Goal: Task Accomplishment & Management: Complete application form

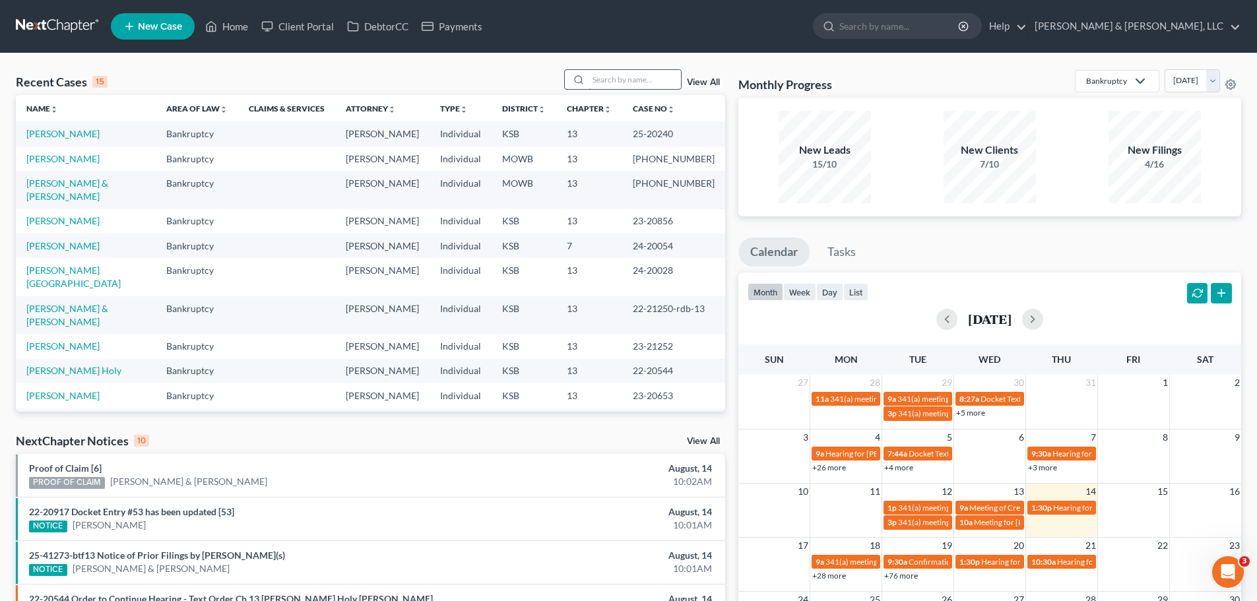
click at [634, 82] on input "search" at bounding box center [634, 79] width 92 height 19
type input "huot"
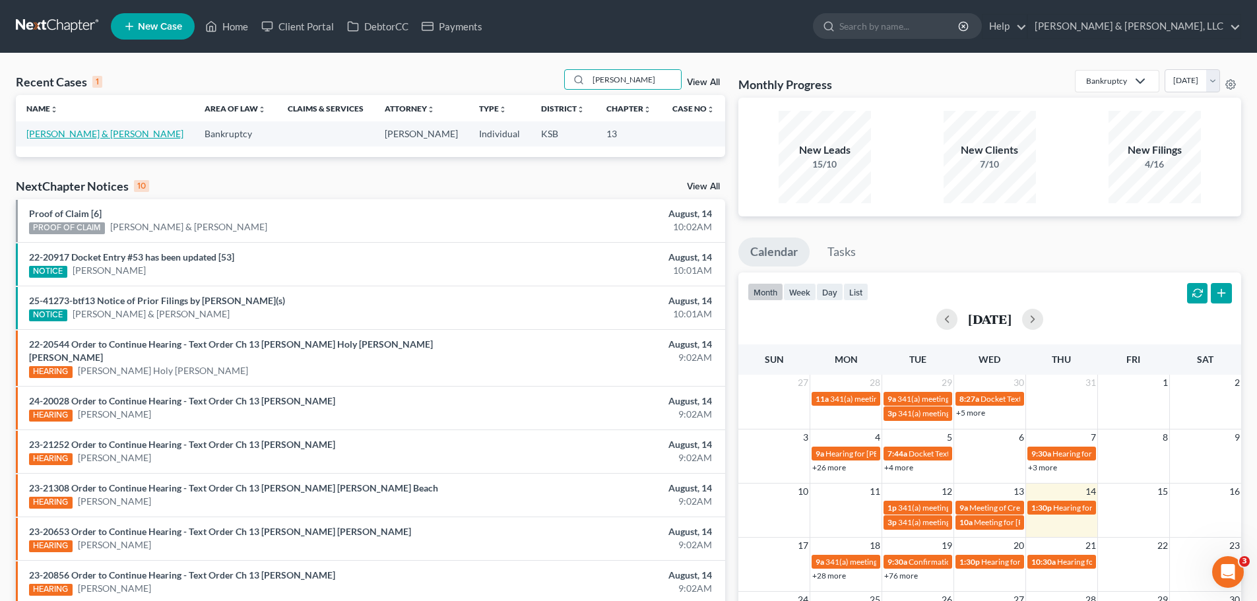
click at [85, 134] on link "Huot, Jason & Julie" at bounding box center [104, 133] width 157 height 11
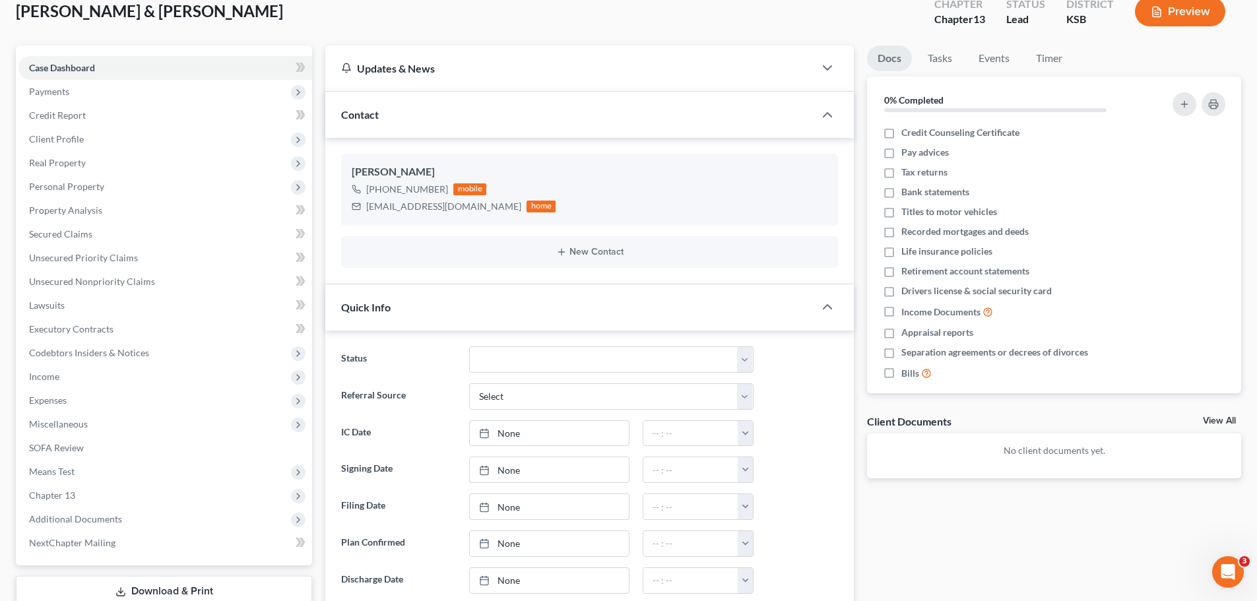
scroll to position [198, 0]
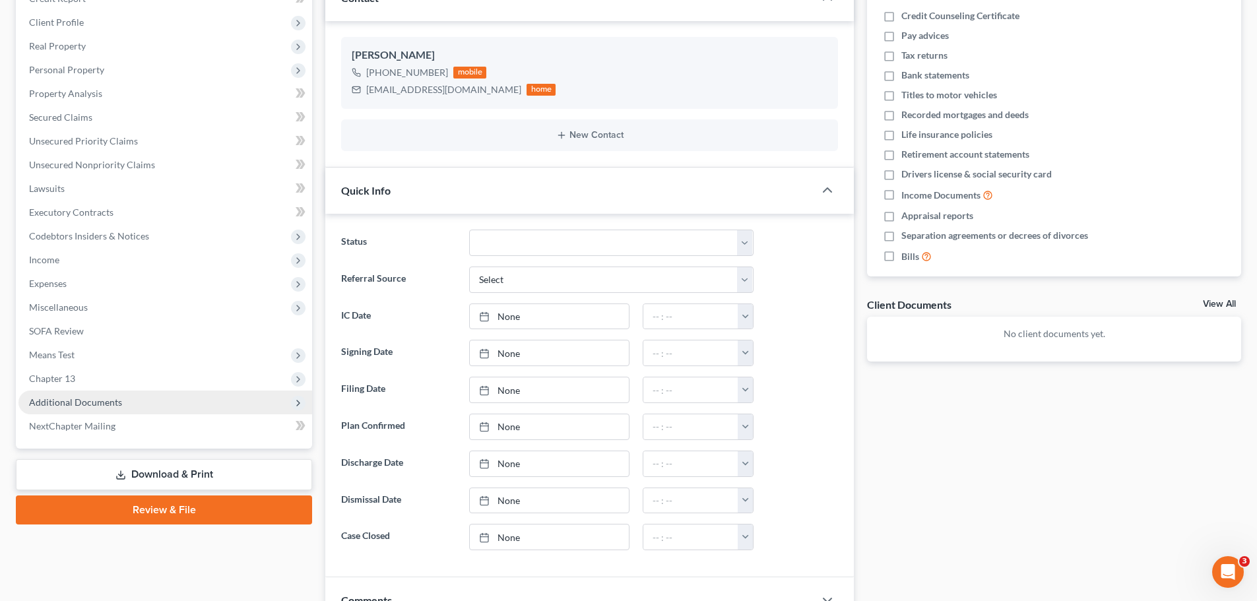
click at [108, 406] on span "Additional Documents" at bounding box center [75, 401] width 93 height 11
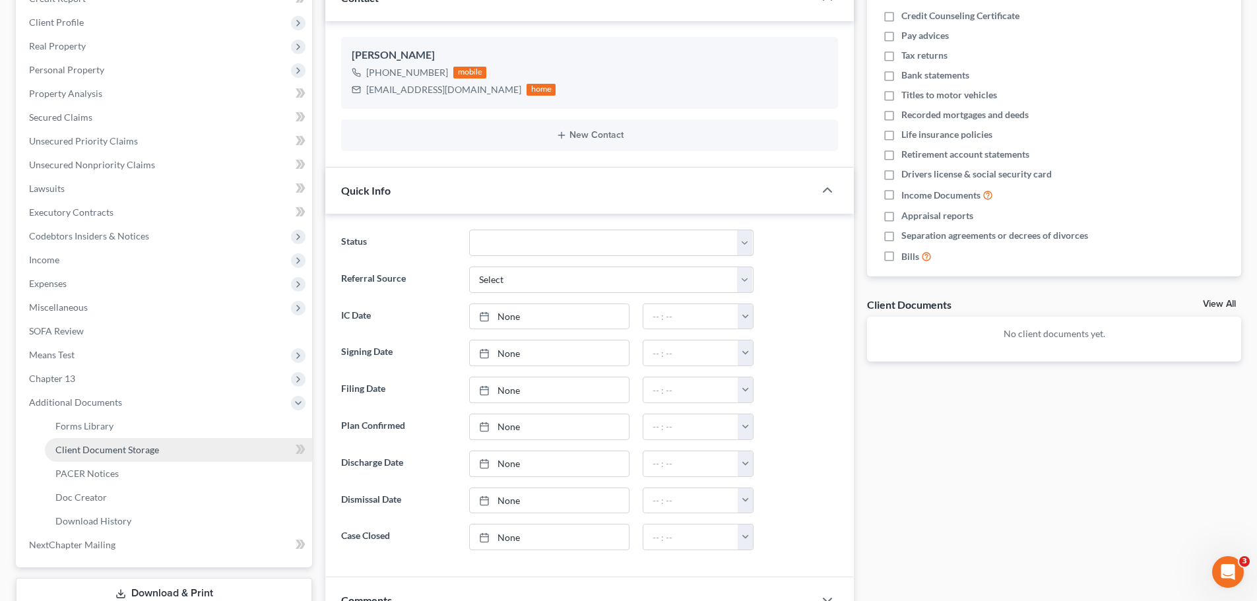
click at [123, 445] on span "Client Document Storage" at bounding box center [107, 449] width 104 height 11
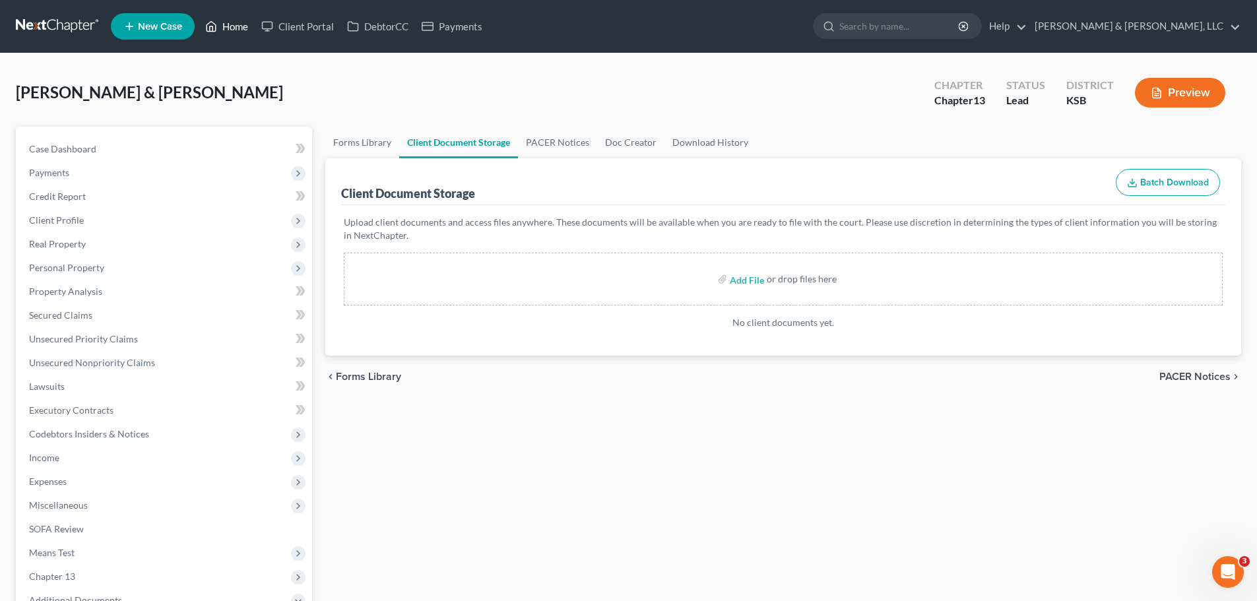
click at [232, 32] on link "Home" at bounding box center [227, 27] width 56 height 24
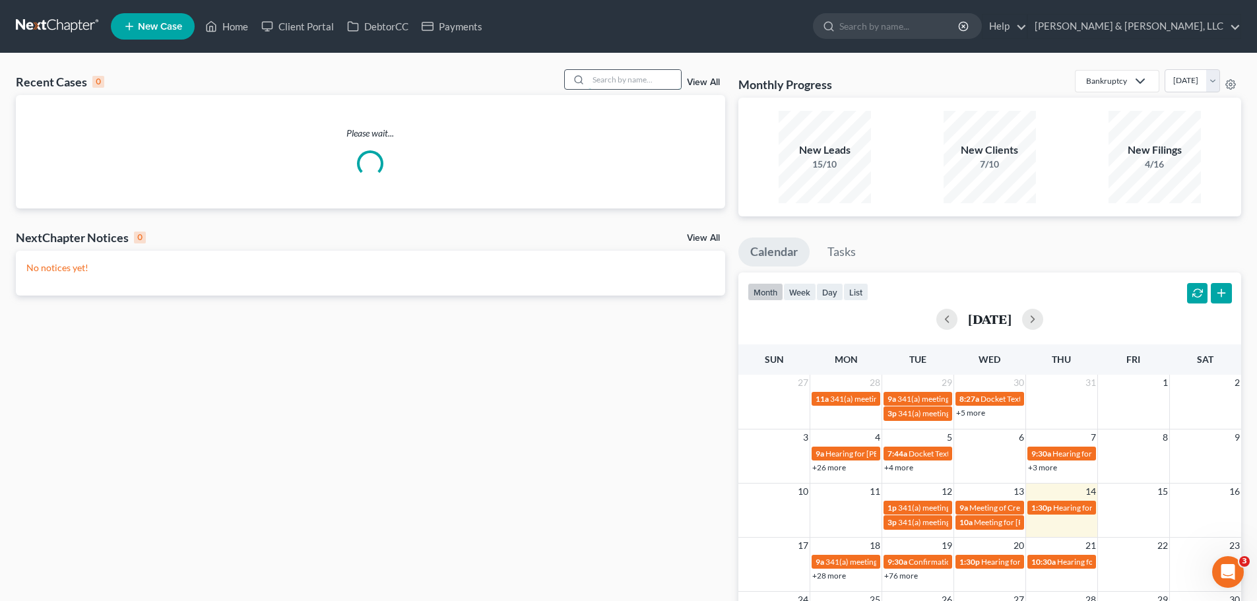
click at [642, 80] on input "search" at bounding box center [634, 79] width 92 height 19
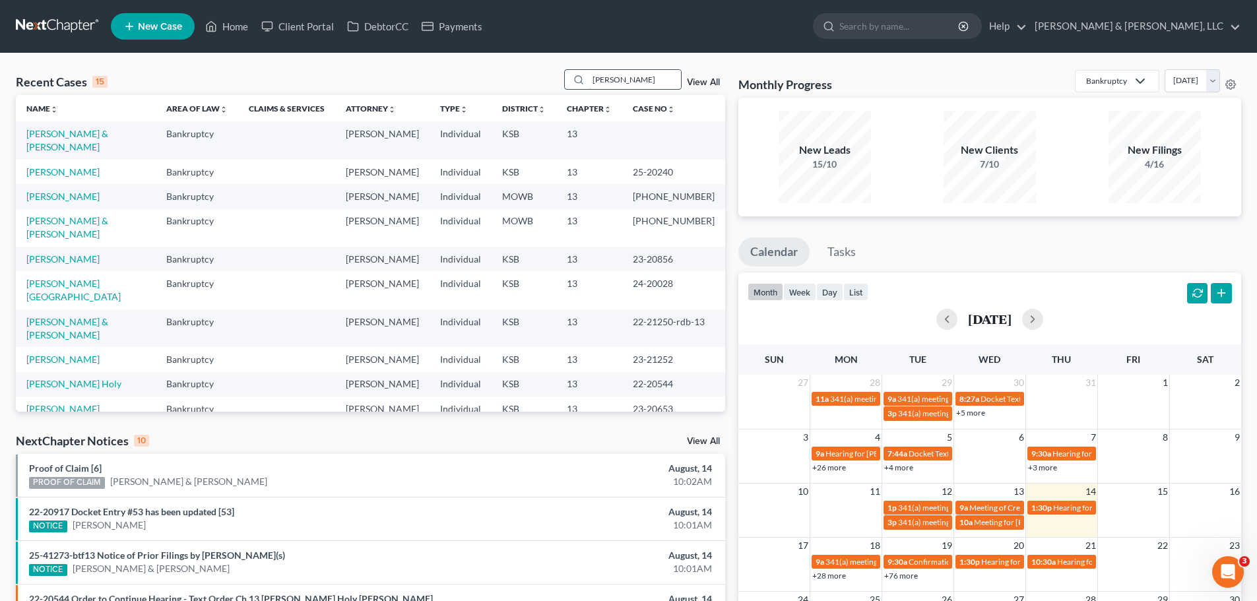
type input "rogers"
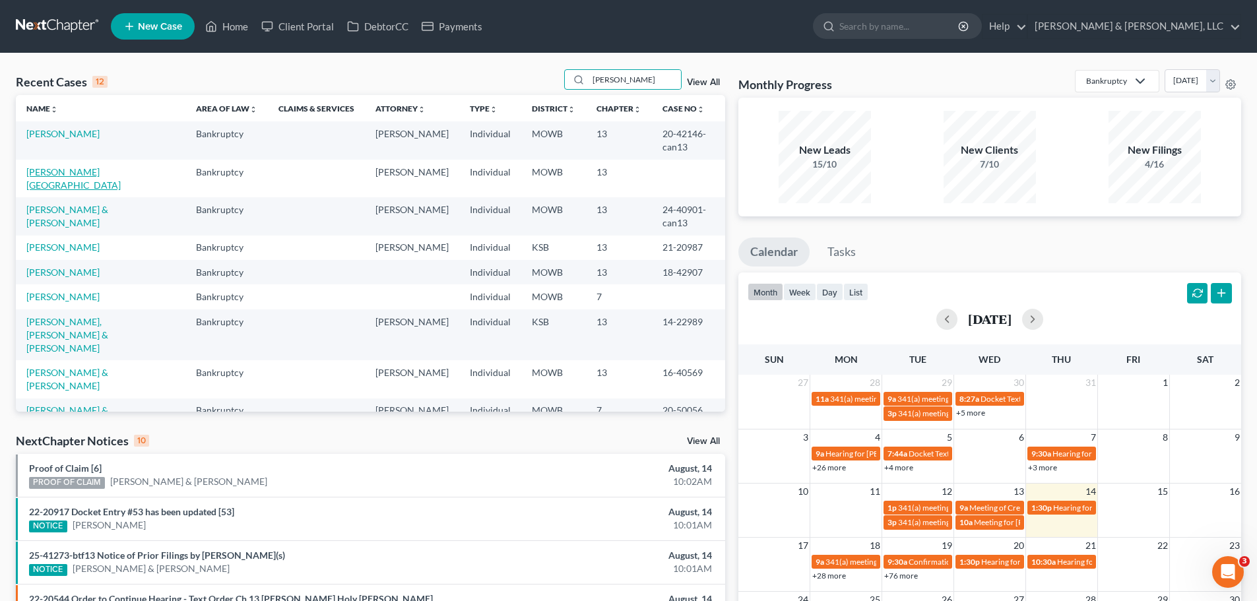
click at [74, 173] on link "[PERSON_NAME][GEOGRAPHIC_DATA]" at bounding box center [73, 178] width 94 height 24
select select "2"
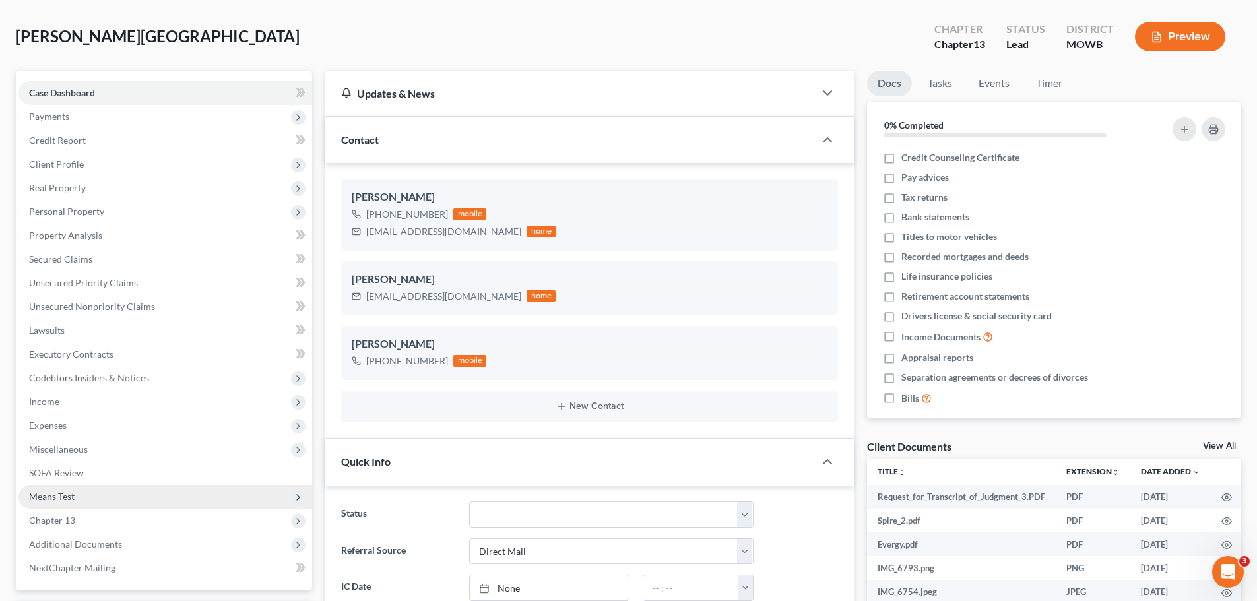
scroll to position [132, 0]
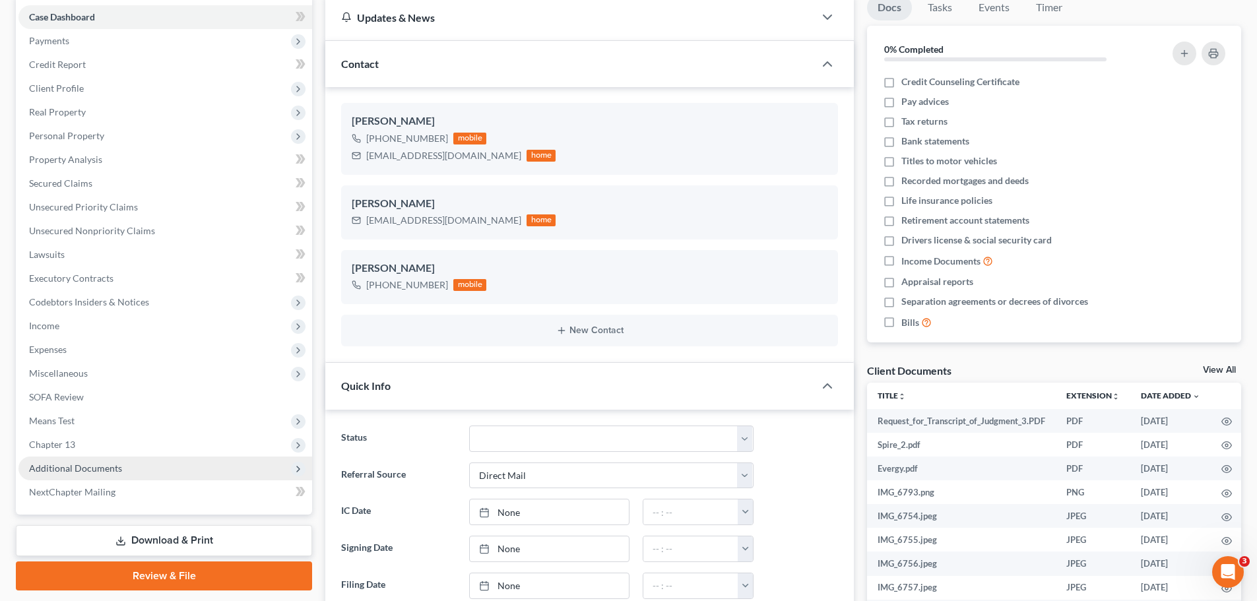
click at [123, 470] on span "Additional Documents" at bounding box center [165, 468] width 294 height 24
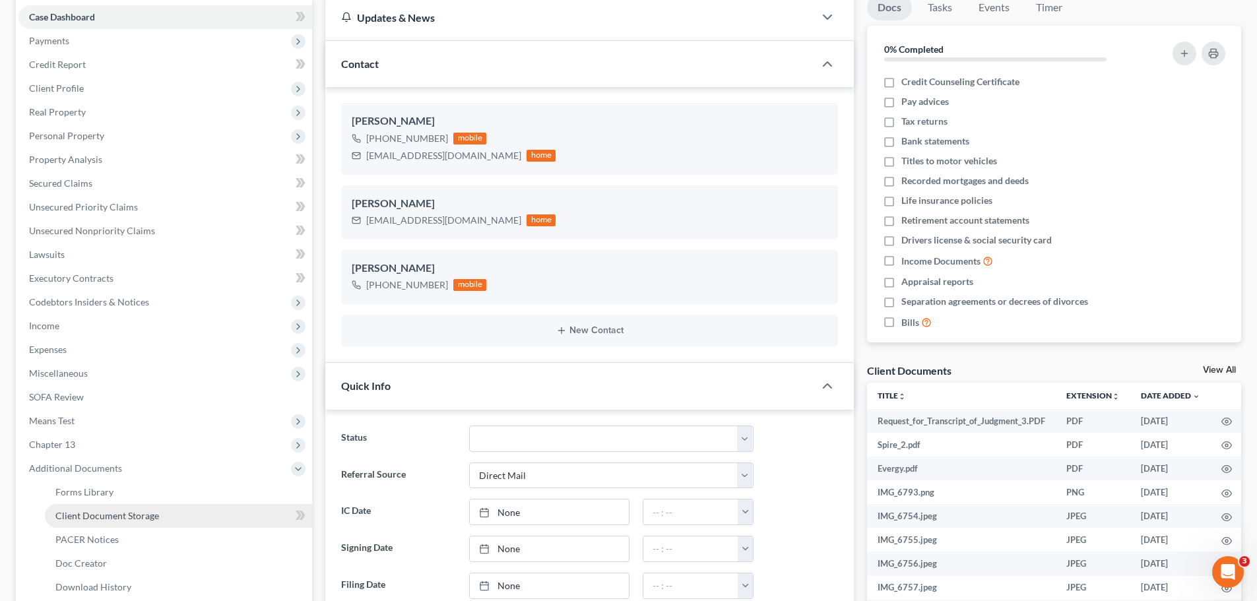
click at [130, 508] on link "Client Document Storage" at bounding box center [178, 516] width 267 height 24
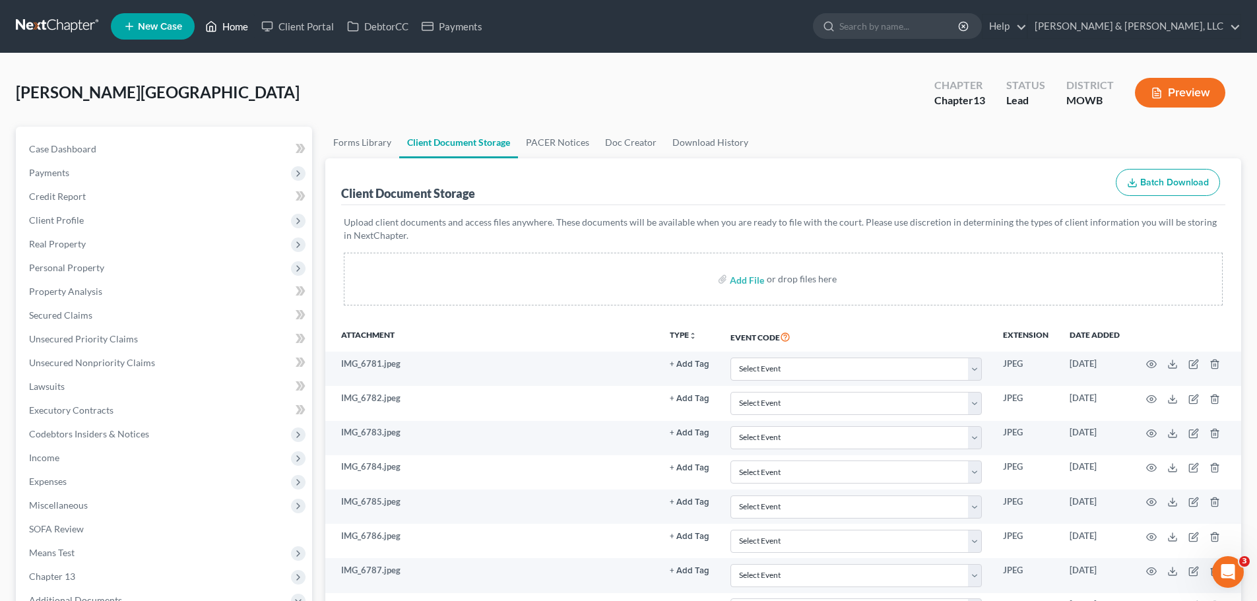
click at [237, 21] on link "Home" at bounding box center [227, 27] width 56 height 24
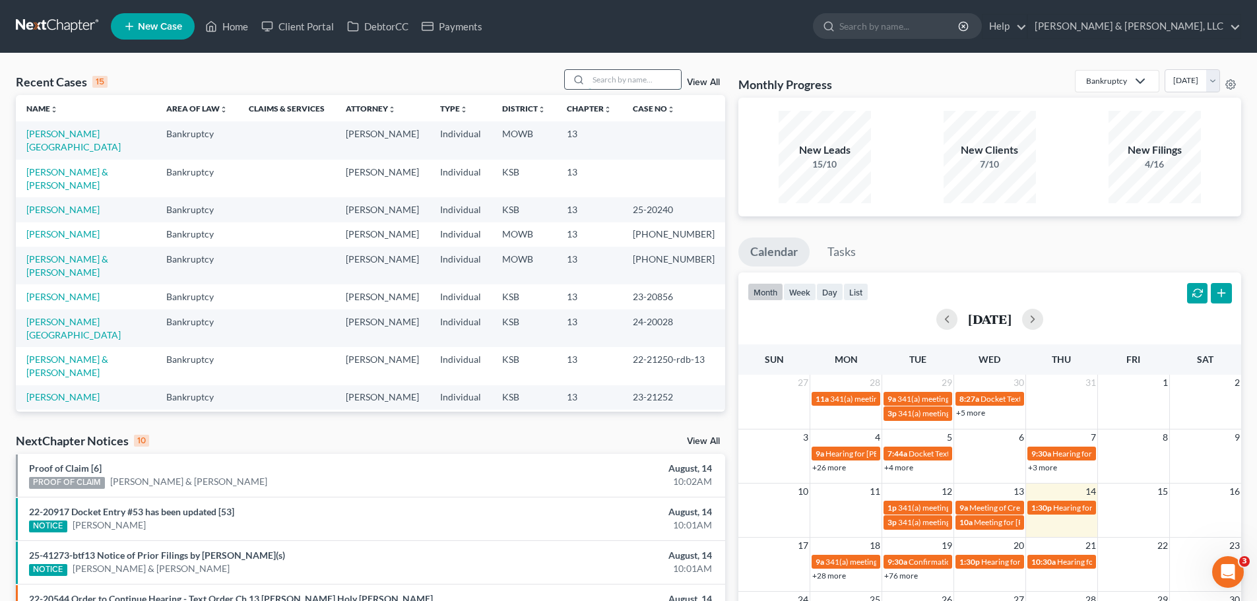
click at [606, 79] on input "search" at bounding box center [634, 79] width 92 height 19
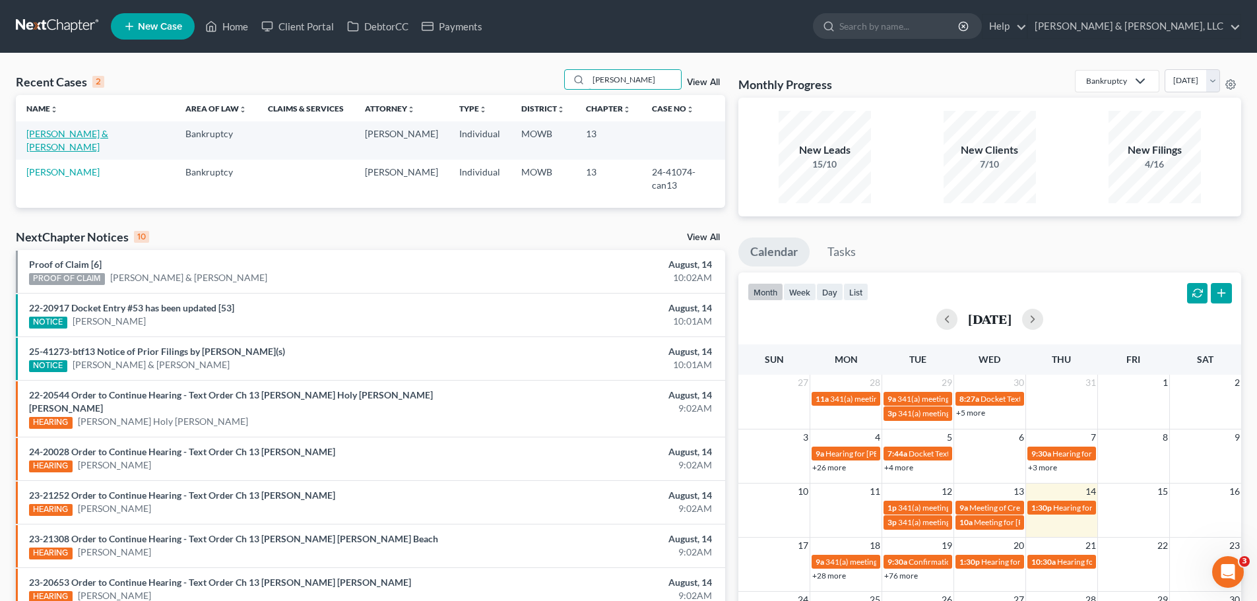
type input "lavell"
click at [77, 135] on link "[PERSON_NAME] & [PERSON_NAME]" at bounding box center [67, 140] width 82 height 24
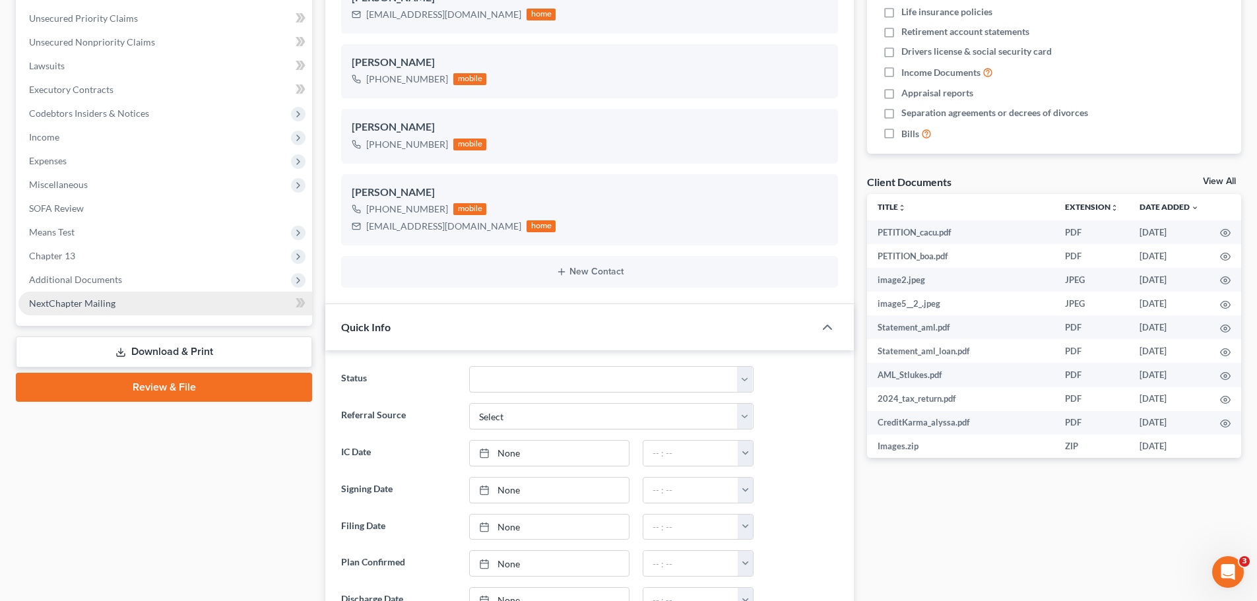
scroll to position [330, 0]
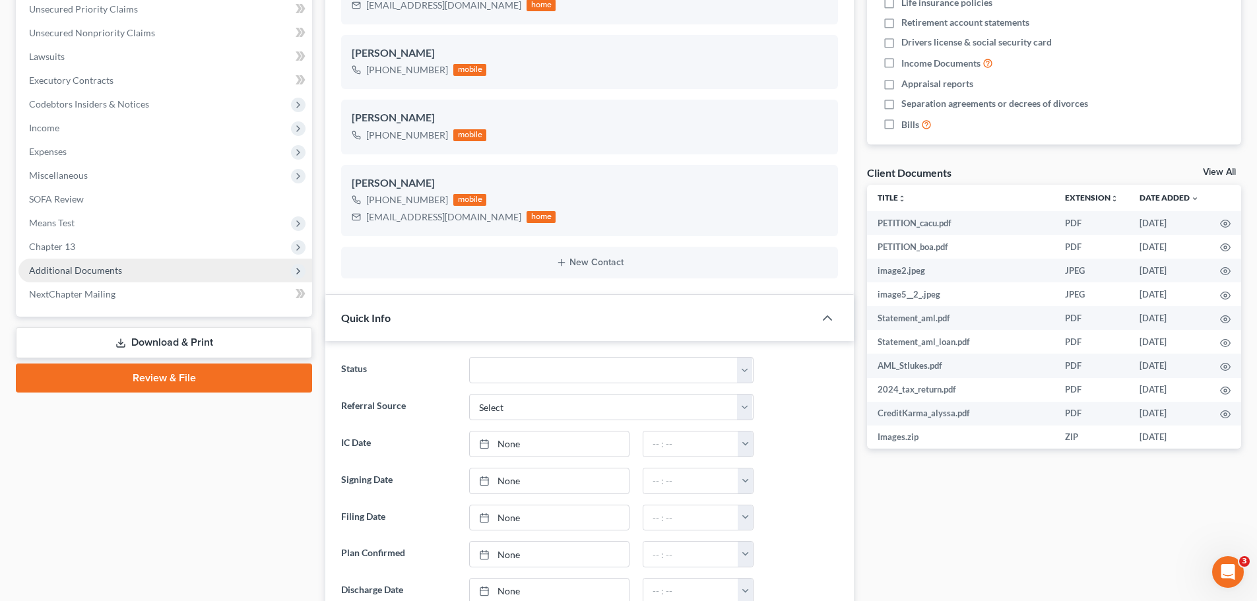
click at [117, 275] on span "Additional Documents" at bounding box center [75, 270] width 93 height 11
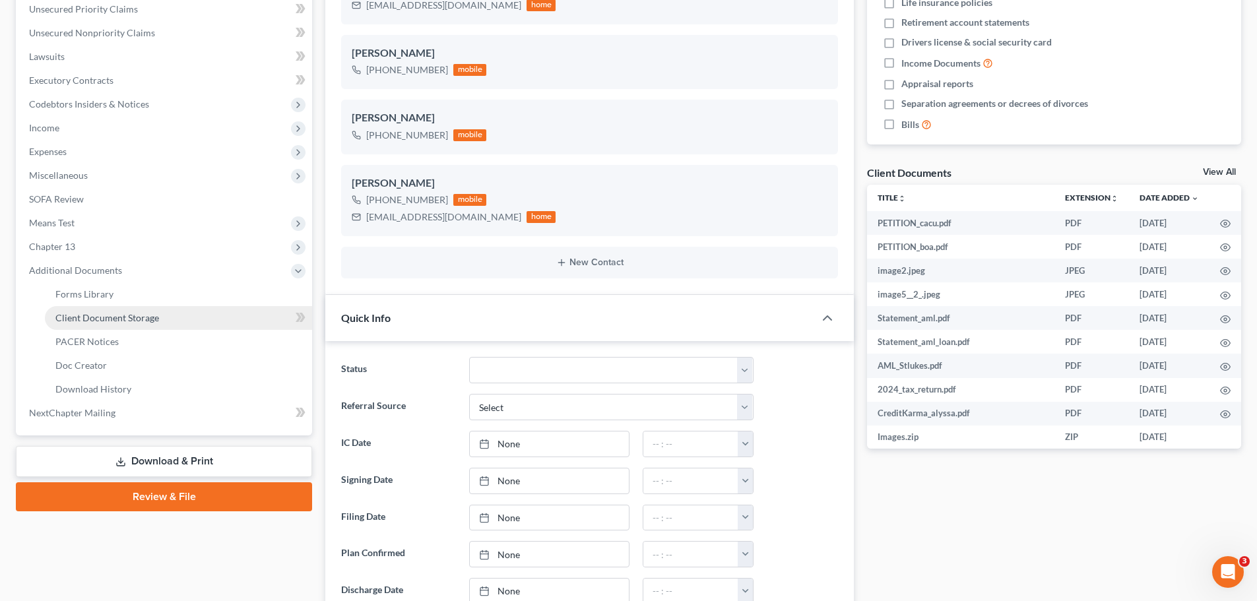
click at [135, 312] on span "Client Document Storage" at bounding box center [107, 317] width 104 height 11
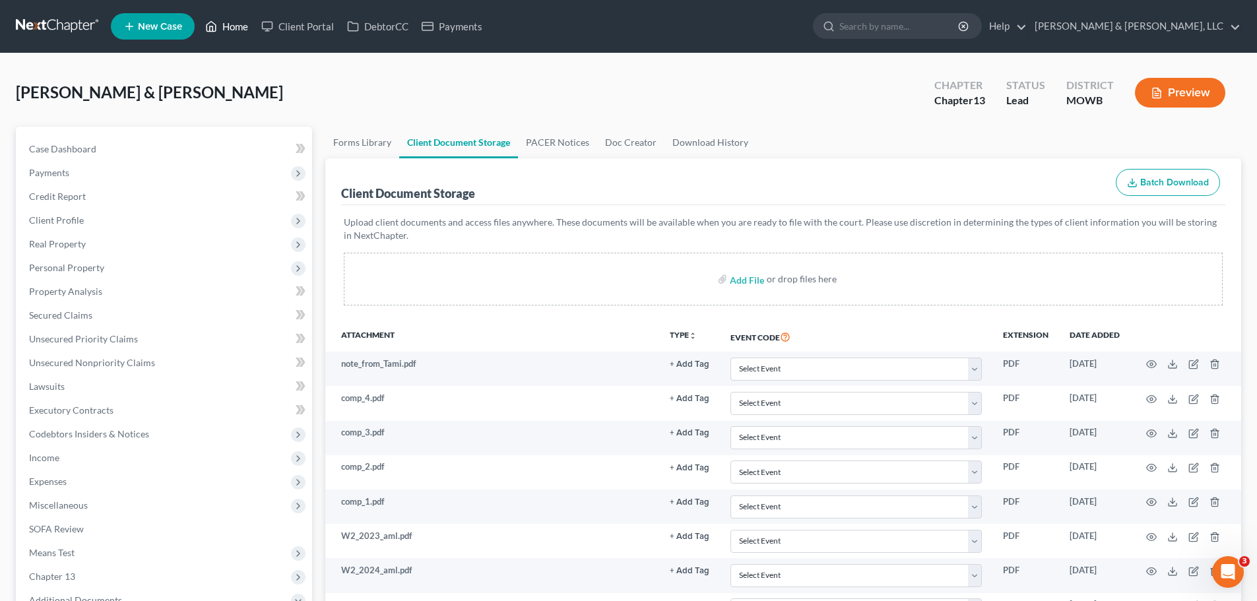
click at [239, 28] on link "Home" at bounding box center [227, 27] width 56 height 24
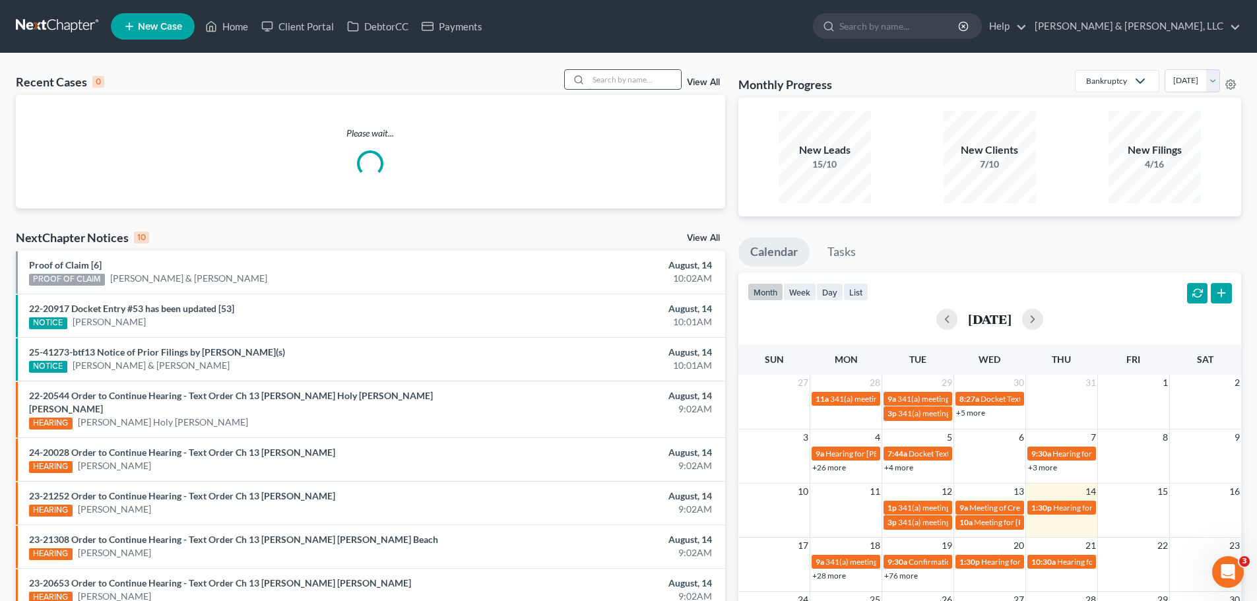
click at [629, 78] on input "search" at bounding box center [634, 79] width 92 height 19
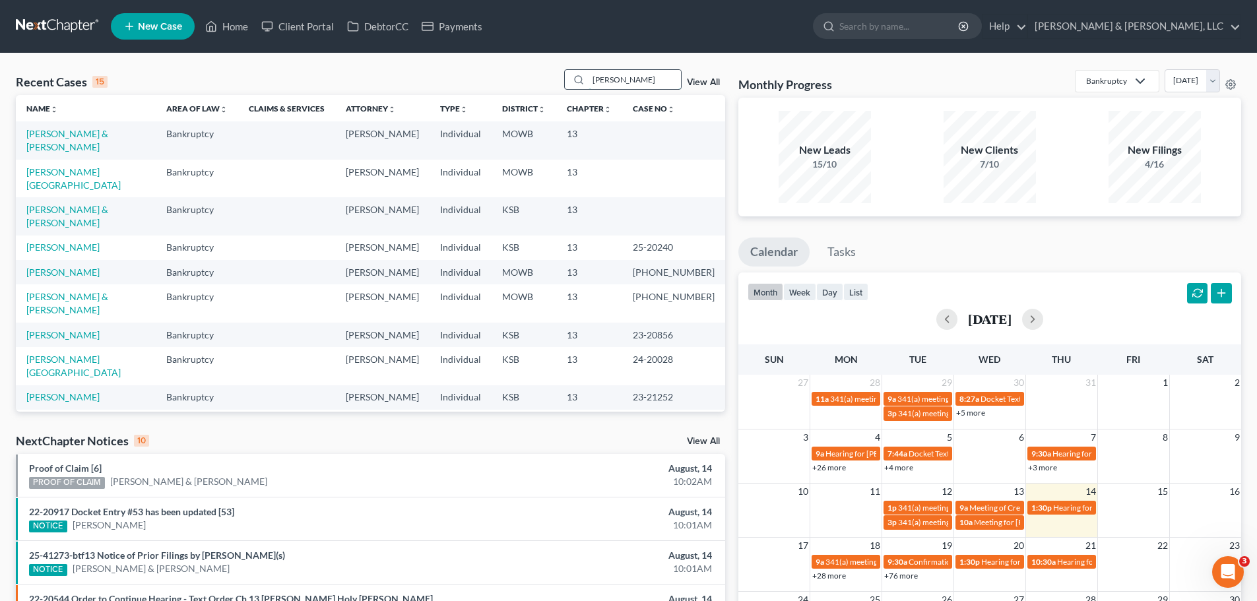
type input "stevens"
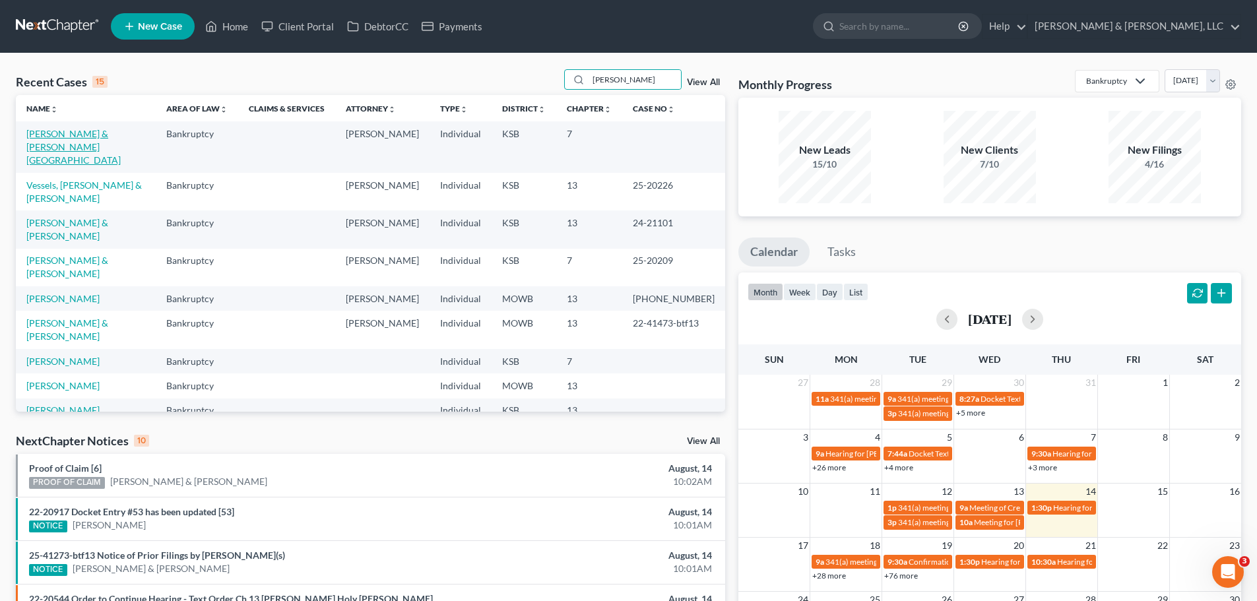
click at [121, 129] on link "[PERSON_NAME] & [PERSON_NAME][GEOGRAPHIC_DATA]" at bounding box center [73, 147] width 94 height 38
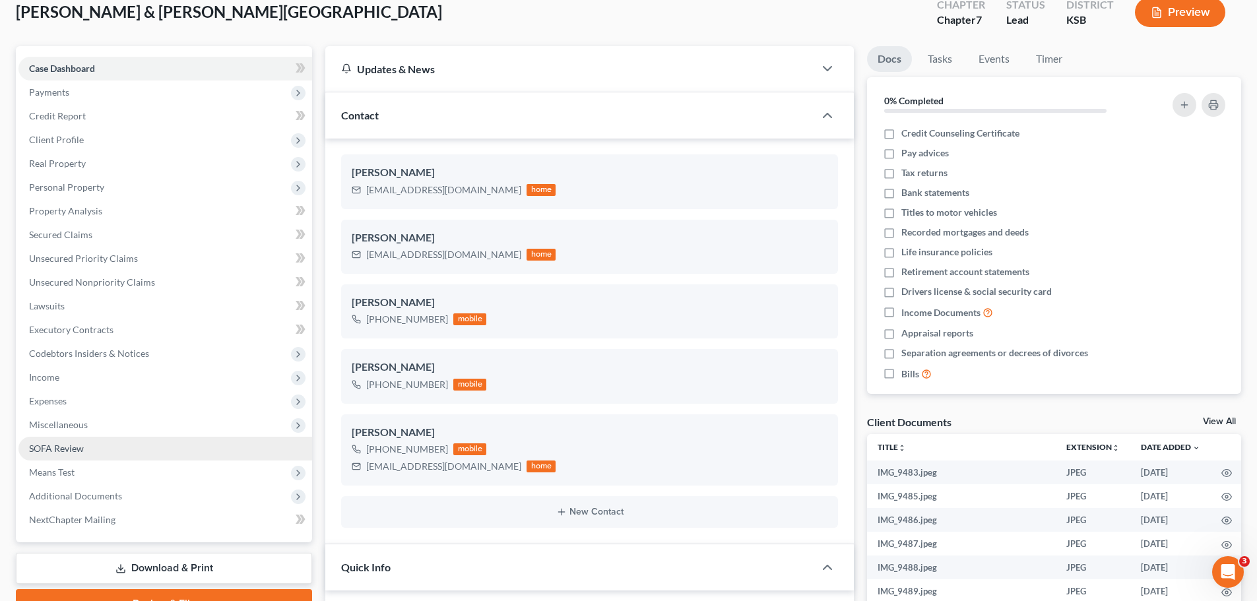
scroll to position [198, 0]
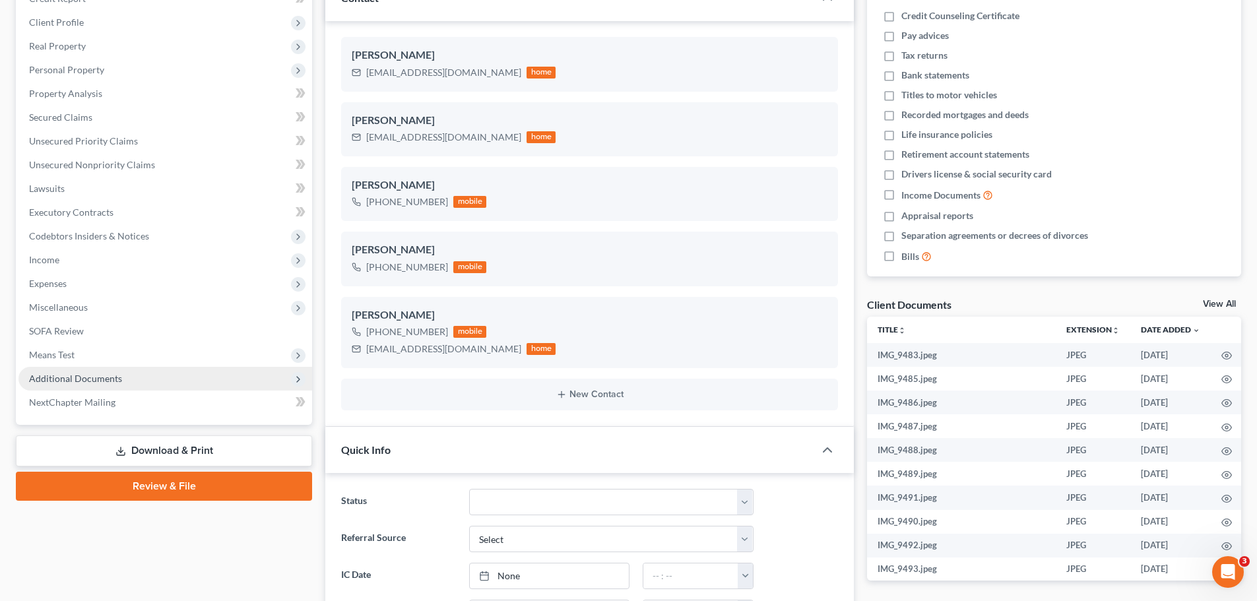
click at [117, 381] on span "Additional Documents" at bounding box center [75, 378] width 93 height 11
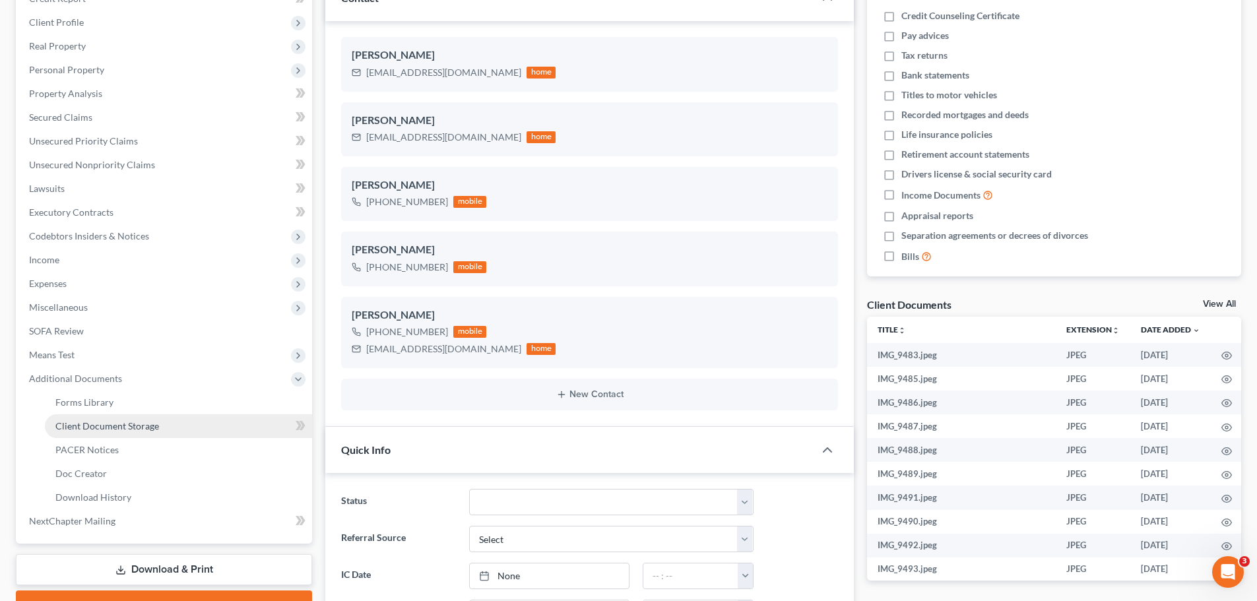
click at [163, 425] on link "Client Document Storage" at bounding box center [178, 426] width 267 height 24
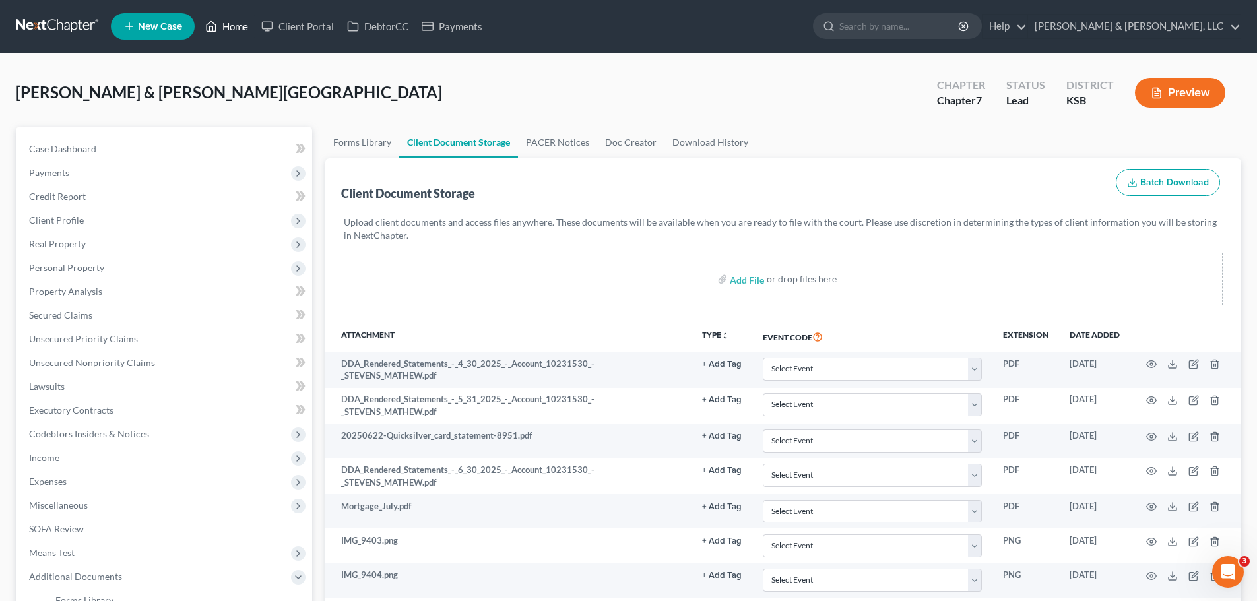
click at [231, 34] on link "Home" at bounding box center [227, 27] width 56 height 24
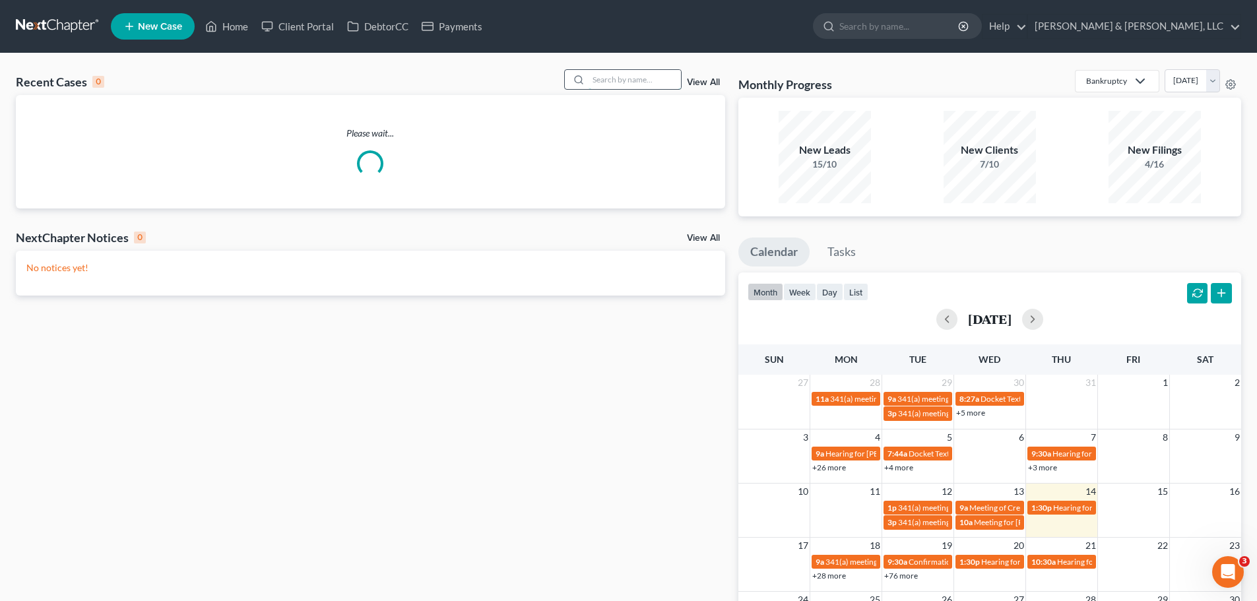
click at [622, 75] on input "search" at bounding box center [634, 79] width 92 height 19
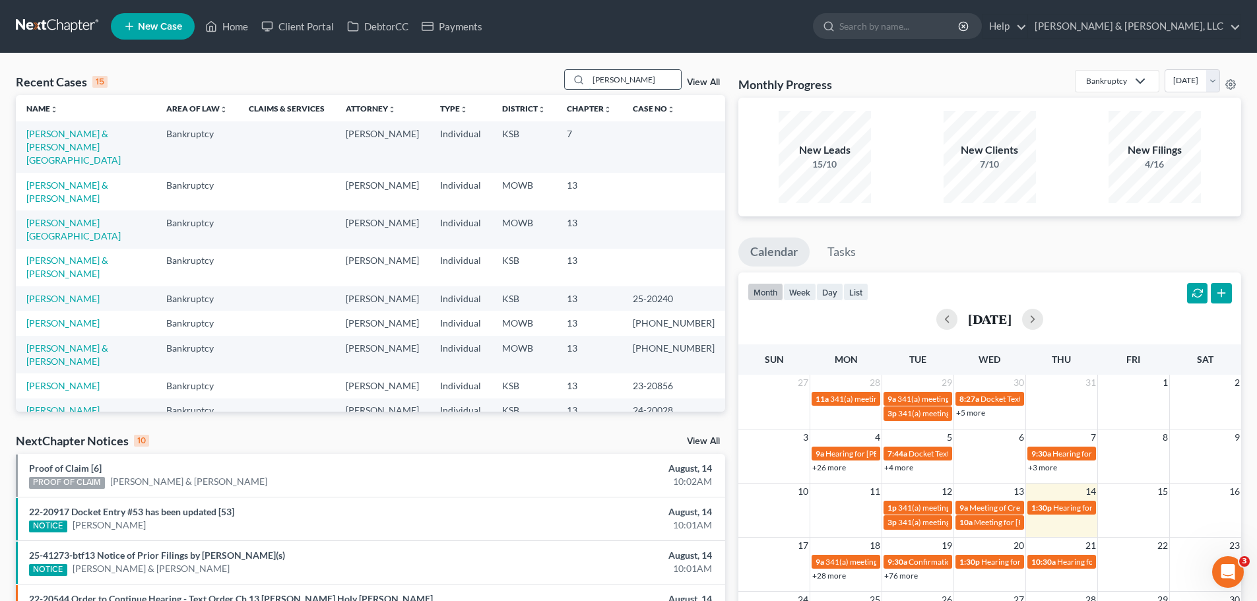
type input "steele"
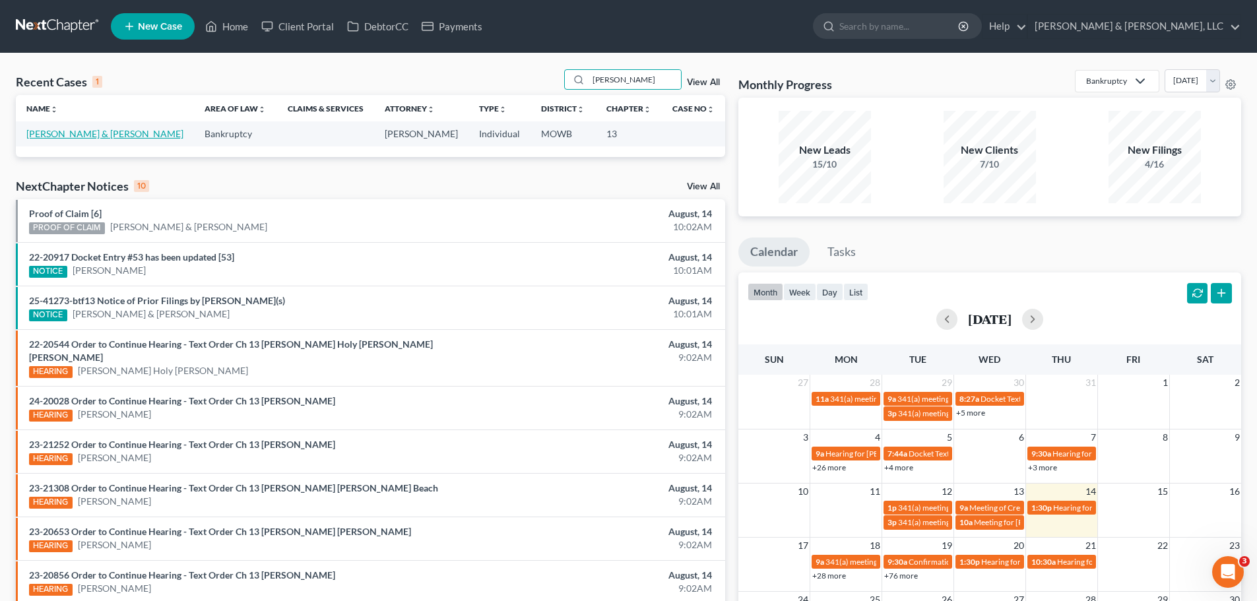
click at [69, 137] on link "[PERSON_NAME] & [PERSON_NAME]" at bounding box center [104, 133] width 157 height 11
select select "2"
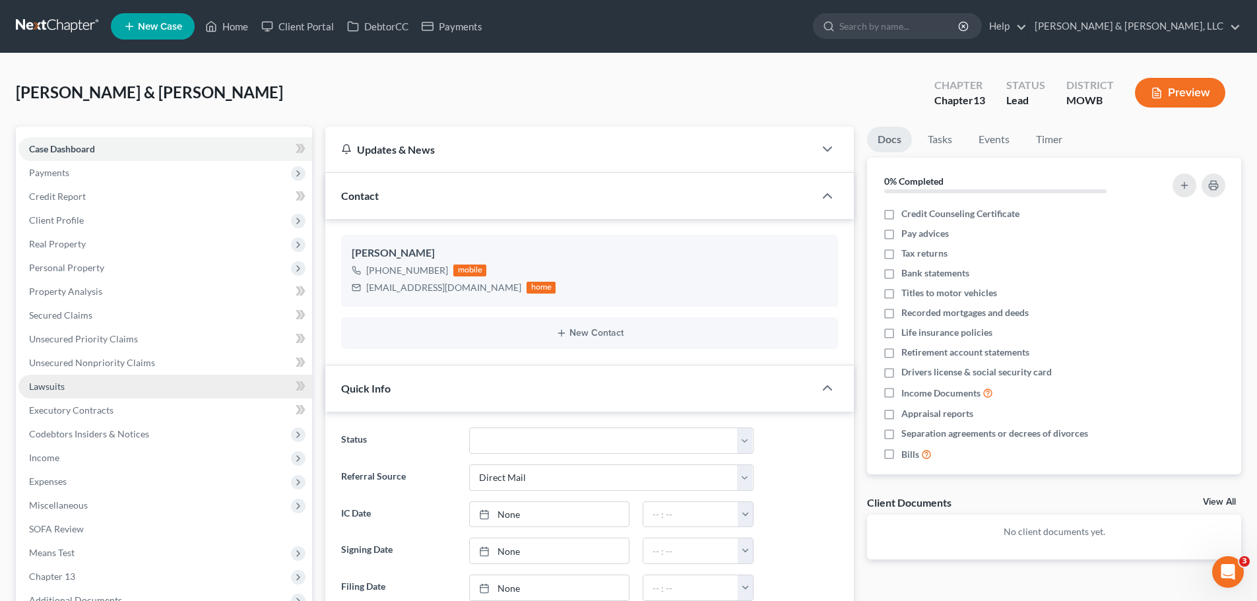
scroll to position [198, 0]
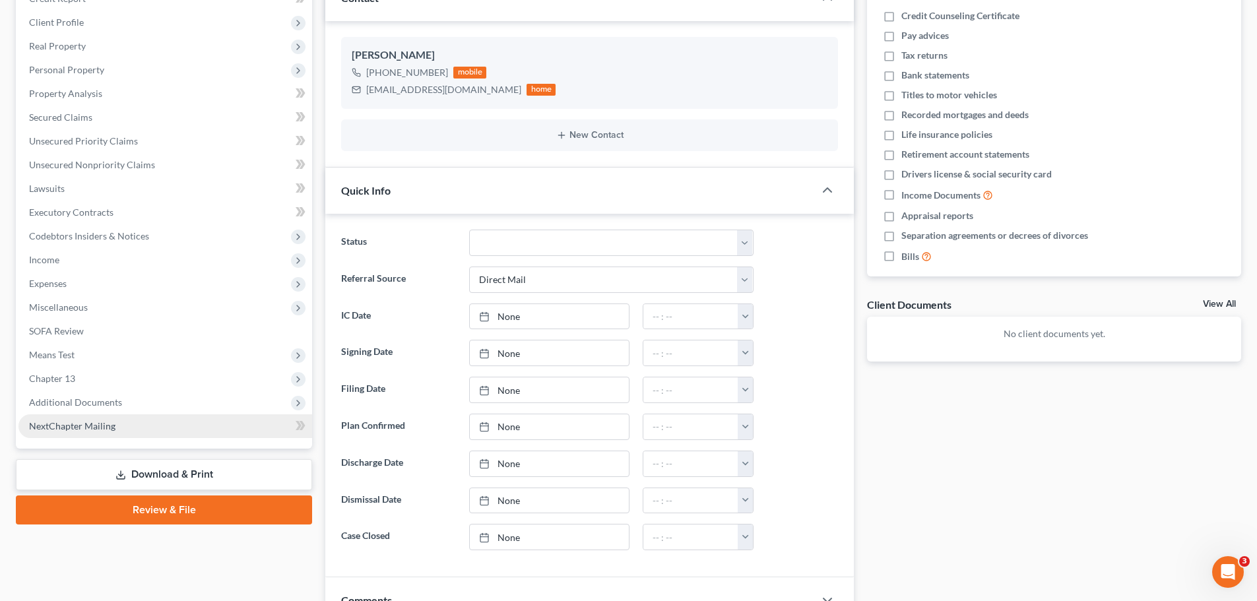
click at [135, 401] on span "Additional Documents" at bounding box center [165, 402] width 294 height 24
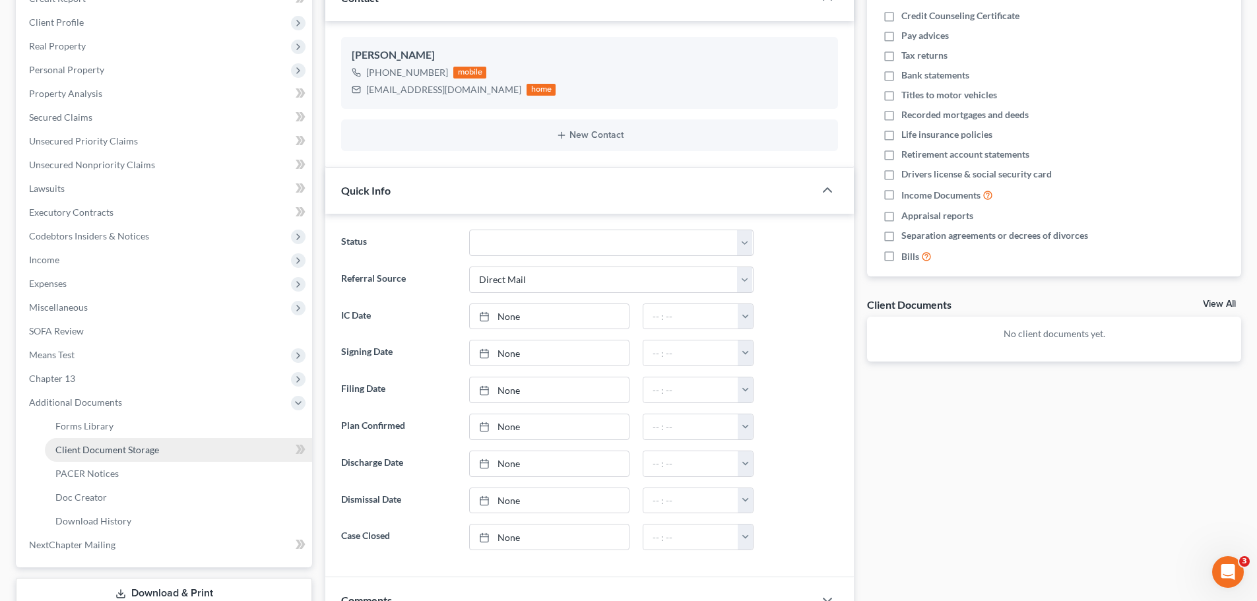
click at [121, 449] on span "Client Document Storage" at bounding box center [107, 449] width 104 height 11
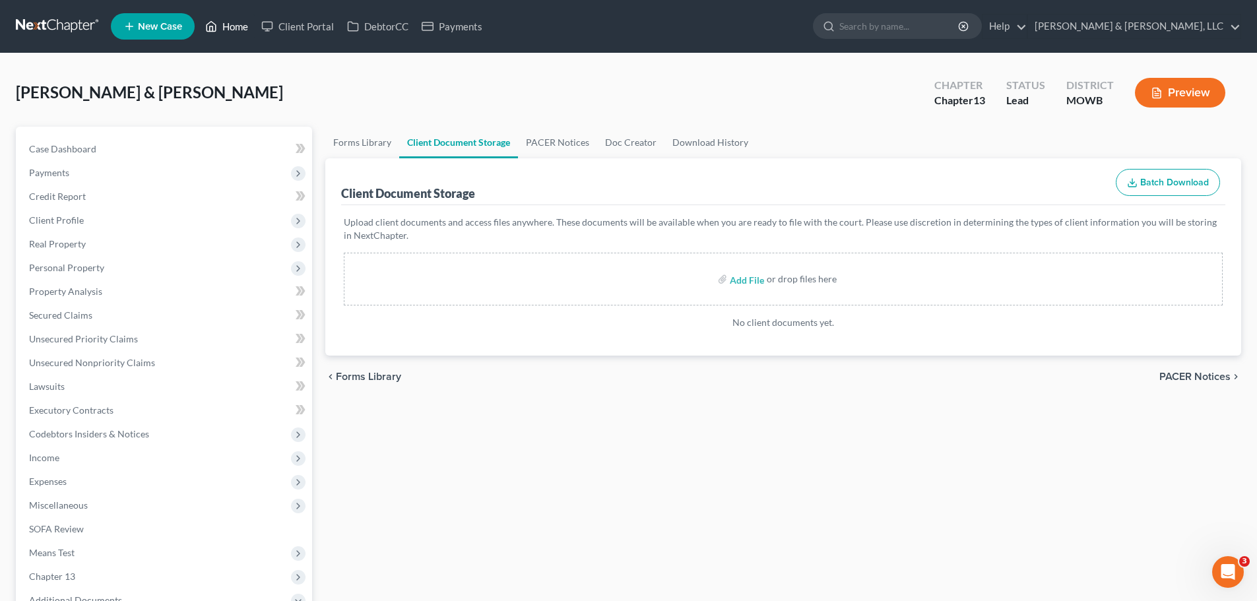
click at [239, 30] on link "Home" at bounding box center [227, 27] width 56 height 24
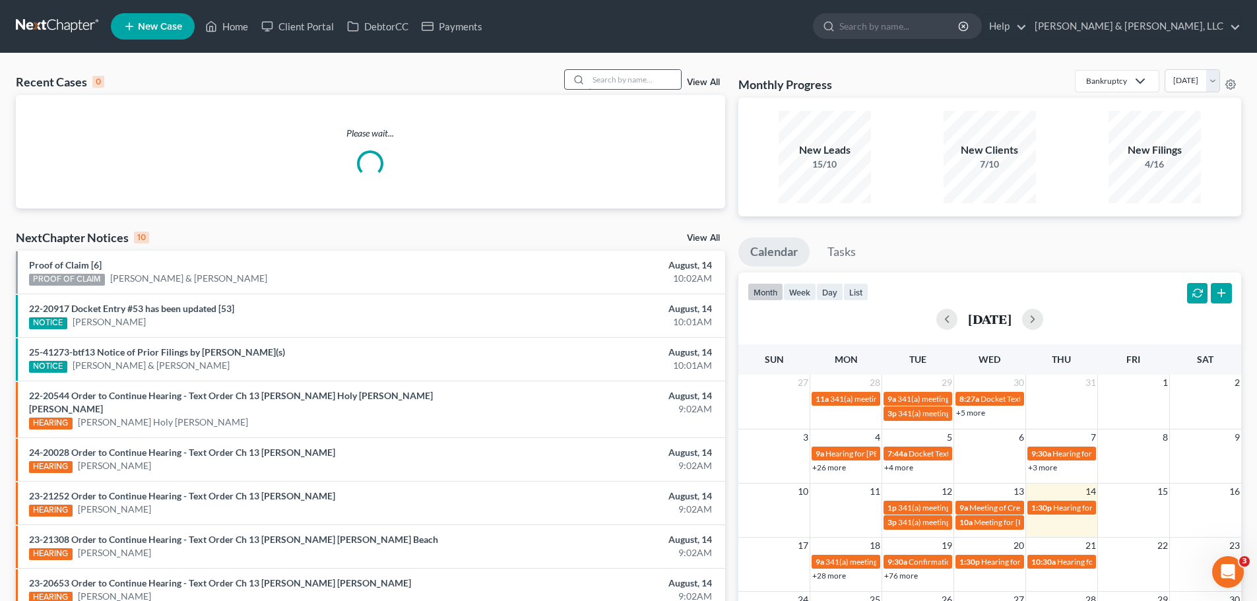
click at [635, 86] on input "search" at bounding box center [634, 79] width 92 height 19
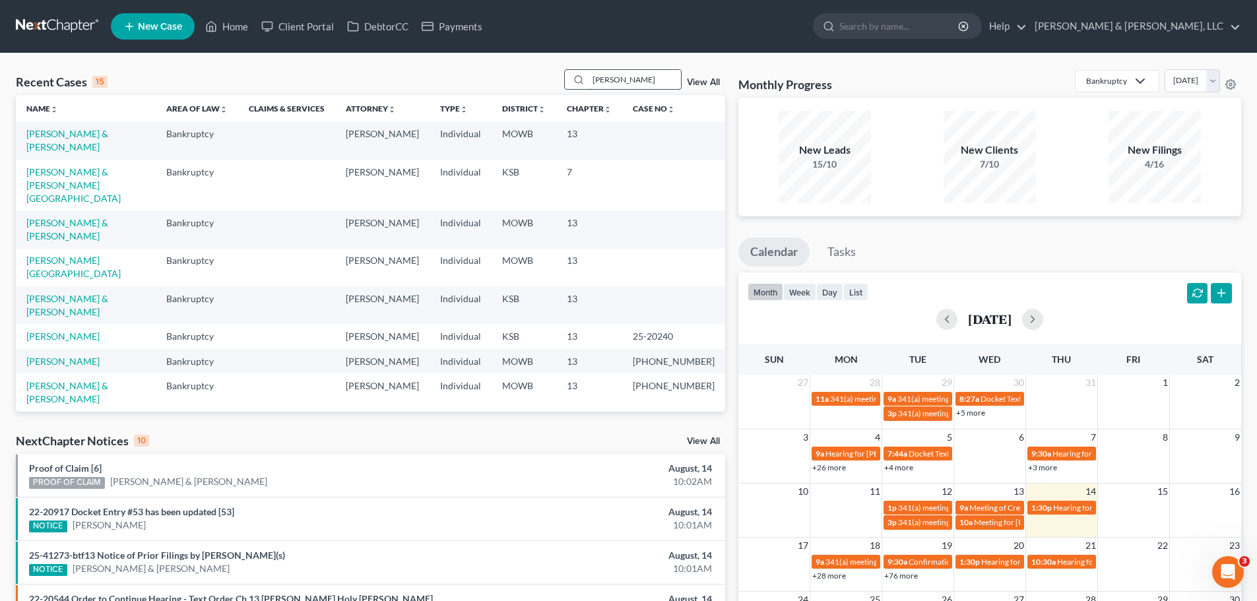
type input "carroll"
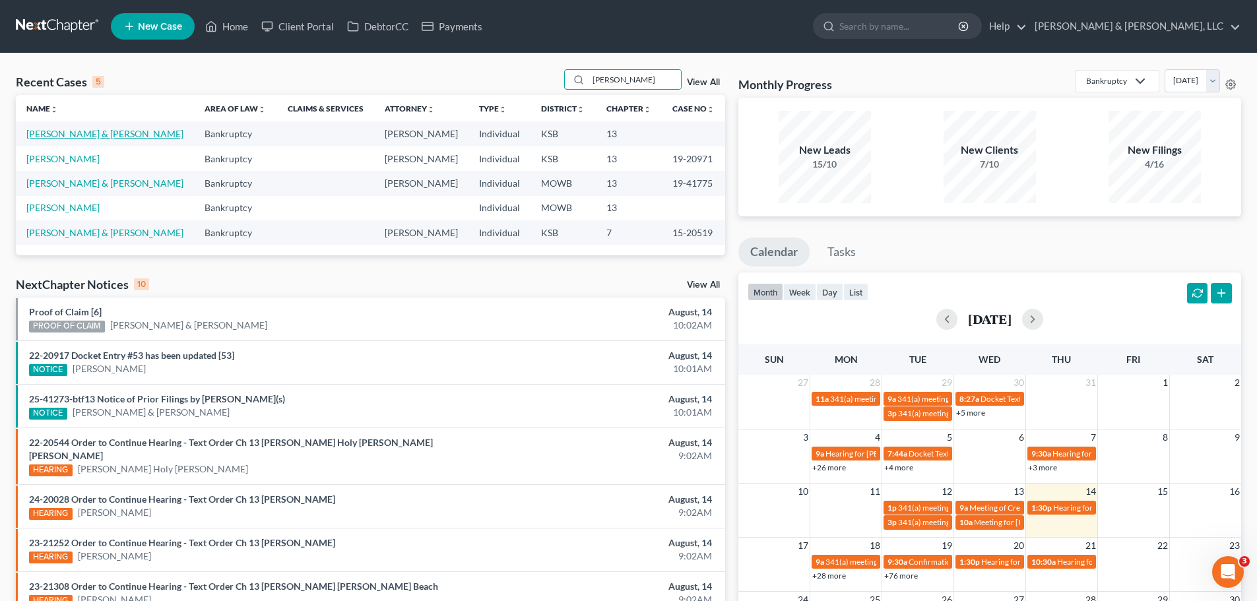
click at [100, 133] on link "[PERSON_NAME] & [PERSON_NAME]" at bounding box center [104, 133] width 157 height 11
select select "6"
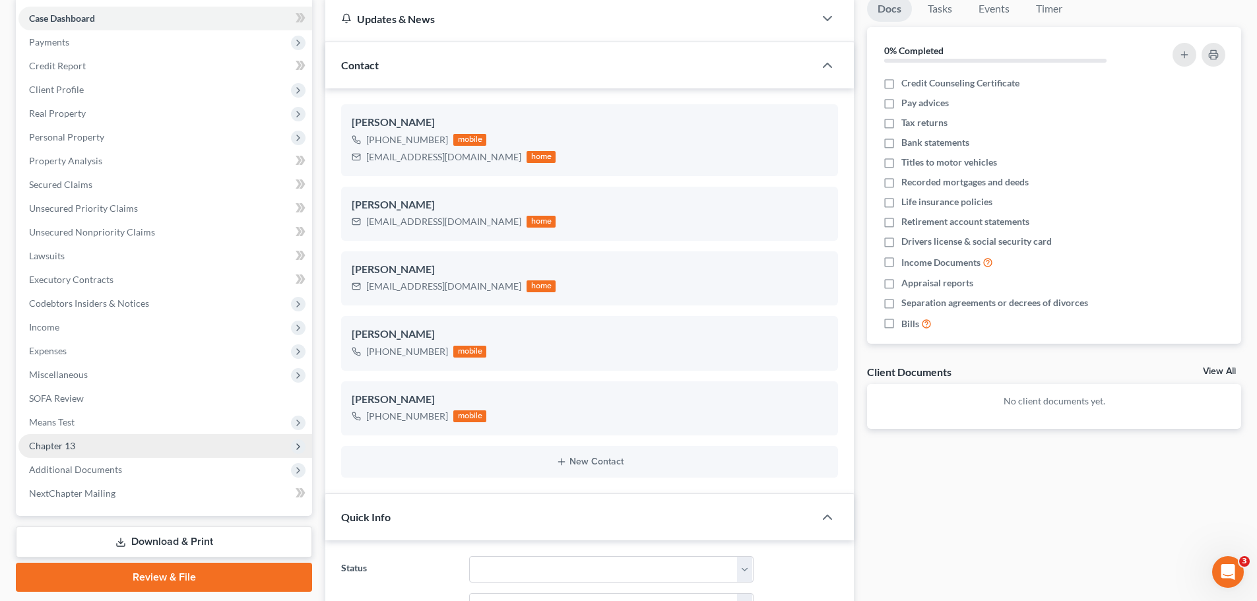
scroll to position [132, 0]
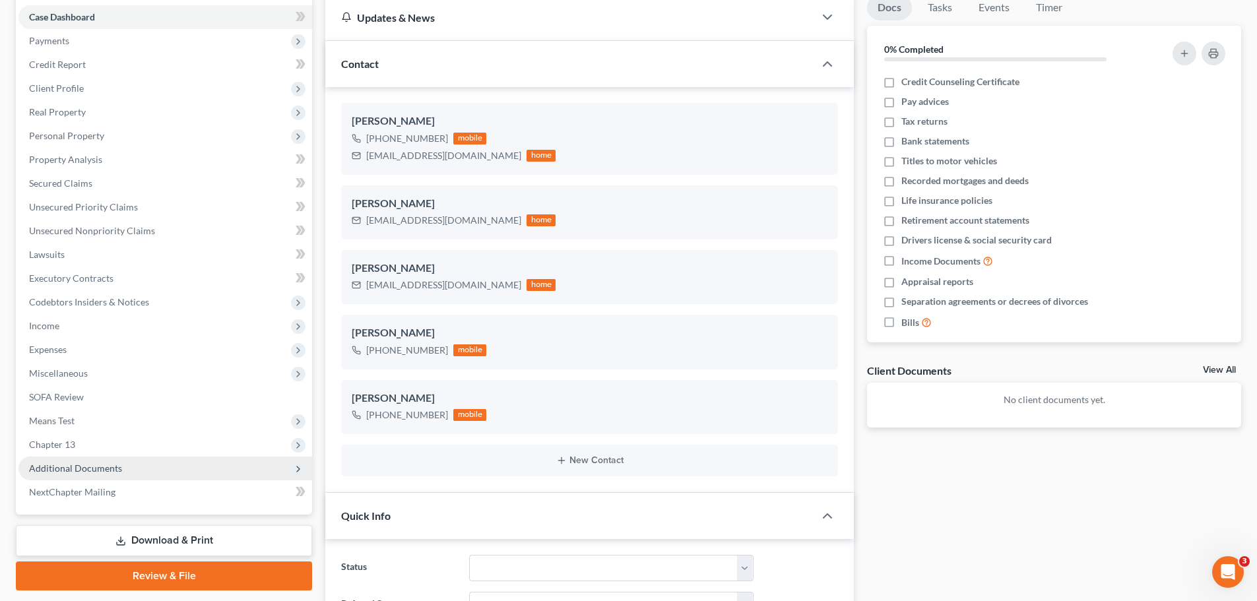
click at [88, 467] on span "Additional Documents" at bounding box center [75, 467] width 93 height 11
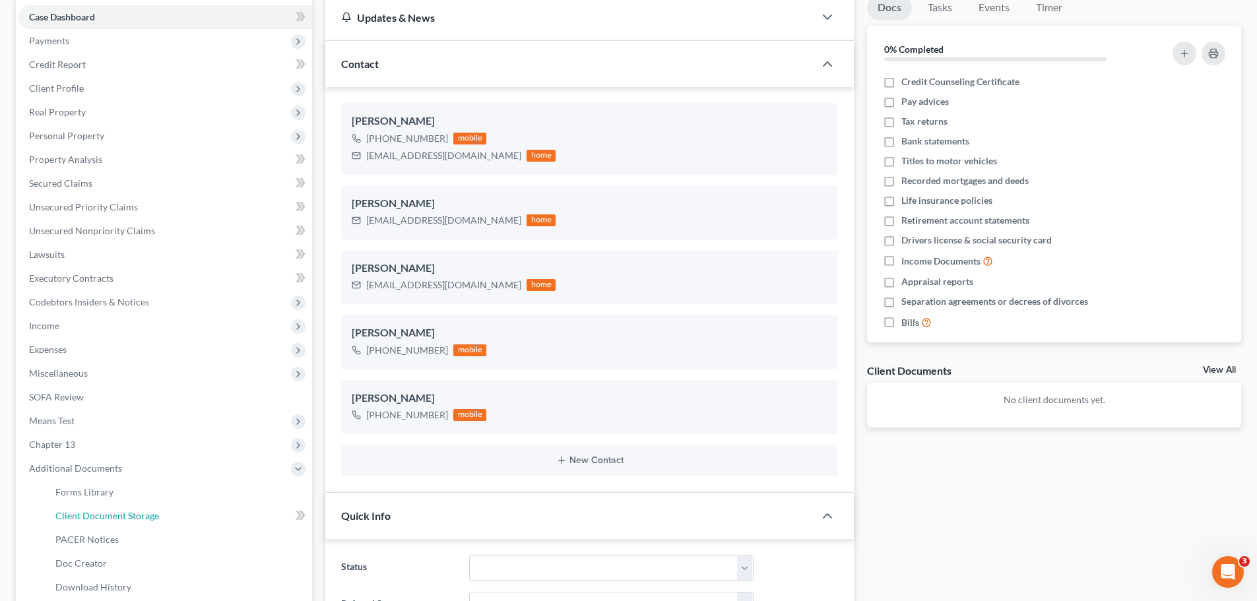
click at [133, 507] on link "Client Document Storage" at bounding box center [178, 516] width 267 height 24
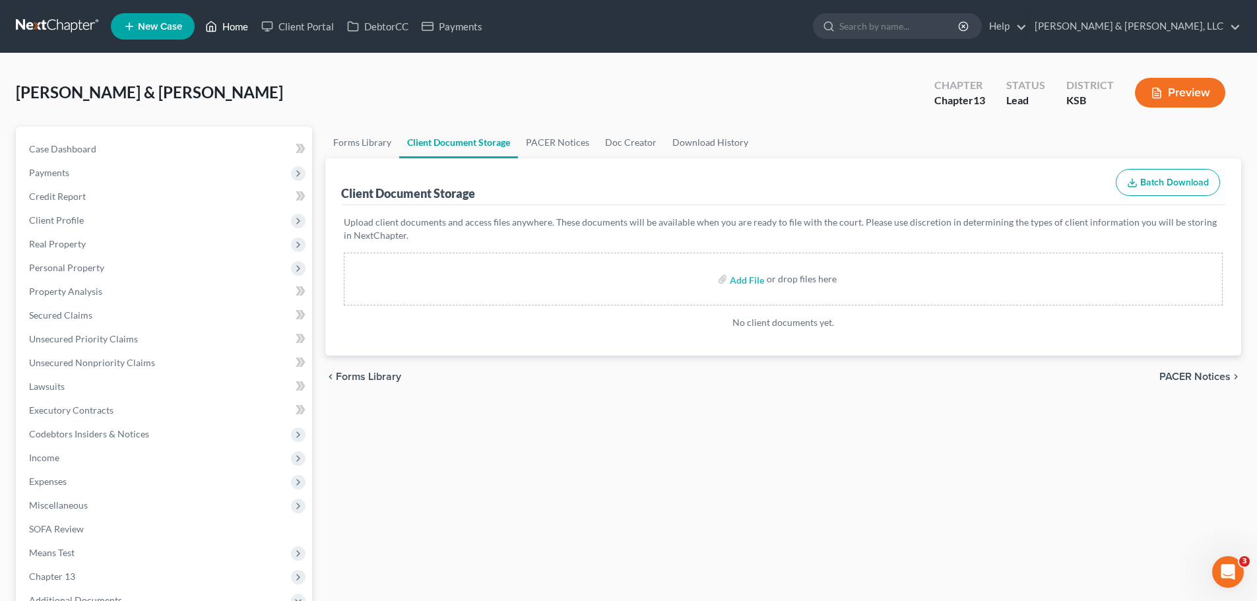
click at [226, 27] on link "Home" at bounding box center [227, 27] width 56 height 24
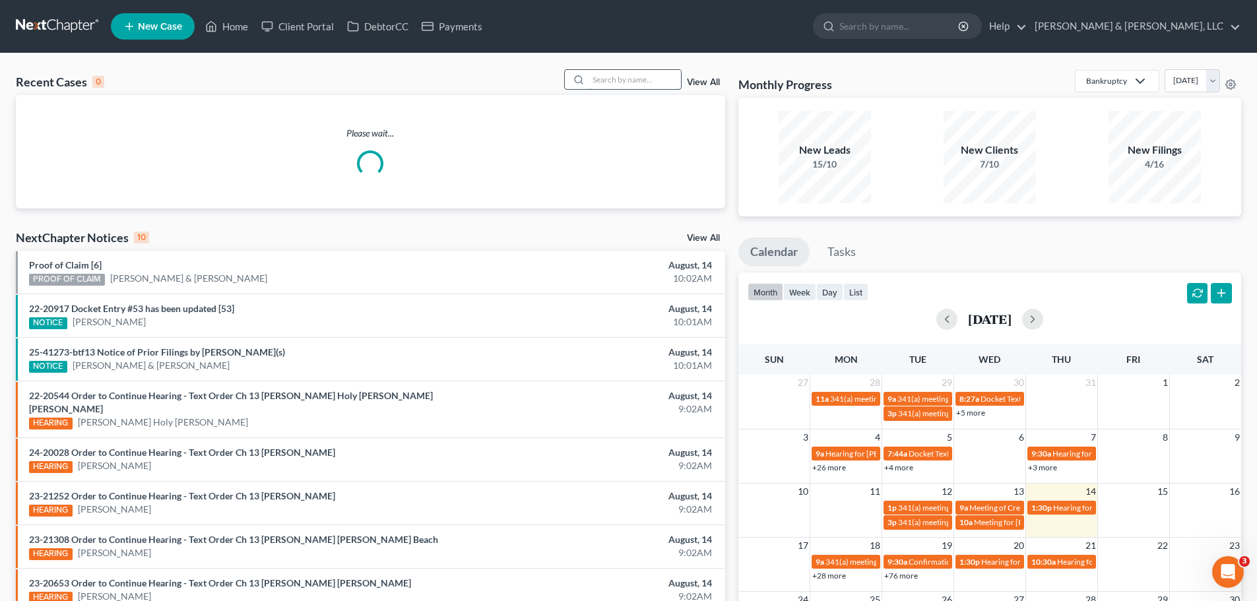
click at [623, 83] on input "search" at bounding box center [634, 79] width 92 height 19
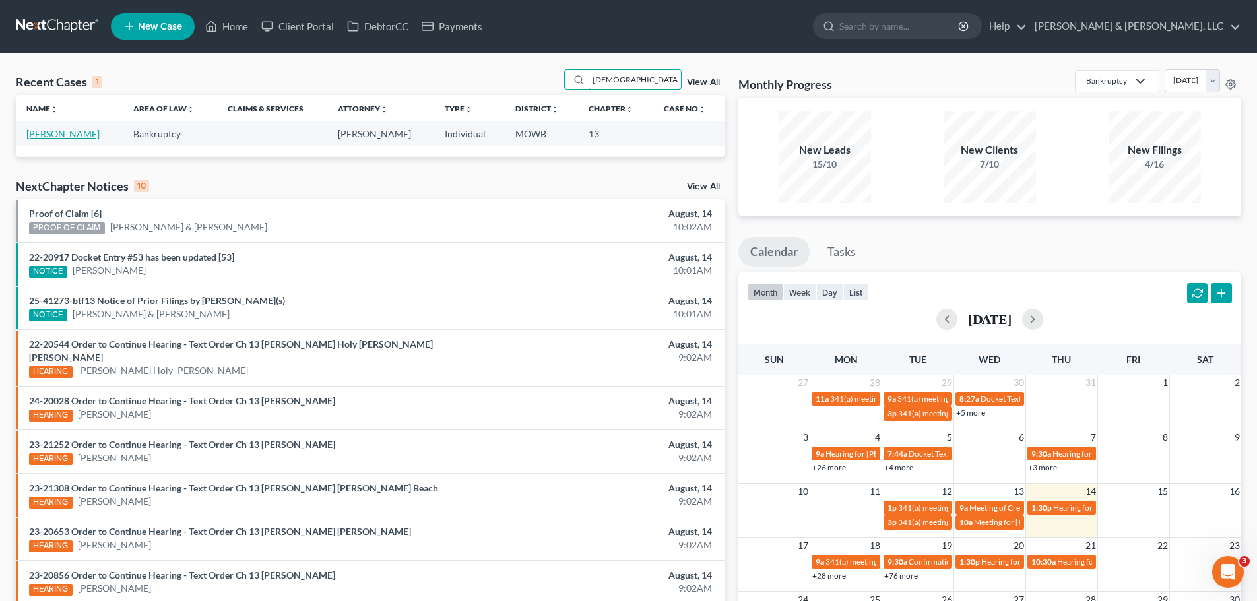
type input "[DEMOGRAPHIC_DATA]"
click at [86, 131] on link "[PERSON_NAME]" at bounding box center [62, 133] width 73 height 11
select select "2"
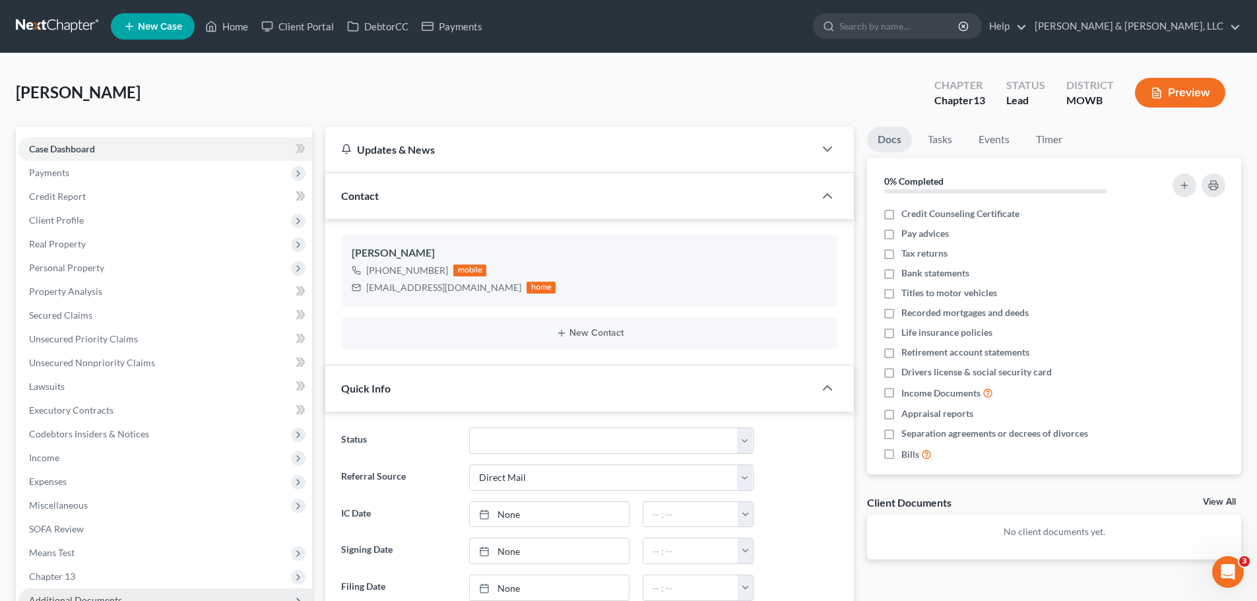
scroll to position [171, 0]
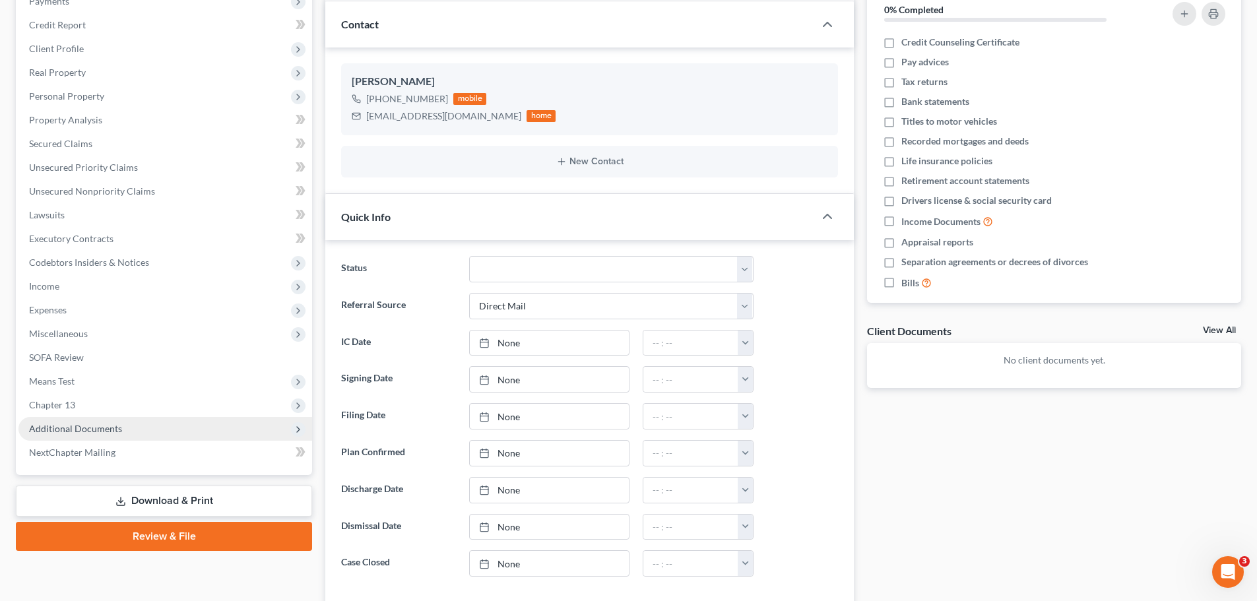
click at [108, 423] on span "Additional Documents" at bounding box center [75, 428] width 93 height 11
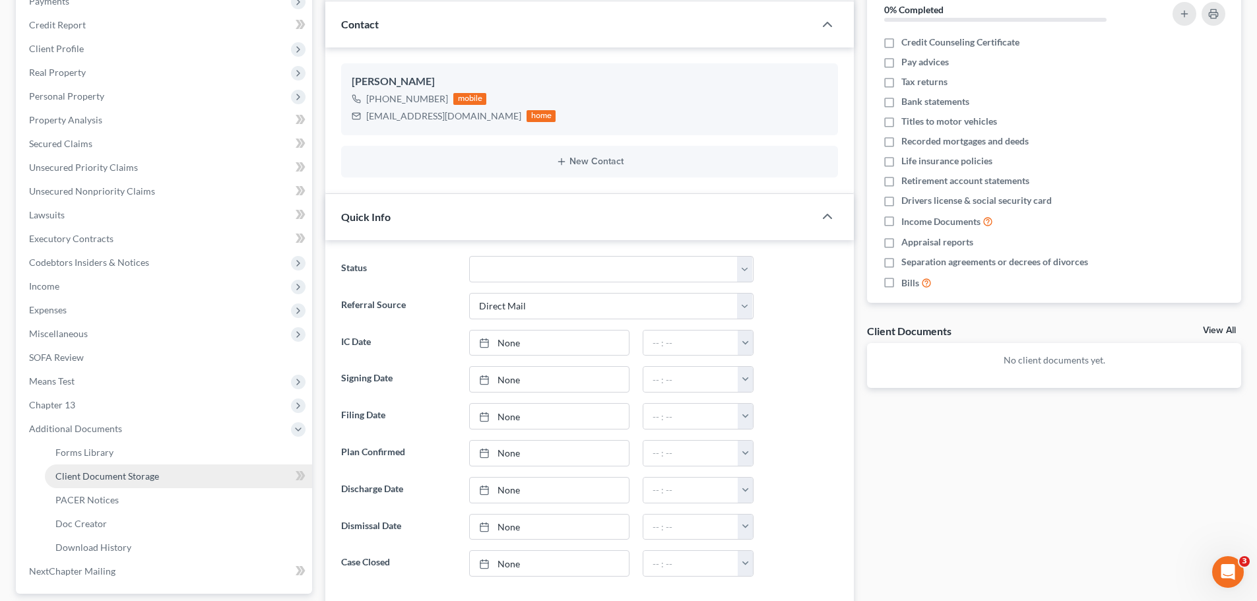
click at [131, 472] on span "Client Document Storage" at bounding box center [107, 475] width 104 height 11
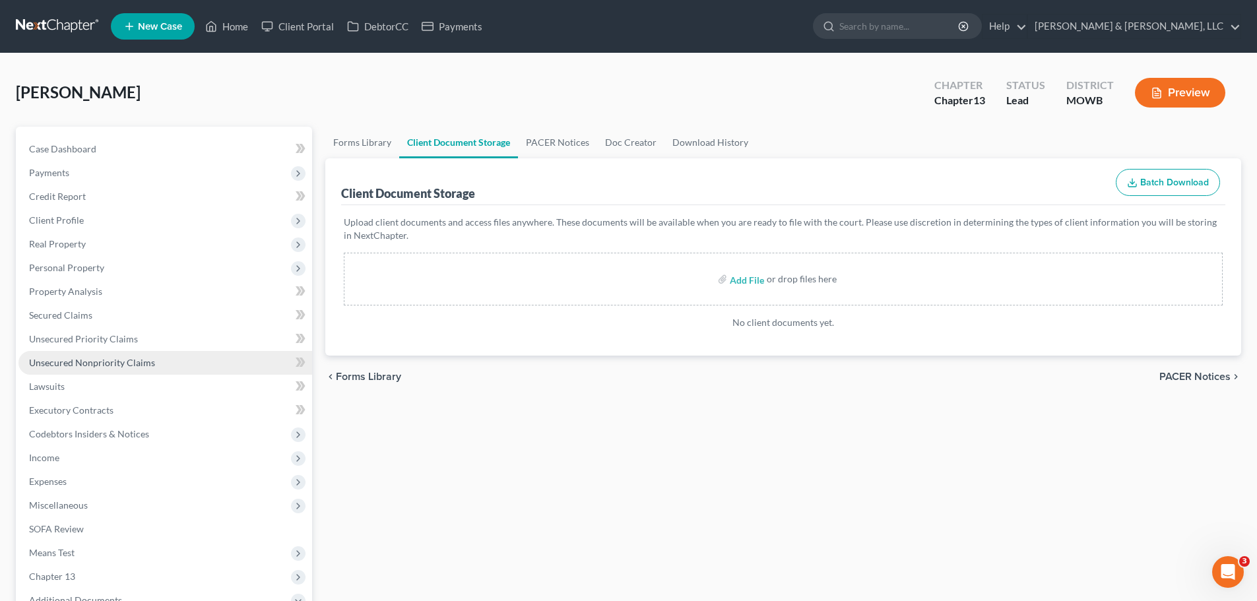
click at [110, 359] on span "Unsecured Nonpriority Claims" at bounding box center [92, 362] width 126 height 11
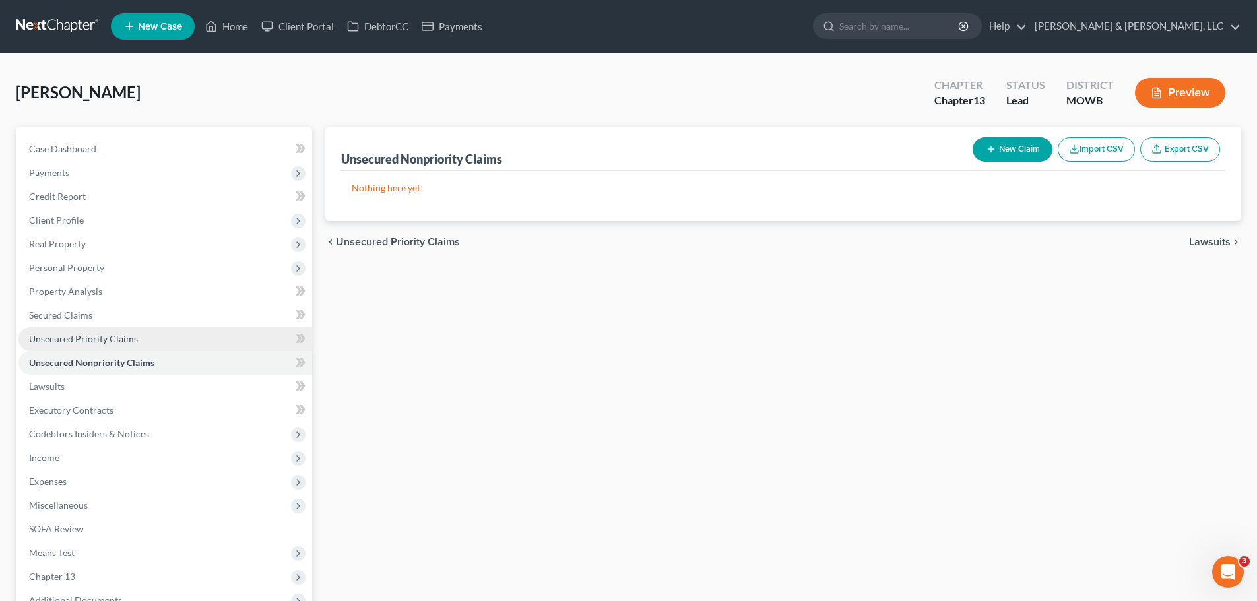
click at [115, 339] on span "Unsecured Priority Claims" at bounding box center [83, 338] width 109 height 11
click at [240, 26] on link "Home" at bounding box center [227, 27] width 56 height 24
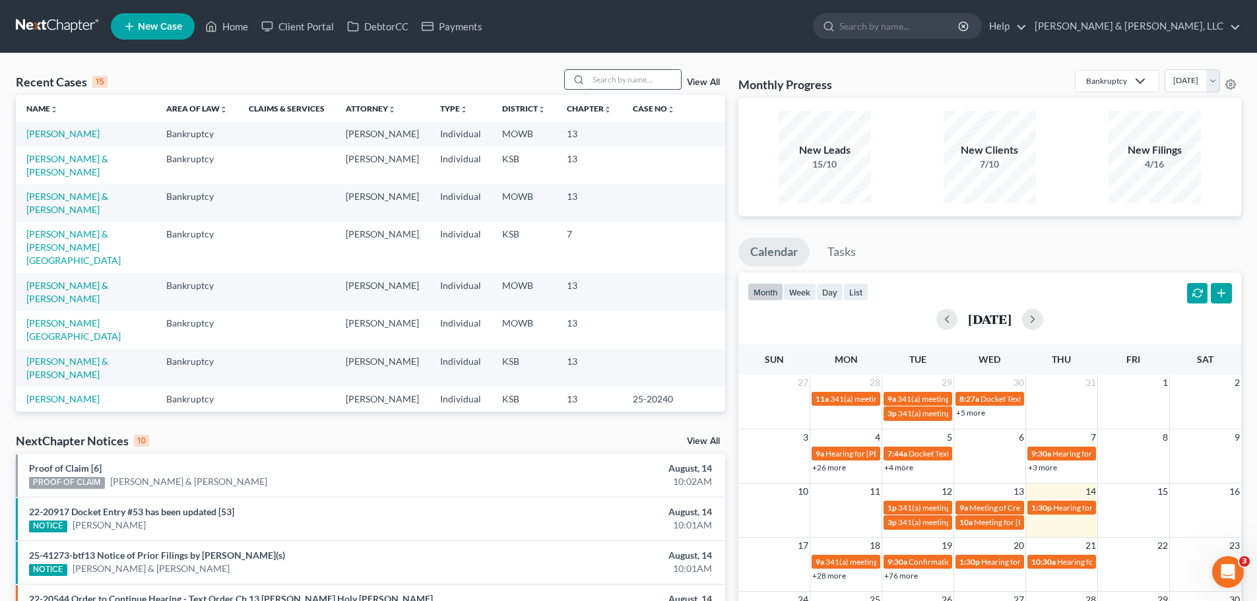
click at [628, 73] on input "search" at bounding box center [634, 79] width 92 height 19
type input "andrews"
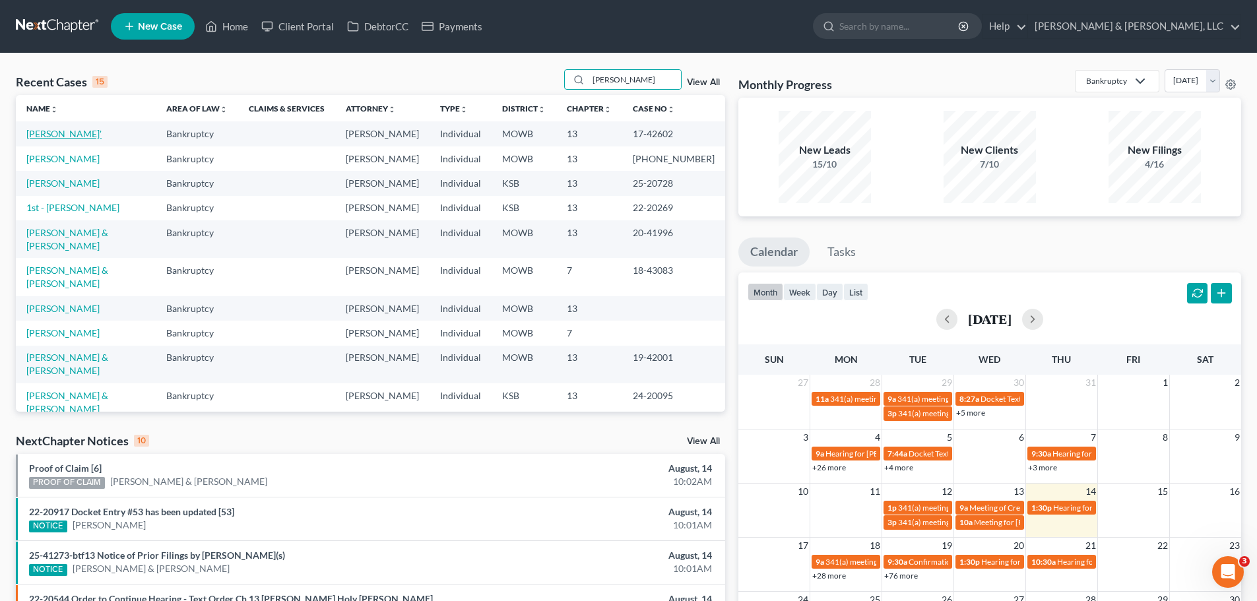
click at [93, 132] on link "Andrews, DeMarsha'" at bounding box center [63, 133] width 75 height 11
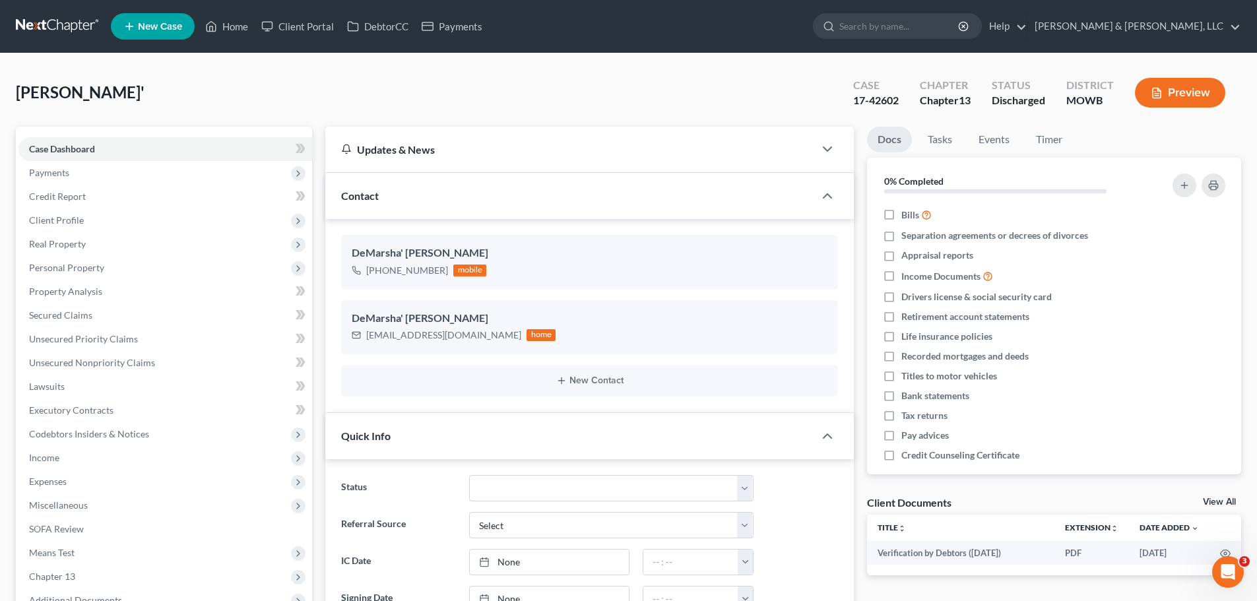
scroll to position [533, 0]
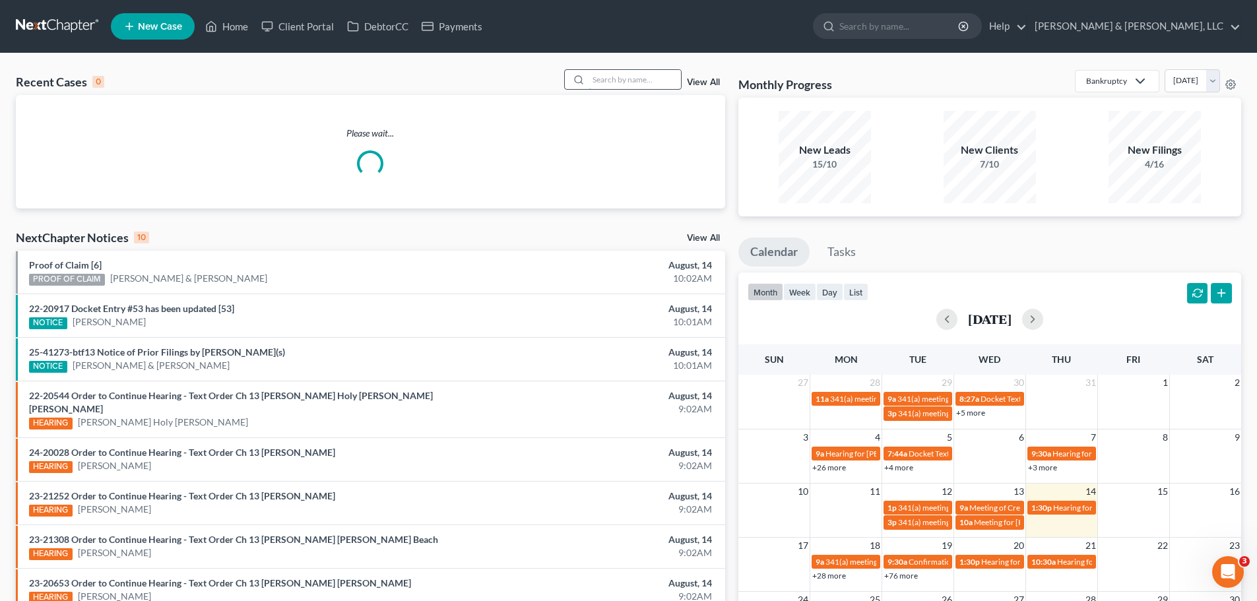
click at [613, 89] on div at bounding box center [622, 79] width 117 height 20
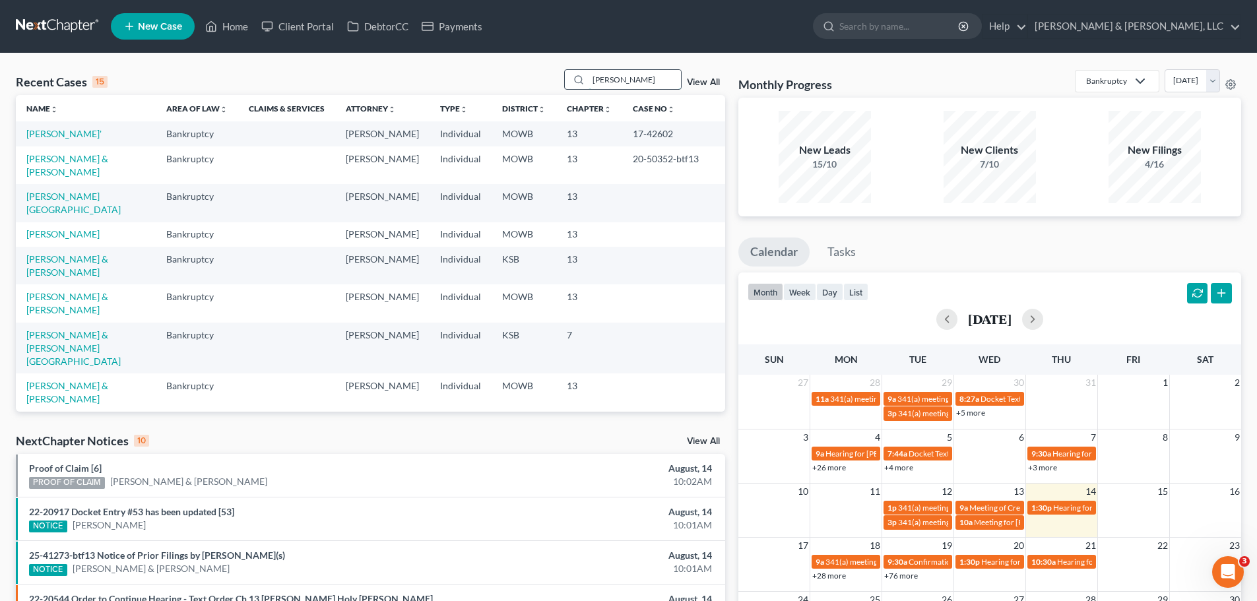
type input "andrews"
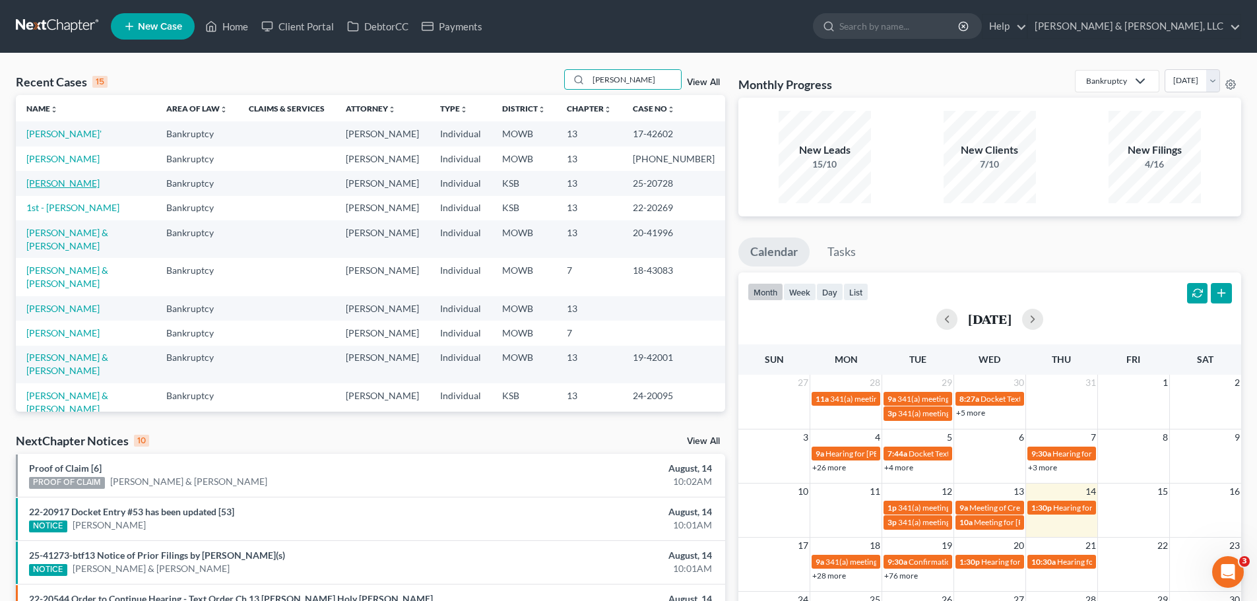
click at [88, 182] on link "Andrews, Tamara" at bounding box center [62, 182] width 73 height 11
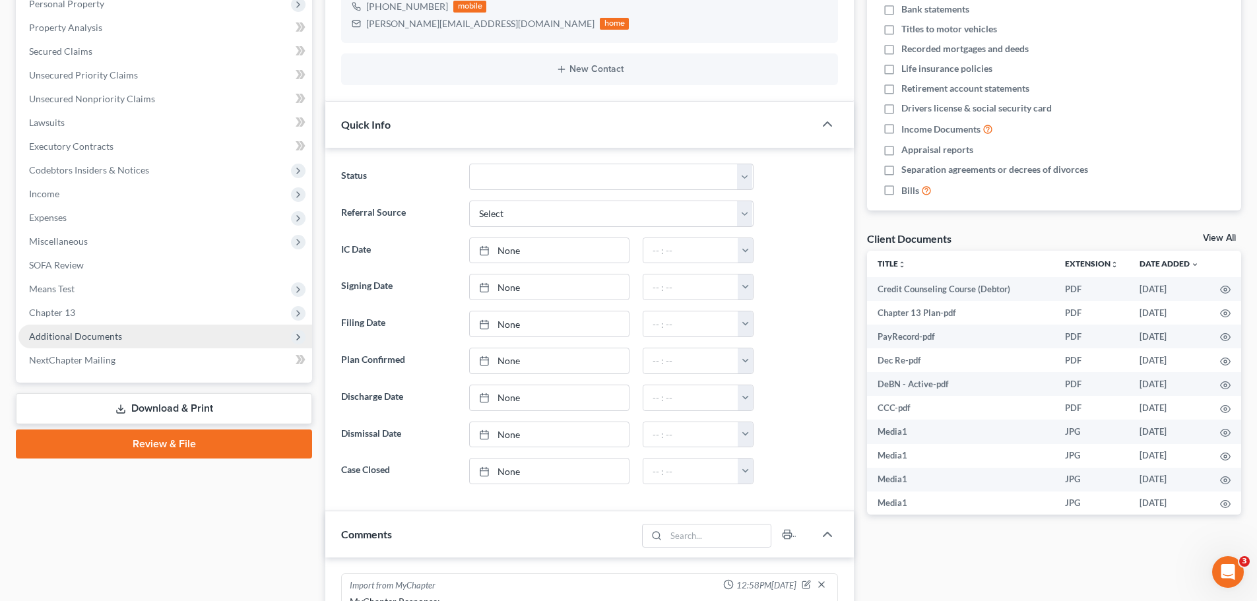
scroll to position [1781, 0]
click at [95, 343] on span "Additional Documents" at bounding box center [165, 337] width 294 height 24
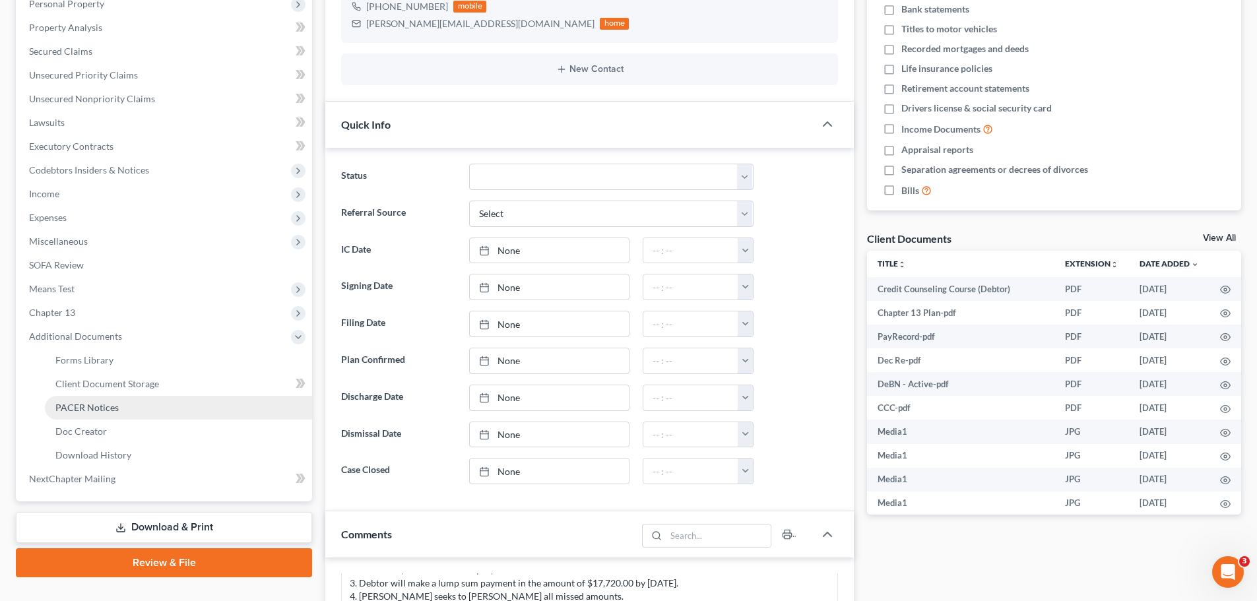
click at [94, 402] on span "PACER Notices" at bounding box center [86, 407] width 63 height 11
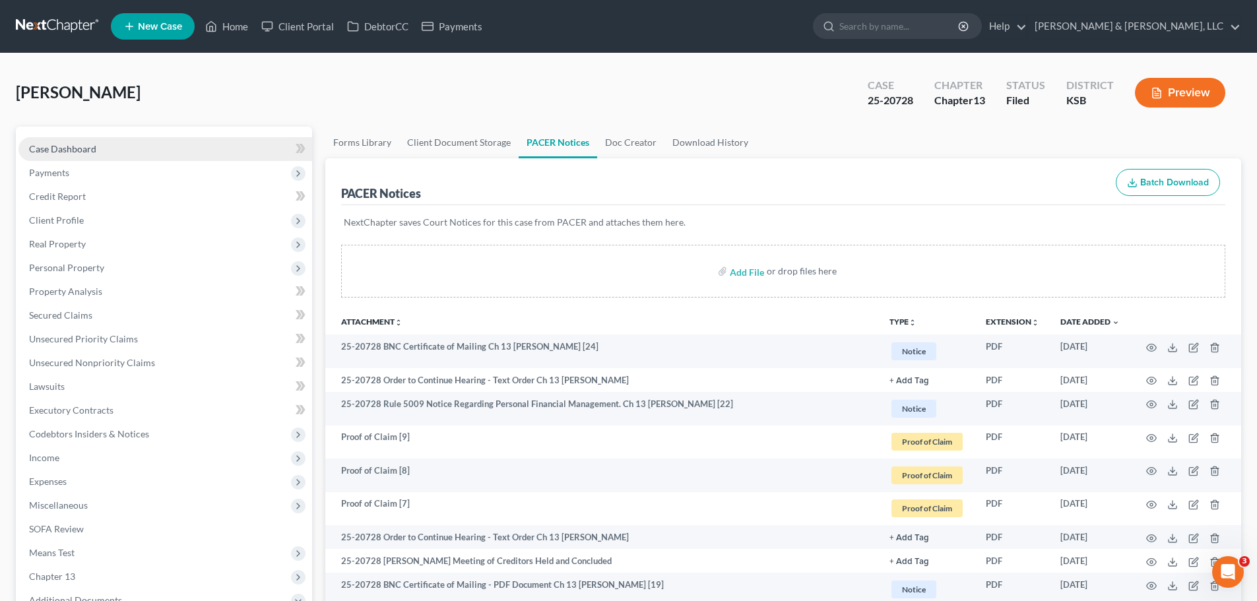
click at [123, 152] on link "Case Dashboard" at bounding box center [165, 149] width 294 height 24
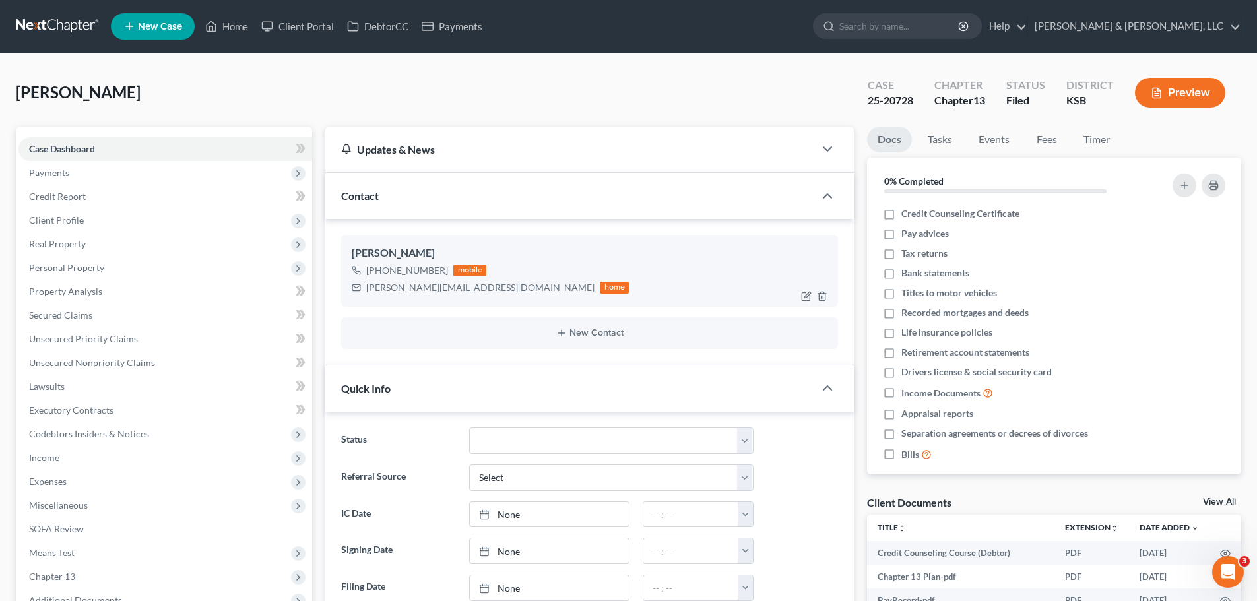
scroll to position [1781, 0]
drag, startPoint x: 366, startPoint y: 290, endPoint x: 486, endPoint y: 288, distance: 120.1
click at [486, 288] on div "andrews.tamarad@gmail.com home" at bounding box center [490, 287] width 277 height 17
copy div "andrews.tamarad@gmail.com"
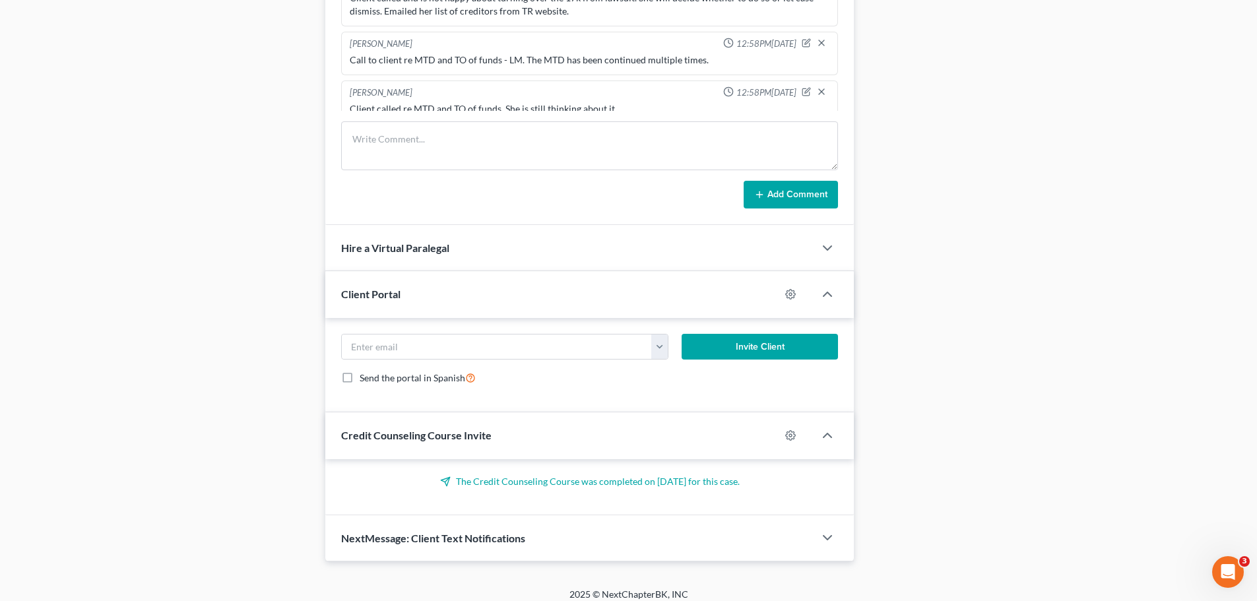
scroll to position [948, 0]
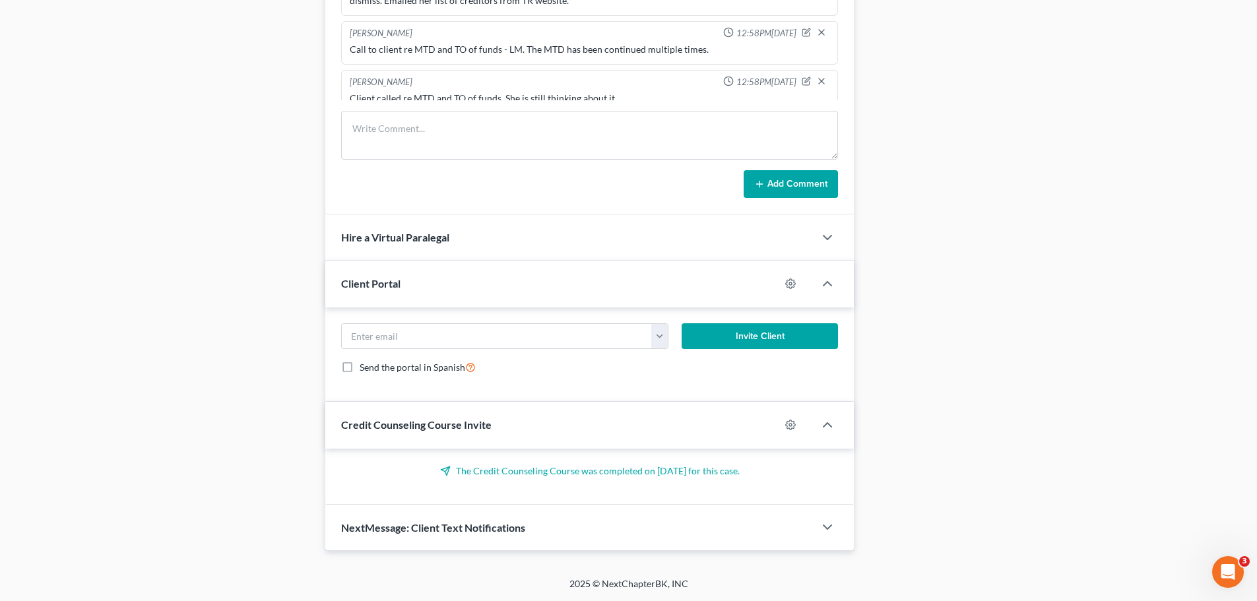
click at [489, 429] on span "Credit Counseling Course Invite" at bounding box center [416, 424] width 150 height 13
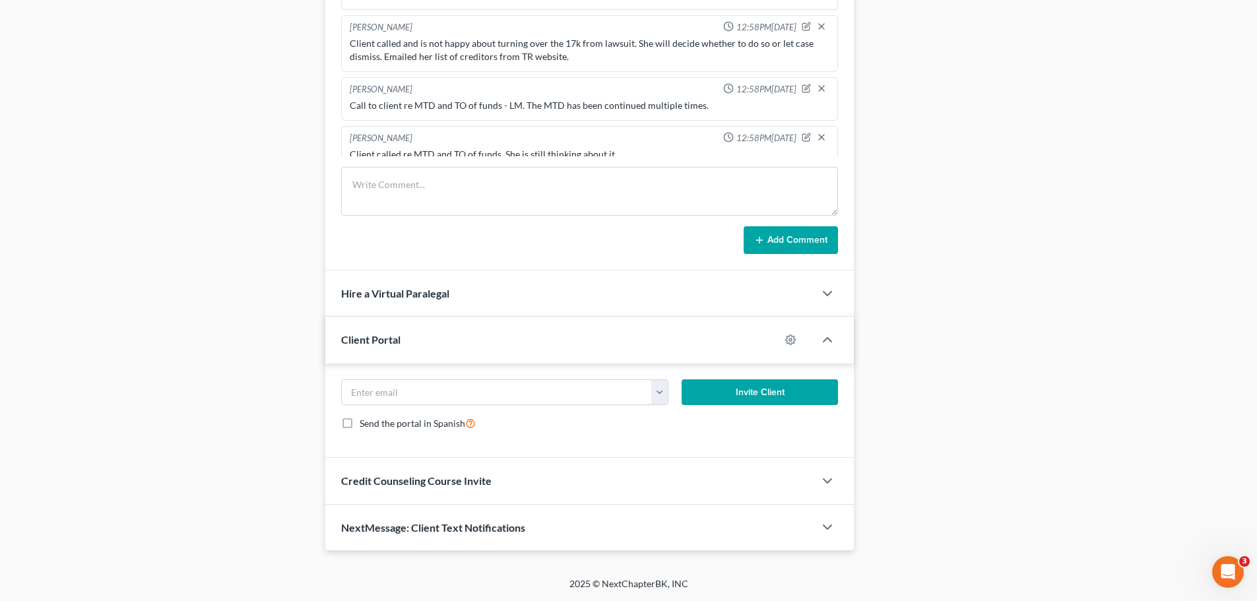
scroll to position [892, 0]
click at [472, 487] on span "Credit Counseling Course Invite" at bounding box center [416, 480] width 150 height 13
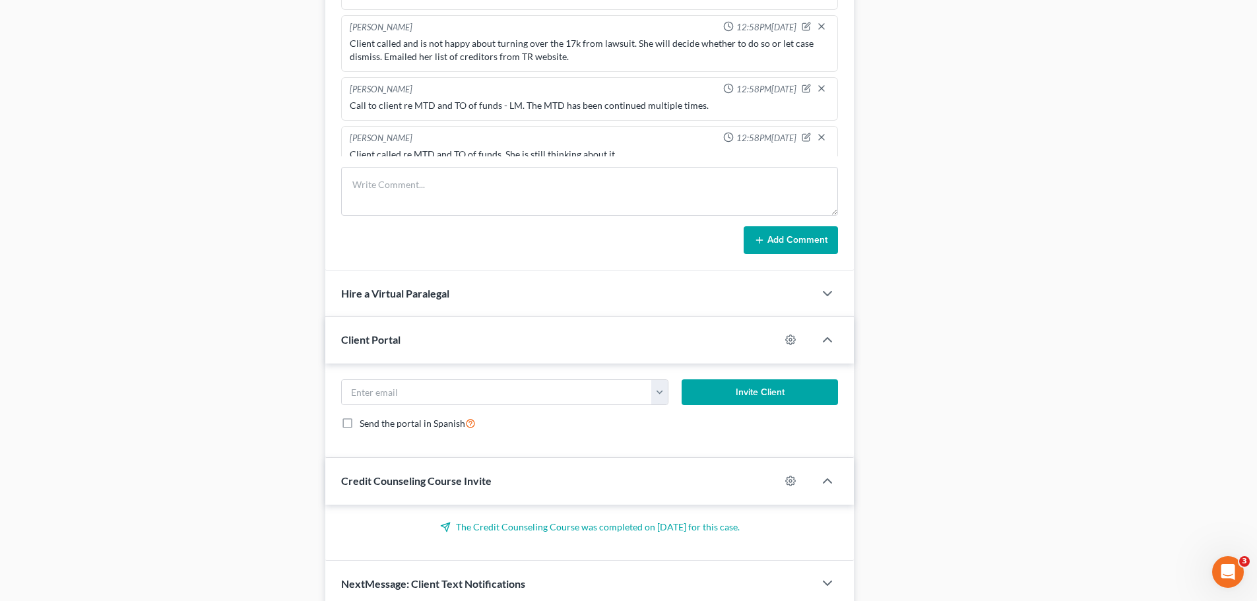
scroll to position [948, 0]
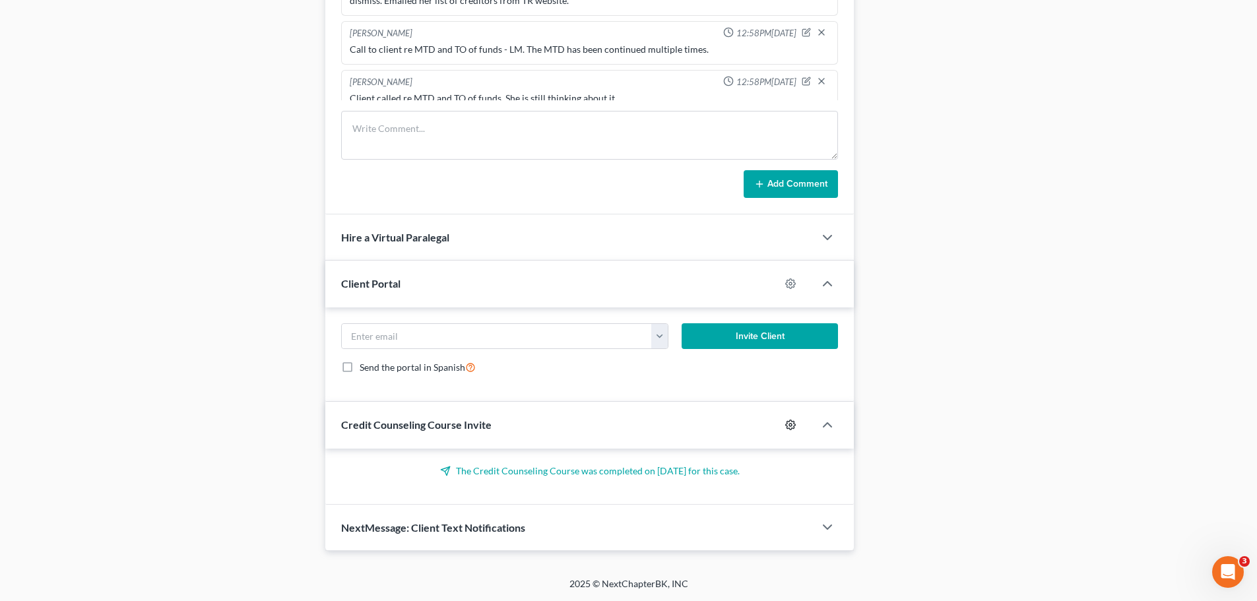
click at [794, 426] on icon "button" at bounding box center [791, 425] width 10 height 10
select select "0"
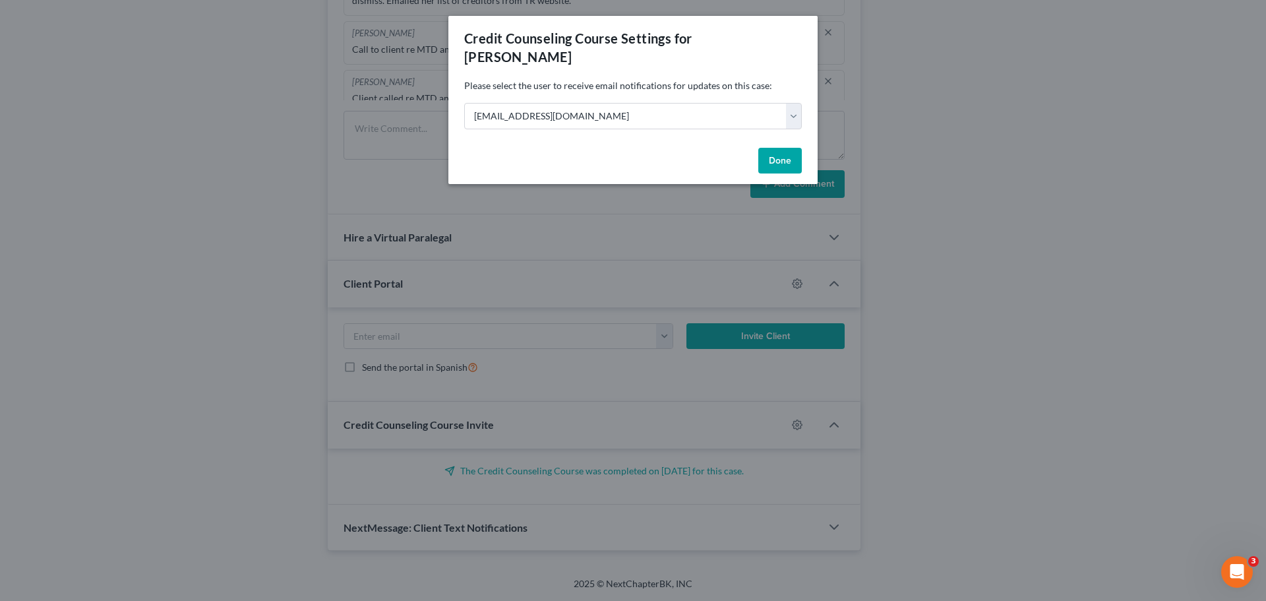
click at [769, 161] on button "Done" at bounding box center [781, 161] width 44 height 26
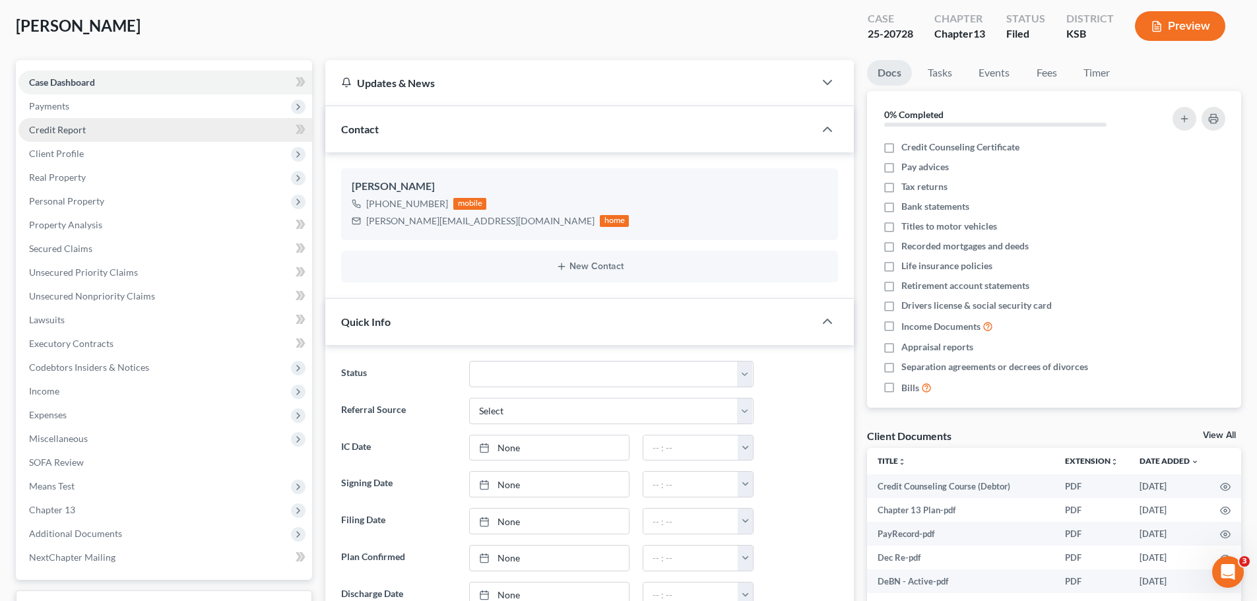
scroll to position [0, 0]
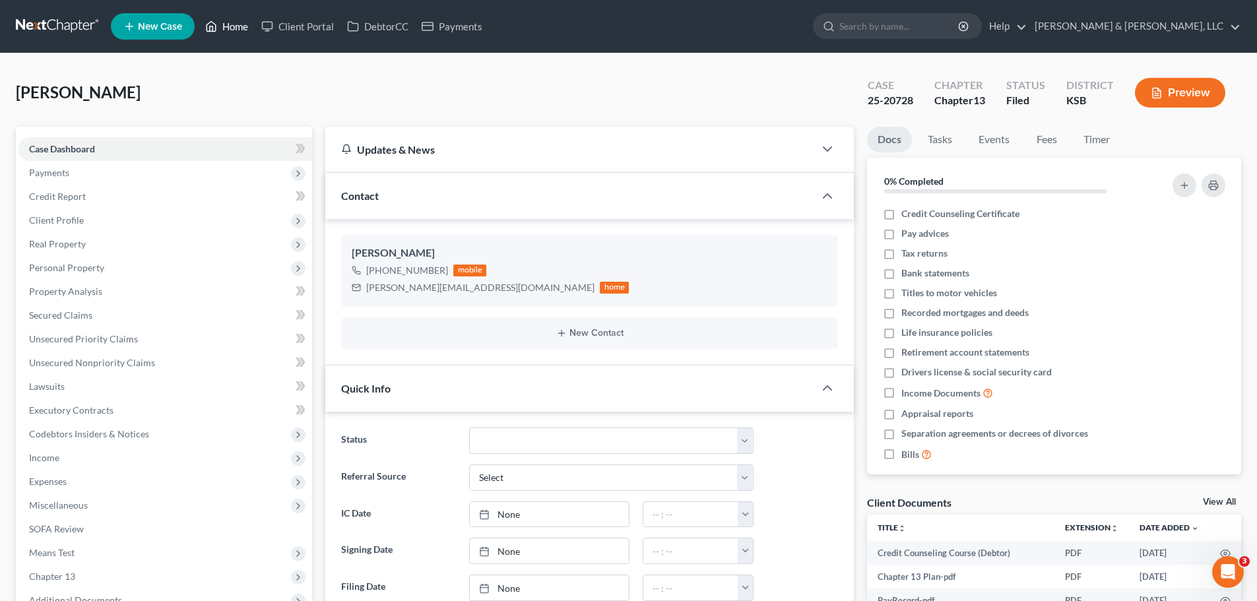
drag, startPoint x: 253, startPoint y: 19, endPoint x: 435, endPoint y: 82, distance: 193.4
click at [253, 19] on link "Home" at bounding box center [227, 27] width 56 height 24
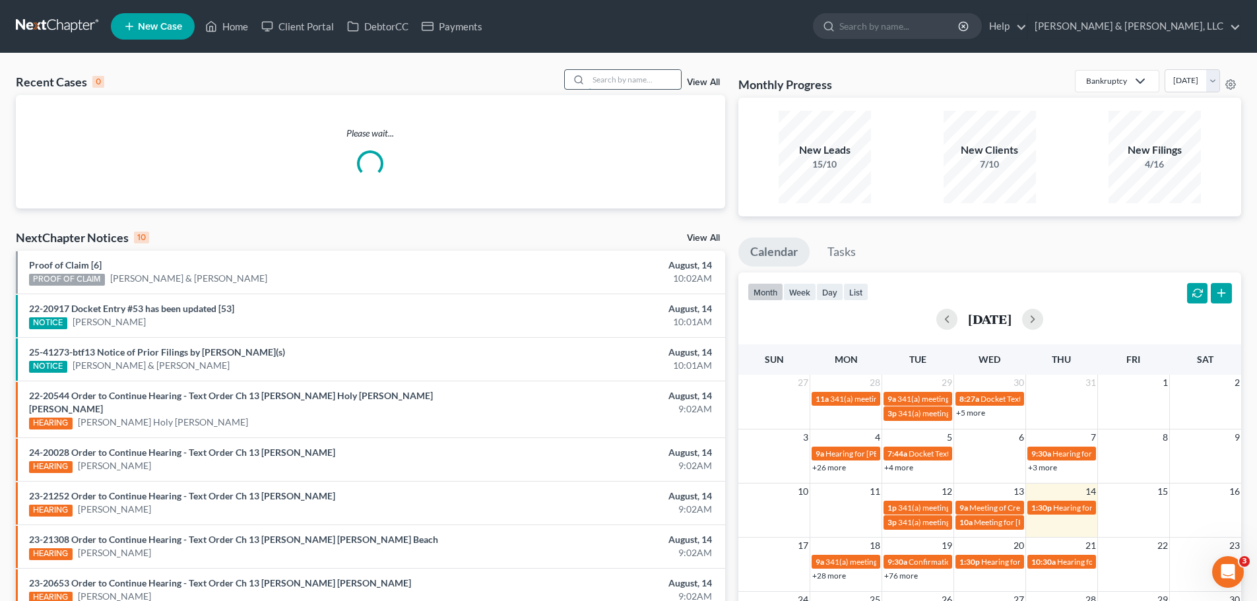
click at [614, 80] on input "search" at bounding box center [634, 79] width 92 height 19
type input "howell"
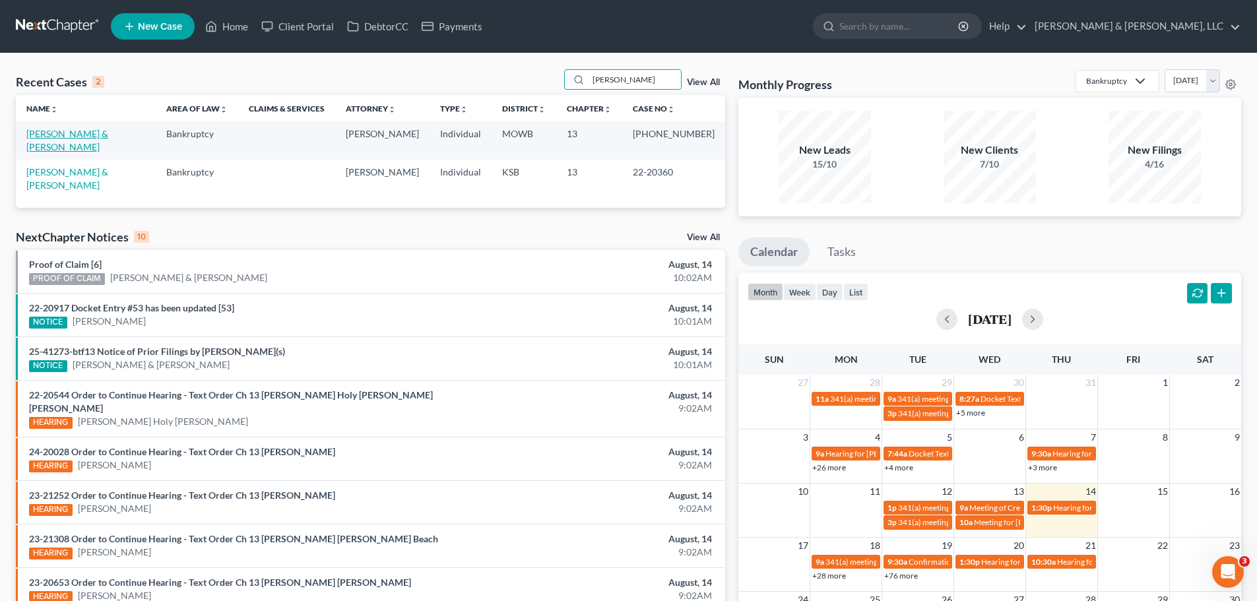
click at [80, 129] on link "[PERSON_NAME] & [PERSON_NAME]" at bounding box center [67, 140] width 82 height 24
select select "6"
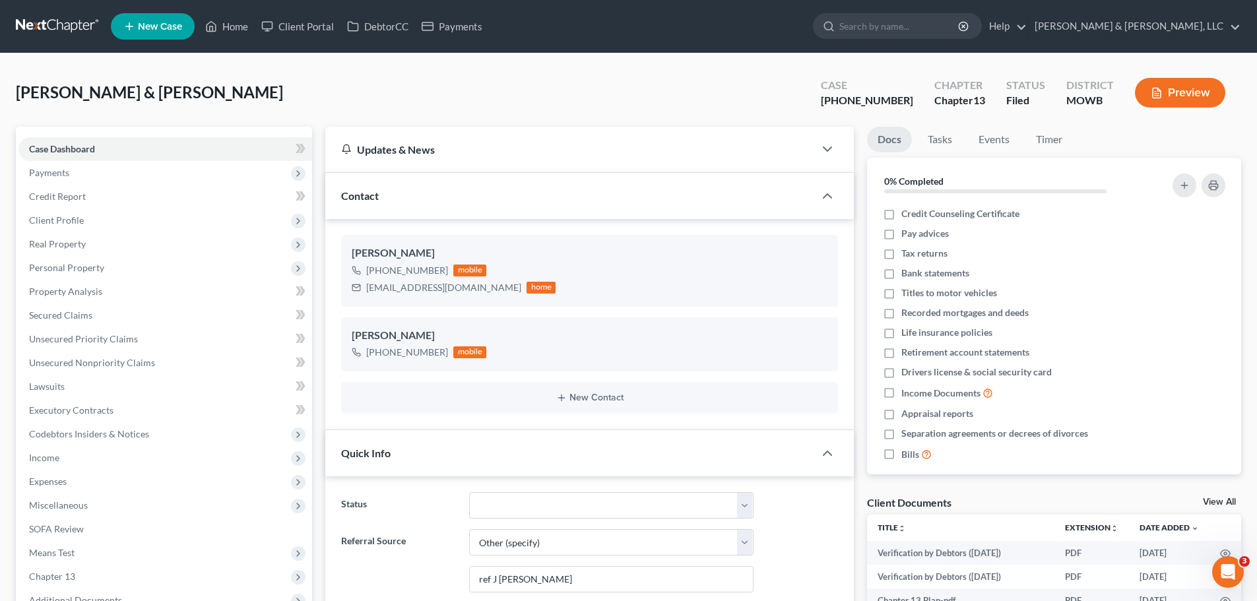
scroll to position [264, 0]
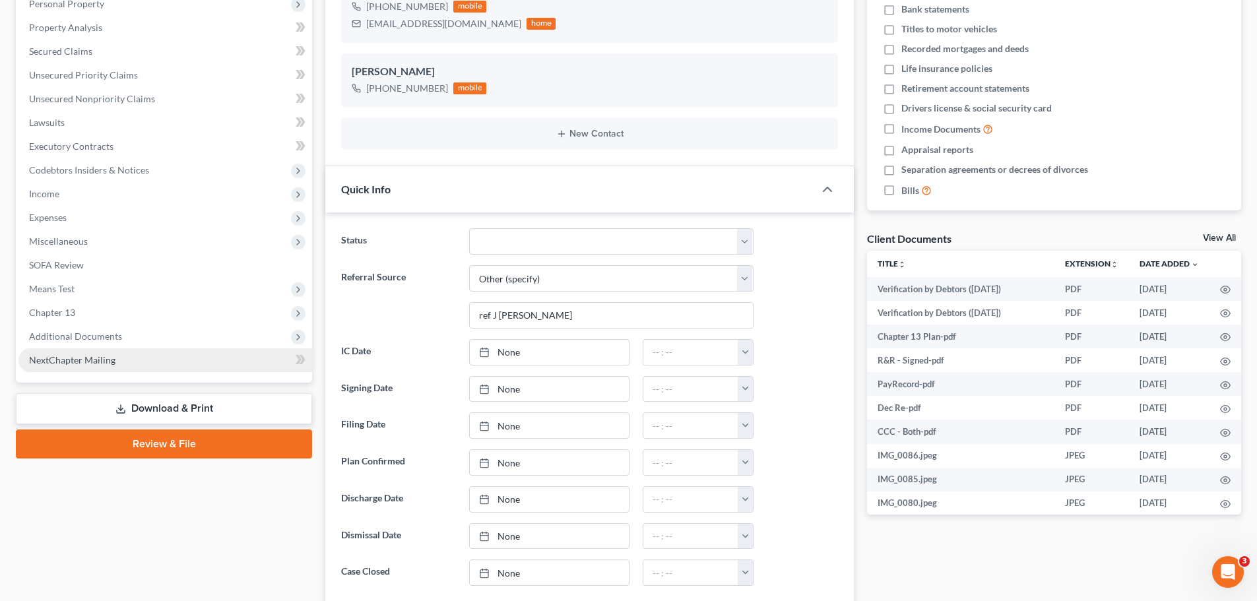
drag, startPoint x: 76, startPoint y: 333, endPoint x: 113, endPoint y: 367, distance: 50.4
click at [76, 333] on span "Additional Documents" at bounding box center [75, 335] width 93 height 11
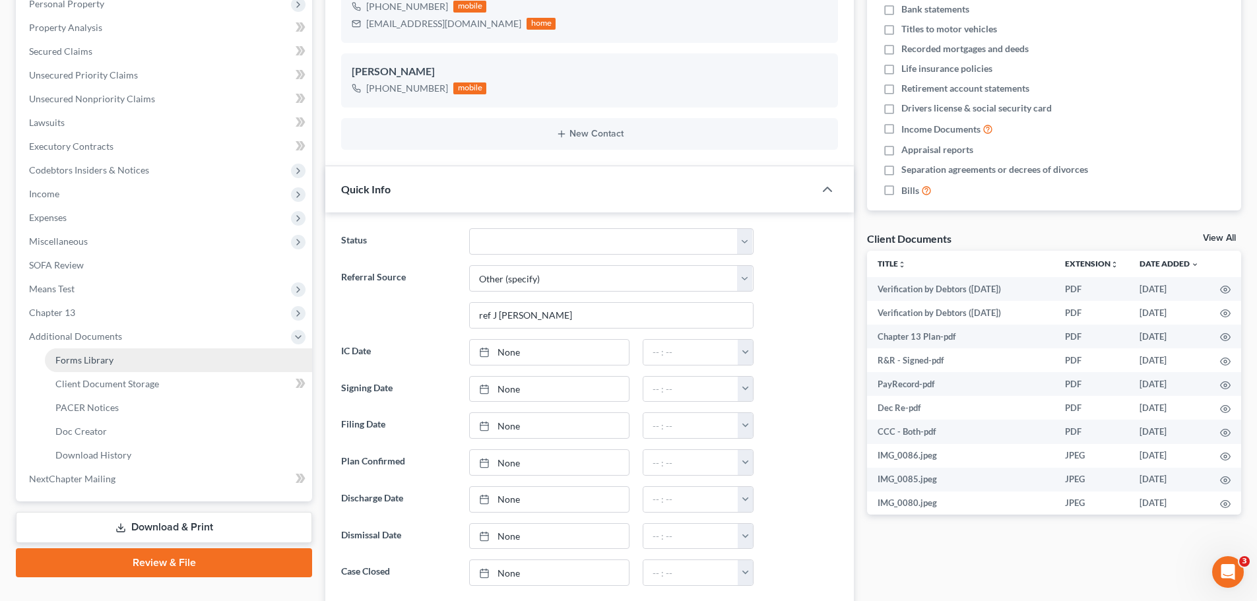
scroll to position [1102, 0]
click at [117, 402] on span "PACER Notices" at bounding box center [86, 407] width 63 height 11
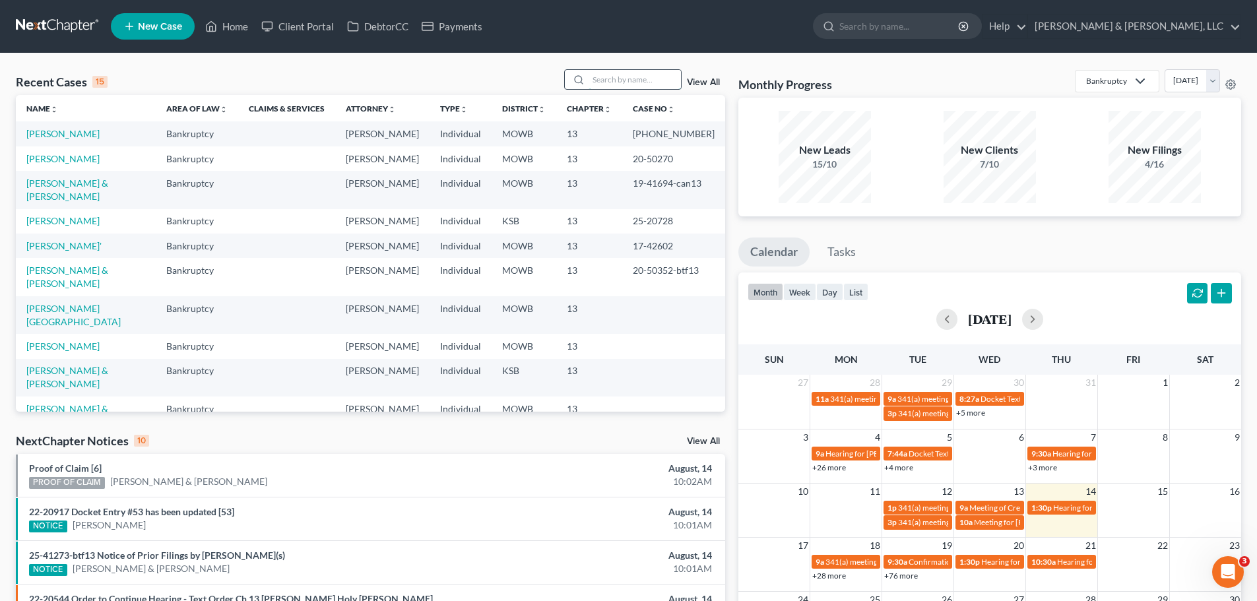
click at [650, 80] on input "search" at bounding box center [634, 79] width 92 height 19
type input "[PERSON_NAME]"
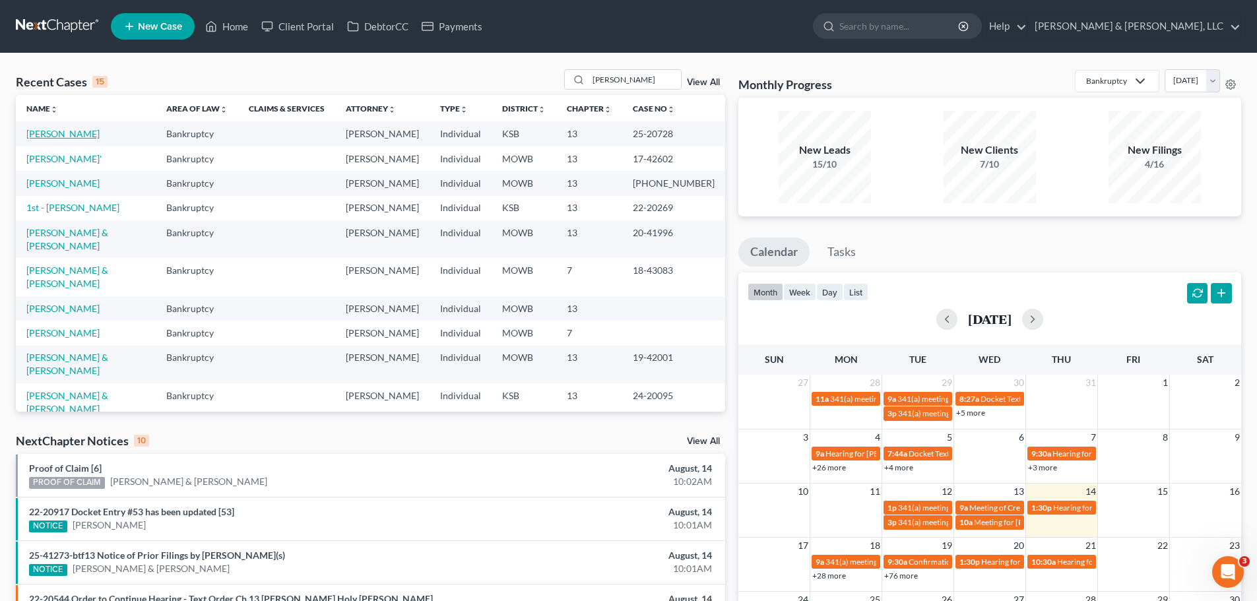
click at [87, 135] on link "[PERSON_NAME]" at bounding box center [62, 133] width 73 height 11
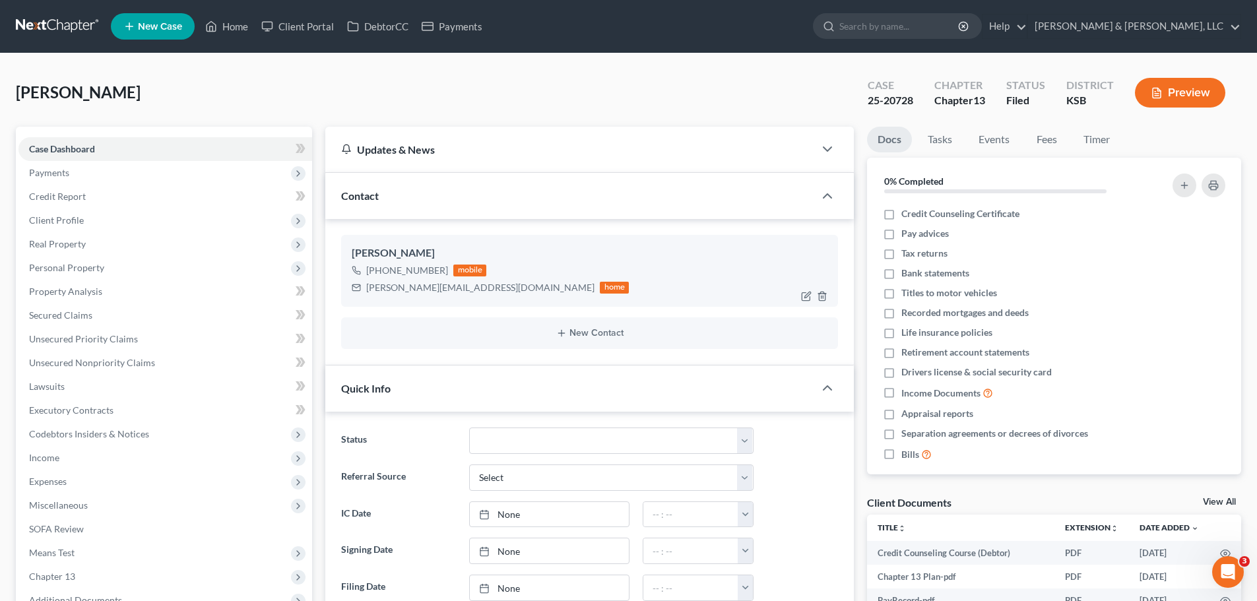
scroll to position [1781, 0]
drag, startPoint x: 367, startPoint y: 288, endPoint x: 485, endPoint y: 288, distance: 118.1
click at [485, 288] on div "[PERSON_NAME][EMAIL_ADDRESS][DOMAIN_NAME] home" at bounding box center [490, 287] width 277 height 17
copy div "[PERSON_NAME][EMAIL_ADDRESS][DOMAIN_NAME]"
click at [229, 32] on link "Home" at bounding box center [227, 27] width 56 height 24
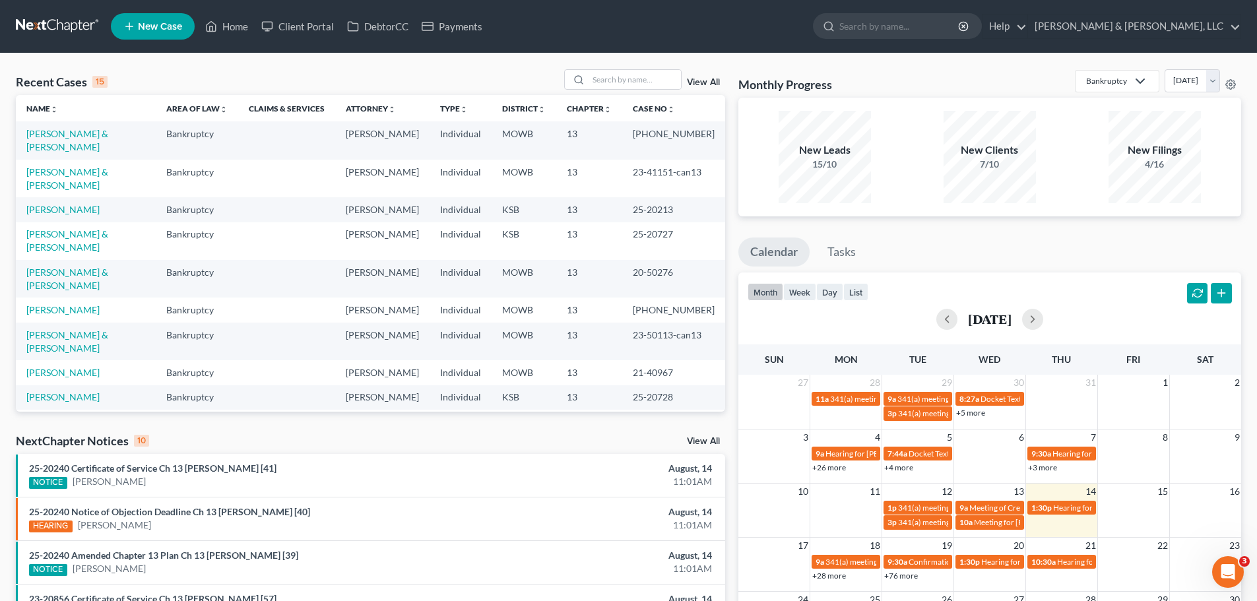
click at [152, 28] on span "New Case" at bounding box center [160, 27] width 44 height 10
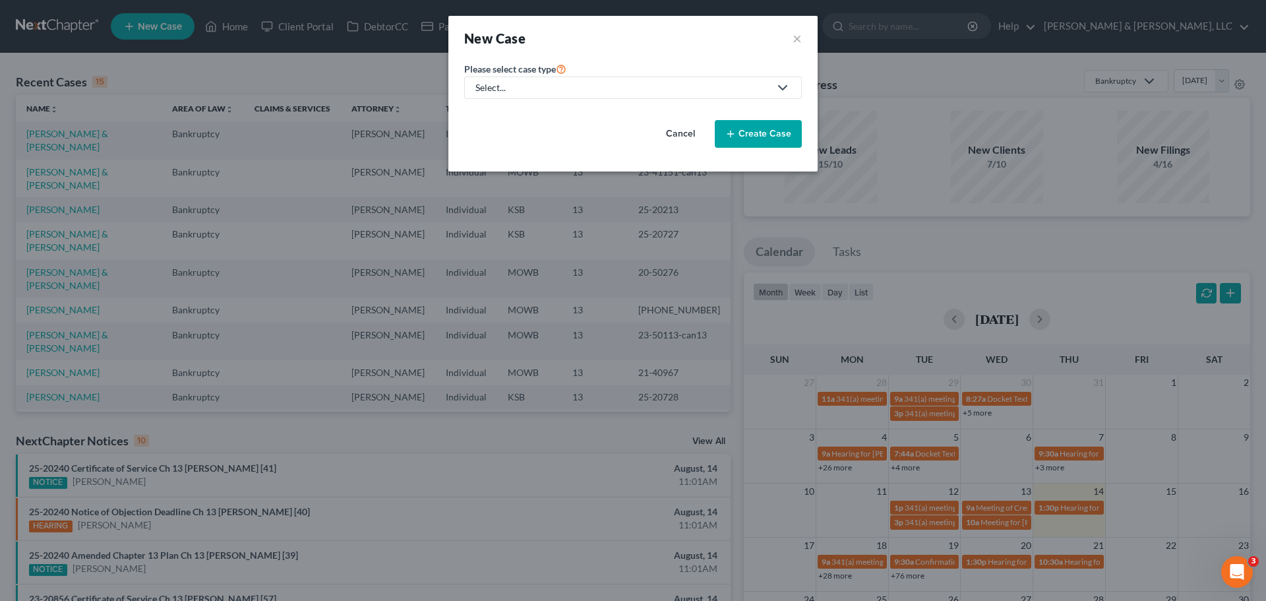
click at [516, 97] on link "Select..." at bounding box center [633, 88] width 338 height 22
click at [523, 117] on div "Bankruptcy" at bounding box center [539, 114] width 125 height 13
select select "46"
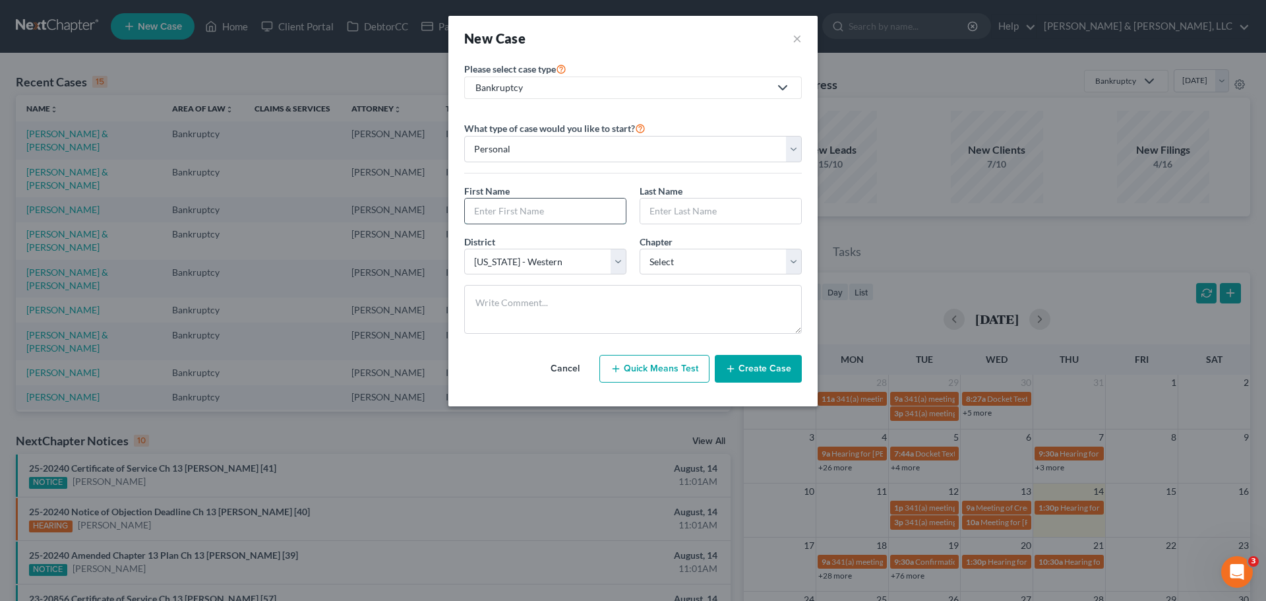
click at [523, 214] on input "text" at bounding box center [545, 211] width 161 height 25
type input "Alexus"
type input "[PERSON_NAME]"
click at [695, 256] on select "Select 7 11 12 13" at bounding box center [721, 262] width 162 height 26
select select "0"
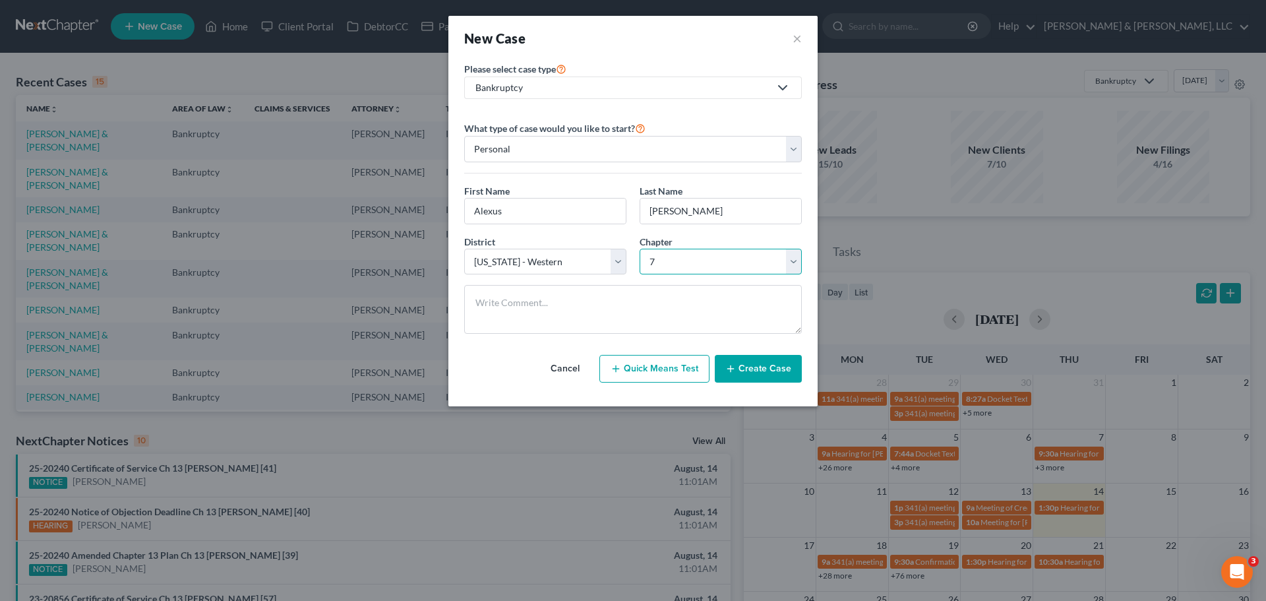
click at [640, 249] on select "Select 7 11 12 13" at bounding box center [721, 262] width 162 height 26
click at [751, 369] on button "Create Case" at bounding box center [758, 369] width 87 height 28
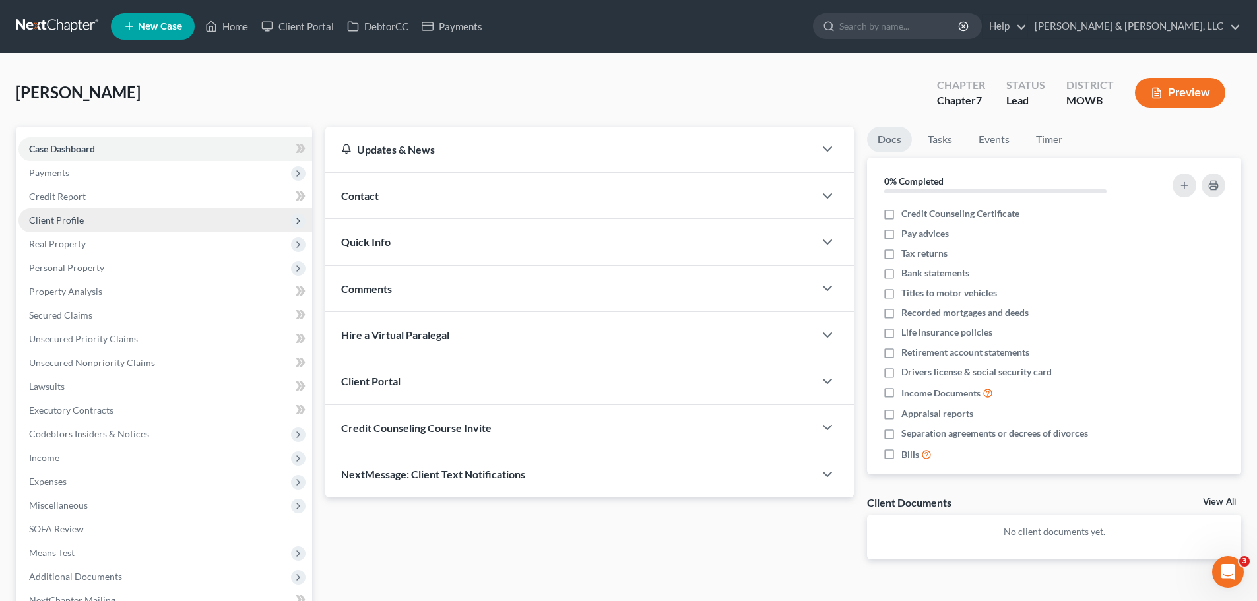
click at [75, 224] on span "Client Profile" at bounding box center [56, 219] width 55 height 11
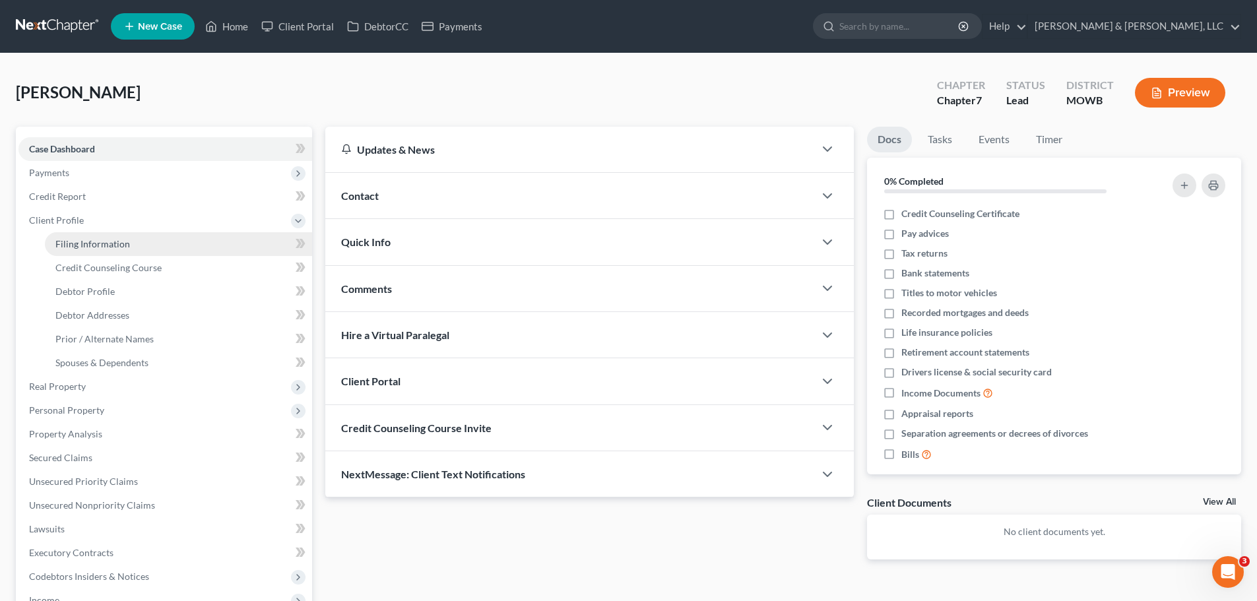
click at [101, 242] on span "Filing Information" at bounding box center [92, 243] width 75 height 11
select select "1"
select select "0"
select select "46"
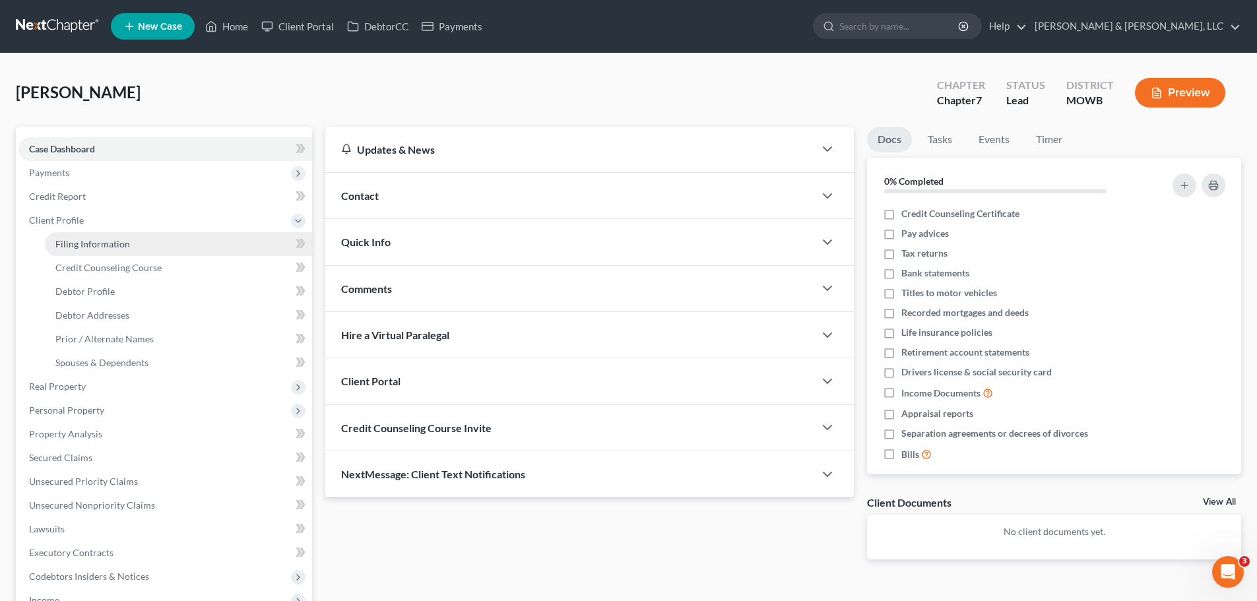
select select "26"
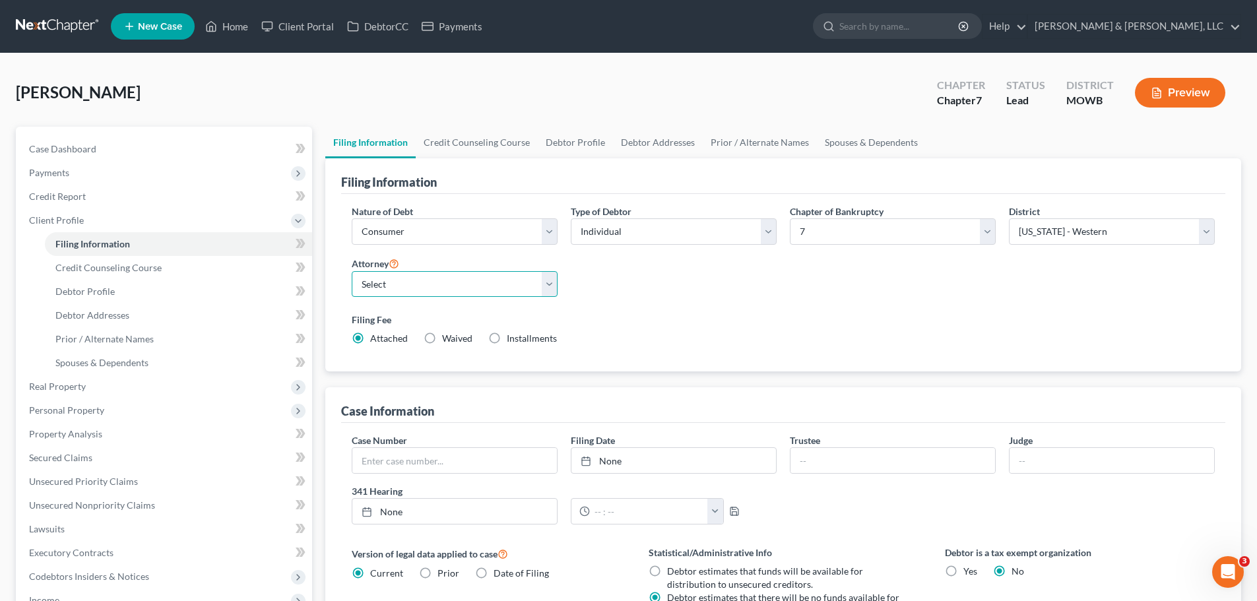
click at [408, 282] on select "Select [PERSON_NAME] - KSB [PERSON_NAME] - MOWB [PERSON_NAME] - KSB [PERSON_NAM…" at bounding box center [455, 284] width 206 height 26
select select "1"
click at [352, 271] on select "Select [PERSON_NAME] - KSB [PERSON_NAME] - MOWB [PERSON_NAME] - KSB [PERSON_NAM…" at bounding box center [455, 284] width 206 height 26
click at [568, 148] on link "Debtor Profile" at bounding box center [575, 143] width 75 height 32
select select "0"
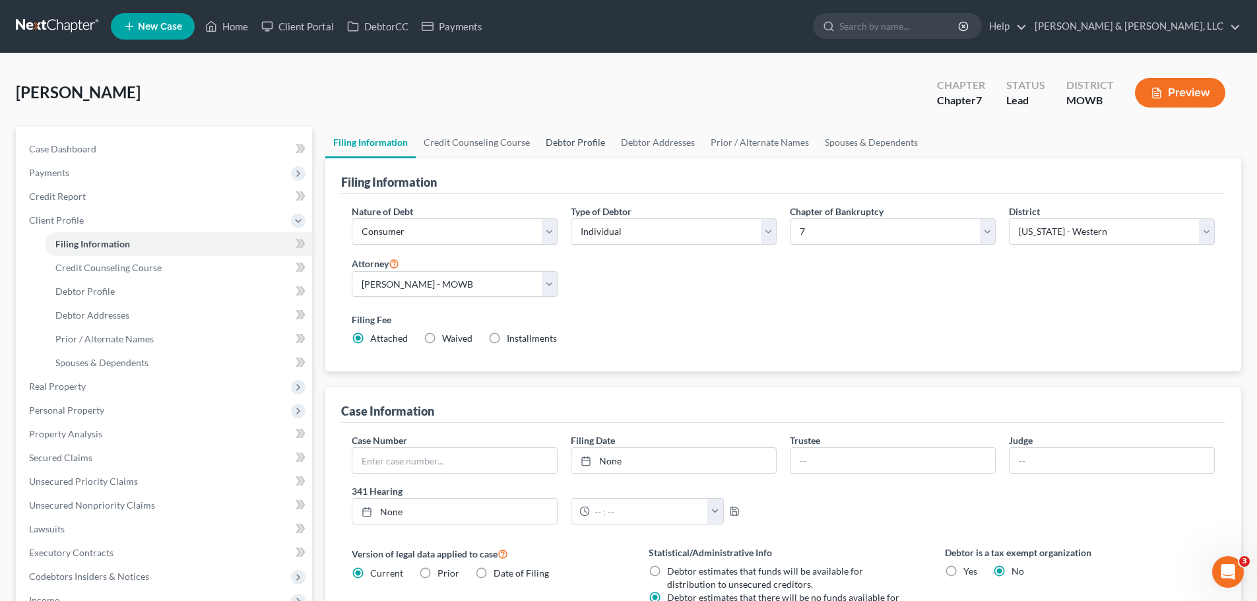
select select "0"
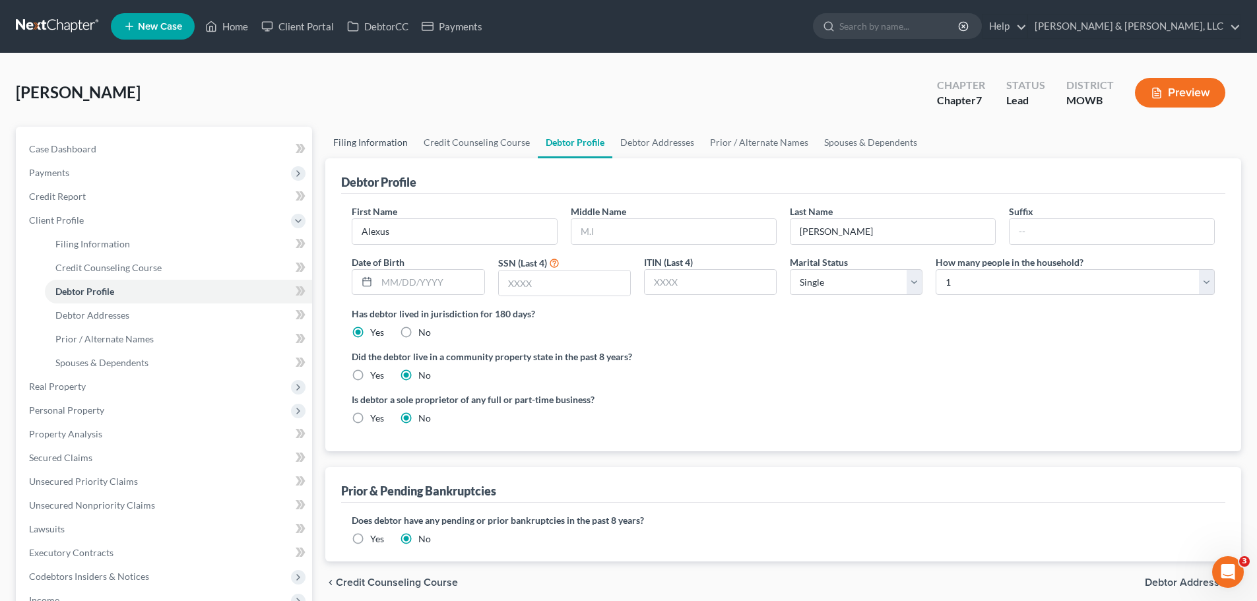
click at [386, 137] on link "Filing Information" at bounding box center [370, 143] width 90 height 32
select select "1"
select select "0"
select select "46"
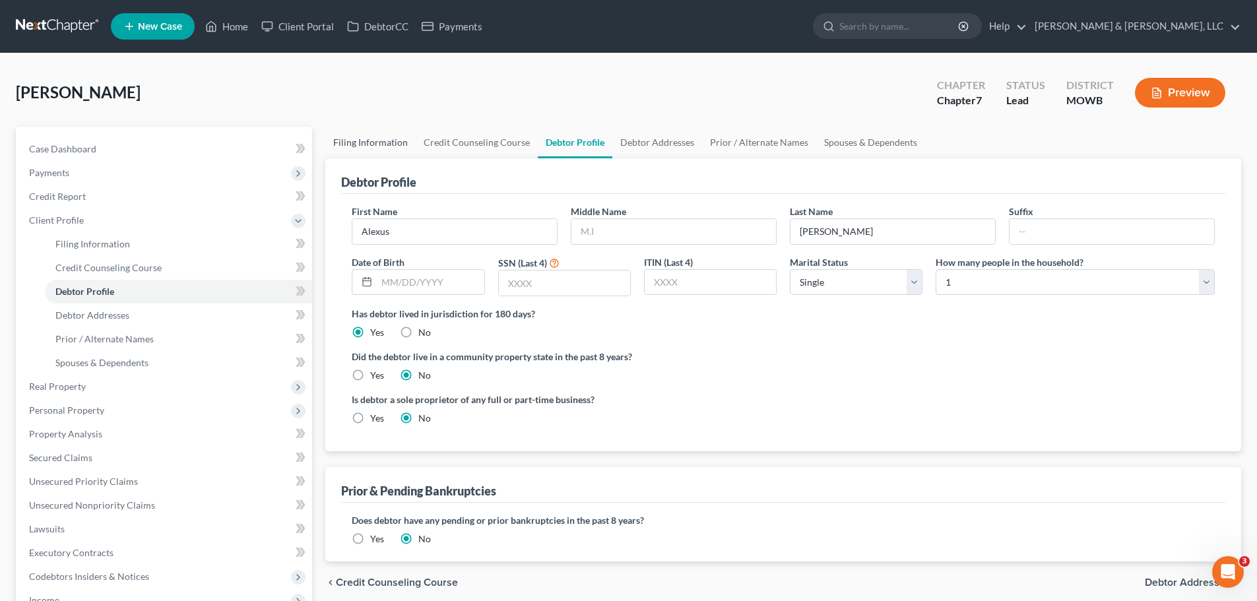
select select "1"
select select "26"
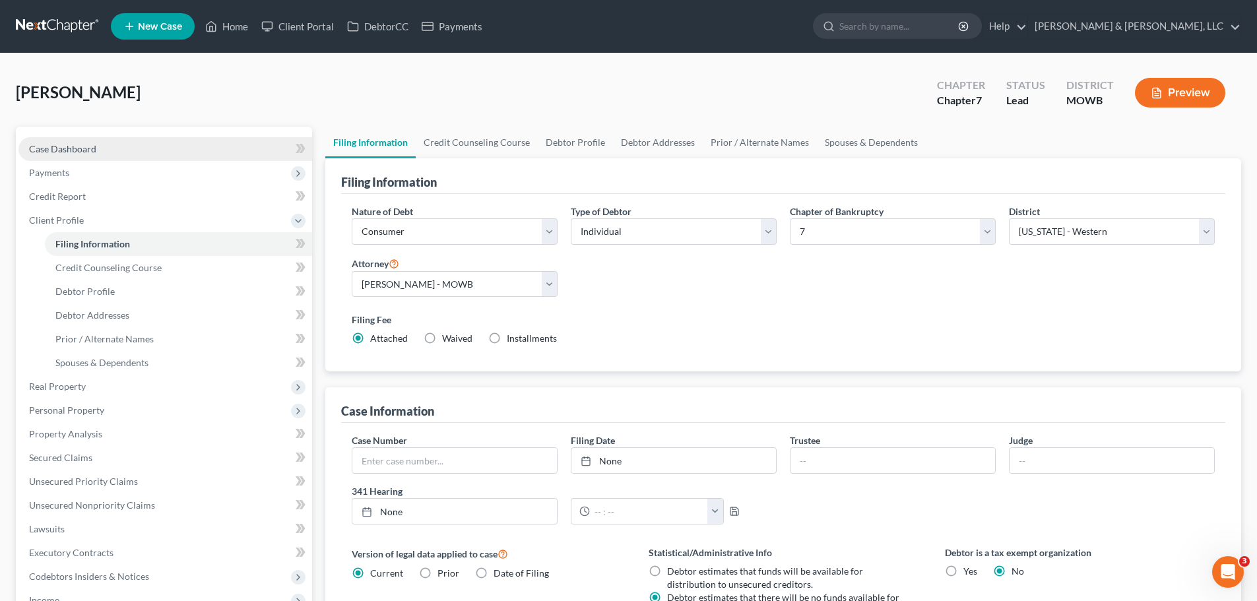
click at [136, 140] on link "Case Dashboard" at bounding box center [165, 149] width 294 height 24
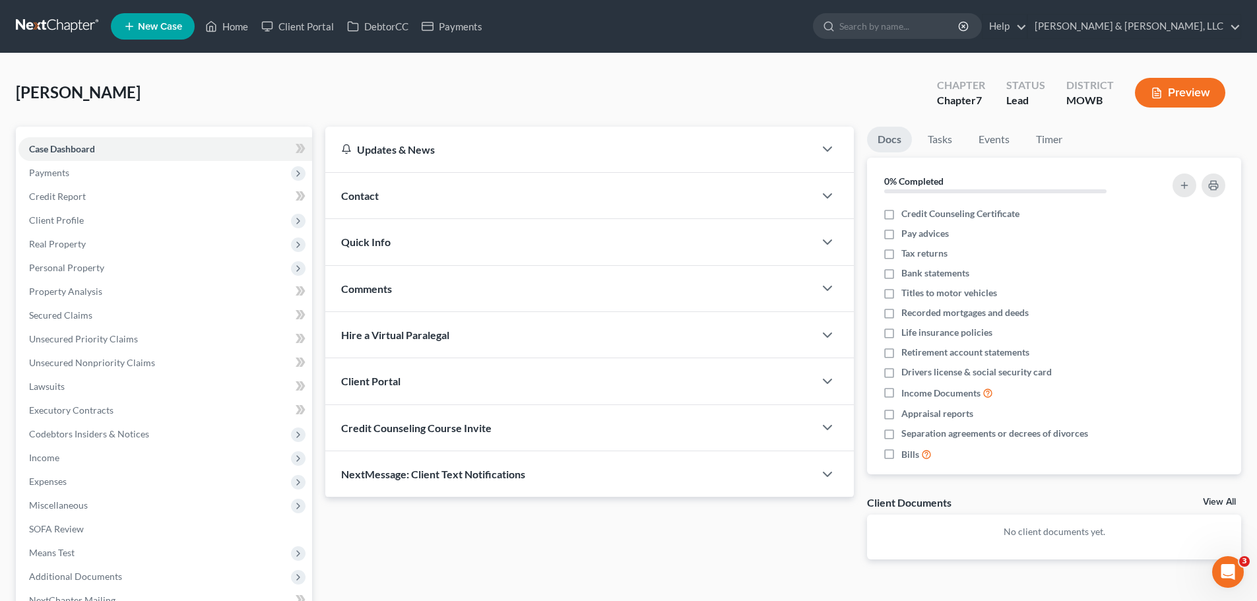
click at [400, 201] on div "Contact" at bounding box center [569, 196] width 489 height 46
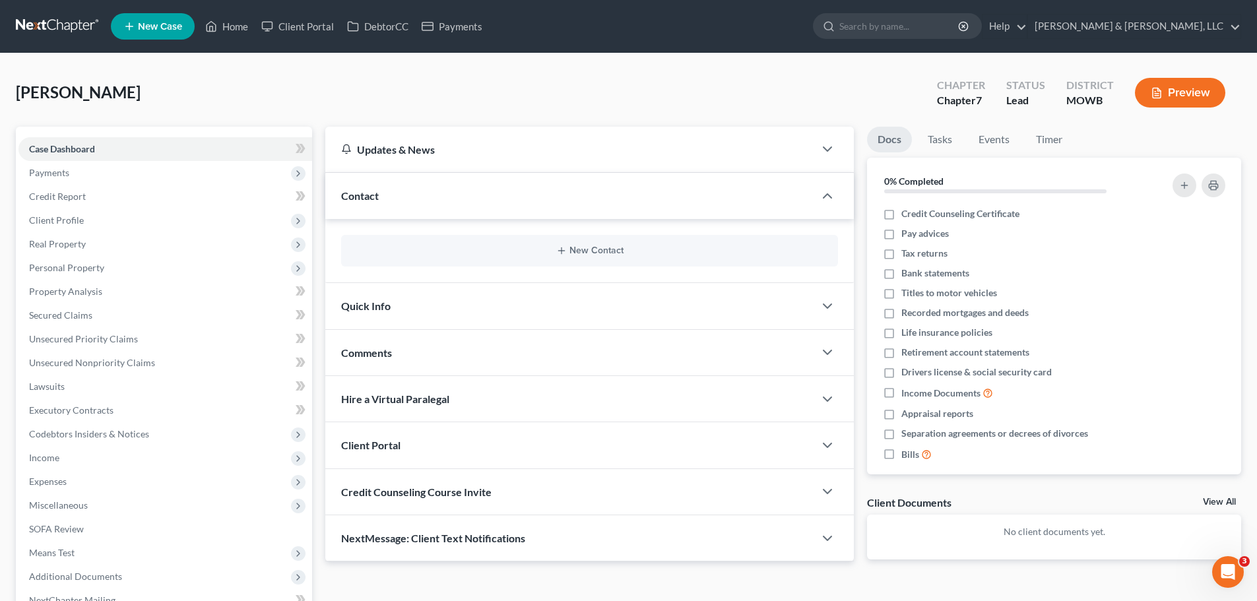
click at [561, 244] on div "New Contact" at bounding box center [589, 251] width 497 height 32
click at [571, 250] on button "New Contact" at bounding box center [590, 250] width 476 height 11
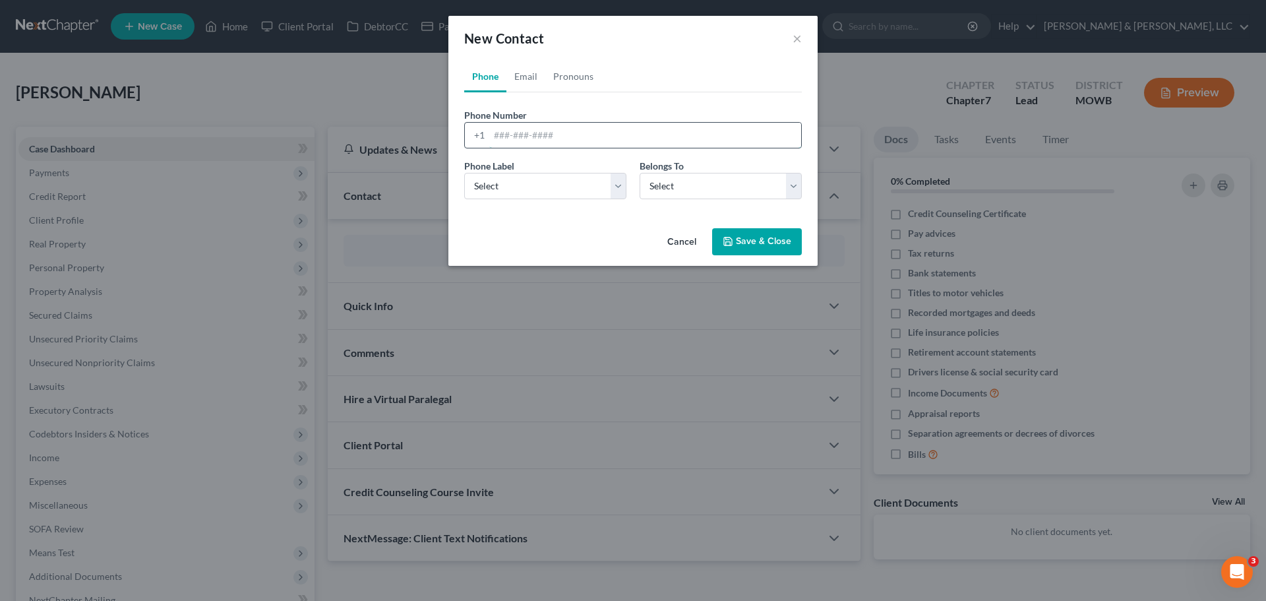
click at [558, 140] on input "tel" at bounding box center [645, 135] width 312 height 25
type input "334-531-7993"
click at [558, 179] on select "Select Mobile Home Work Other" at bounding box center [545, 186] width 162 height 26
select select "0"
click at [464, 173] on select "Select Mobile Home Work Other" at bounding box center [545, 186] width 162 height 26
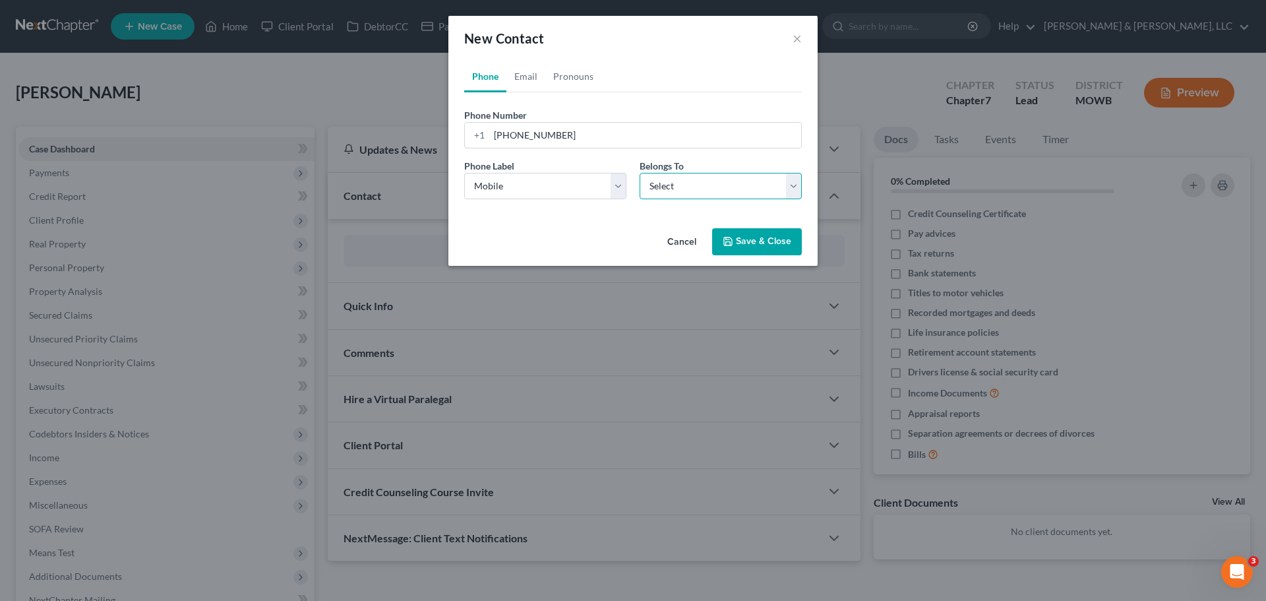
click at [662, 185] on select "Select Client Other" at bounding box center [721, 186] width 162 height 26
select select "0"
click at [640, 173] on select "Select Client Other" at bounding box center [721, 186] width 162 height 26
select select "0"
click at [530, 84] on link "Email" at bounding box center [526, 77] width 39 height 32
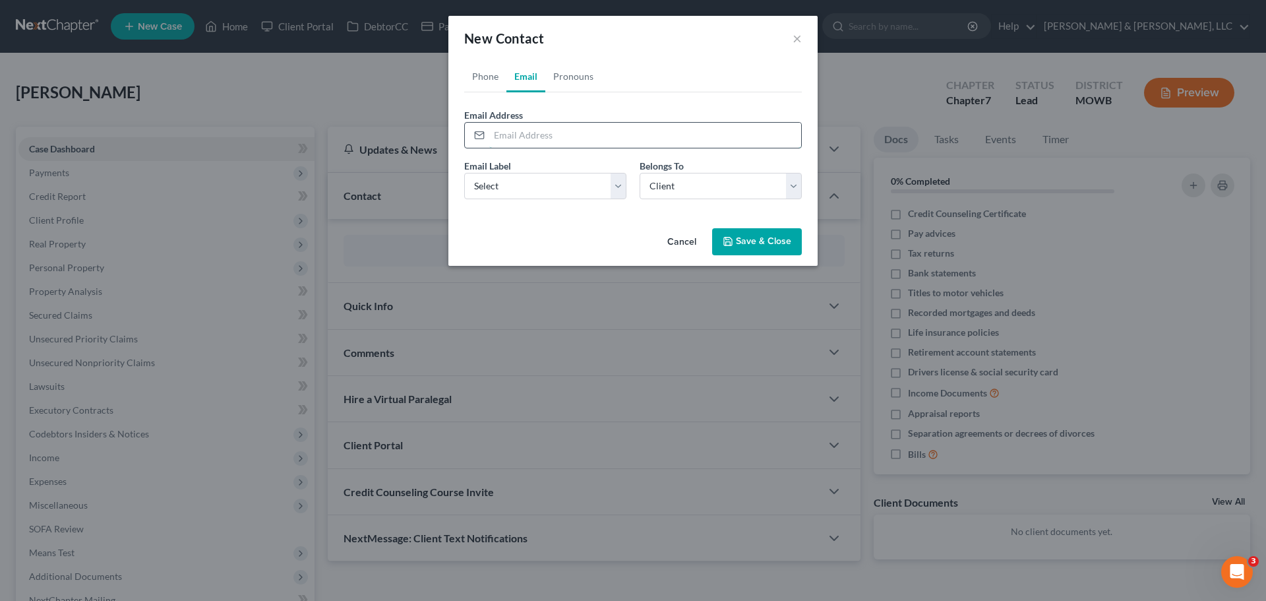
click at [575, 133] on input "email" at bounding box center [645, 135] width 312 height 25
type input "keyturner317@gmail.com"
click at [563, 190] on select "Select Home Work Other" at bounding box center [545, 186] width 162 height 26
select select "0"
click at [464, 173] on select "Select Home Work Other" at bounding box center [545, 186] width 162 height 26
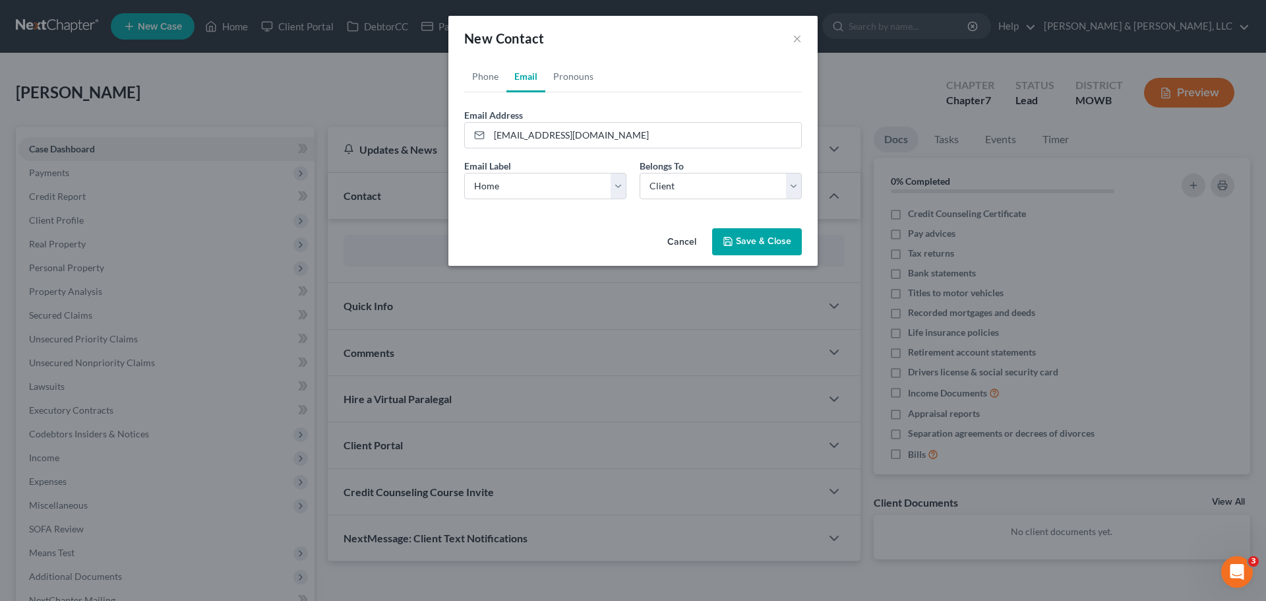
click at [731, 237] on icon "button" at bounding box center [728, 241] width 11 height 11
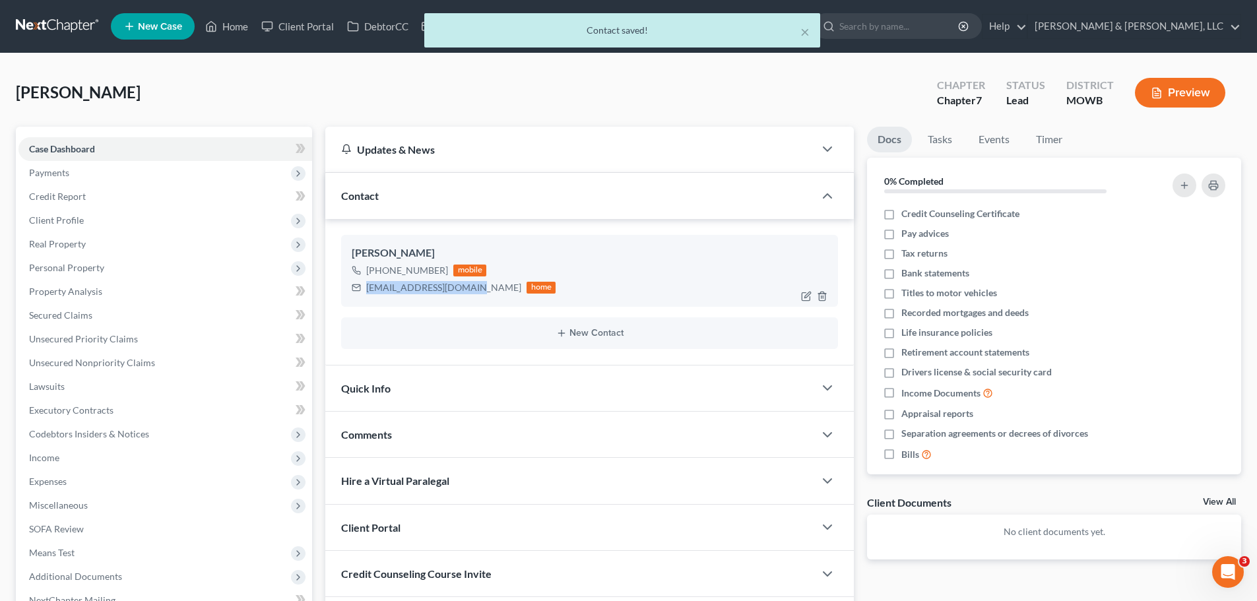
drag, startPoint x: 366, startPoint y: 289, endPoint x: 470, endPoint y: 292, distance: 103.6
click at [470, 292] on div "keyturner317@gmail.com" at bounding box center [443, 287] width 155 height 13
copy div "keyturner317@gmail.com"
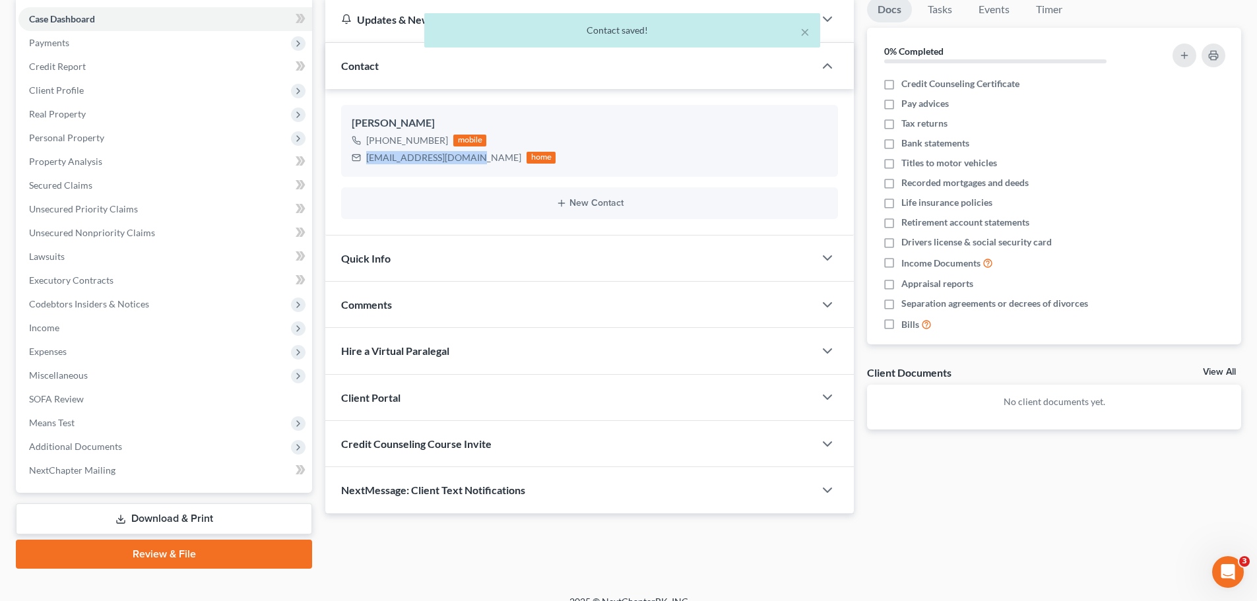
scroll to position [148, 0]
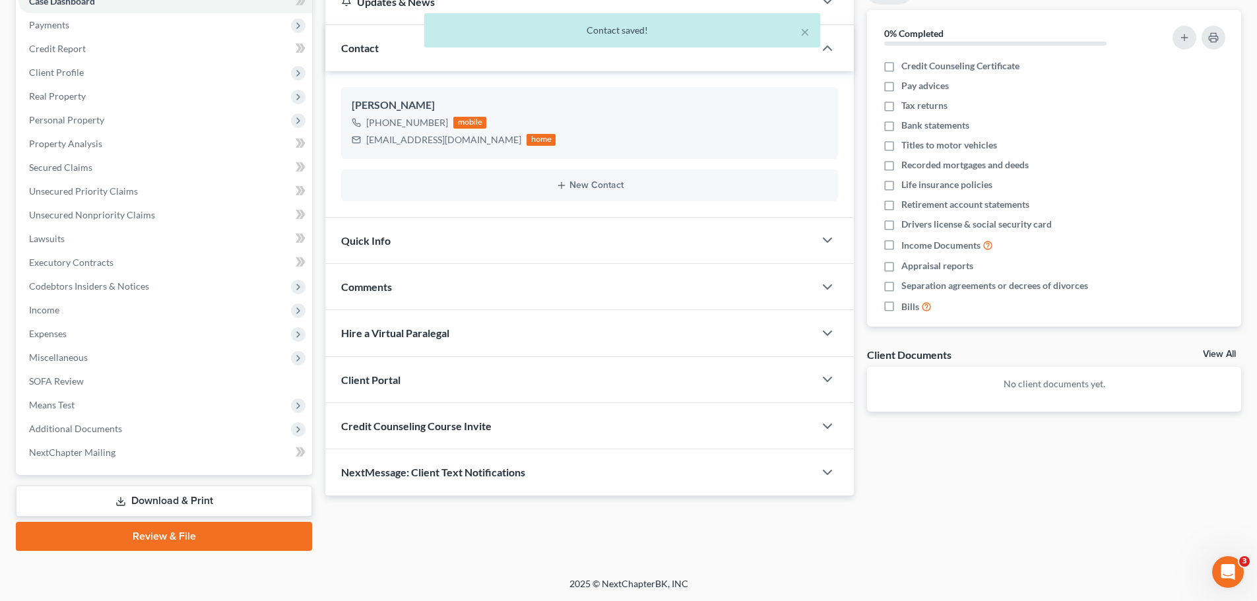
click at [399, 255] on div "Quick Info" at bounding box center [569, 241] width 489 height 46
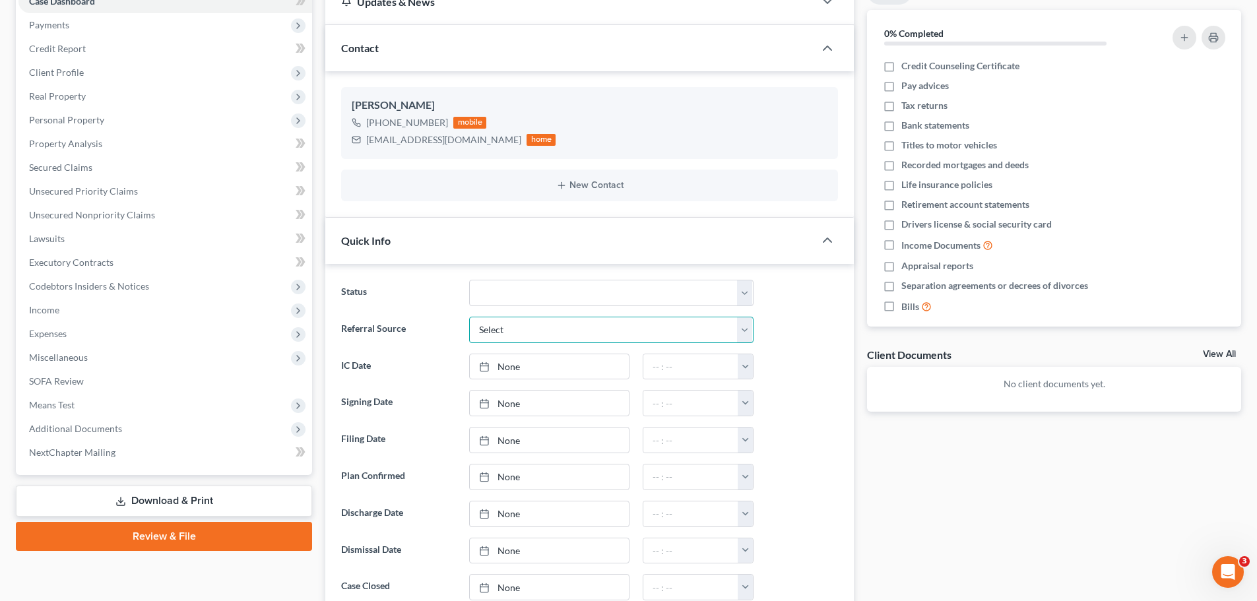
click at [503, 320] on select "Select Word Of Mouth Previous Clients Direct Mail Website Google Search Modern …" at bounding box center [611, 330] width 284 height 26
select select "6"
click at [469, 317] on select "Select Word Of Mouth Previous Clients Direct Mail Website Google Search Modern …" at bounding box center [611, 330] width 284 height 26
click at [530, 369] on input "text" at bounding box center [611, 366] width 283 height 25
type input "ref"
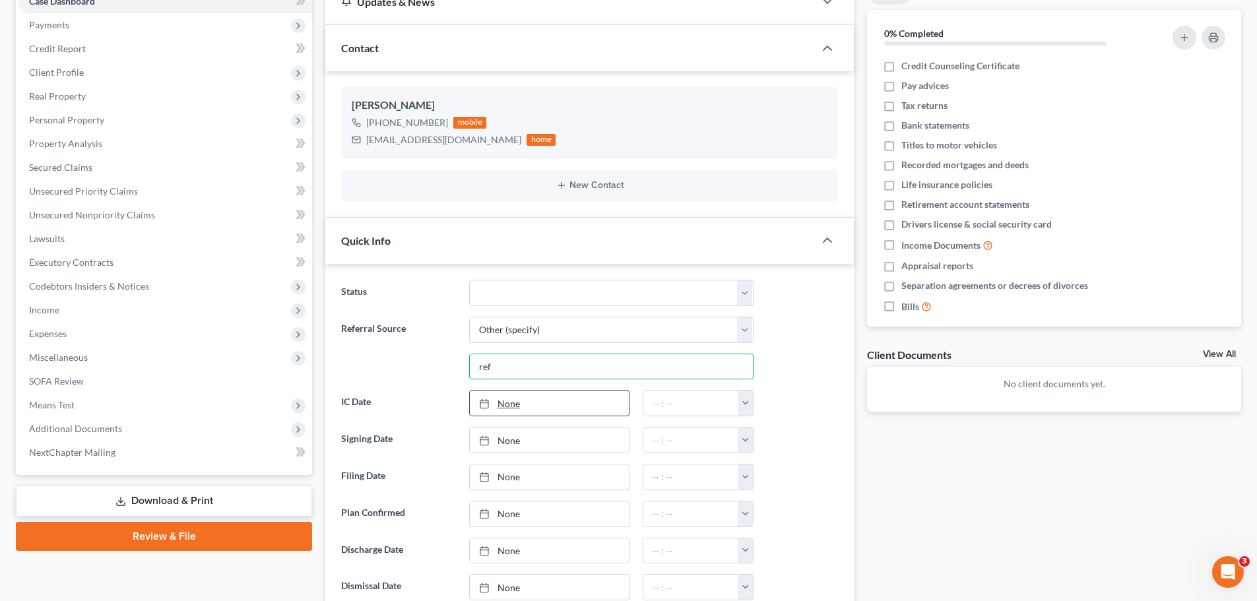
click at [518, 398] on link "None" at bounding box center [549, 402] width 159 height 25
type input "8/14/2025"
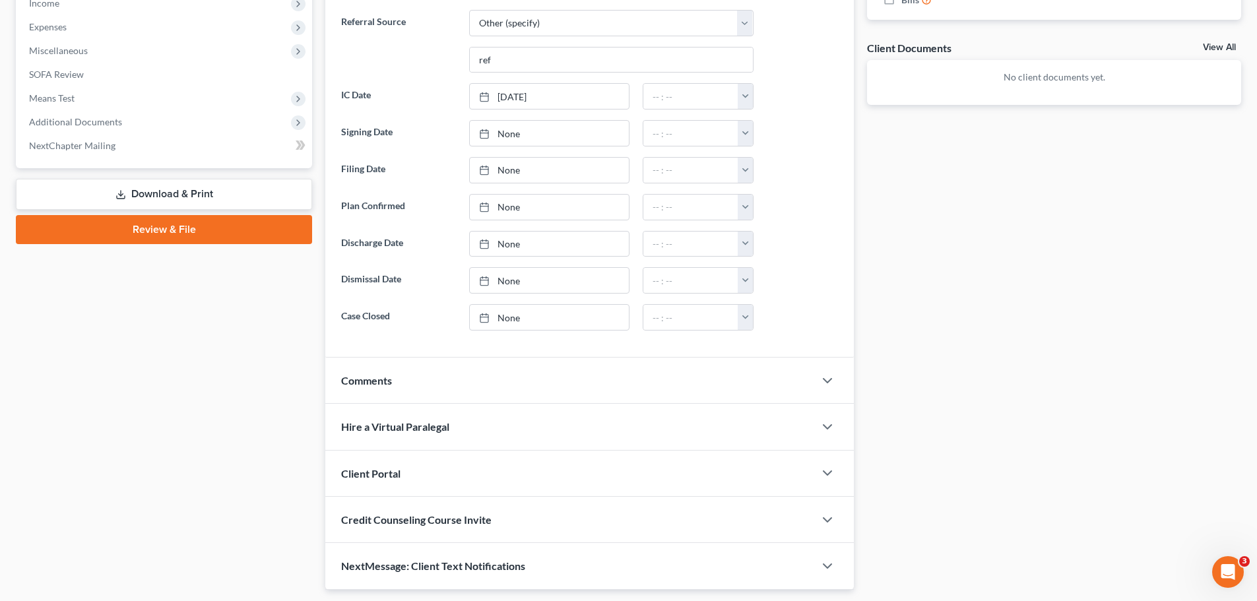
scroll to position [493, 0]
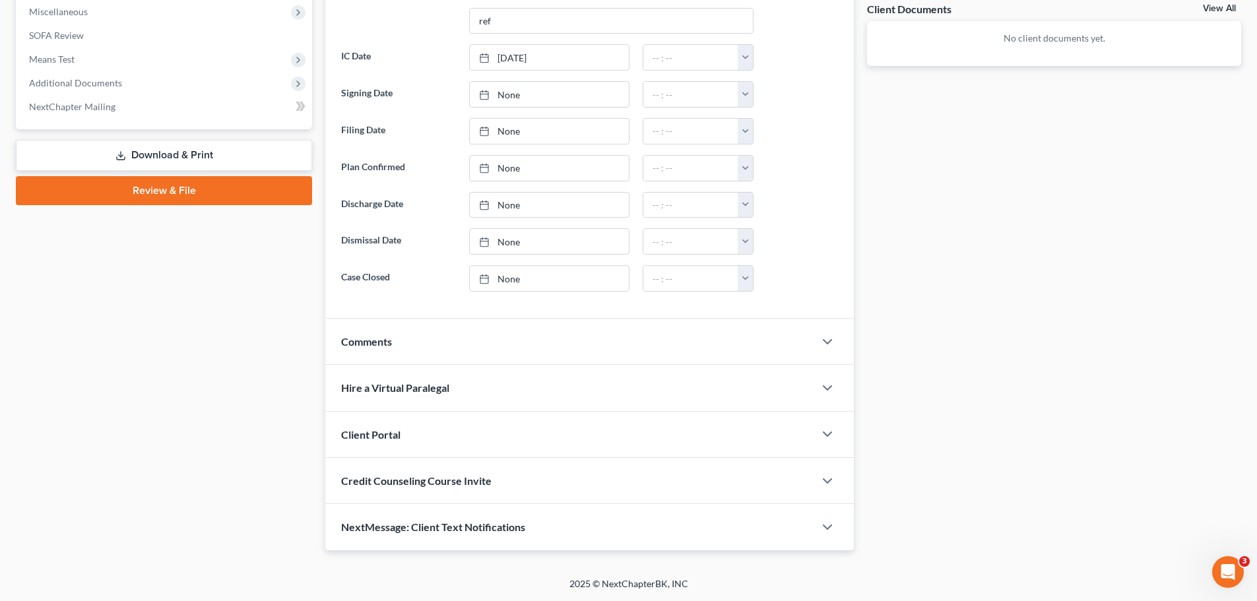
click at [429, 437] on div "Client Portal" at bounding box center [569, 435] width 489 height 46
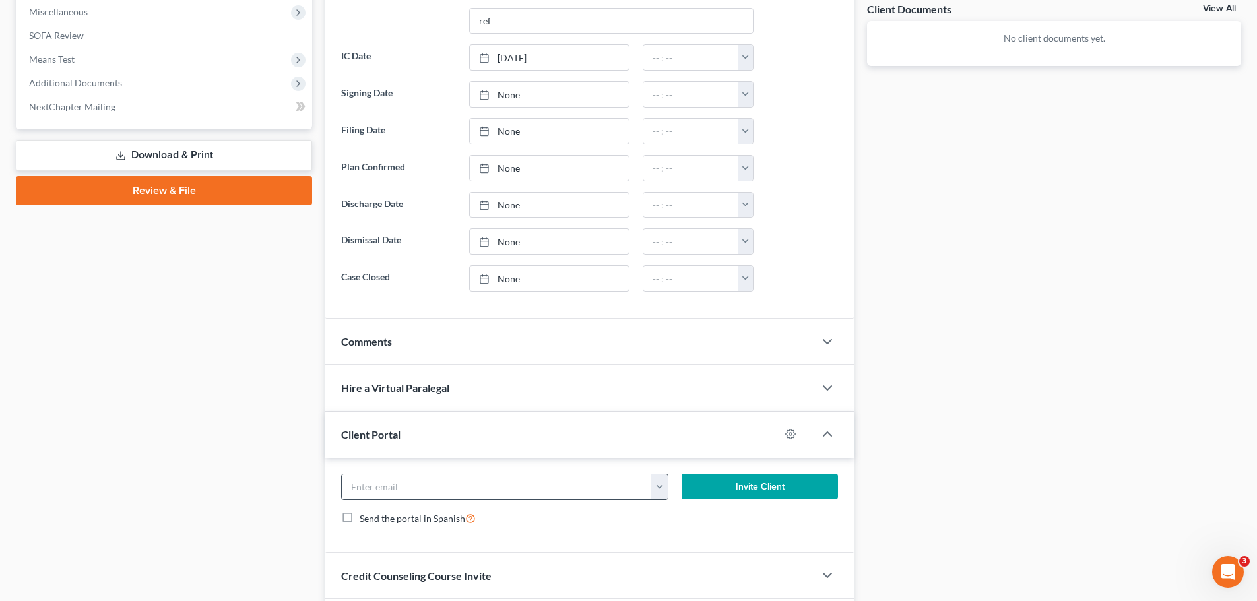
click at [536, 491] on input "email" at bounding box center [497, 486] width 310 height 25
paste input "keyturner317@gmail.com"
type input "keyturner317@gmail.com"
click at [723, 480] on button "Invite Client" at bounding box center [759, 487] width 157 height 26
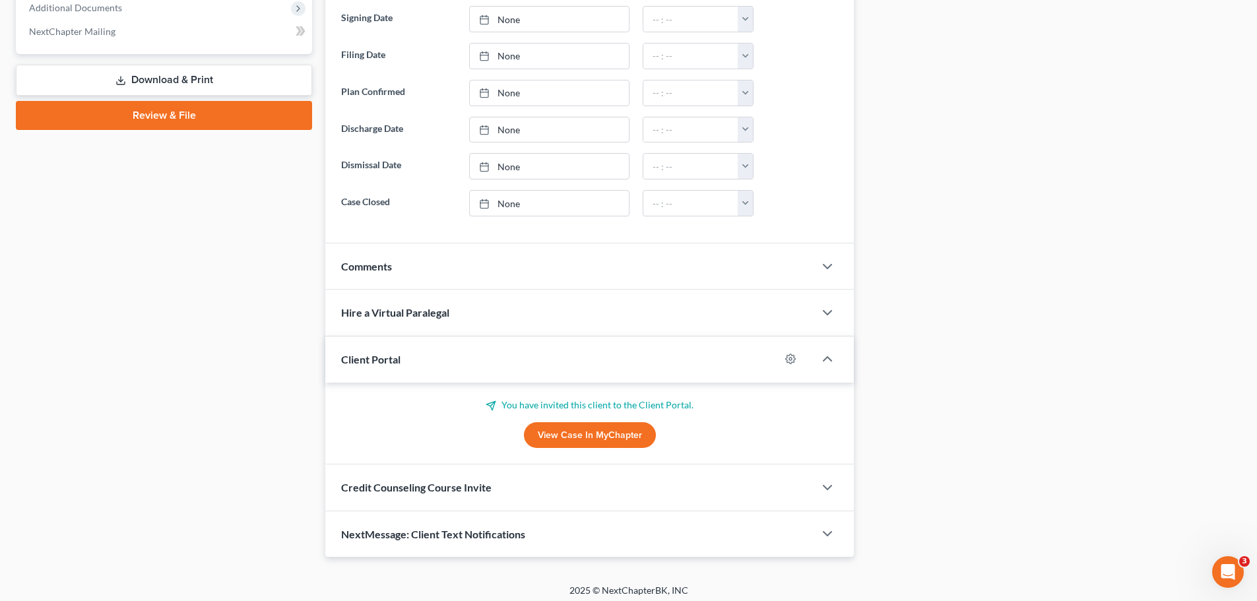
scroll to position [575, 0]
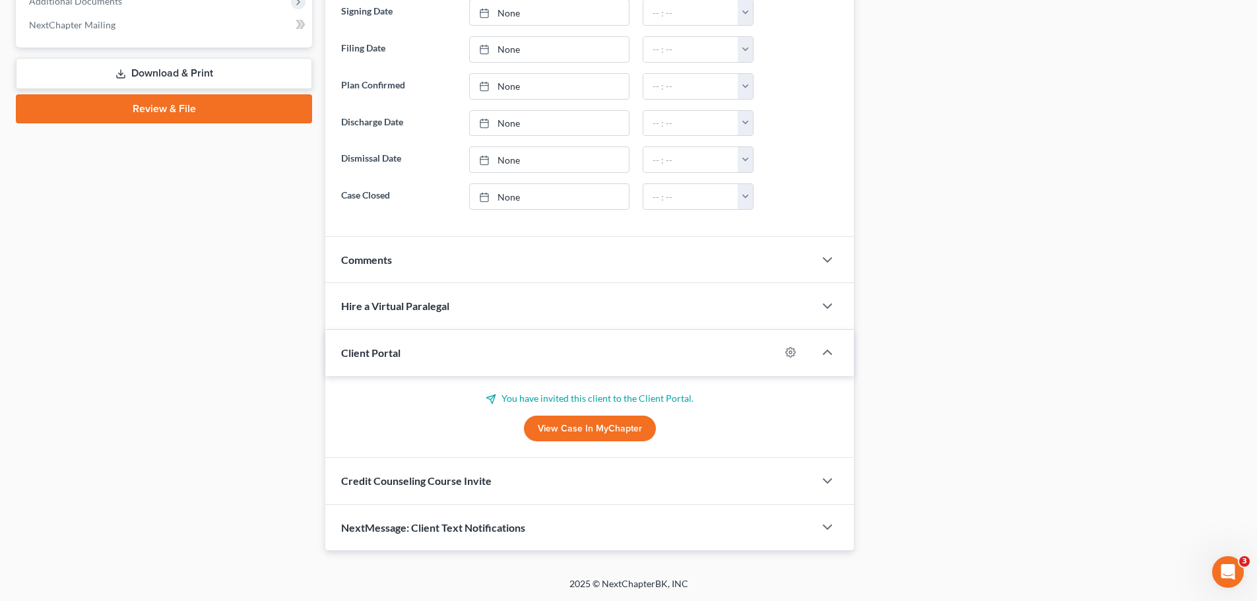
click at [456, 475] on span "Credit Counseling Course Invite" at bounding box center [416, 480] width 150 height 13
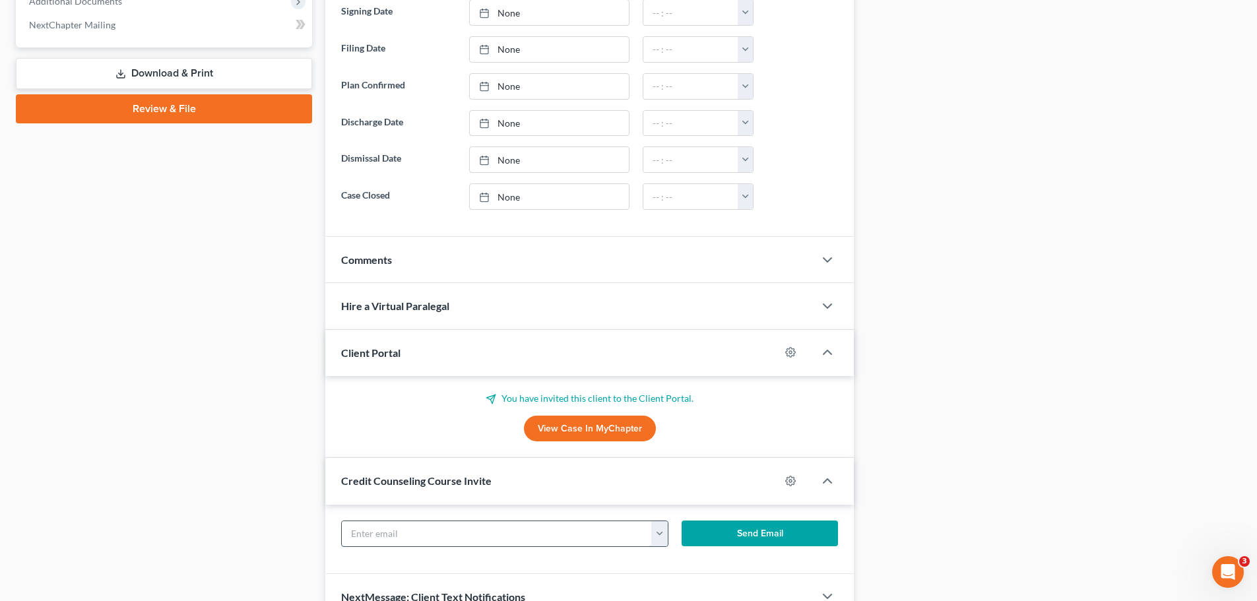
click at [489, 528] on input "text" at bounding box center [497, 533] width 310 height 25
paste input "keyturner317@gmail.com"
type input "keyturner317@gmail.com"
drag, startPoint x: 770, startPoint y: 537, endPoint x: 799, endPoint y: 528, distance: 29.8
click at [770, 537] on button "Send Email" at bounding box center [759, 533] width 157 height 26
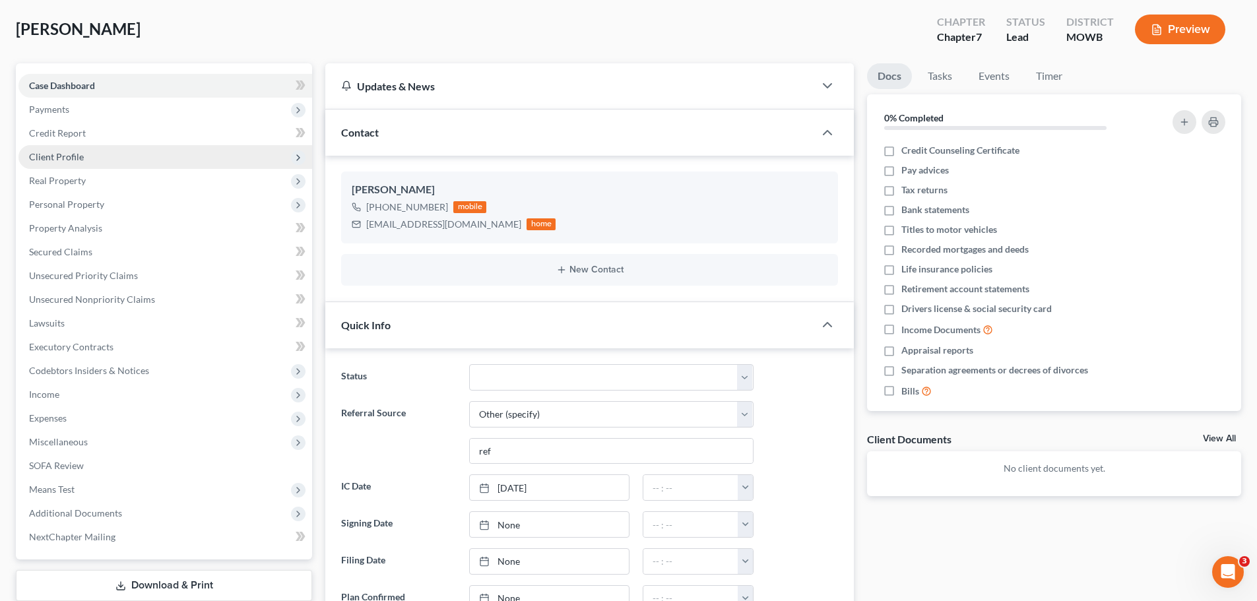
scroll to position [0, 0]
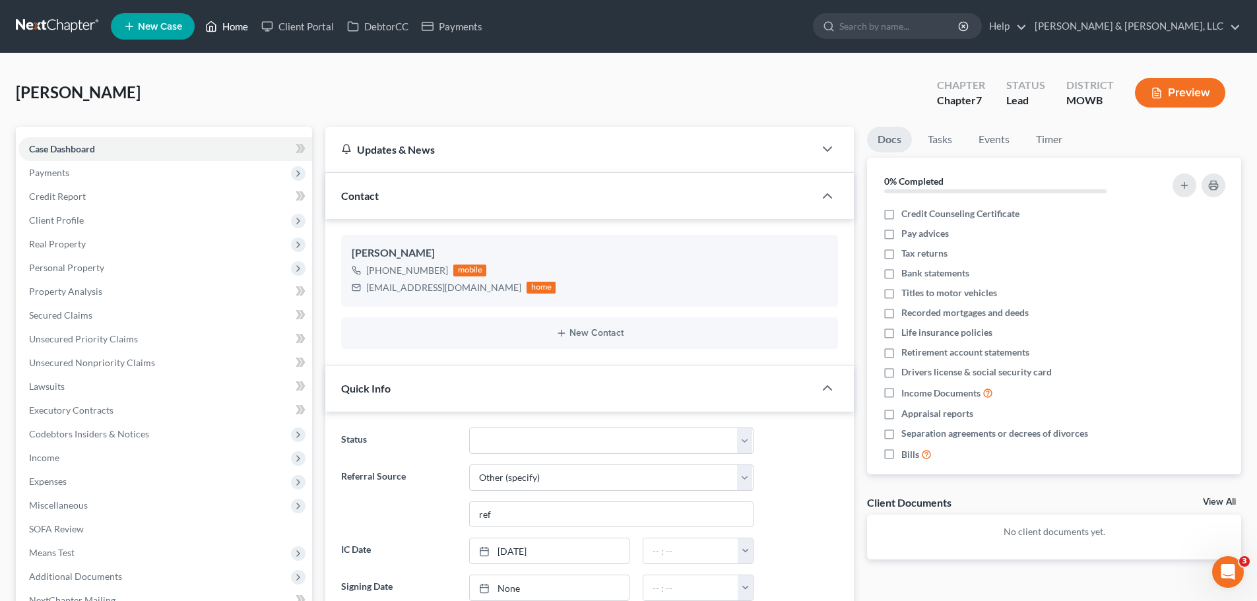
click at [240, 20] on link "Home" at bounding box center [227, 27] width 56 height 24
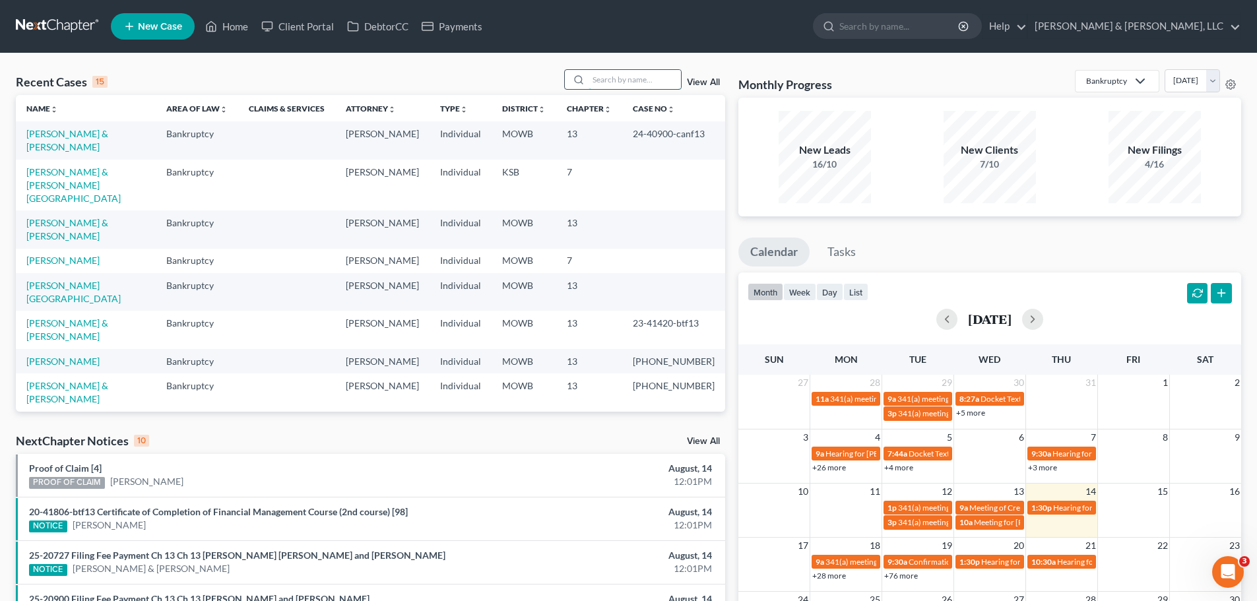
click at [617, 78] on input "search" at bounding box center [634, 79] width 92 height 19
type input "howell"
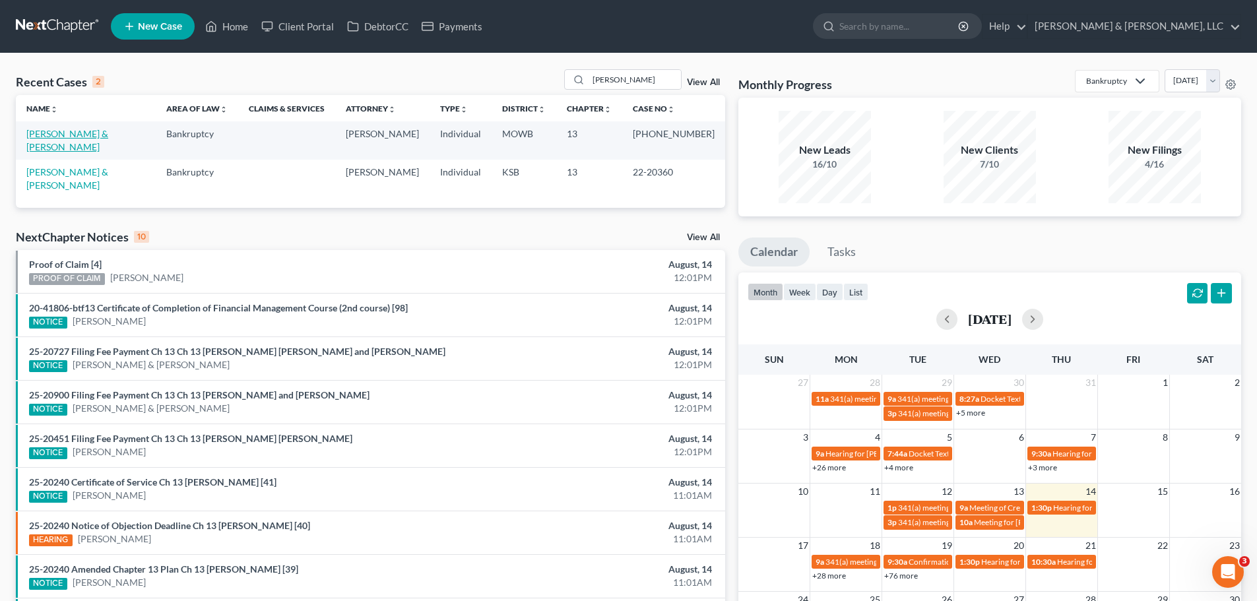
click at [93, 139] on link "Howell, Montelle & Delisha" at bounding box center [67, 140] width 82 height 24
select select "6"
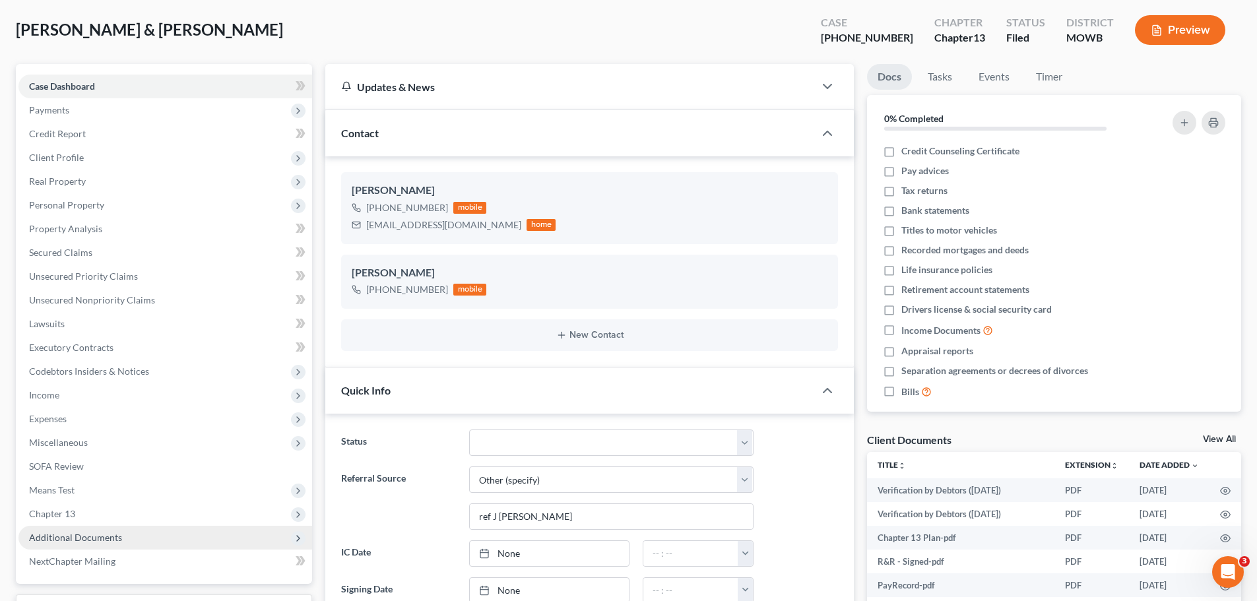
scroll to position [66, 0]
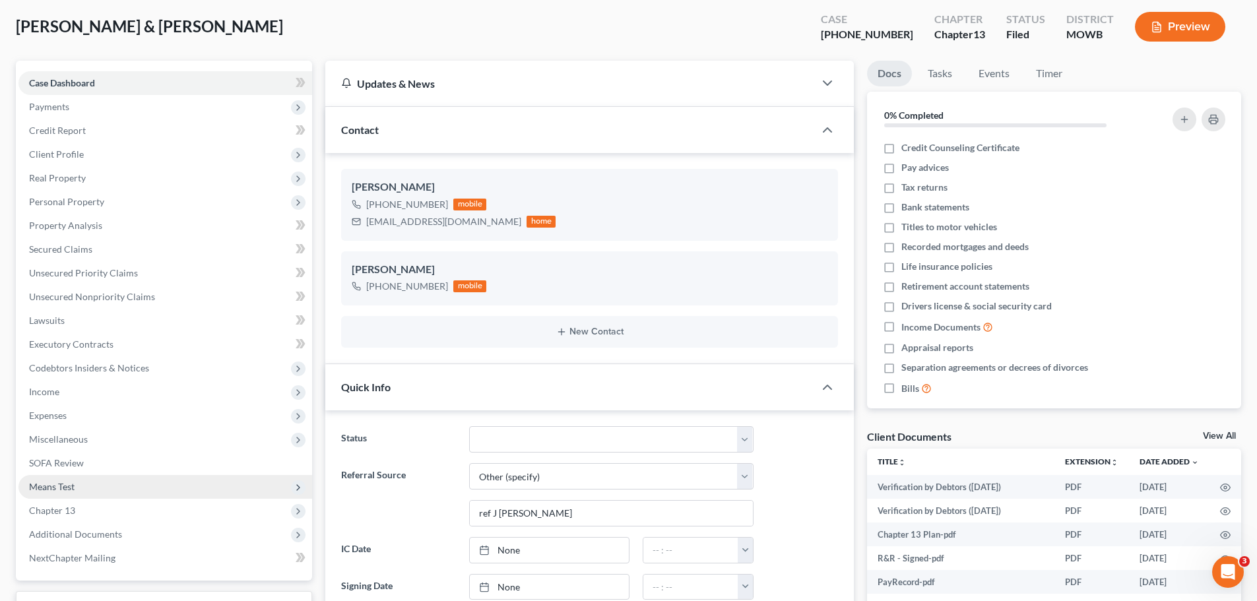
click at [68, 487] on span "Means Test" at bounding box center [52, 486] width 46 height 11
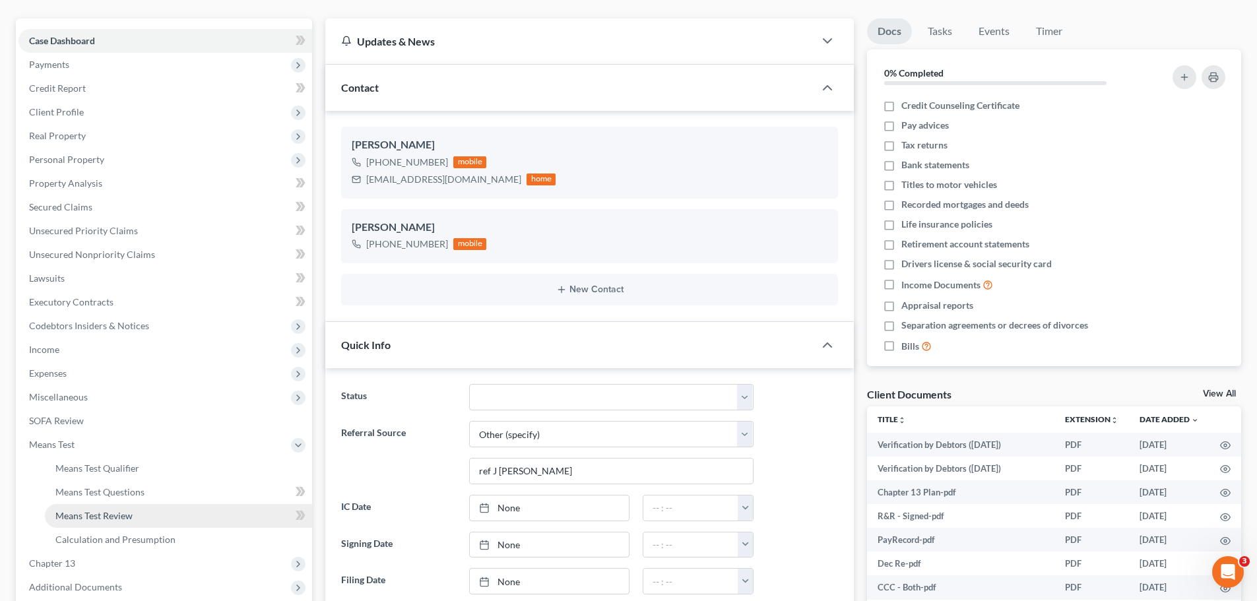
scroll to position [132, 0]
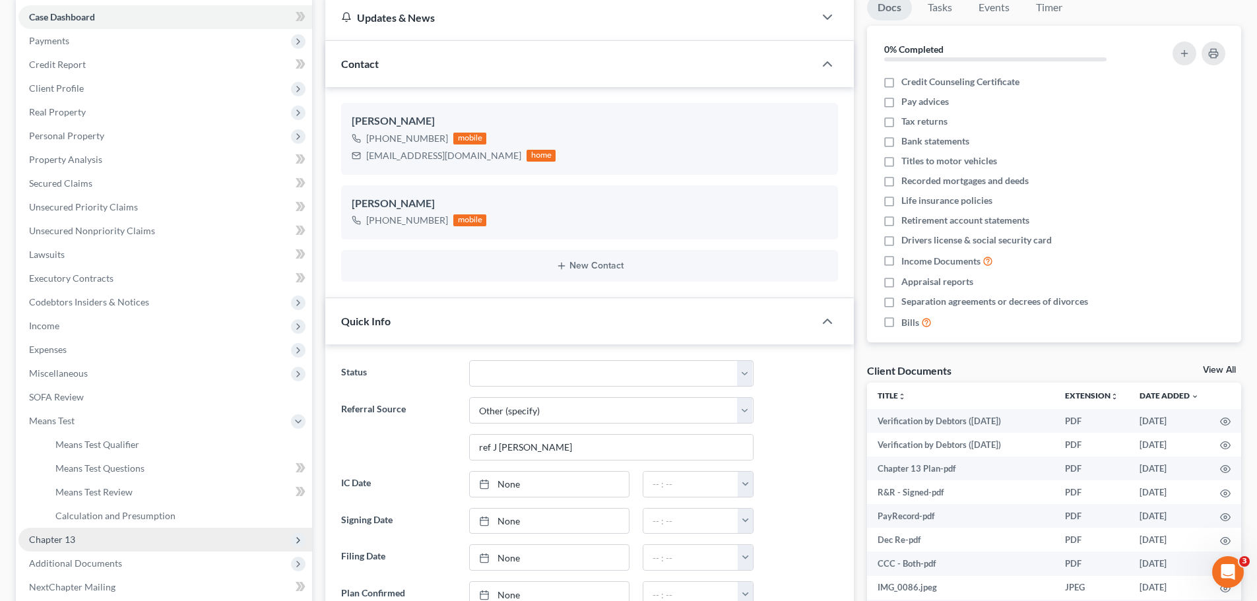
click at [69, 535] on span "Chapter 13" at bounding box center [52, 539] width 46 height 11
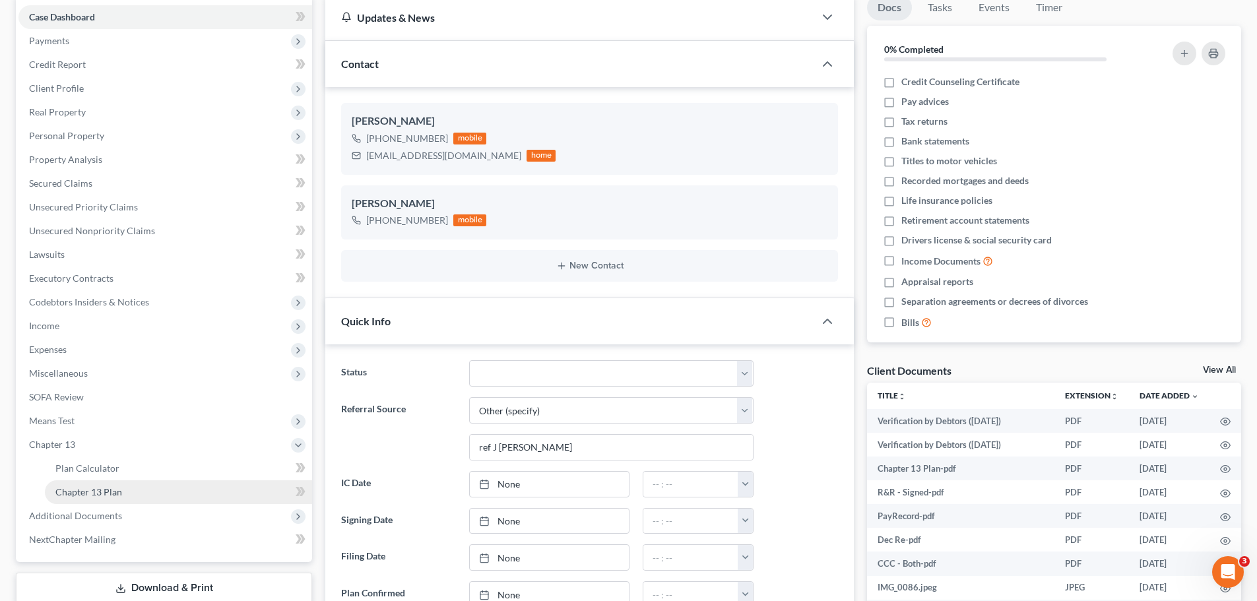
click at [98, 489] on span "Chapter 13 Plan" at bounding box center [88, 491] width 67 height 11
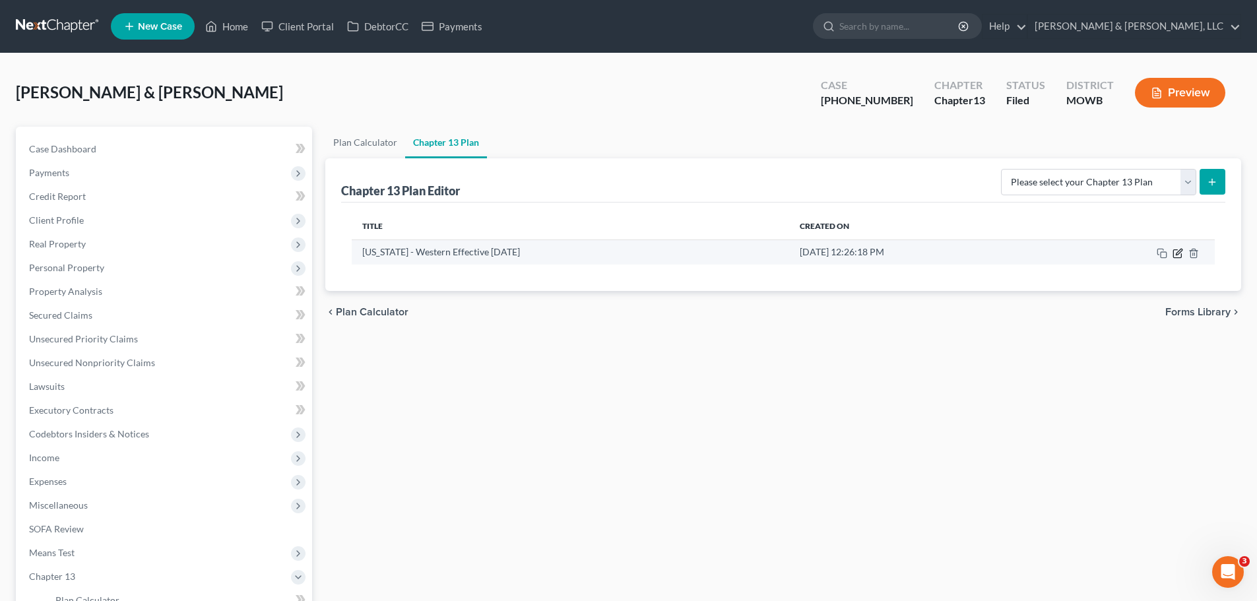
click at [1179, 253] on icon "button" at bounding box center [1178, 252] width 6 height 6
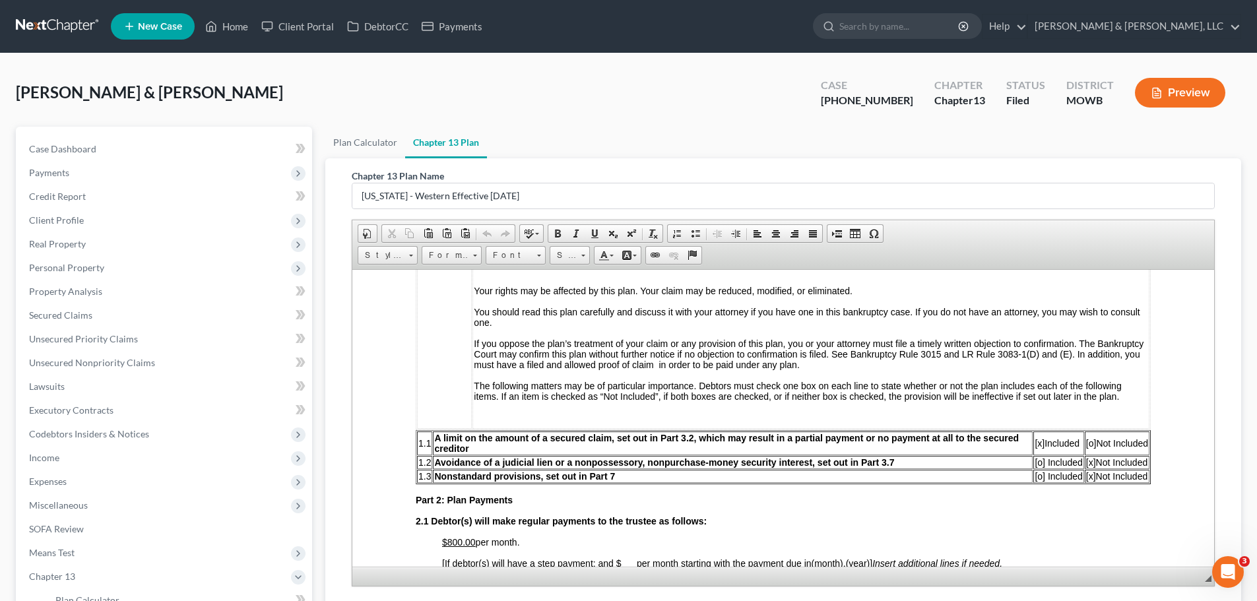
scroll to position [396, 0]
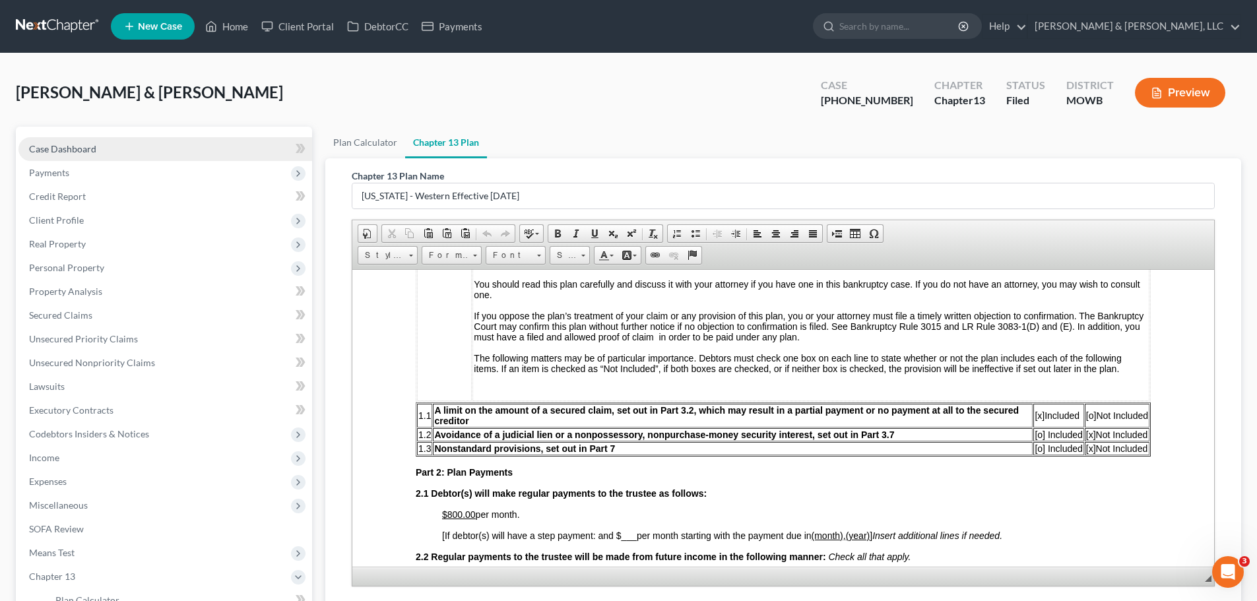
click at [111, 142] on link "Case Dashboard" at bounding box center [165, 149] width 294 height 24
select select "6"
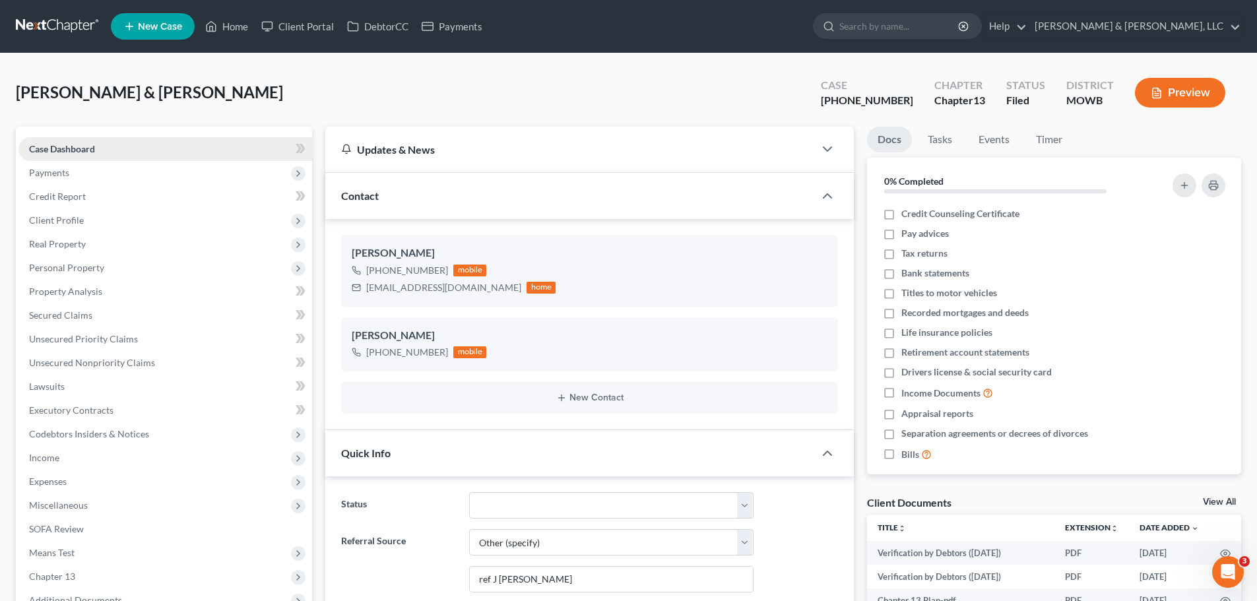
scroll to position [1102, 0]
click at [125, 361] on span "Unsecured Nonpriority Claims" at bounding box center [92, 362] width 126 height 11
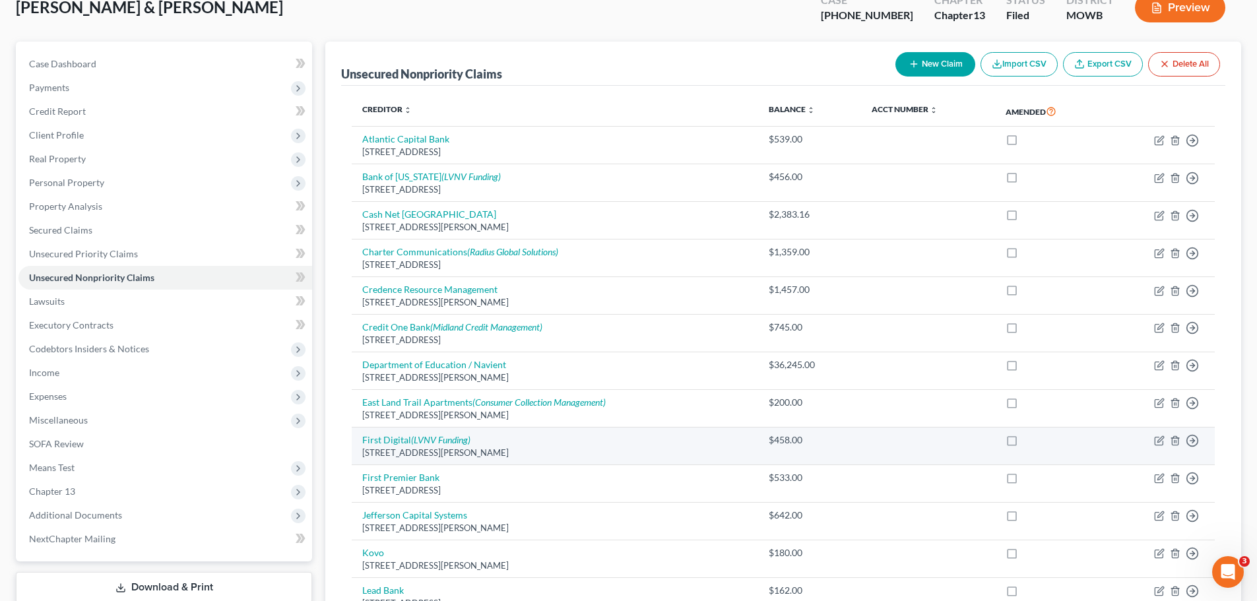
scroll to position [81, 0]
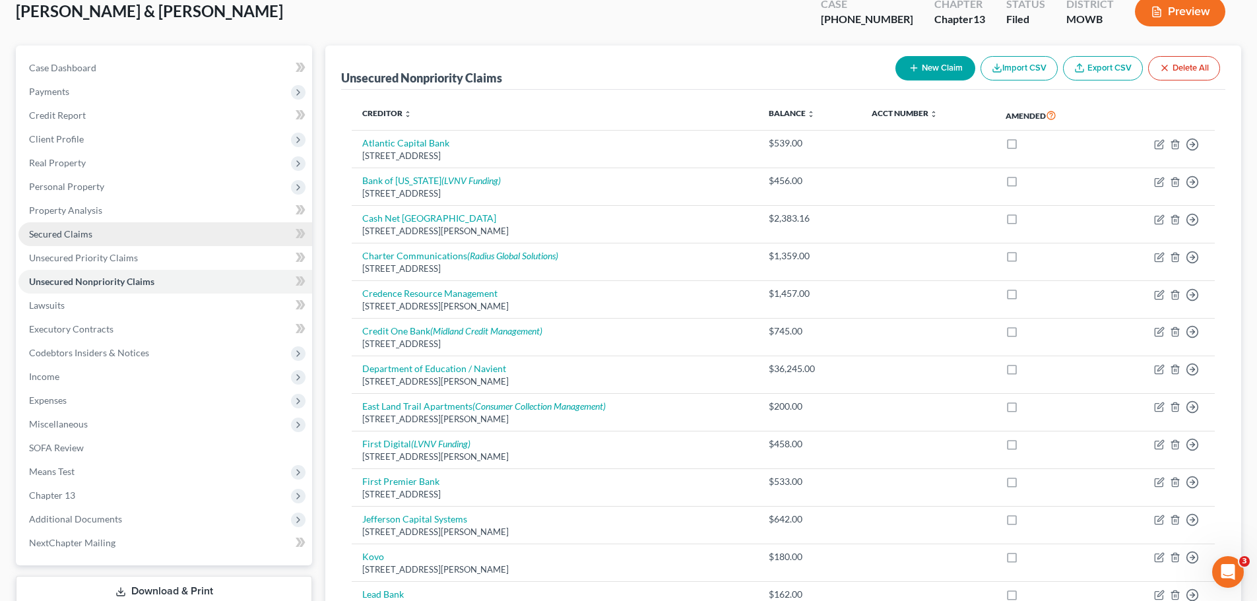
click at [70, 241] on link "Secured Claims" at bounding box center [165, 234] width 294 height 24
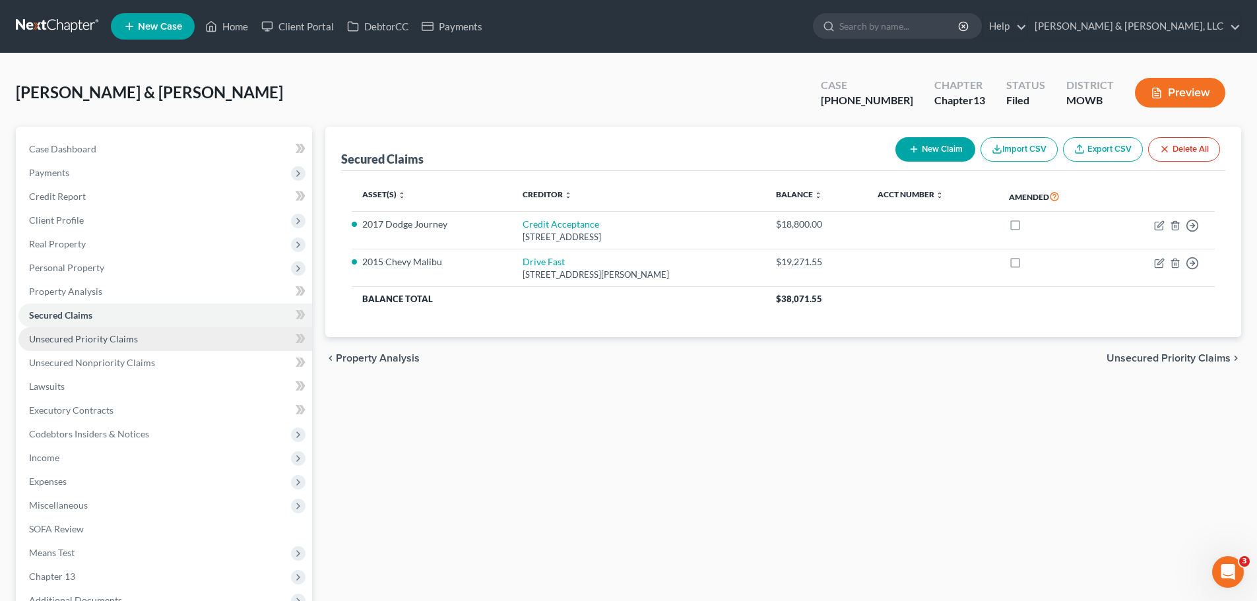
click at [123, 337] on span "Unsecured Priority Claims" at bounding box center [83, 338] width 109 height 11
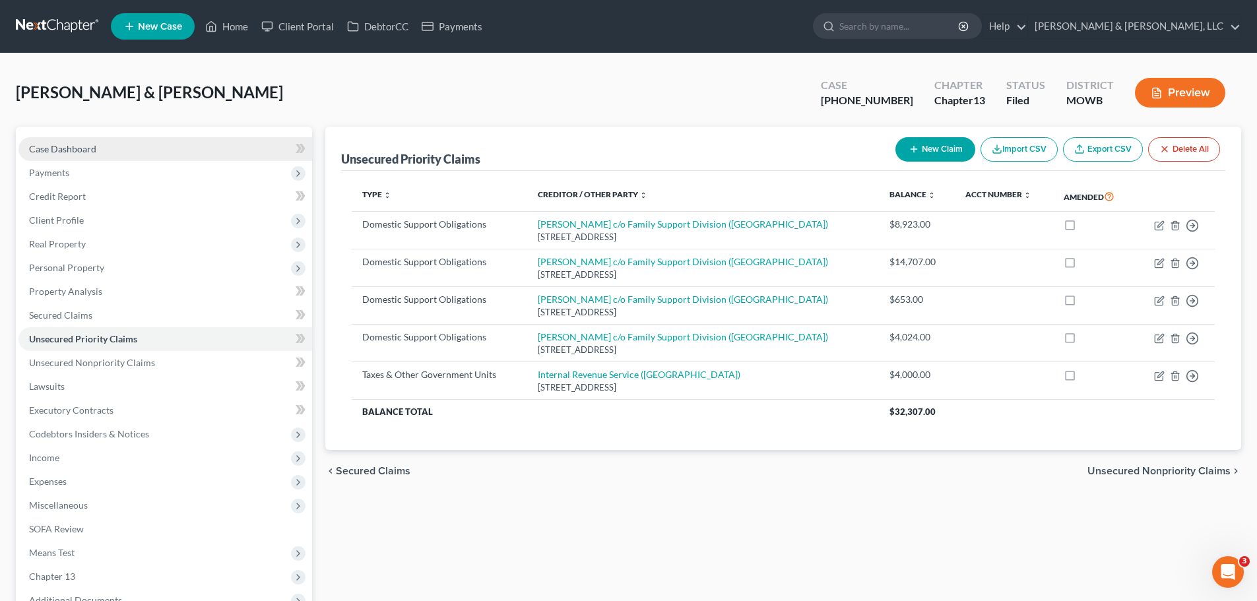
click at [82, 148] on span "Case Dashboard" at bounding box center [62, 148] width 67 height 11
select select "6"
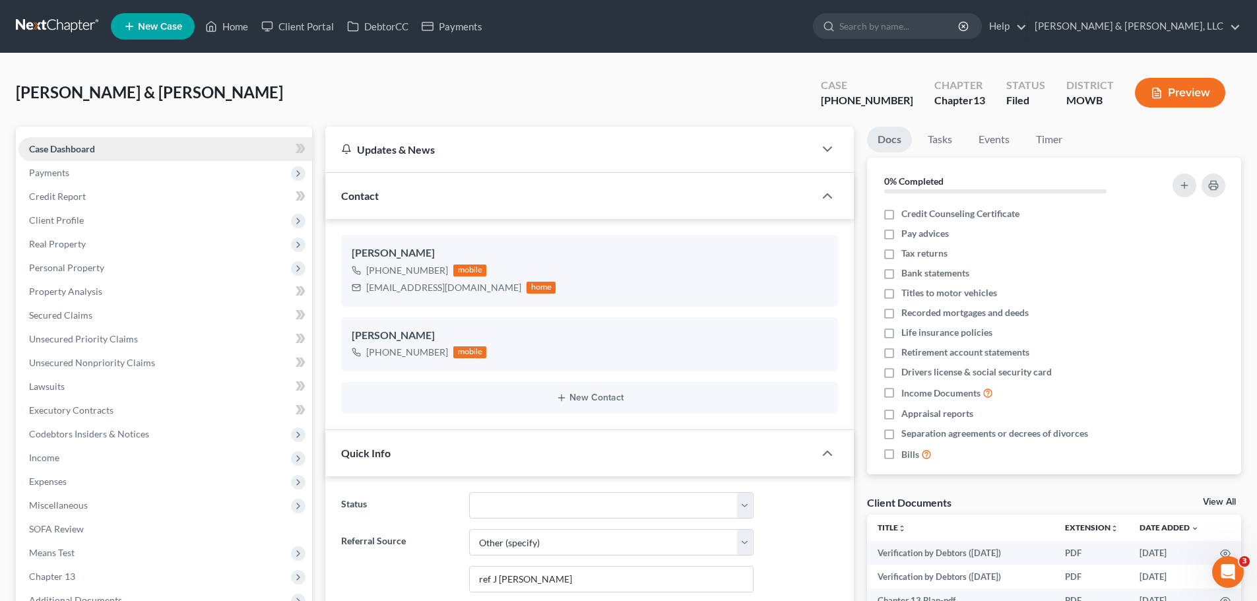
scroll to position [1102, 0]
click at [305, 36] on link "Client Portal" at bounding box center [298, 27] width 86 height 24
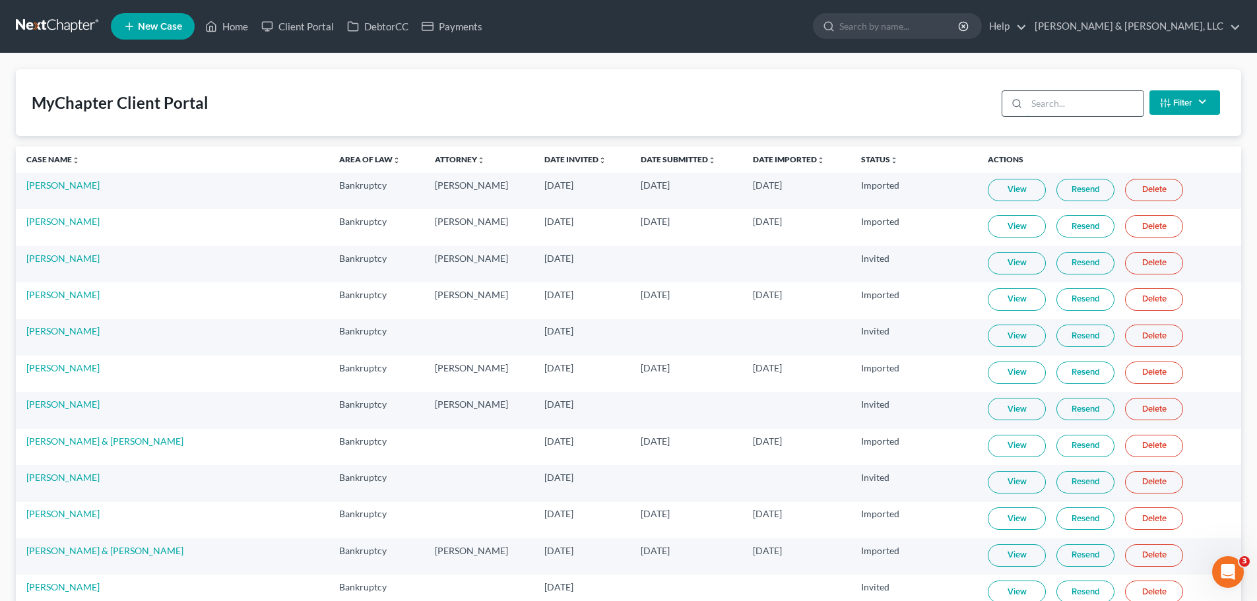
click at [1047, 108] on input "search" at bounding box center [1084, 103] width 117 height 25
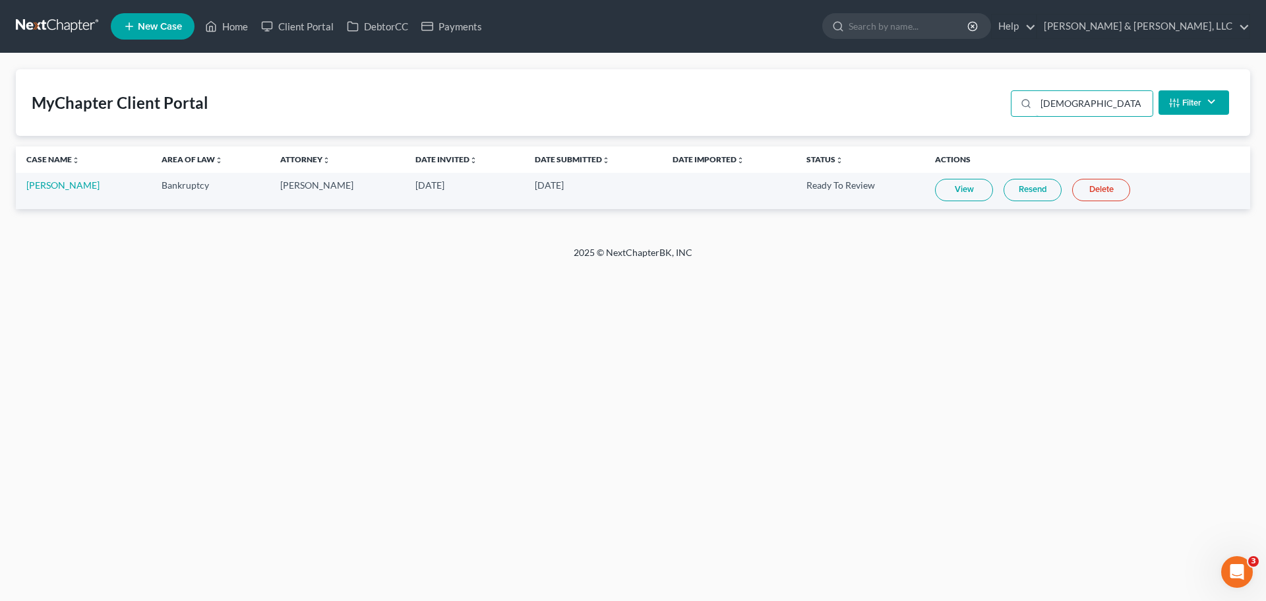
type input "shadd"
click at [935, 191] on link "View" at bounding box center [964, 190] width 58 height 22
click at [241, 38] on ul "New Case Home Client Portal DebtorCC Payments - No Result - See all results Or …" at bounding box center [681, 26] width 1140 height 34
click at [235, 30] on link "Home" at bounding box center [227, 27] width 56 height 24
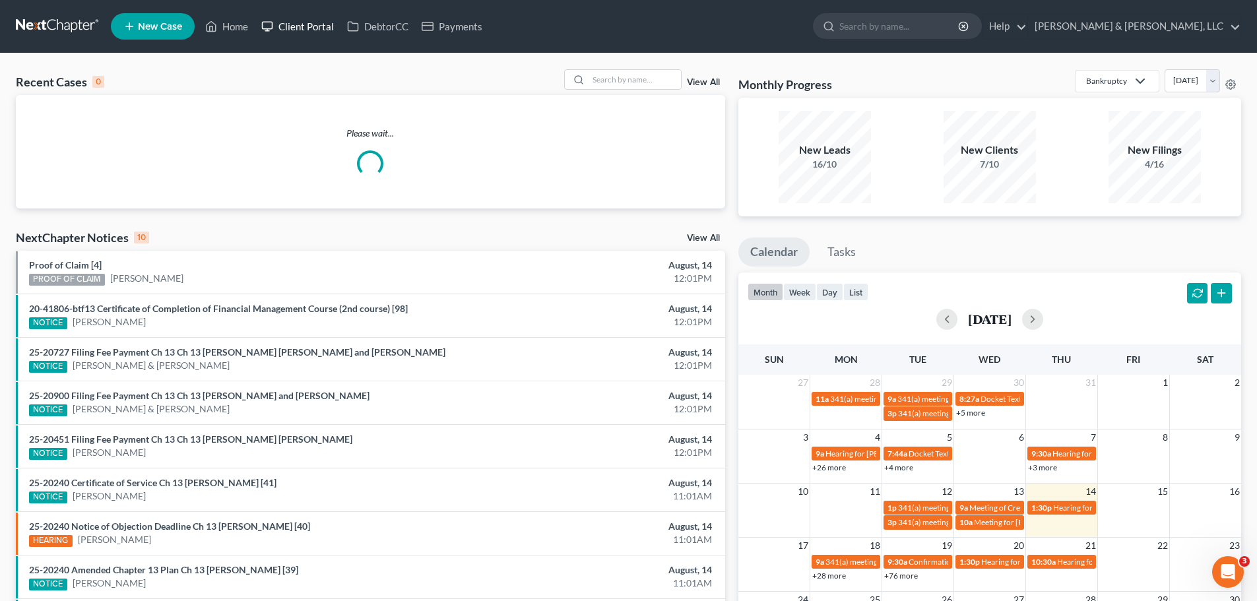
click at [291, 31] on link "Client Portal" at bounding box center [298, 27] width 86 height 24
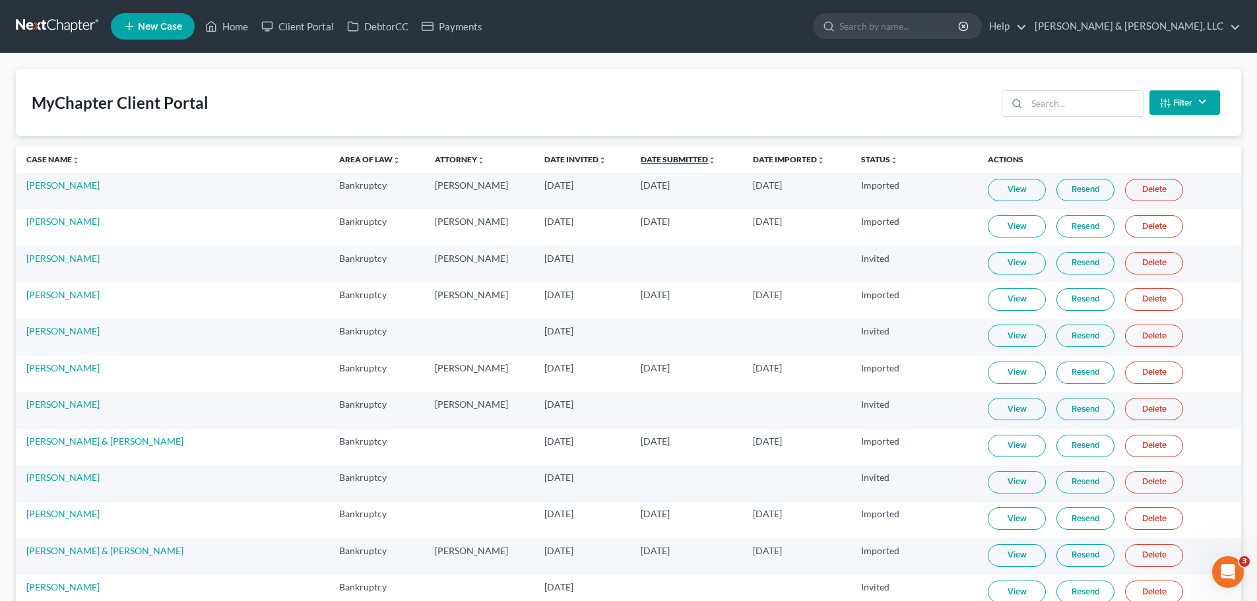
click at [640, 158] on link "Date Submitted unfold_more expand_more expand_less" at bounding box center [677, 159] width 75 height 10
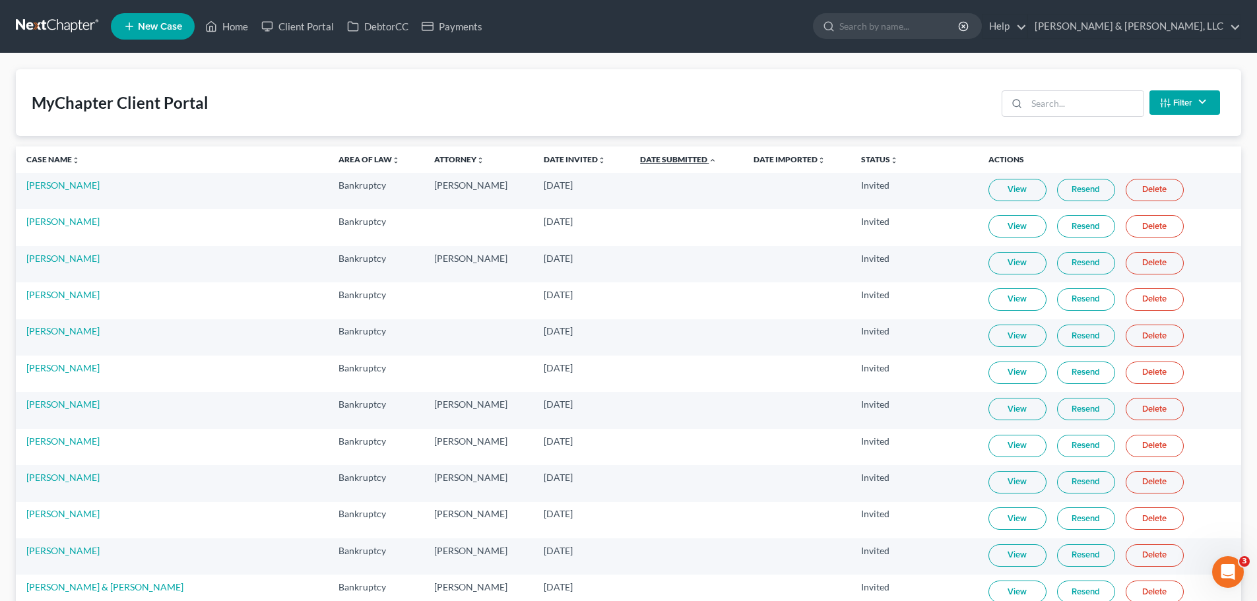
click at [640, 158] on link "Date Submitted unfold_more expand_more expand_less" at bounding box center [678, 159] width 77 height 10
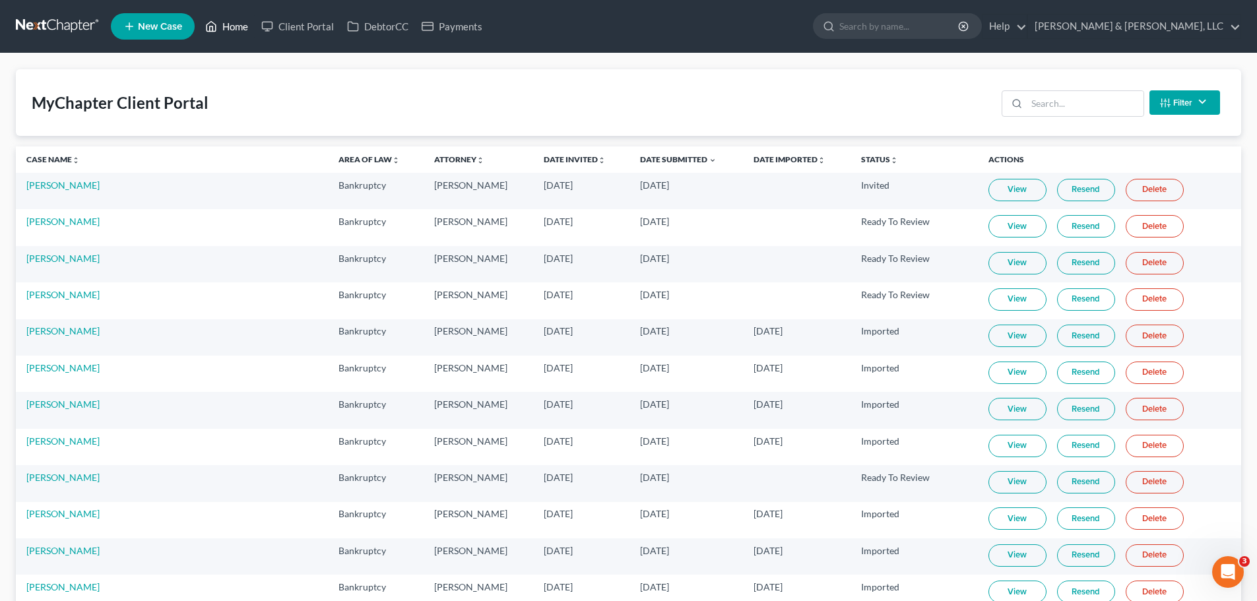
click at [240, 32] on link "Home" at bounding box center [227, 27] width 56 height 24
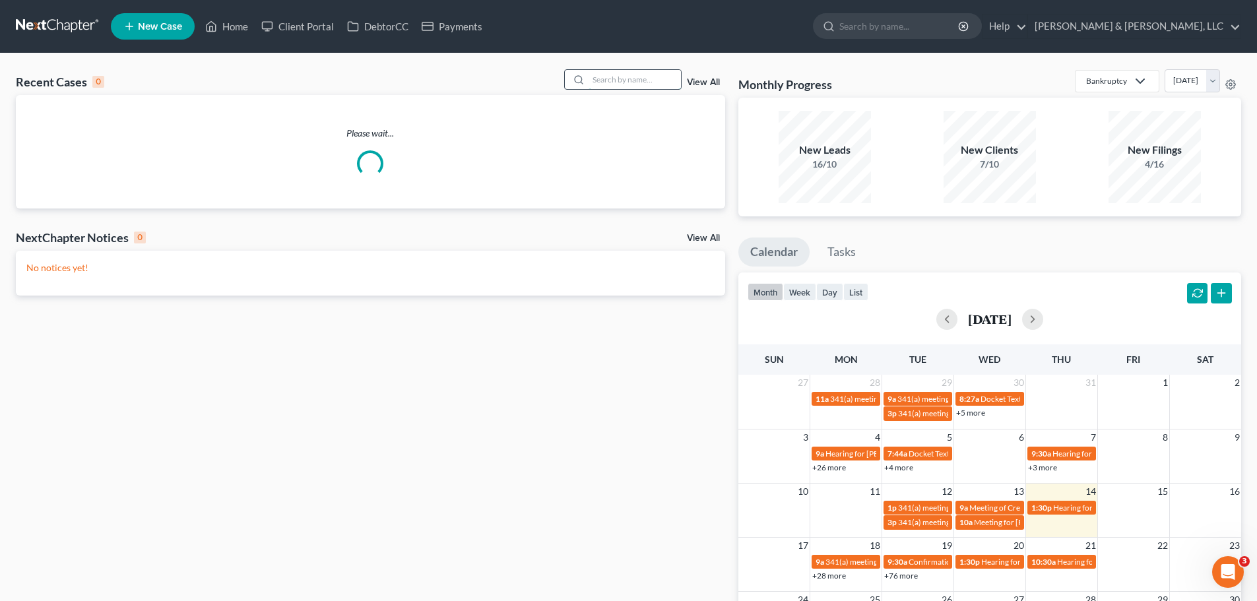
click at [618, 82] on input "search" at bounding box center [634, 79] width 92 height 19
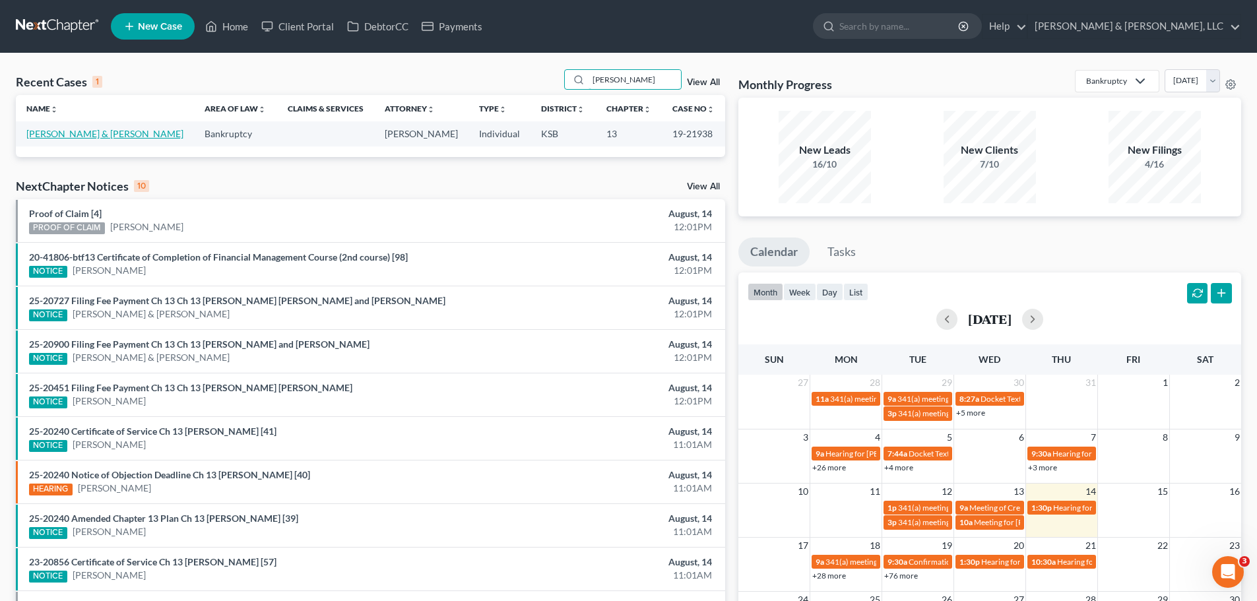
type input "dwyer"
click at [86, 131] on link "Dwyer, Sean & Lori" at bounding box center [104, 133] width 157 height 11
select select "0"
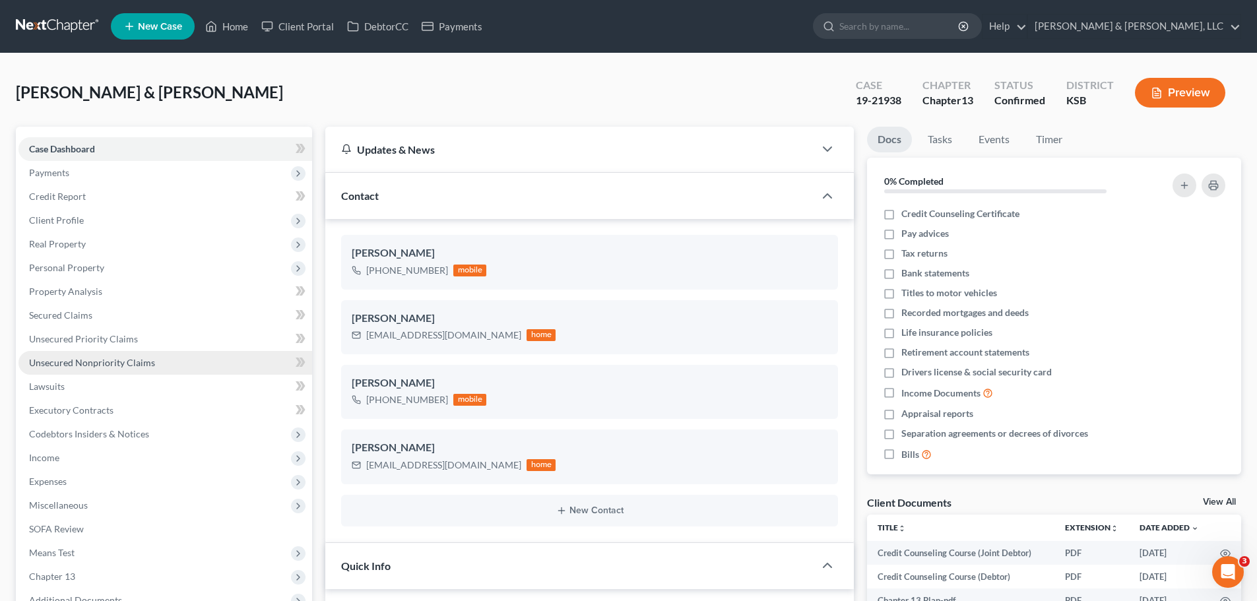
click at [98, 357] on span "Unsecured Nonpriority Claims" at bounding box center [92, 362] width 126 height 11
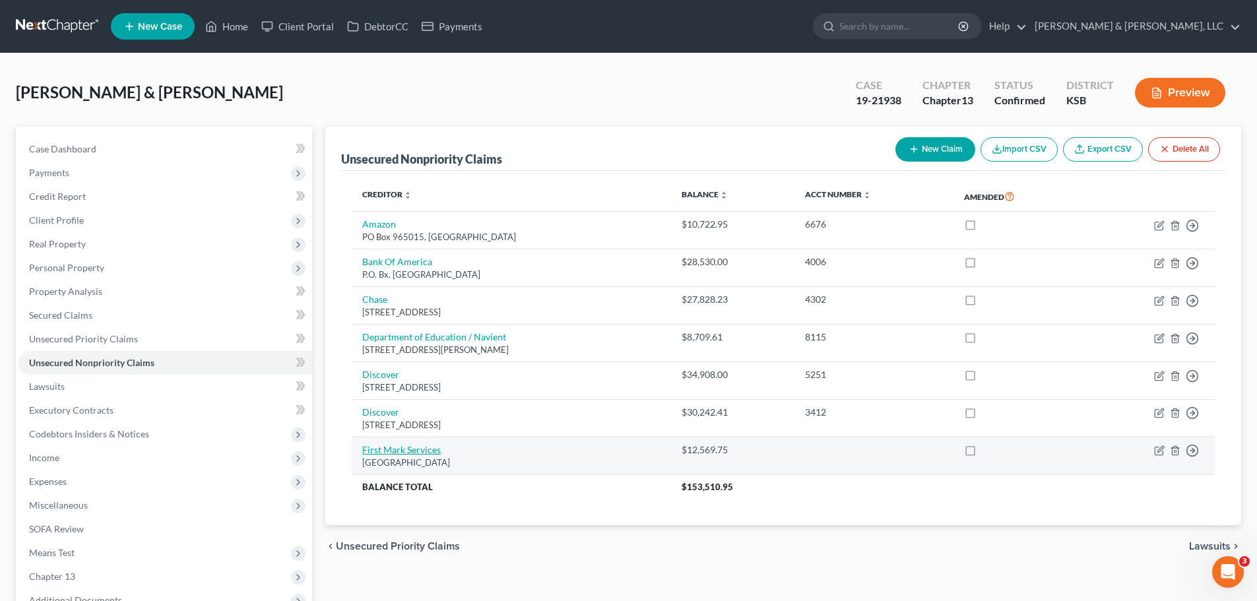
click at [427, 448] on link "First Mark Services" at bounding box center [401, 449] width 78 height 11
select select "30"
select select "2"
select select "0"
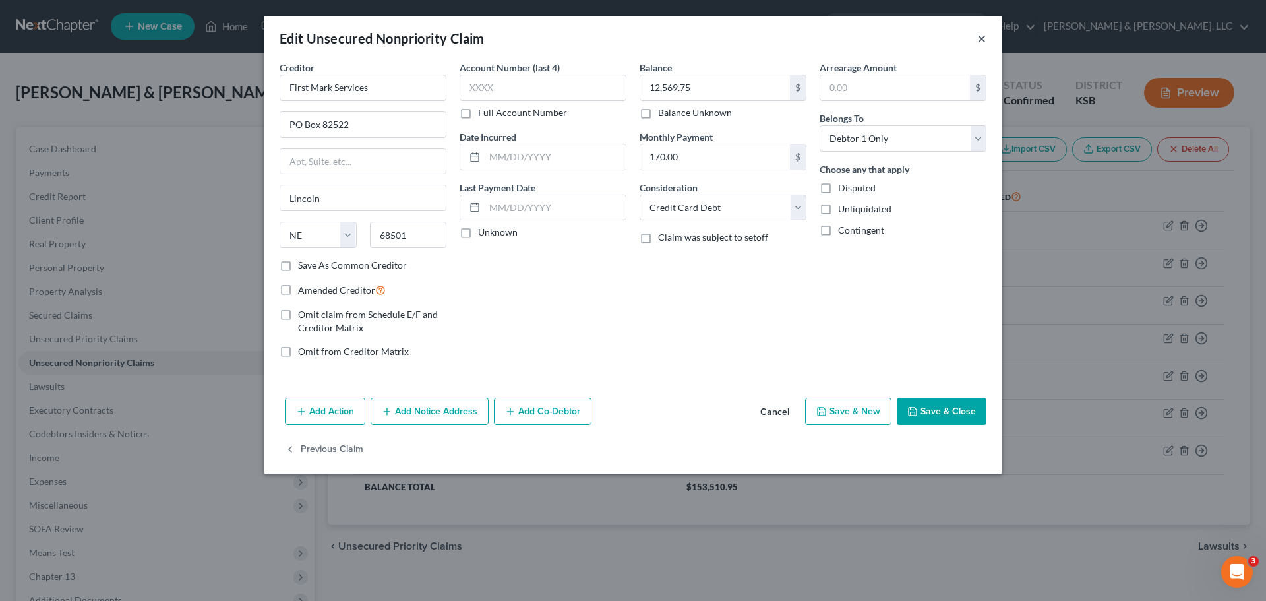
click at [984, 34] on button "×" at bounding box center [982, 38] width 9 height 16
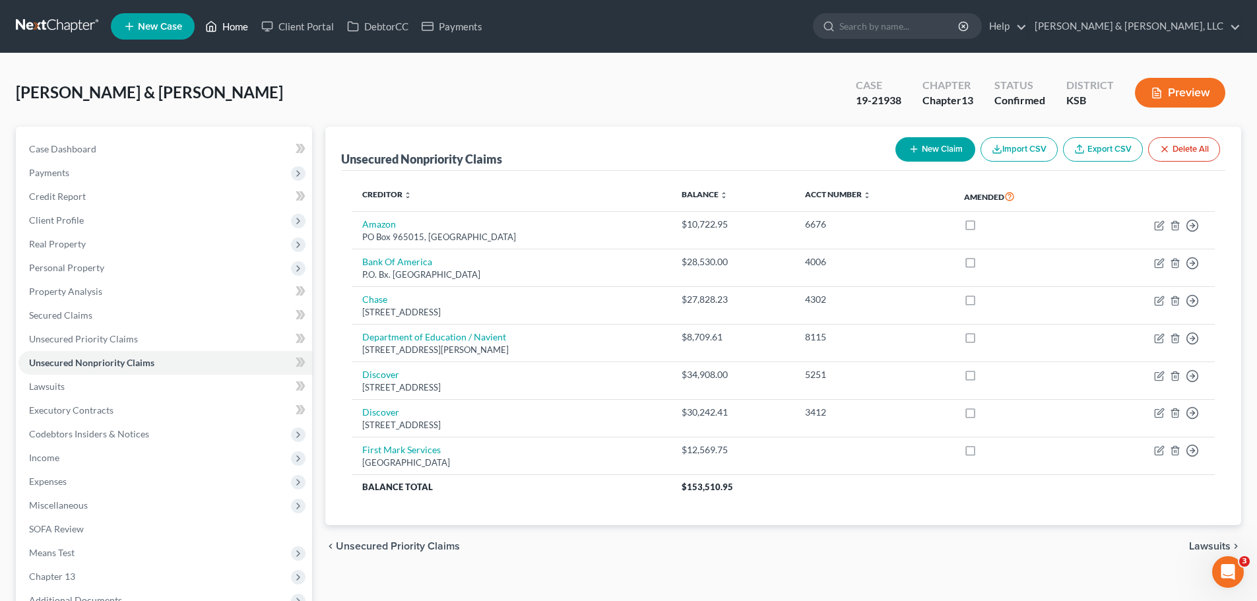
click at [233, 22] on link "Home" at bounding box center [227, 27] width 56 height 24
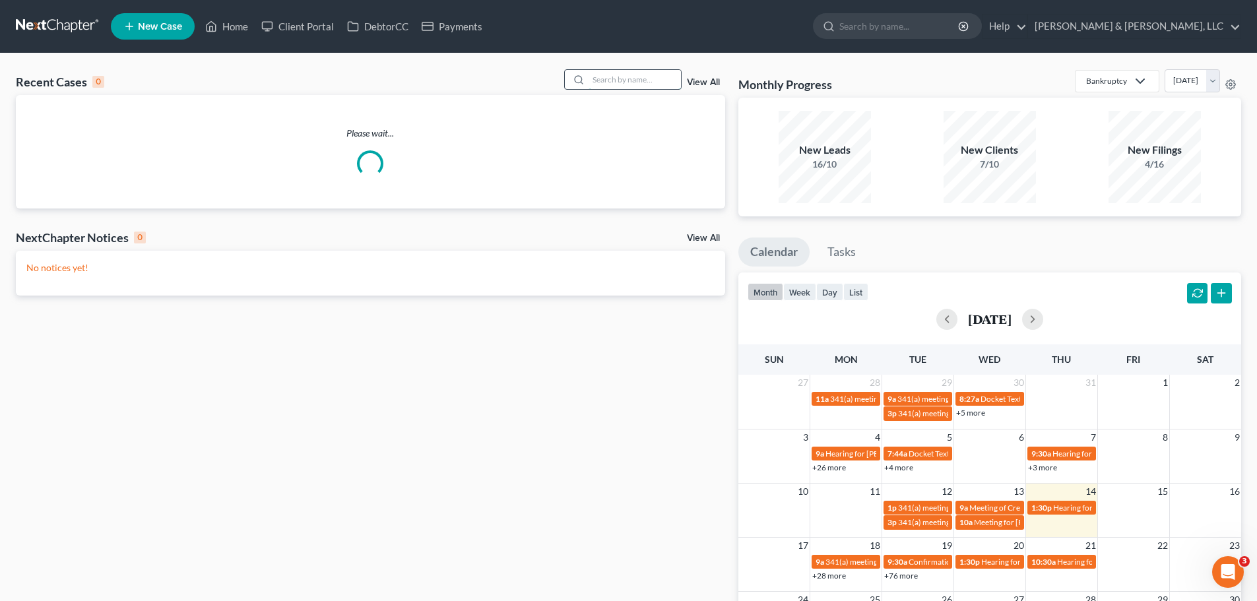
click at [613, 78] on input "search" at bounding box center [634, 79] width 92 height 19
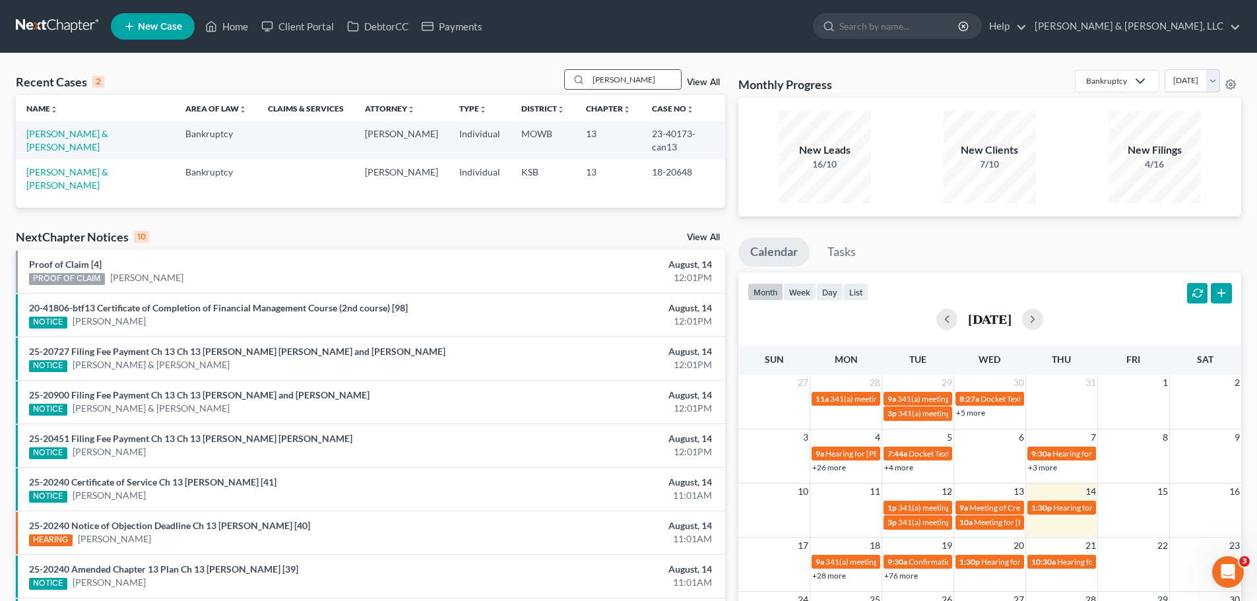
drag, startPoint x: 640, startPoint y: 73, endPoint x: 583, endPoint y: 80, distance: 57.8
click at [583, 80] on div "mcgowen" at bounding box center [622, 79] width 117 height 20
type input "gosser"
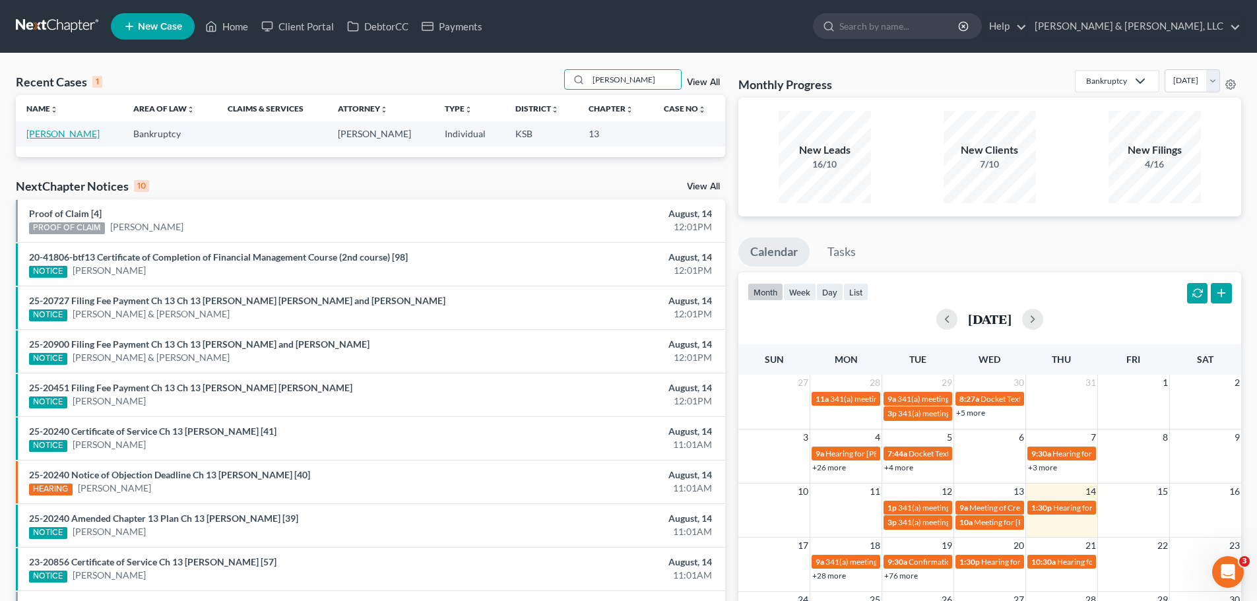
click at [74, 133] on link "Gosser, Konstance" at bounding box center [62, 133] width 73 height 11
select select "2"
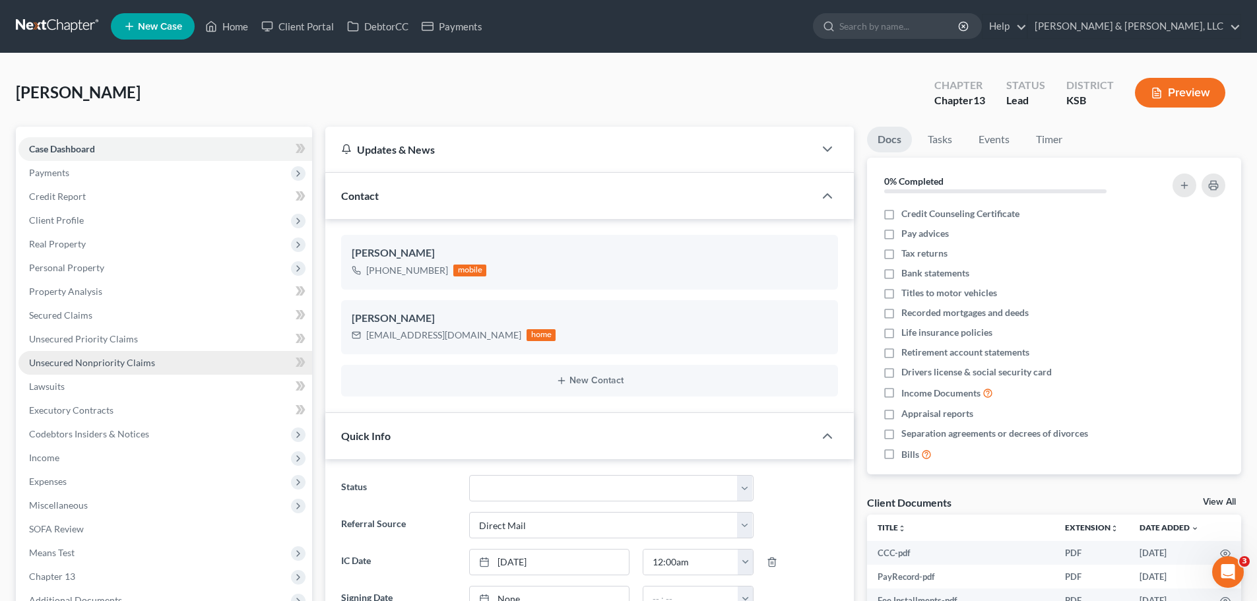
click at [152, 359] on link "Unsecured Nonpriority Claims" at bounding box center [165, 363] width 294 height 24
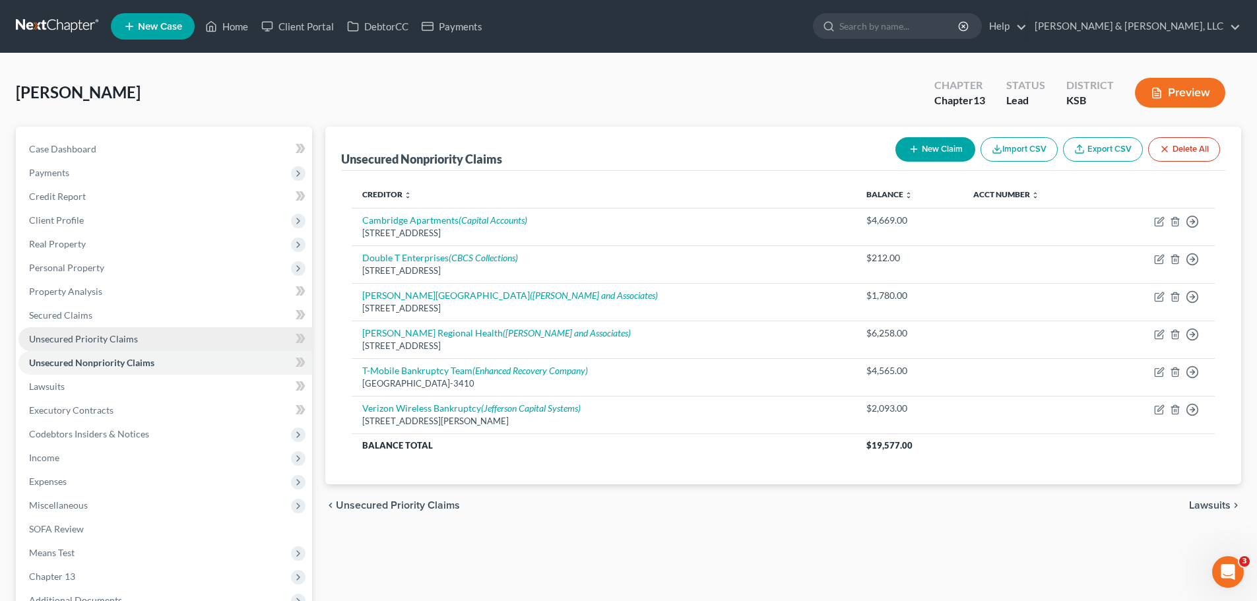
click at [121, 337] on span "Unsecured Priority Claims" at bounding box center [83, 338] width 109 height 11
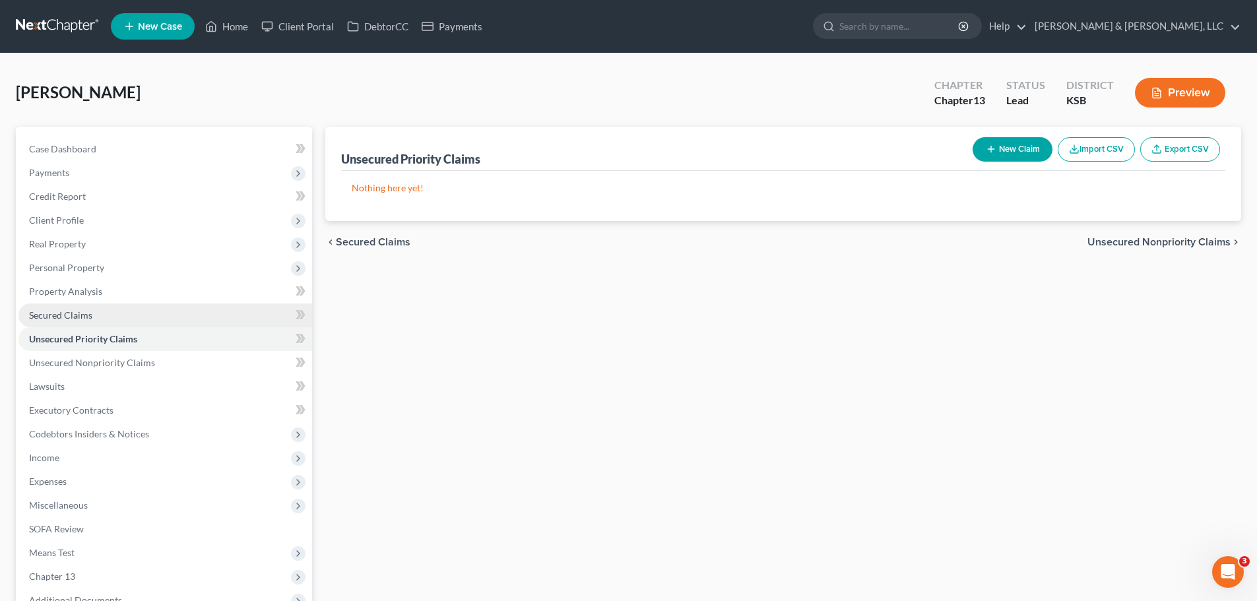
click at [79, 316] on span "Secured Claims" at bounding box center [60, 314] width 63 height 11
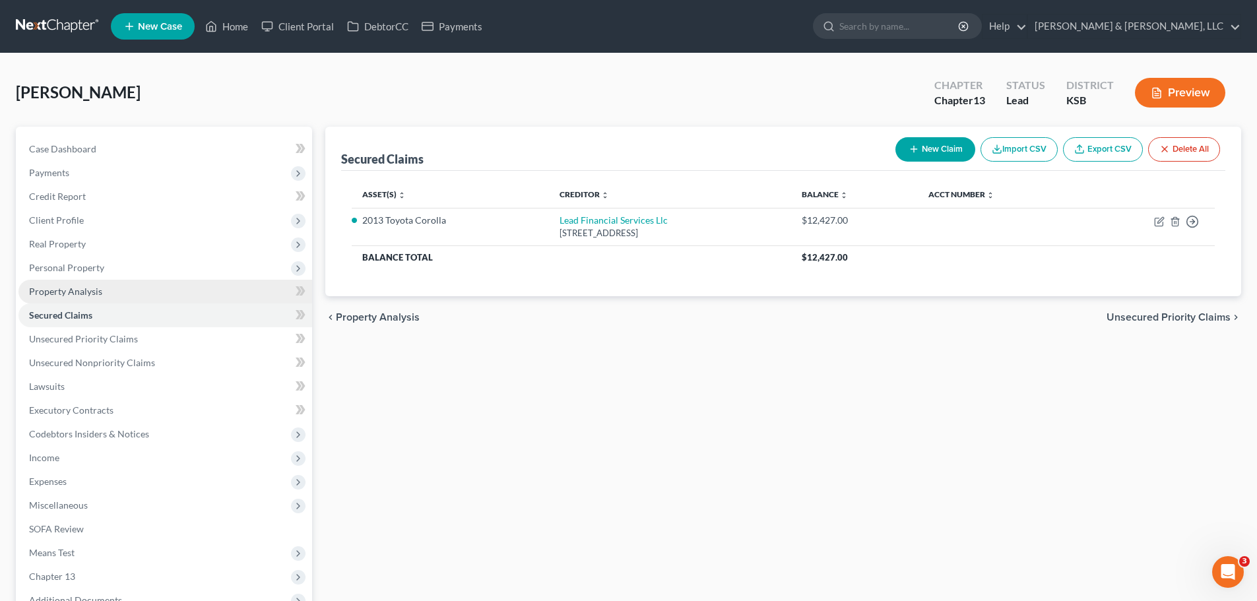
click at [83, 288] on span "Property Analysis" at bounding box center [65, 291] width 73 height 11
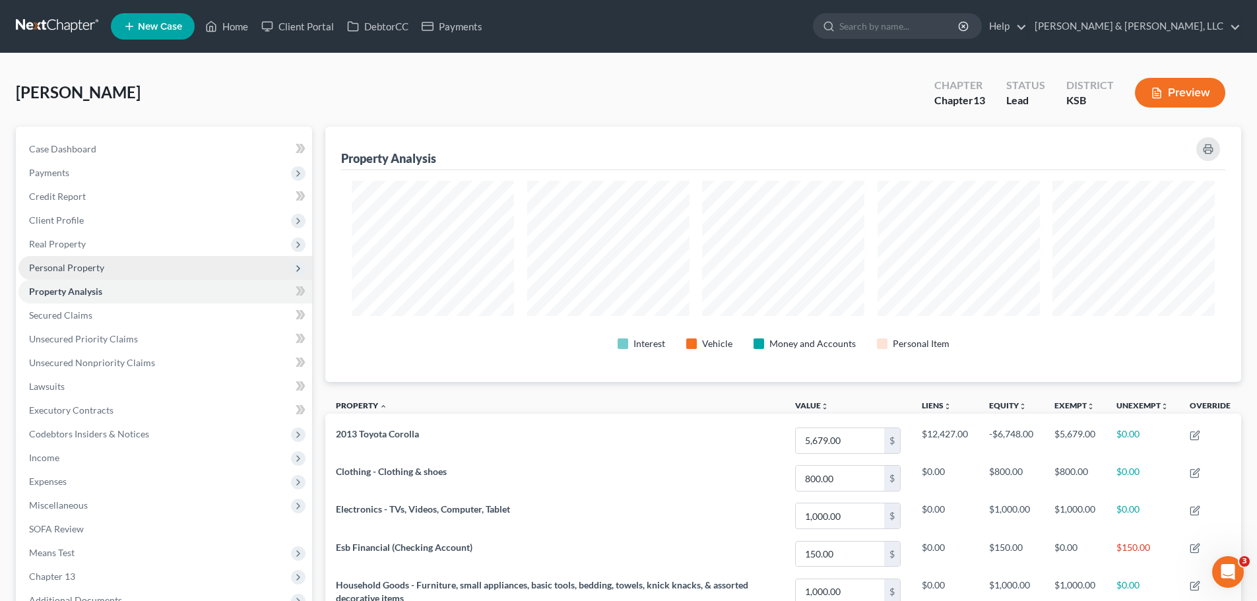
scroll to position [255, 916]
click at [89, 274] on span "Personal Property" at bounding box center [165, 268] width 294 height 24
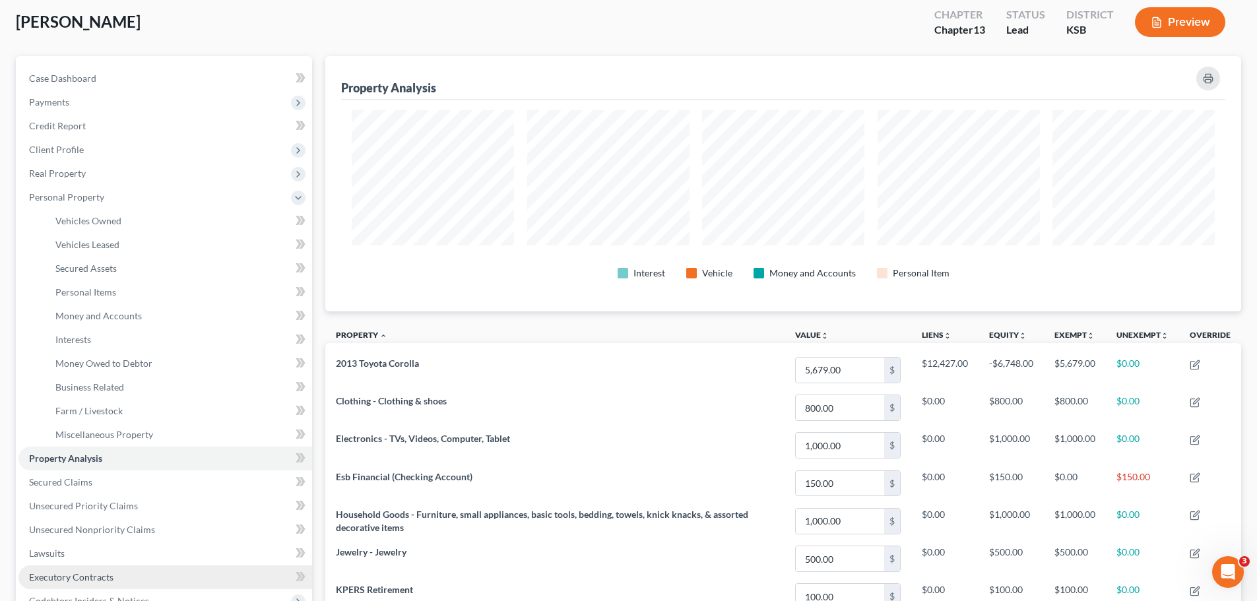
scroll to position [198, 0]
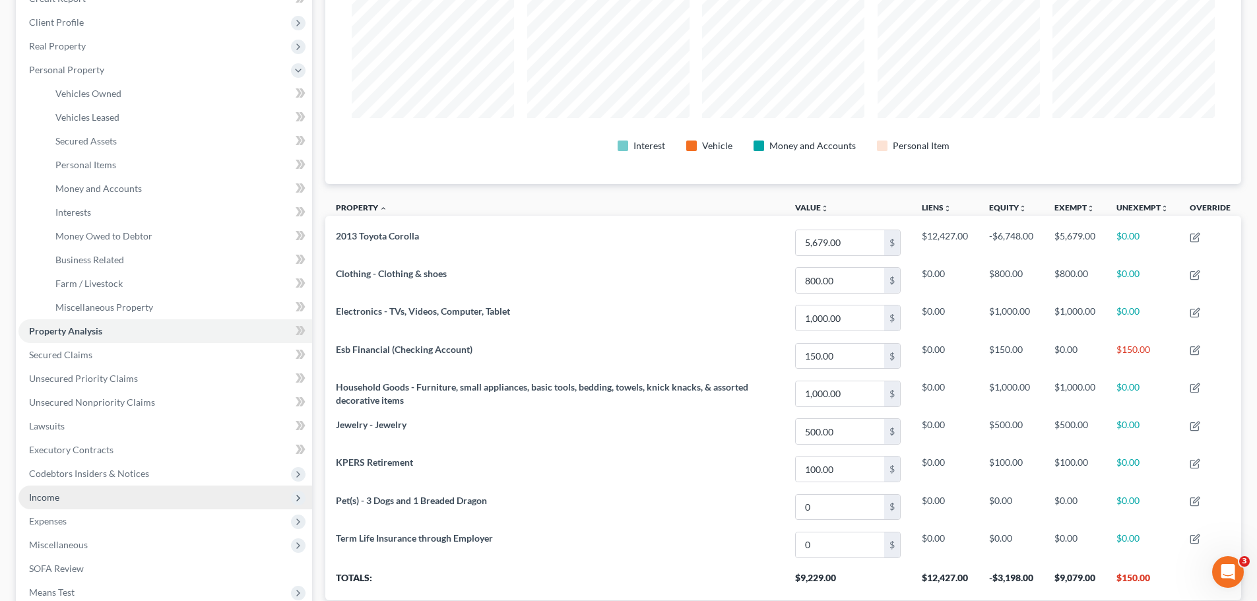
click at [92, 501] on span "Income" at bounding box center [165, 497] width 294 height 24
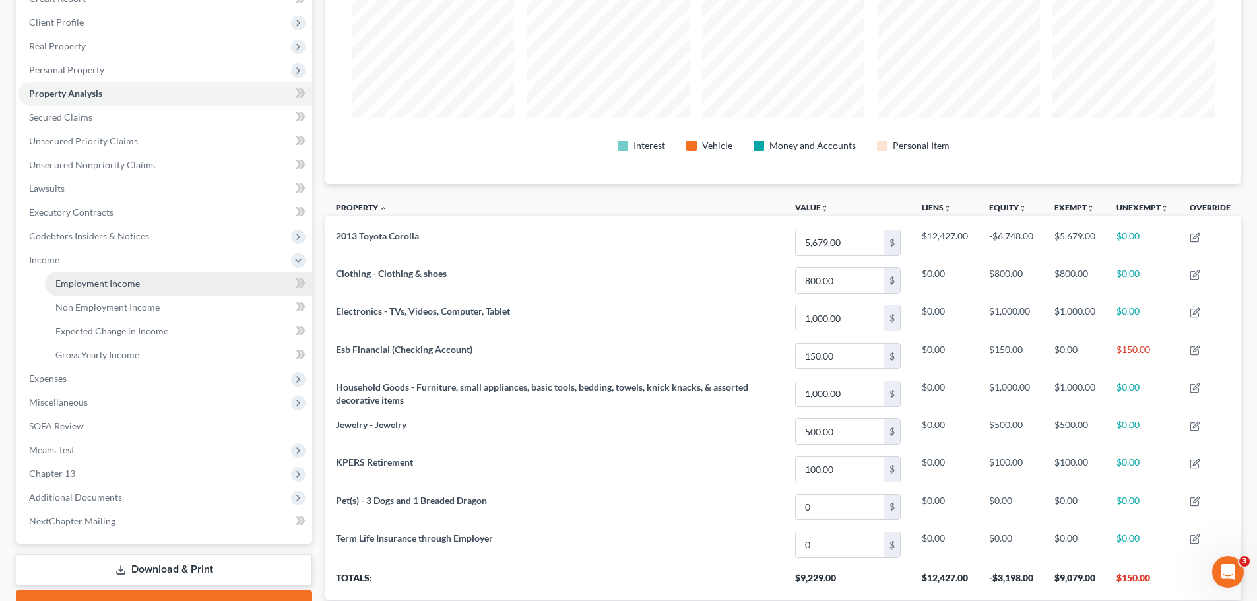
click at [106, 285] on span "Employment Income" at bounding box center [97, 283] width 84 height 11
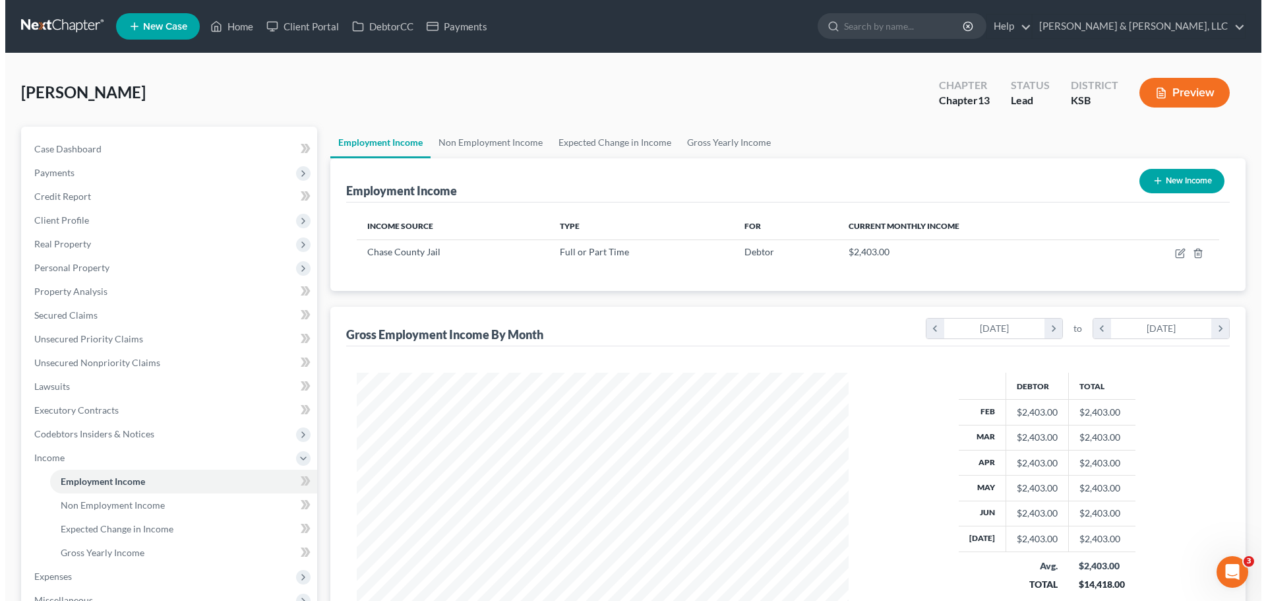
scroll to position [246, 518]
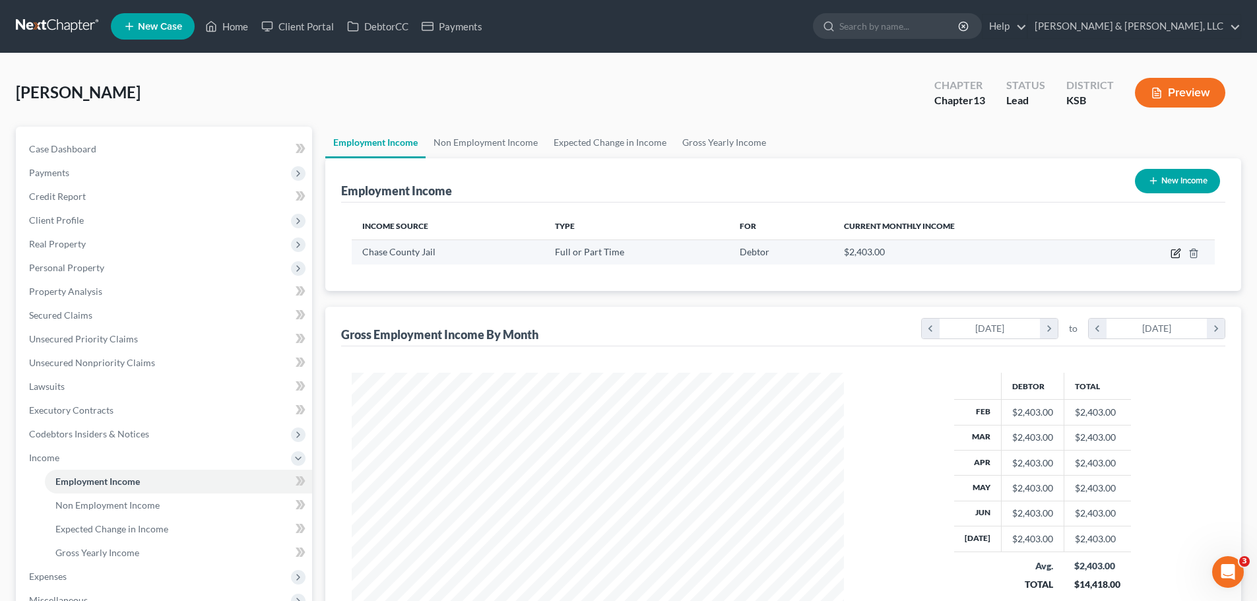
click at [1172, 254] on icon "button" at bounding box center [1175, 253] width 11 height 11
select select "0"
select select "17"
select select "0"
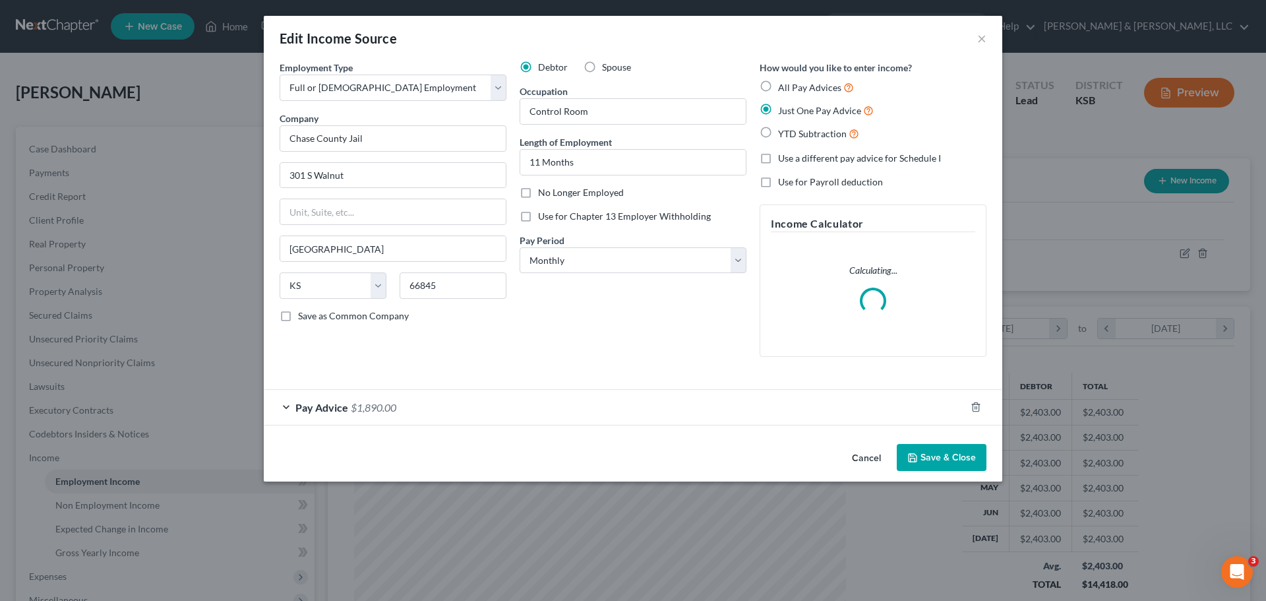
scroll to position [248, 523]
click at [812, 139] on span "YTD Subtraction" at bounding box center [812, 133] width 69 height 11
click at [792, 135] on input "YTD Subtraction" at bounding box center [788, 130] width 9 height 9
radio input "true"
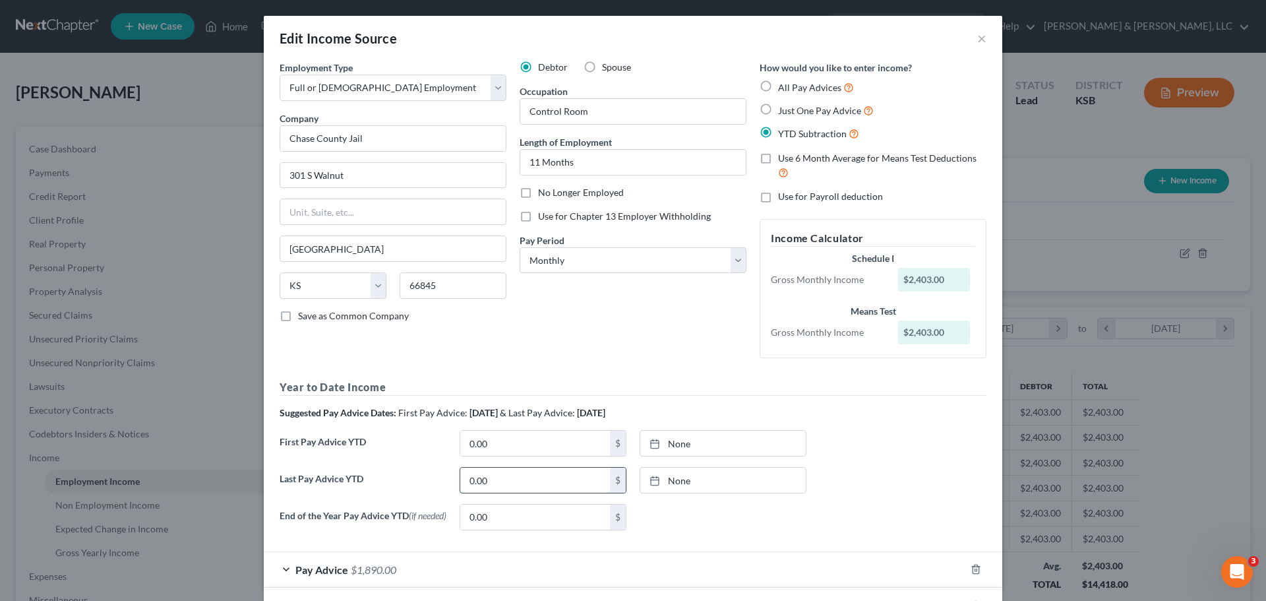
click at [512, 484] on input "0.00" at bounding box center [535, 480] width 150 height 25
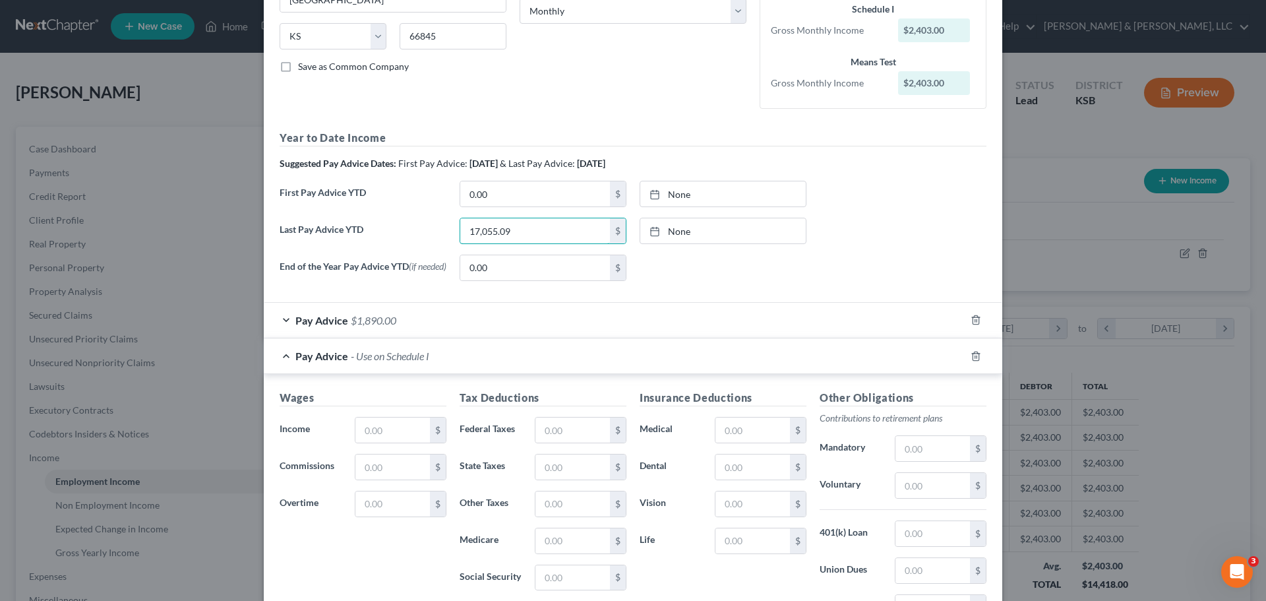
scroll to position [330, 0]
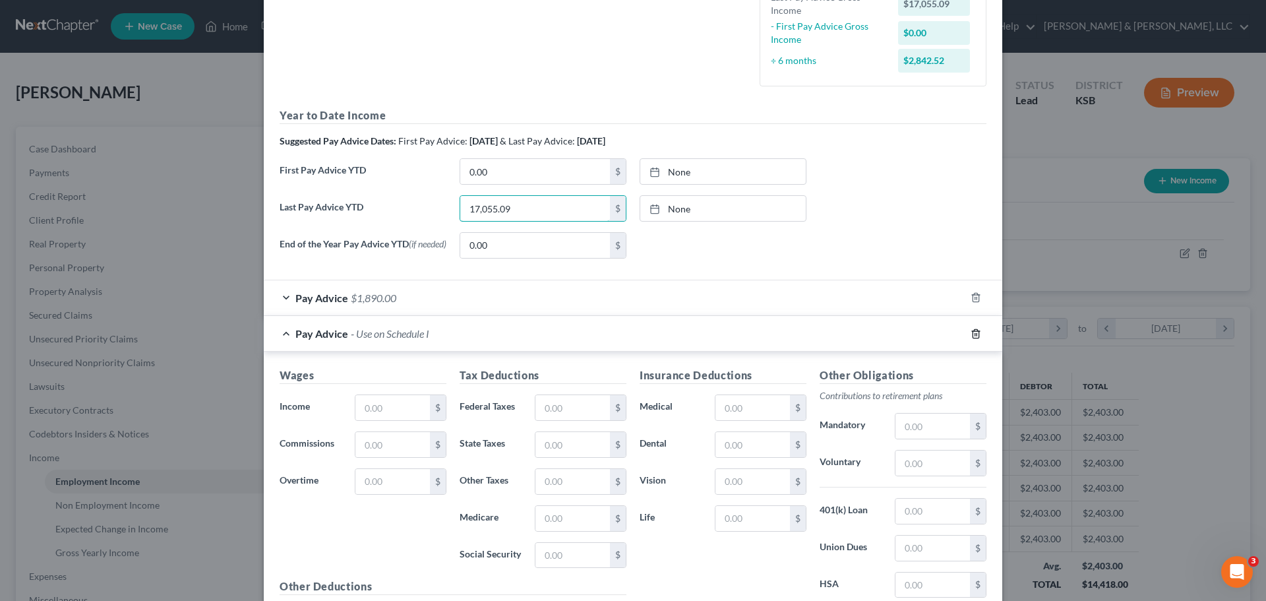
type input "17,055.09"
click at [974, 302] on icon "button" at bounding box center [976, 298] width 6 height 9
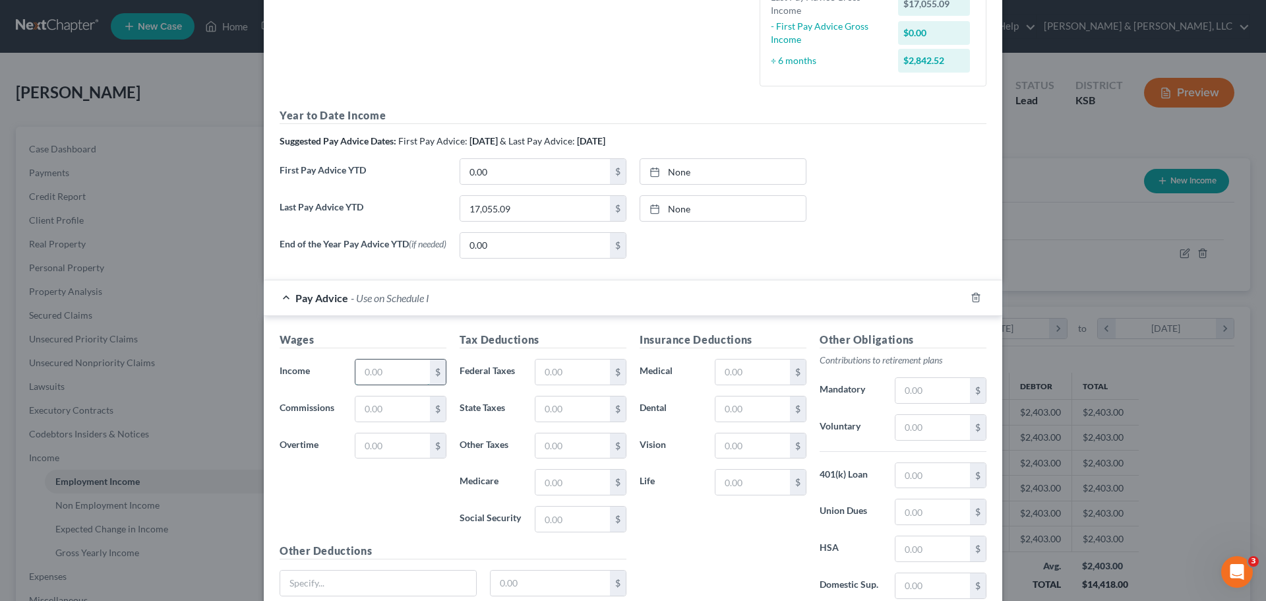
click at [416, 368] on input "text" at bounding box center [393, 371] width 75 height 25
click at [399, 375] on input "text" at bounding box center [393, 371] width 75 height 25
type input "1,424.96"
click at [567, 369] on input "text" at bounding box center [573, 371] width 75 height 25
type input "92.59"
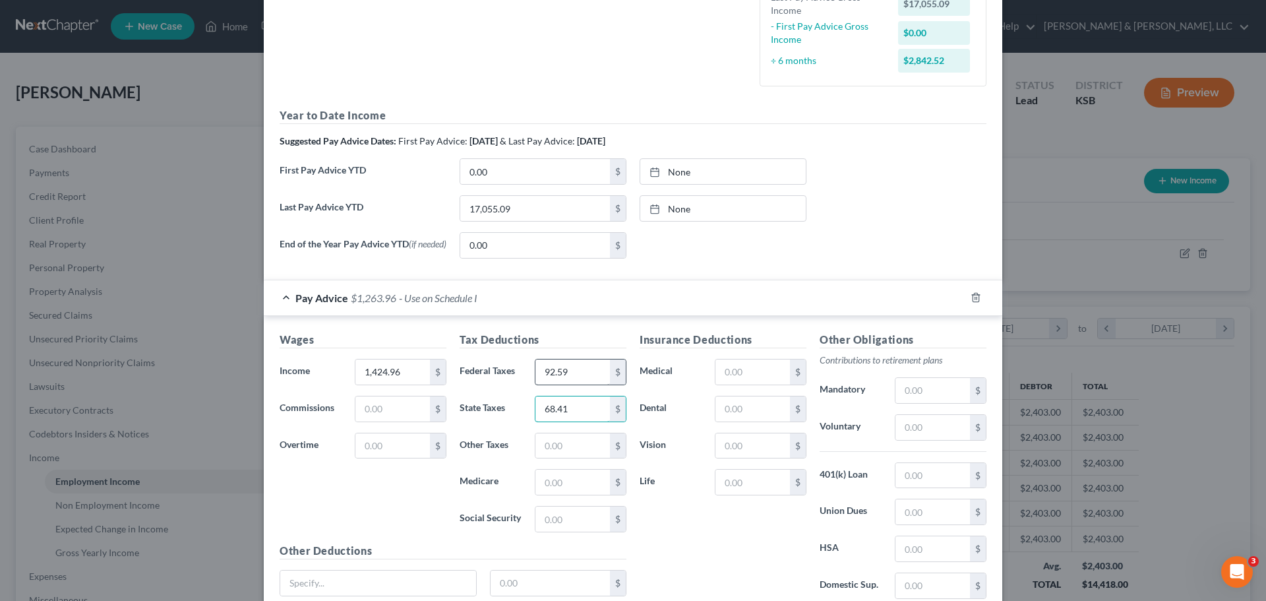
type input "68.41"
type input "20.66"
type input "88.34"
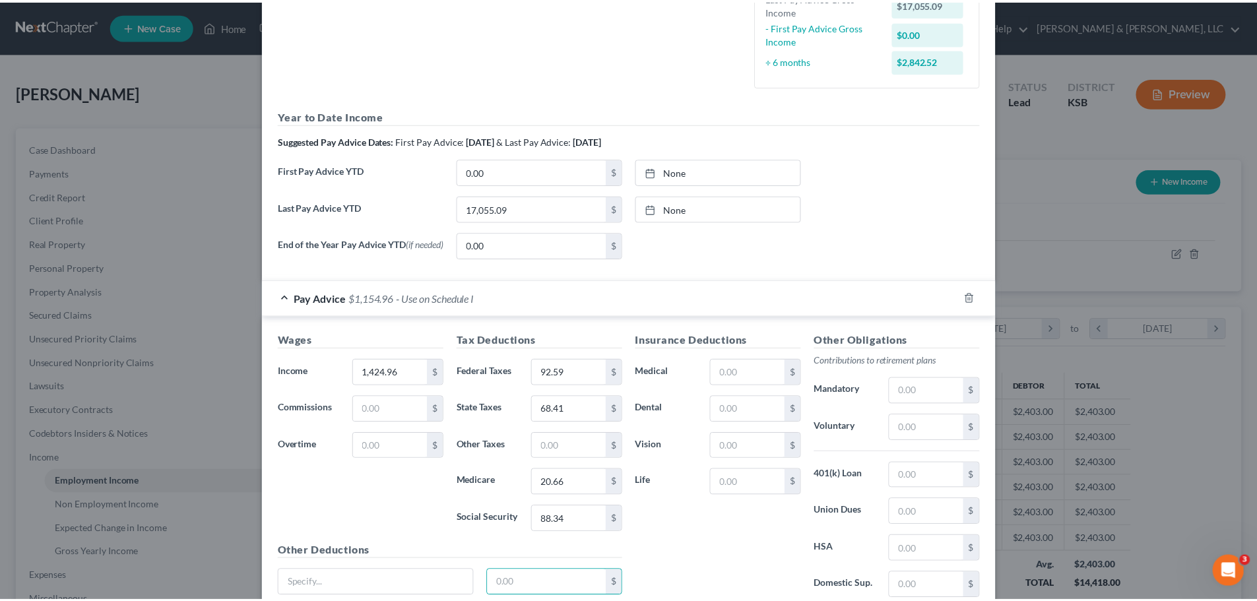
scroll to position [443, 0]
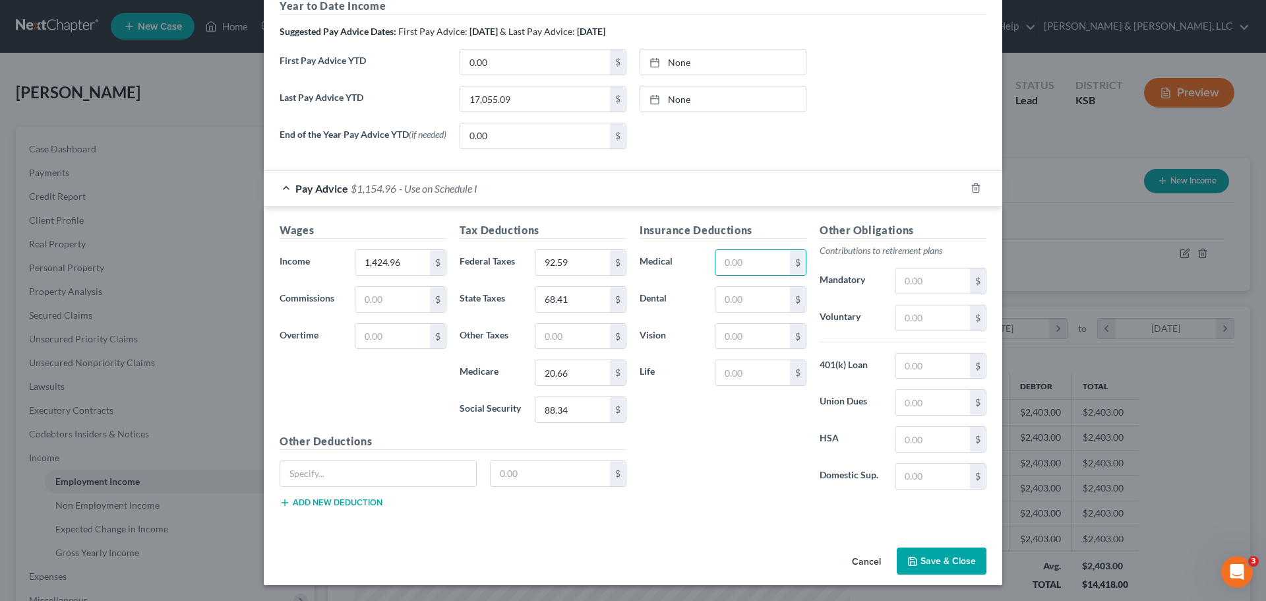
click at [930, 554] on button "Save & Close" at bounding box center [942, 561] width 90 height 28
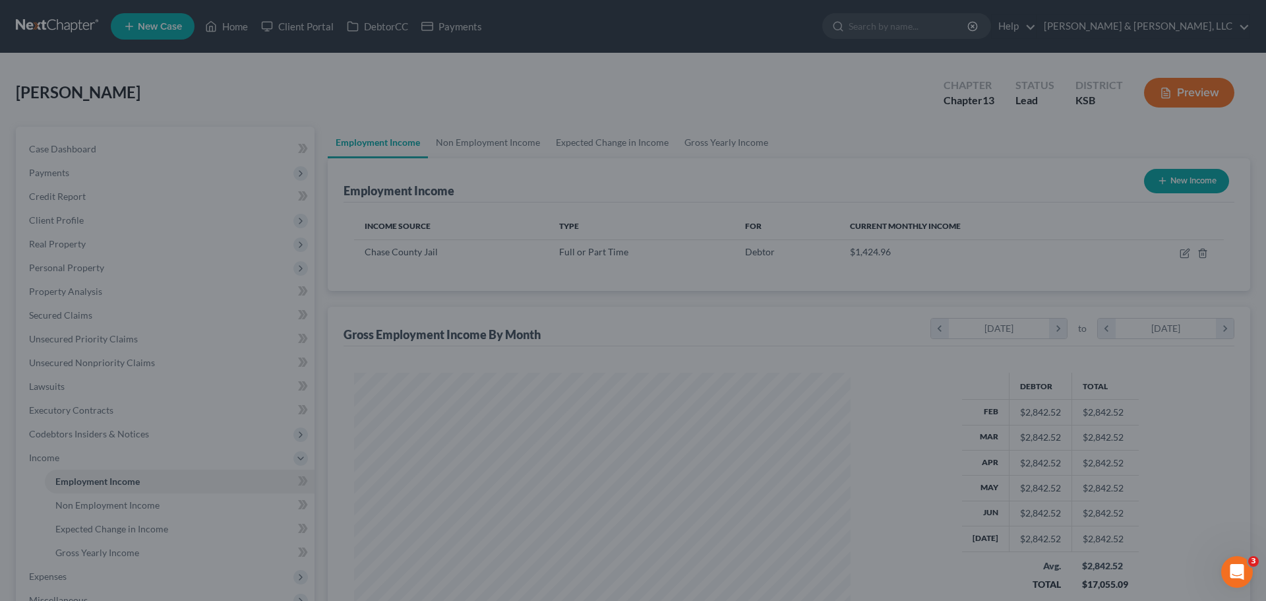
scroll to position [659361, 659088]
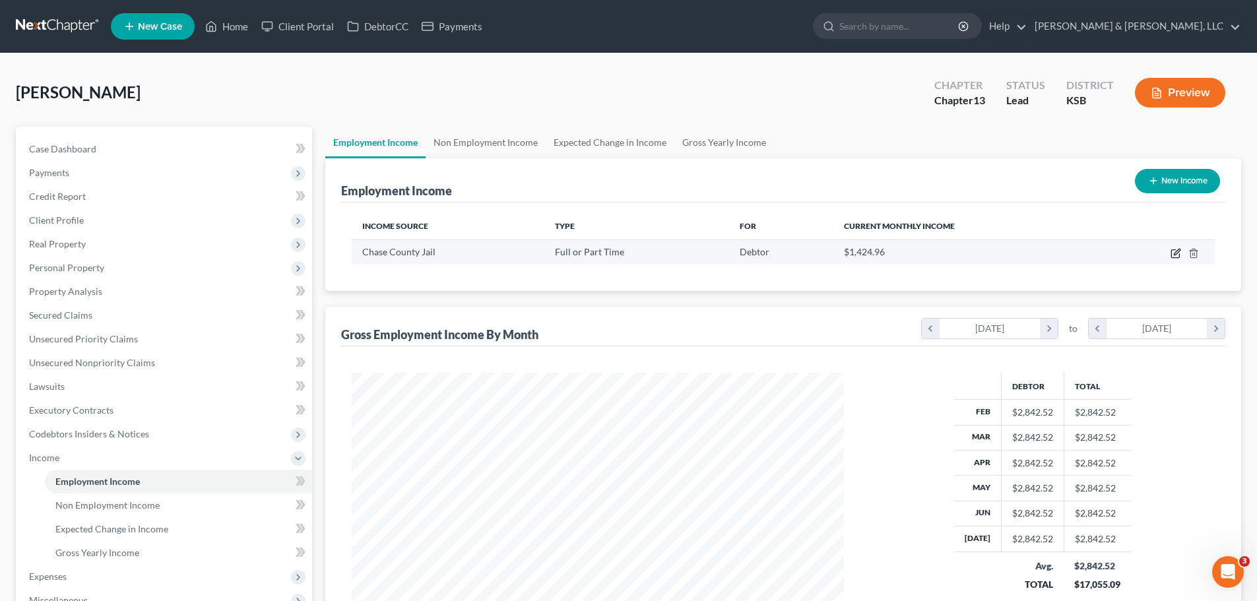
click at [1175, 251] on icon "button" at bounding box center [1175, 253] width 11 height 11
select select "0"
select select "17"
select select "0"
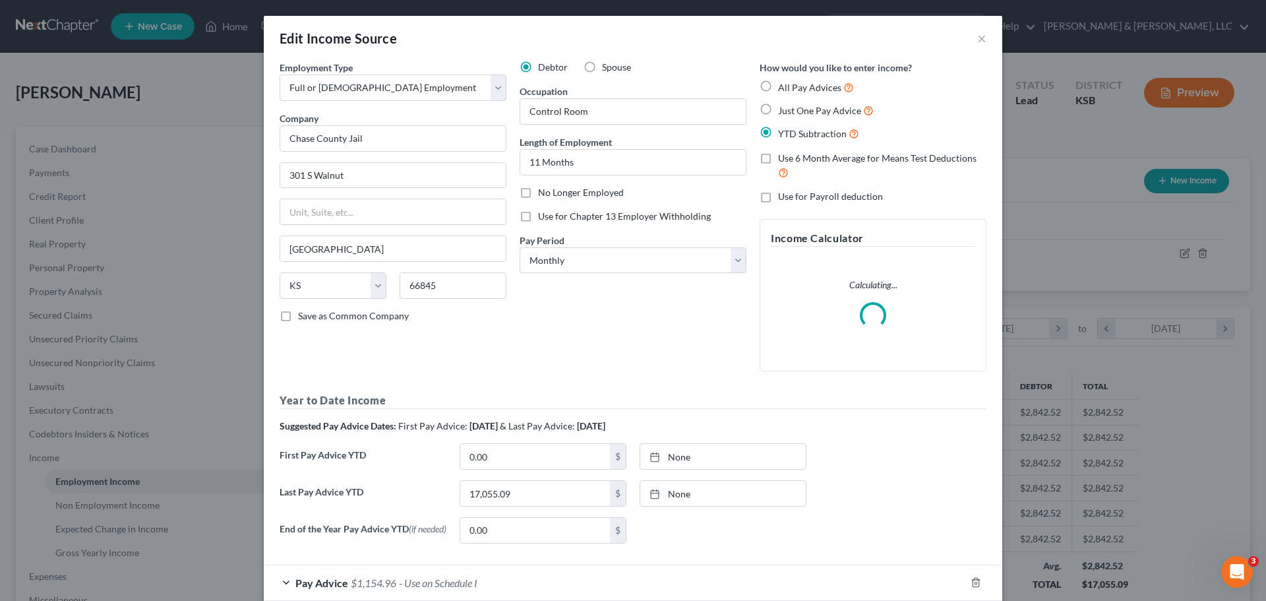
scroll to position [248, 523]
drag, startPoint x: 389, startPoint y: 131, endPoint x: 254, endPoint y: 148, distance: 135.7
click at [254, 148] on div "Edit Income Source × Employment Type * Select Full or Part Time Employment Self…" at bounding box center [633, 300] width 1266 height 601
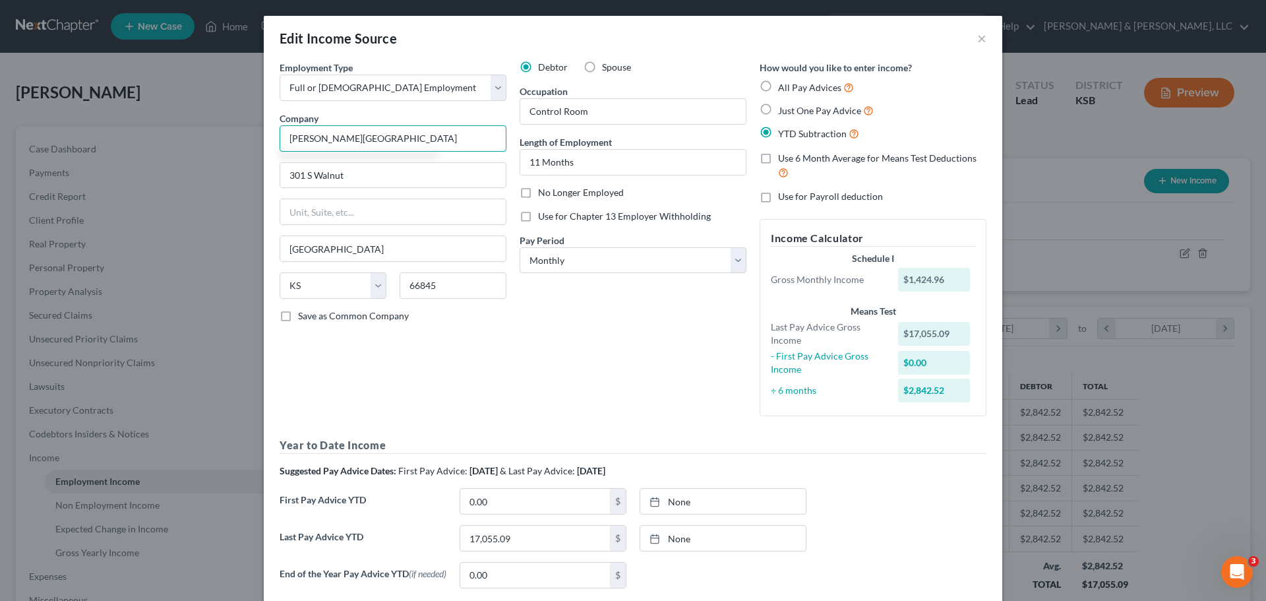
type input "Keller Eye Center"
type input "2301 Industrial Rd"
type input "#2020"
type input "66801"
type input "Emporia"
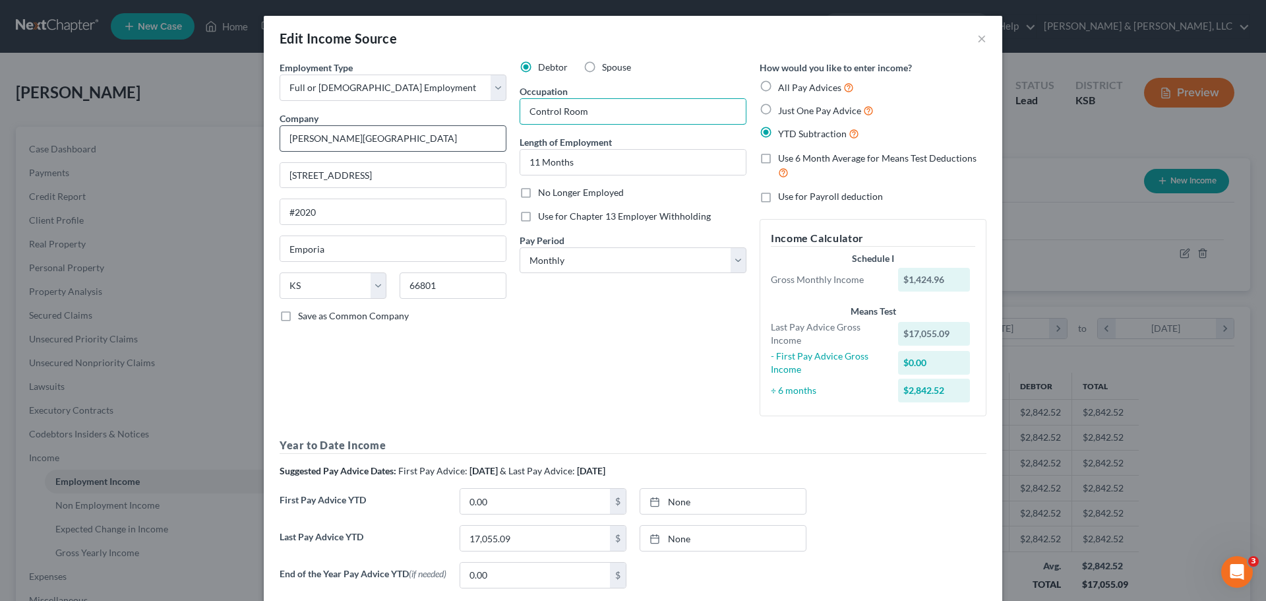
drag, startPoint x: 607, startPoint y: 116, endPoint x: 478, endPoint y: 129, distance: 130.6
click at [485, 130] on div "Employment Type * Select Full or Part Time Employment Self Employment Company *…" at bounding box center [633, 330] width 720 height 538
type input "\"
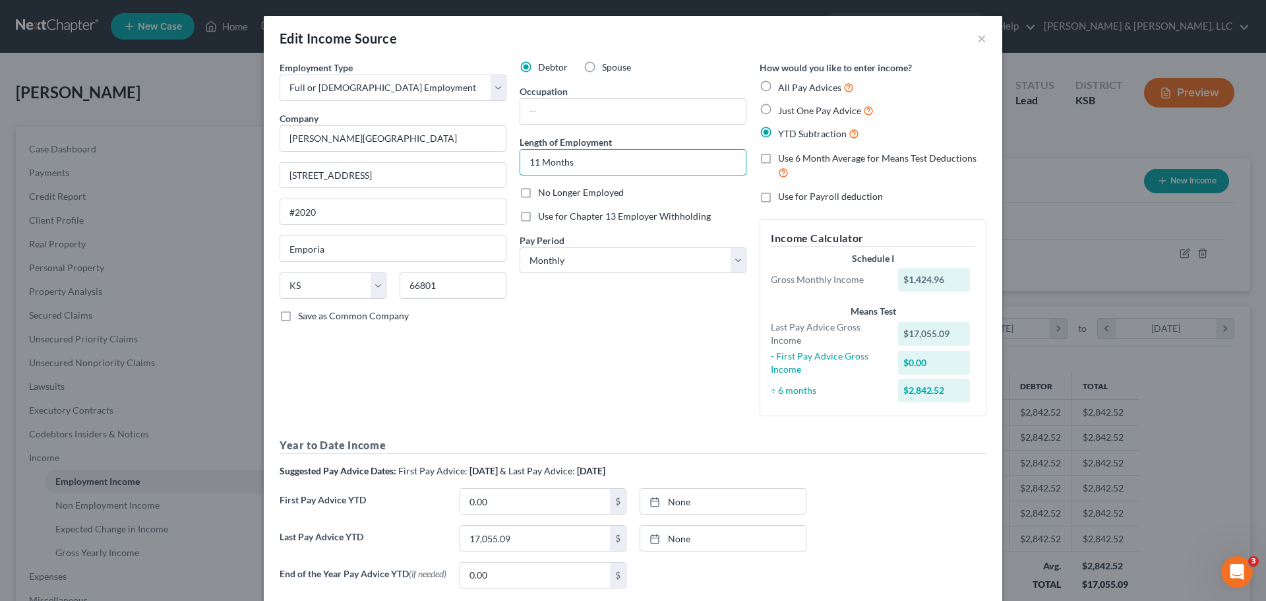
click at [518, 177] on div "Debtor Spouse Occupation Length of Employment 11 Months No Longer Employed Use …" at bounding box center [633, 244] width 240 height 366
click at [621, 255] on select "Select Monthly Twice Monthly Every Other Week Weekly" at bounding box center [633, 260] width 227 height 26
select select "2"
click at [520, 247] on select "Select Monthly Twice Monthly Every Other Week Weekly" at bounding box center [633, 260] width 227 height 26
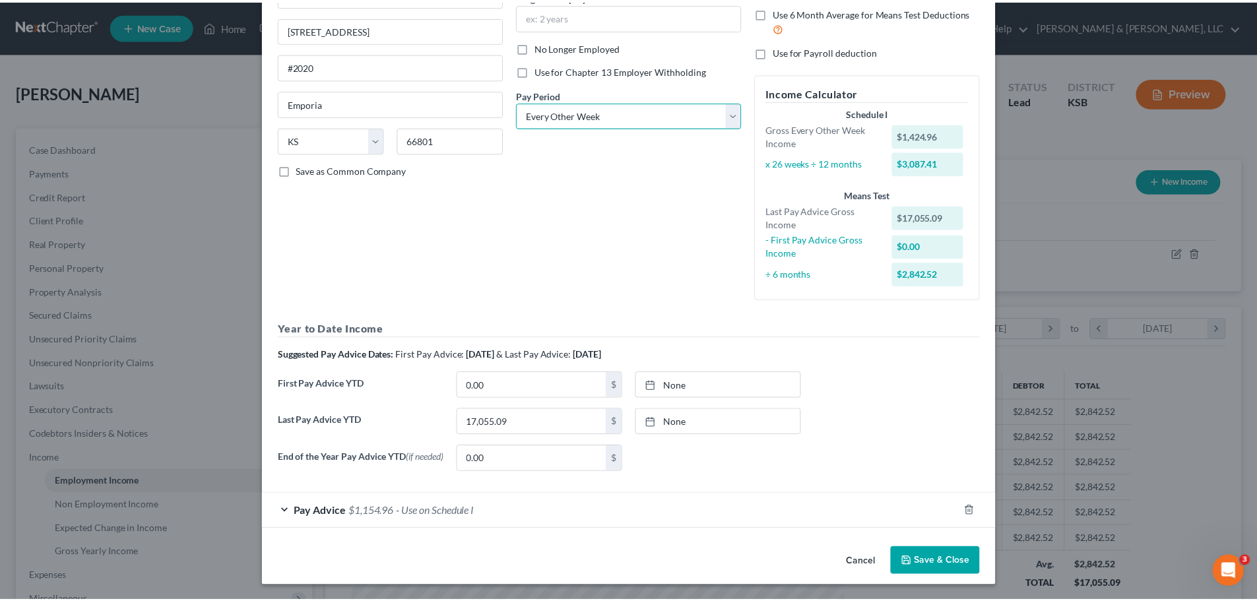
scroll to position [149, 0]
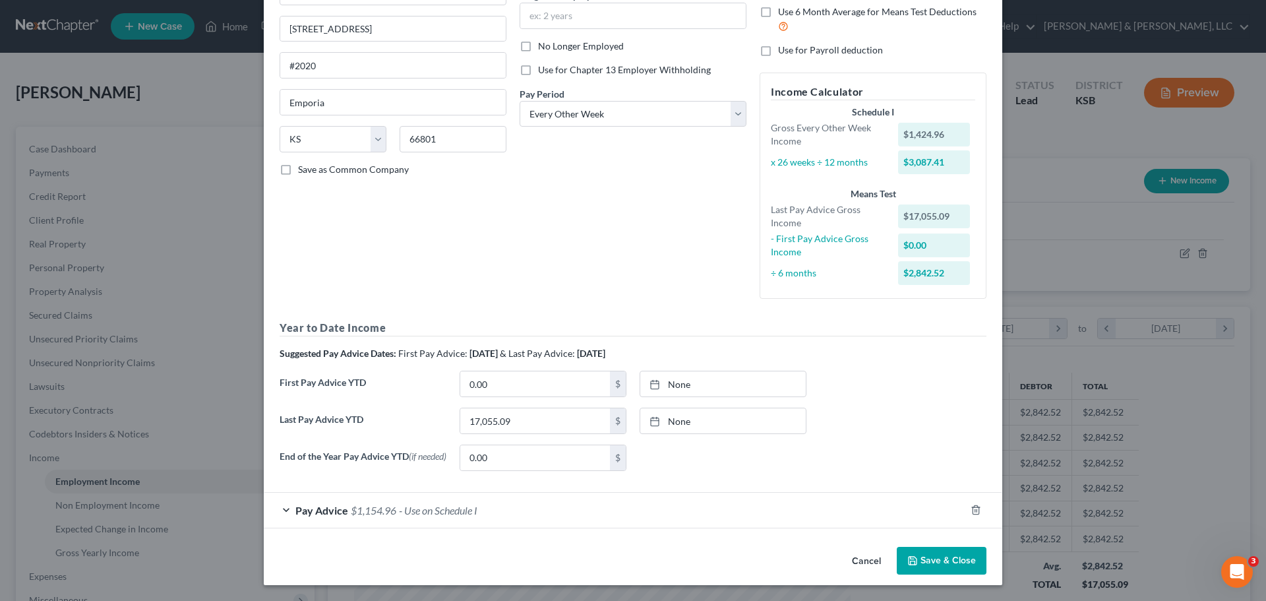
click at [926, 555] on button "Save & Close" at bounding box center [942, 561] width 90 height 28
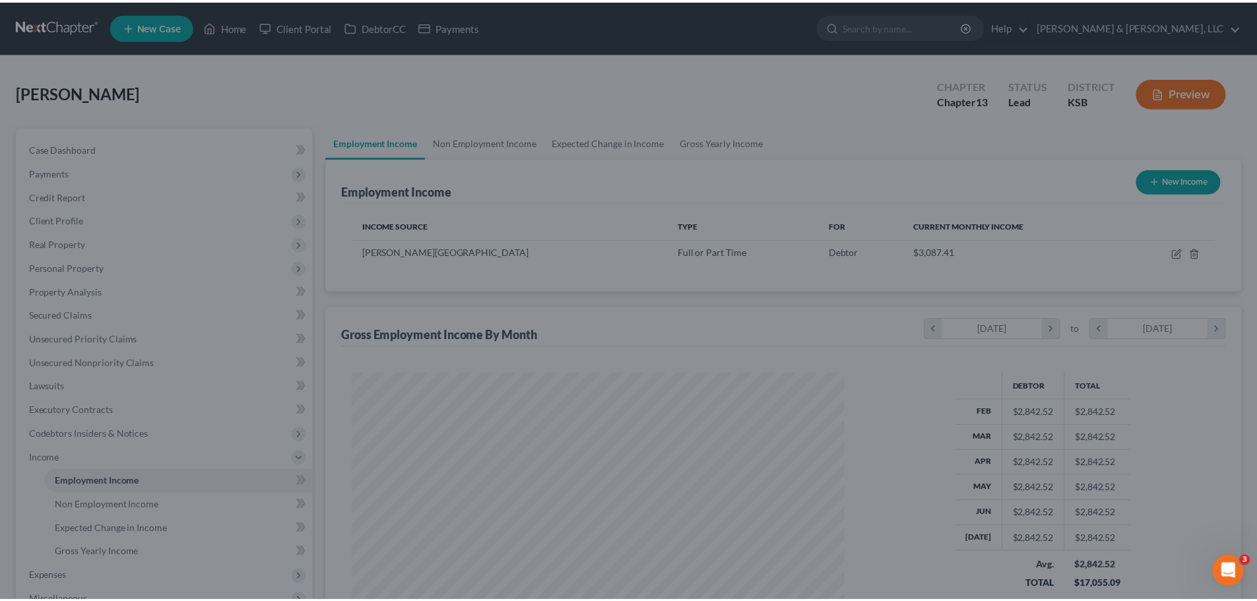
scroll to position [659361, 659088]
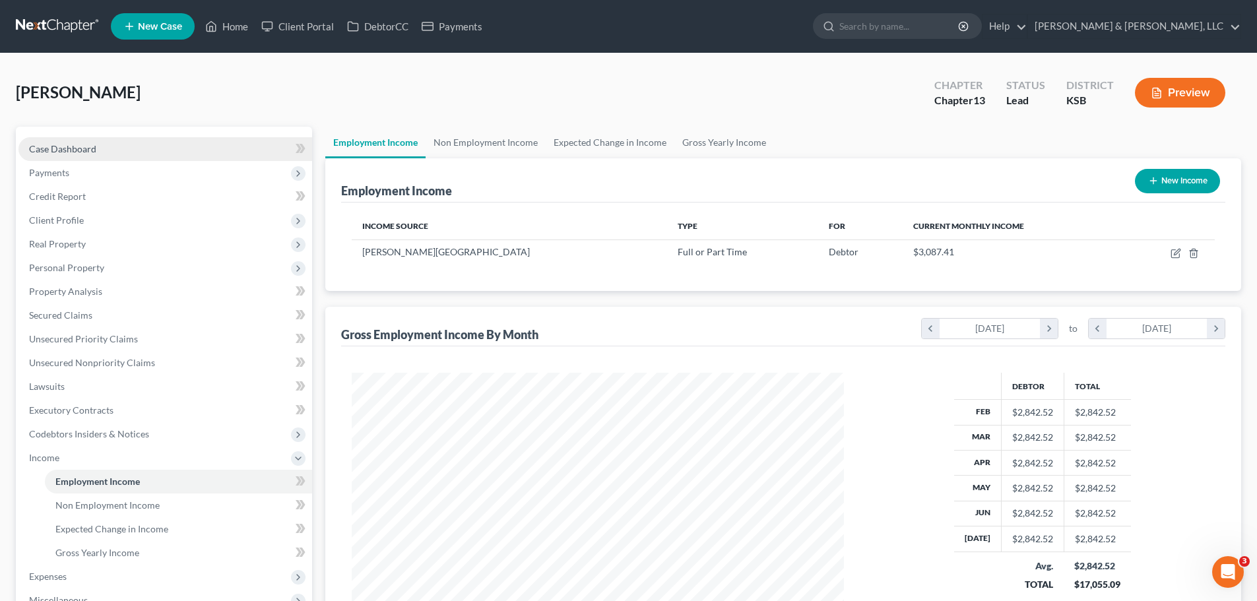
click at [140, 150] on link "Case Dashboard" at bounding box center [165, 149] width 294 height 24
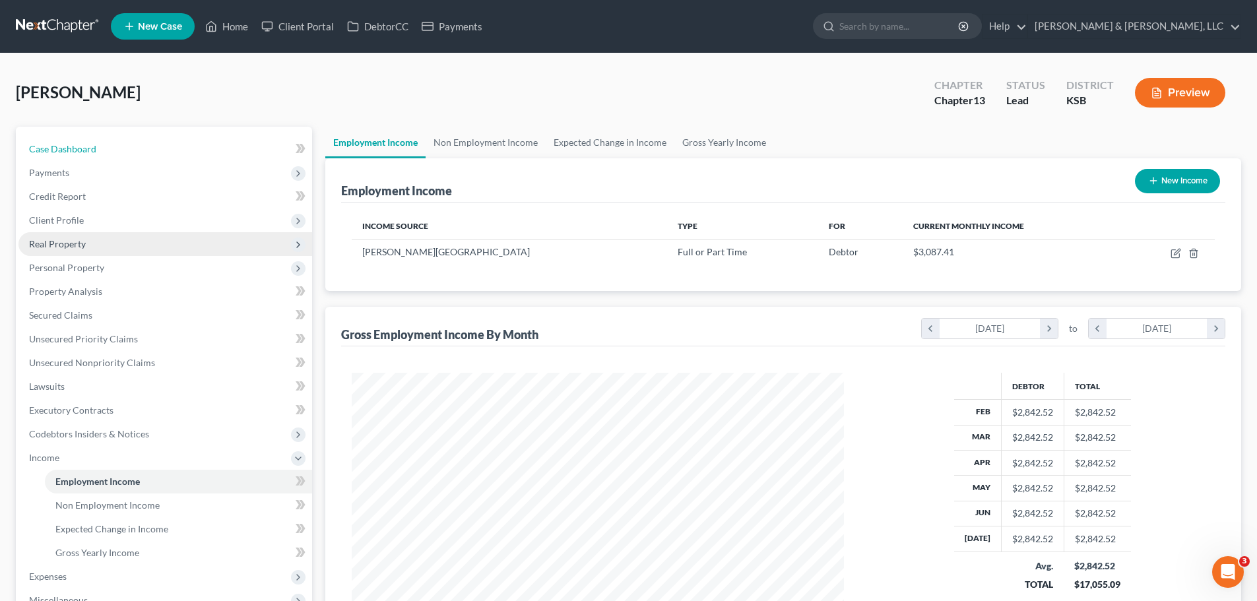
select select "2"
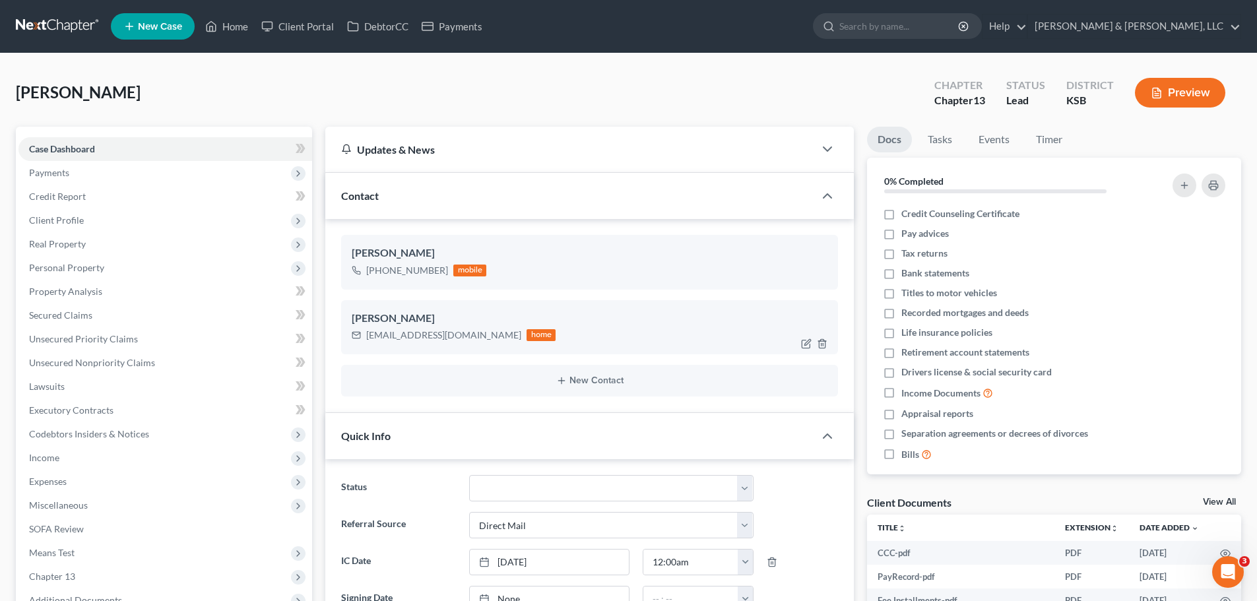
scroll to position [793, 0]
drag, startPoint x: 367, startPoint y: 338, endPoint x: 455, endPoint y: 339, distance: 87.7
click at [455, 339] on div "kjenese06@gmail.com home" at bounding box center [454, 335] width 204 height 17
copy div "kjenese06@gmail.com"
click at [115, 457] on span "Income" at bounding box center [165, 458] width 294 height 24
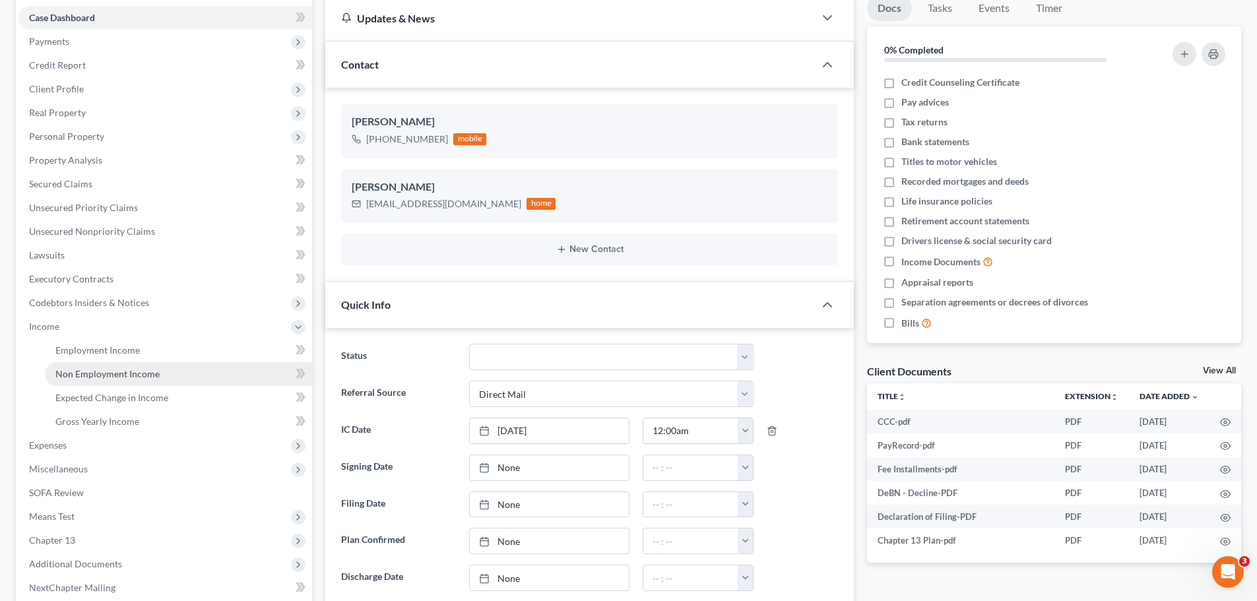
scroll to position [132, 0]
drag, startPoint x: 84, startPoint y: 357, endPoint x: 937, endPoint y: 238, distance: 860.4
click at [84, 357] on link "Employment Income" at bounding box center [178, 350] width 267 height 24
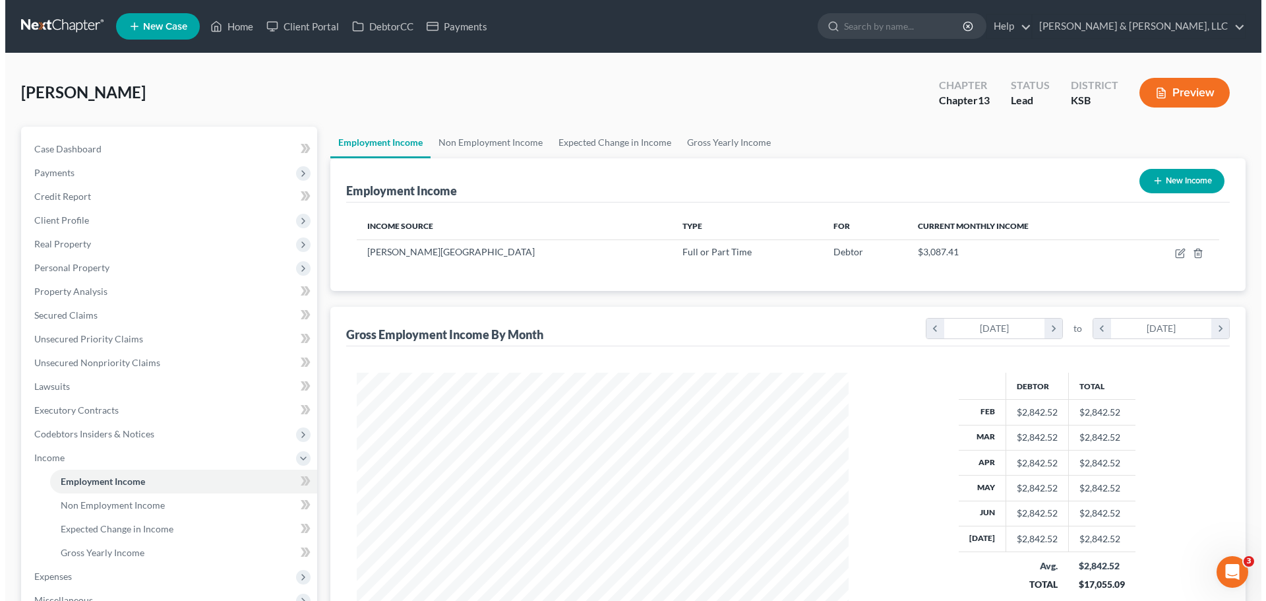
scroll to position [246, 518]
click at [1183, 173] on button "New Income" at bounding box center [1177, 181] width 85 height 24
select select "0"
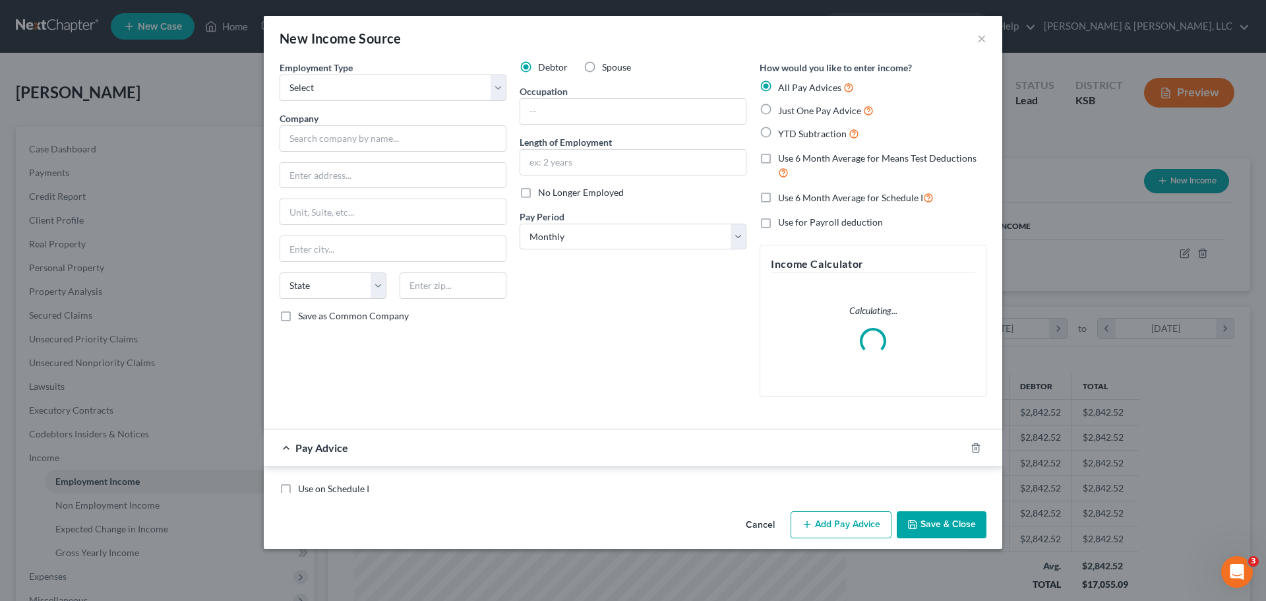
scroll to position [248, 523]
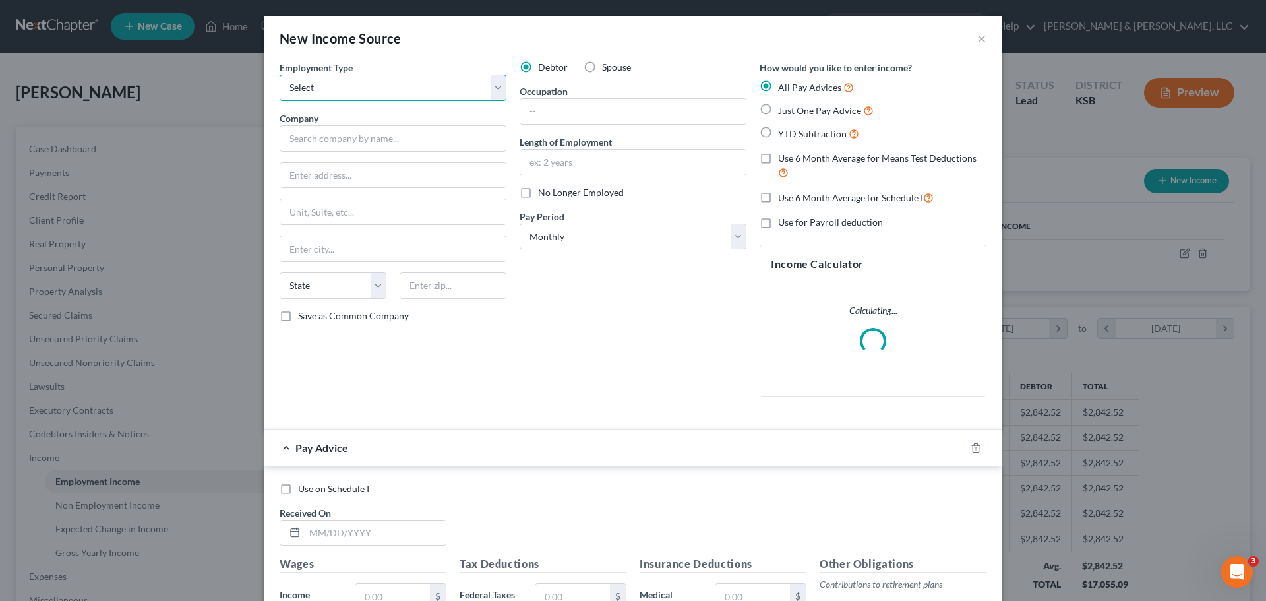
click at [374, 96] on select "Select Full or Part Time Employment Self Employment" at bounding box center [393, 88] width 227 height 26
select select "0"
click at [280, 75] on select "Select Full or Part Time Employment Self Employment" at bounding box center [393, 88] width 227 height 26
click at [602, 66] on label "Spouse" at bounding box center [616, 67] width 29 height 13
click at [607, 66] on input "Spouse" at bounding box center [611, 65] width 9 height 9
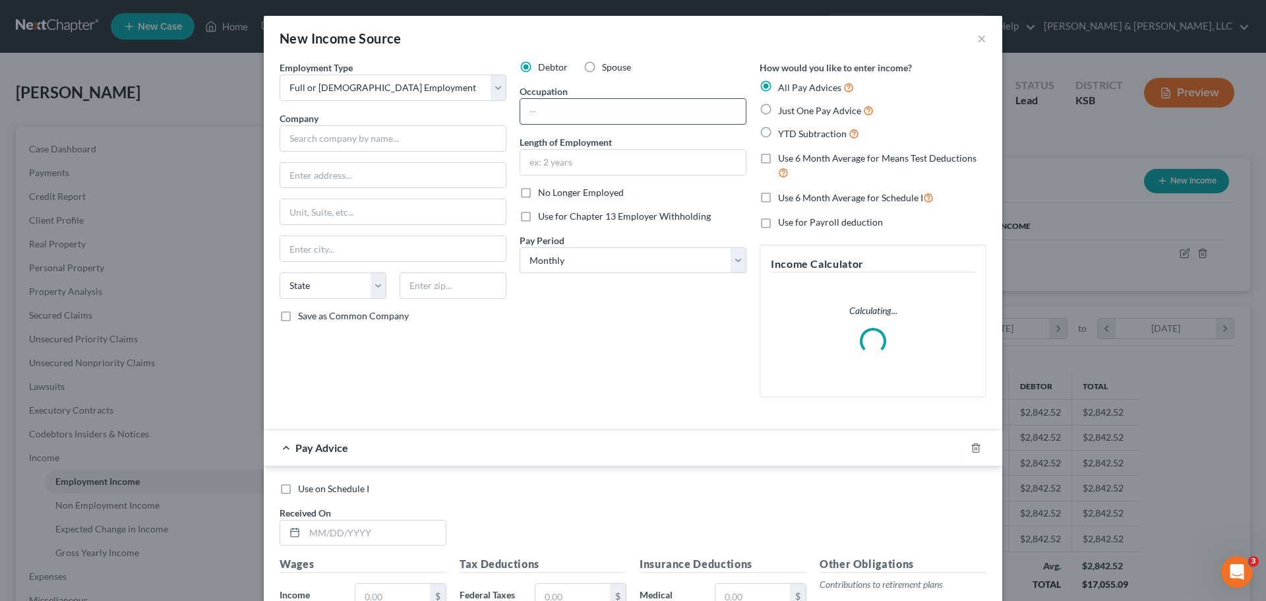
radio input "true"
click at [425, 134] on input "text" at bounding box center [393, 138] width 227 height 26
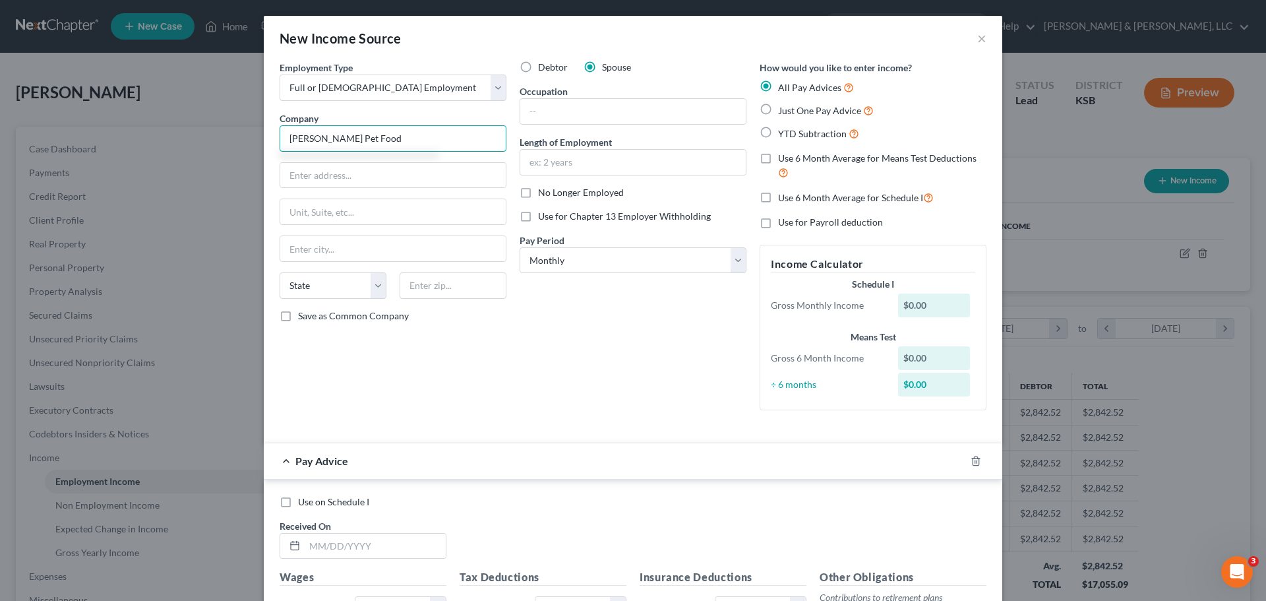
type input "Simmons Pet Food"
type input "601 N Hico St"
type input "72761"
type input "Siloam Springs"
select select "2"
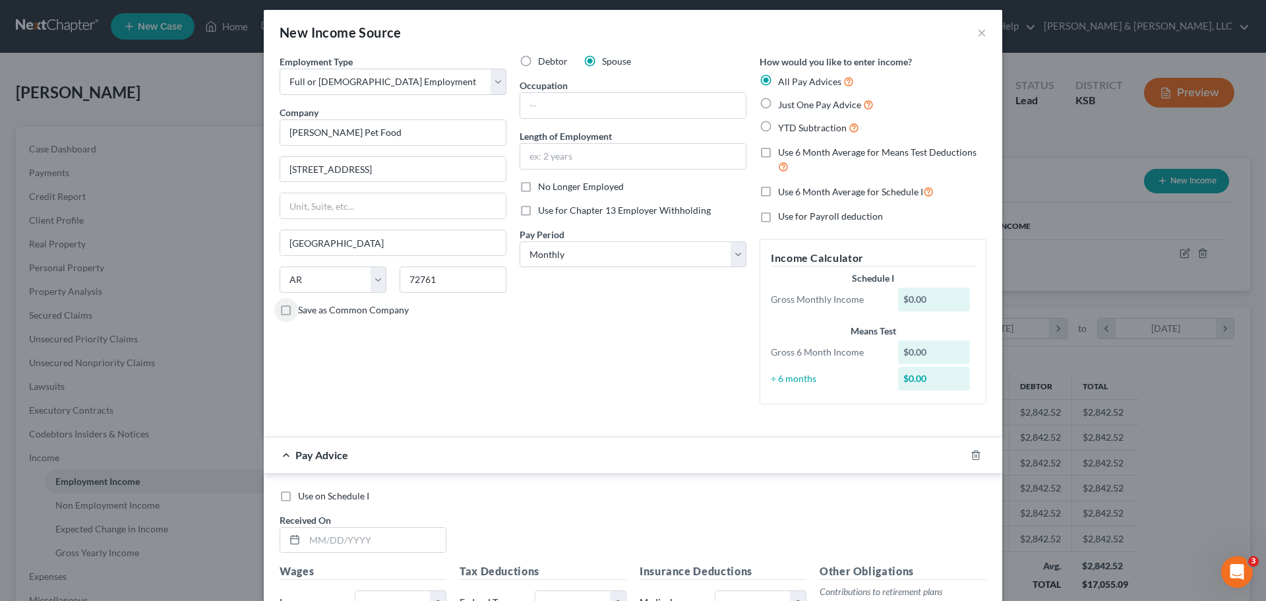
scroll to position [0, 0]
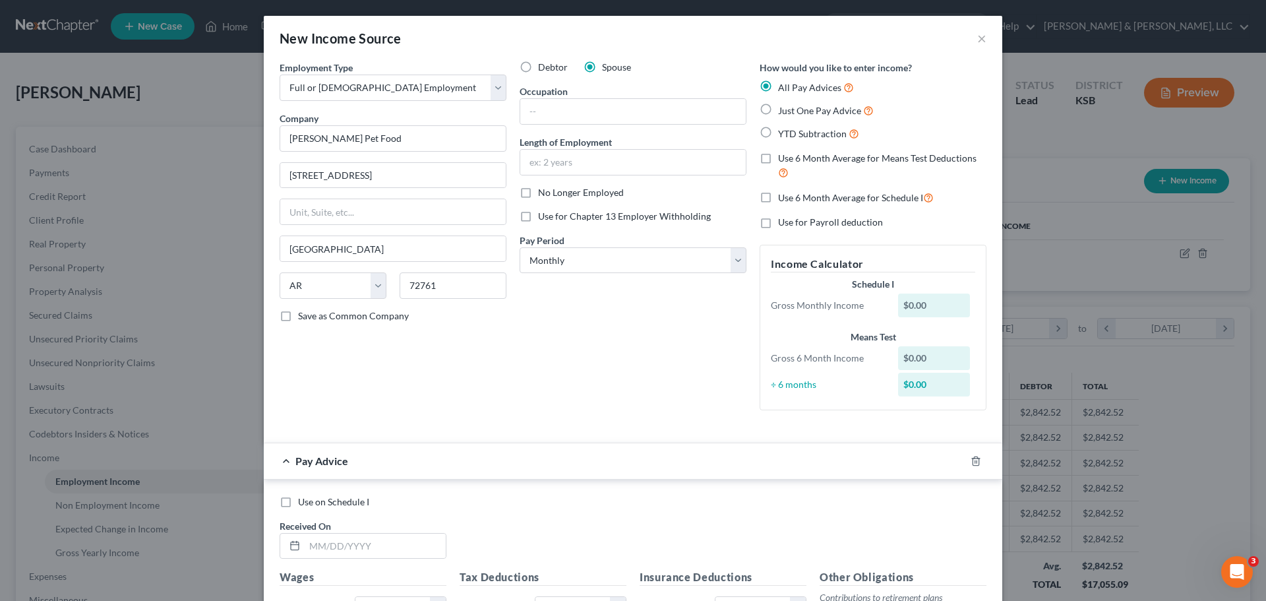
click at [778, 133] on label "YTD Subtraction" at bounding box center [818, 133] width 81 height 15
click at [784, 133] on input "YTD Subtraction" at bounding box center [788, 130] width 9 height 9
radio input "true"
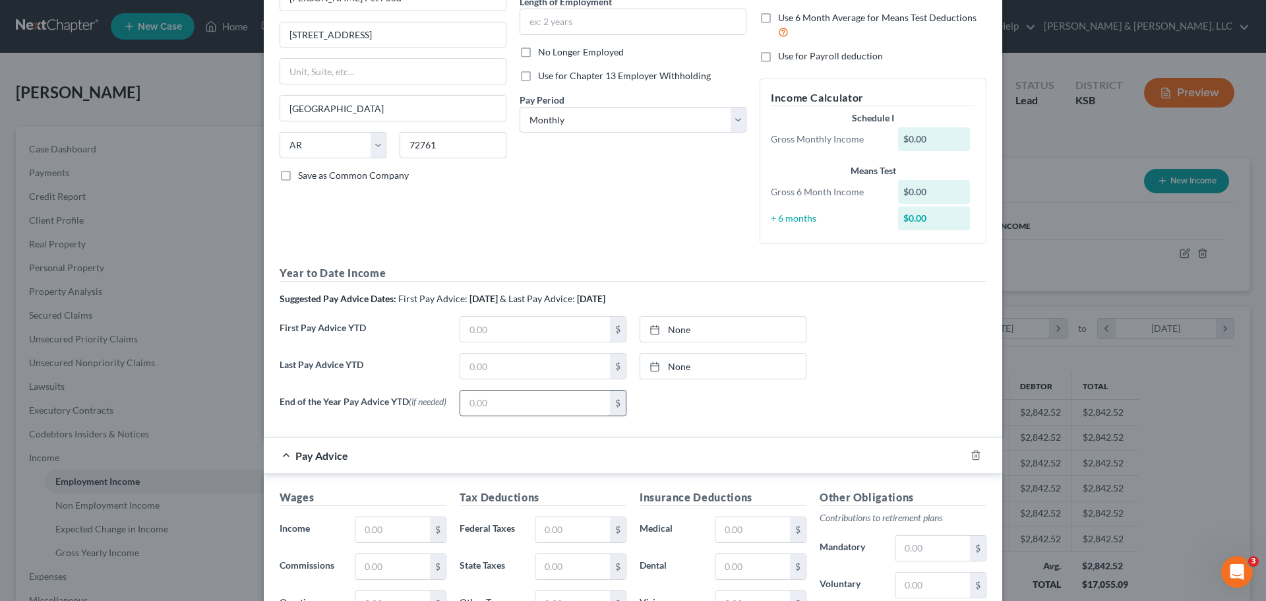
scroll to position [198, 0]
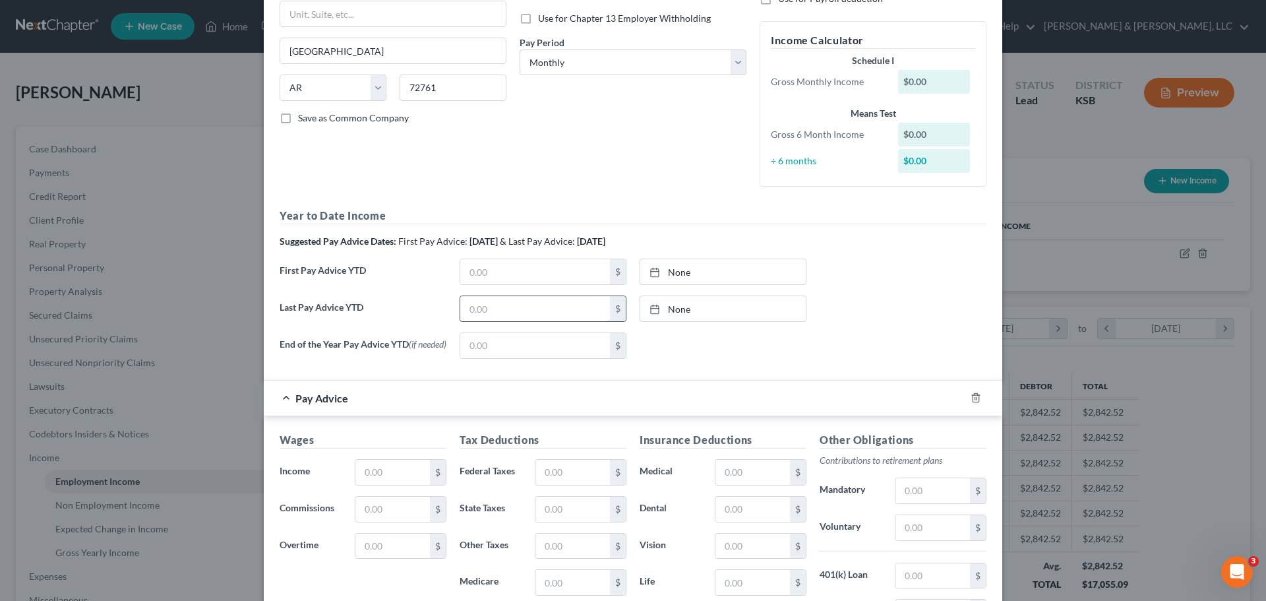
click at [494, 304] on input "text" at bounding box center [535, 308] width 150 height 25
type input "1"
click at [735, 352] on div "None close Date Time chevron_left August 2025 chevron_right Su M Tu W Th F Sa 2…" at bounding box center [723, 345] width 180 height 26
click at [398, 462] on input "text" at bounding box center [393, 472] width 75 height 25
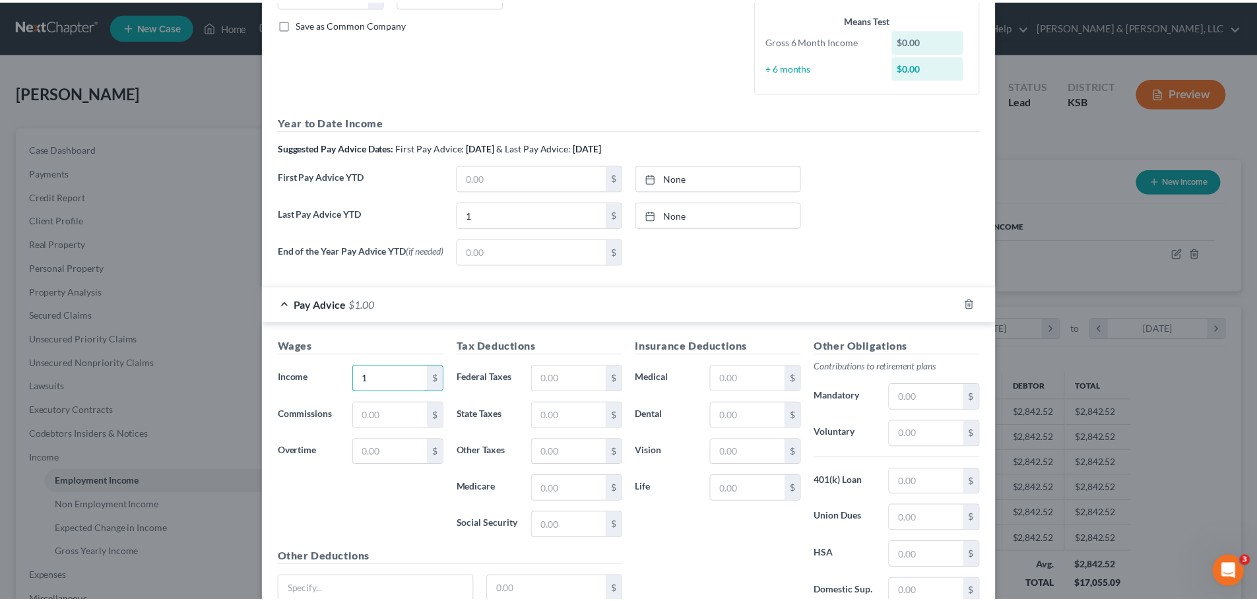
scroll to position [411, 0]
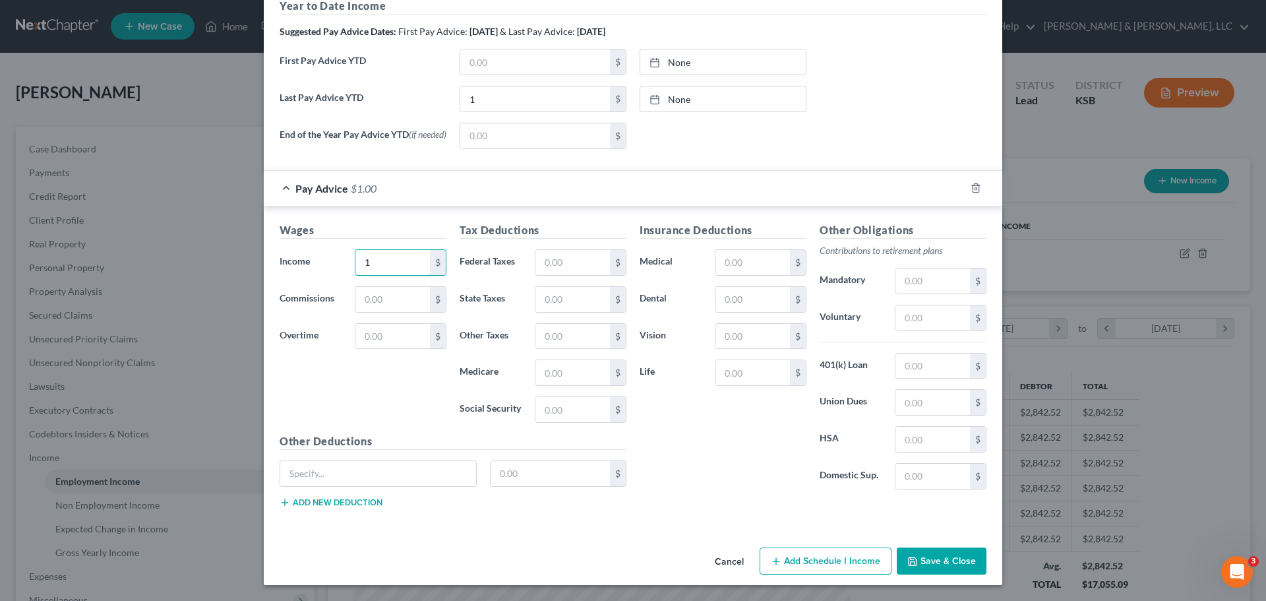
type input "1"
click at [927, 561] on button "Save & Close" at bounding box center [942, 561] width 90 height 28
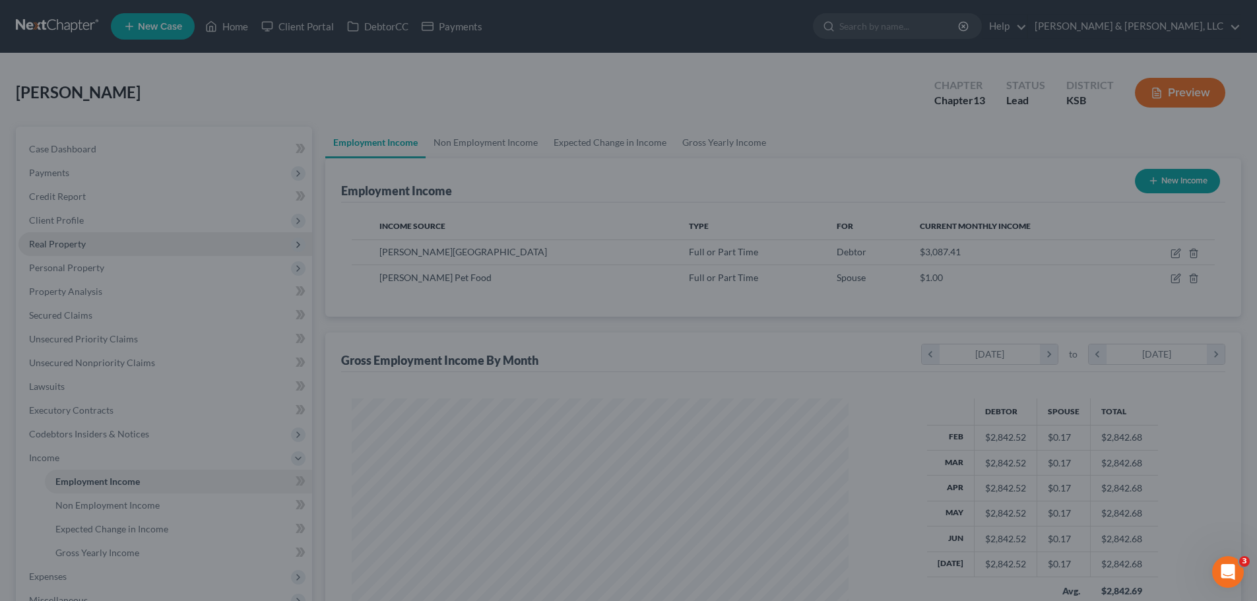
scroll to position [659361, 659088]
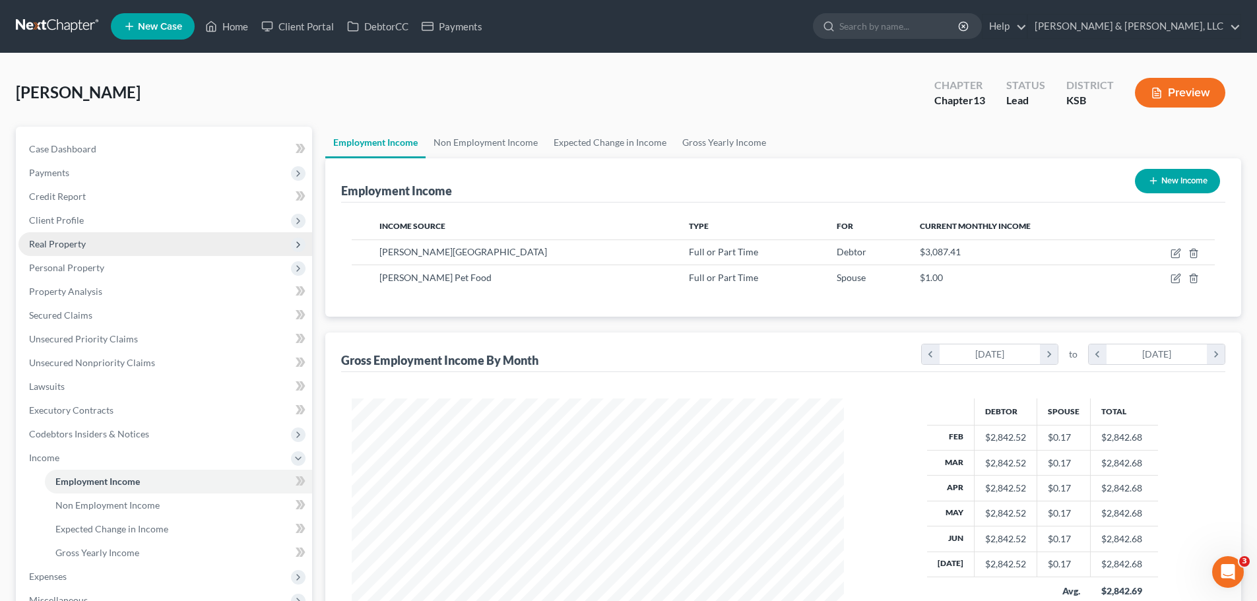
click at [109, 240] on span "Real Property" at bounding box center [165, 244] width 294 height 24
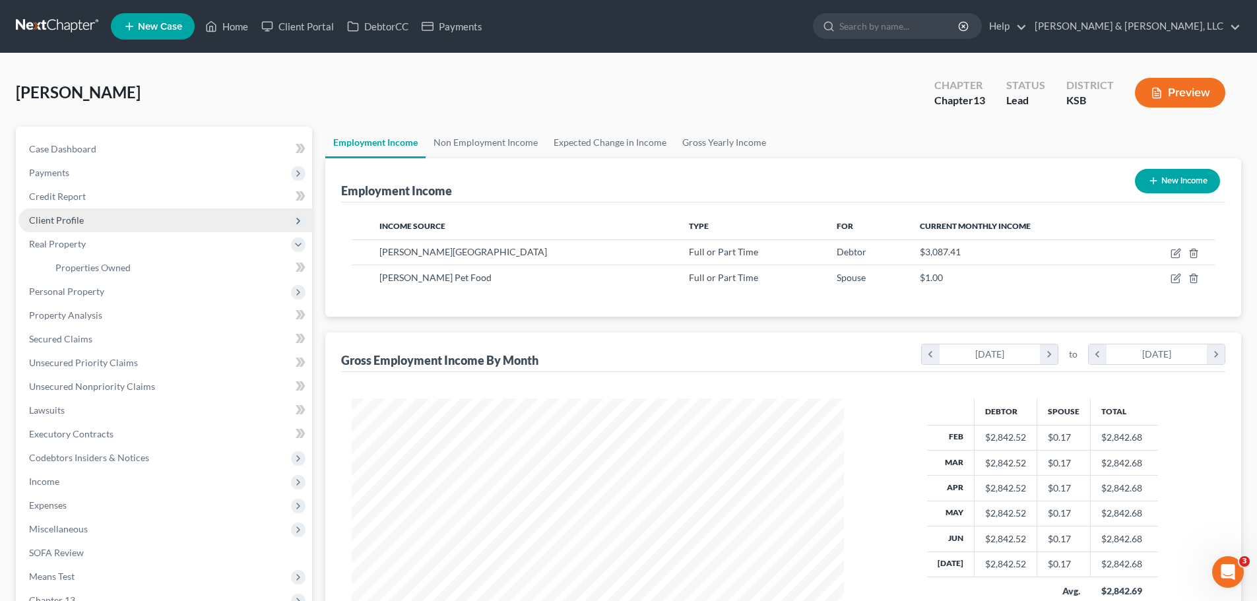
click at [95, 223] on span "Client Profile" at bounding box center [165, 220] width 294 height 24
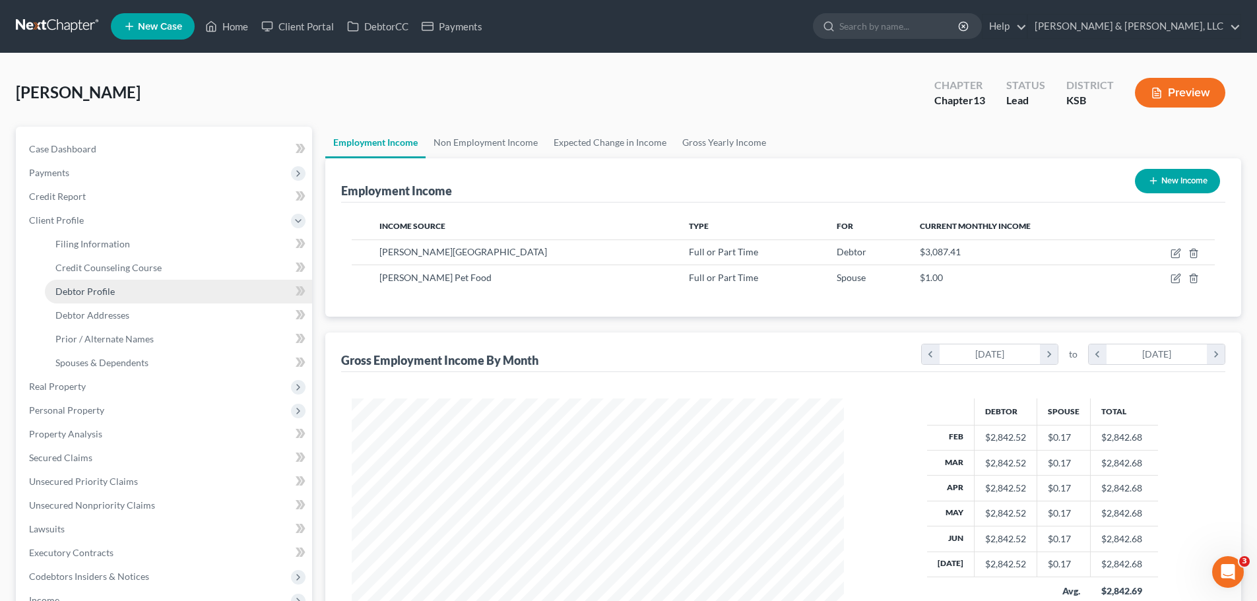
click at [110, 288] on span "Debtor Profile" at bounding box center [84, 291] width 59 height 11
select select "0"
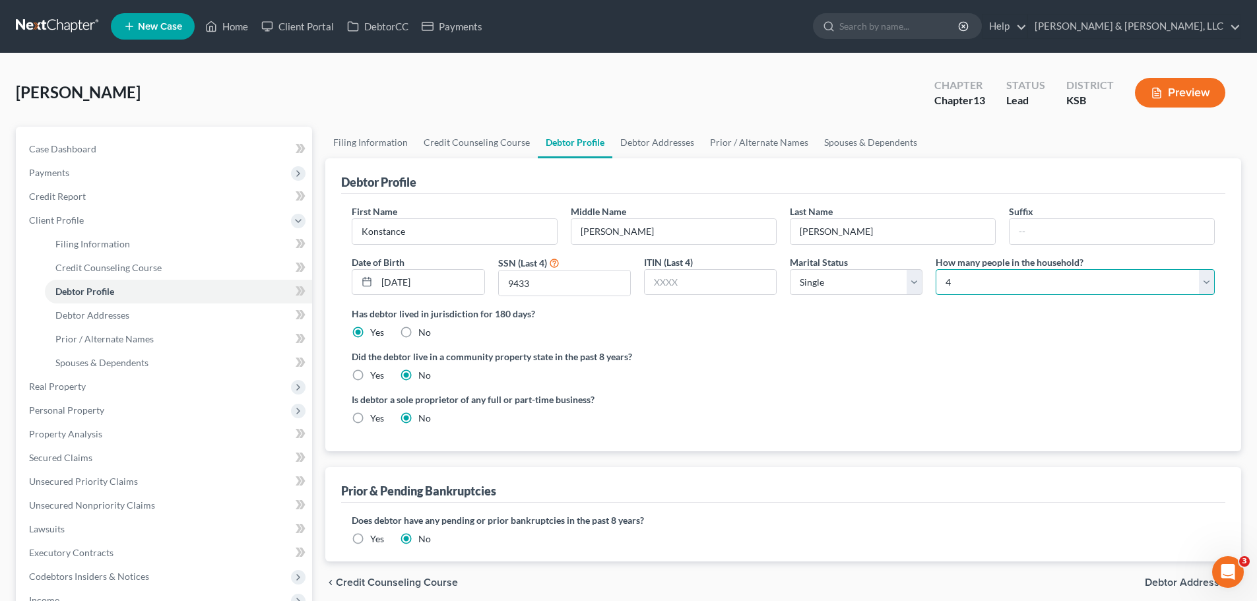
click at [995, 292] on select "Select 1 2 3 4 5 6 7 8 9 10 11 12 13 14 15 16 17 18 19 20" at bounding box center [1074, 282] width 279 height 26
select select "4"
click at [935, 269] on select "Select 1 2 3 4 5 6 7 8 9 10 11 12 13 14 15 16 17 18 19 20" at bounding box center [1074, 282] width 279 height 26
click at [811, 282] on select "Select Single Married Separated Divorced Widowed" at bounding box center [856, 282] width 133 height 26
select select "1"
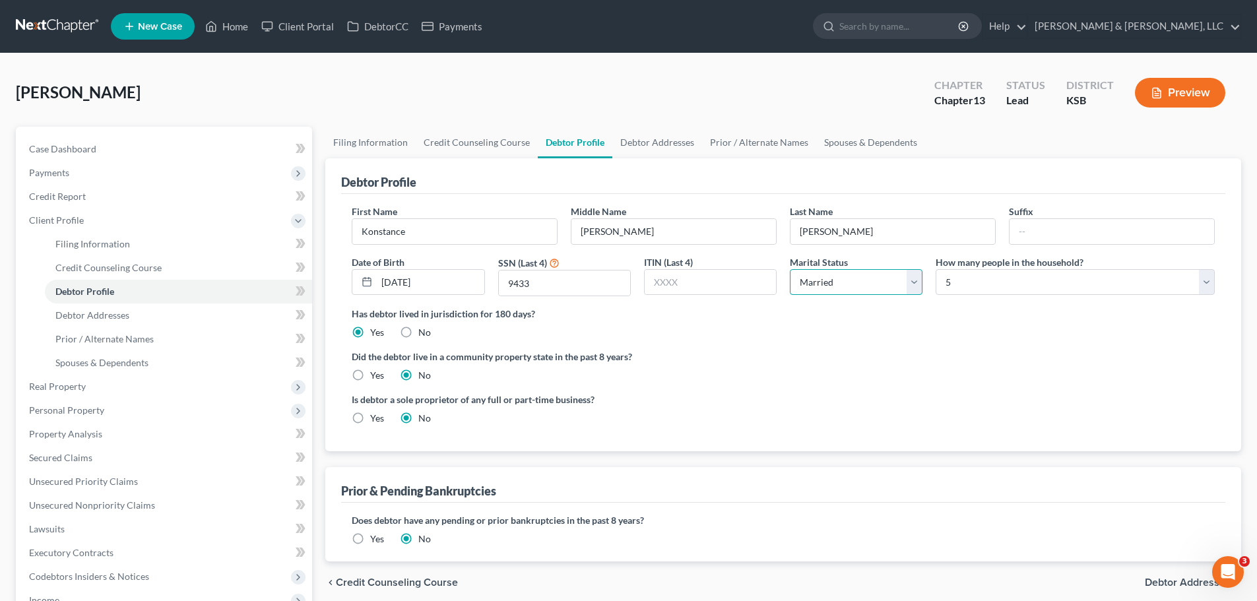
click at [790, 269] on select "Select Single Married Separated Divorced Widowed" at bounding box center [856, 282] width 133 height 26
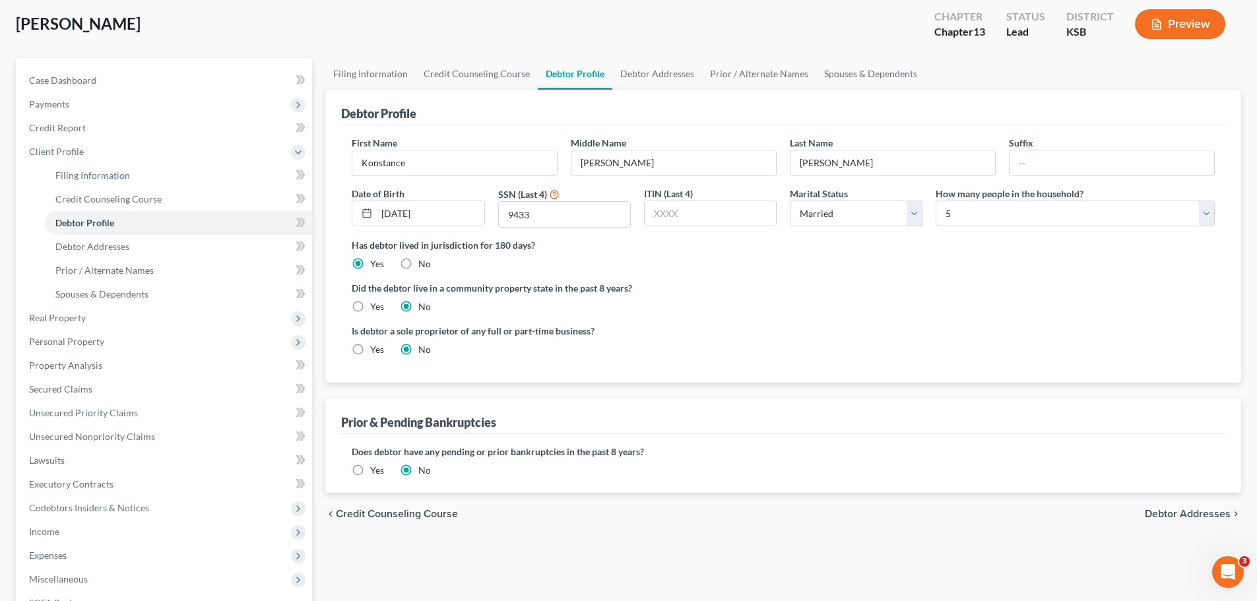
scroll to position [132, 0]
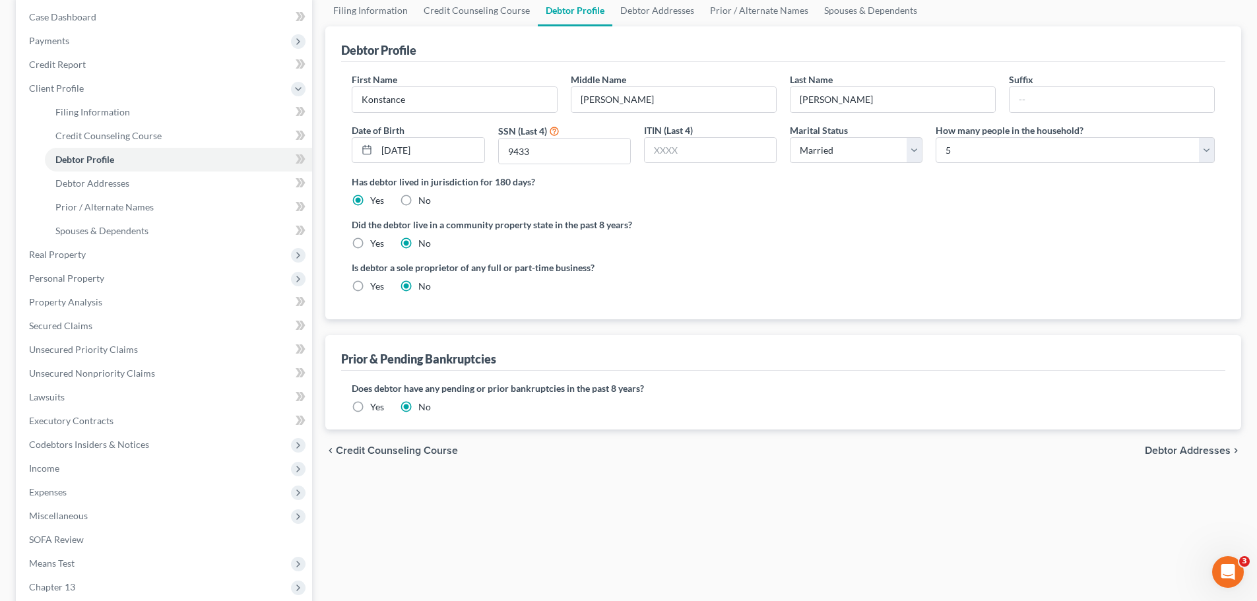
click at [370, 407] on label "Yes" at bounding box center [377, 406] width 14 height 13
click at [375, 407] on input "Yes" at bounding box center [379, 404] width 9 height 9
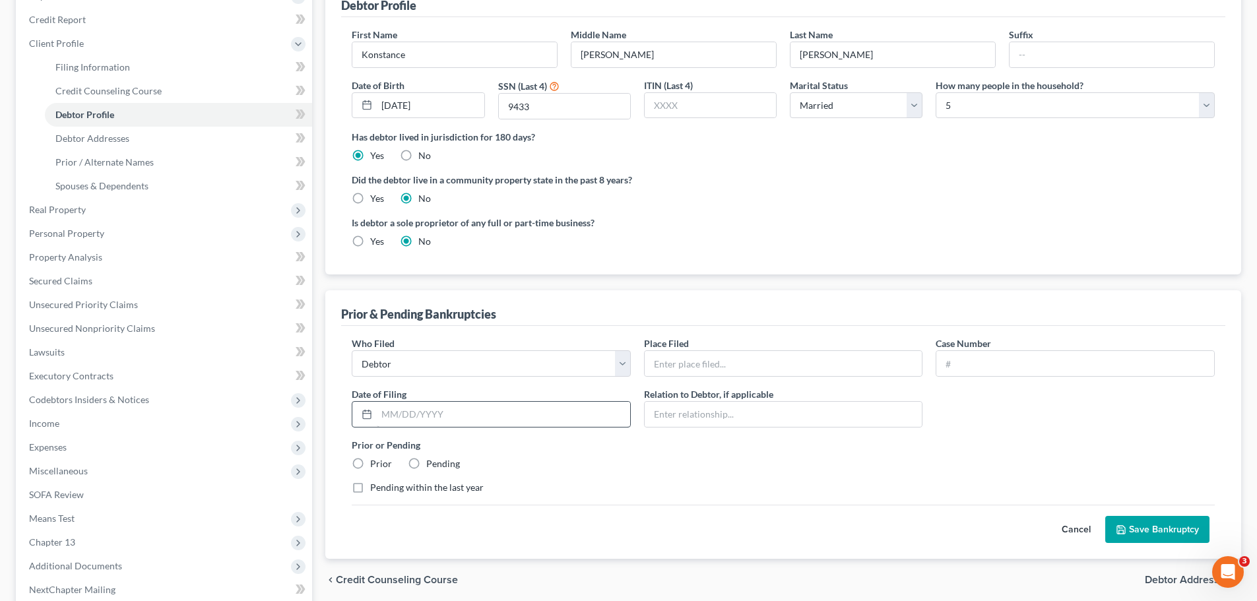
scroll to position [198, 0]
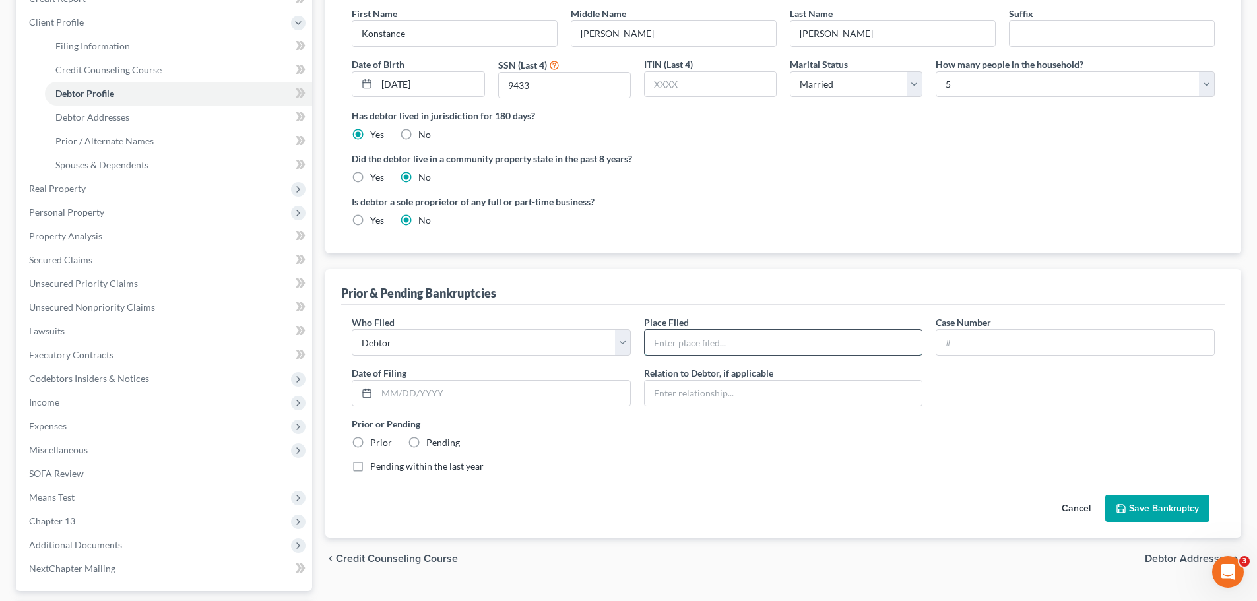
click at [697, 340] on input "text" at bounding box center [783, 342] width 278 height 25
type input "District of Kansas"
click at [1023, 337] on input "text" at bounding box center [1075, 342] width 278 height 25
click at [984, 342] on input "text" at bounding box center [1075, 342] width 278 height 25
type input "19-21559"
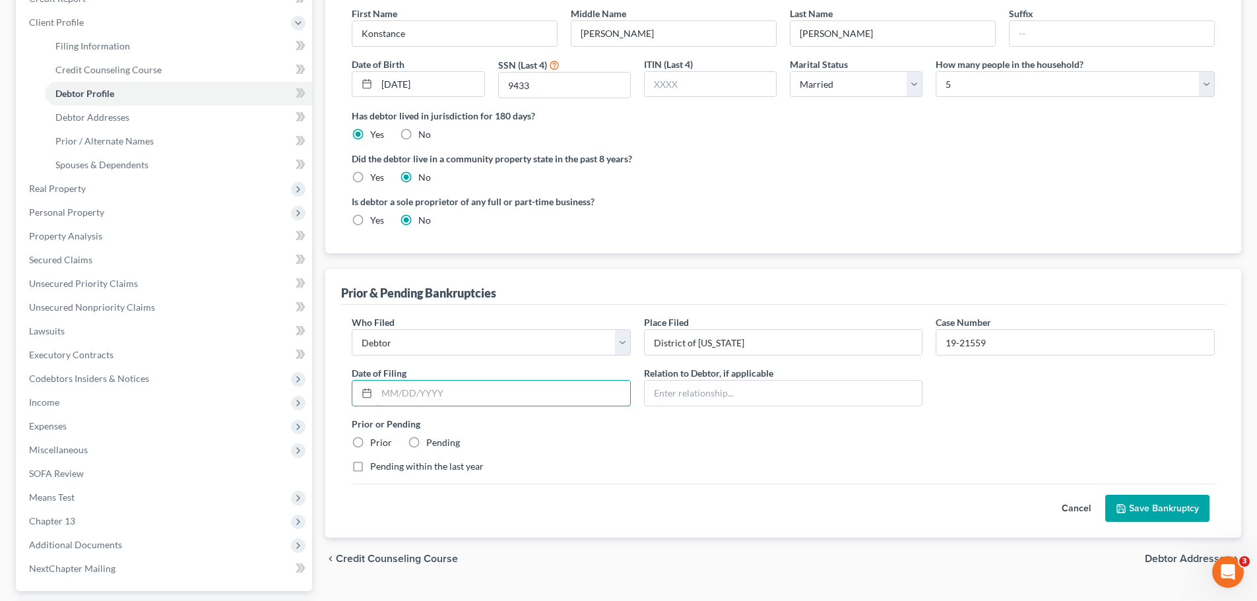
drag, startPoint x: 478, startPoint y: 387, endPoint x: 495, endPoint y: 378, distance: 19.8
click at [478, 387] on input "text" at bounding box center [503, 393] width 253 height 25
click at [689, 476] on div "Who Filed * Debtor Other Place Filed * District of Kansas Case Number 19-21559 …" at bounding box center [783, 399] width 876 height 168
drag, startPoint x: 360, startPoint y: 470, endPoint x: 363, endPoint y: 462, distance: 7.7
click at [370, 469] on label "Pending within the last year" at bounding box center [426, 466] width 113 height 13
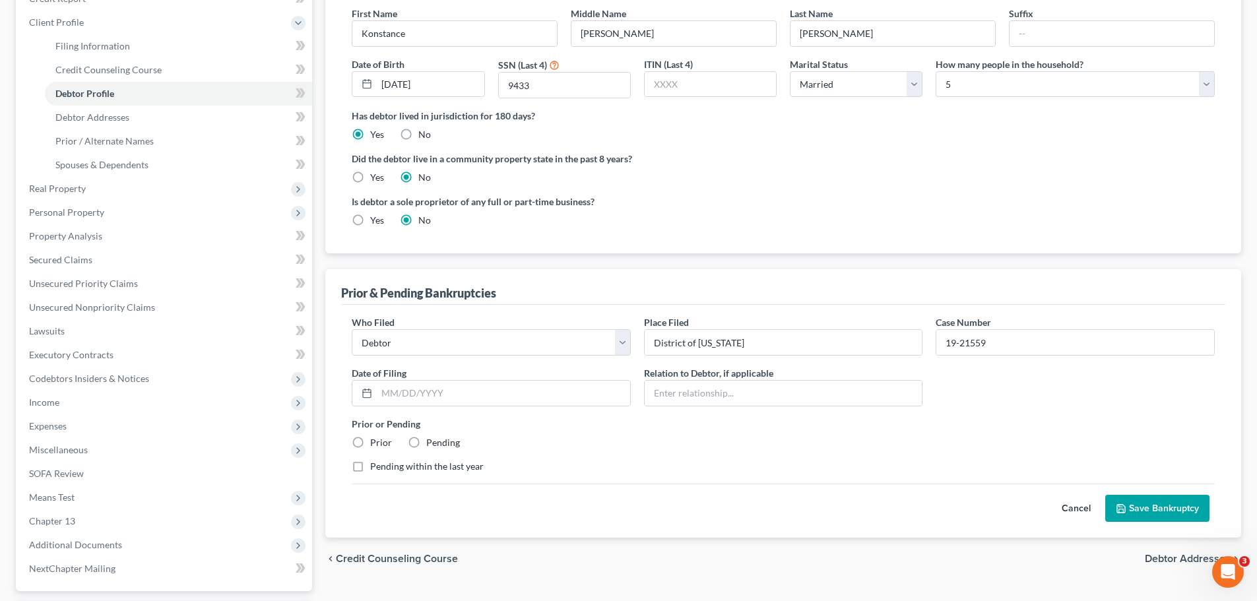
click at [375, 468] on input "Pending within the last year" at bounding box center [379, 464] width 9 height 9
checkbox input "true"
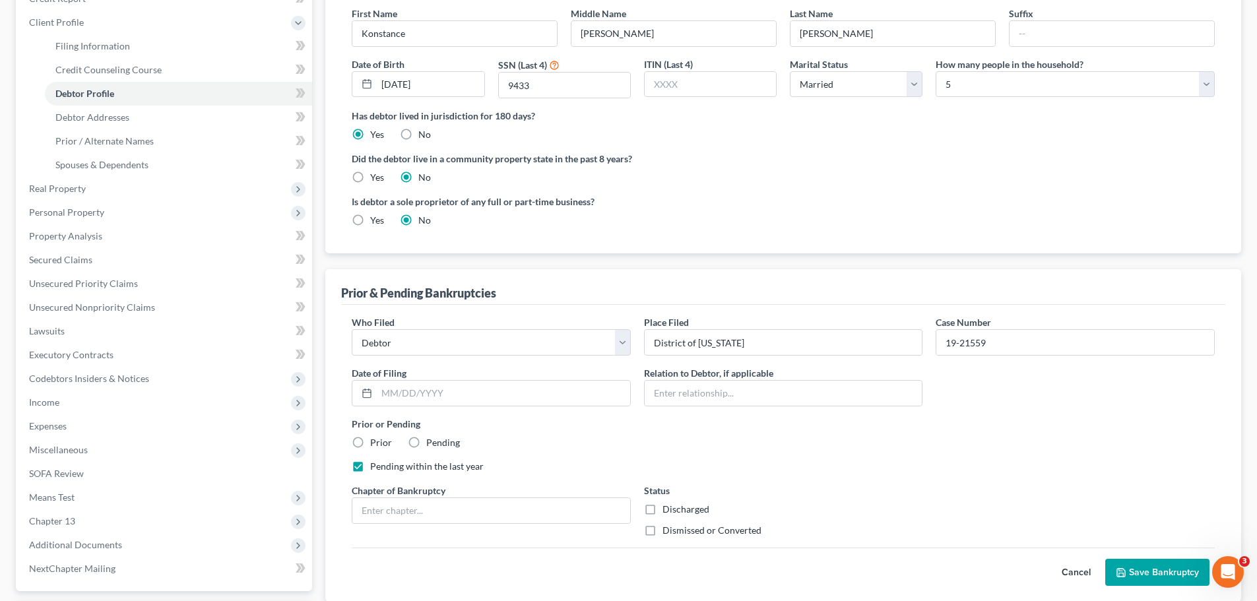
click at [370, 438] on label "Prior" at bounding box center [381, 442] width 22 height 13
click at [375, 438] on input "Prior" at bounding box center [379, 440] width 9 height 9
radio input "true"
click at [440, 500] on input "text" at bounding box center [491, 510] width 278 height 25
type input "13"
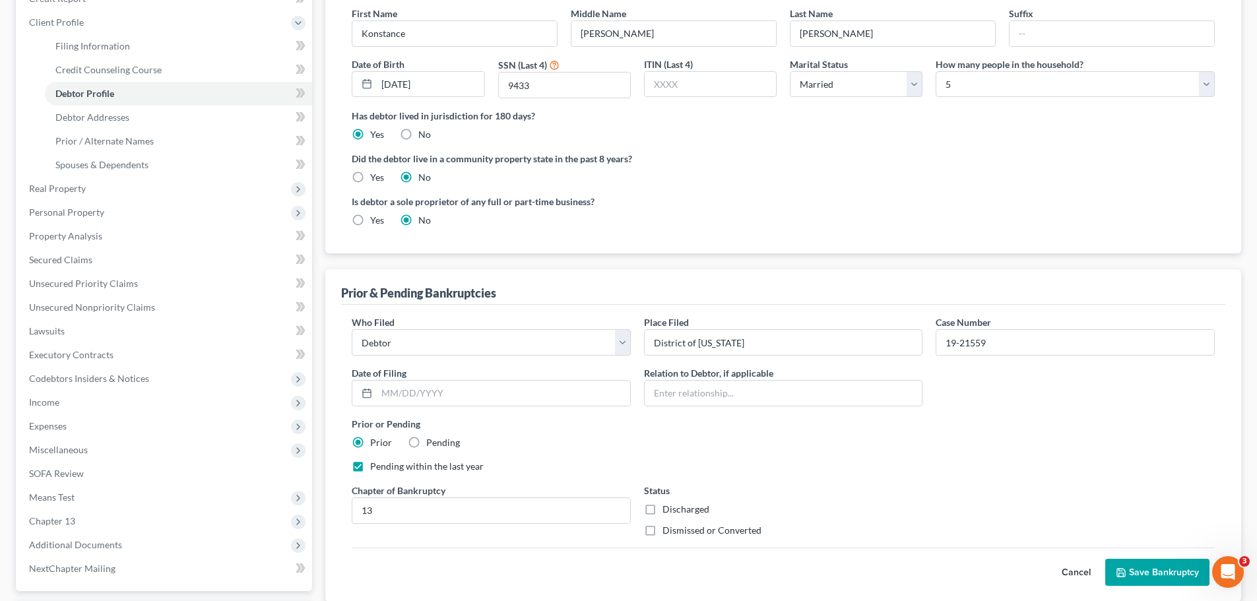
click at [662, 532] on label "Dismissed or Converted" at bounding box center [711, 530] width 99 height 13
click at [668, 532] on input "Dismissed or Converted" at bounding box center [672, 528] width 9 height 9
checkbox input "true"
click at [547, 397] on input "text" at bounding box center [503, 393] width 253 height 25
click at [452, 396] on input "text" at bounding box center [503, 393] width 253 height 25
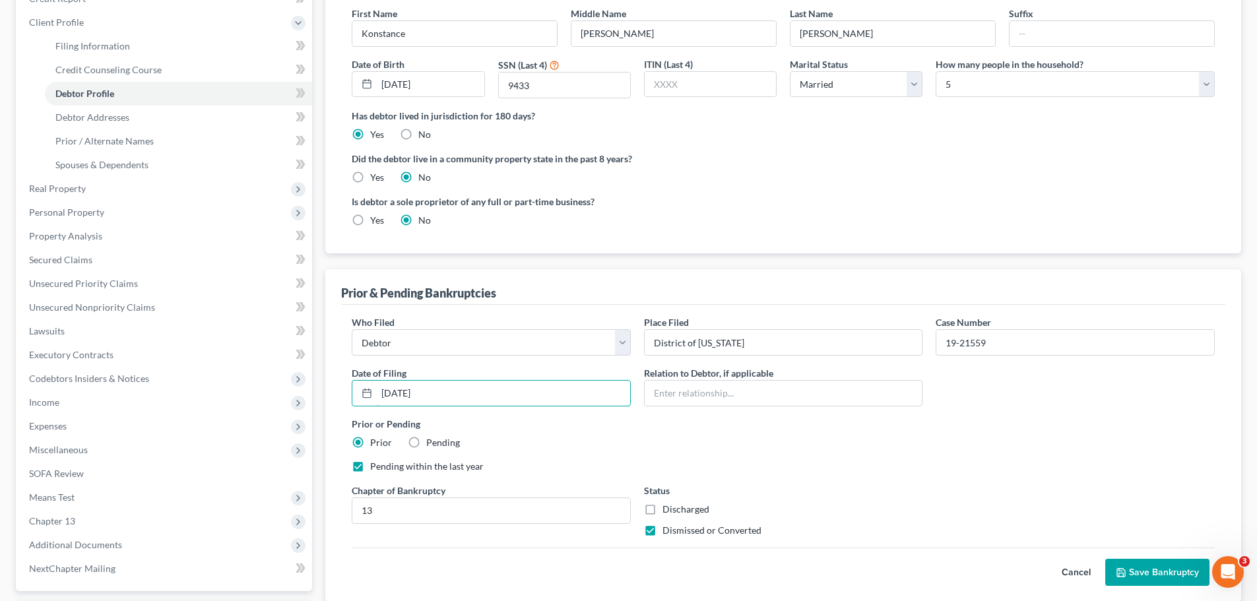
type input "07/26/2019"
click at [1152, 563] on button "Save Bankruptcy" at bounding box center [1157, 573] width 104 height 28
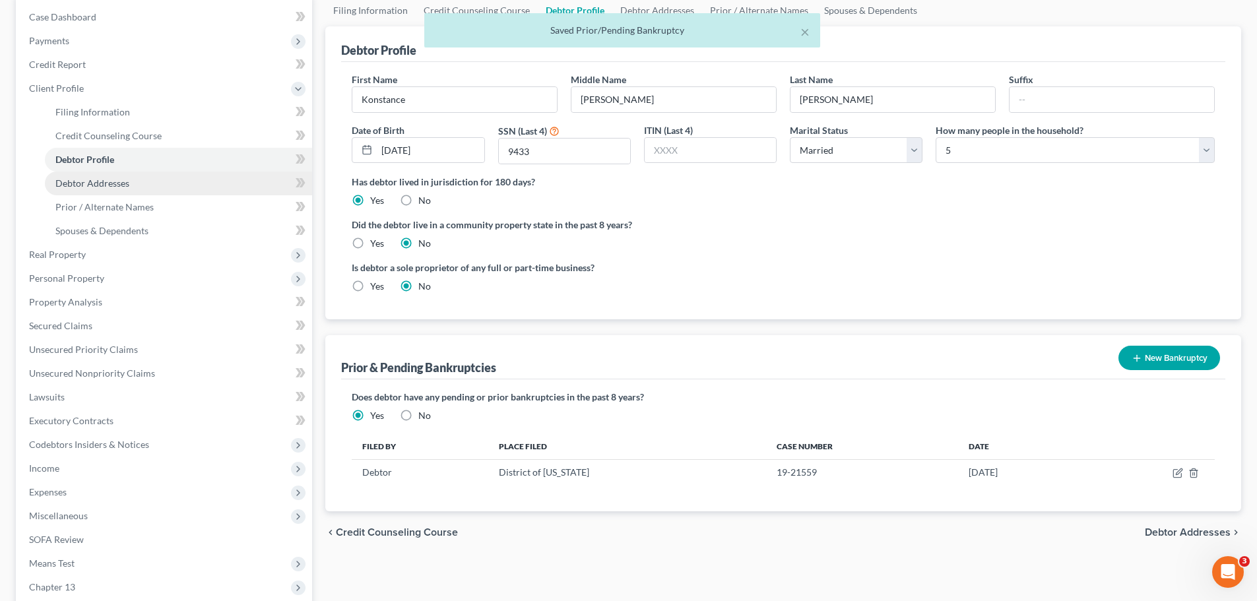
click at [113, 175] on link "Debtor Addresses" at bounding box center [178, 183] width 267 height 24
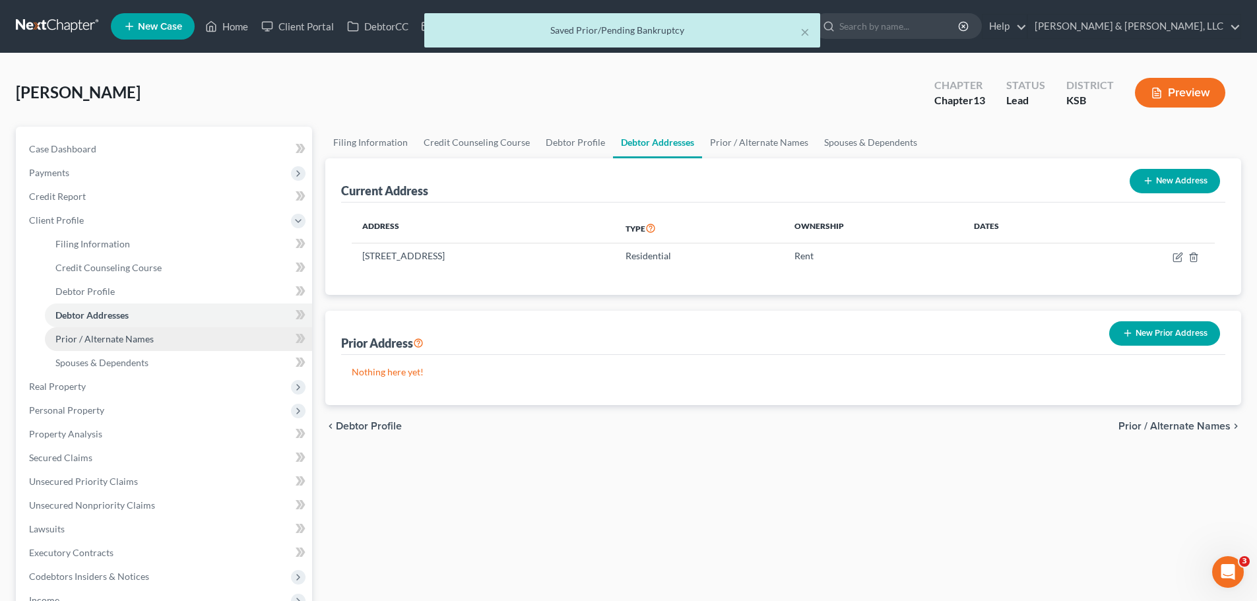
click at [128, 335] on span "Prior / Alternate Names" at bounding box center [104, 338] width 98 height 11
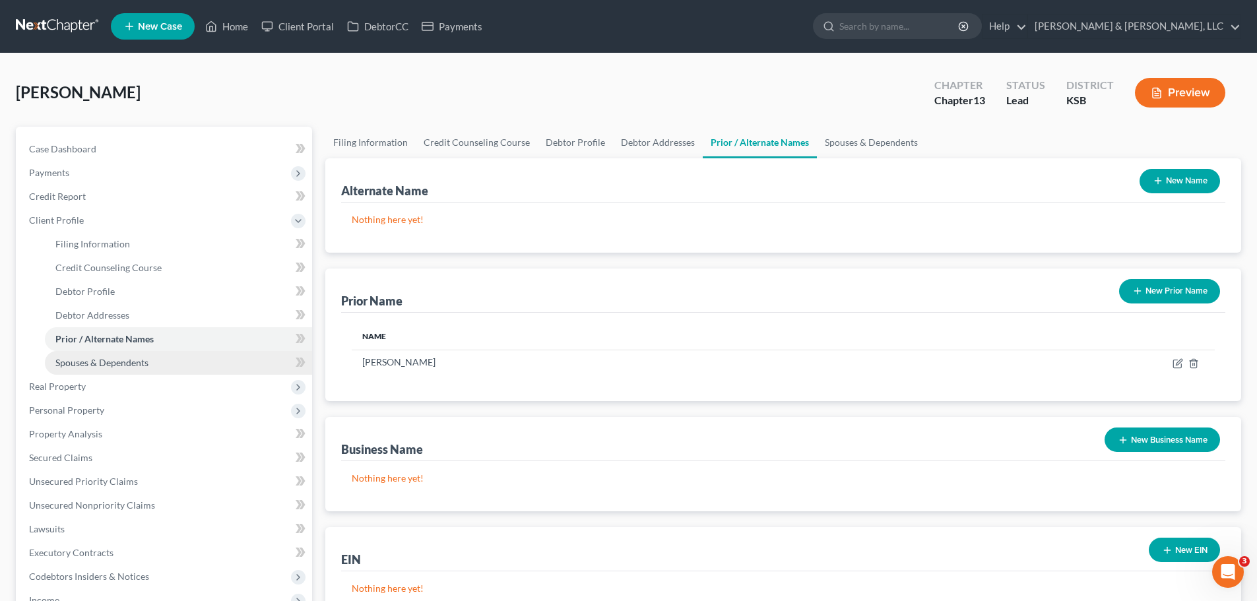
click at [129, 360] on span "Spouses & Dependents" at bounding box center [101, 362] width 93 height 11
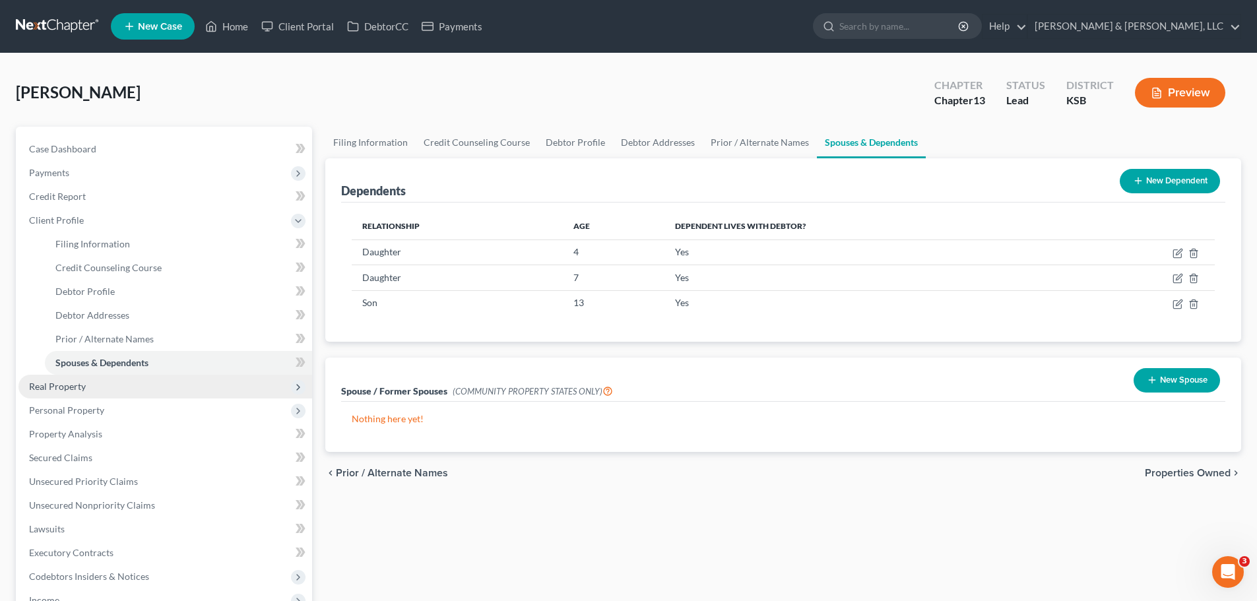
click at [86, 389] on span "Real Property" at bounding box center [165, 387] width 294 height 24
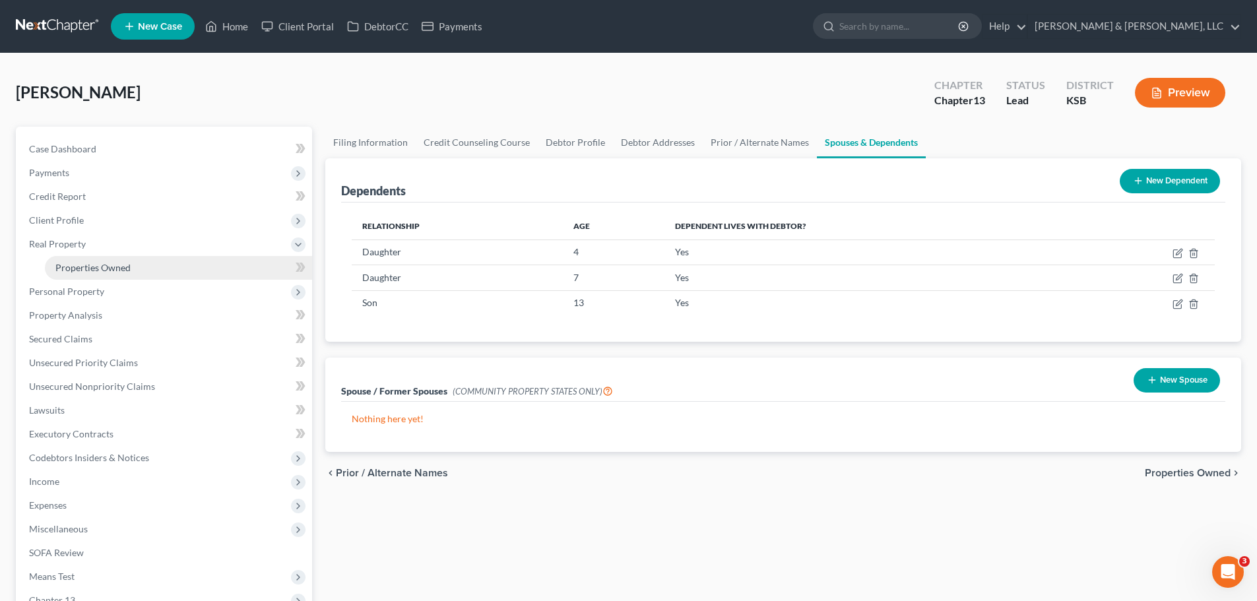
click at [77, 268] on span "Properties Owned" at bounding box center [92, 267] width 75 height 11
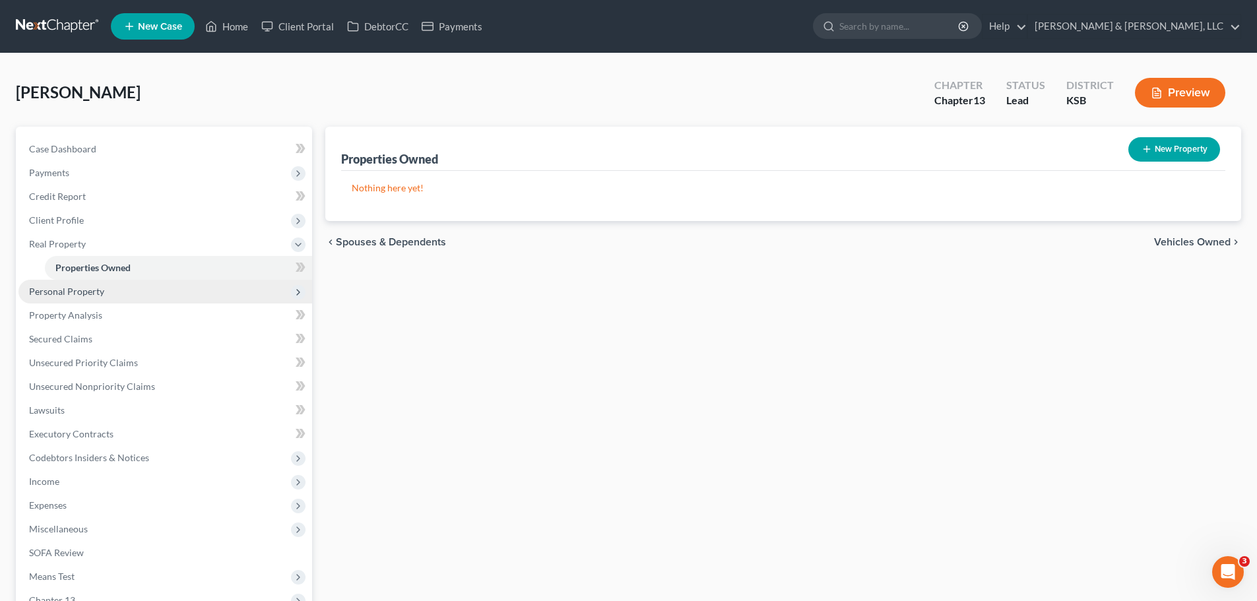
click at [81, 291] on span "Personal Property" at bounding box center [66, 291] width 75 height 11
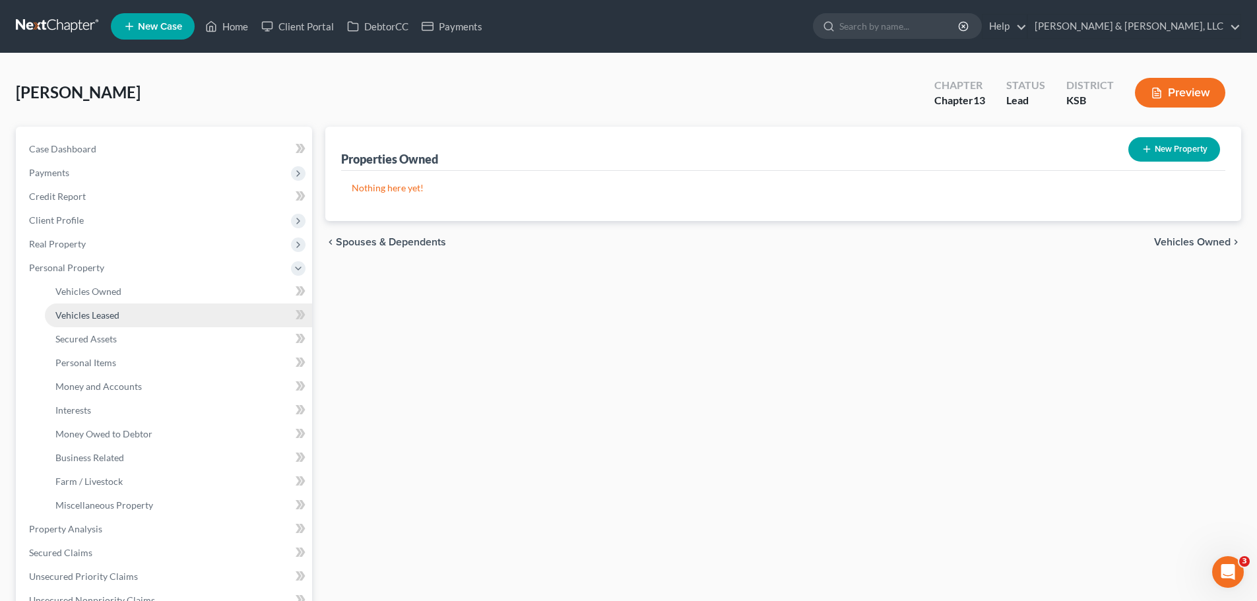
click at [86, 306] on link "Vehicles Leased" at bounding box center [178, 315] width 267 height 24
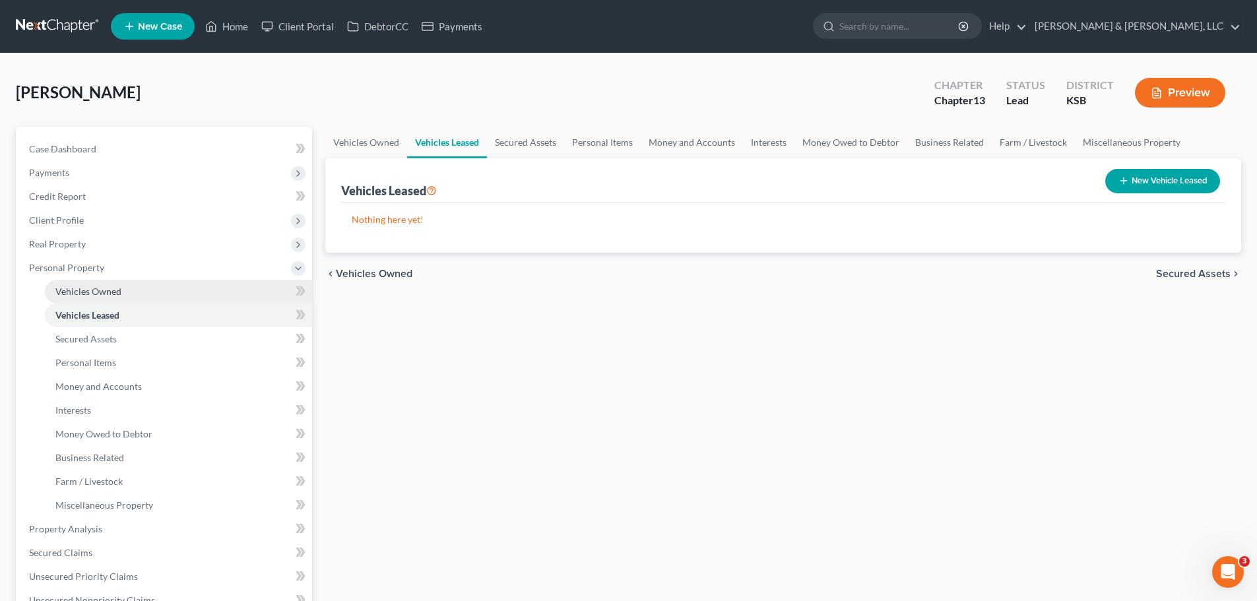
click at [88, 296] on span "Vehicles Owned" at bounding box center [88, 291] width 66 height 11
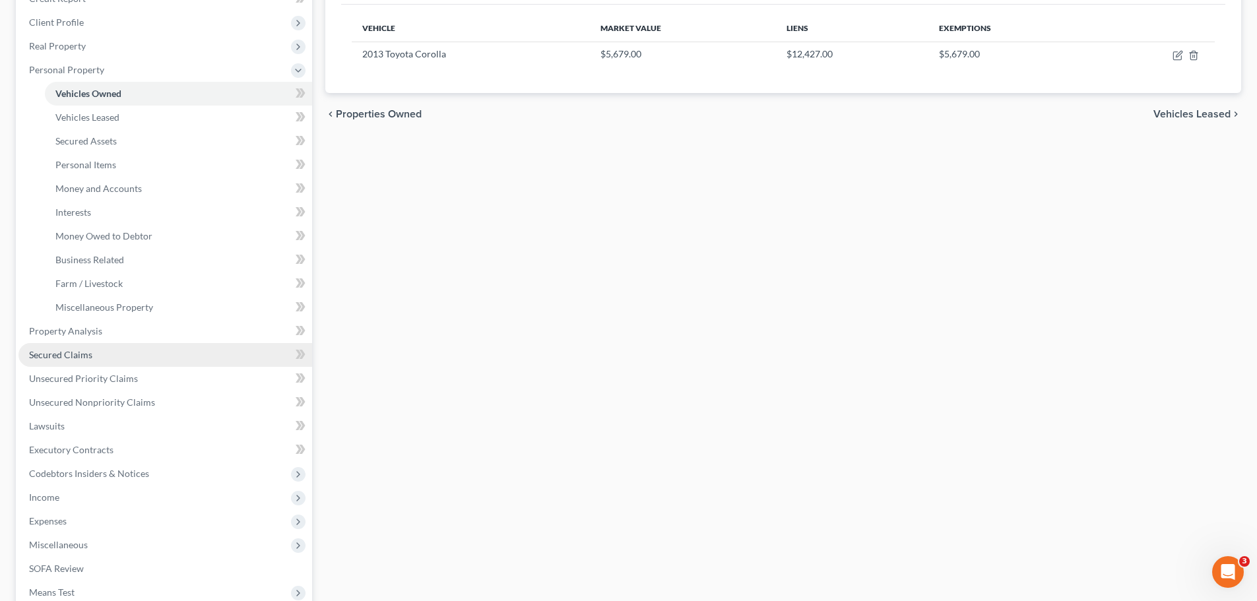
click at [75, 349] on span "Secured Claims" at bounding box center [60, 354] width 63 height 11
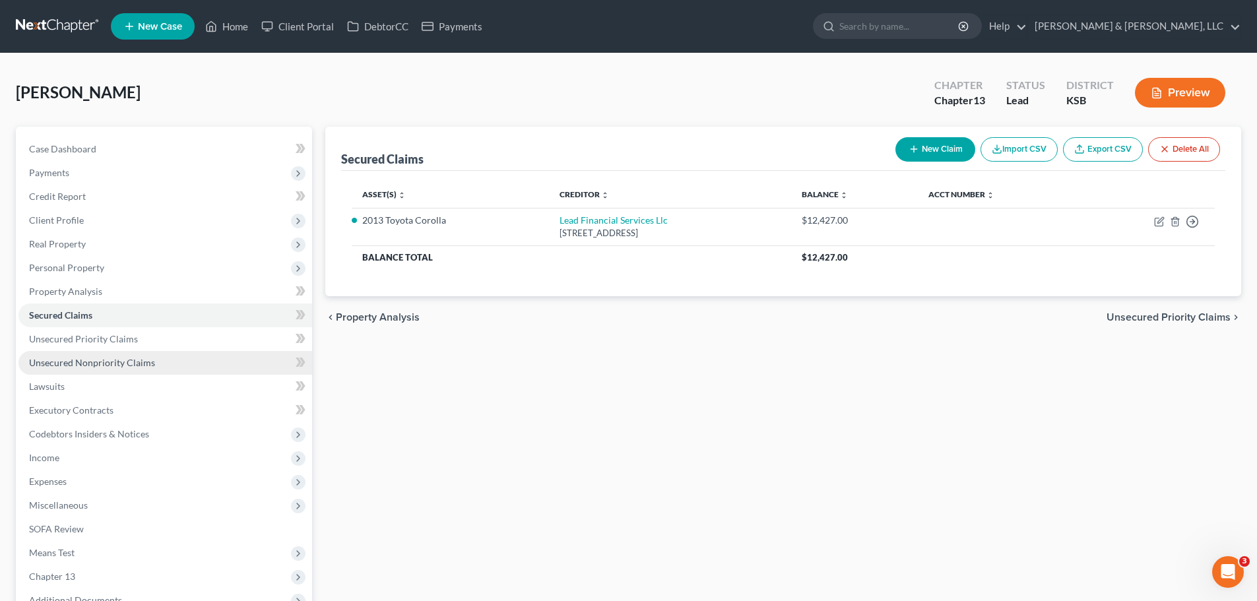
click at [87, 365] on span "Unsecured Nonpriority Claims" at bounding box center [92, 362] width 126 height 11
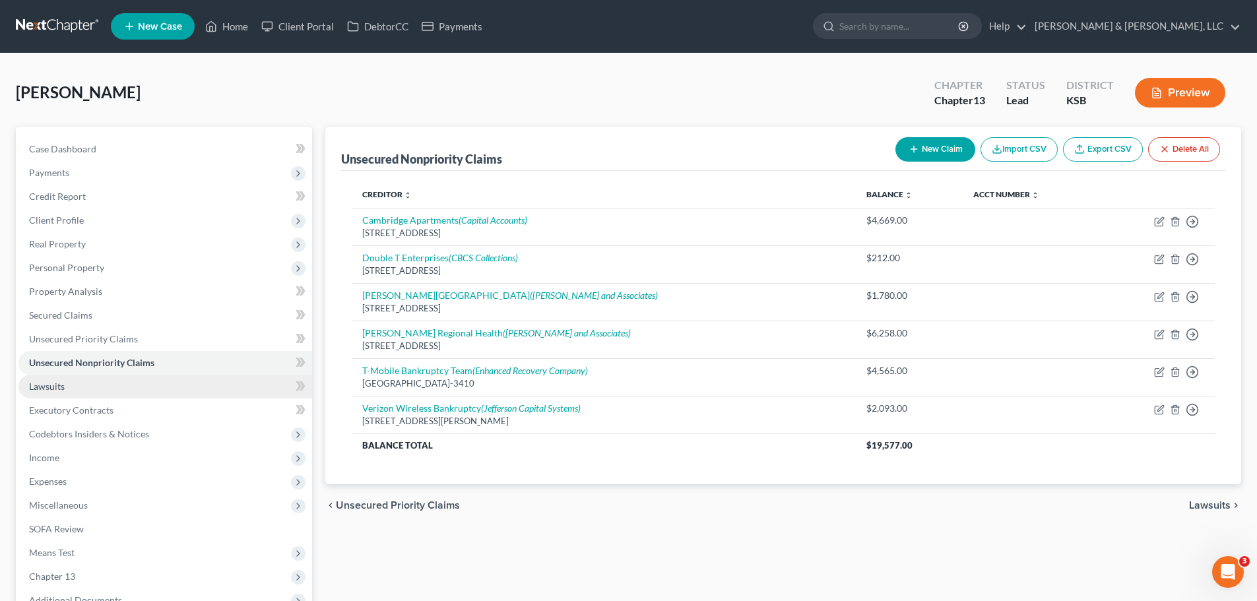
click at [108, 385] on link "Lawsuits" at bounding box center [165, 387] width 294 height 24
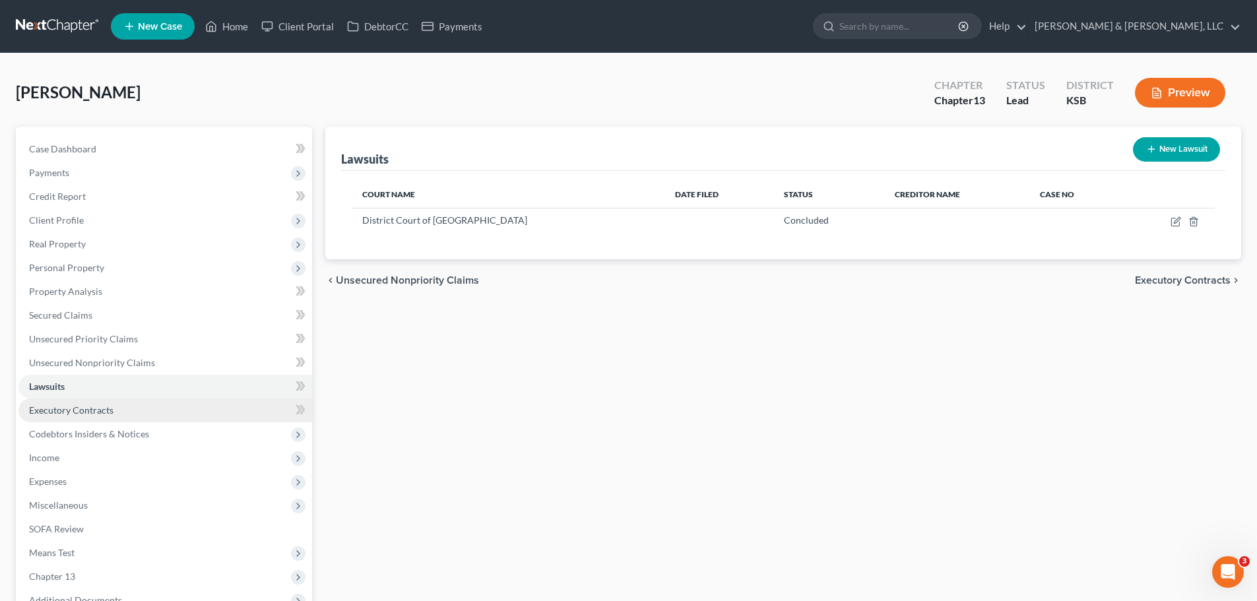
click at [103, 406] on span "Executory Contracts" at bounding box center [71, 409] width 84 height 11
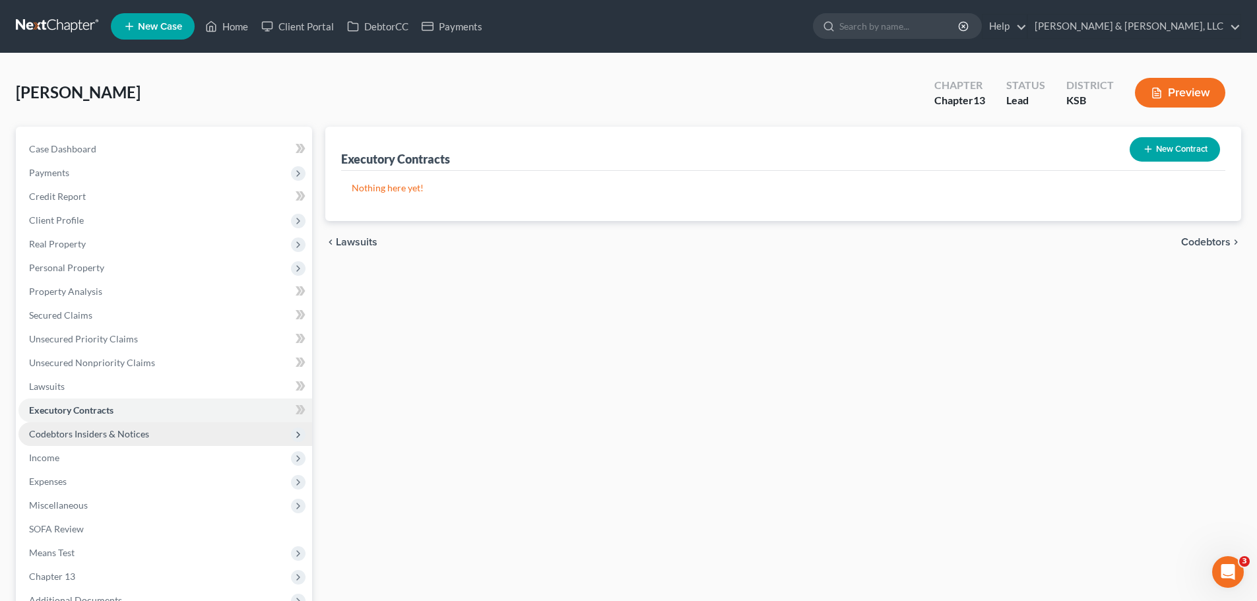
click at [109, 430] on span "Codebtors Insiders & Notices" at bounding box center [89, 433] width 120 height 11
click at [88, 439] on span "Codebtors Insiders & Notices" at bounding box center [89, 433] width 120 height 11
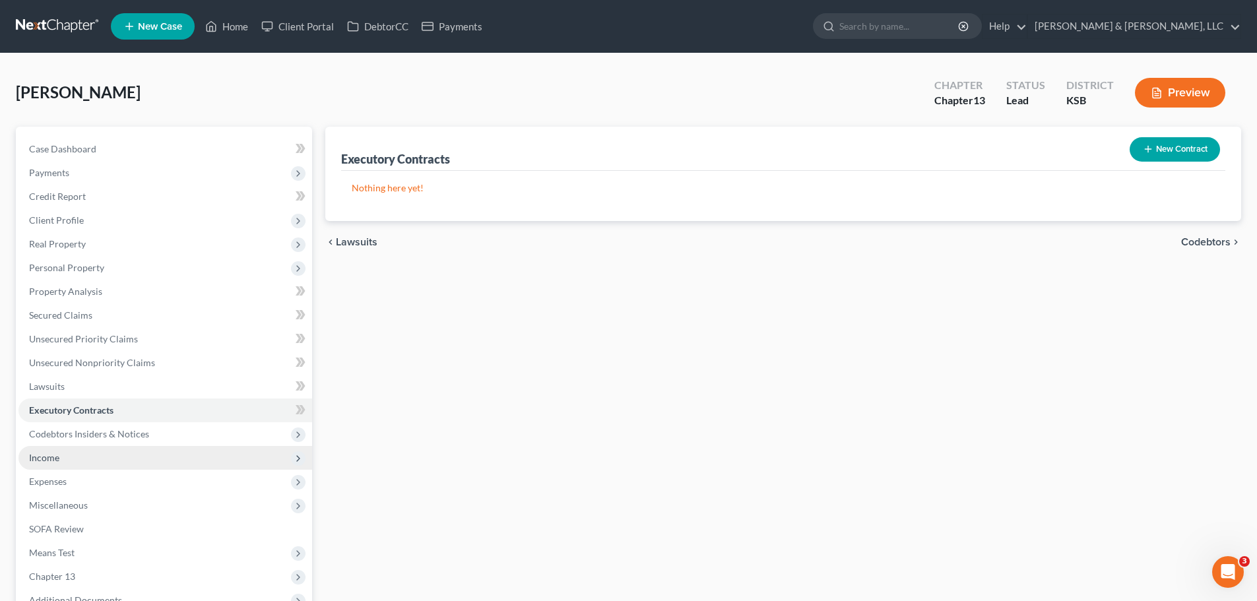
click at [69, 449] on span "Income" at bounding box center [165, 458] width 294 height 24
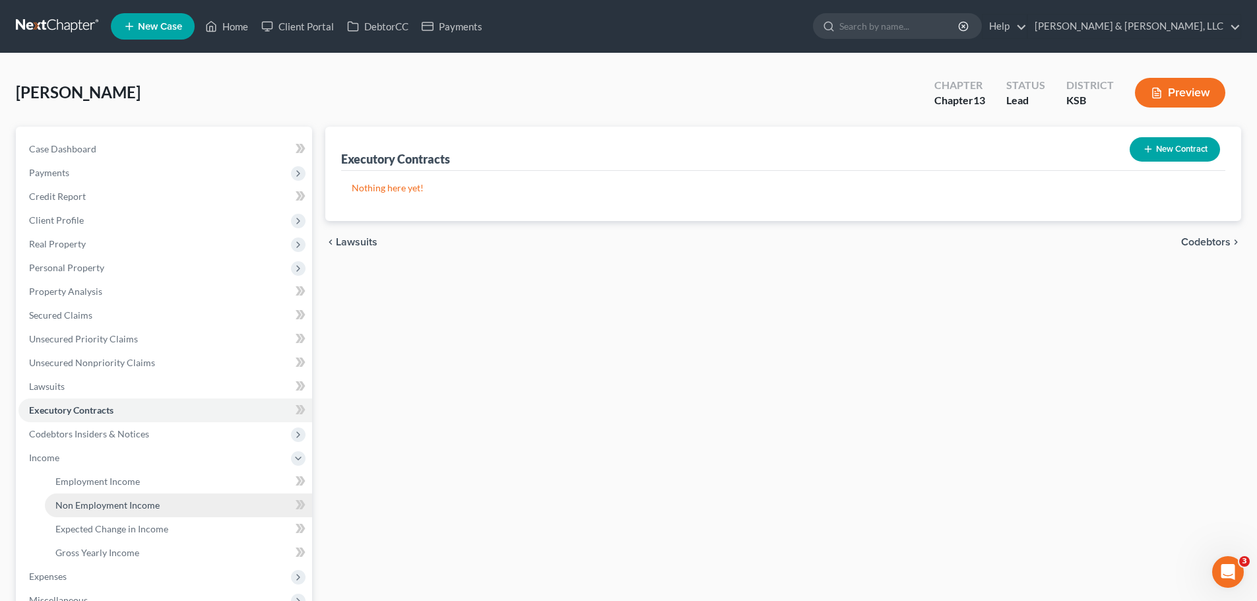
click at [92, 497] on link "Non Employment Income" at bounding box center [178, 505] width 267 height 24
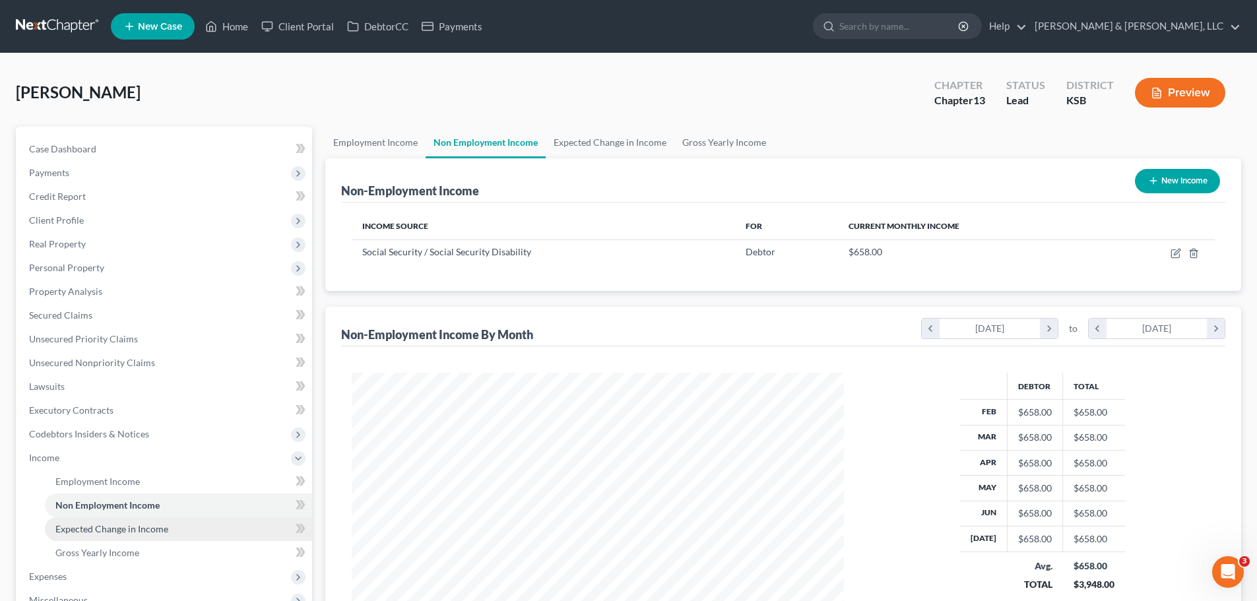
scroll to position [246, 518]
click at [131, 524] on span "Expected Change in Income" at bounding box center [111, 528] width 113 height 11
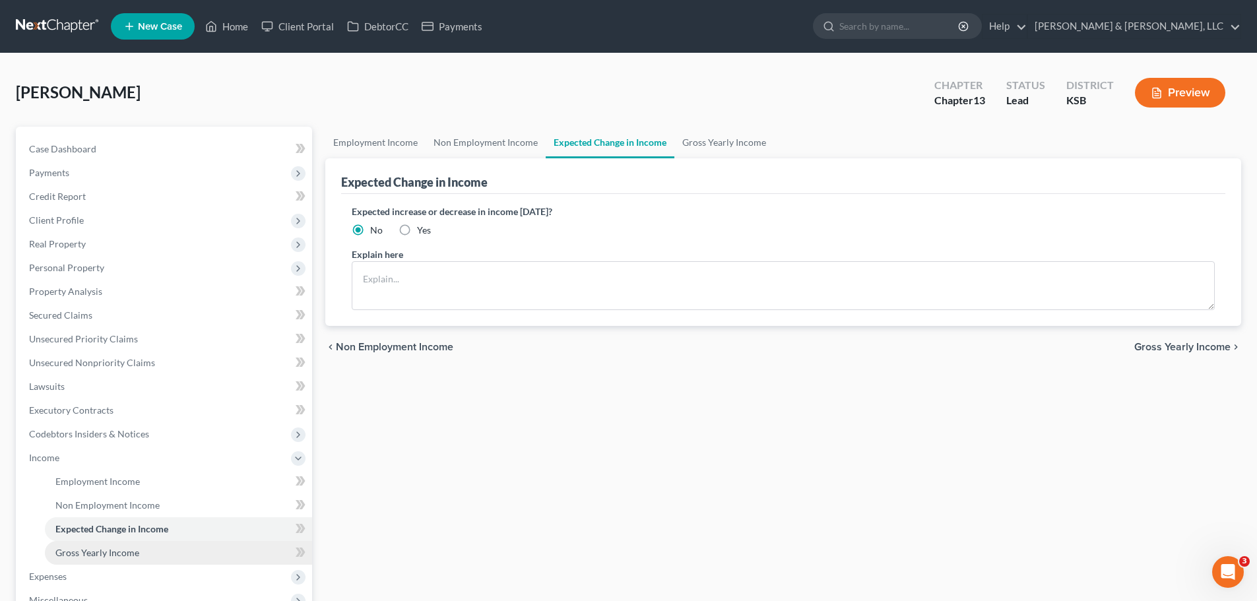
click at [129, 549] on span "Gross Yearly Income" at bounding box center [97, 552] width 84 height 11
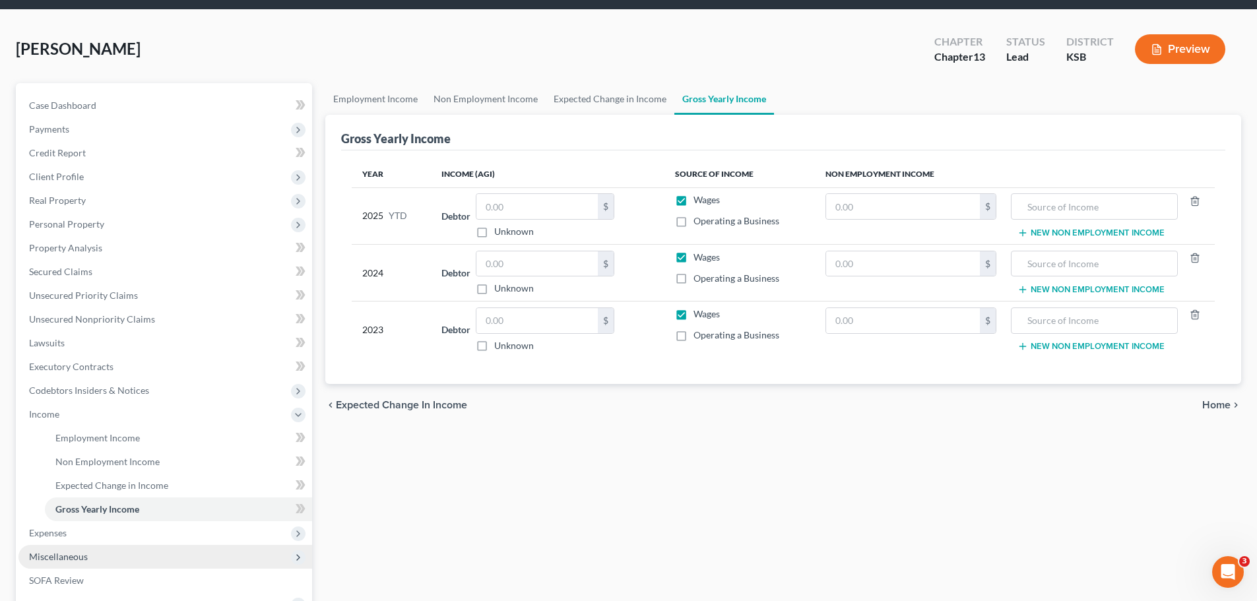
scroll to position [132, 0]
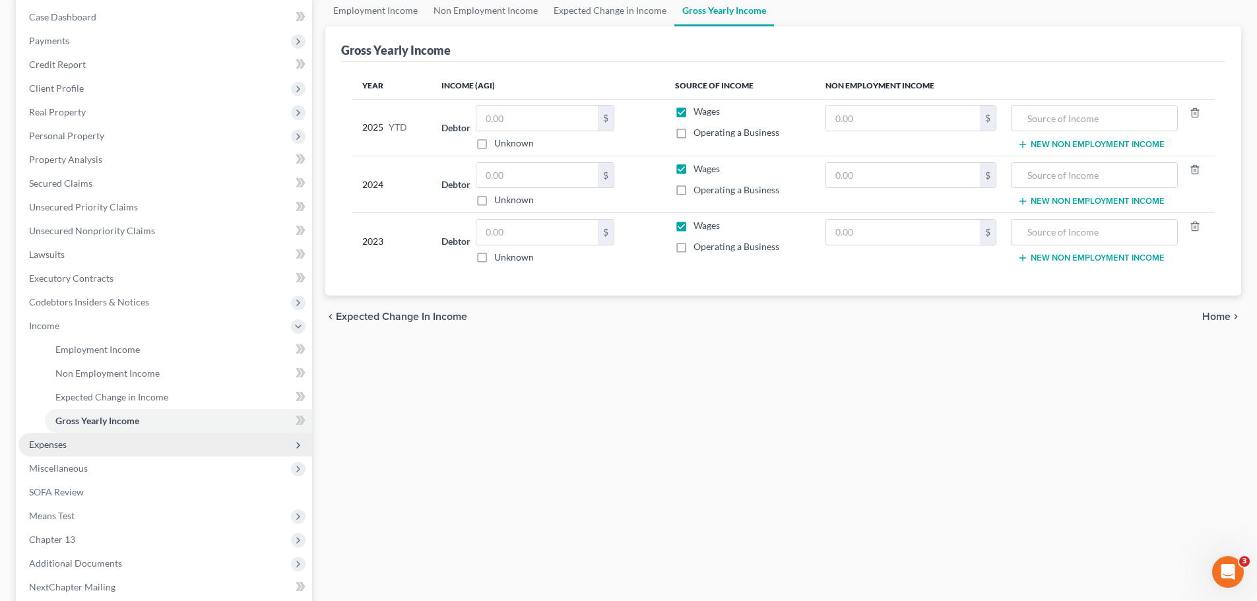
click at [82, 444] on span "Expenses" at bounding box center [165, 445] width 294 height 24
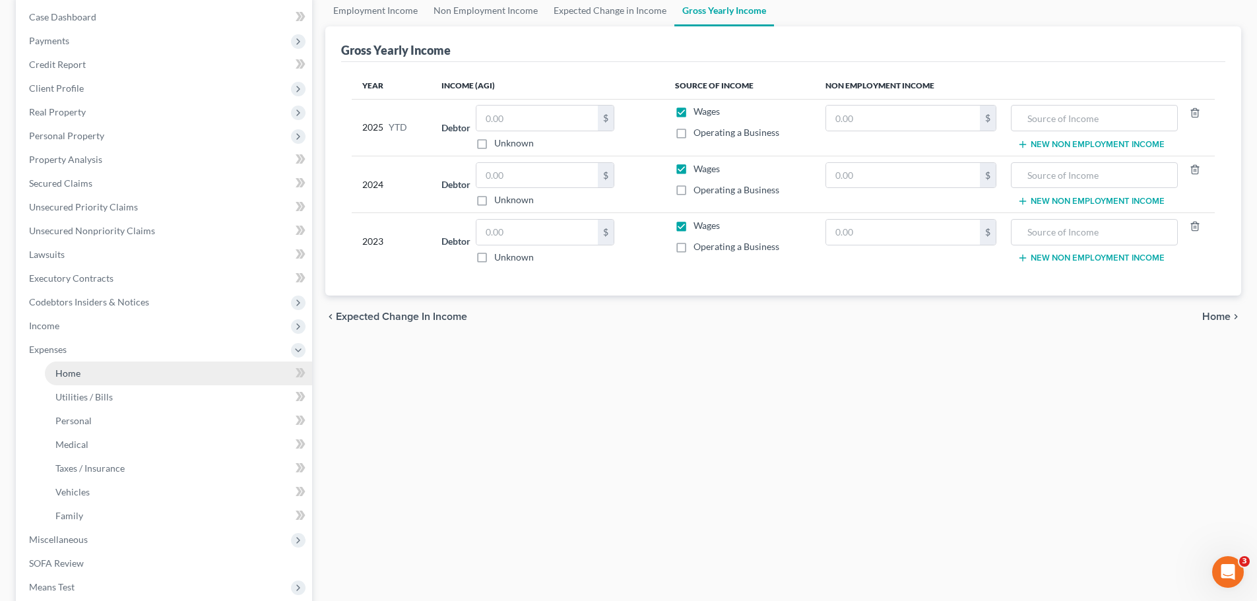
click at [70, 370] on span "Home" at bounding box center [67, 372] width 25 height 11
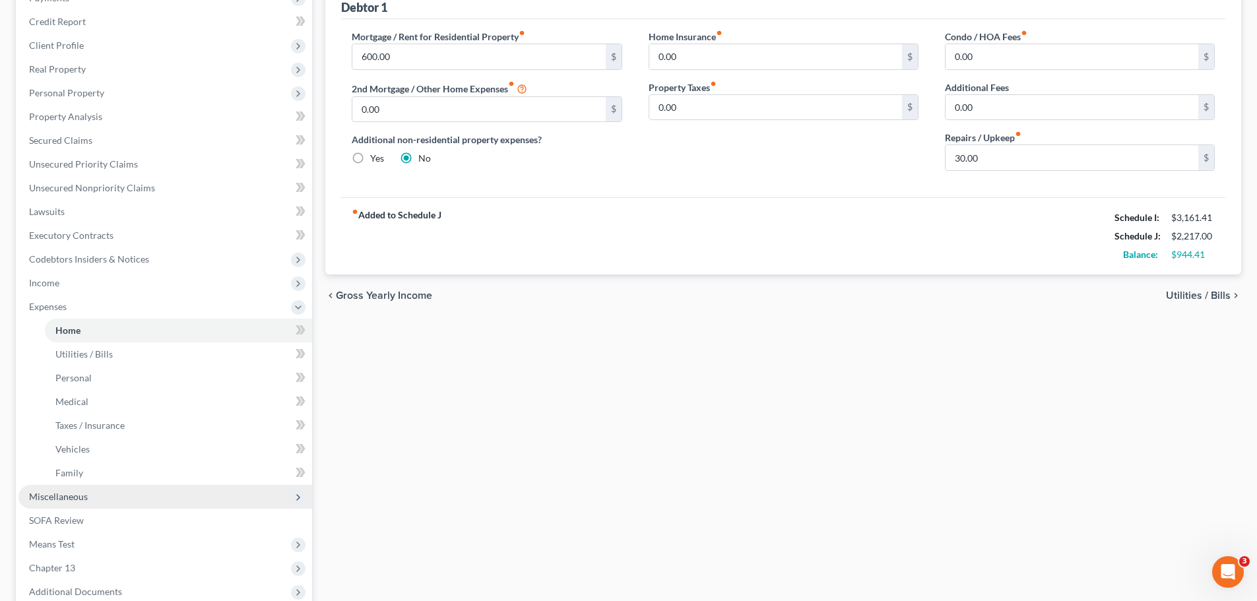
scroll to position [198, 0]
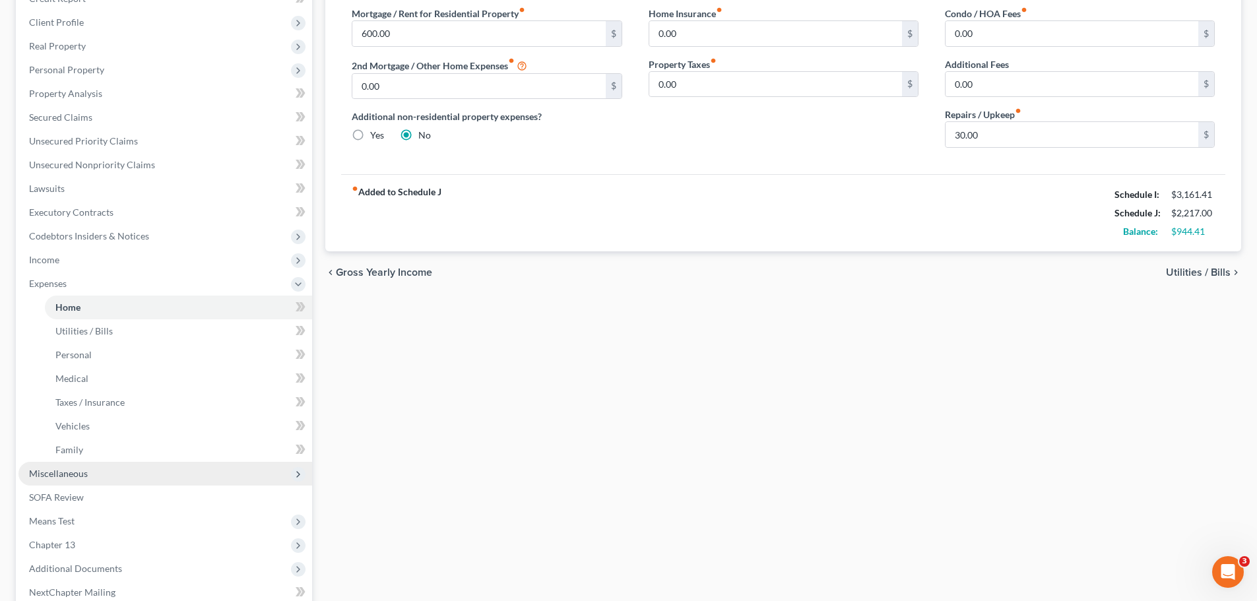
click at [79, 470] on span "Miscellaneous" at bounding box center [58, 473] width 59 height 11
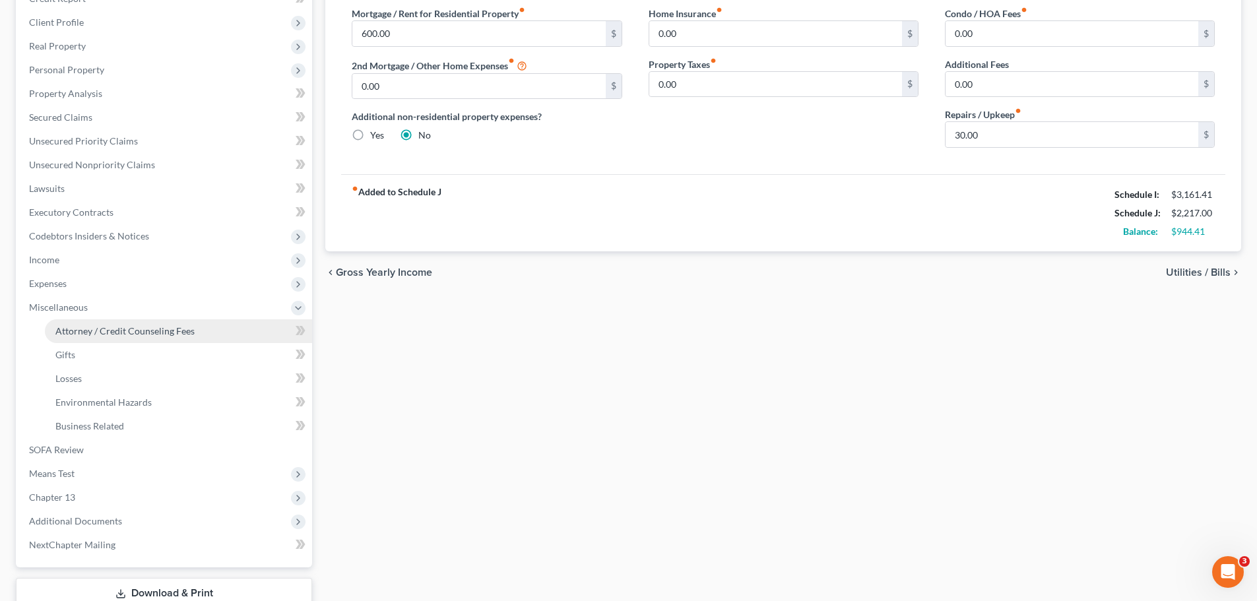
click at [111, 336] on span "Attorney / Credit Counseling Fees" at bounding box center [124, 330] width 139 height 11
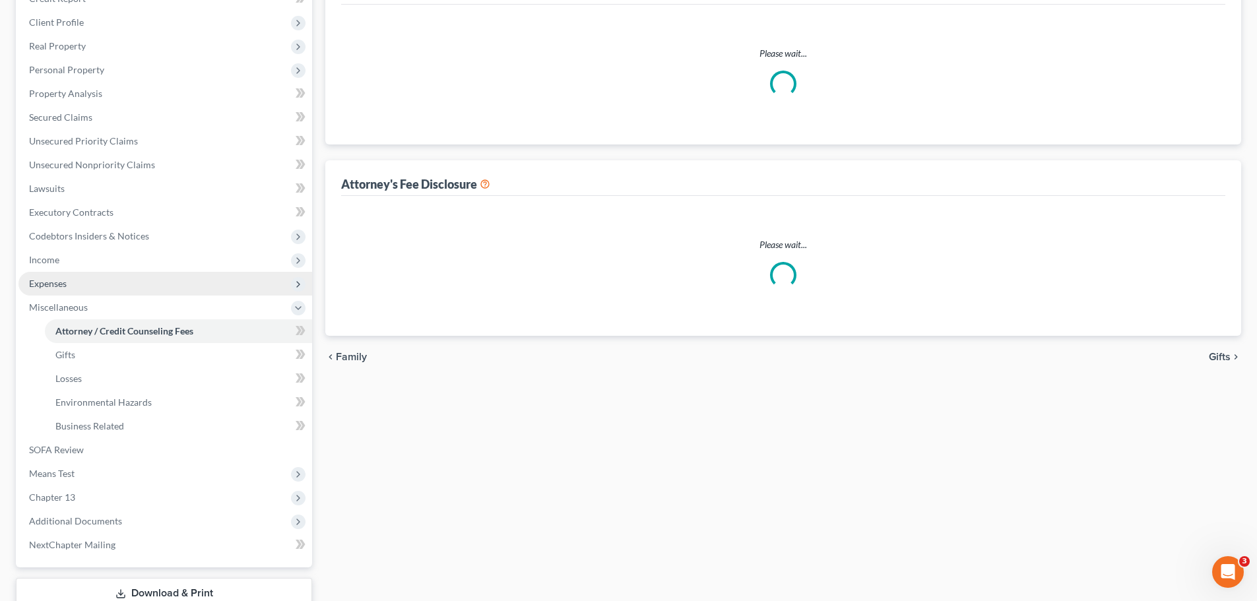
scroll to position [131, 0]
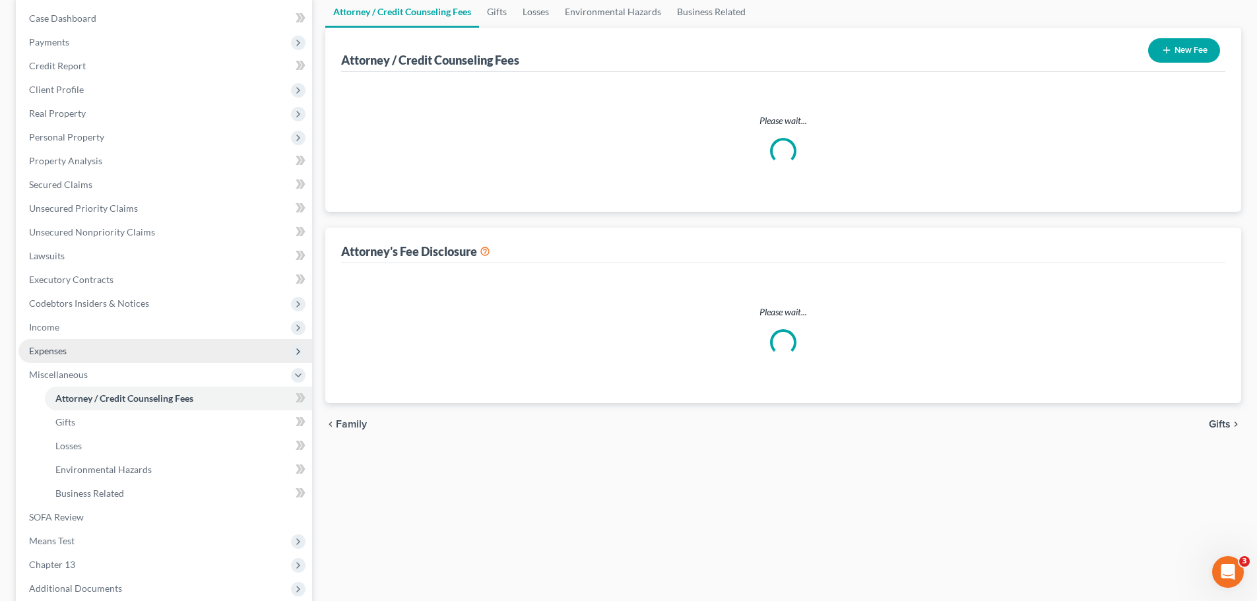
select select "0"
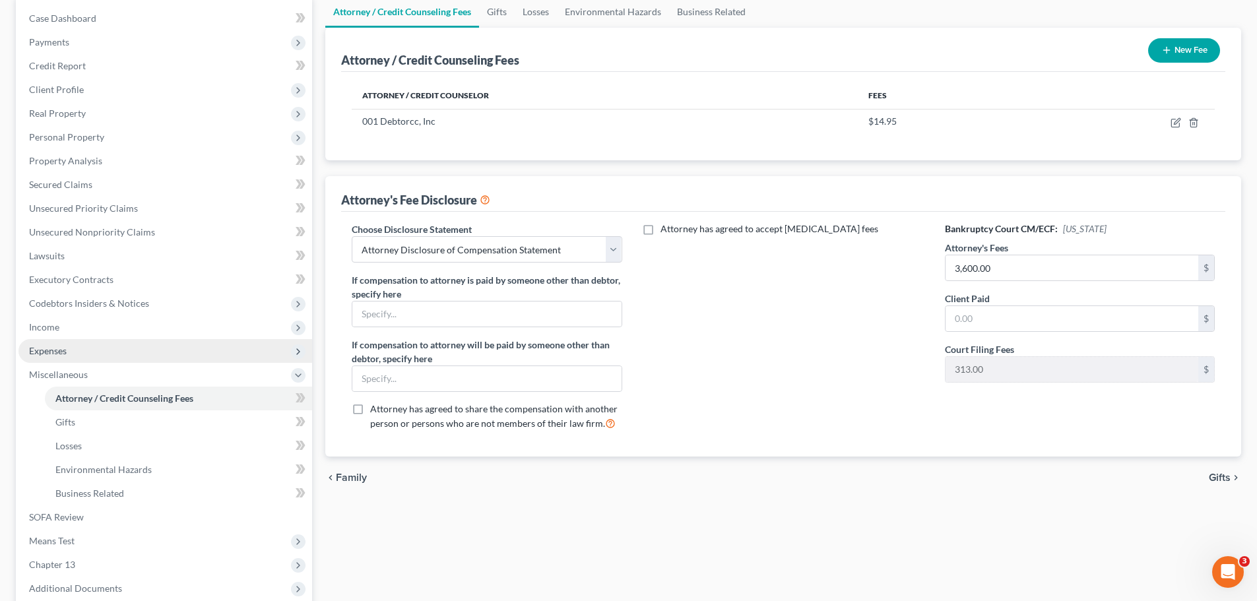
scroll to position [0, 0]
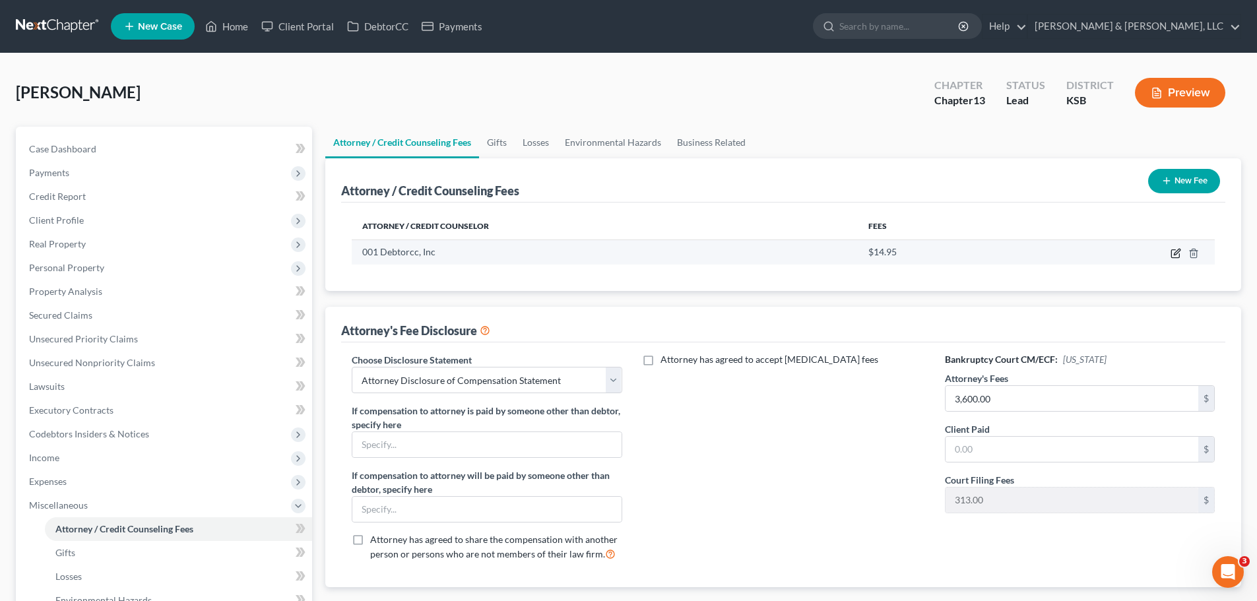
click at [1175, 255] on icon "button" at bounding box center [1175, 253] width 11 height 11
select select "33"
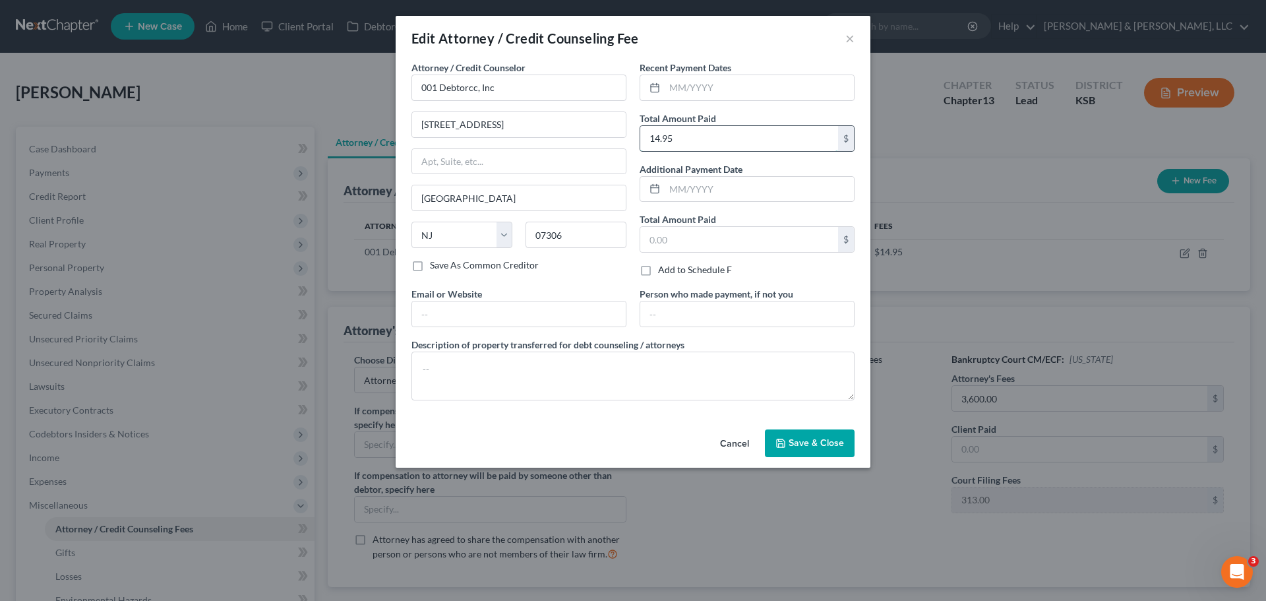
click at [657, 140] on input "14.95" at bounding box center [739, 138] width 198 height 25
type input "19.95"
click at [807, 436] on button "Save & Close" at bounding box center [810, 443] width 90 height 28
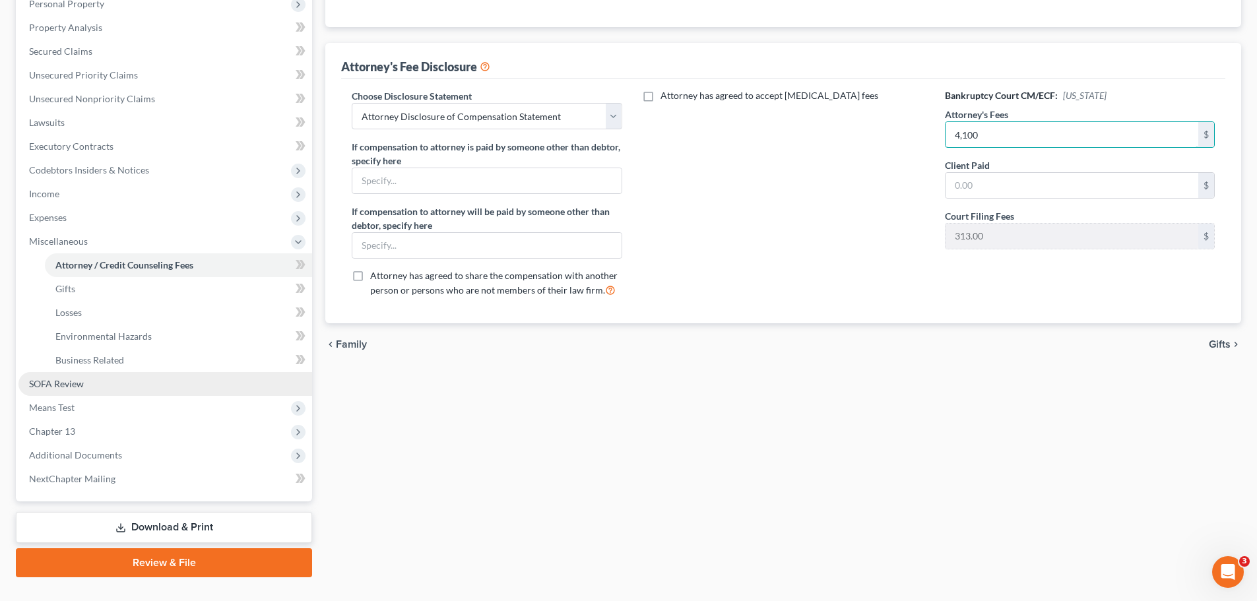
type input "4,100"
click at [83, 380] on span "SOFA Review" at bounding box center [56, 383] width 55 height 11
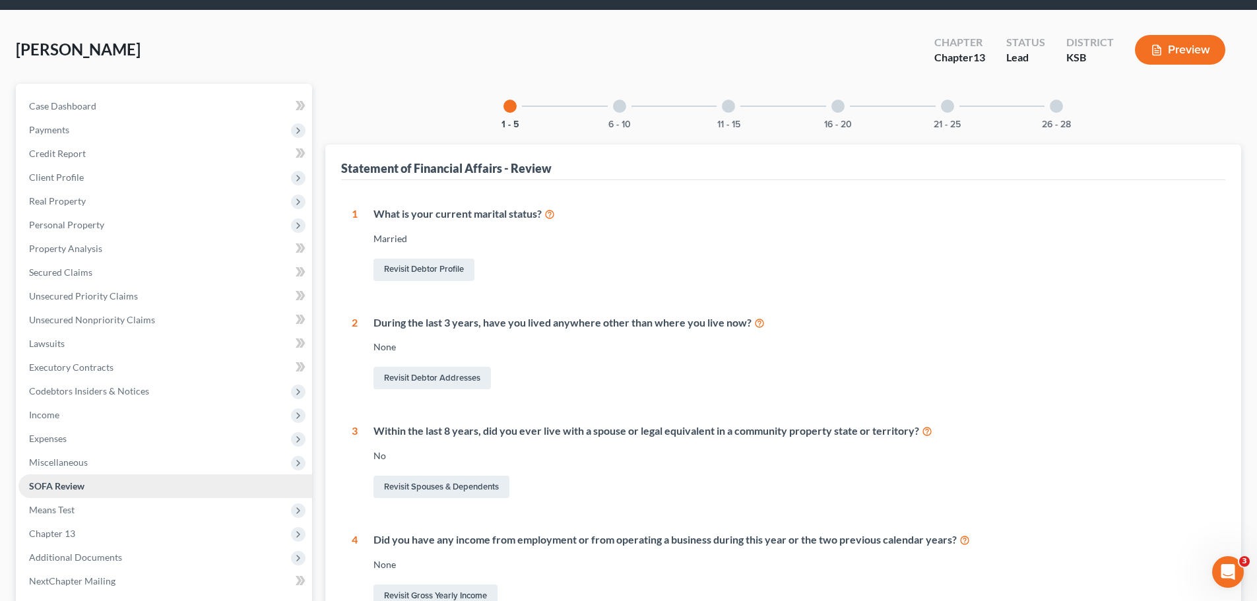
scroll to position [66, 0]
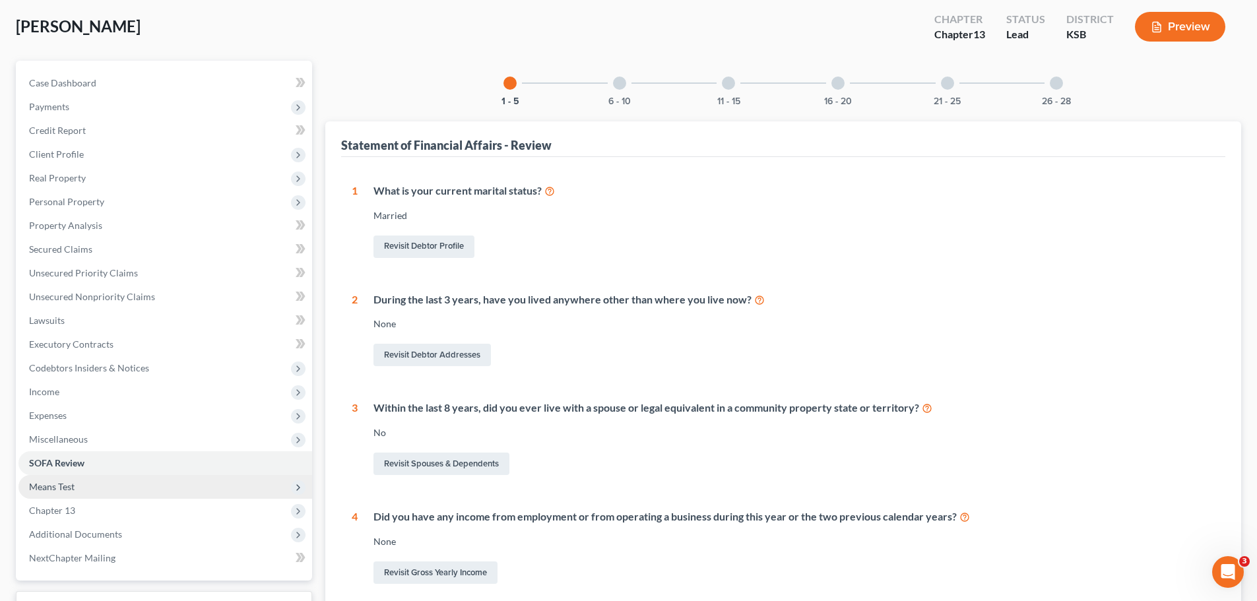
click at [69, 480] on span "Means Test" at bounding box center [165, 487] width 294 height 24
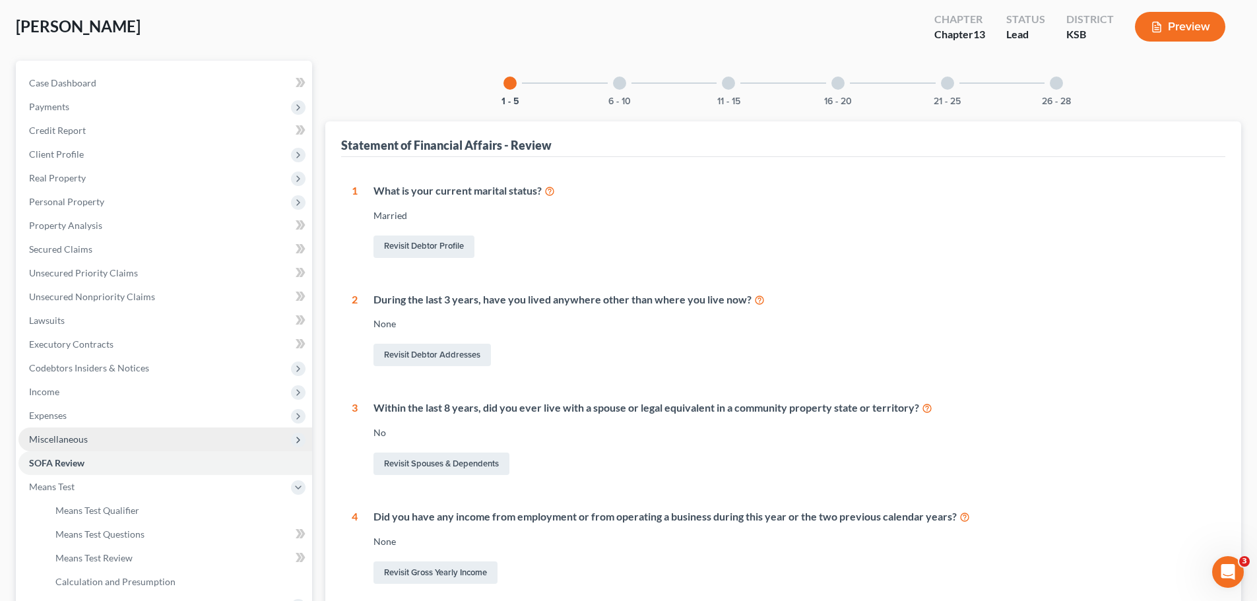
scroll to position [0, 0]
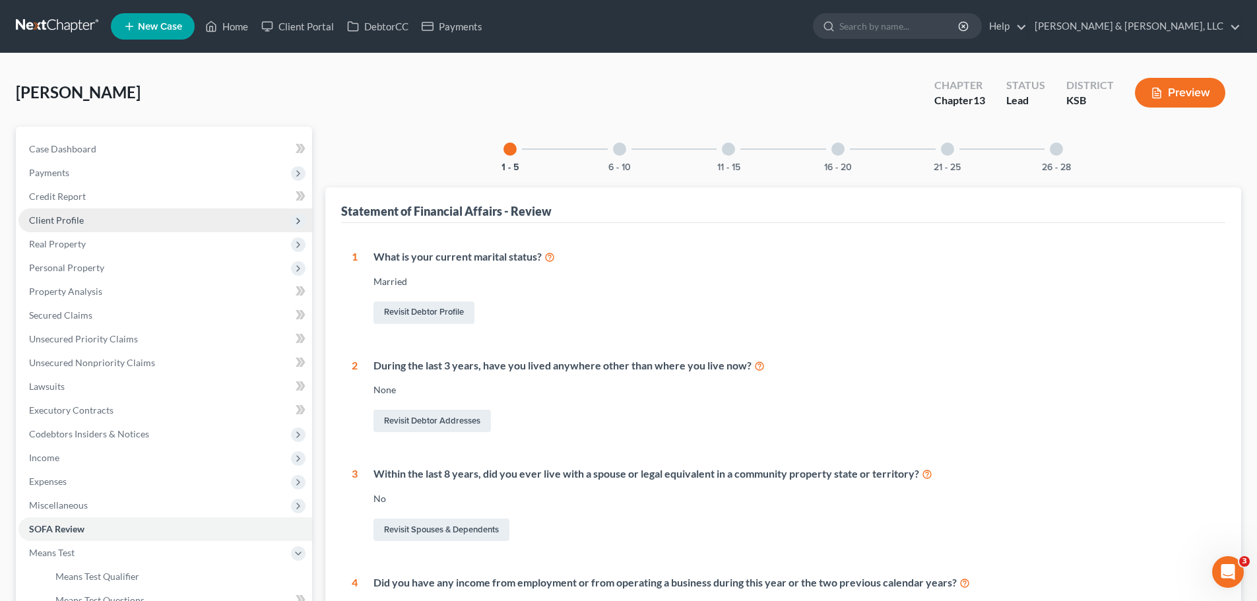
click at [68, 210] on span "Client Profile" at bounding box center [165, 220] width 294 height 24
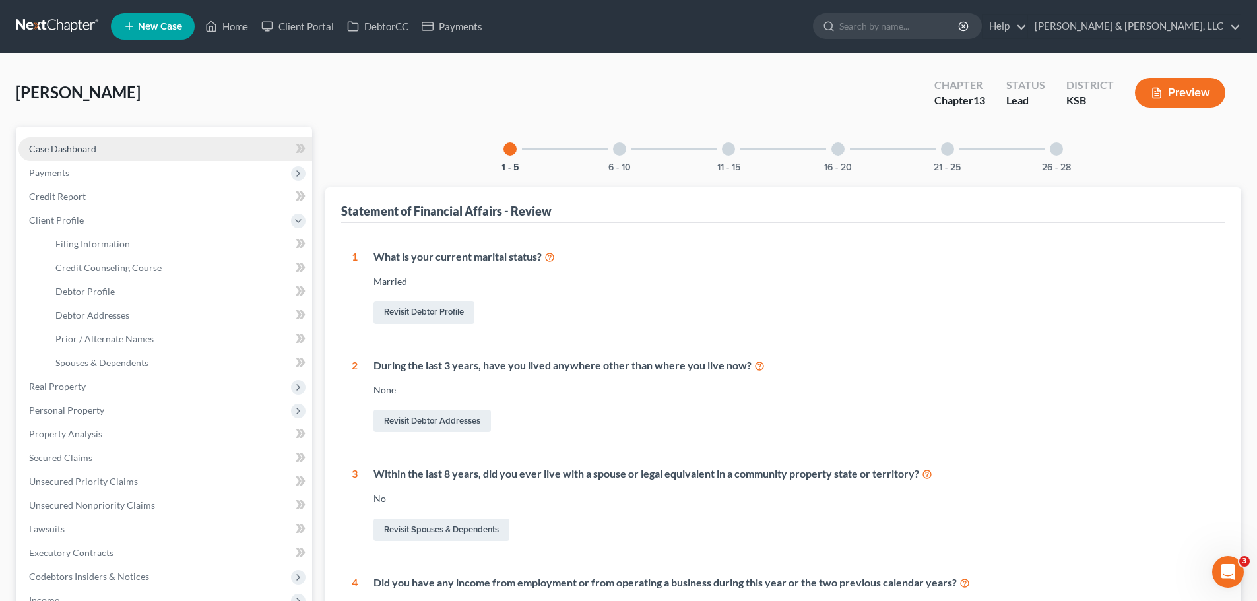
click at [65, 159] on link "Case Dashboard" at bounding box center [165, 149] width 294 height 24
select select "2"
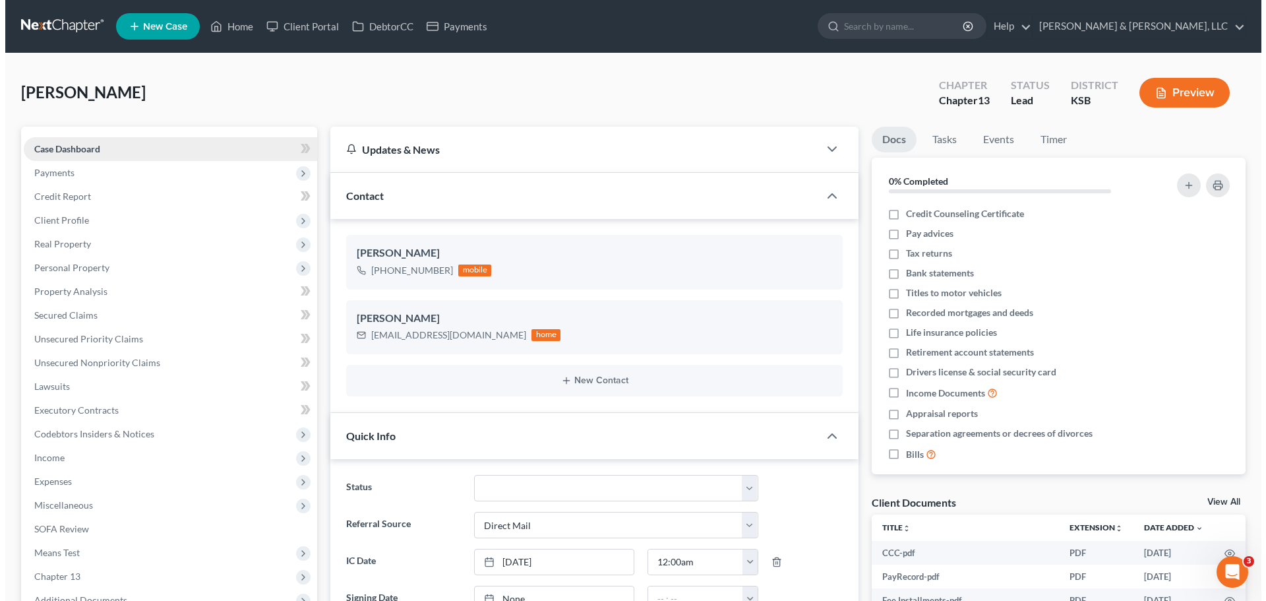
scroll to position [793, 0]
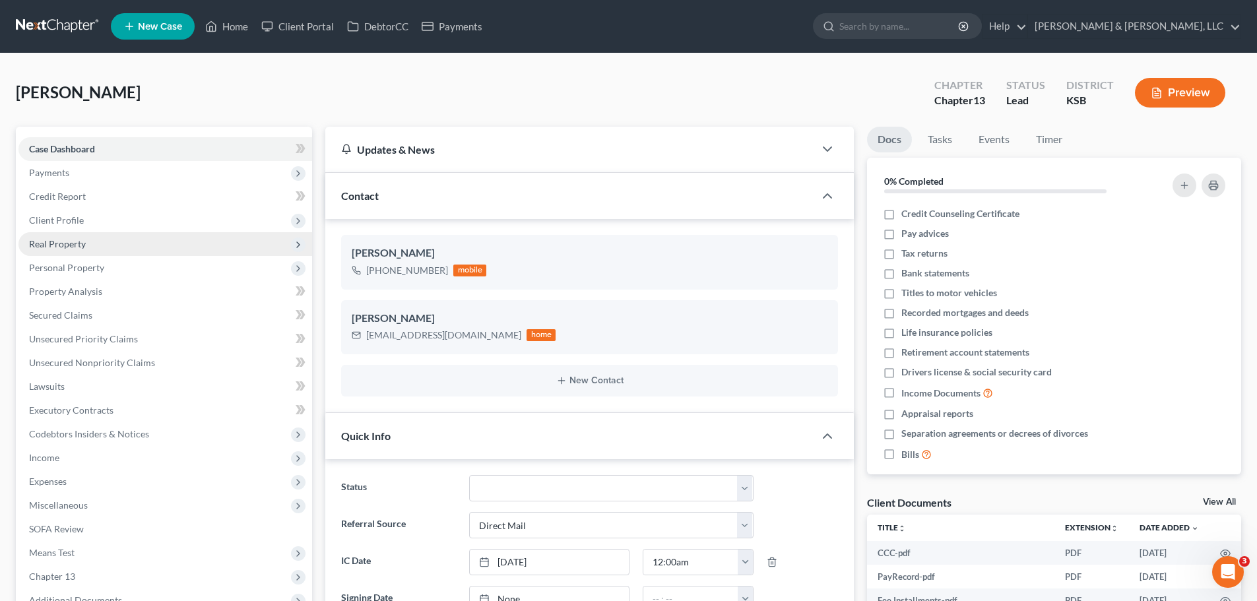
drag, startPoint x: 86, startPoint y: 240, endPoint x: 94, endPoint y: 235, distance: 9.0
click at [86, 240] on span "Real Property" at bounding box center [165, 244] width 294 height 24
click at [85, 214] on span "Client Profile" at bounding box center [165, 220] width 294 height 24
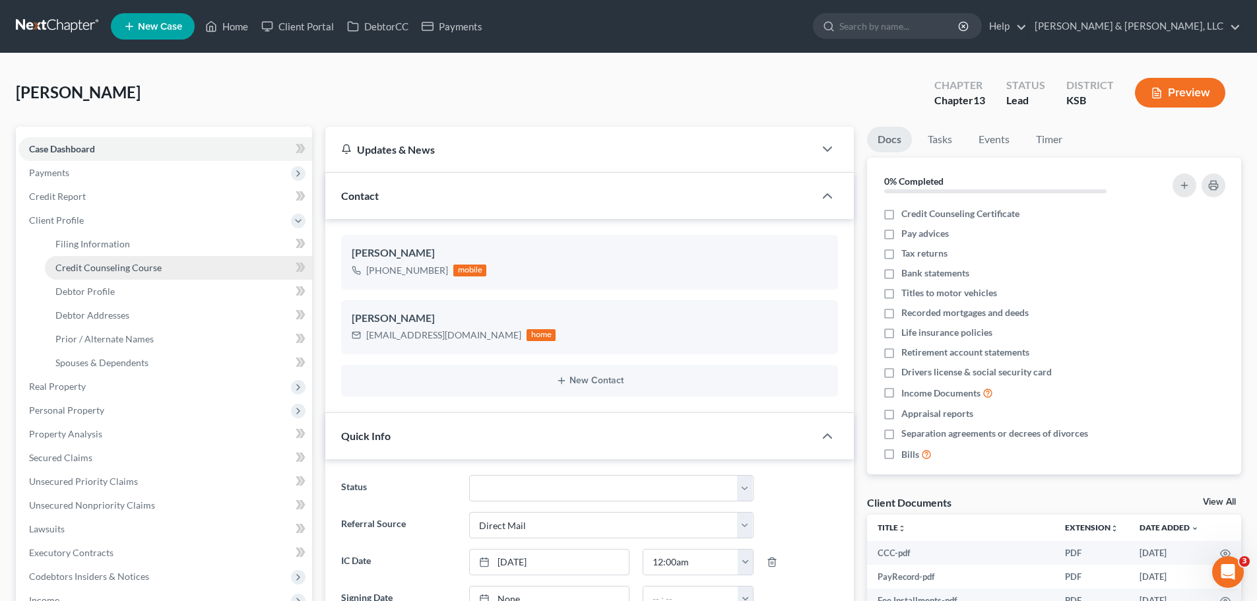
click at [127, 267] on span "Credit Counseling Course" at bounding box center [108, 267] width 106 height 11
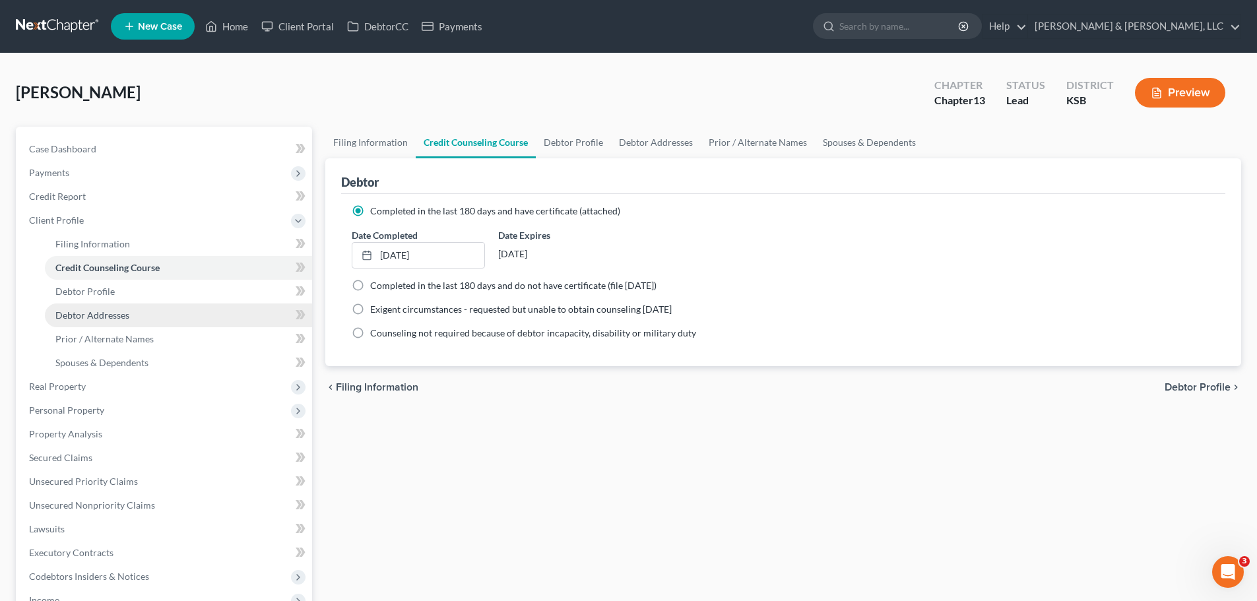
click at [114, 317] on span "Debtor Addresses" at bounding box center [92, 314] width 74 height 11
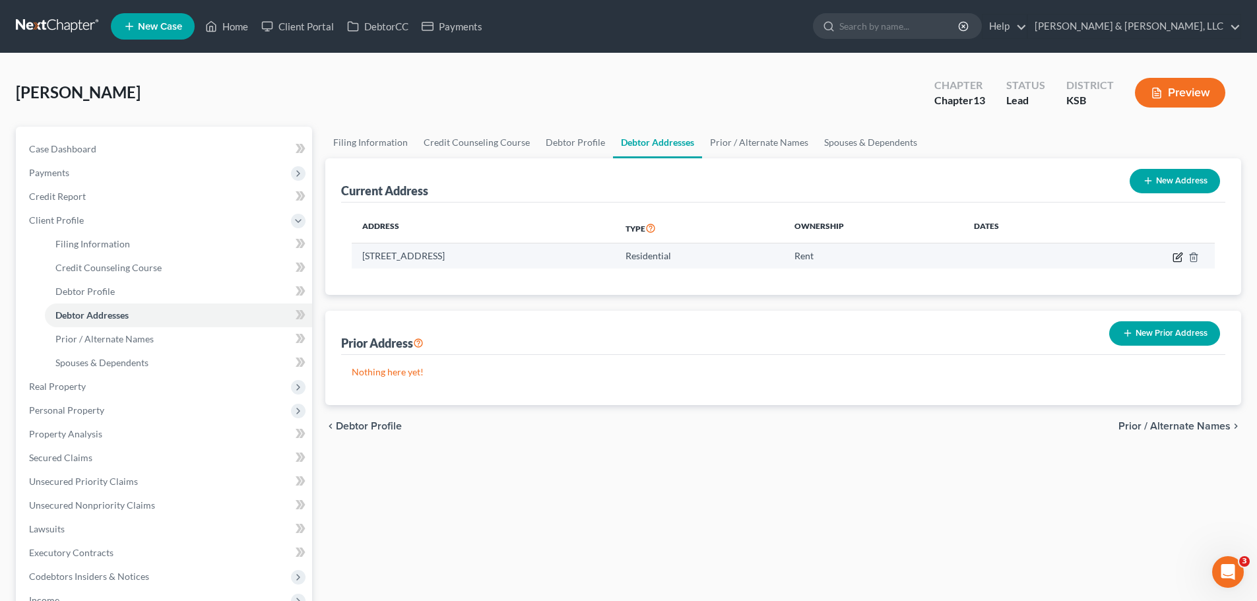
click at [1177, 257] on icon "button" at bounding box center [1177, 257] width 11 height 11
select select "17"
select select "0"
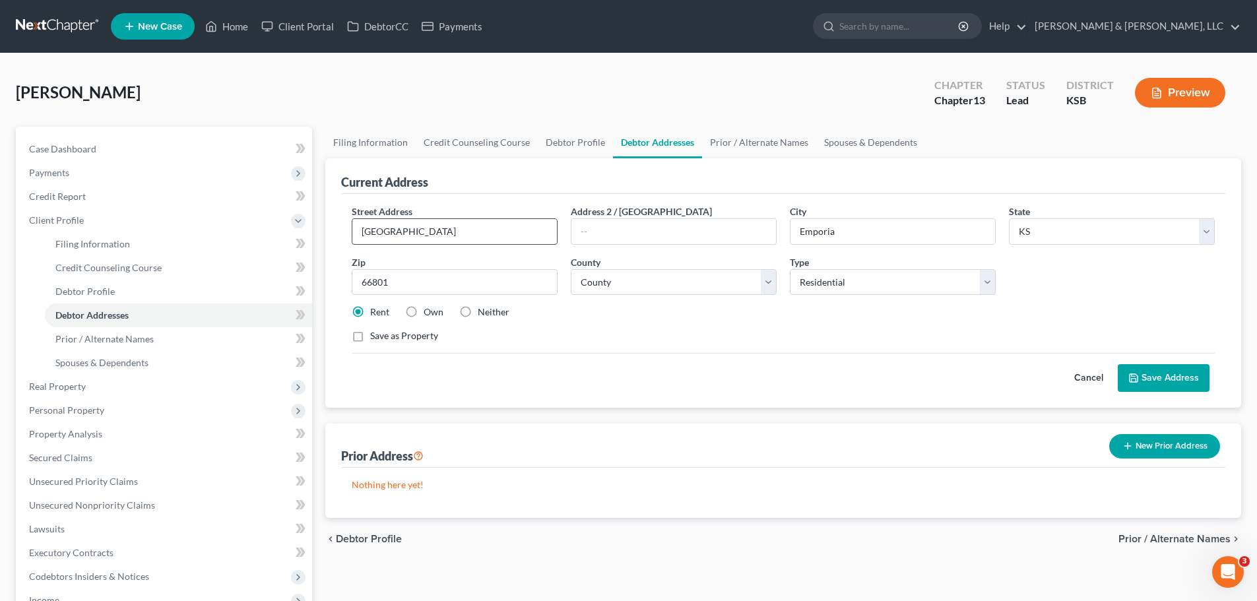
drag, startPoint x: 542, startPoint y: 216, endPoint x: 522, endPoint y: 224, distance: 21.3
click at [531, 218] on div "Street Address * 814 Quail Creek" at bounding box center [454, 224] width 219 height 40
click at [1164, 373] on button "Save Address" at bounding box center [1163, 378] width 92 height 28
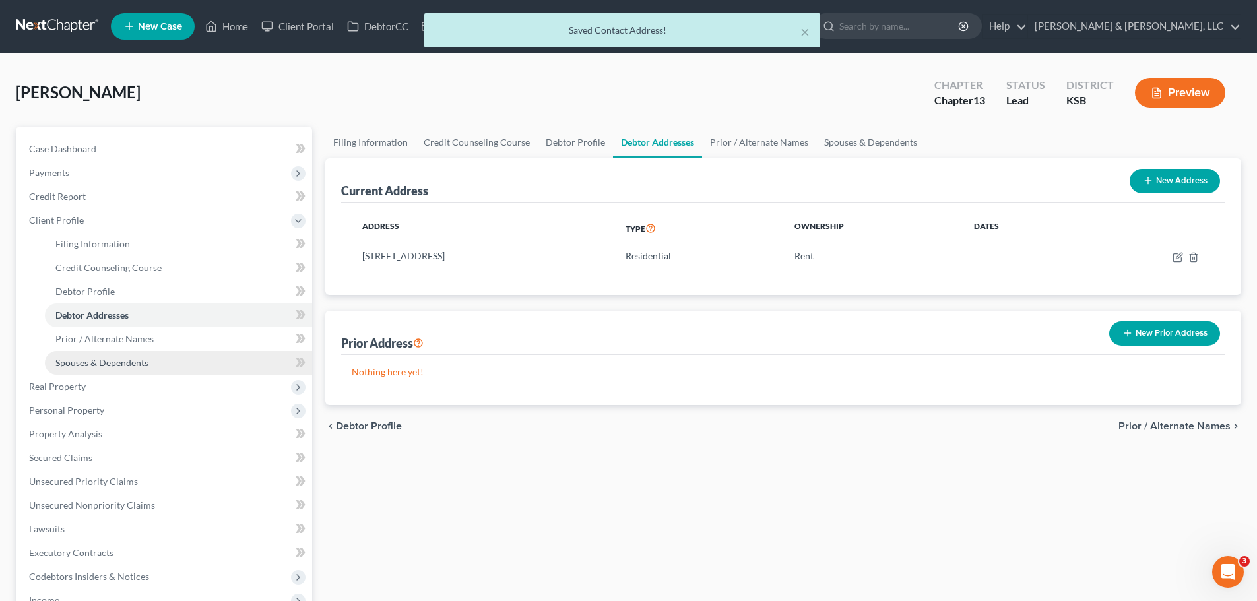
click at [105, 359] on span "Spouses & Dependents" at bounding box center [101, 362] width 93 height 11
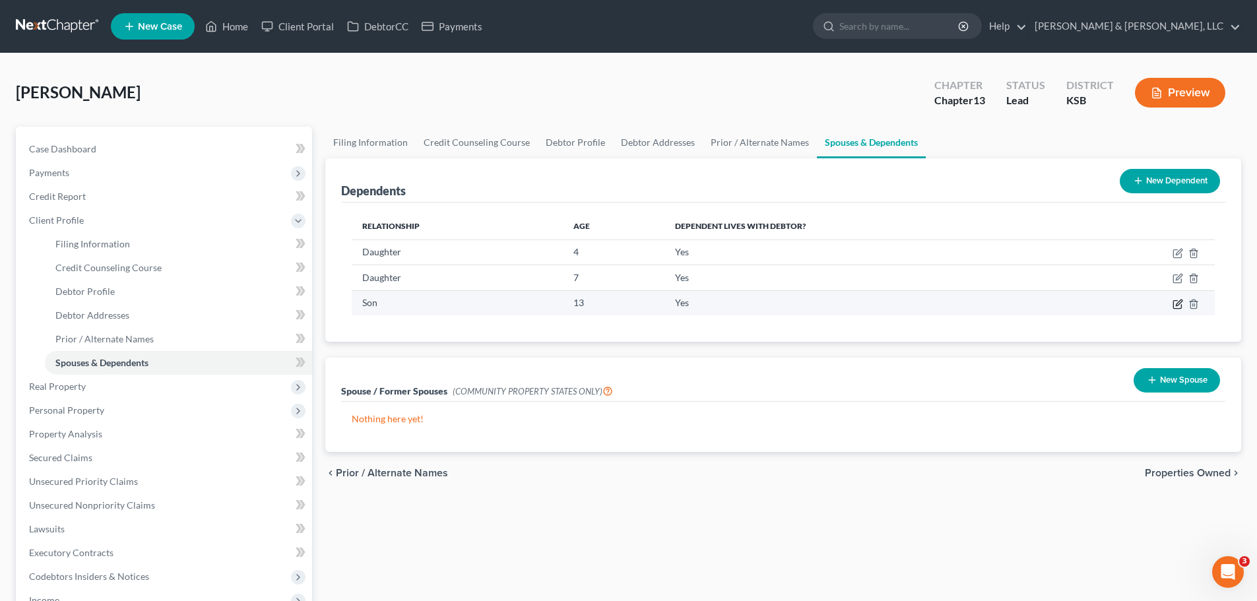
click at [1179, 301] on icon "button" at bounding box center [1178, 302] width 6 height 6
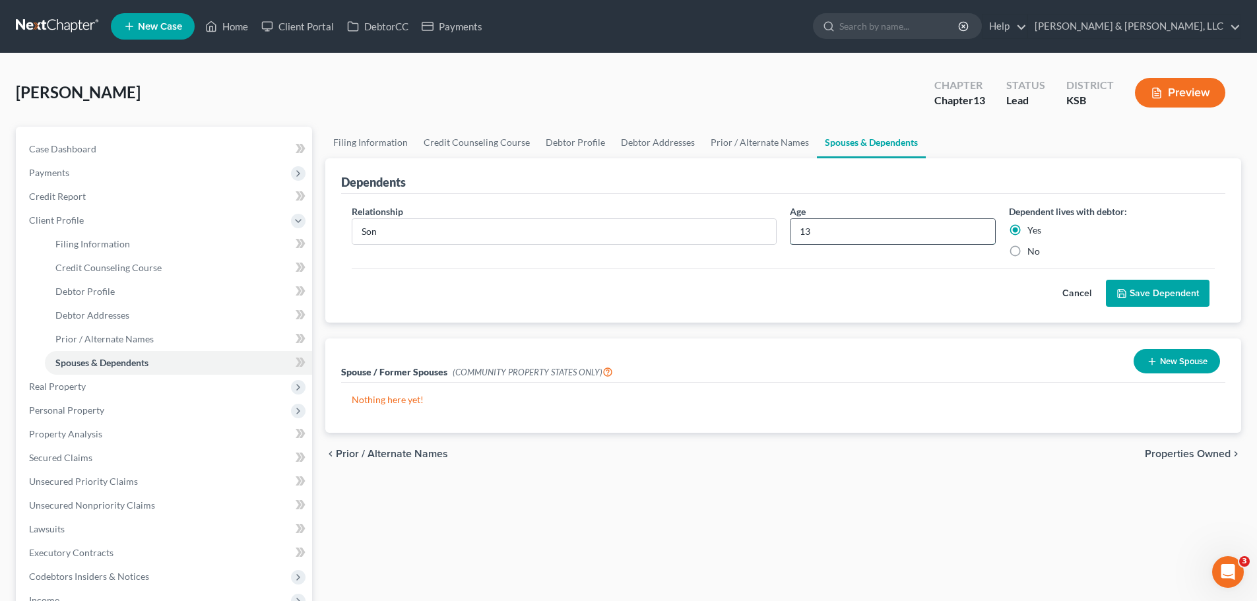
click at [832, 230] on input "13" at bounding box center [892, 231] width 204 height 25
type input "19"
click at [1119, 280] on button "Save Dependent" at bounding box center [1158, 294] width 104 height 28
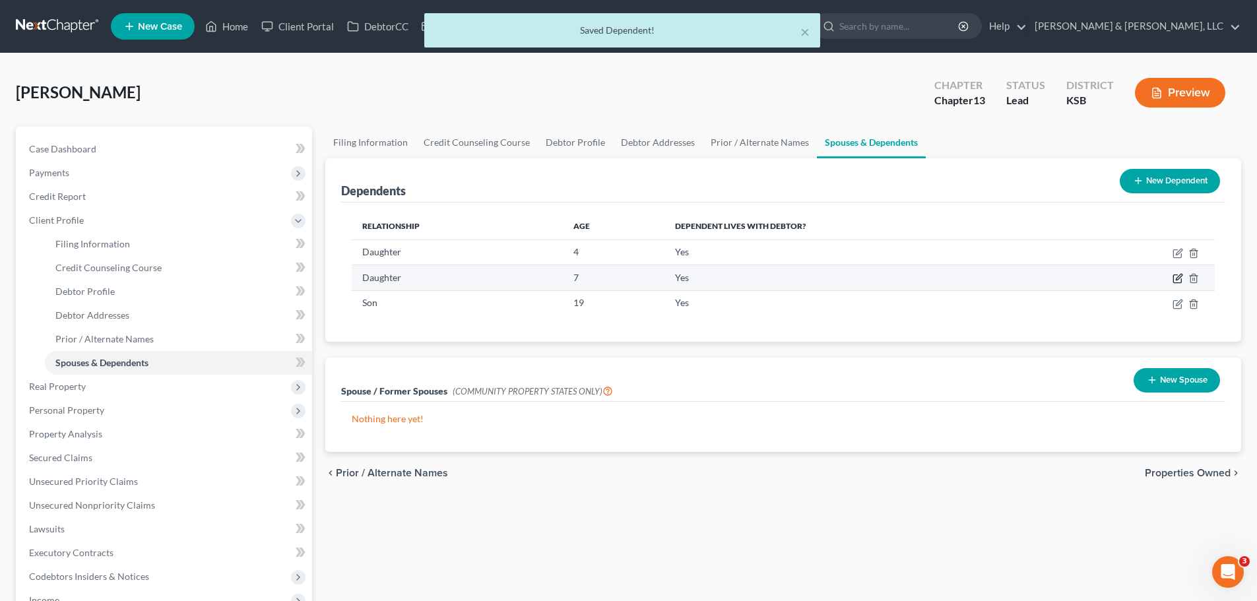
click at [1179, 280] on icon "button" at bounding box center [1177, 278] width 11 height 11
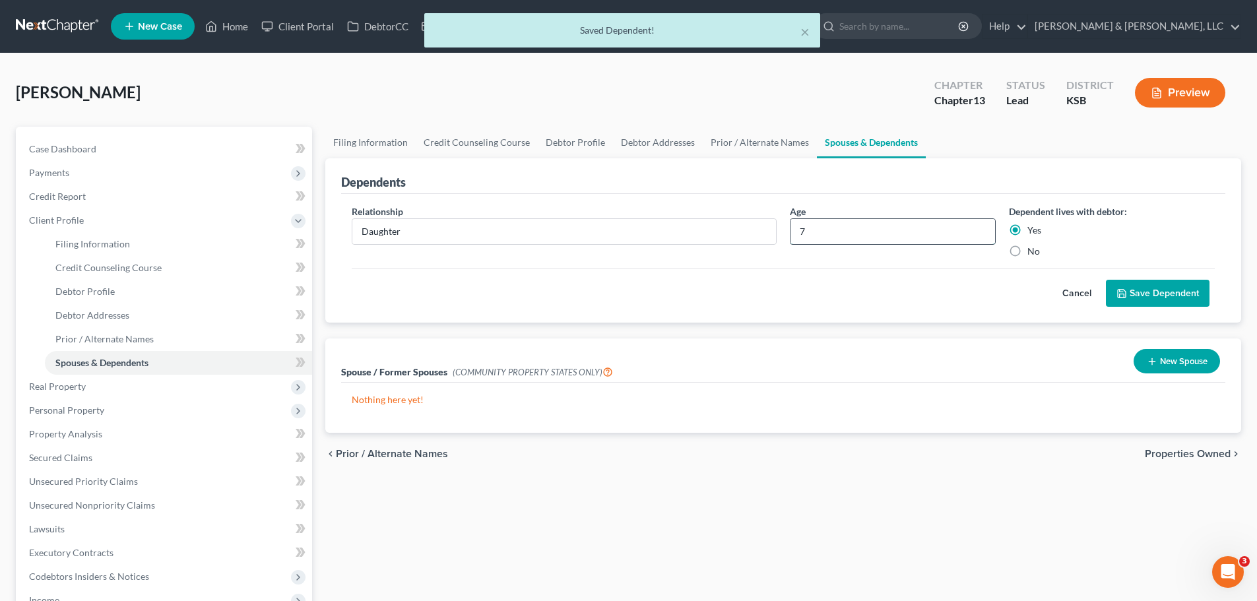
drag, startPoint x: 826, startPoint y: 231, endPoint x: 794, endPoint y: 238, distance: 33.8
click at [794, 238] on input "7" at bounding box center [892, 231] width 204 height 25
type input "13"
click at [1165, 290] on button "Save Dependent" at bounding box center [1158, 294] width 104 height 28
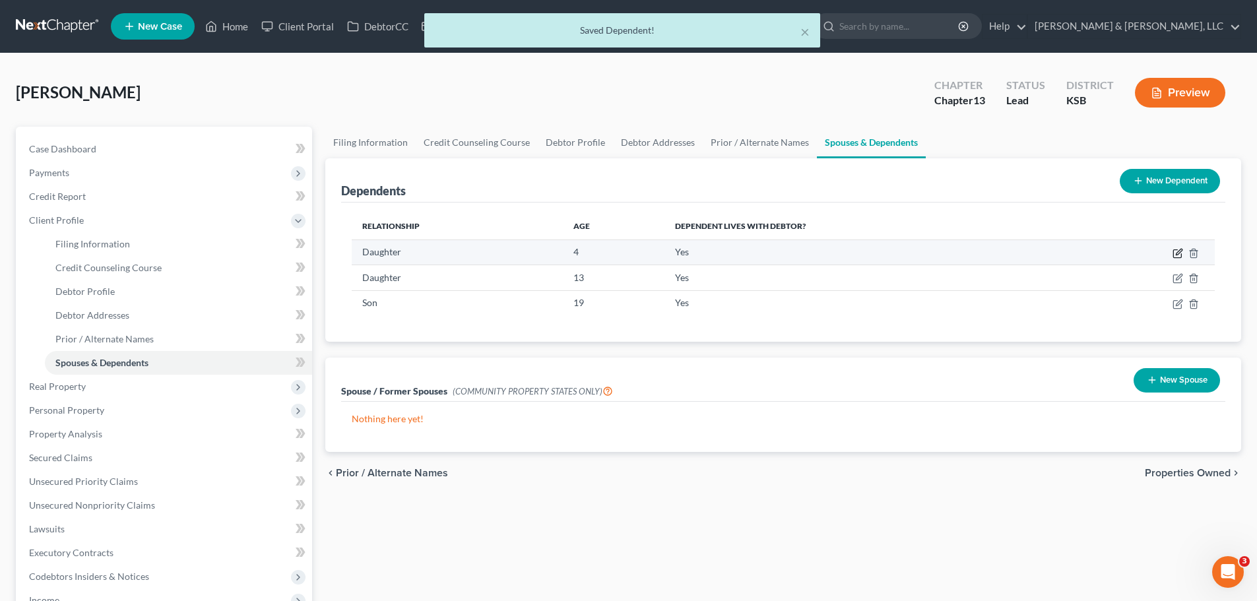
click at [1175, 254] on icon "button" at bounding box center [1177, 253] width 11 height 11
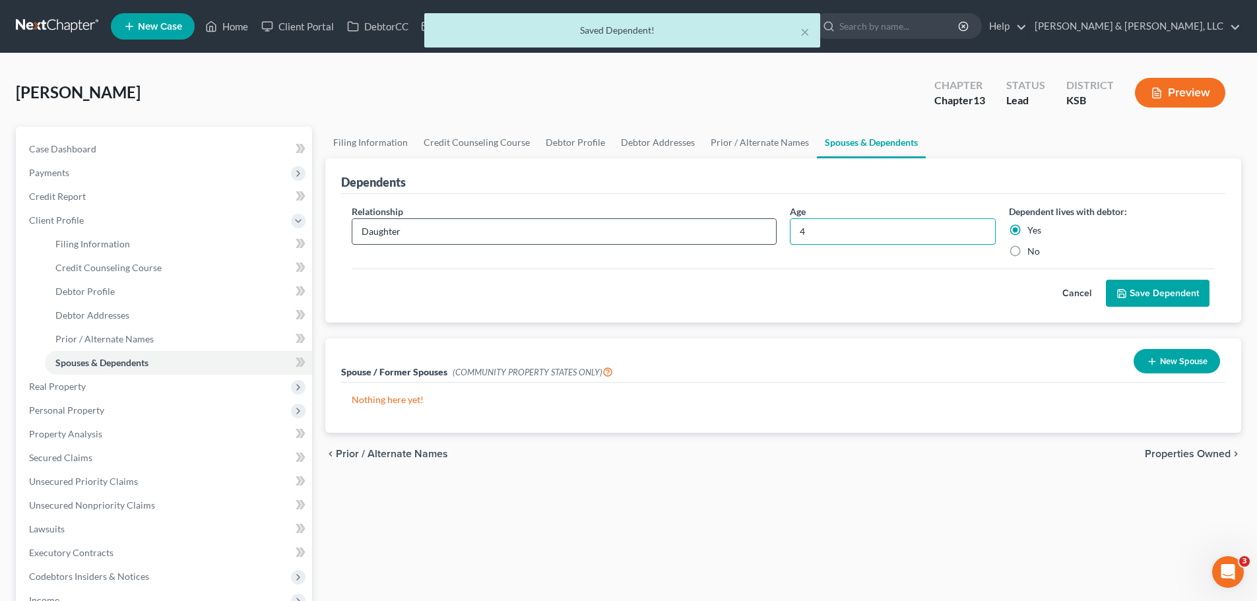
drag, startPoint x: 888, startPoint y: 238, endPoint x: 706, endPoint y: 242, distance: 182.1
click at [704, 249] on div "Relationship * Daughter Age 4 Dependent lives with debtor: Yes No" at bounding box center [783, 236] width 876 height 64
type input "10"
click at [1128, 292] on button "Save Dependent" at bounding box center [1158, 294] width 104 height 28
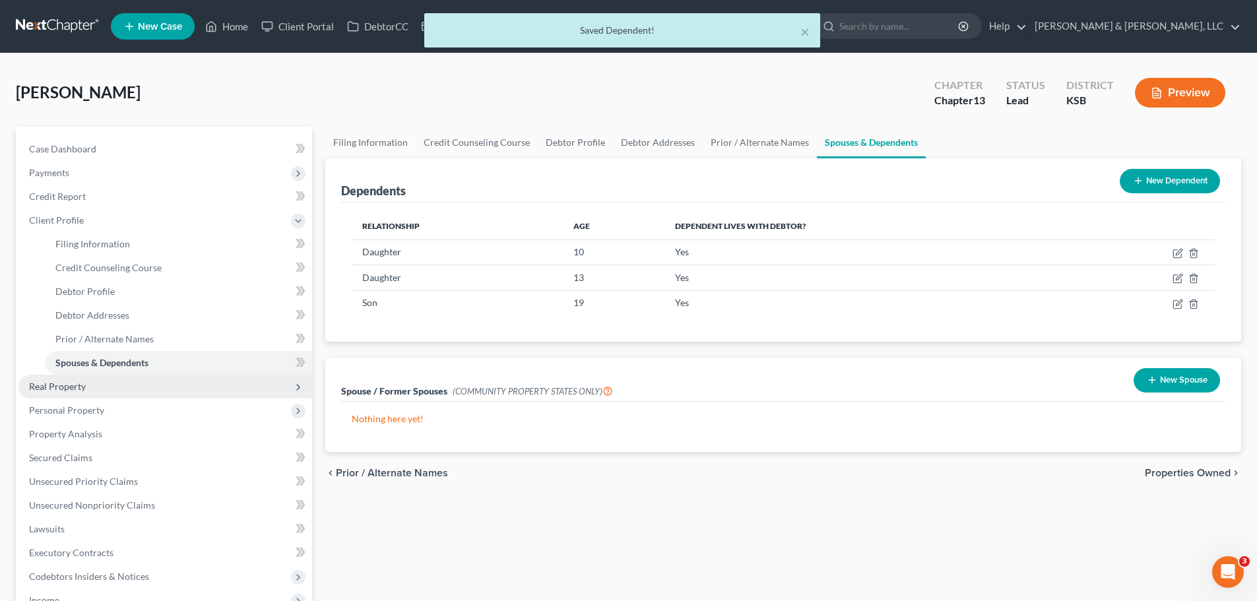
click at [120, 383] on span "Real Property" at bounding box center [165, 387] width 294 height 24
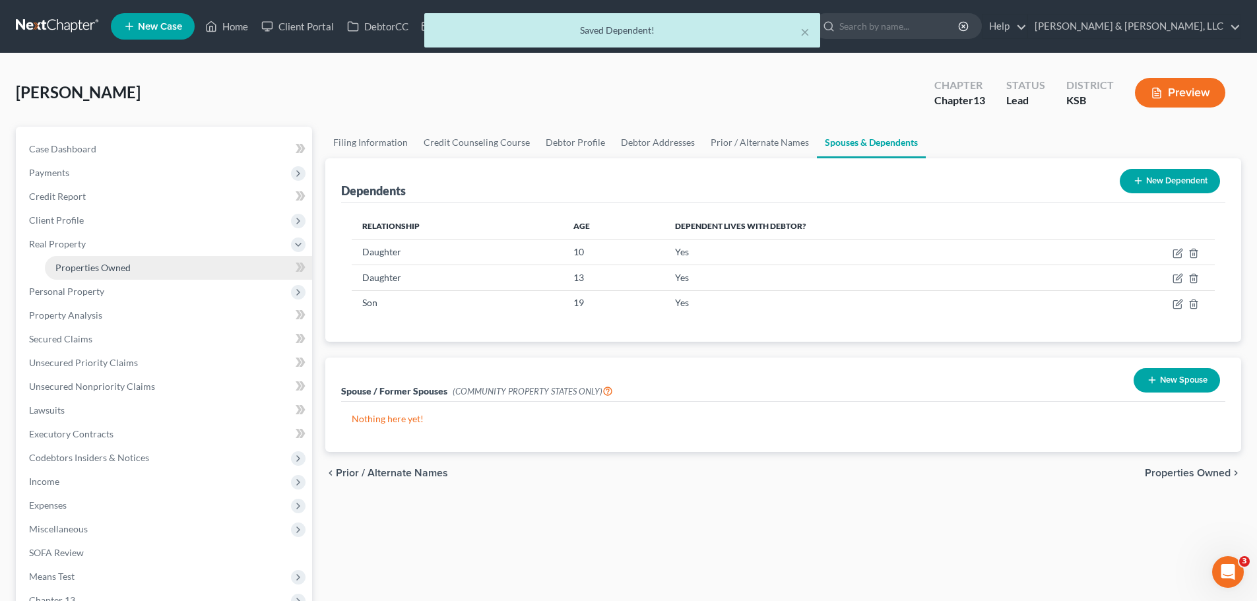
drag, startPoint x: 112, startPoint y: 276, endPoint x: 1077, endPoint y: 200, distance: 968.0
click at [114, 275] on link "Properties Owned" at bounding box center [178, 268] width 267 height 24
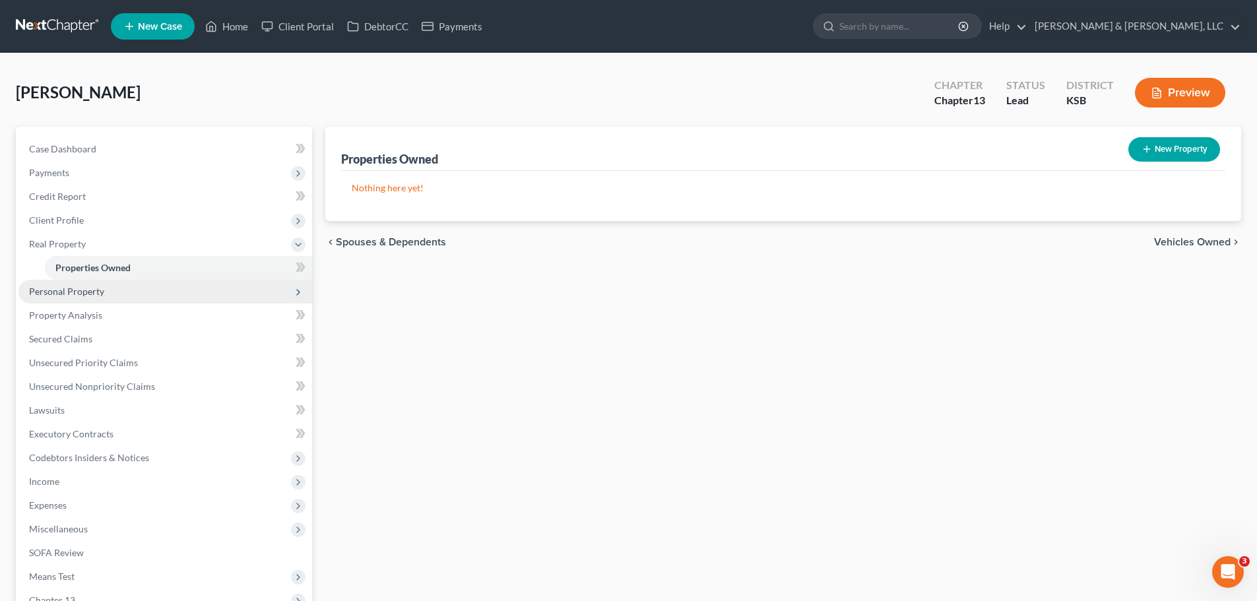
click at [124, 297] on span "Personal Property" at bounding box center [165, 292] width 294 height 24
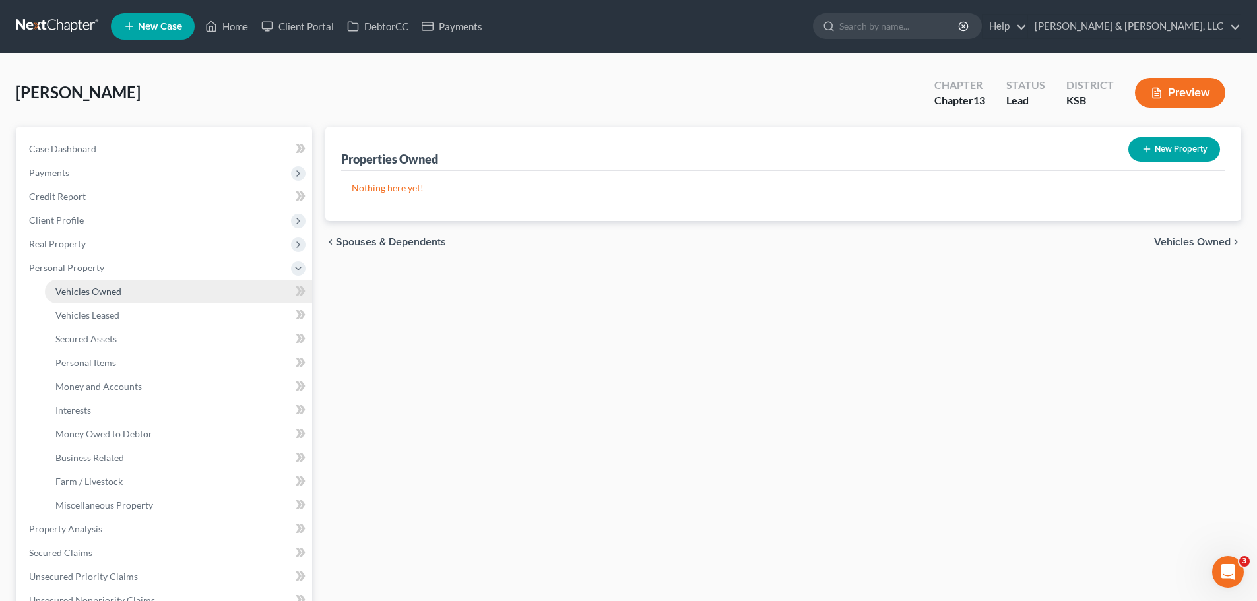
click at [125, 296] on link "Vehicles Owned" at bounding box center [178, 292] width 267 height 24
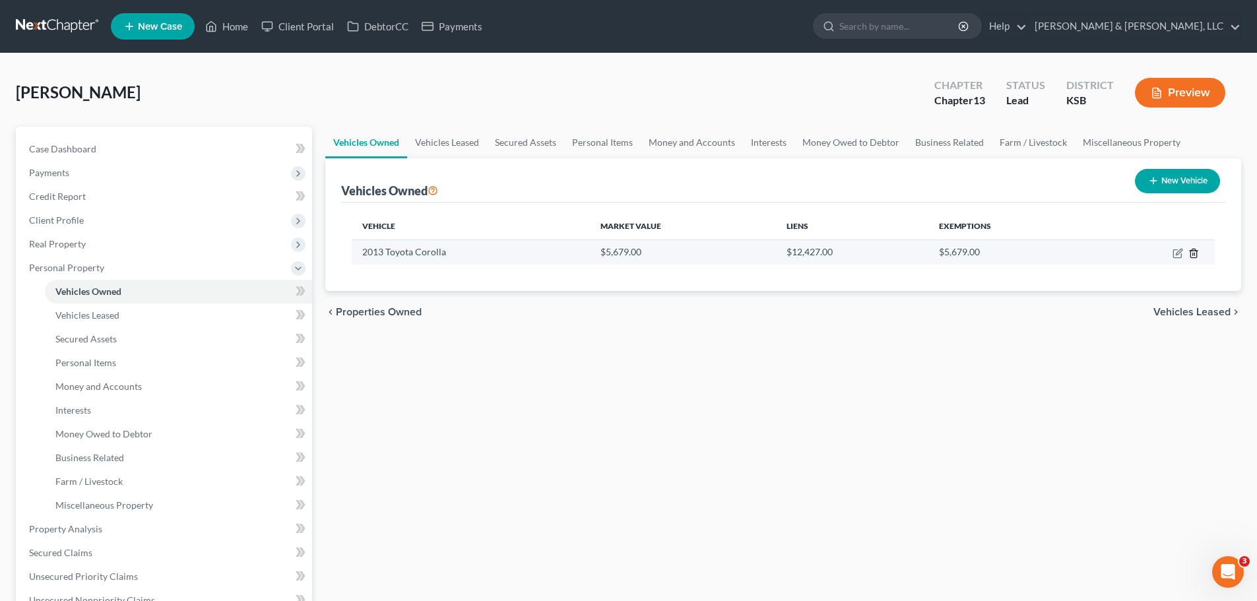
click at [1195, 252] on icon "button" at bounding box center [1193, 253] width 11 height 11
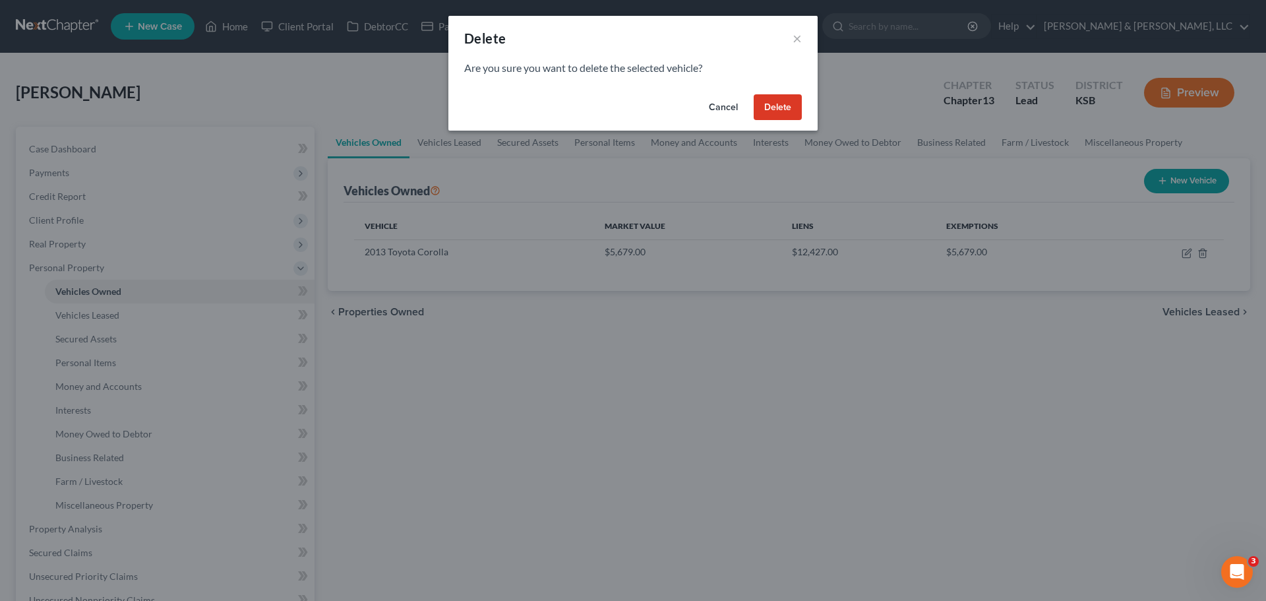
click at [710, 103] on button "Cancel" at bounding box center [724, 107] width 50 height 26
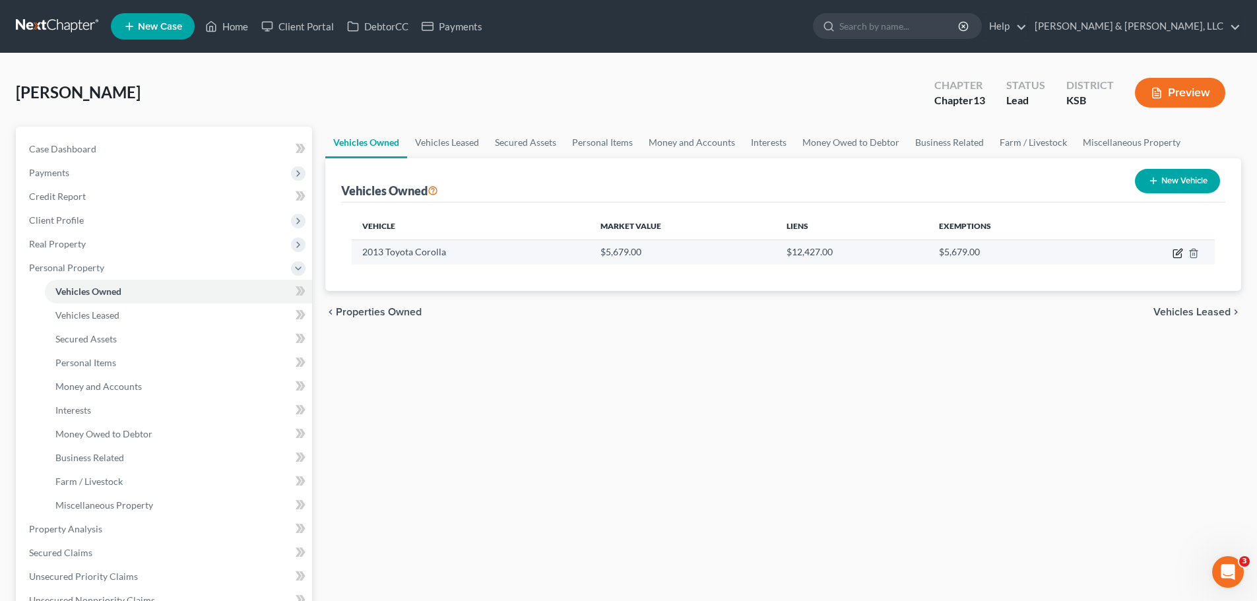
click at [1177, 251] on icon "button" at bounding box center [1178, 252] width 6 height 6
select select "0"
select select "13"
select select "2"
select select "0"
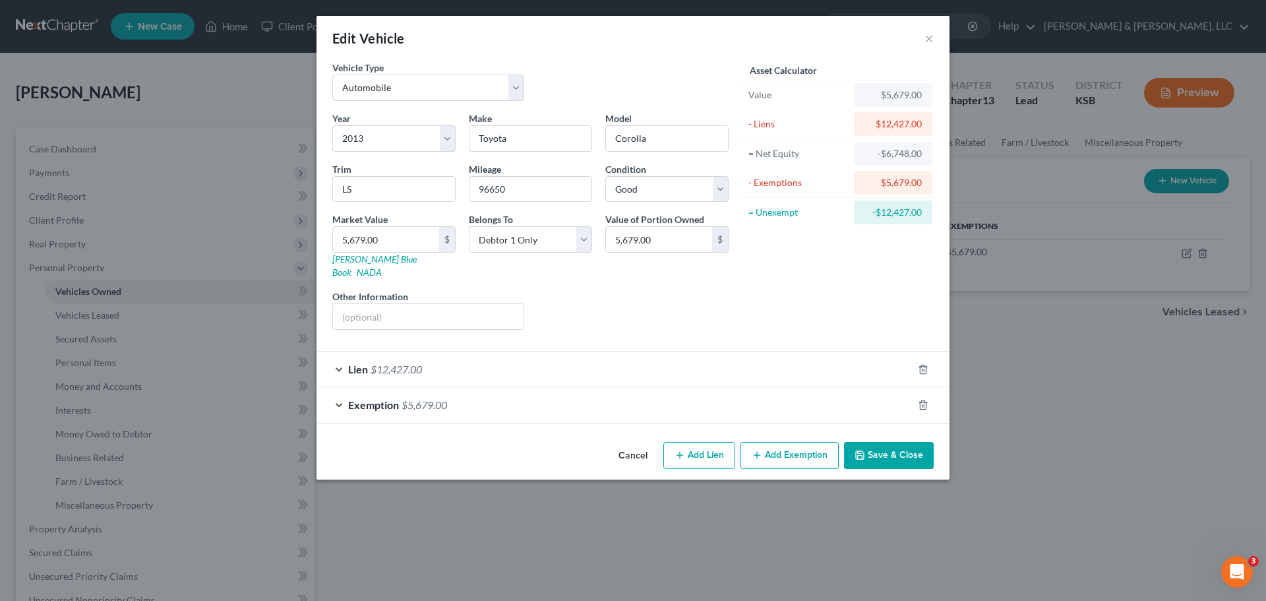
click at [398, 367] on div "Lien $12,427.00" at bounding box center [615, 369] width 596 height 35
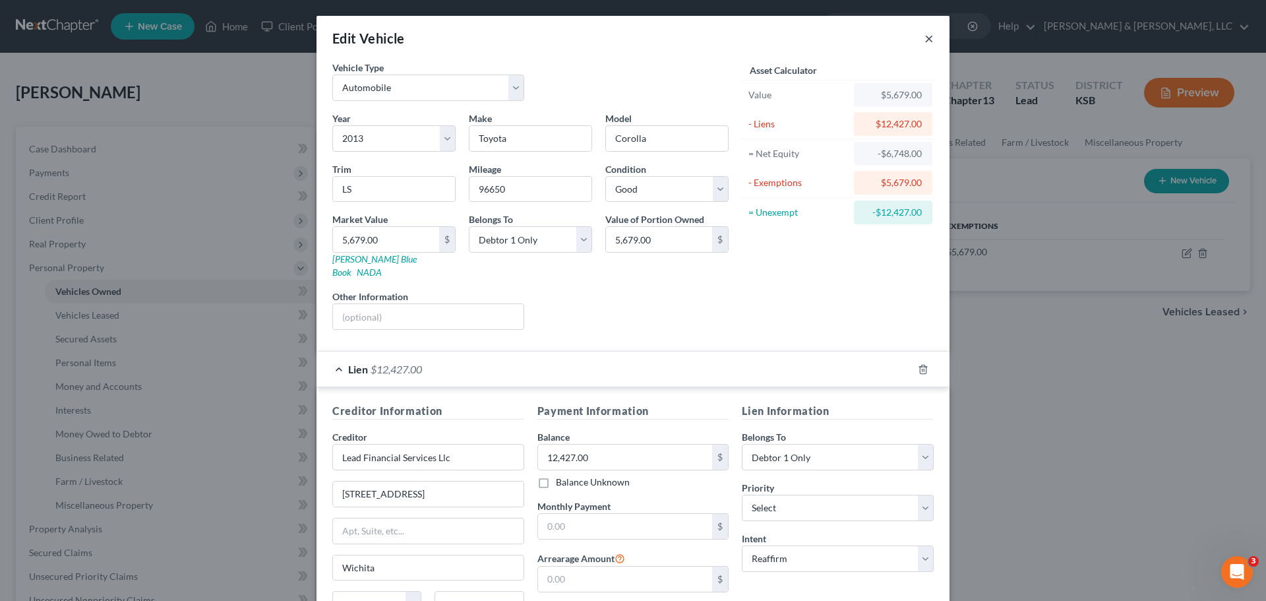
click at [925, 36] on button "×" at bounding box center [929, 38] width 9 height 16
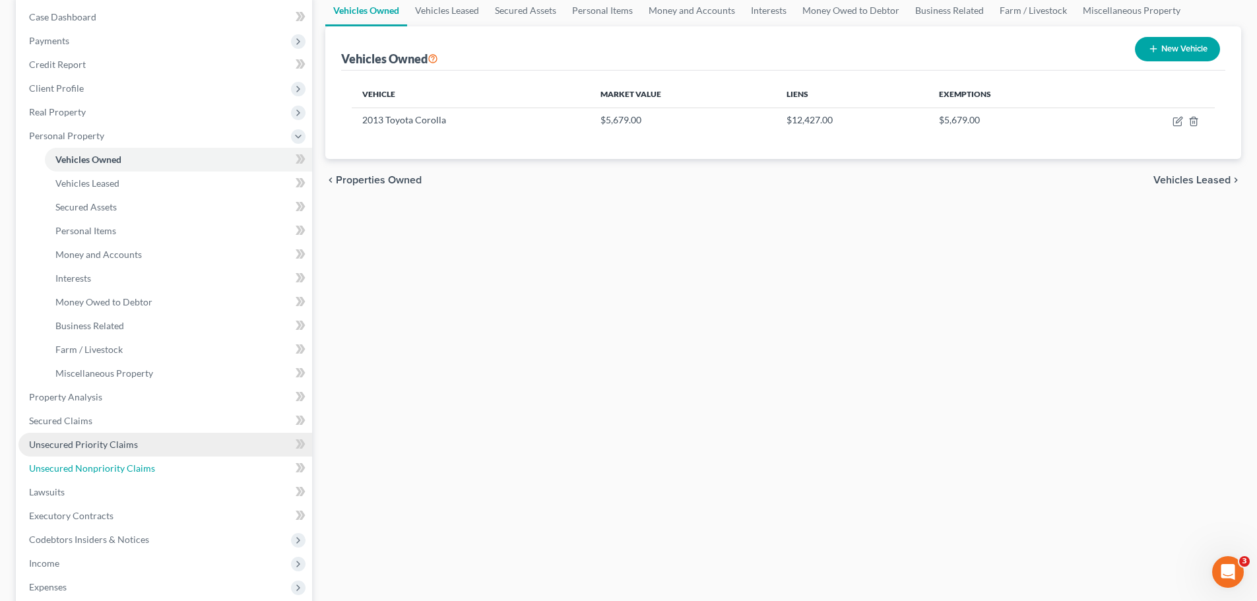
click at [123, 467] on span "Unsecured Nonpriority Claims" at bounding box center [92, 467] width 126 height 11
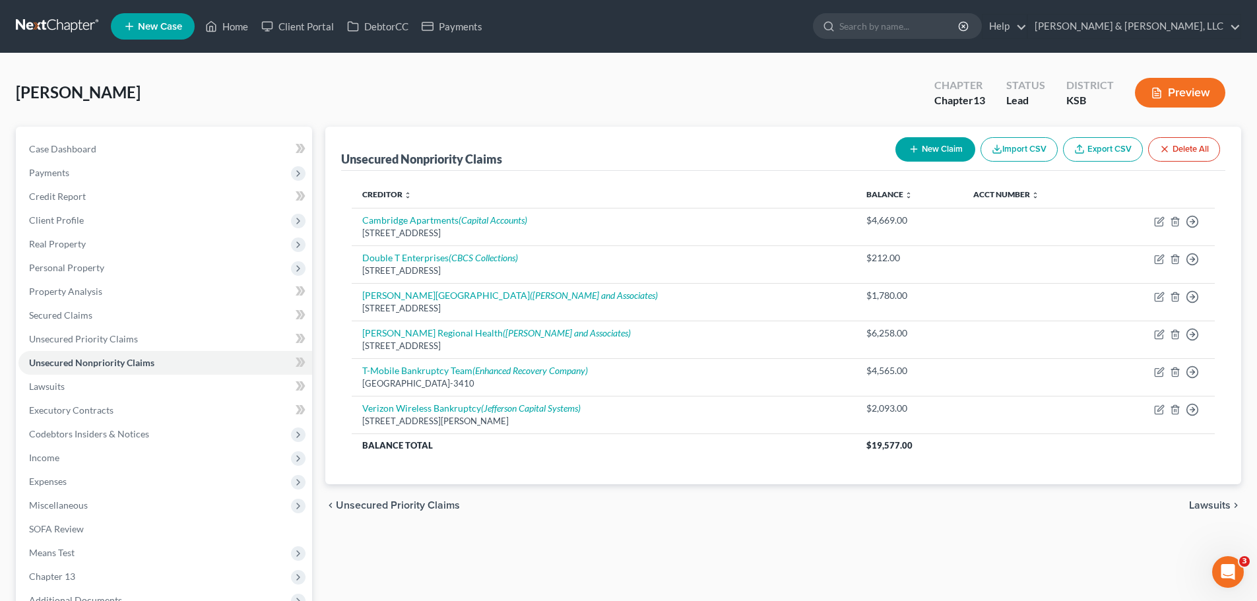
click at [959, 145] on button "New Claim" at bounding box center [935, 149] width 80 height 24
select select "0"
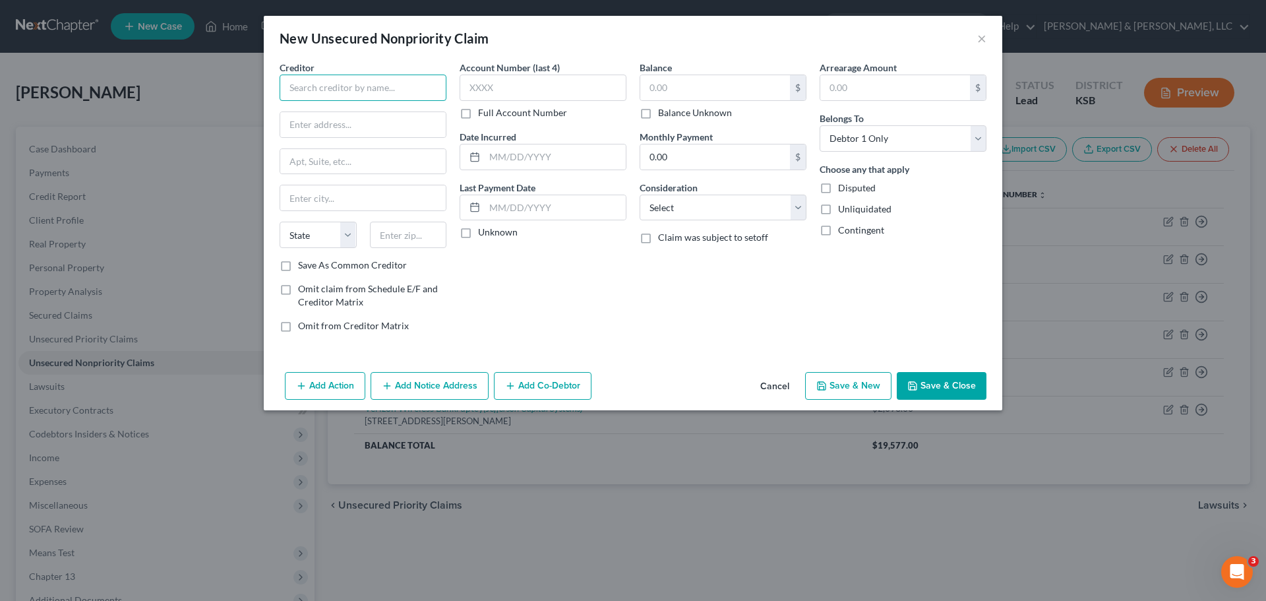
click at [409, 90] on input "text" at bounding box center [363, 88] width 167 height 26
type input "lead"
click at [985, 36] on button "×" at bounding box center [982, 38] width 9 height 16
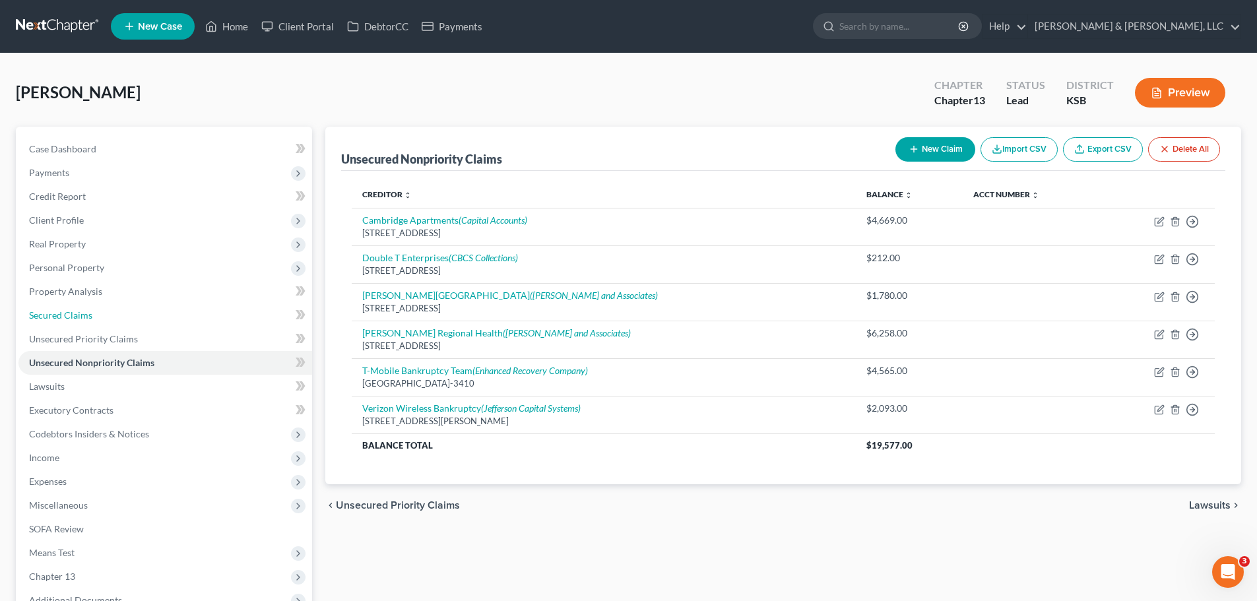
click at [132, 318] on link "Secured Claims" at bounding box center [165, 315] width 294 height 24
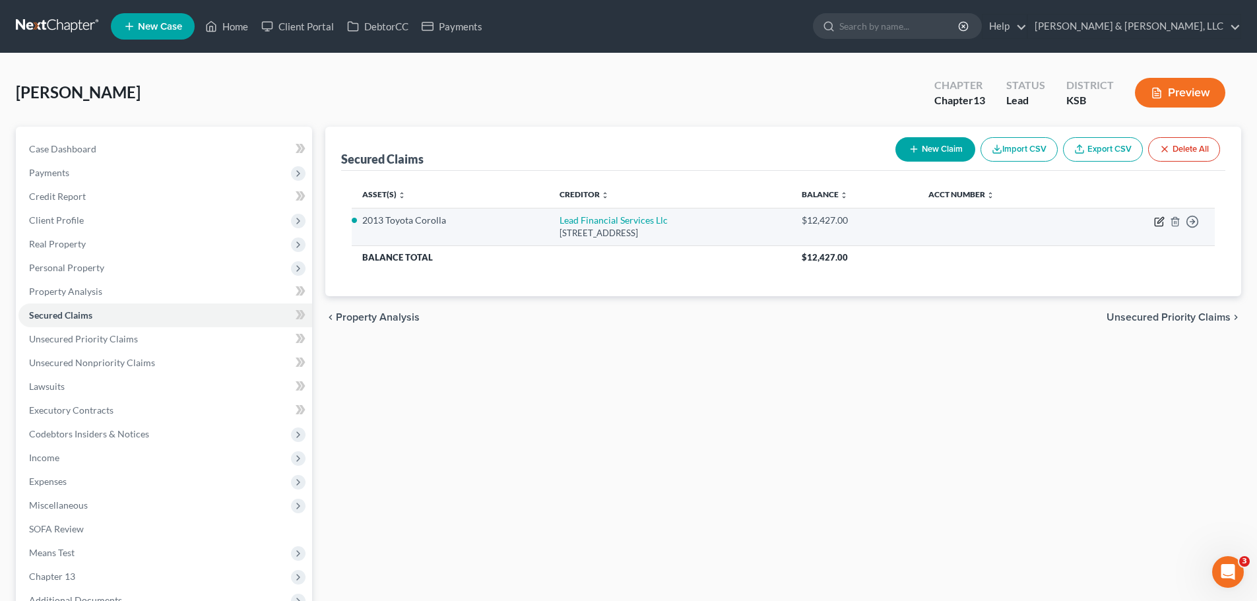
click at [1162, 226] on icon "button" at bounding box center [1158, 222] width 8 height 8
select select "17"
select select "3"
select select "2"
select select "0"
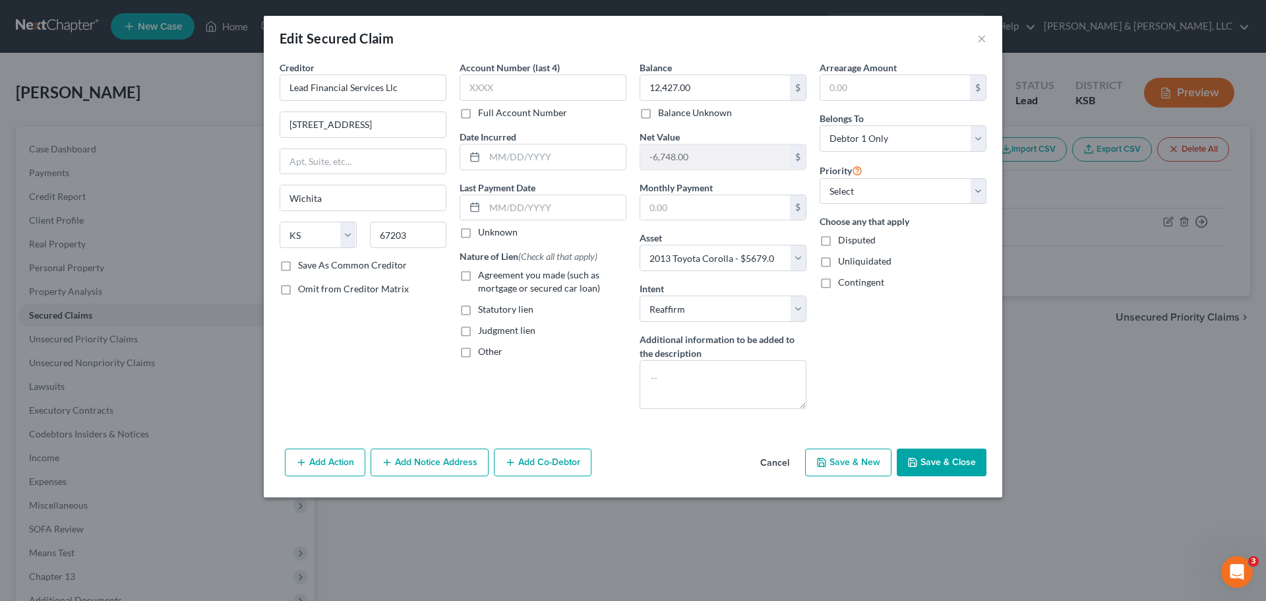
click at [298, 266] on label "Save As Common Creditor" at bounding box center [352, 265] width 109 height 13
click at [303, 266] on input "Save As Common Creditor" at bounding box center [307, 263] width 9 height 9
click at [926, 452] on button "Save & Close" at bounding box center [942, 463] width 90 height 28
checkbox input "false"
select select
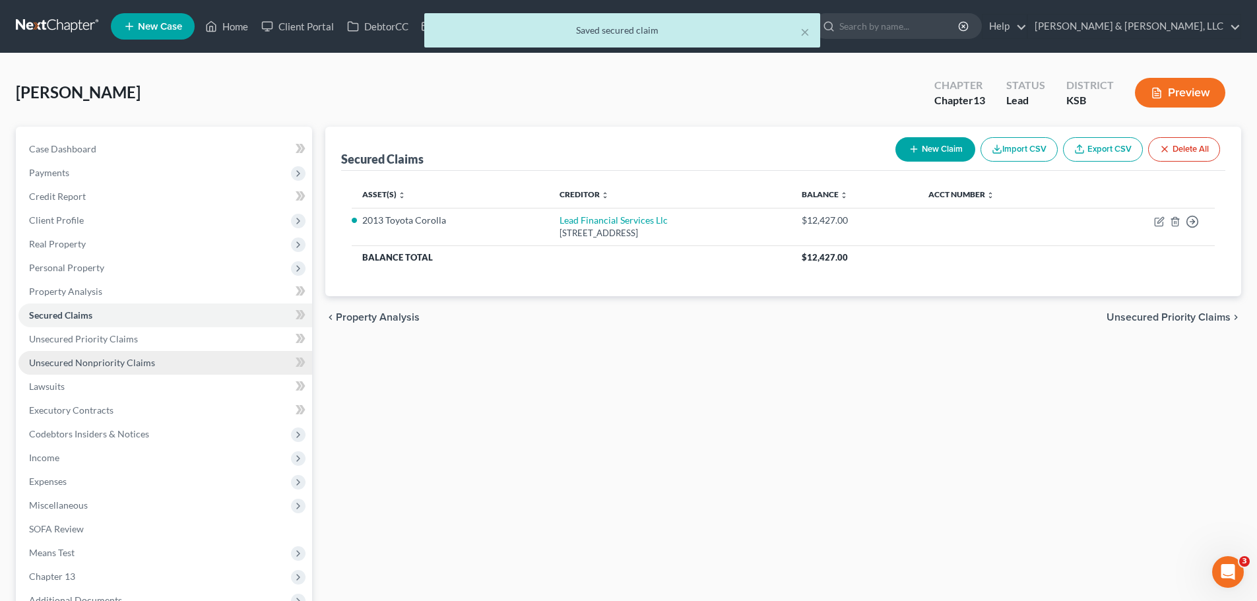
click at [141, 368] on link "Unsecured Nonpriority Claims" at bounding box center [165, 363] width 294 height 24
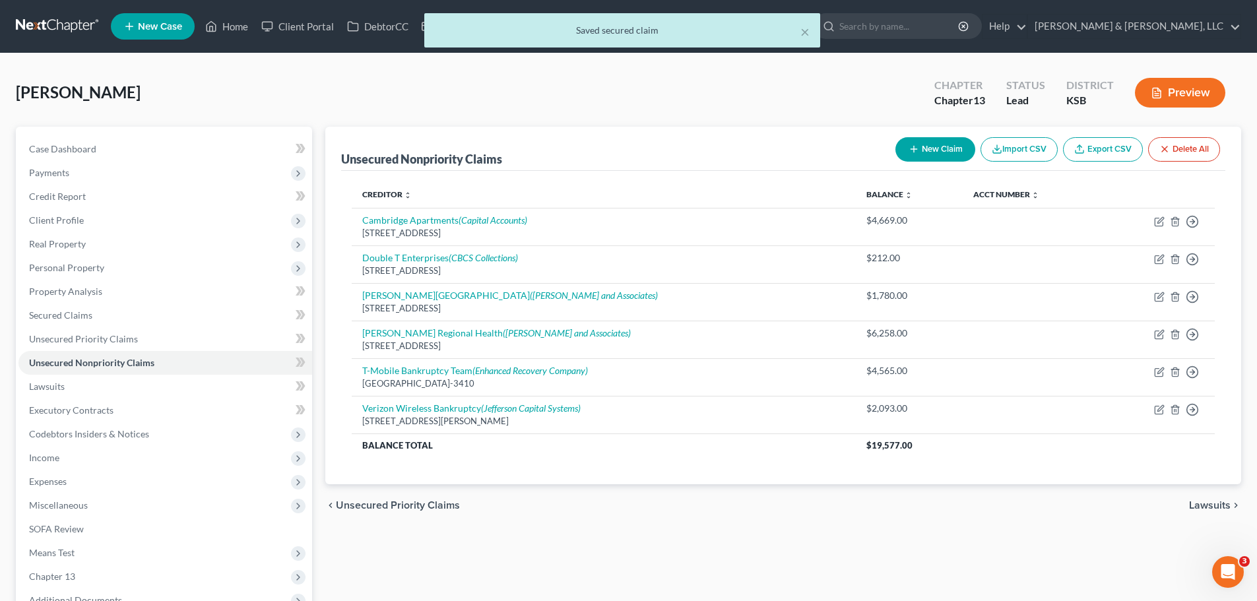
click at [924, 151] on button "New Claim" at bounding box center [935, 149] width 80 height 24
select select "0"
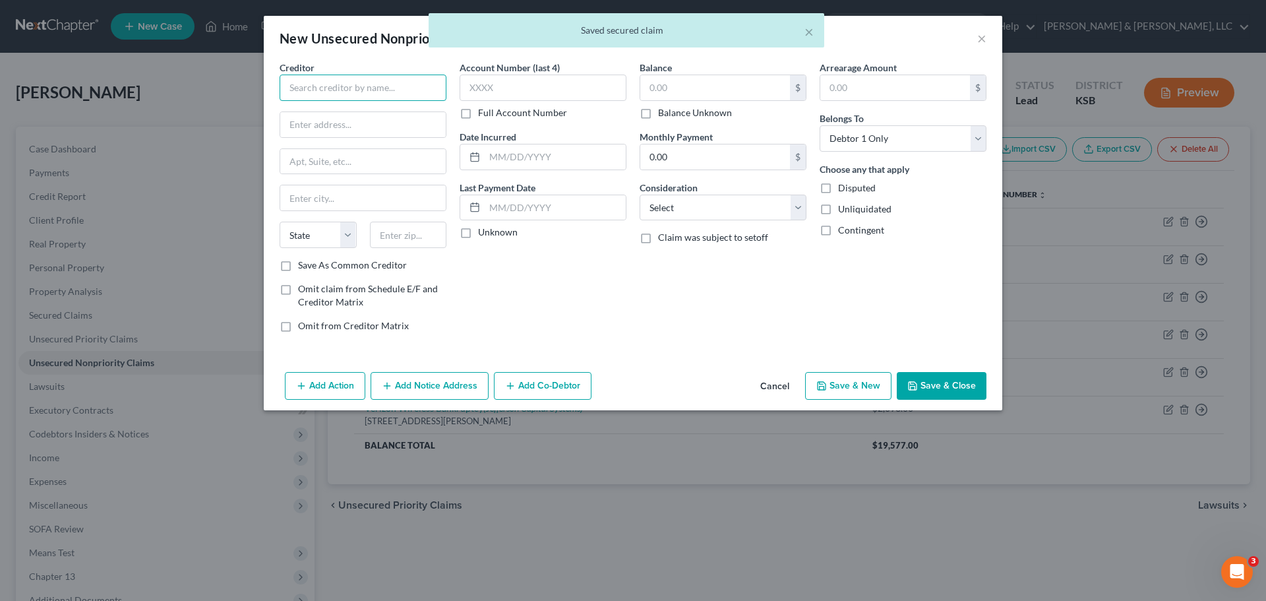
click at [414, 96] on input "text" at bounding box center [363, 88] width 167 height 26
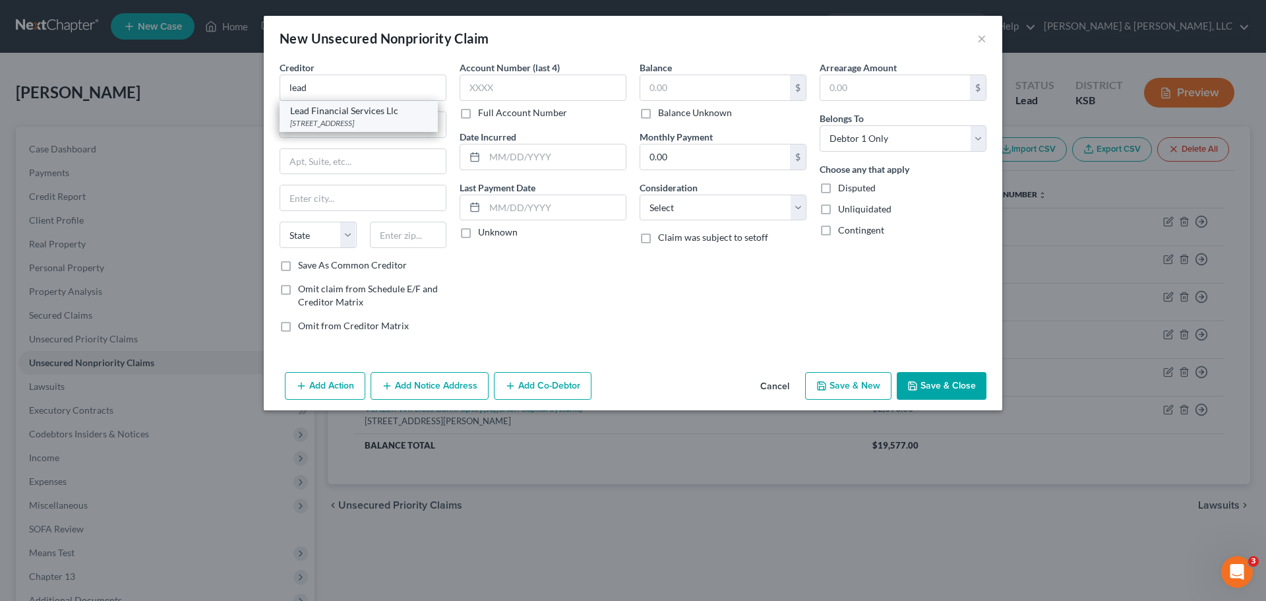
click at [407, 108] on div "Lead Financial Services Llc" at bounding box center [358, 110] width 137 height 13
type input "Lead Financial Services Llc"
type input "114 N West St"
type input "Wichita"
select select "17"
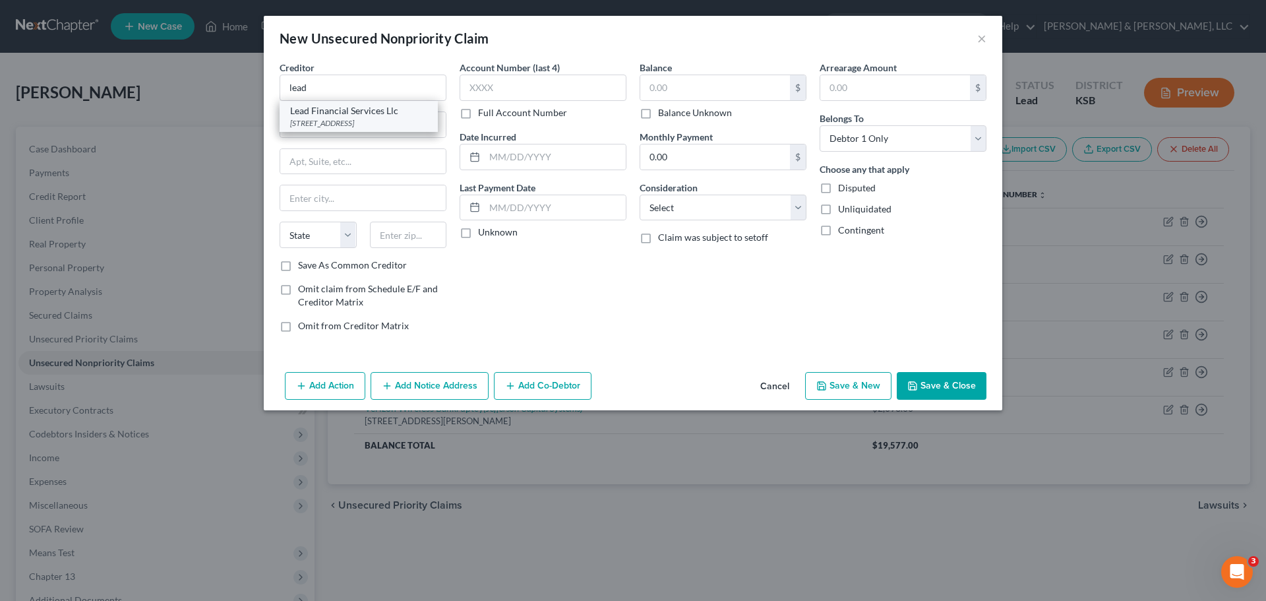
type input "67203"
click at [673, 93] on input "text" at bounding box center [715, 87] width 150 height 25
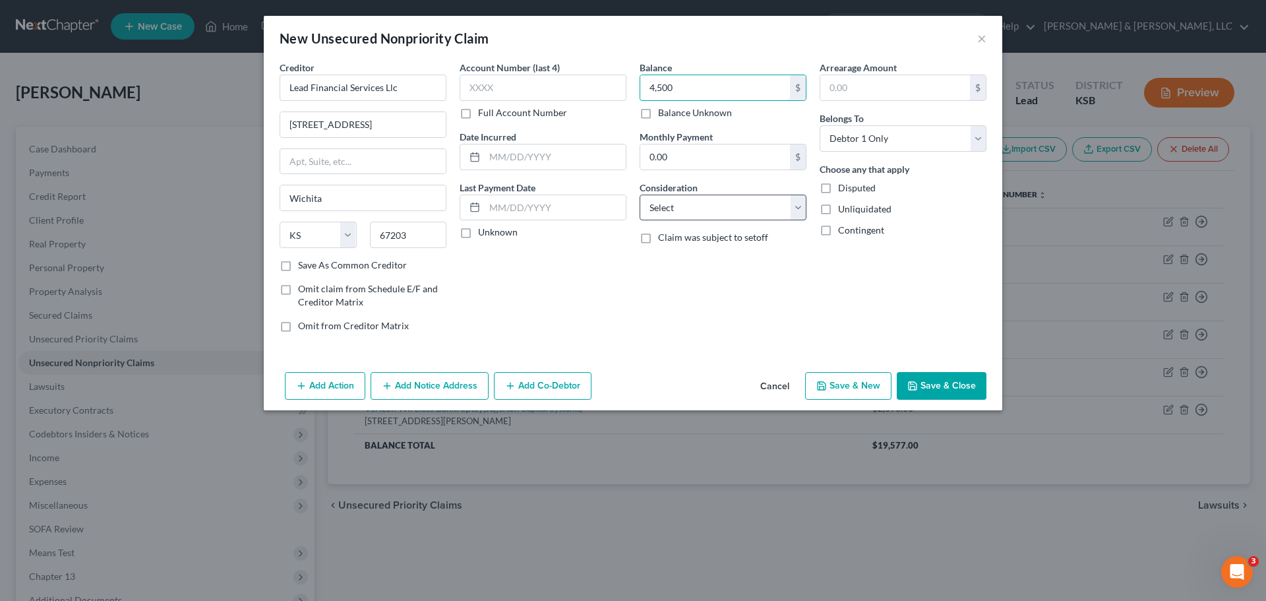
type input "4,500"
click at [709, 201] on select "Select Cable / Satellite Services Collection Agency Credit Card Debt Debt Couns…" at bounding box center [723, 208] width 167 height 26
select select "14"
click at [640, 195] on select "Select Cable / Satellite Services Collection Agency Credit Card Debt Debt Couns…" at bounding box center [723, 208] width 167 height 26
click at [939, 394] on button "Save & Close" at bounding box center [942, 386] width 90 height 28
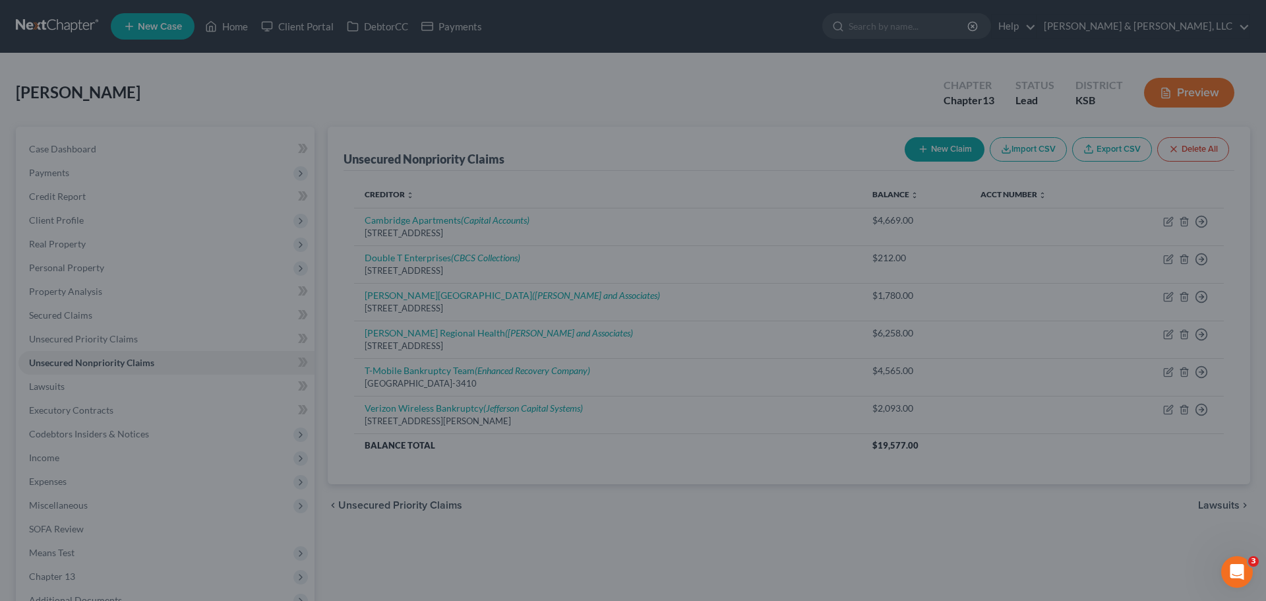
type input "4,500.00"
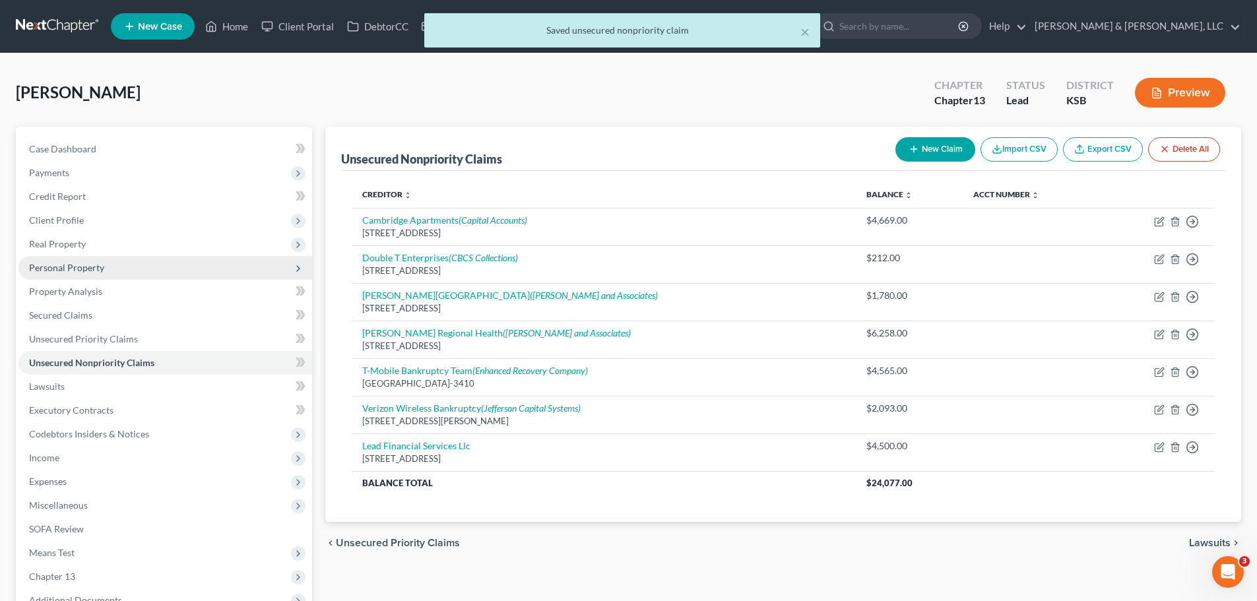
click at [67, 269] on span "Personal Property" at bounding box center [66, 267] width 75 height 11
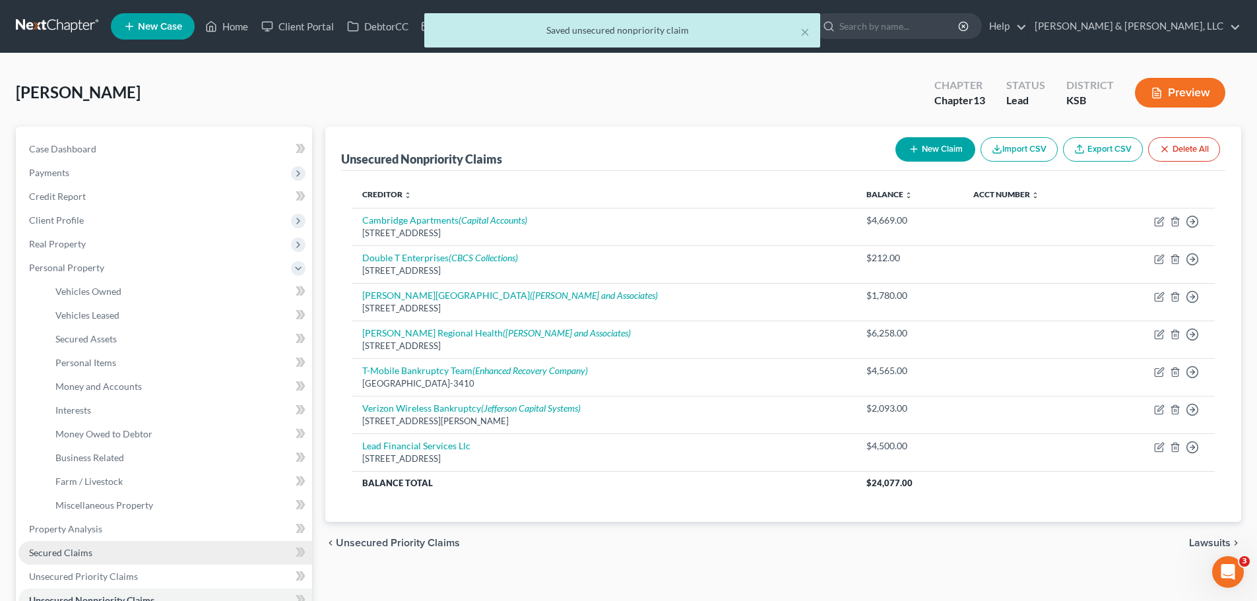
click at [84, 553] on span "Secured Claims" at bounding box center [60, 552] width 63 height 11
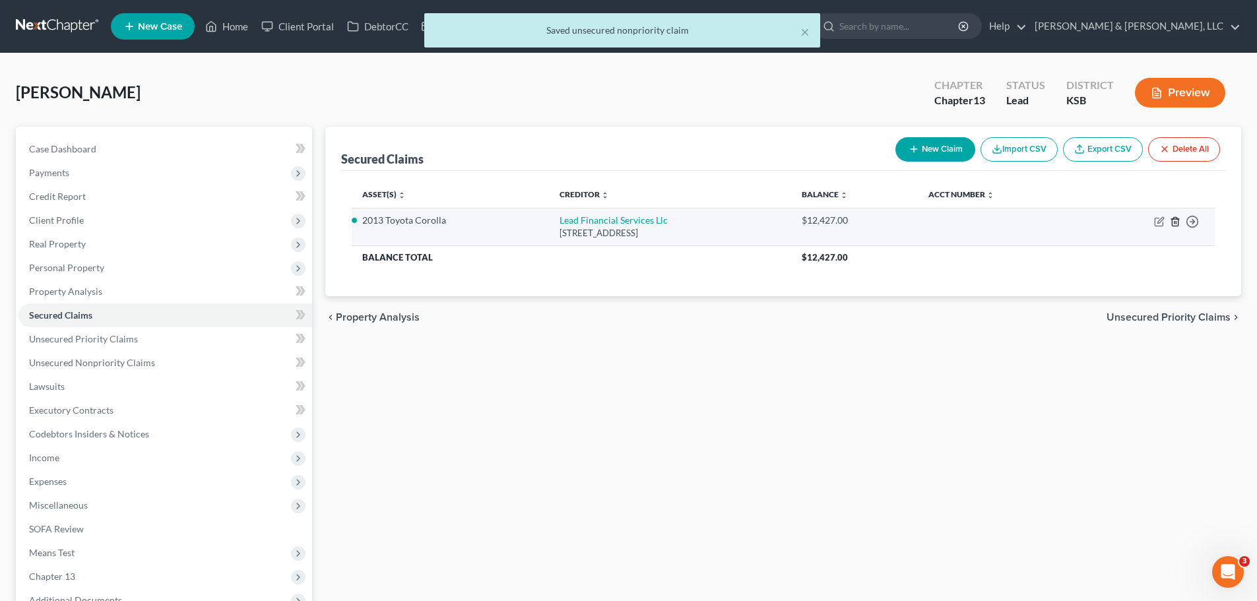
click at [1176, 220] on icon "button" at bounding box center [1174, 221] width 11 height 11
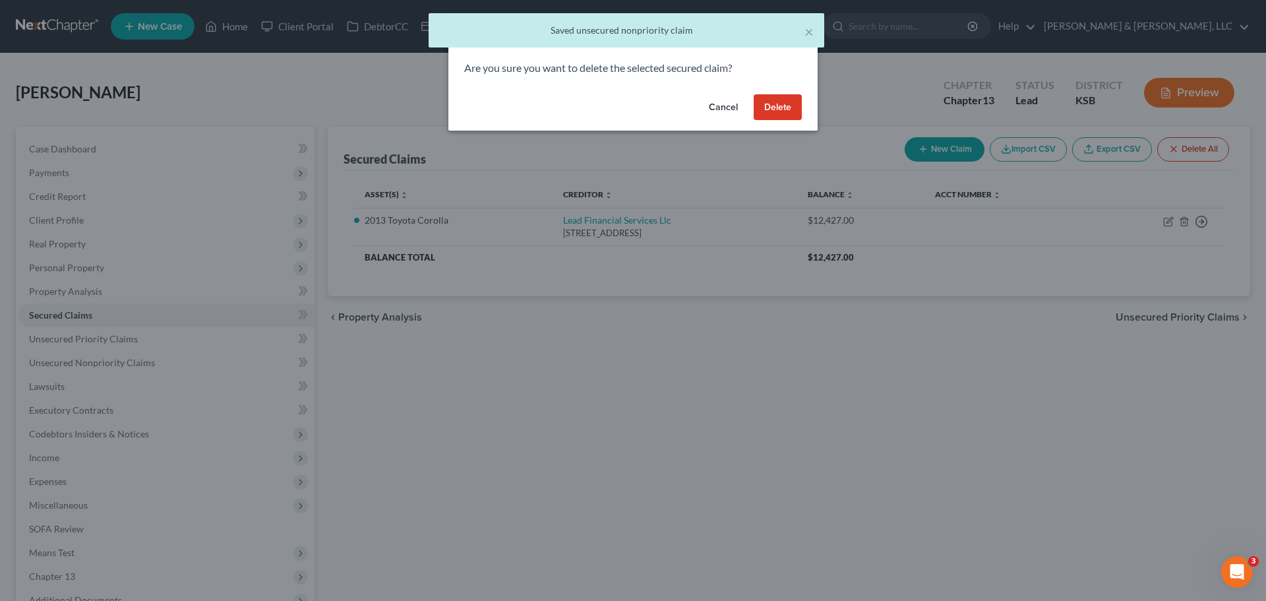
click at [783, 111] on button "Delete" at bounding box center [778, 107] width 48 height 26
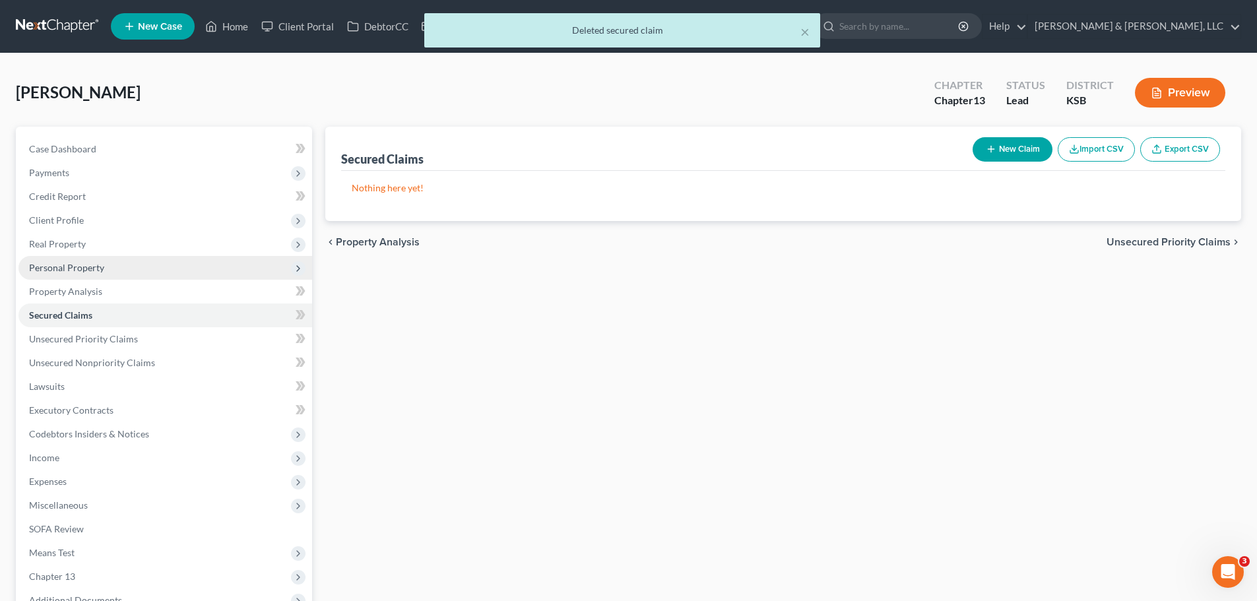
click at [91, 272] on span "Personal Property" at bounding box center [66, 267] width 75 height 11
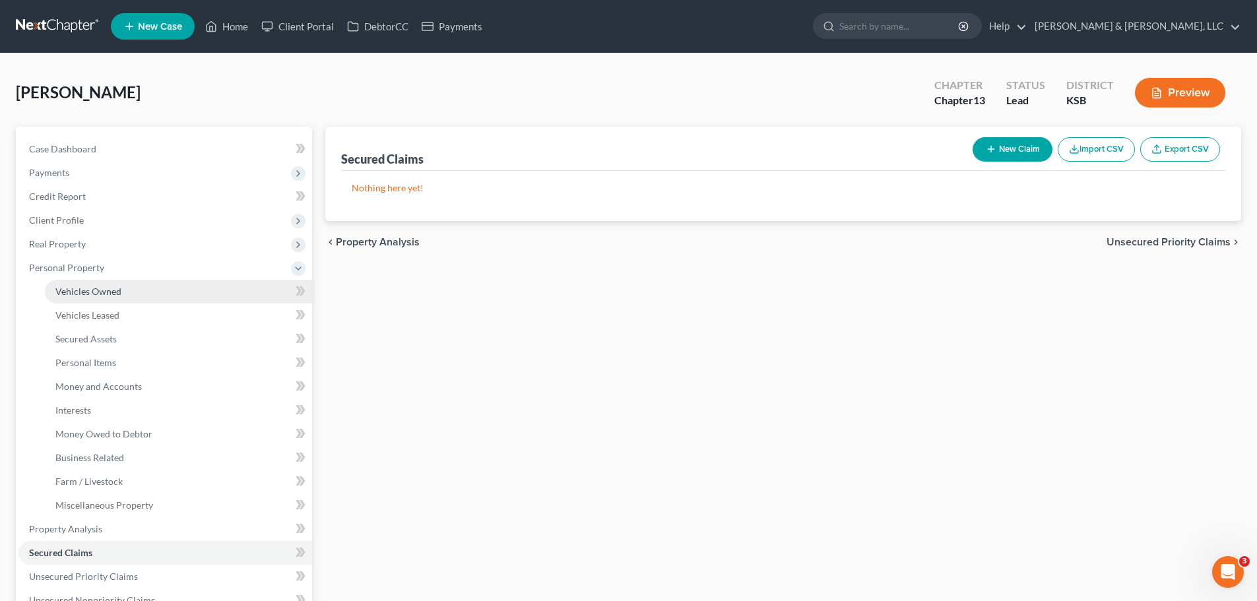
click at [129, 298] on link "Vehicles Owned" at bounding box center [178, 292] width 267 height 24
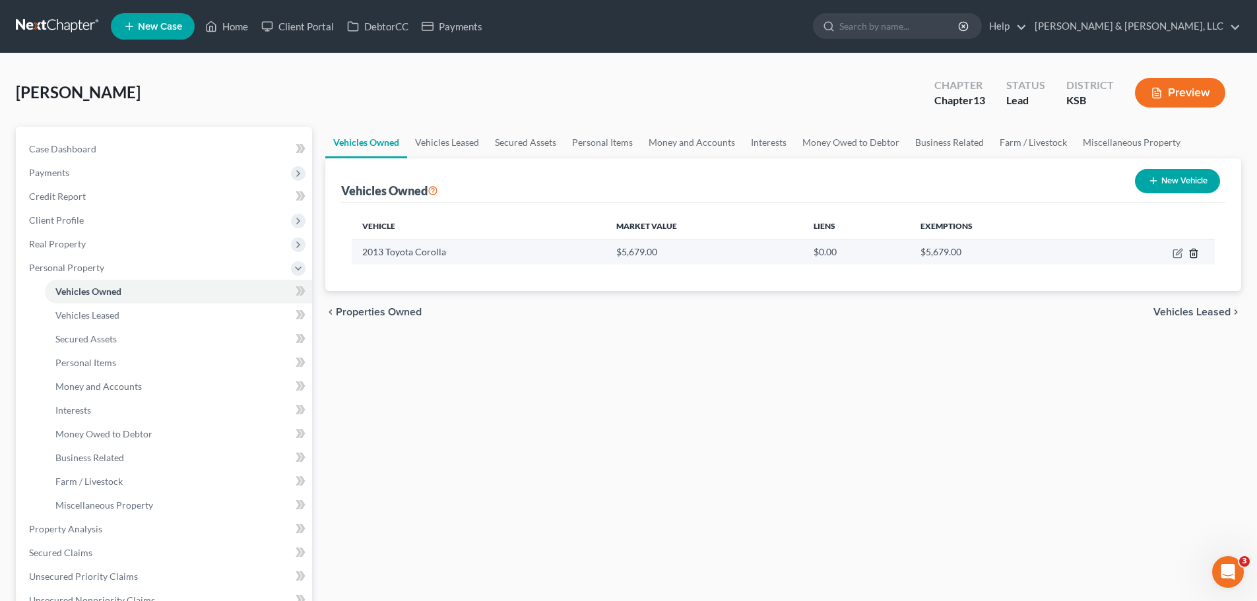
click at [1193, 251] on polyline "button" at bounding box center [1193, 251] width 8 height 0
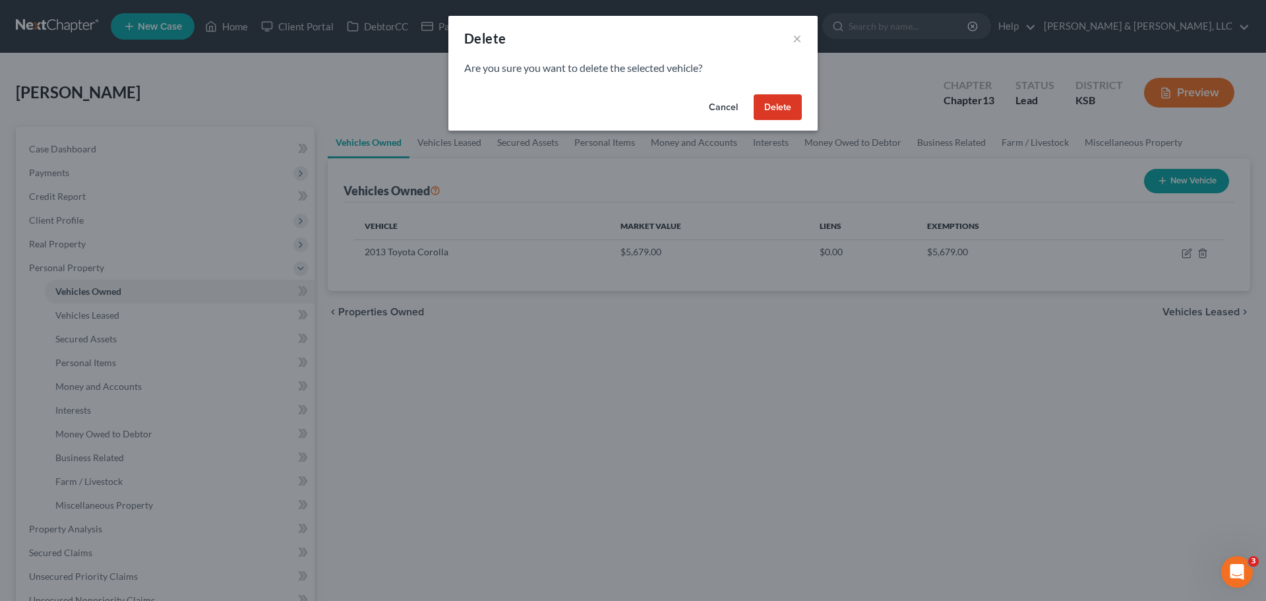
click at [783, 111] on button "Delete" at bounding box center [778, 107] width 48 height 26
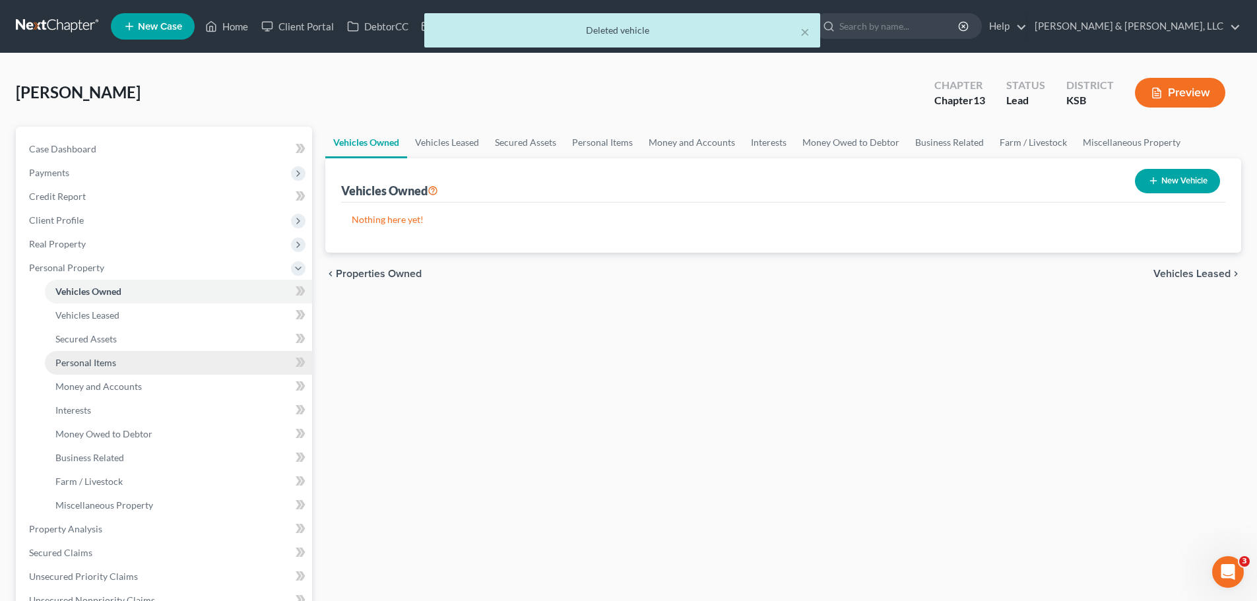
click at [120, 355] on link "Personal Items" at bounding box center [178, 363] width 267 height 24
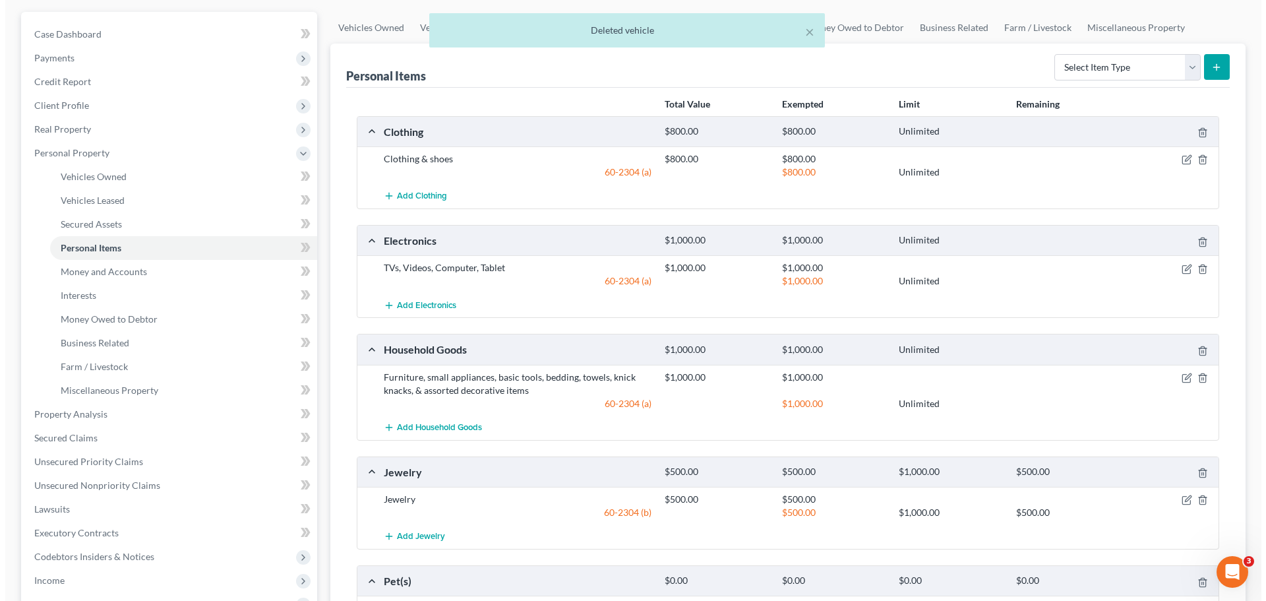
scroll to position [132, 0]
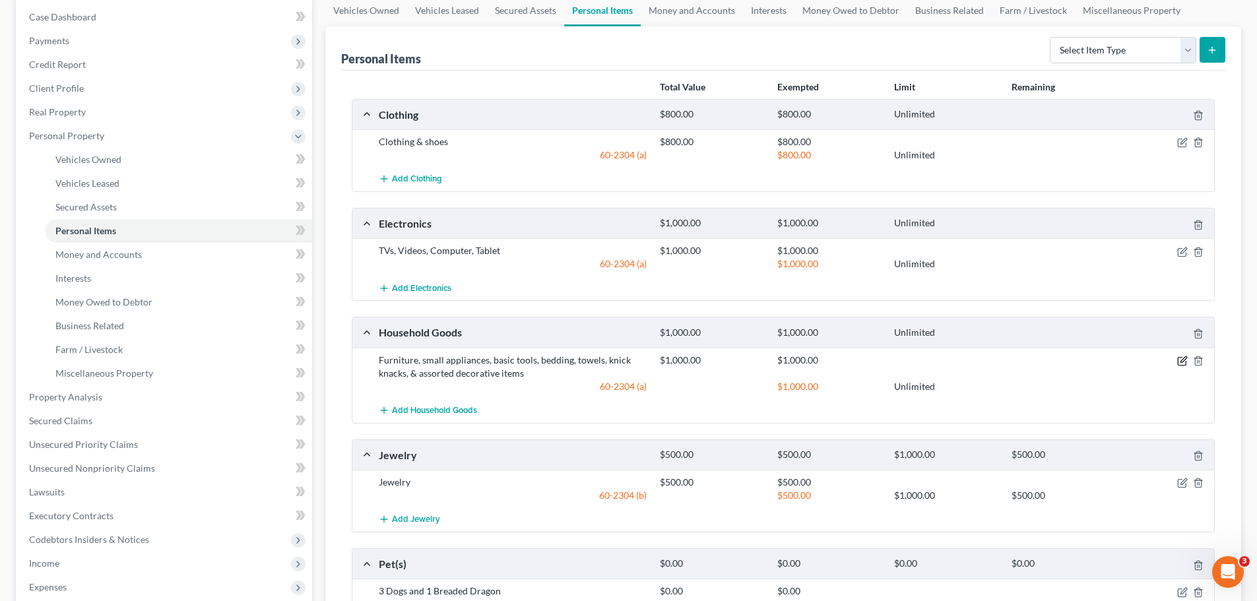
click at [1183, 360] on icon "button" at bounding box center [1182, 361] width 11 height 11
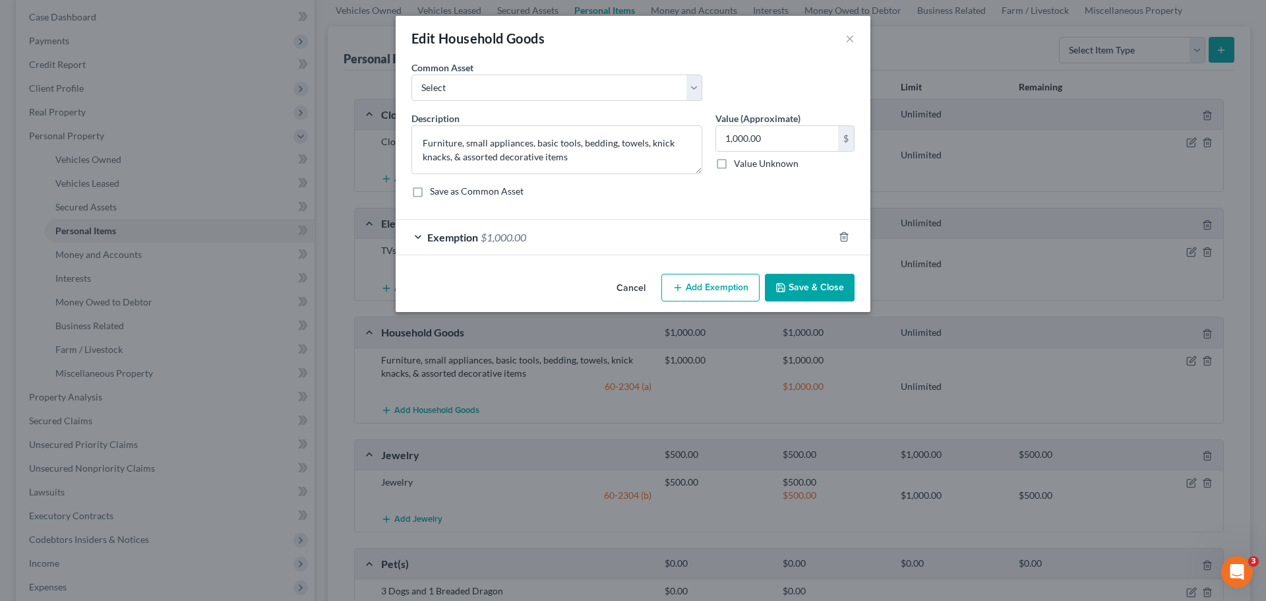
click at [732, 288] on button "Add Exemption" at bounding box center [711, 288] width 98 height 28
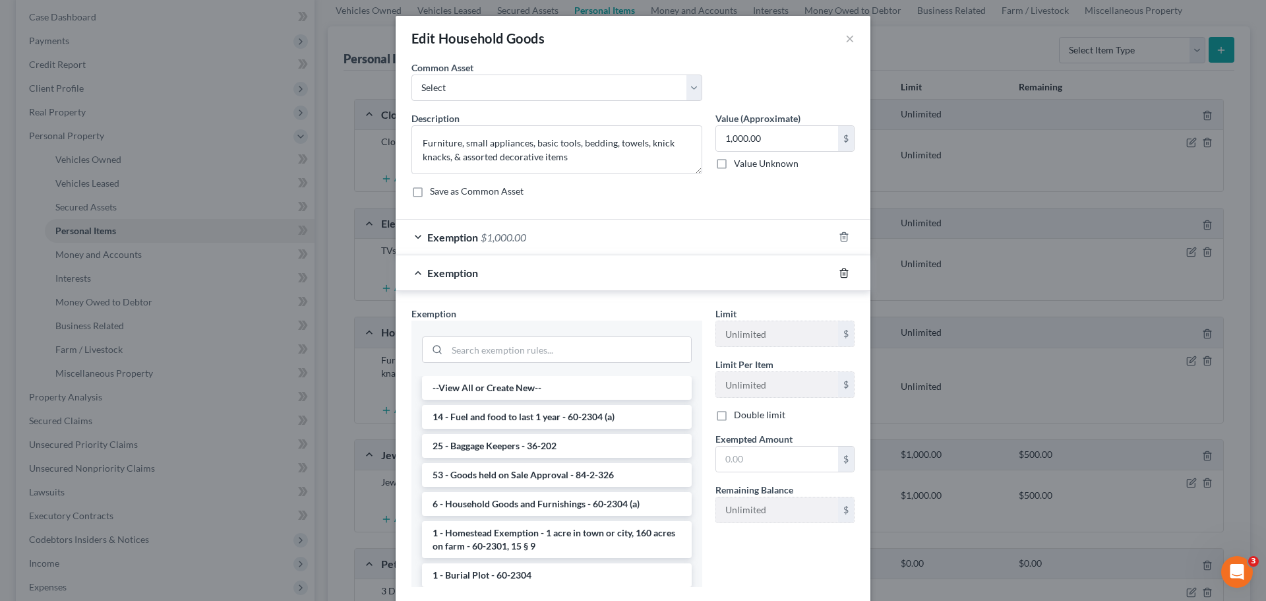
drag, startPoint x: 840, startPoint y: 273, endPoint x: 836, endPoint y: 266, distance: 7.7
click at [845, 274] on line "button" at bounding box center [845, 273] width 0 height 3
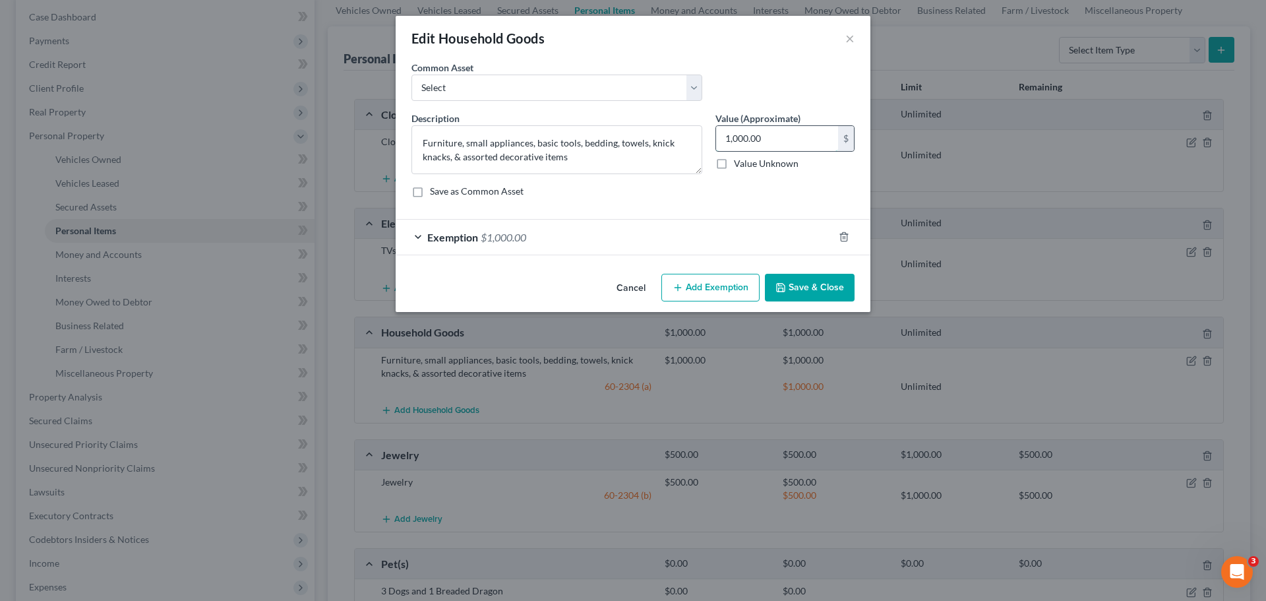
click at [769, 139] on input "1,000.00" at bounding box center [777, 138] width 122 height 25
type input "4,000"
drag, startPoint x: 504, startPoint y: 241, endPoint x: 512, endPoint y: 244, distance: 8.6
click at [503, 241] on span "$1,000.00" at bounding box center [504, 237] width 46 height 13
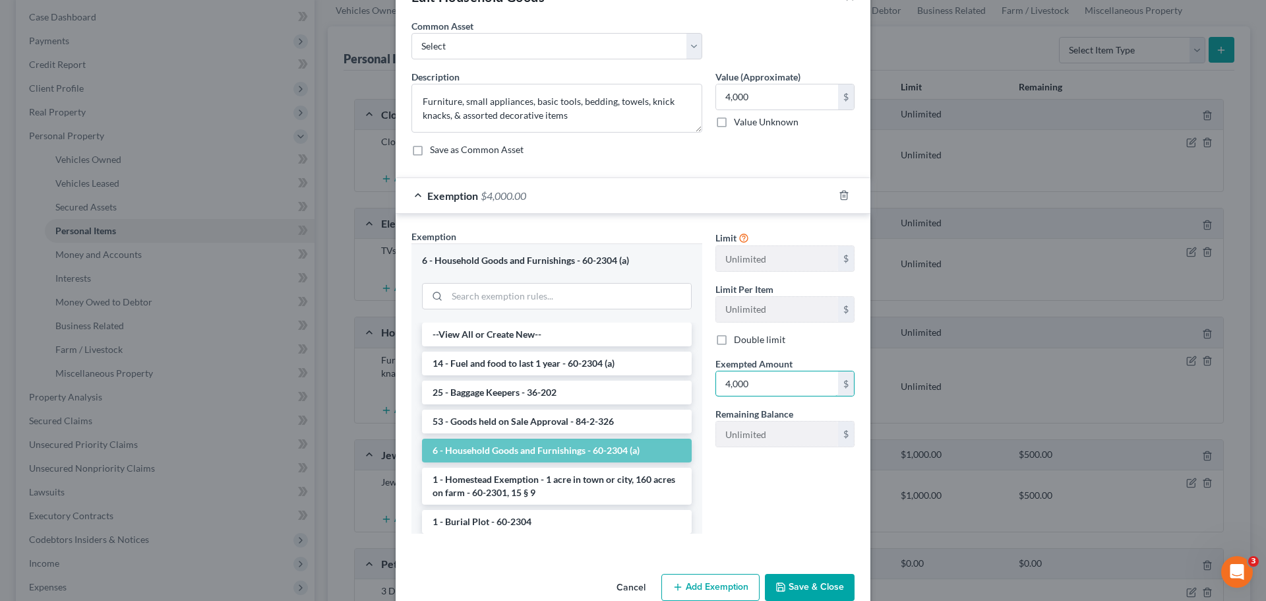
scroll to position [68, 0]
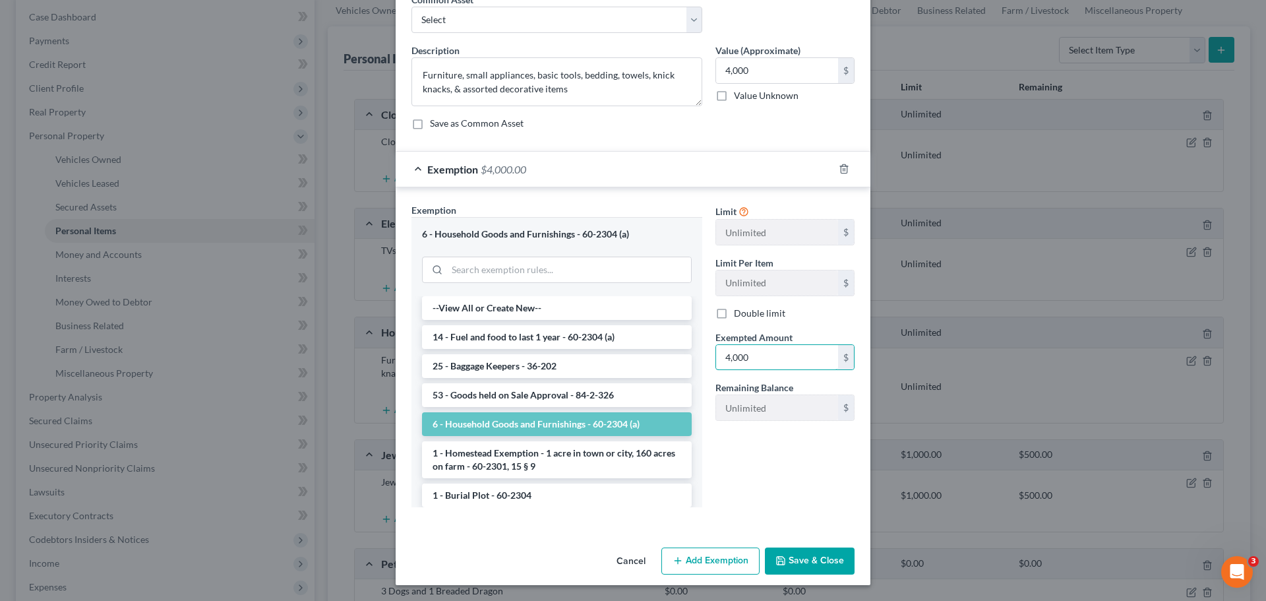
type input "4,000"
click at [819, 575] on button "Save & Close" at bounding box center [810, 561] width 90 height 28
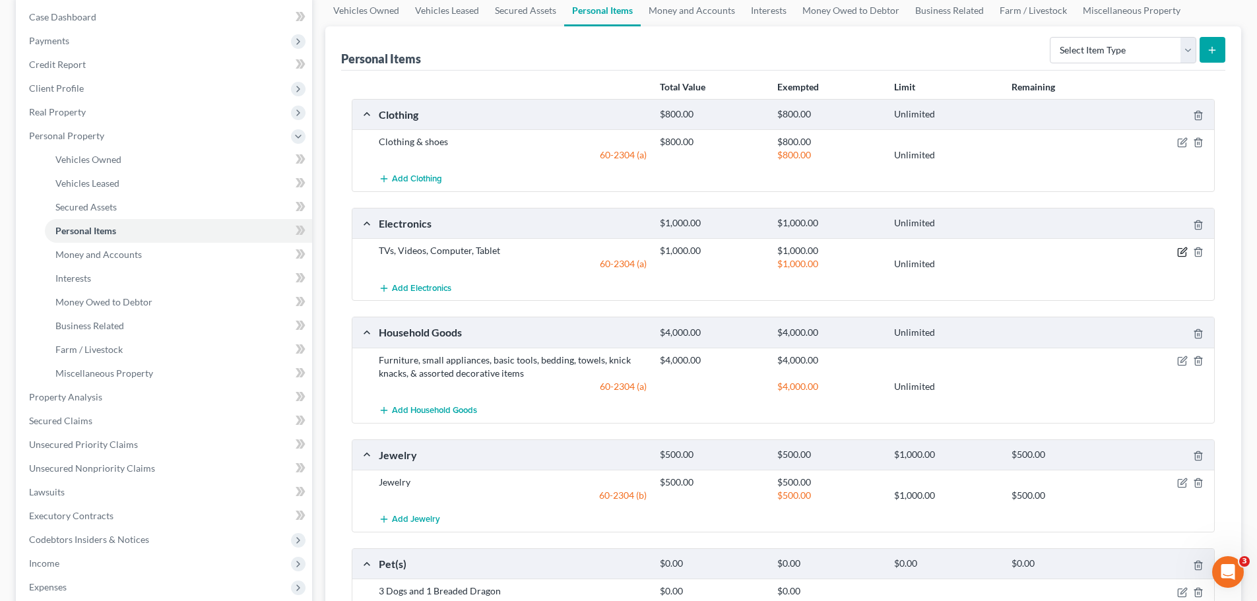
click at [1183, 250] on icon "button" at bounding box center [1183, 250] width 6 height 6
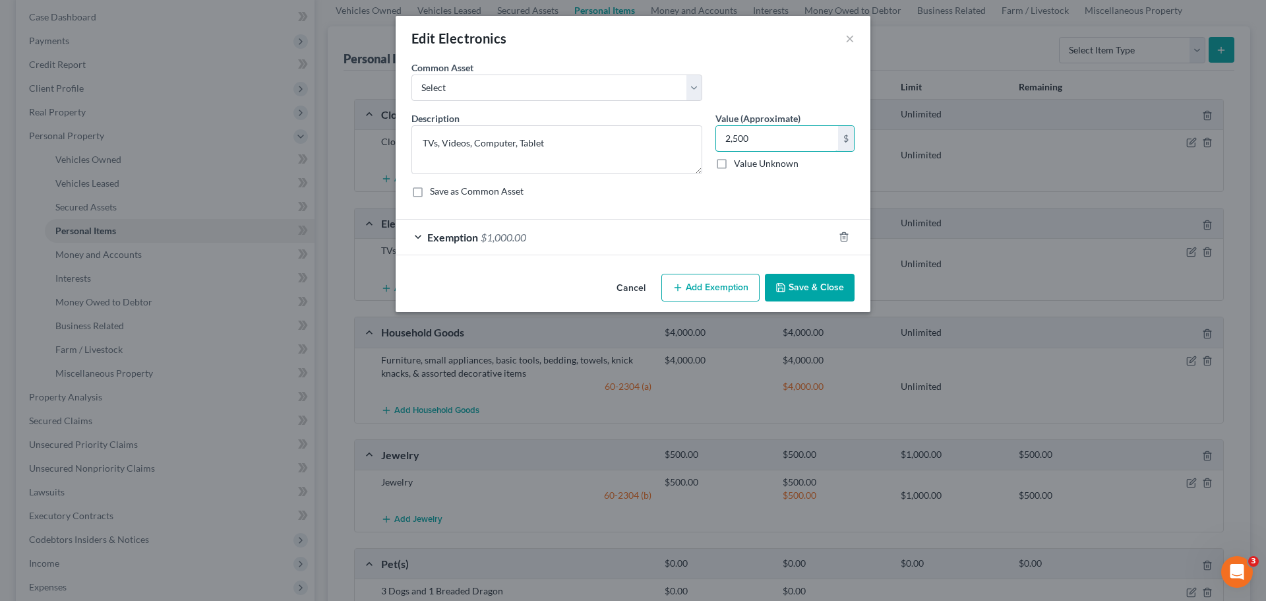
type input "2,500"
click at [516, 245] on div "Exemption $1,000.00" at bounding box center [615, 237] width 438 height 35
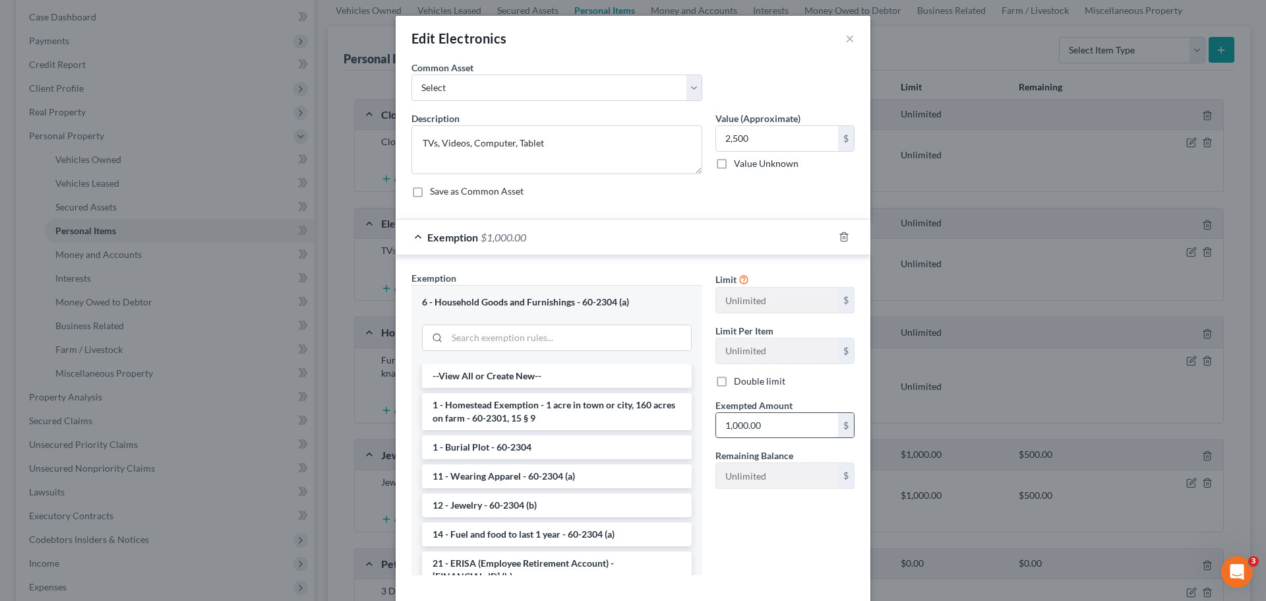
click at [775, 426] on input "1,000.00" at bounding box center [777, 425] width 122 height 25
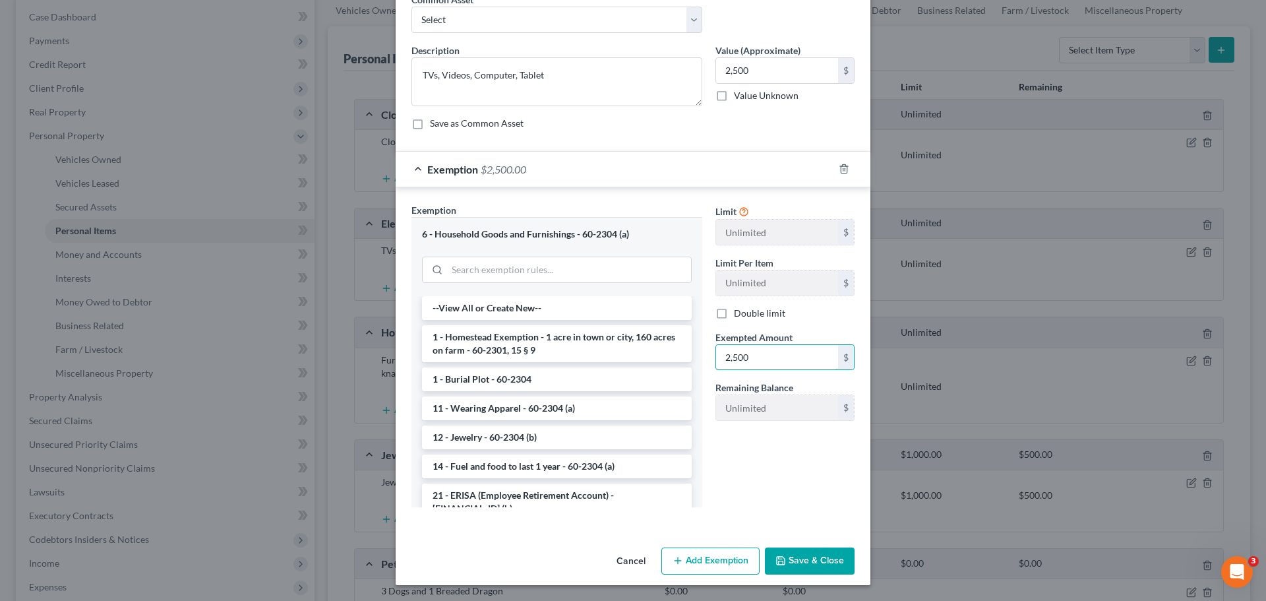
type input "2,500"
click at [832, 557] on button "Save & Close" at bounding box center [810, 561] width 90 height 28
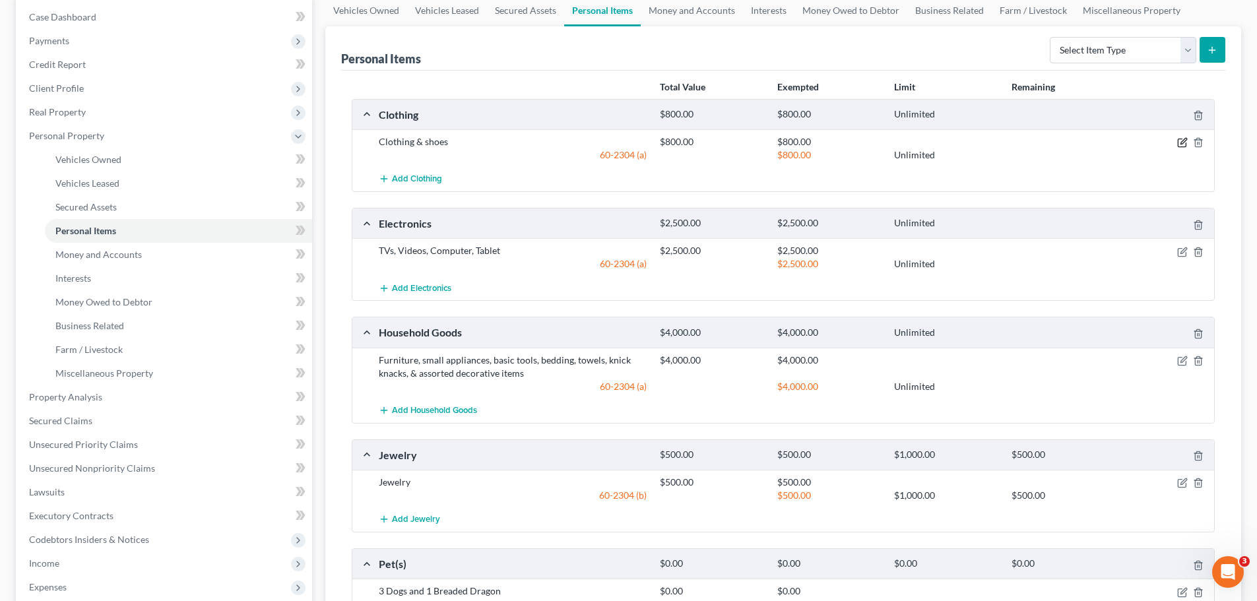
click at [1182, 147] on icon "button" at bounding box center [1181, 143] width 8 height 8
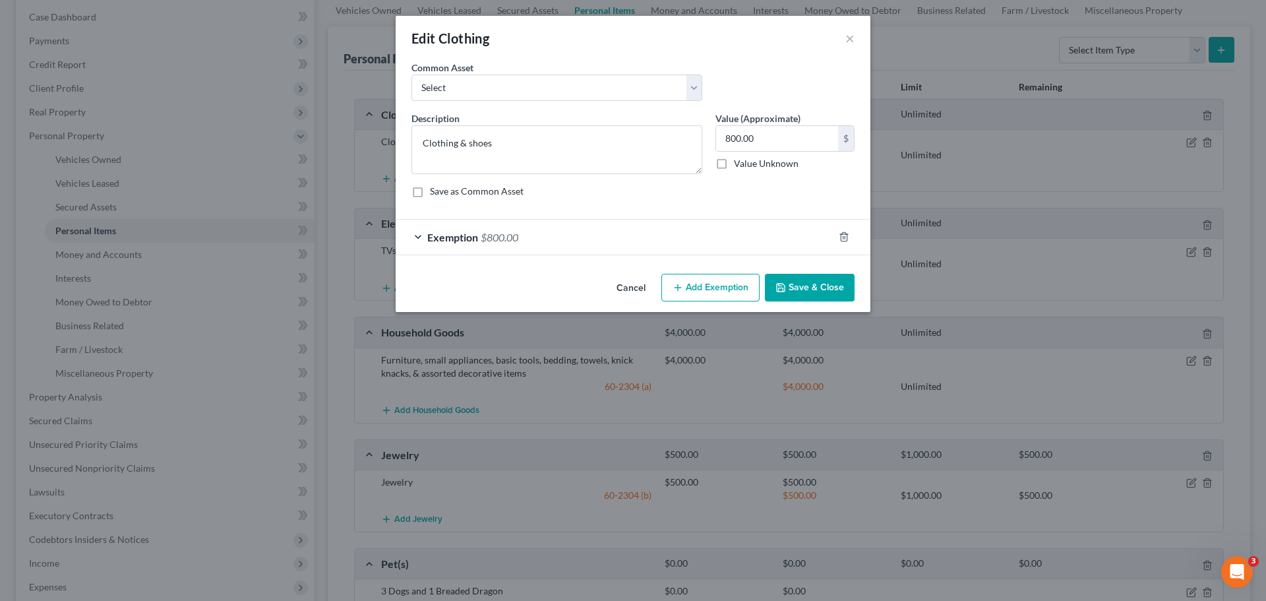
click at [521, 241] on div "Exemption $800.00" at bounding box center [615, 237] width 438 height 35
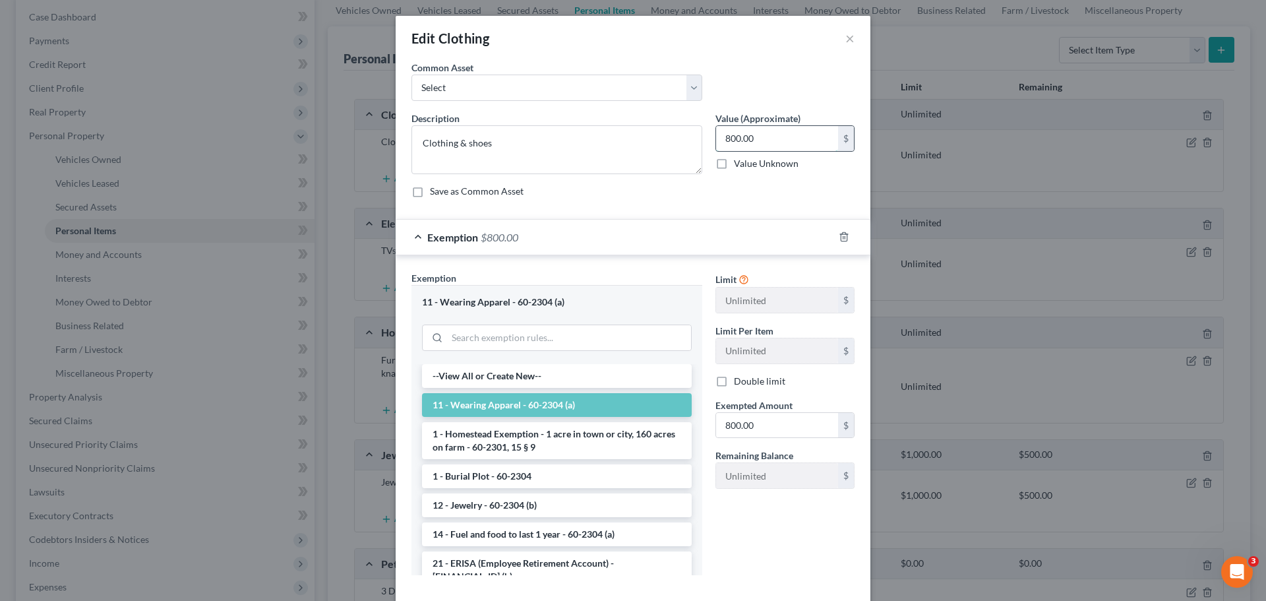
click at [792, 140] on input "800.00" at bounding box center [777, 138] width 122 height 25
type input "500"
click at [774, 421] on input "800.00" at bounding box center [777, 425] width 122 height 25
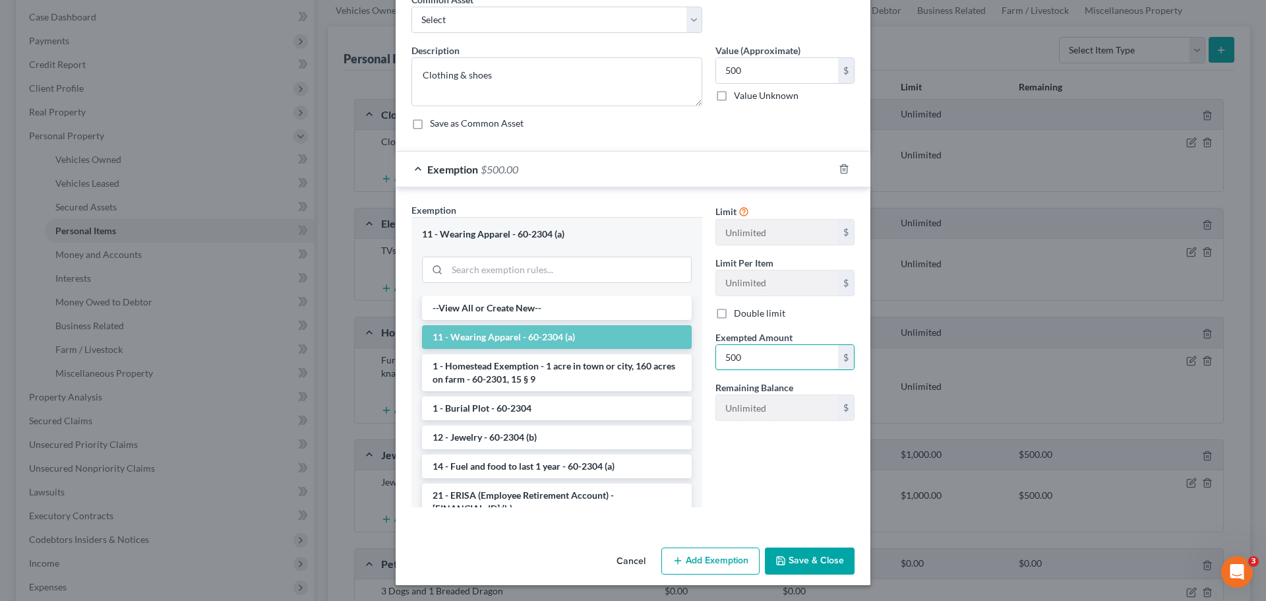
type input "500"
click at [728, 532] on div "An exemption set must first be selected from the Filing Information section. Co…" at bounding box center [633, 267] width 475 height 549
drag, startPoint x: 807, startPoint y: 565, endPoint x: 833, endPoint y: 550, distance: 30.4
click at [807, 565] on button "Save & Close" at bounding box center [810, 561] width 90 height 28
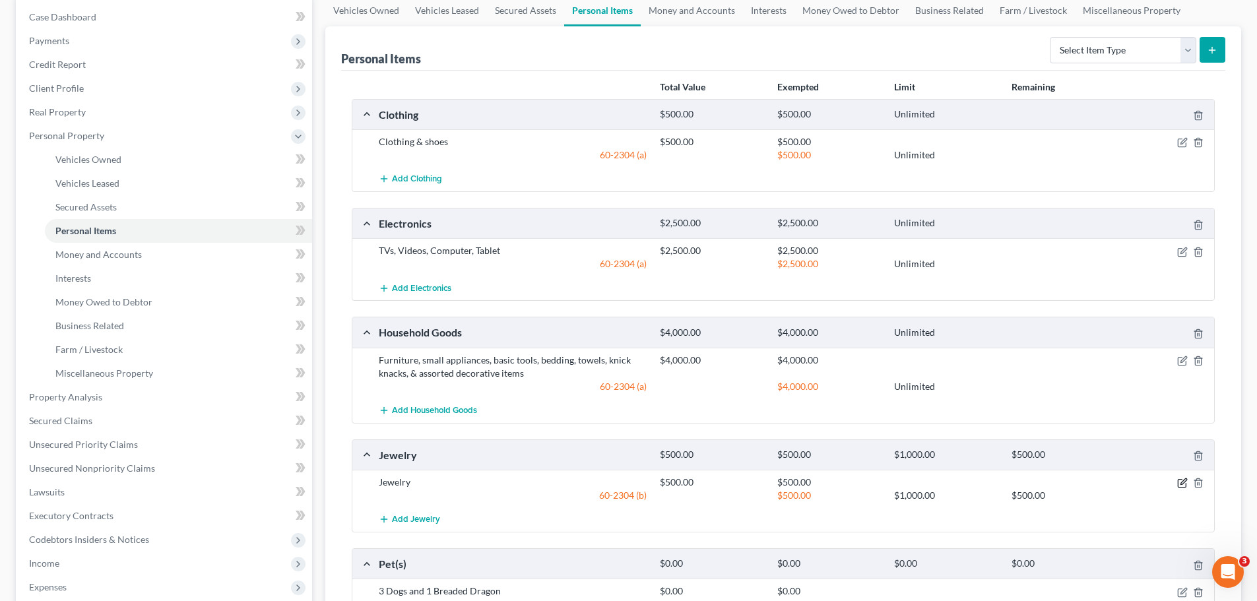
drag, startPoint x: 1184, startPoint y: 483, endPoint x: 1161, endPoint y: 460, distance: 33.1
click at [1183, 483] on icon "button" at bounding box center [1182, 483] width 11 height 11
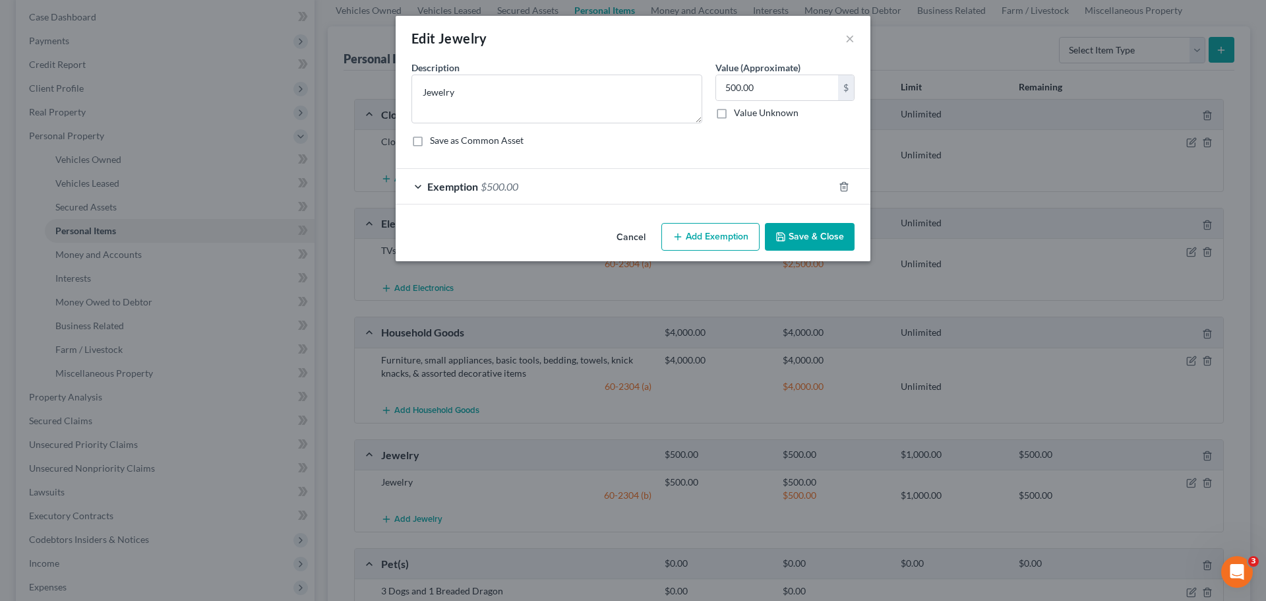
click at [597, 188] on div "Exemption $500.00" at bounding box center [615, 186] width 438 height 35
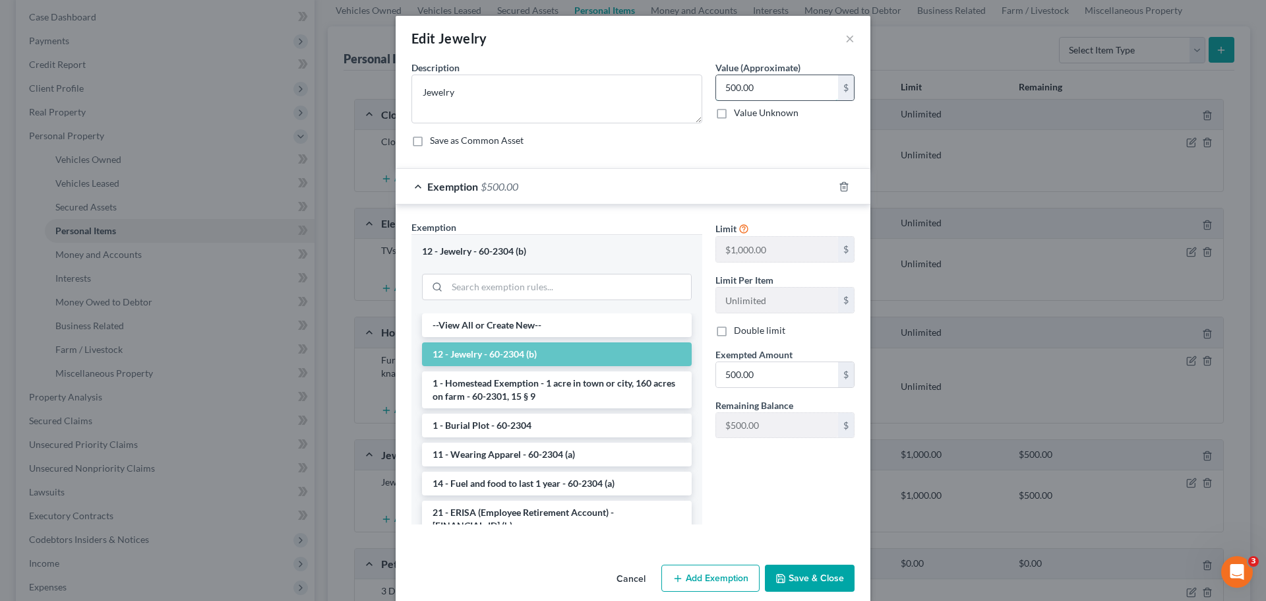
click at [776, 93] on input "500.00" at bounding box center [777, 87] width 122 height 25
type input "1,000"
click at [788, 373] on input "500.00" at bounding box center [777, 374] width 122 height 25
type input "1,000"
click at [800, 580] on button "Save & Close" at bounding box center [810, 579] width 90 height 28
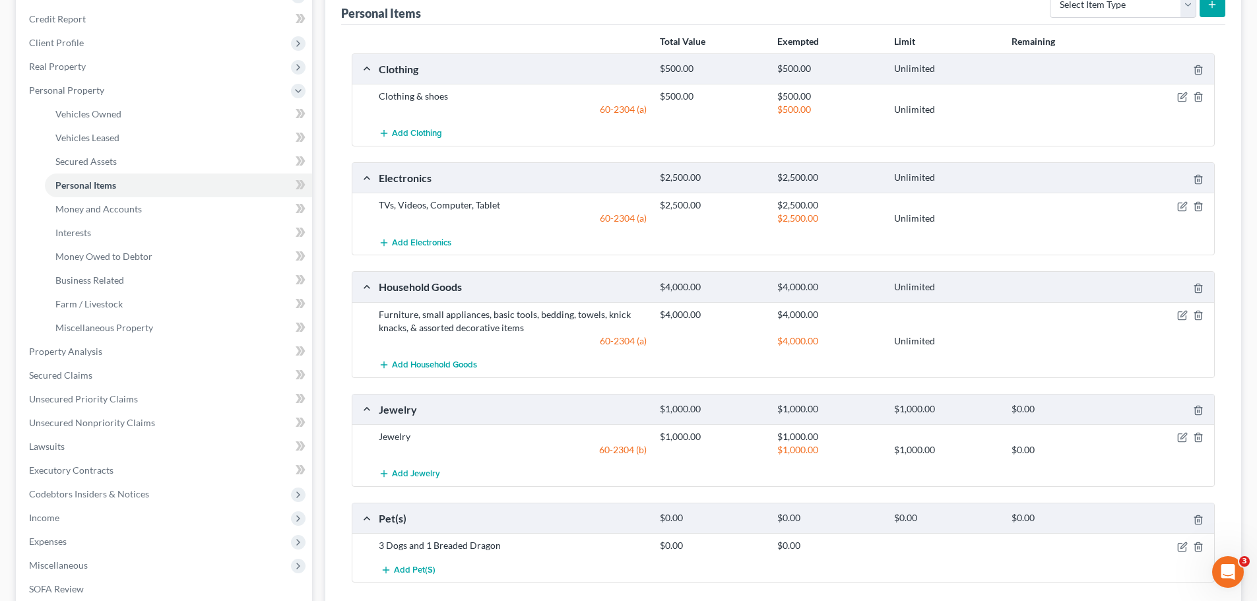
scroll to position [198, 0]
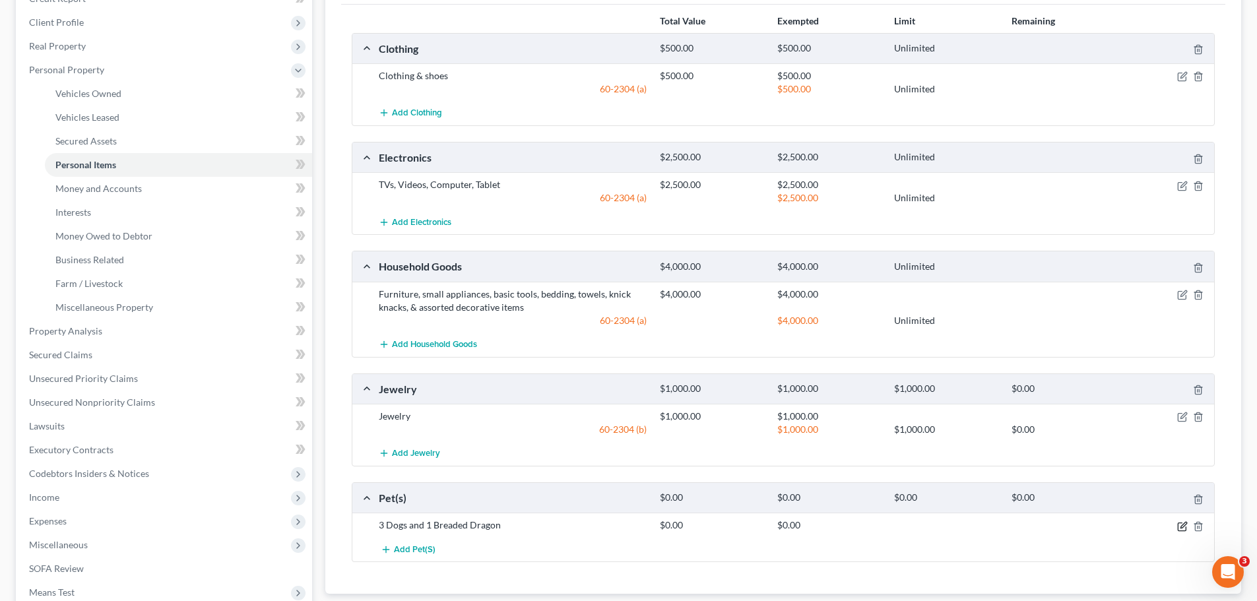
click at [1185, 529] on icon "button" at bounding box center [1181, 526] width 8 height 8
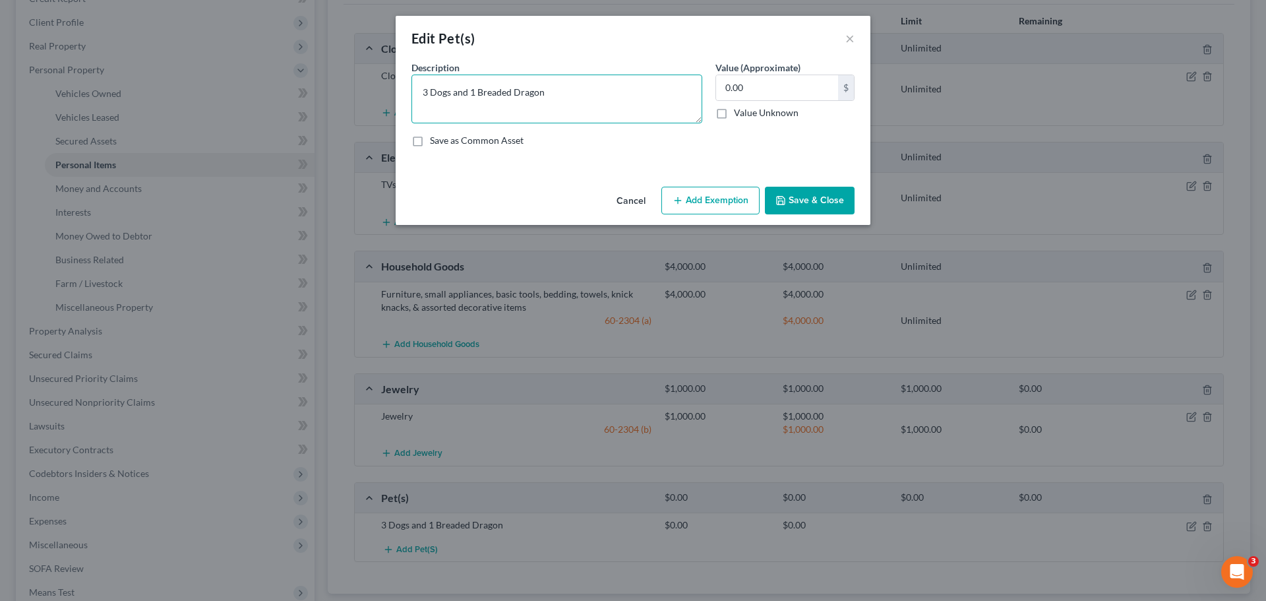
click at [542, 93] on textarea "3 Dogs and 1 Breaded Dragon" at bounding box center [557, 99] width 291 height 49
drag, startPoint x: 544, startPoint y: 93, endPoint x: 451, endPoint y: 101, distance: 92.7
click at [451, 101] on textarea "3 Dogs and 1 Breaded Dragon" at bounding box center [557, 99] width 291 height 49
type textarea "4 Dogs"
click at [811, 197] on button "Save & Close" at bounding box center [810, 201] width 90 height 28
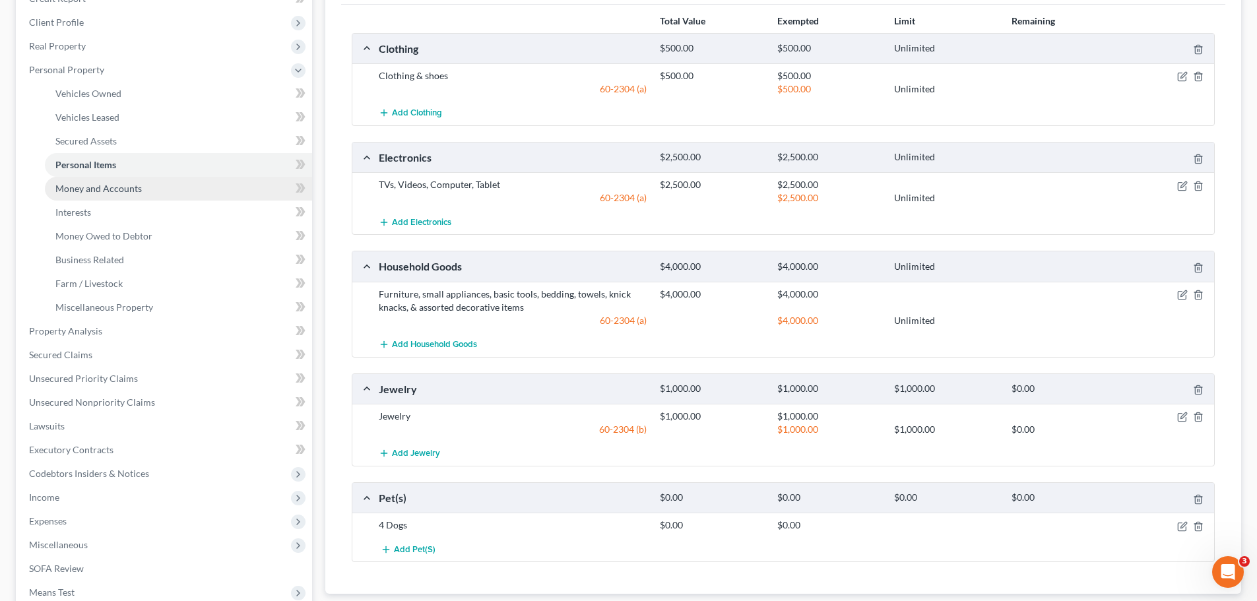
click at [122, 187] on span "Money and Accounts" at bounding box center [98, 188] width 86 height 11
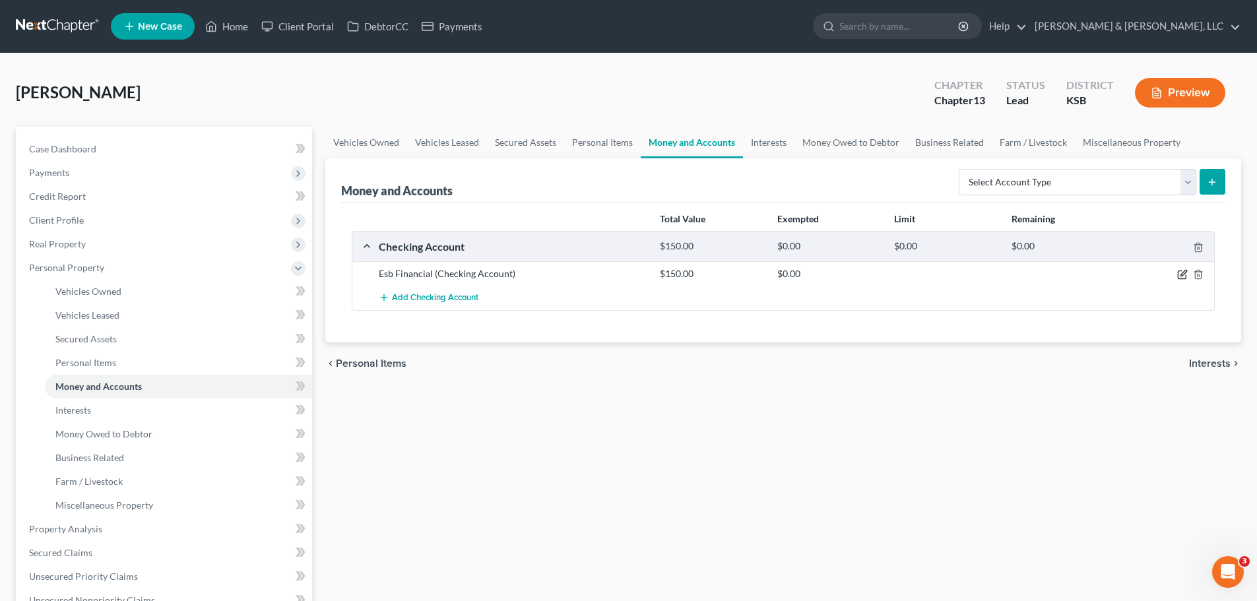
click at [1183, 269] on icon "button" at bounding box center [1182, 274] width 11 height 11
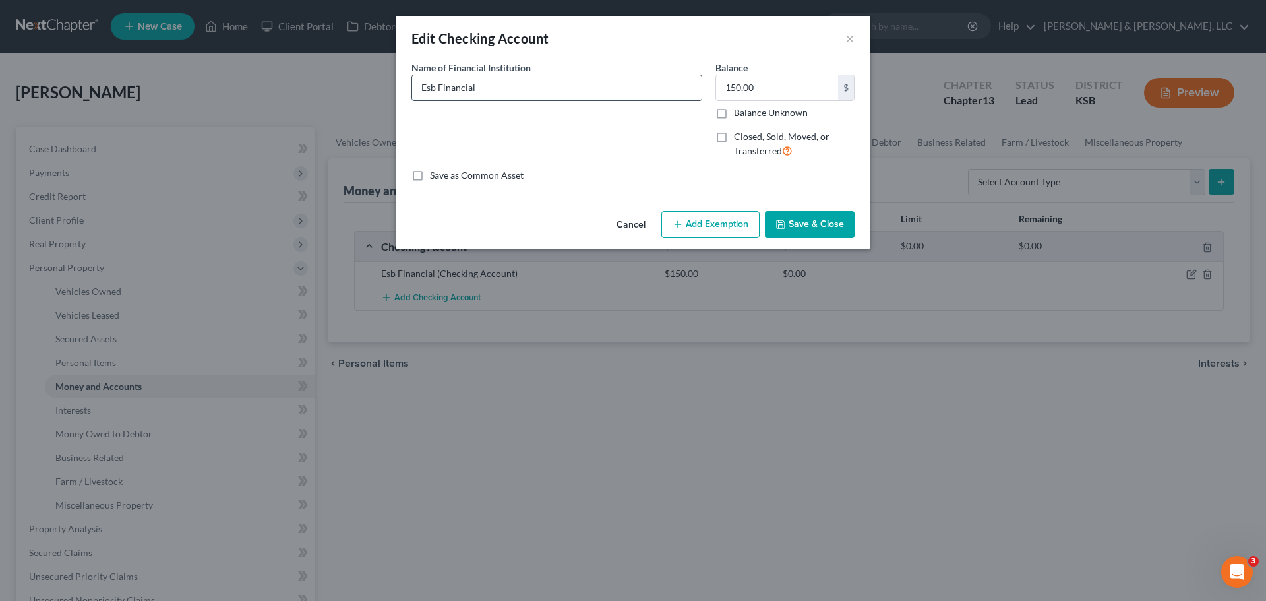
drag, startPoint x: 435, startPoint y: 90, endPoint x: 429, endPoint y: 92, distance: 6.9
click at [429, 92] on input "Esb Financial" at bounding box center [557, 87] width 290 height 25
drag, startPoint x: 517, startPoint y: 86, endPoint x: 361, endPoint y: 88, distance: 155.7
click at [361, 88] on div "Edit Checking Account × An exemption set must first be selected from the Filing…" at bounding box center [633, 300] width 1266 height 601
type input "Capitol Federal Savings Bank"
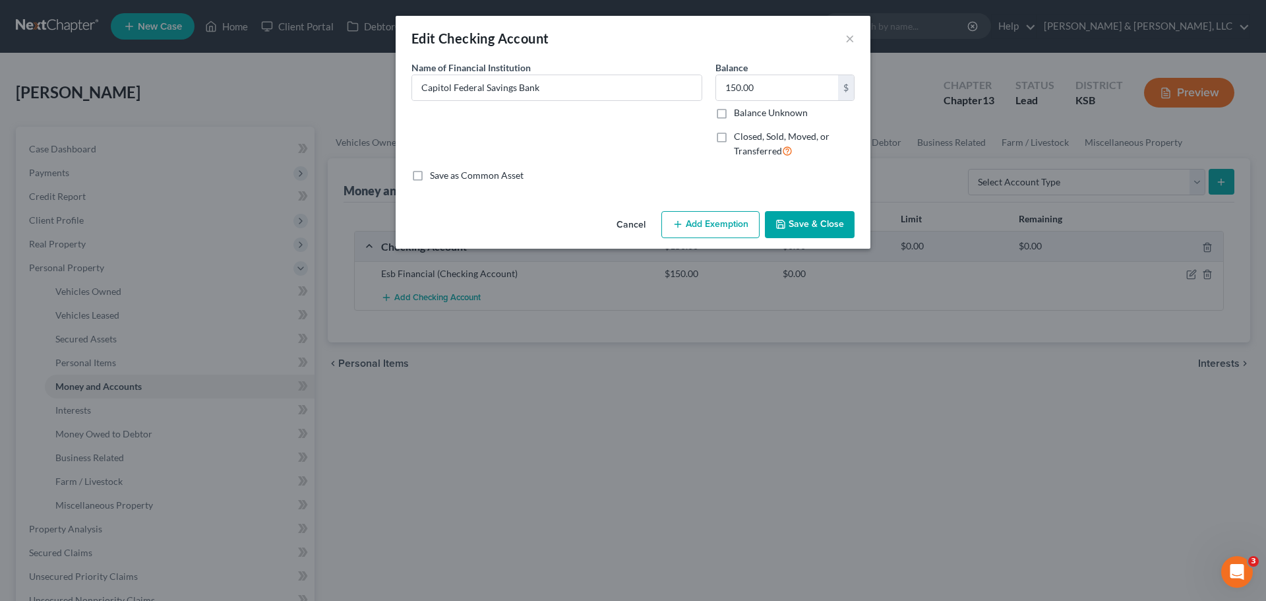
click at [839, 226] on button "Save & Close" at bounding box center [810, 225] width 90 height 28
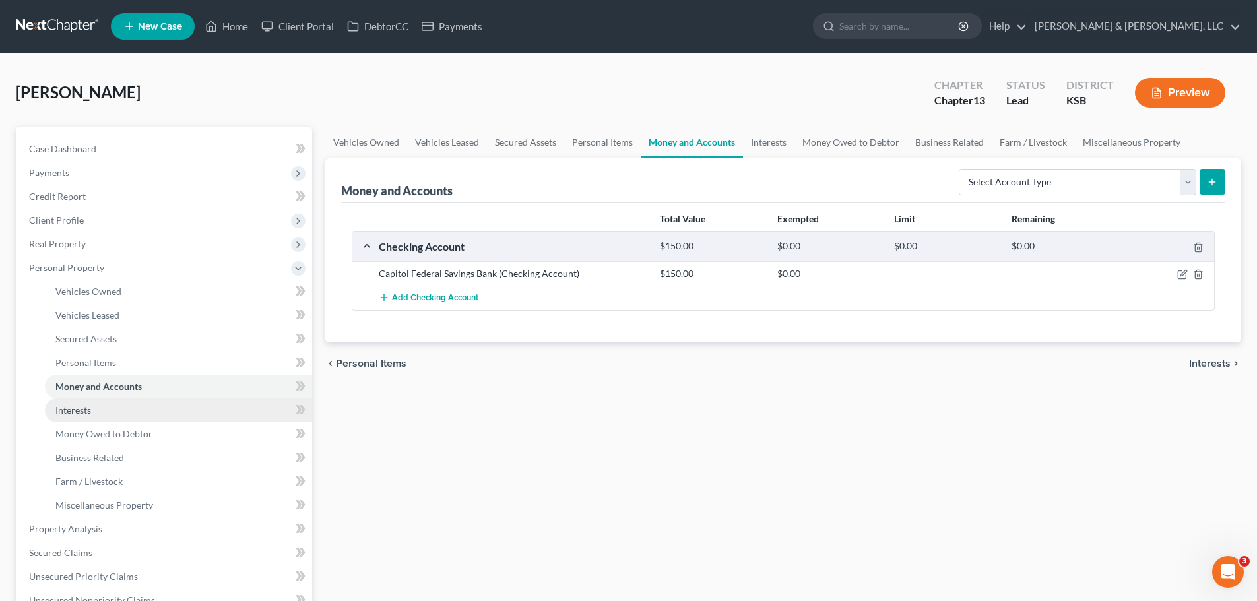
click at [108, 406] on link "Interests" at bounding box center [178, 410] width 267 height 24
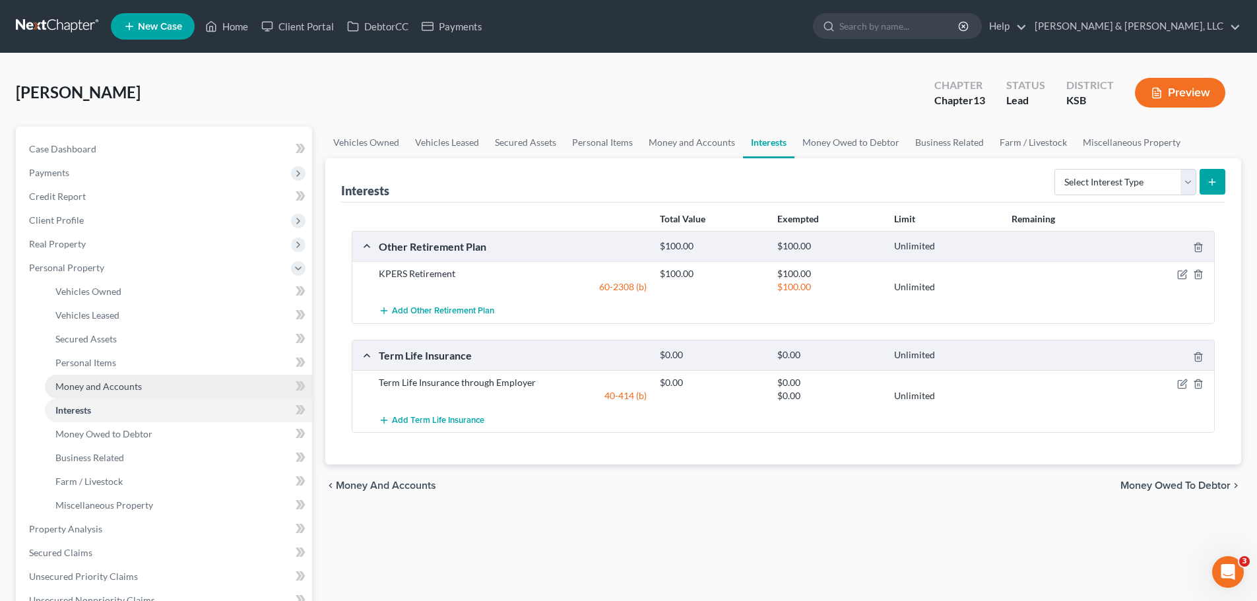
click at [103, 378] on link "Money and Accounts" at bounding box center [178, 387] width 267 height 24
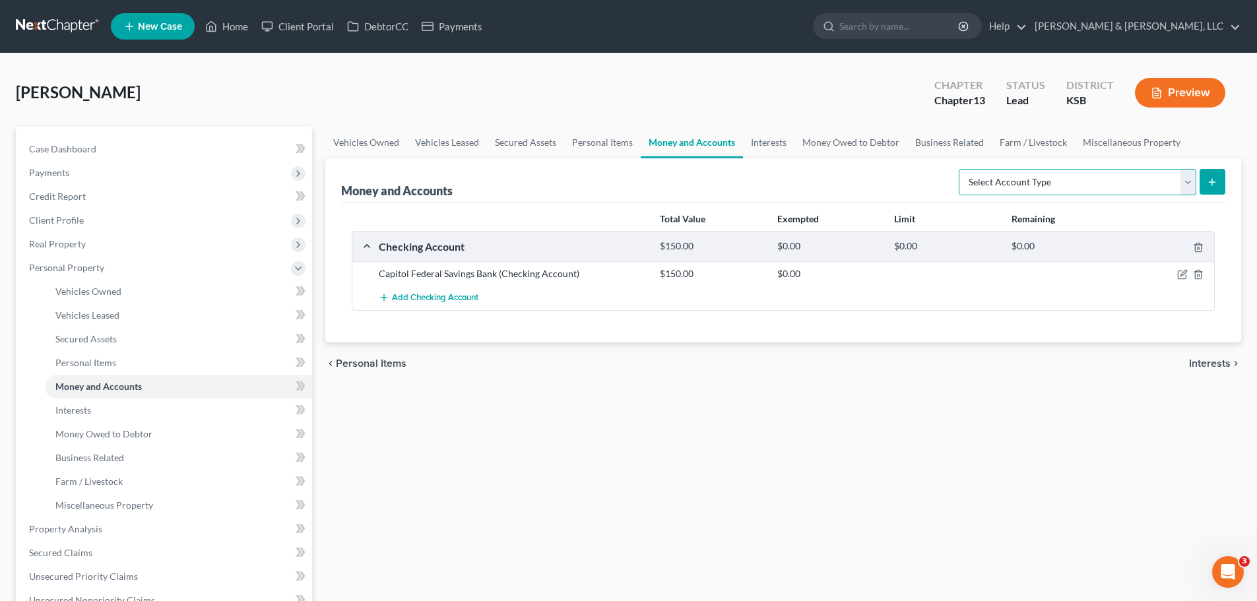
click at [1106, 180] on select "Select Account Type Brokerage Cash on Hand Certificates of Deposit Checking Acc…" at bounding box center [1076, 182] width 237 height 26
select select "checking"
click at [961, 169] on select "Select Account Type Brokerage Cash on Hand Certificates of Deposit Checking Acc…" at bounding box center [1076, 182] width 237 height 26
click at [1209, 179] on icon "submit" at bounding box center [1211, 182] width 11 height 11
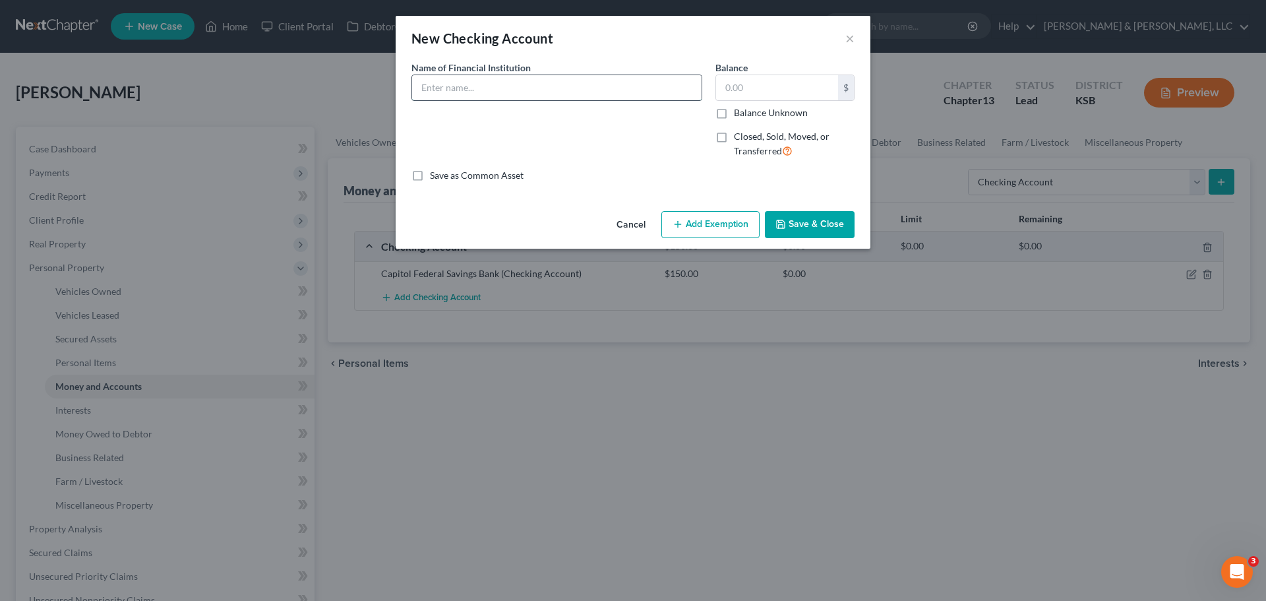
click at [518, 93] on input "text" at bounding box center [557, 87] width 290 height 25
type input "ESB Financial"
click at [783, 216] on button "Save & Close" at bounding box center [810, 225] width 90 height 28
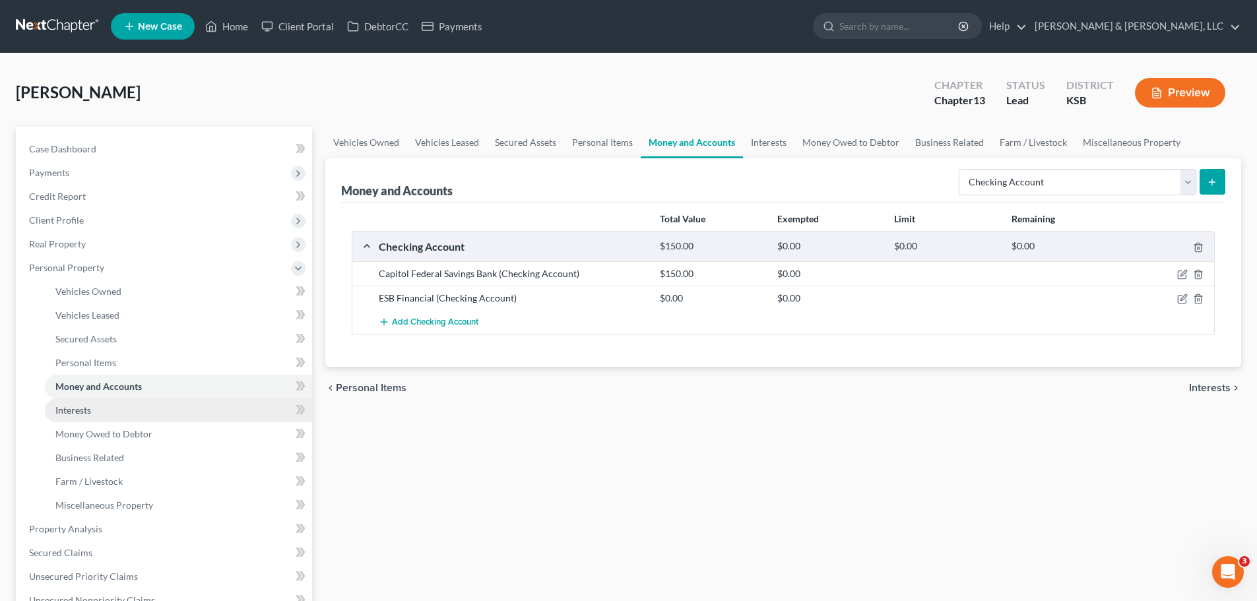
click at [123, 416] on link "Interests" at bounding box center [178, 410] width 267 height 24
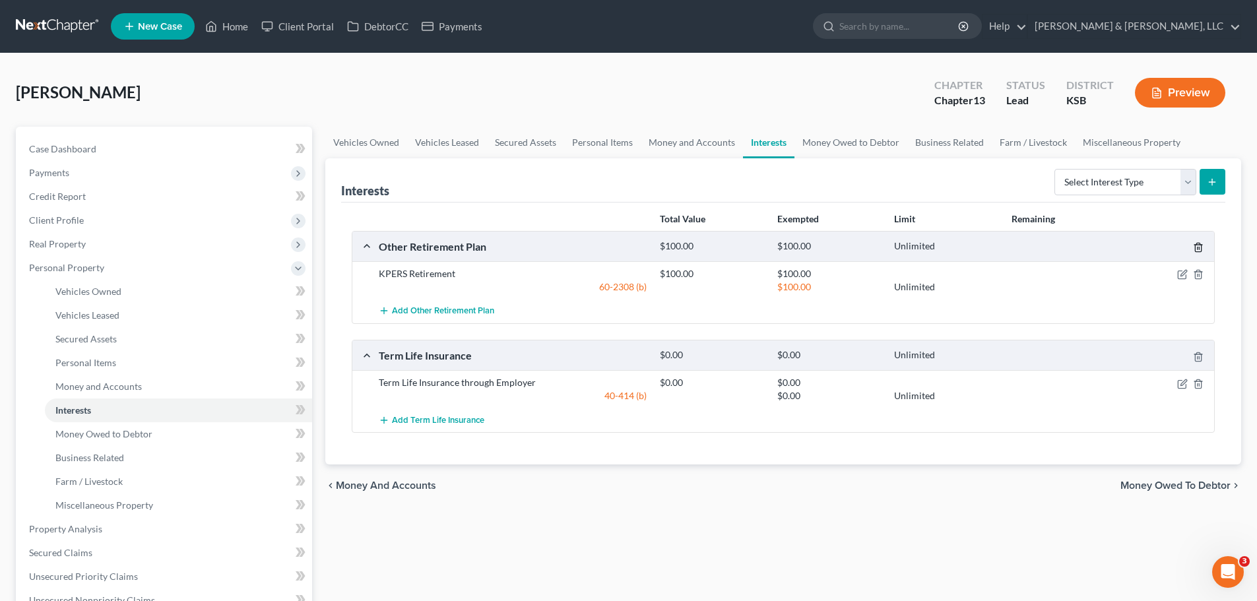
click at [1197, 247] on line "button" at bounding box center [1197, 248] width 0 height 3
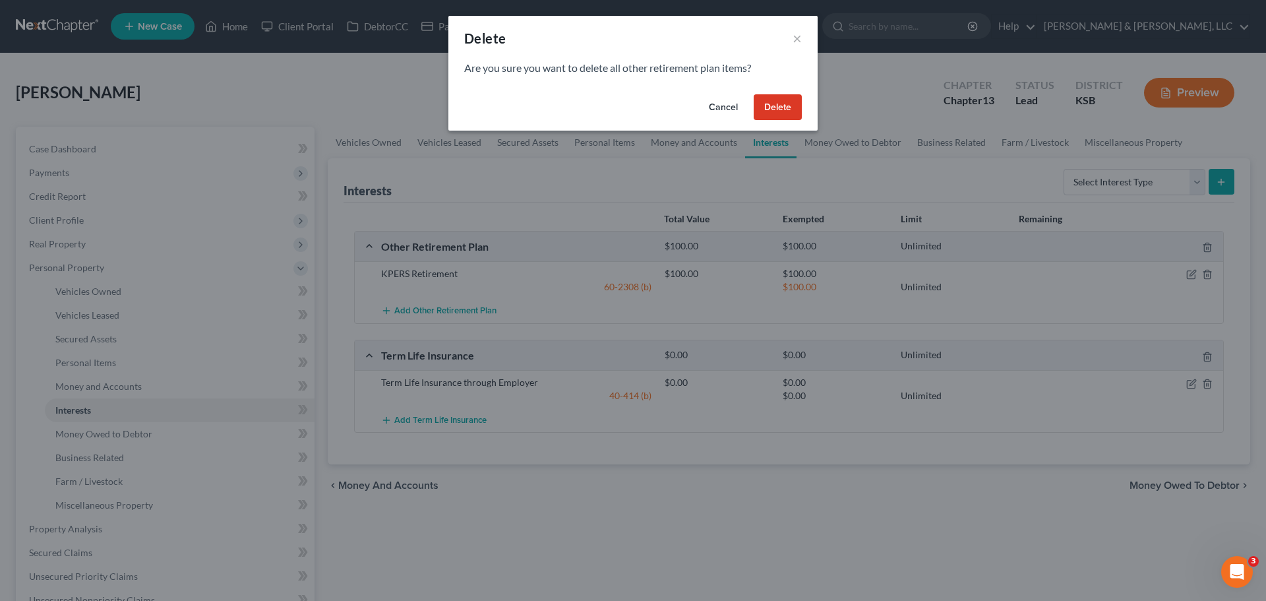
click at [771, 104] on button "Delete" at bounding box center [778, 107] width 48 height 26
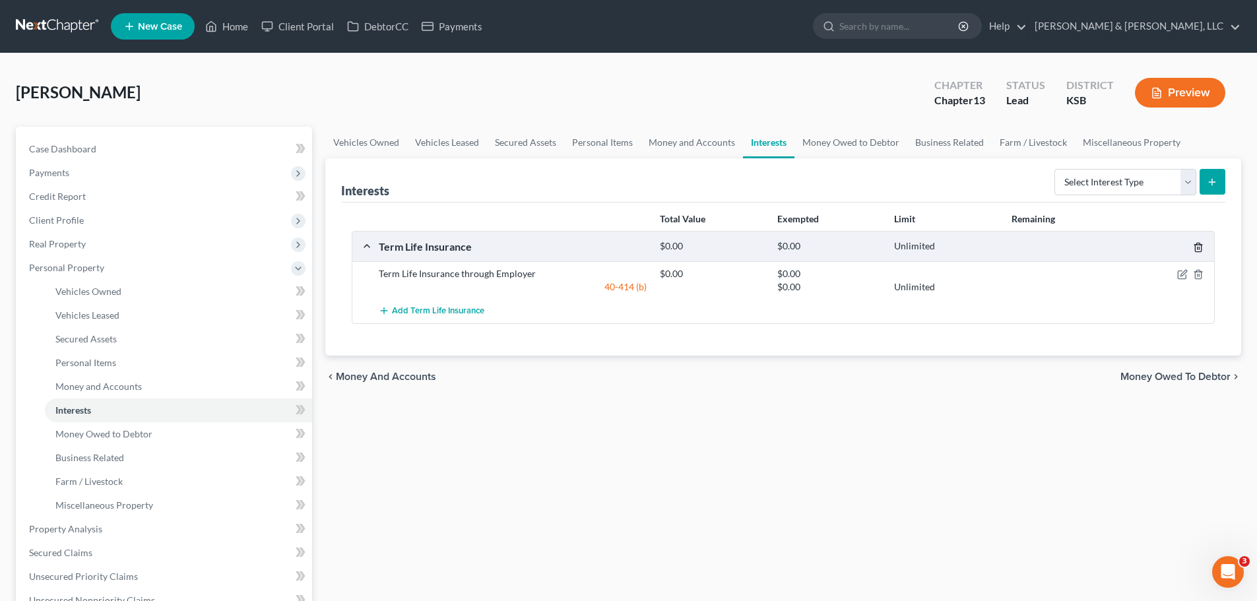
click at [1199, 247] on line "button" at bounding box center [1199, 248] width 0 height 3
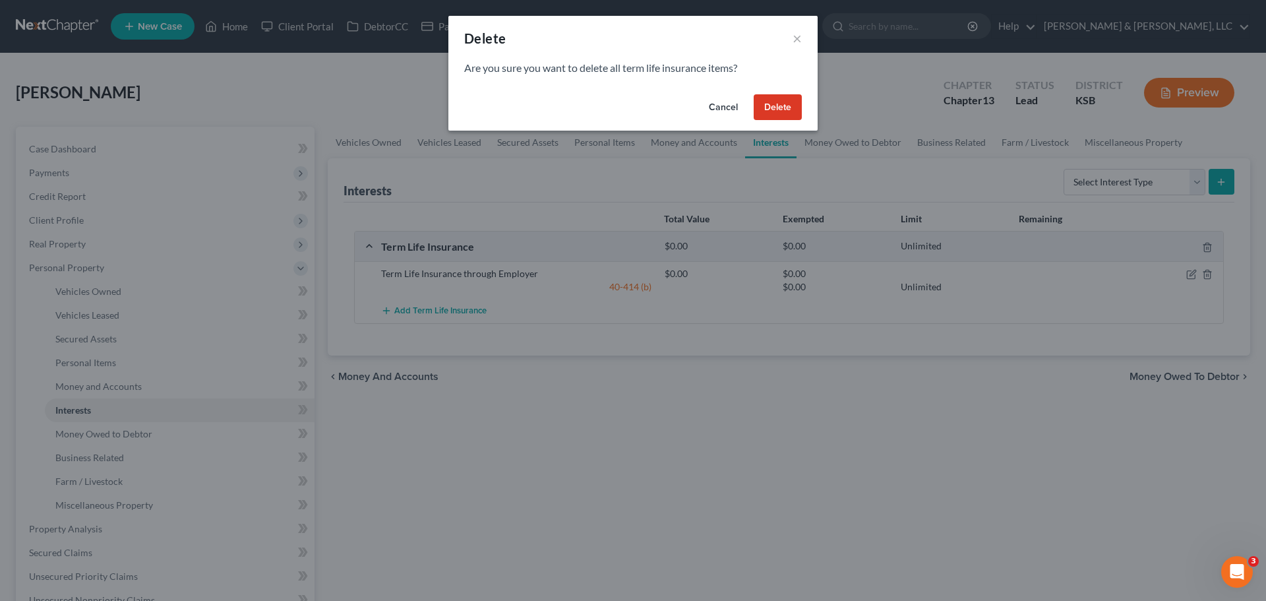
click at [778, 102] on button "Delete" at bounding box center [778, 107] width 48 height 26
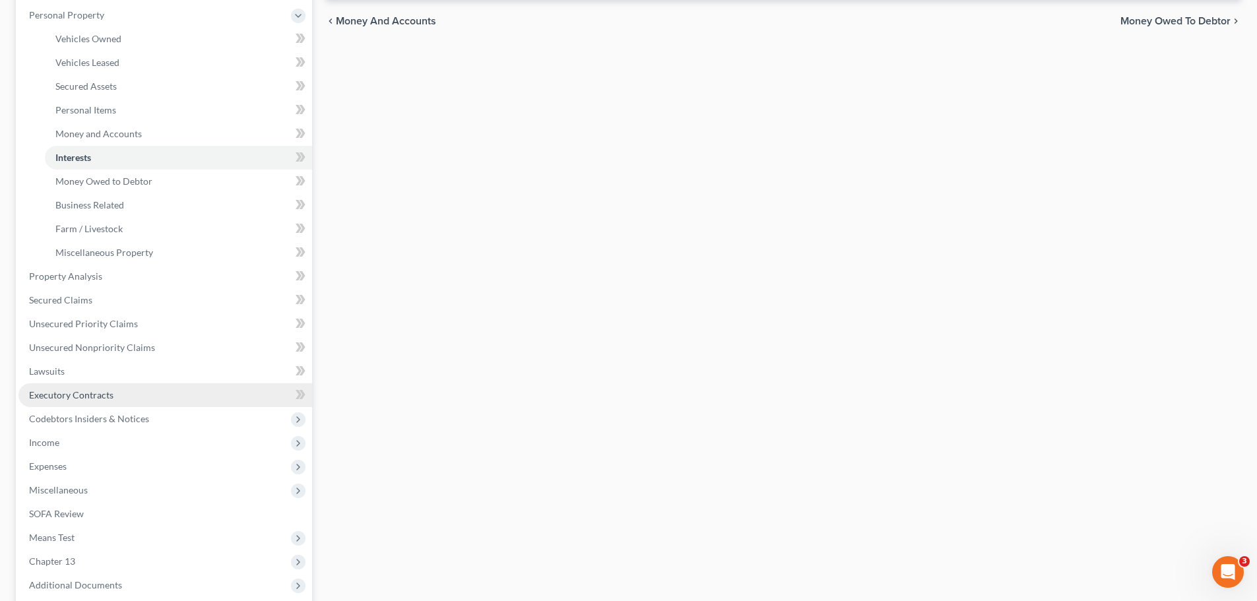
scroll to position [264, 0]
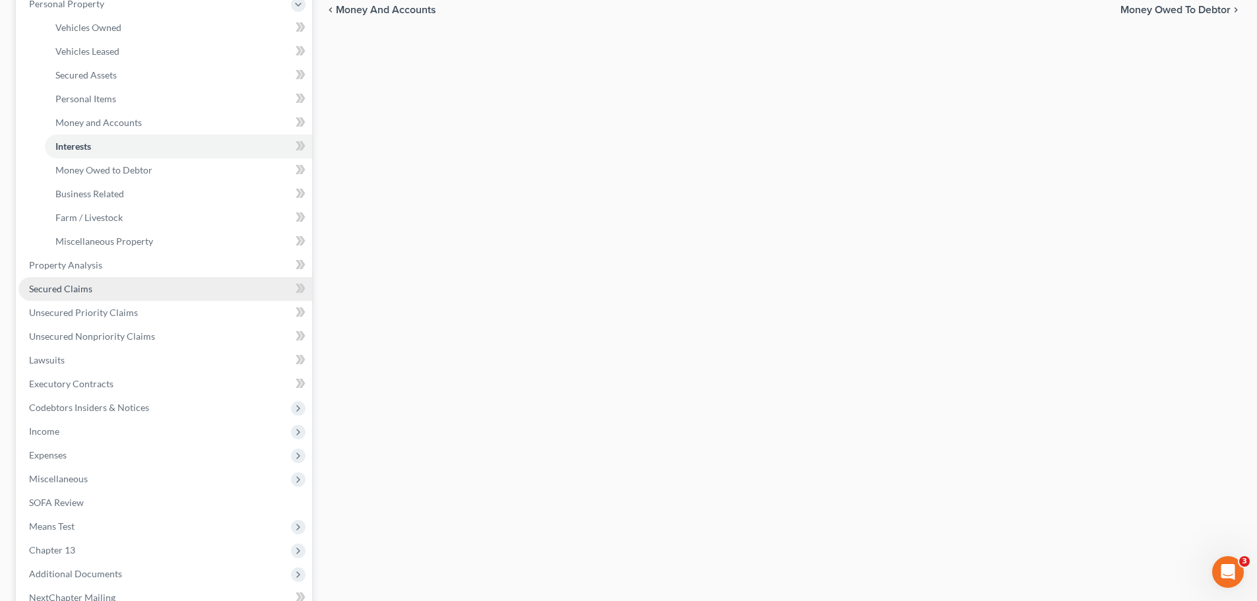
click at [68, 295] on link "Secured Claims" at bounding box center [165, 289] width 294 height 24
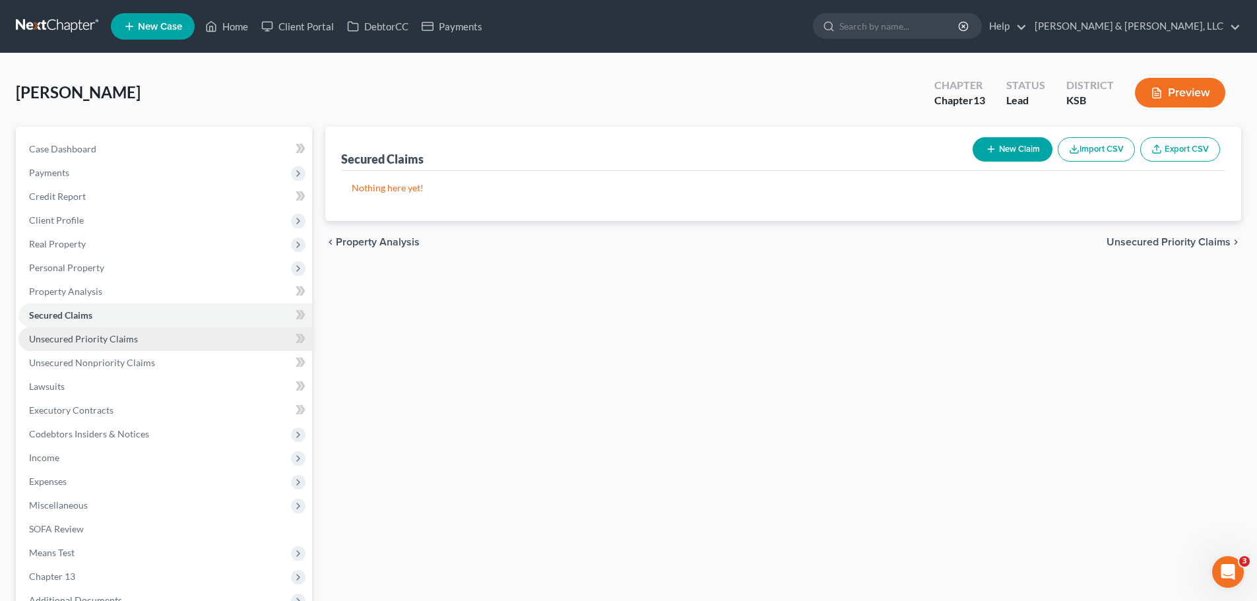
click at [159, 331] on link "Unsecured Priority Claims" at bounding box center [165, 339] width 294 height 24
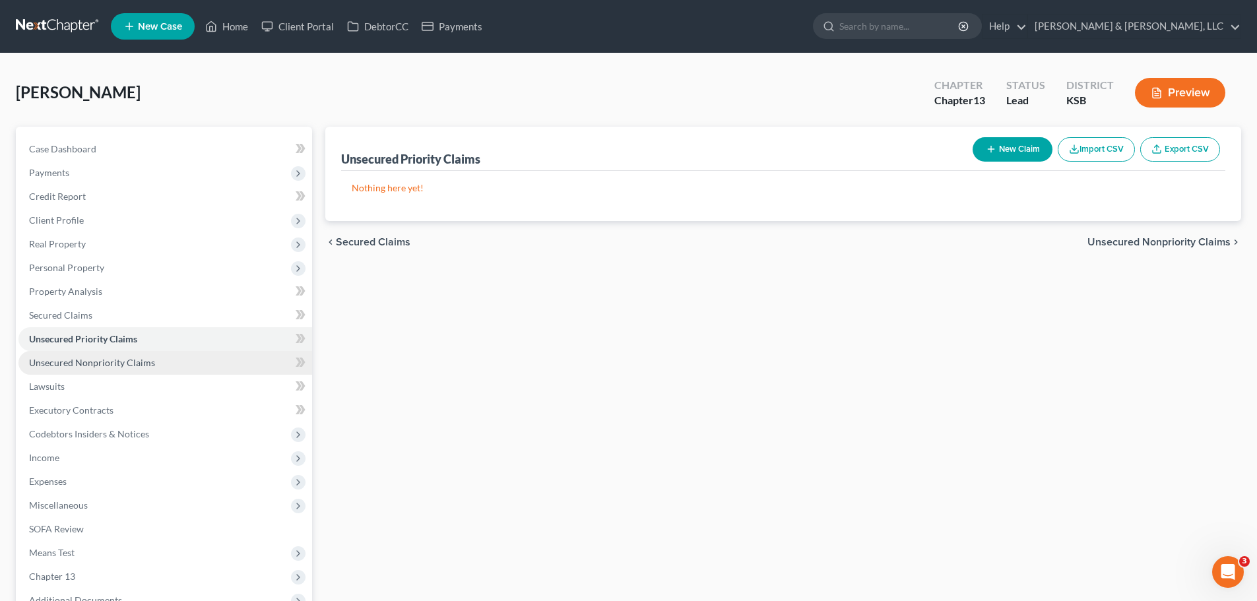
click at [115, 357] on span "Unsecured Nonpriority Claims" at bounding box center [92, 362] width 126 height 11
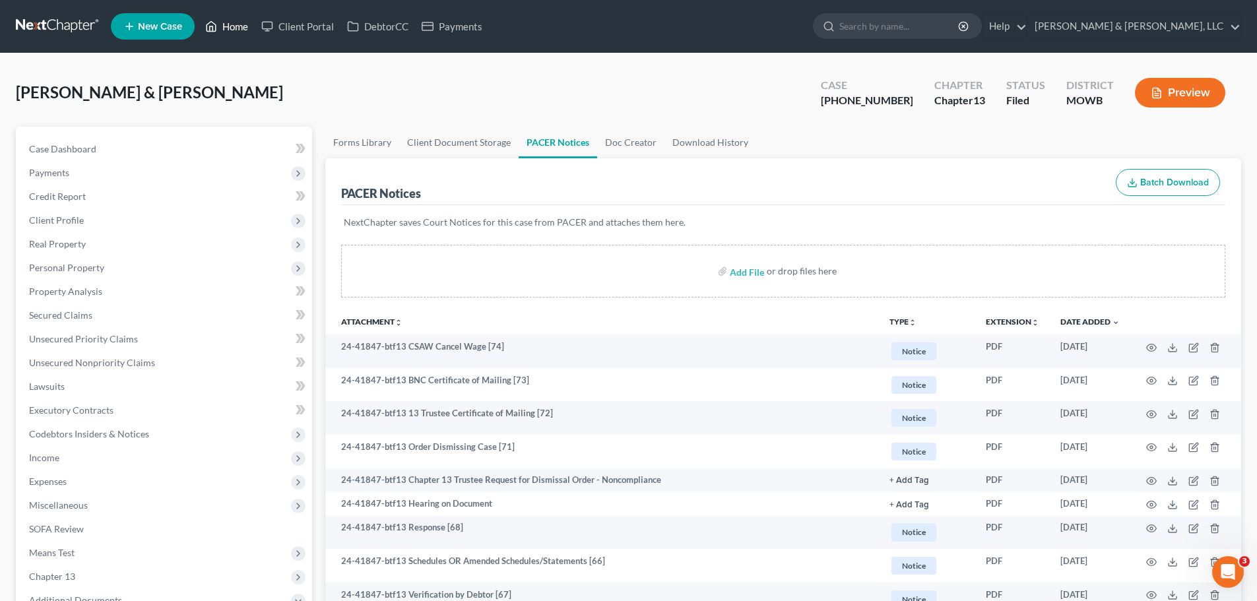
click at [228, 32] on link "Home" at bounding box center [227, 27] width 56 height 24
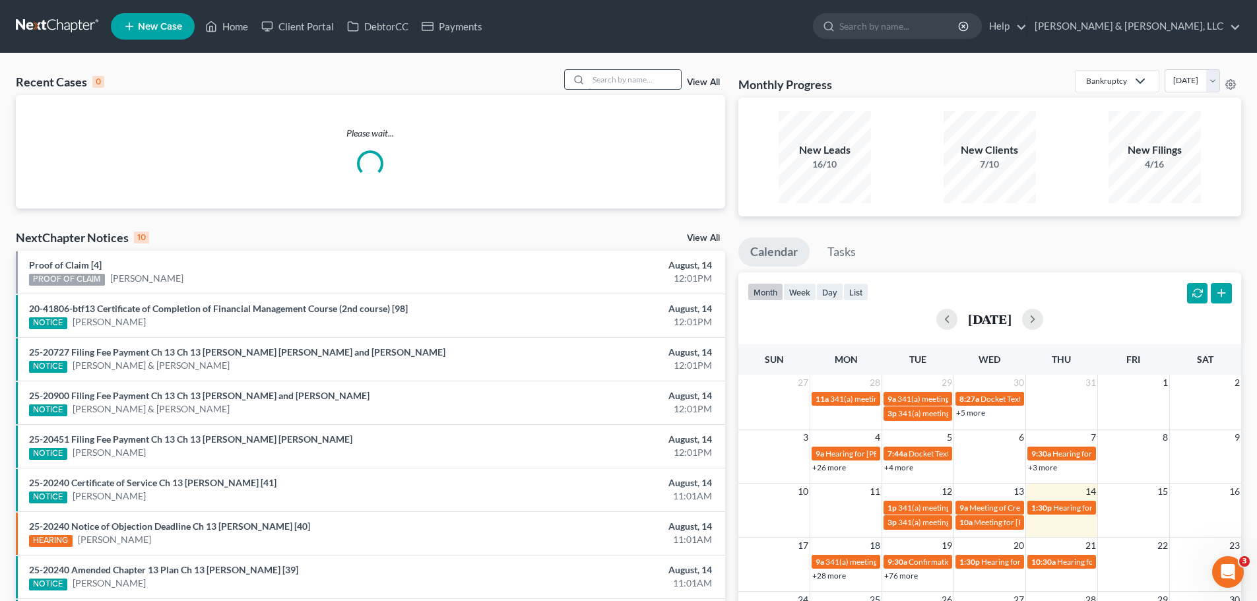
click at [632, 85] on input "search" at bounding box center [634, 79] width 92 height 19
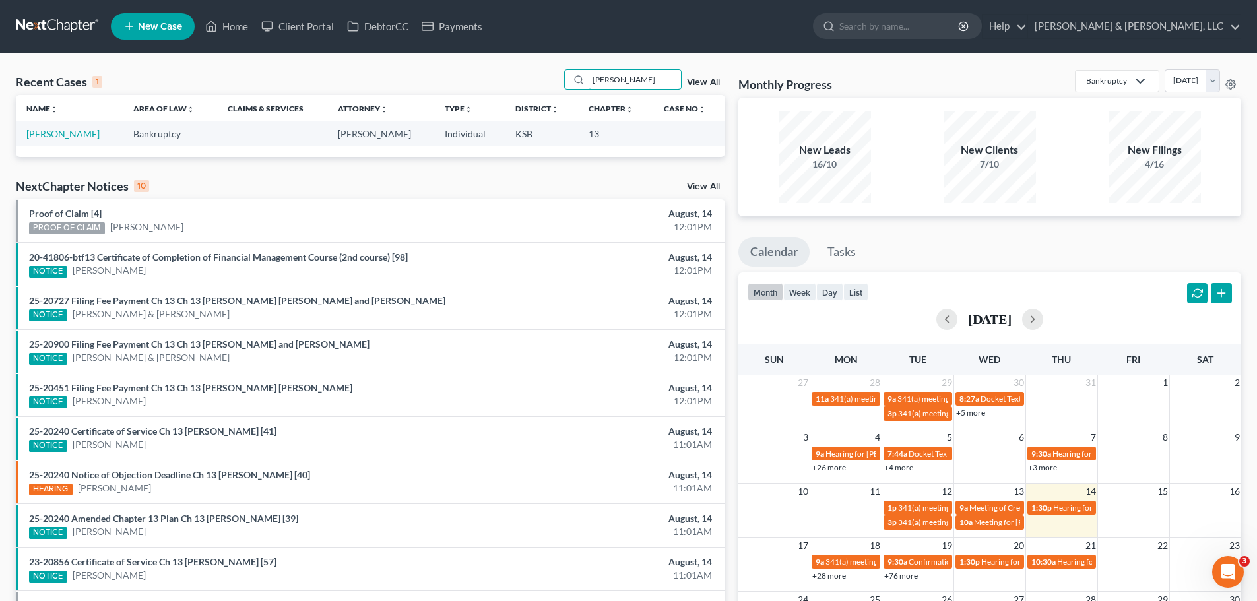
drag, startPoint x: 635, startPoint y: 76, endPoint x: 518, endPoint y: 92, distance: 117.8
click at [518, 92] on div "Recent Cases 1 gosser View All" at bounding box center [370, 82] width 709 height 26
type input "chambers"
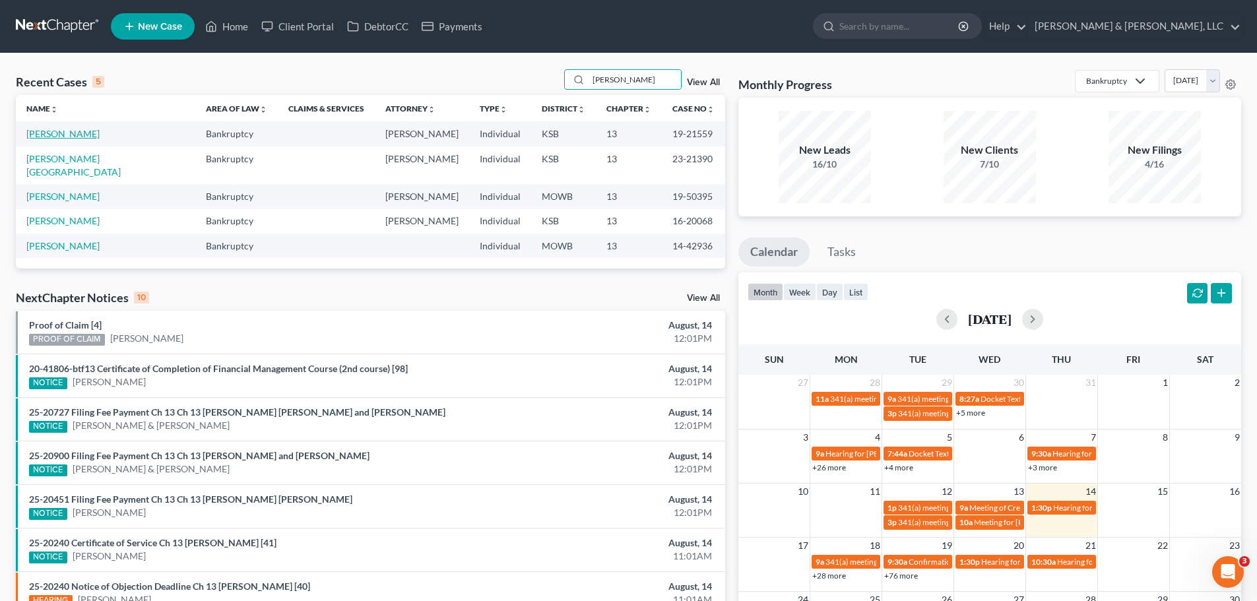
click at [94, 129] on link "Chambers, Konstance" at bounding box center [62, 133] width 73 height 11
select select "2"
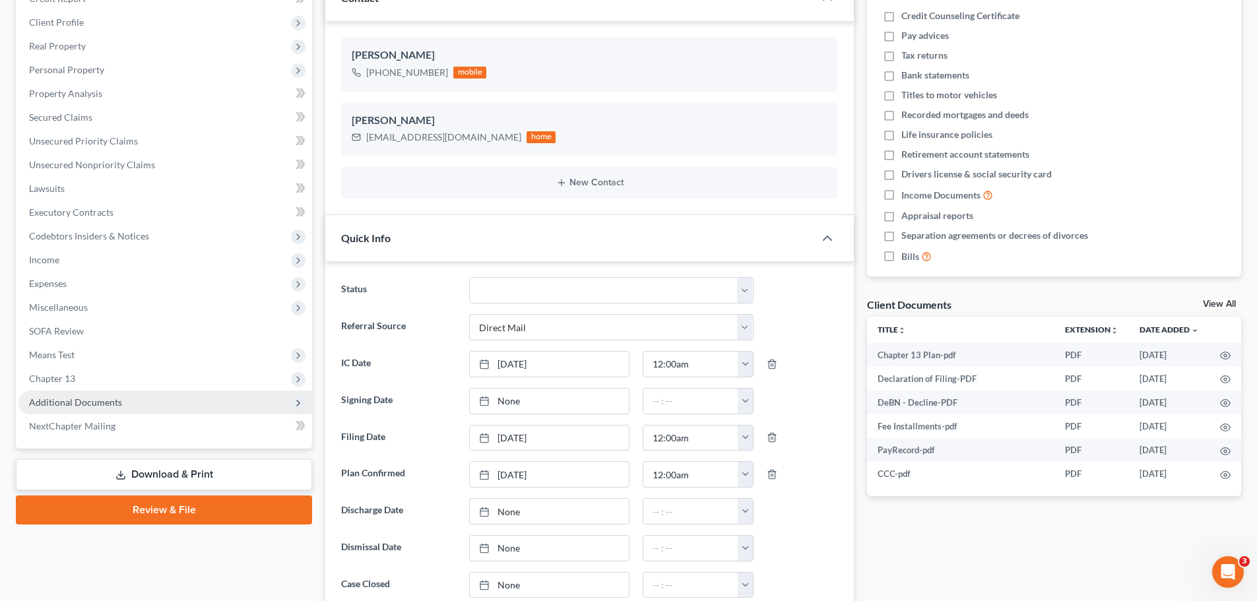
scroll to position [793, 0]
click at [106, 397] on span "Additional Documents" at bounding box center [75, 401] width 93 height 11
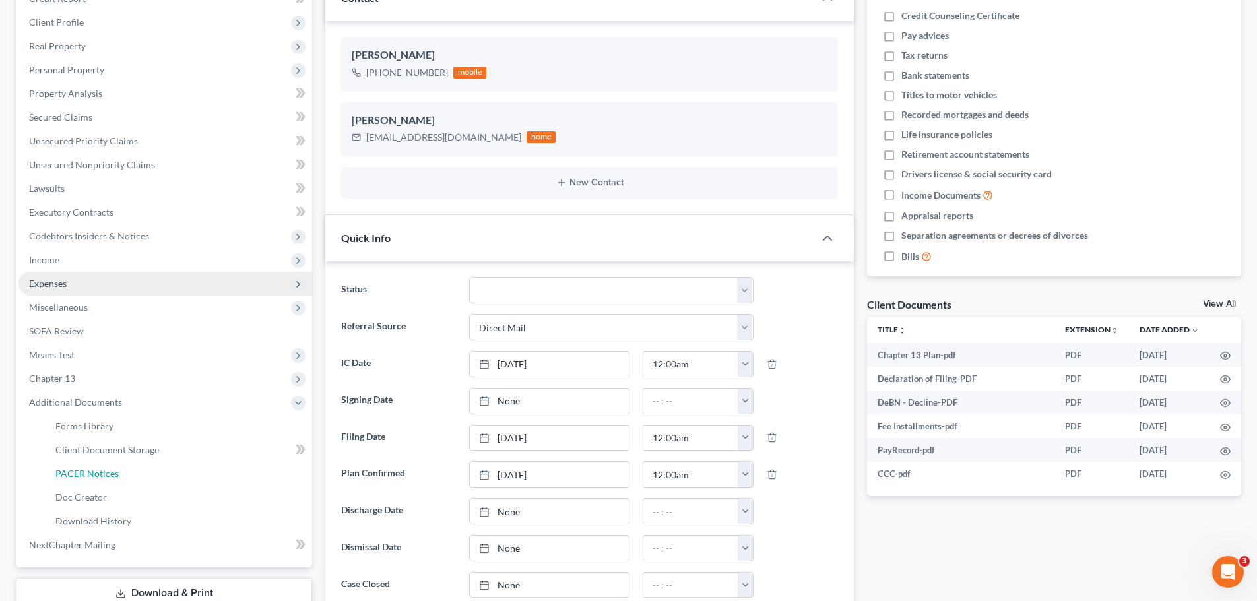
click at [105, 465] on link "PACER Notices" at bounding box center [178, 474] width 267 height 24
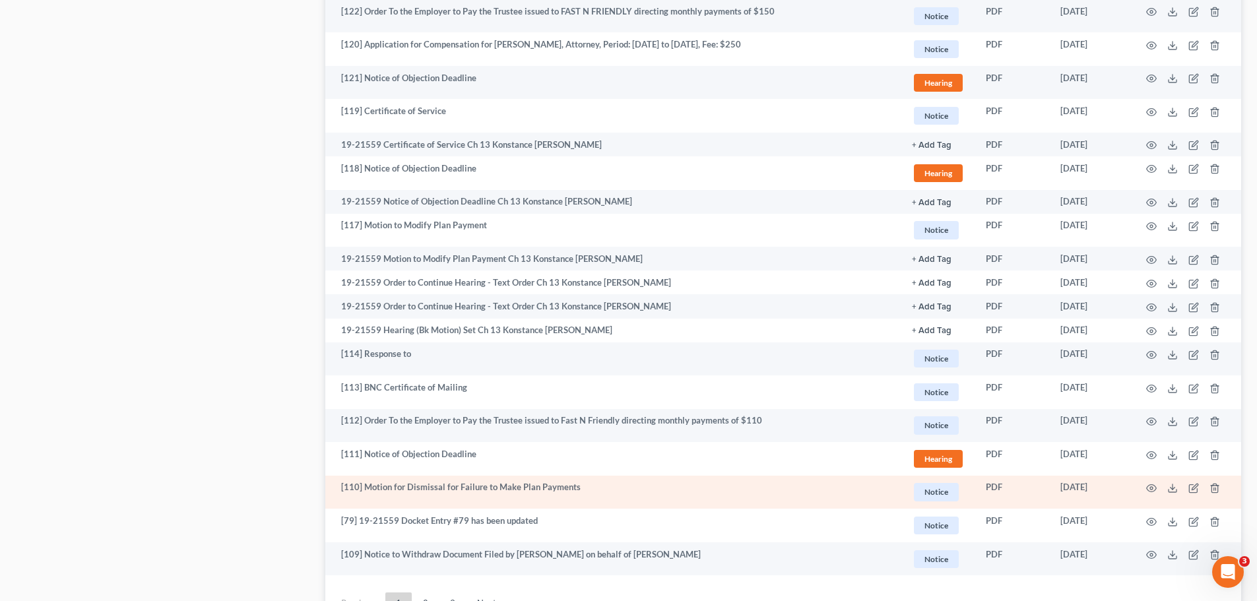
scroll to position [2220, 0]
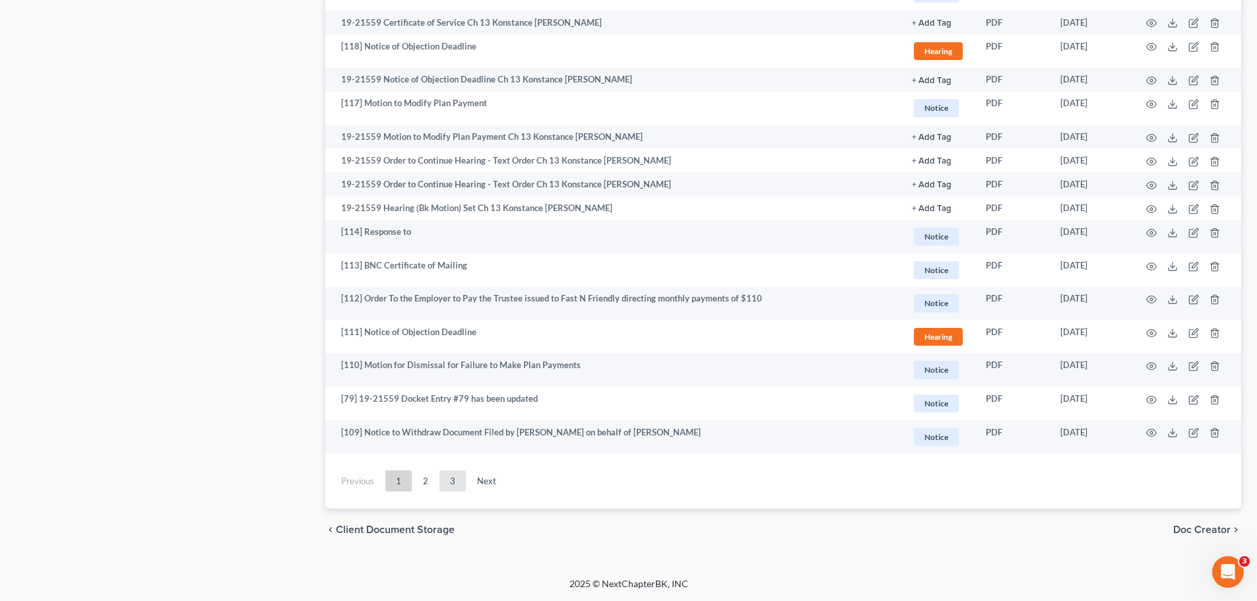
click at [454, 482] on link "3" at bounding box center [452, 480] width 26 height 21
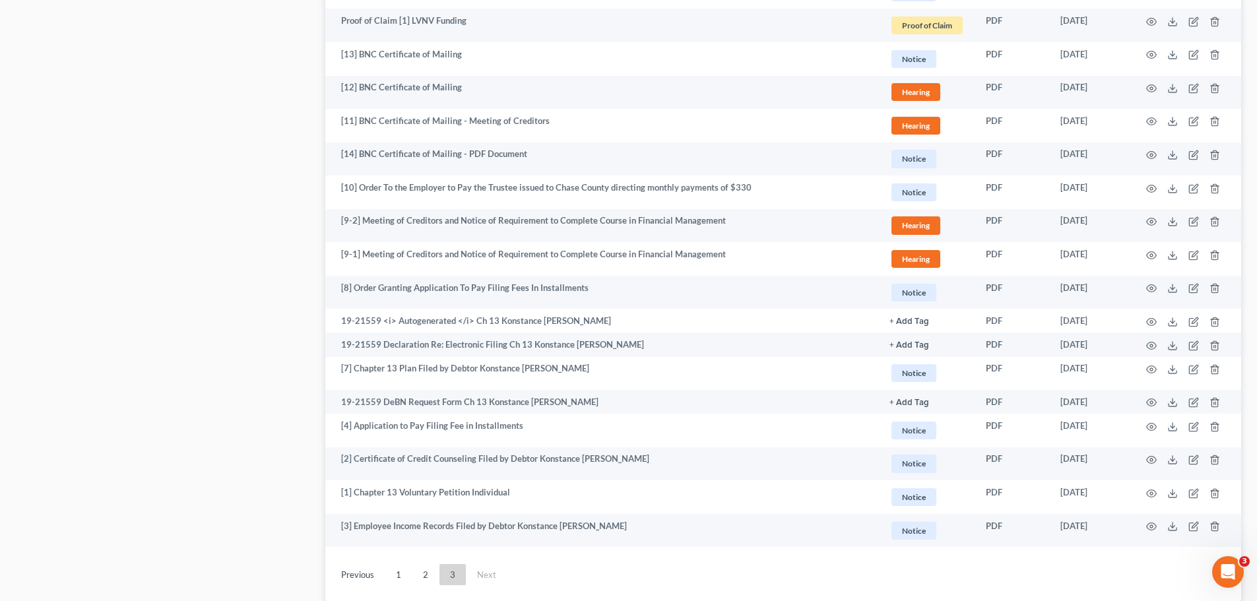
scroll to position [1458, 0]
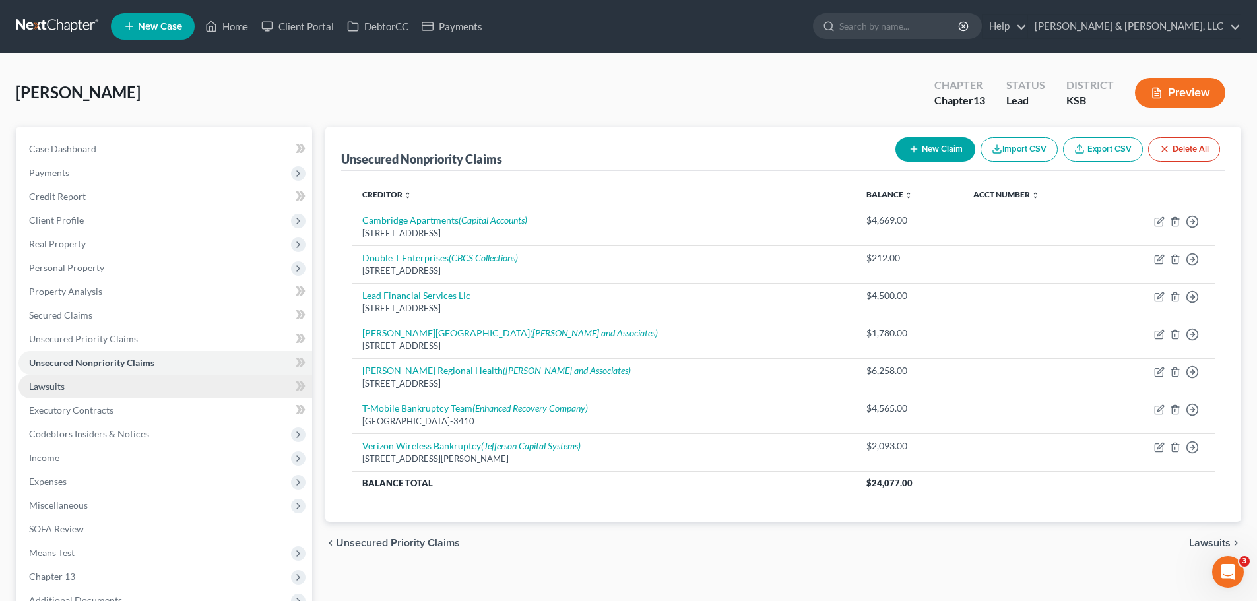
click at [131, 387] on link "Lawsuits" at bounding box center [165, 387] width 294 height 24
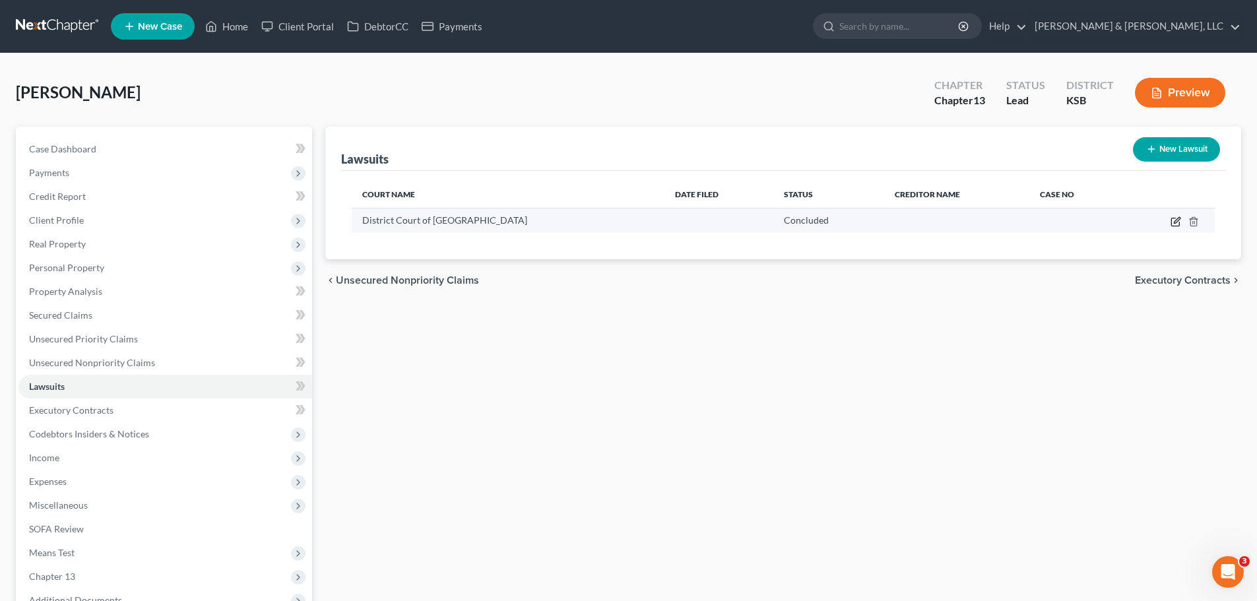
click at [1173, 226] on icon "button" at bounding box center [1175, 222] width 8 height 8
select select "17"
select select "2"
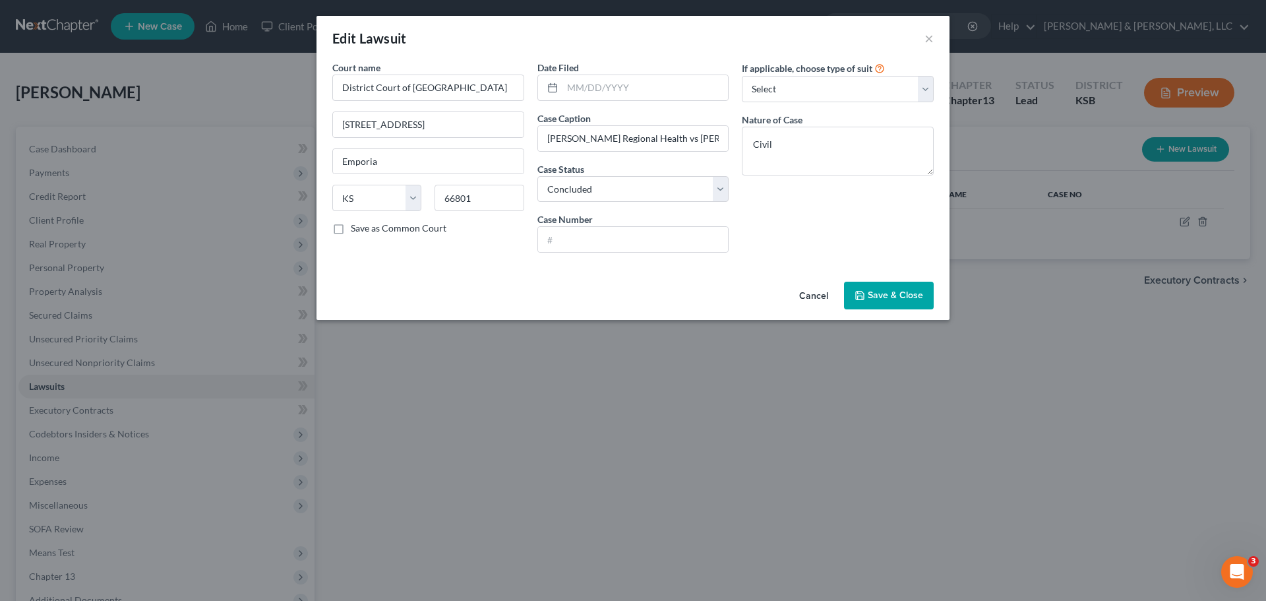
click at [894, 296] on span "Save & Close" at bounding box center [895, 295] width 55 height 11
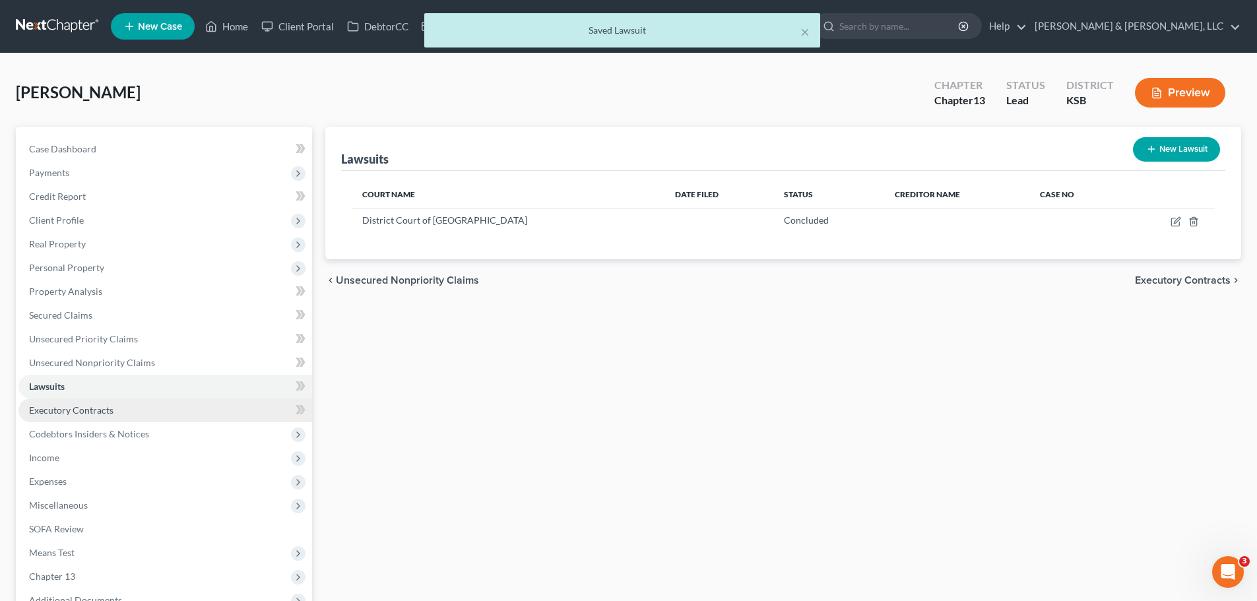
click at [63, 407] on span "Executory Contracts" at bounding box center [71, 409] width 84 height 11
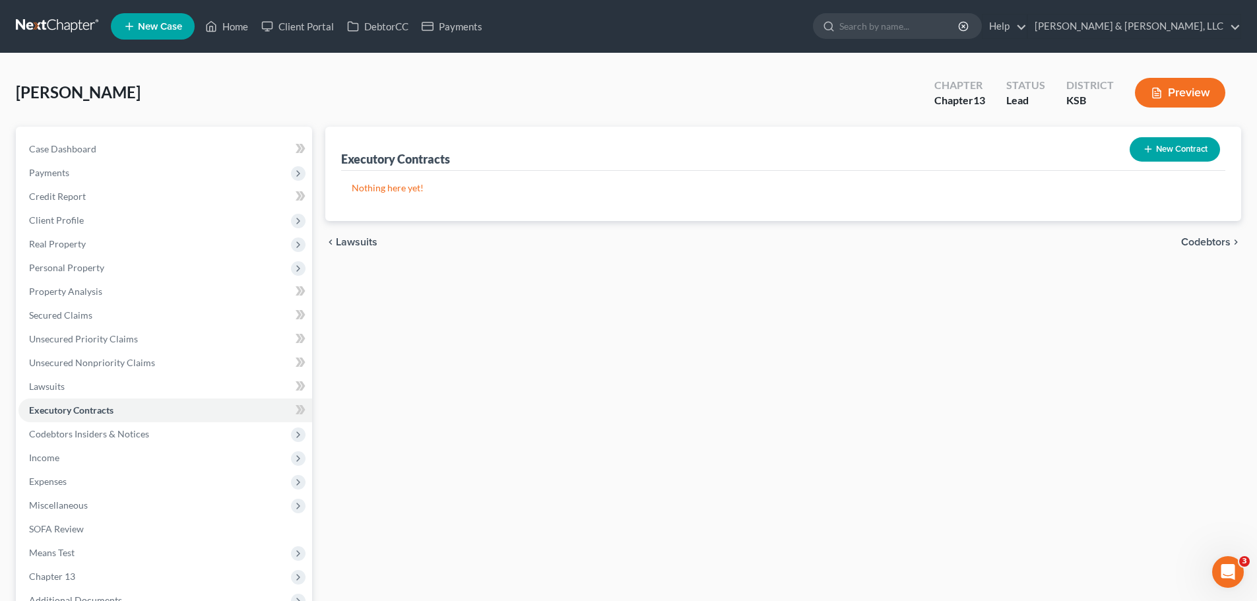
click at [1202, 152] on button "New Contract" at bounding box center [1174, 149] width 90 height 24
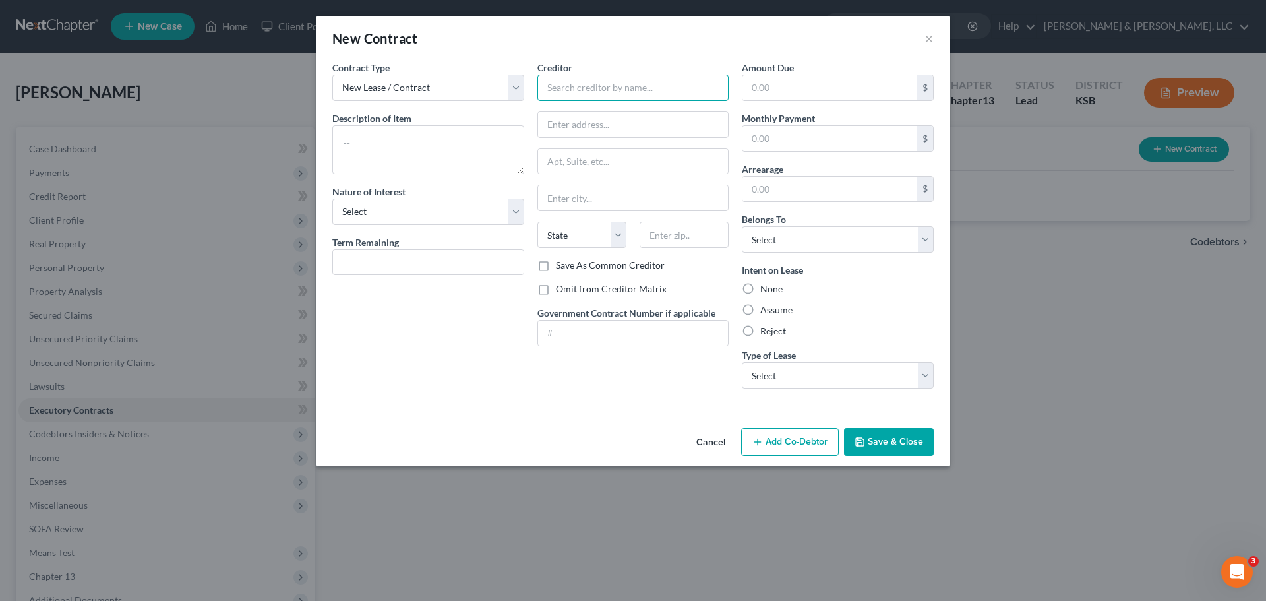
click at [611, 90] on input "text" at bounding box center [634, 88] width 192 height 26
type input "Triad"
click at [496, 135] on textarea at bounding box center [428, 149] width 192 height 49
type textarea "Bed Frame and Xbox"
drag, startPoint x: 473, startPoint y: 210, endPoint x: 451, endPoint y: 224, distance: 26.7
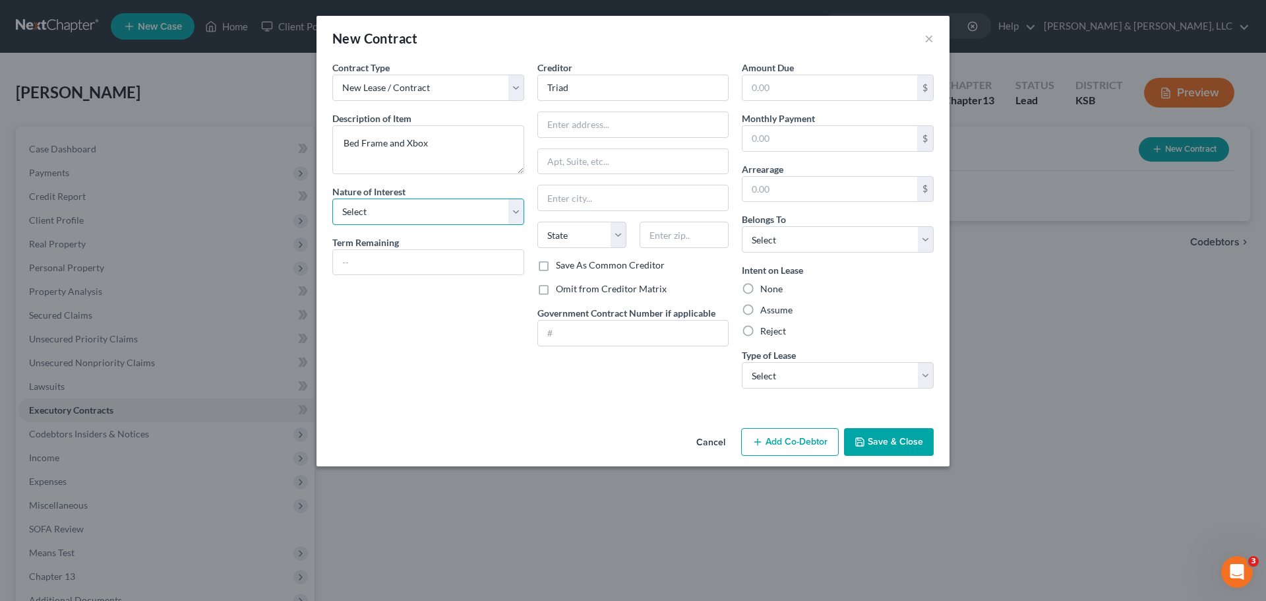
click at [473, 210] on select "Select Purchaser Agent Lessor Lessee" at bounding box center [428, 212] width 192 height 26
select select "3"
click at [332, 199] on select "Select Purchaser Agent Lessor Lessee" at bounding box center [428, 212] width 192 height 26
click at [408, 270] on input "text" at bounding box center [428, 262] width 191 height 25
type input "18 months"
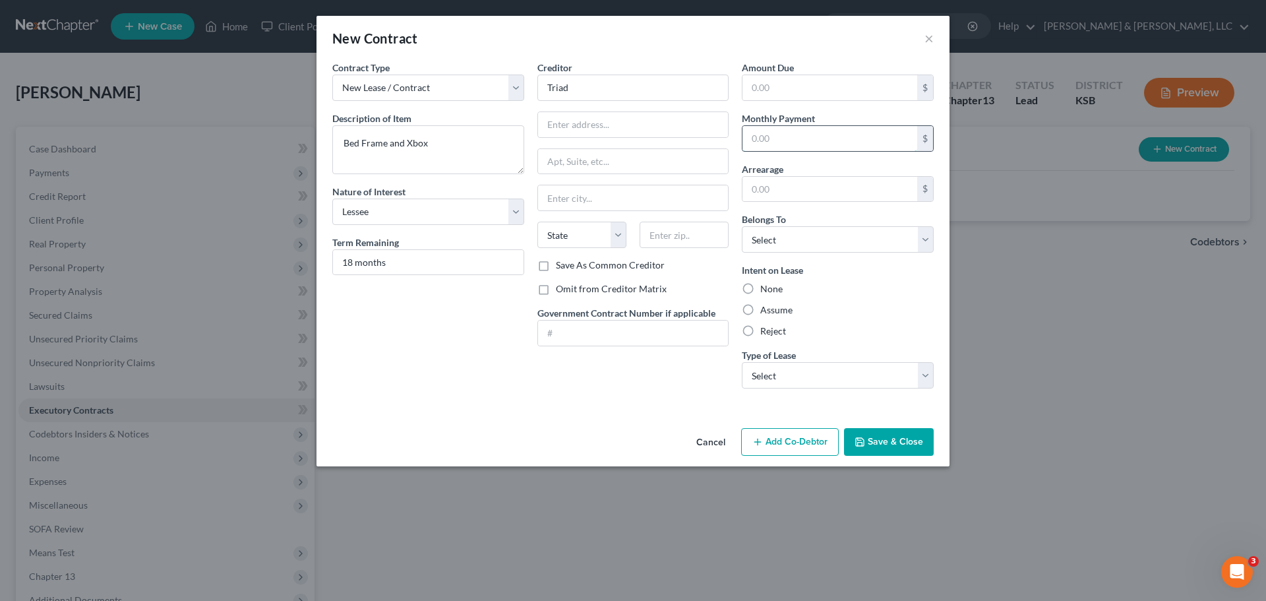
click at [809, 129] on input "text" at bounding box center [830, 138] width 175 height 25
type input "243"
click at [791, 234] on select "Select Debtor 1 Only Debtor 2 Only Debtor 1 And Debtor 2 Only At Least One Of T…" at bounding box center [838, 239] width 192 height 26
select select "0"
click at [742, 226] on select "Select Debtor 1 Only Debtor 2 Only Debtor 1 And Debtor 2 Only At Least One Of T…" at bounding box center [838, 239] width 192 height 26
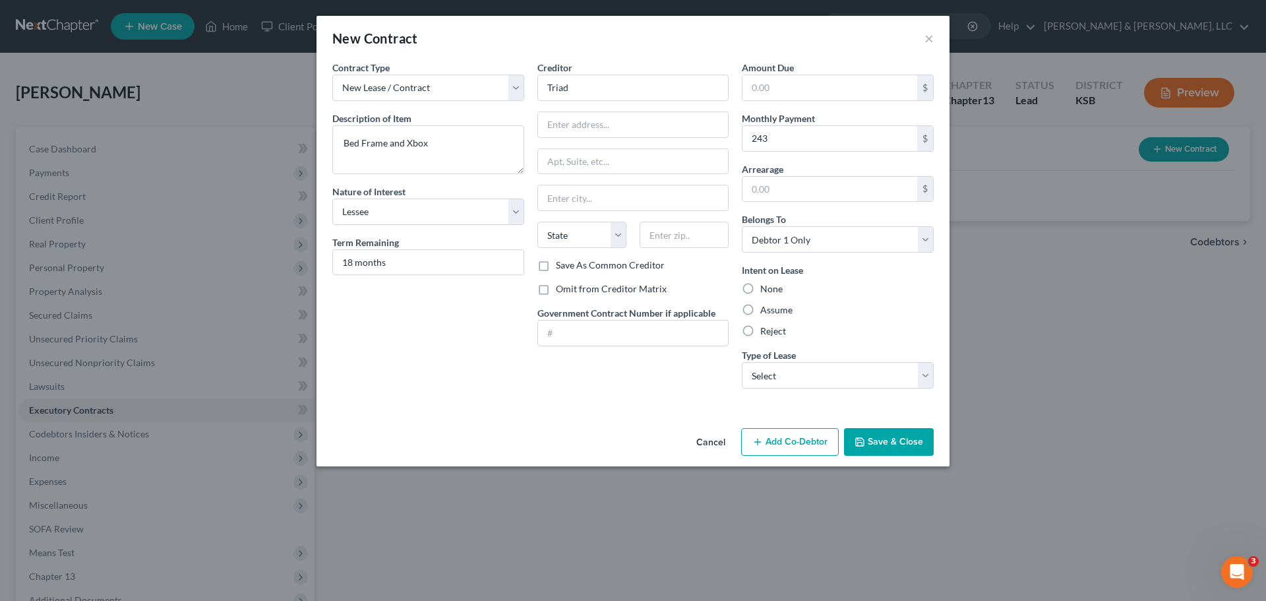
click at [761, 308] on label "Assume" at bounding box center [777, 309] width 32 height 13
click at [766, 308] on input "Assume" at bounding box center [770, 307] width 9 height 9
radio input "true"
drag, startPoint x: 778, startPoint y: 375, endPoint x: 780, endPoint y: 385, distance: 9.4
click at [778, 376] on select "Select Real Estate Car Other" at bounding box center [838, 375] width 192 height 26
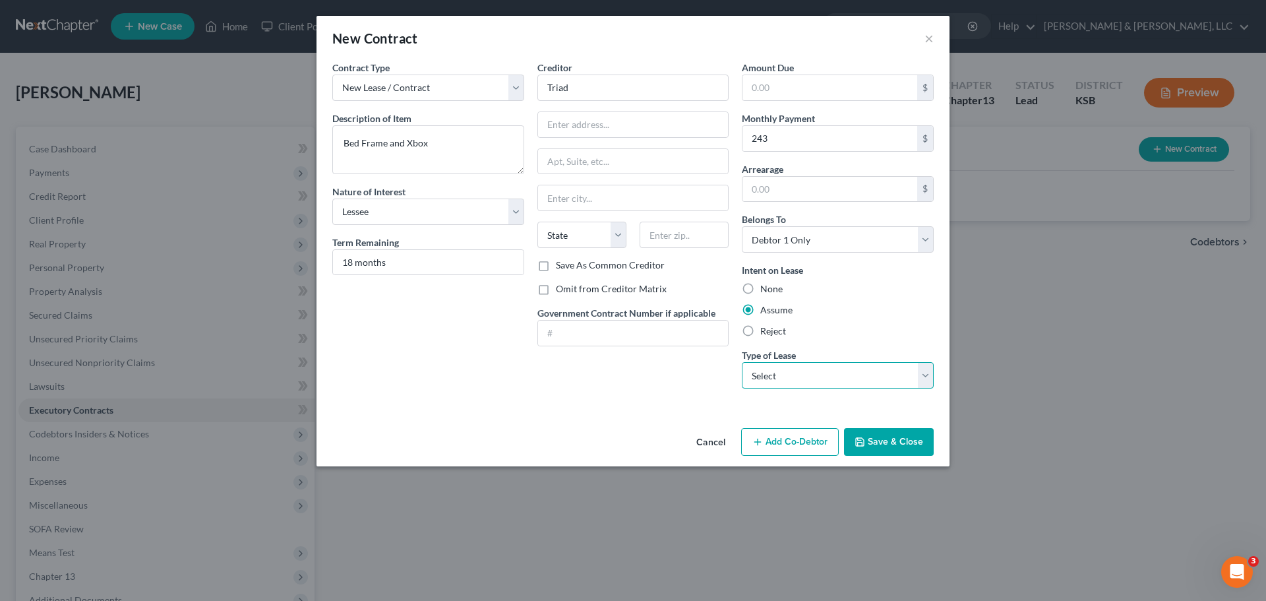
select select "2"
click at [742, 362] on select "Select Real Estate Car Other" at bounding box center [838, 375] width 192 height 26
click at [895, 448] on button "Save & Close" at bounding box center [889, 442] width 90 height 28
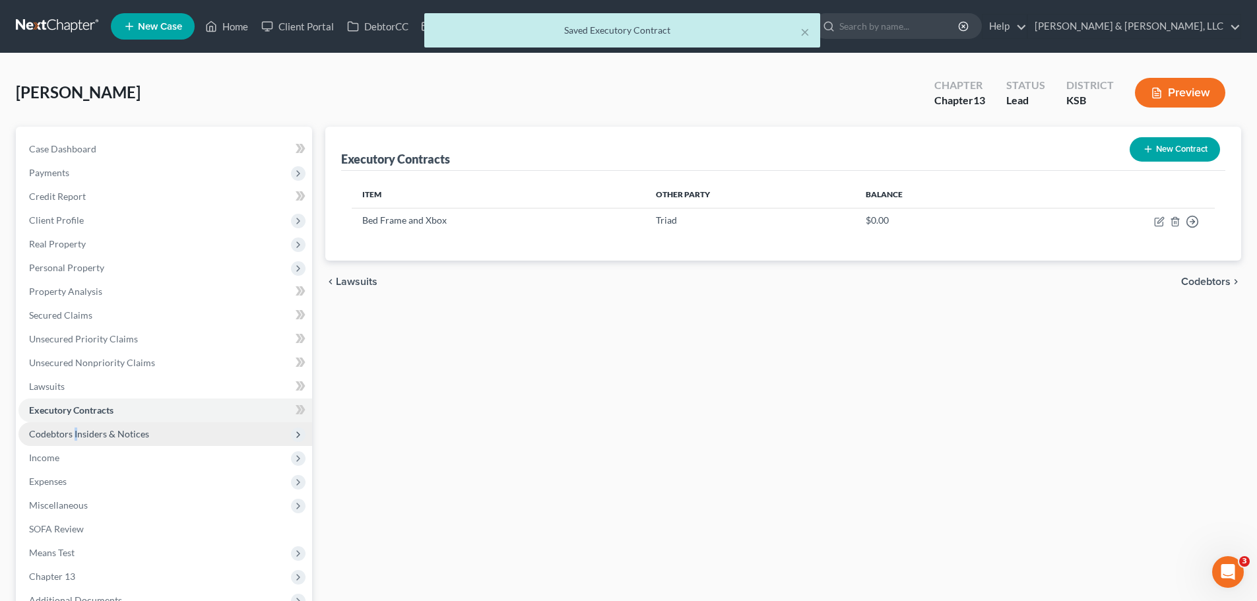
click at [75, 437] on span "Codebtors Insiders & Notices" at bounding box center [89, 433] width 120 height 11
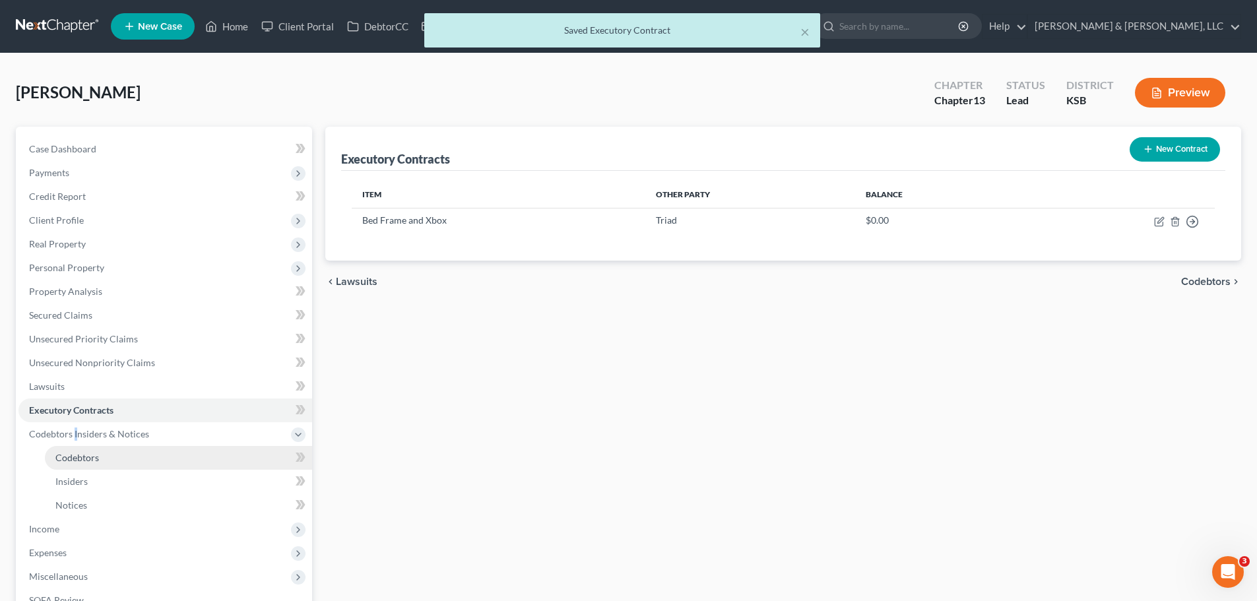
click at [94, 452] on span "Codebtors" at bounding box center [77, 457] width 44 height 11
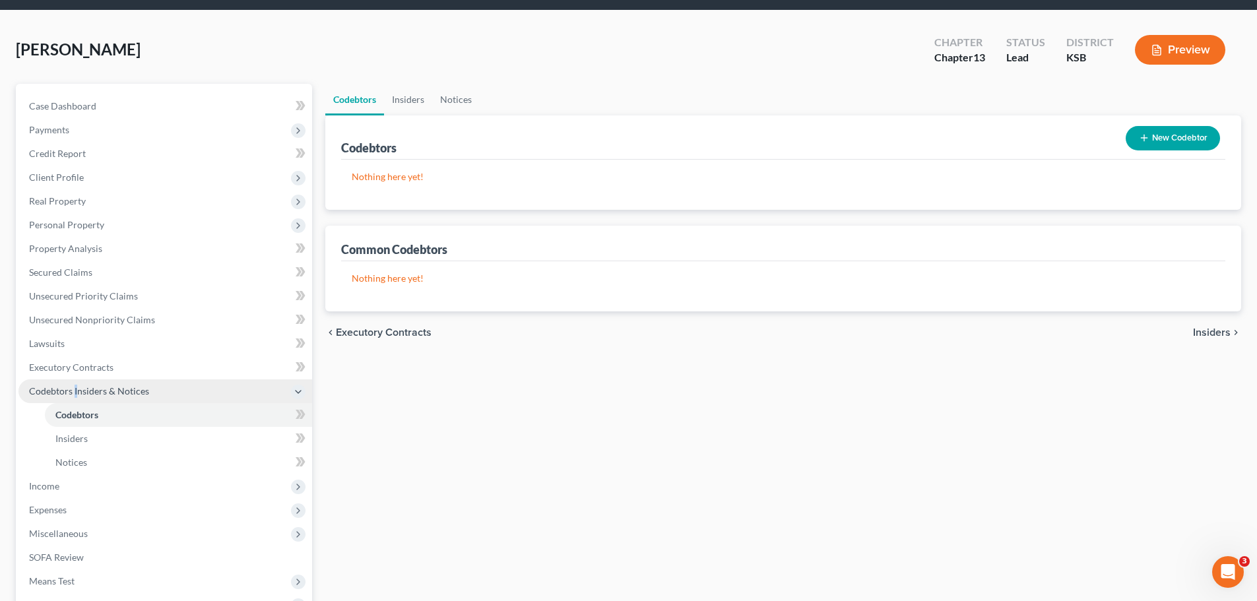
scroll to position [66, 0]
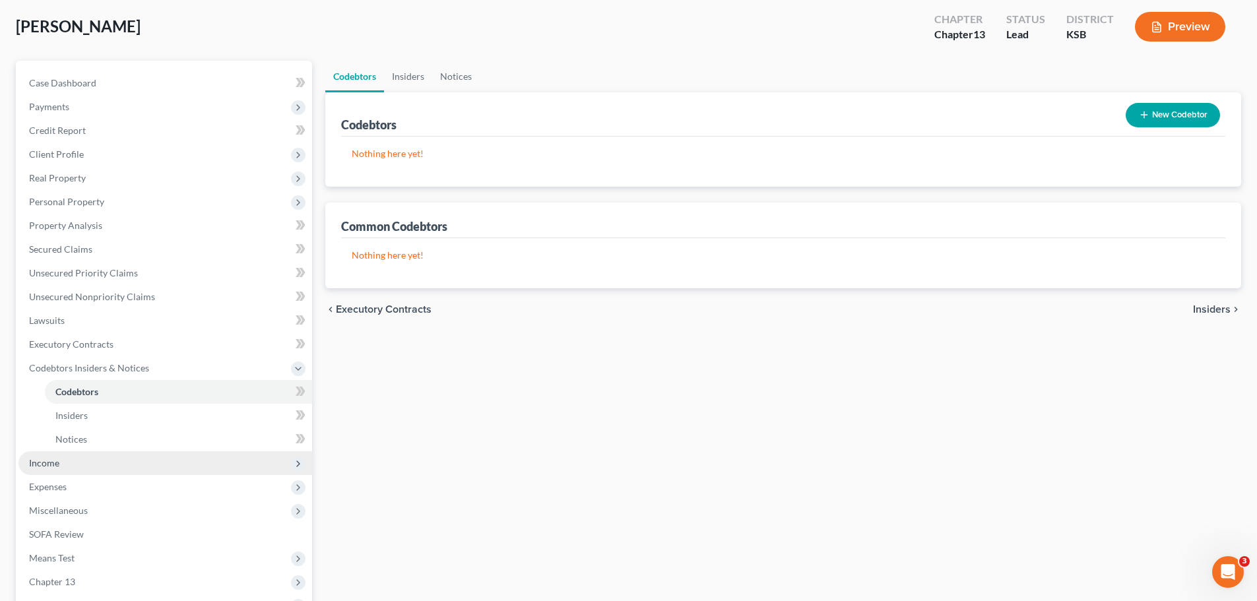
click at [63, 456] on span "Income" at bounding box center [165, 463] width 294 height 24
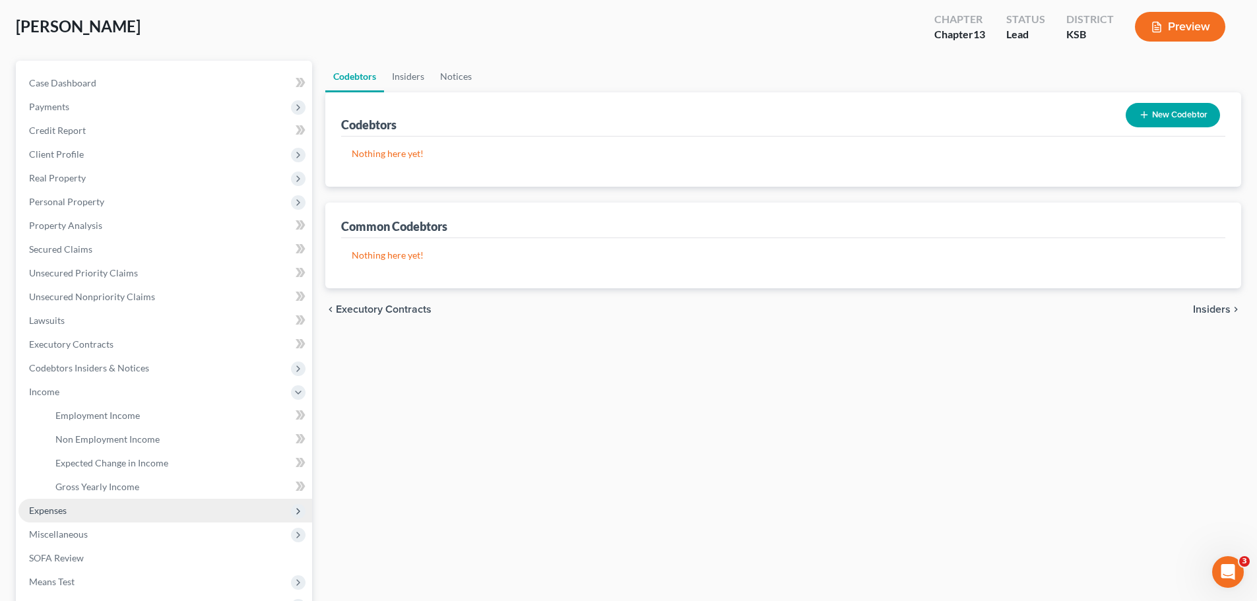
click at [70, 515] on span "Expenses" at bounding box center [165, 511] width 294 height 24
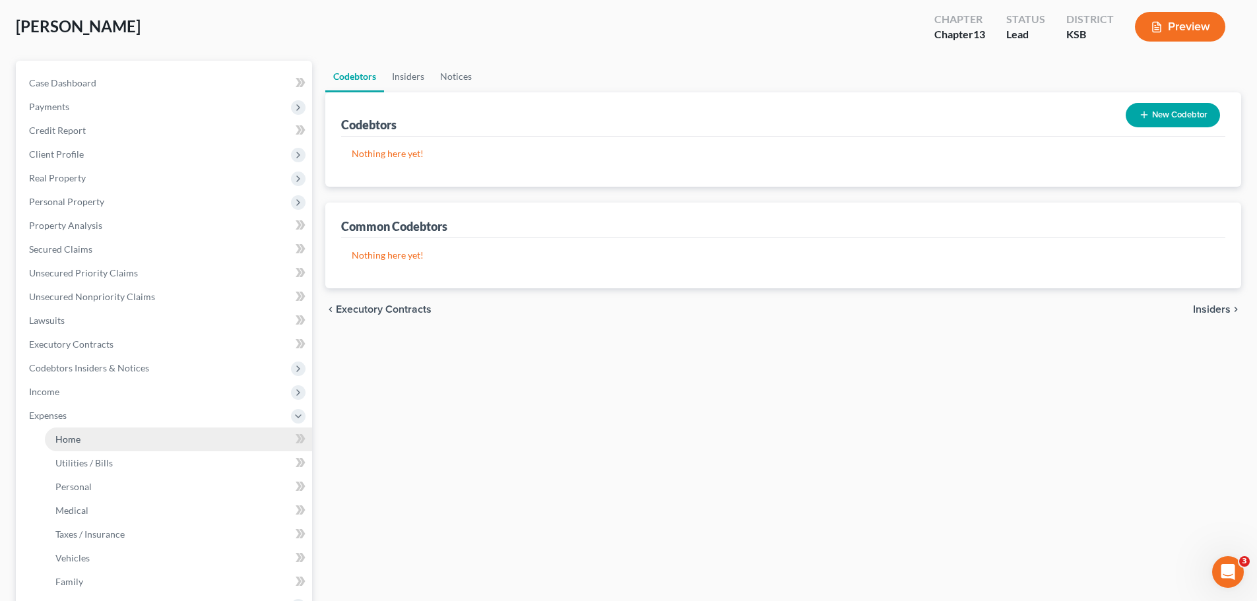
click at [78, 445] on link "Home" at bounding box center [178, 439] width 267 height 24
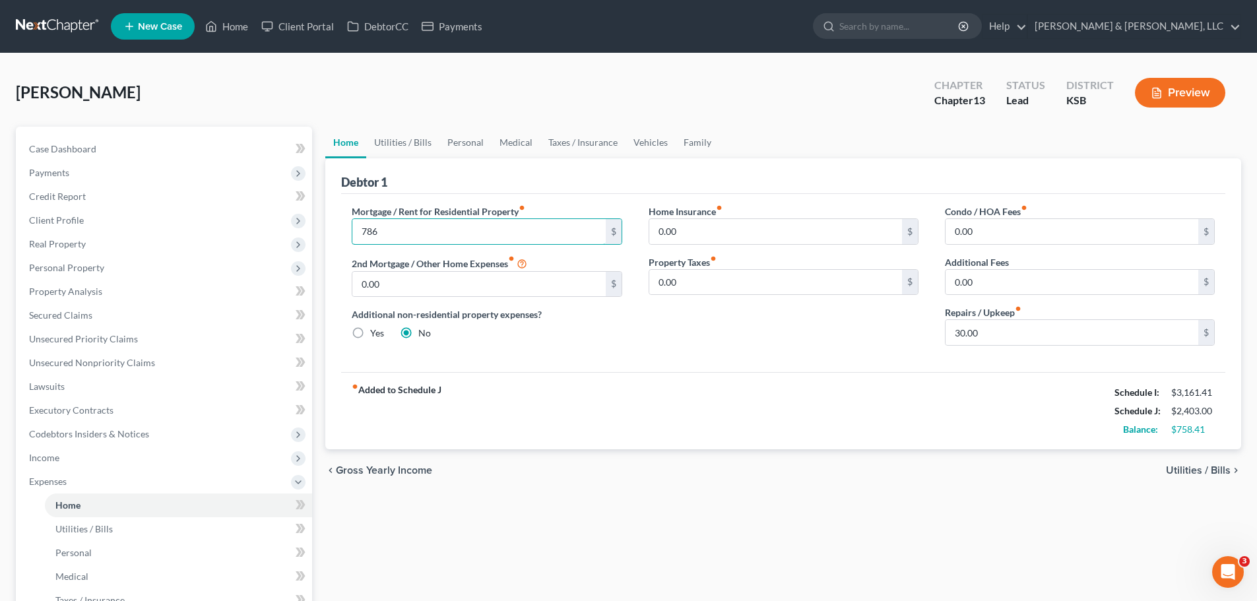
type input "786"
click at [798, 415] on div "fiber_manual_record Added to Schedule J Schedule I: $3,161.41 Schedule J: $2,40…" at bounding box center [783, 410] width 884 height 77
click at [683, 144] on link "Family" at bounding box center [697, 143] width 44 height 32
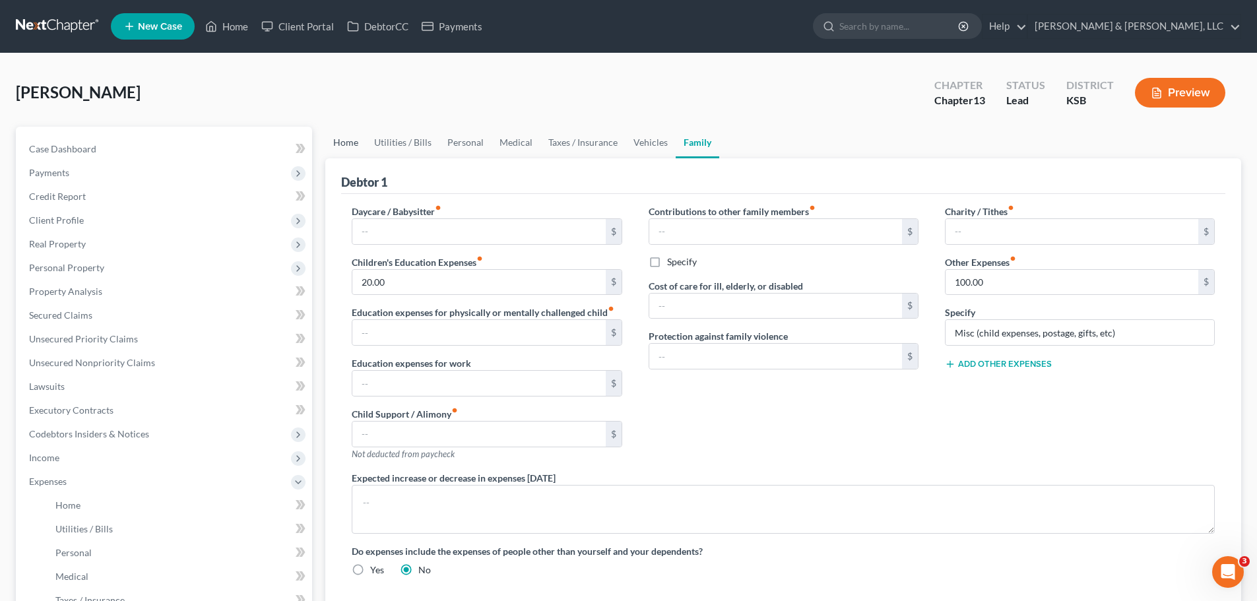
click at [342, 152] on link "Home" at bounding box center [345, 143] width 41 height 32
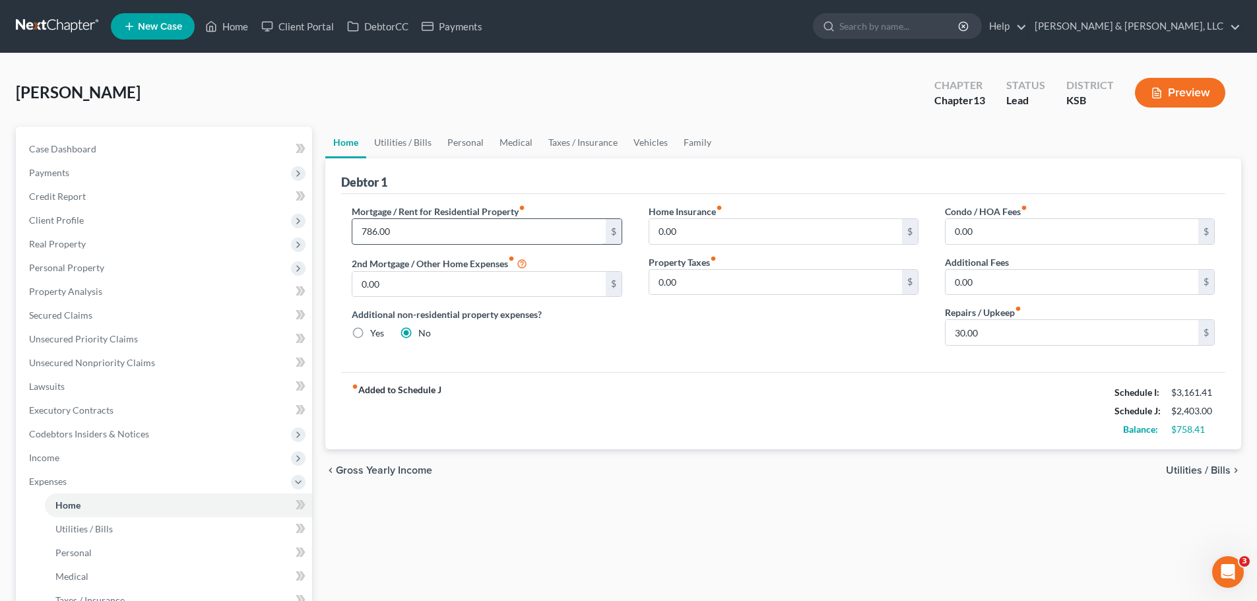
click at [471, 241] on input "786.00" at bounding box center [478, 231] width 253 height 25
type input "800"
click at [656, 145] on link "Vehicles" at bounding box center [650, 143] width 50 height 32
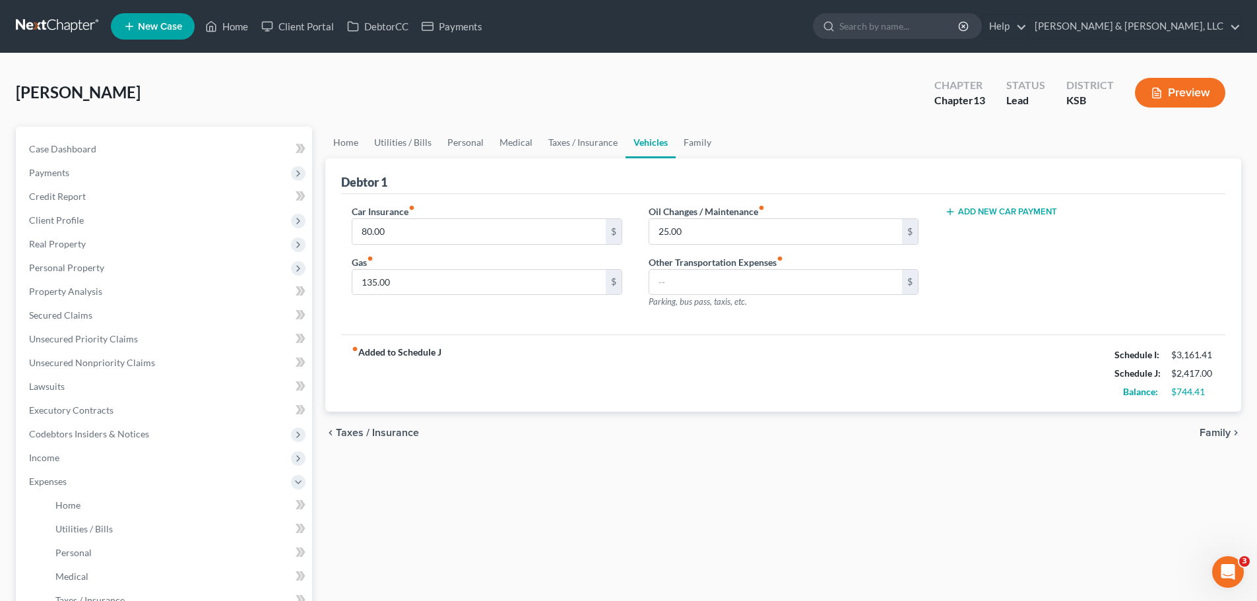
click at [987, 208] on button "Add New Car Payment" at bounding box center [1001, 211] width 112 height 11
click at [1001, 224] on input "text" at bounding box center [1059, 231] width 229 height 25
type input "325"
click at [428, 146] on link "Utilities / Bills" at bounding box center [402, 143] width 73 height 32
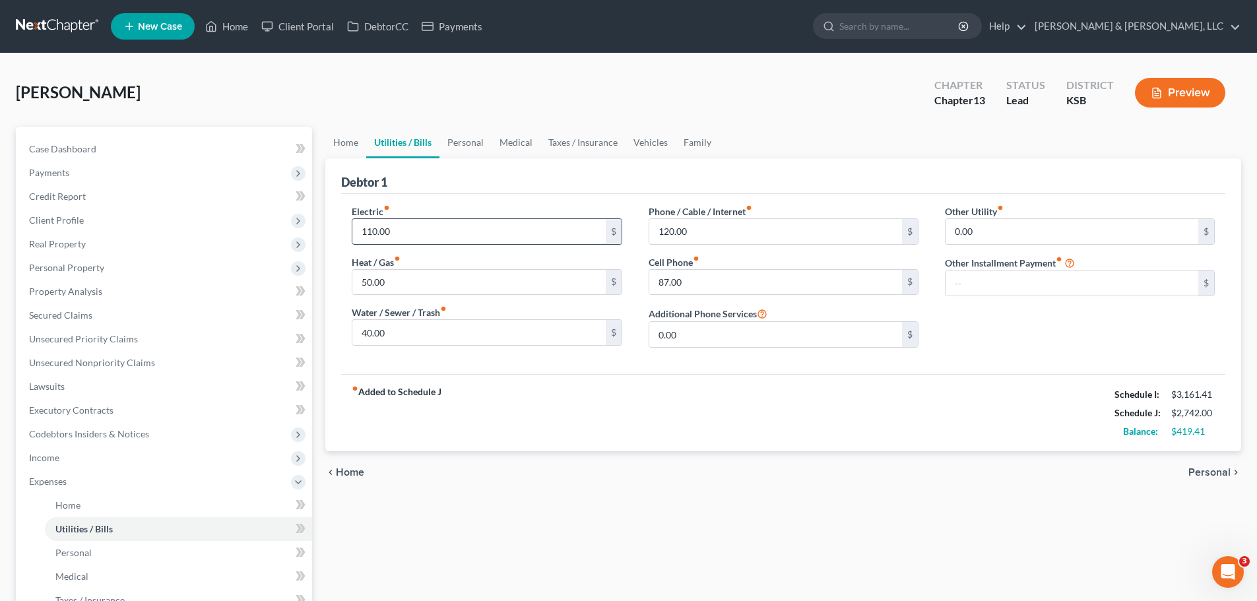
click at [434, 235] on input "110.00" at bounding box center [478, 231] width 253 height 25
type input "350"
click at [408, 276] on input "50.00" at bounding box center [478, 282] width 253 height 25
type input "170"
click at [433, 329] on input "40.00" at bounding box center [478, 332] width 253 height 25
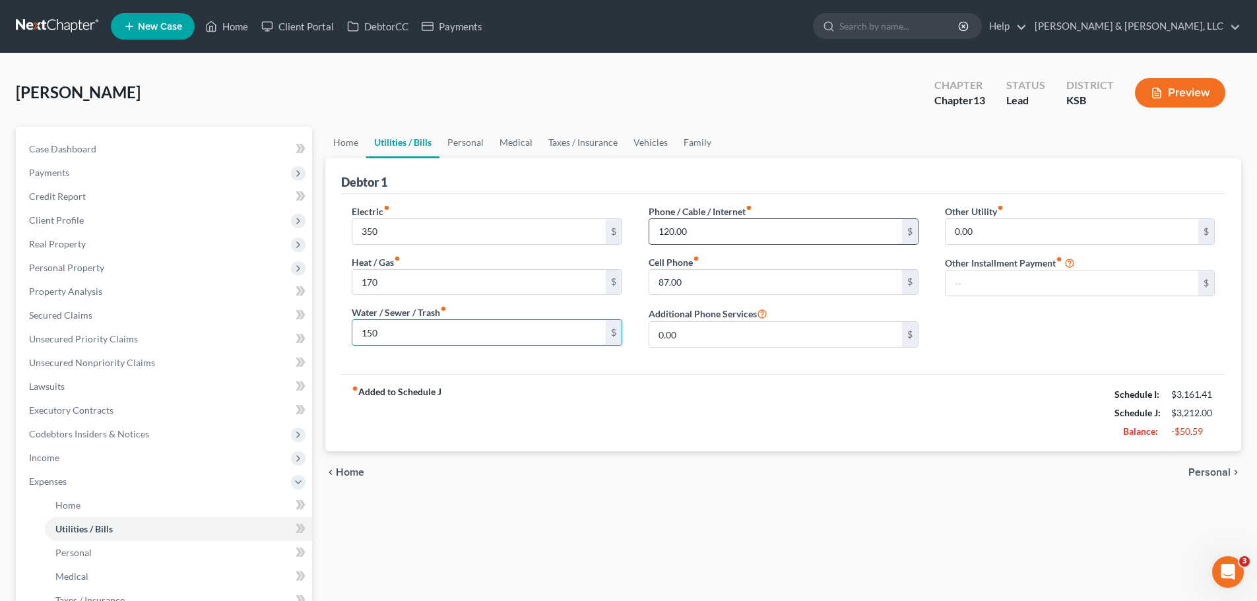
type input "150"
click at [731, 226] on input "120.00" at bounding box center [775, 231] width 253 height 25
type input "250"
click at [683, 270] on input "87.00" at bounding box center [775, 282] width 253 height 25
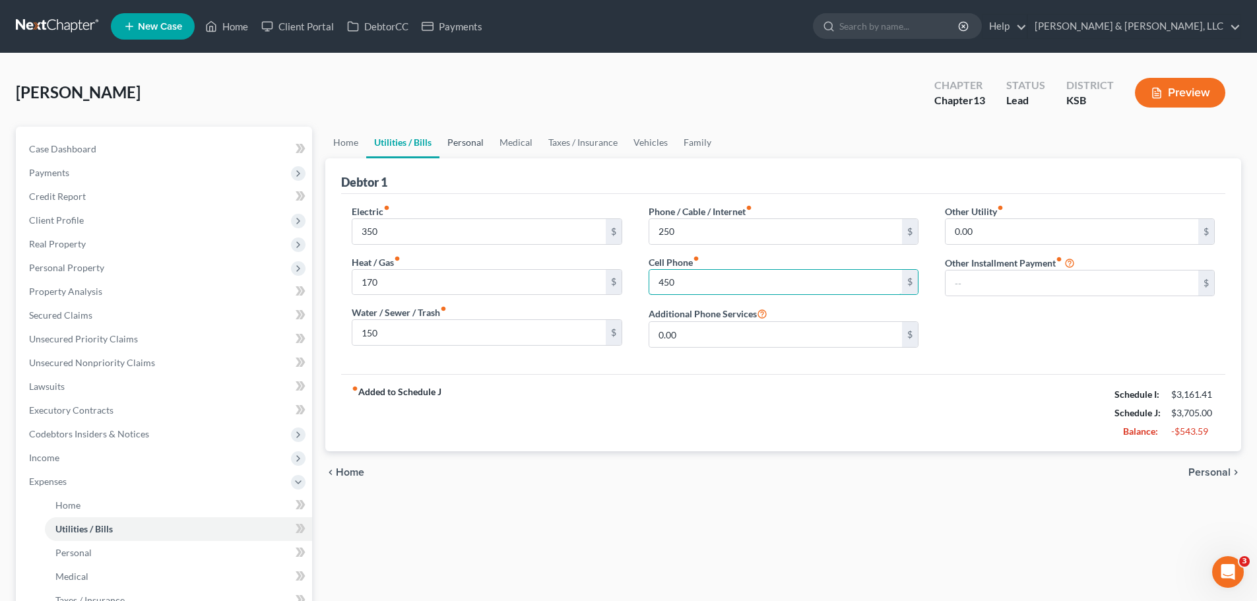
type input "450"
click at [449, 135] on link "Personal" at bounding box center [465, 143] width 52 height 32
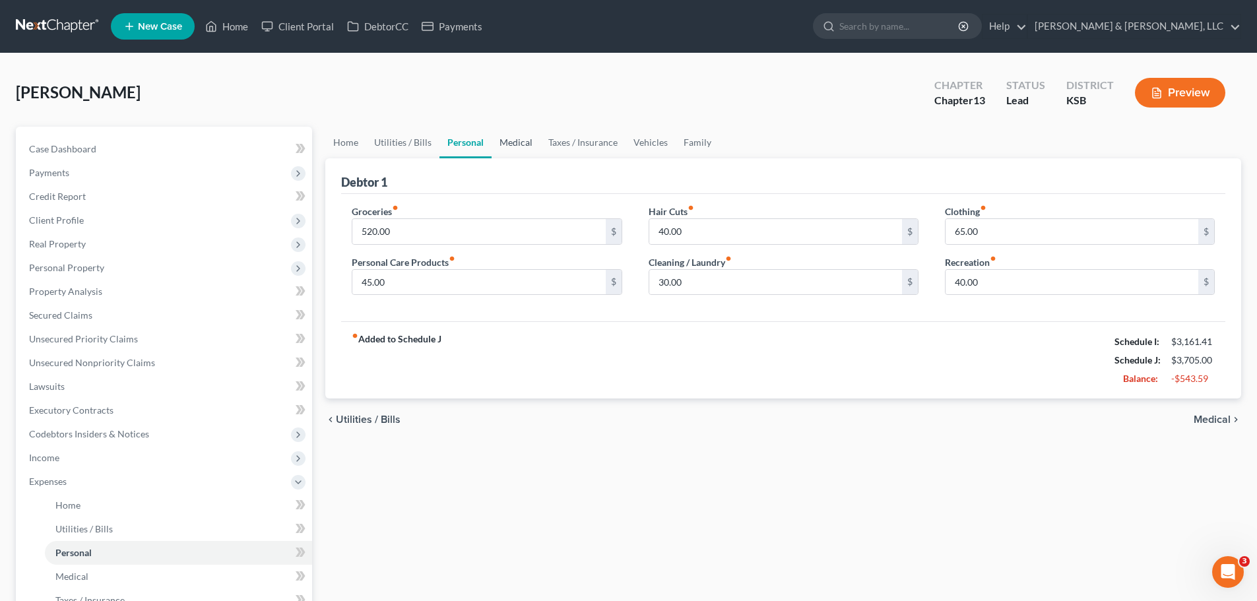
click at [510, 148] on link "Medical" at bounding box center [515, 143] width 49 height 32
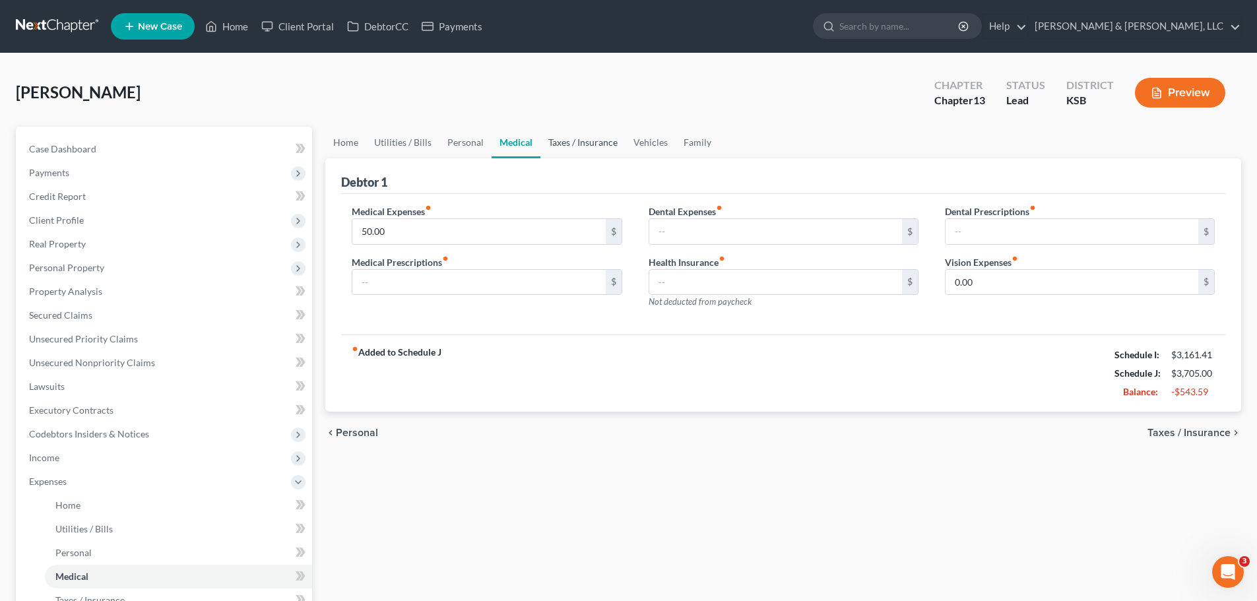
click at [569, 148] on link "Taxes / Insurance" at bounding box center [582, 143] width 85 height 32
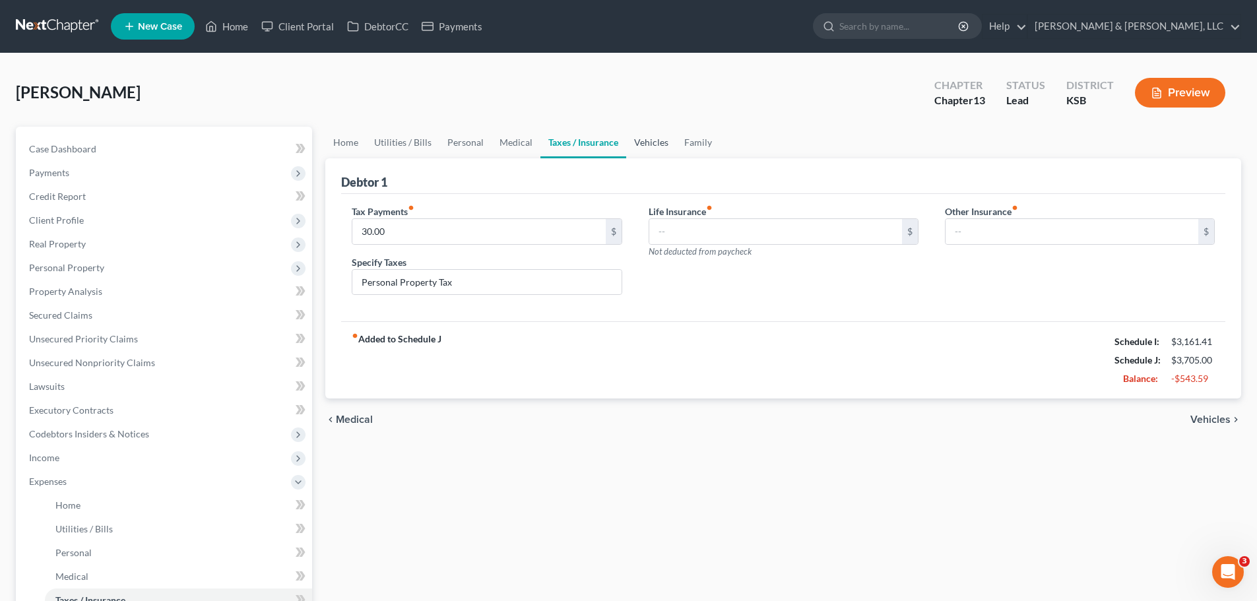
click at [629, 145] on link "Vehicles" at bounding box center [651, 143] width 50 height 32
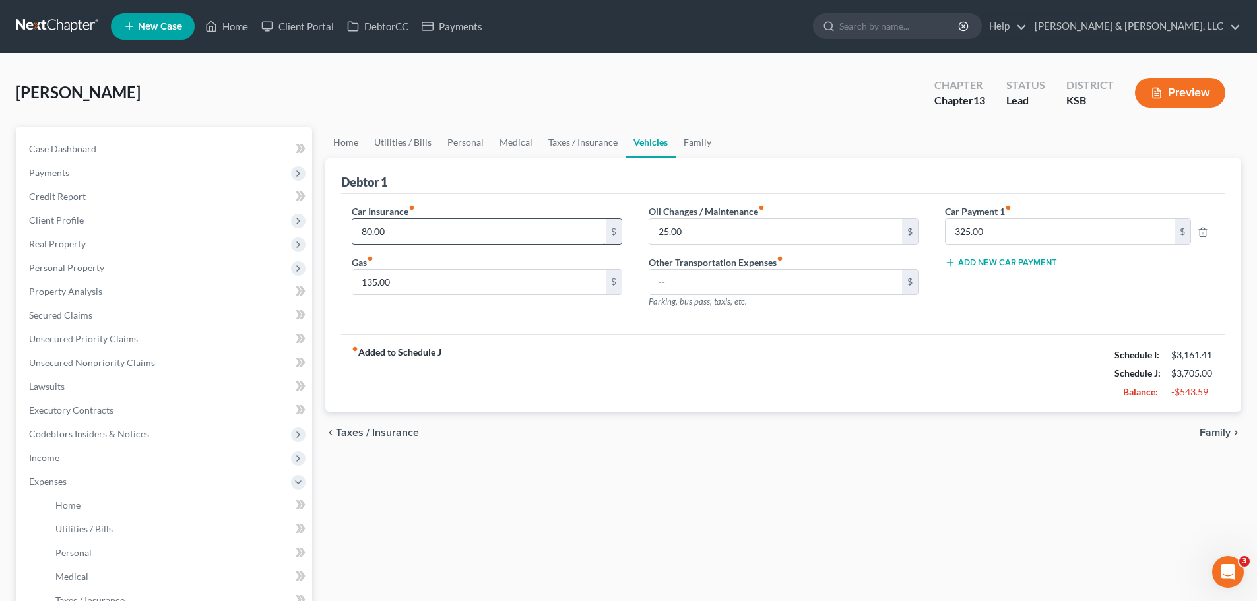
click at [553, 228] on input "80.00" at bounding box center [478, 231] width 253 height 25
type input "235"
click at [701, 148] on link "Family" at bounding box center [697, 143] width 44 height 32
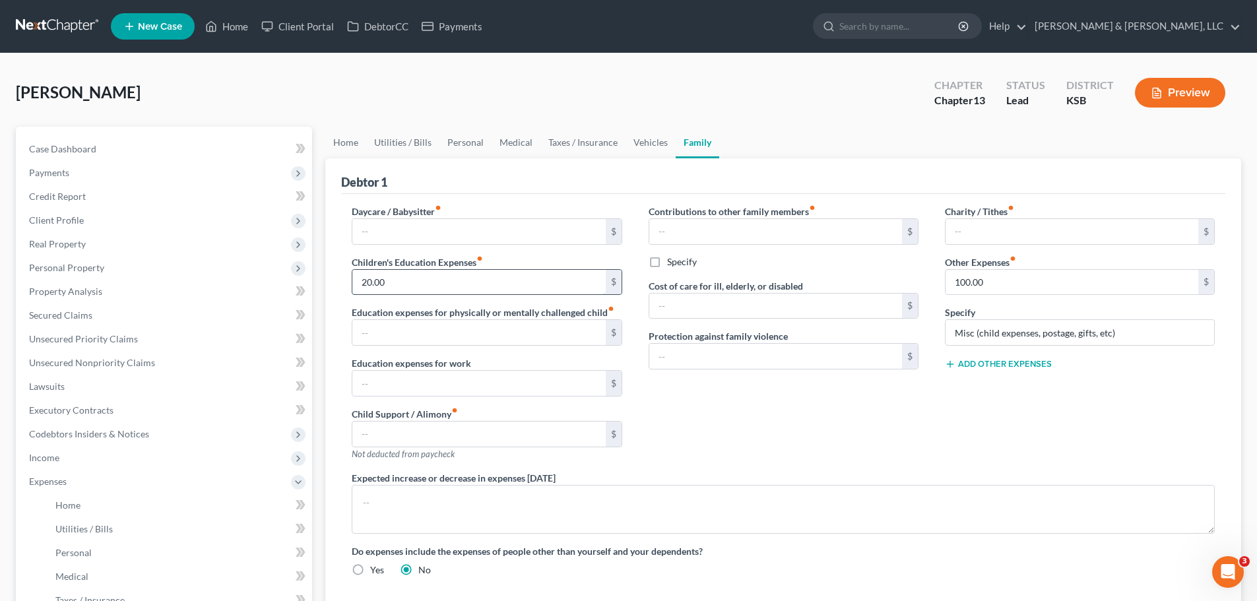
click at [510, 284] on input "20.00" at bounding box center [478, 282] width 253 height 25
type input "50"
click at [1030, 218] on div "$" at bounding box center [1080, 231] width 270 height 26
click at [1030, 221] on input "text" at bounding box center [1071, 231] width 253 height 25
type input "30"
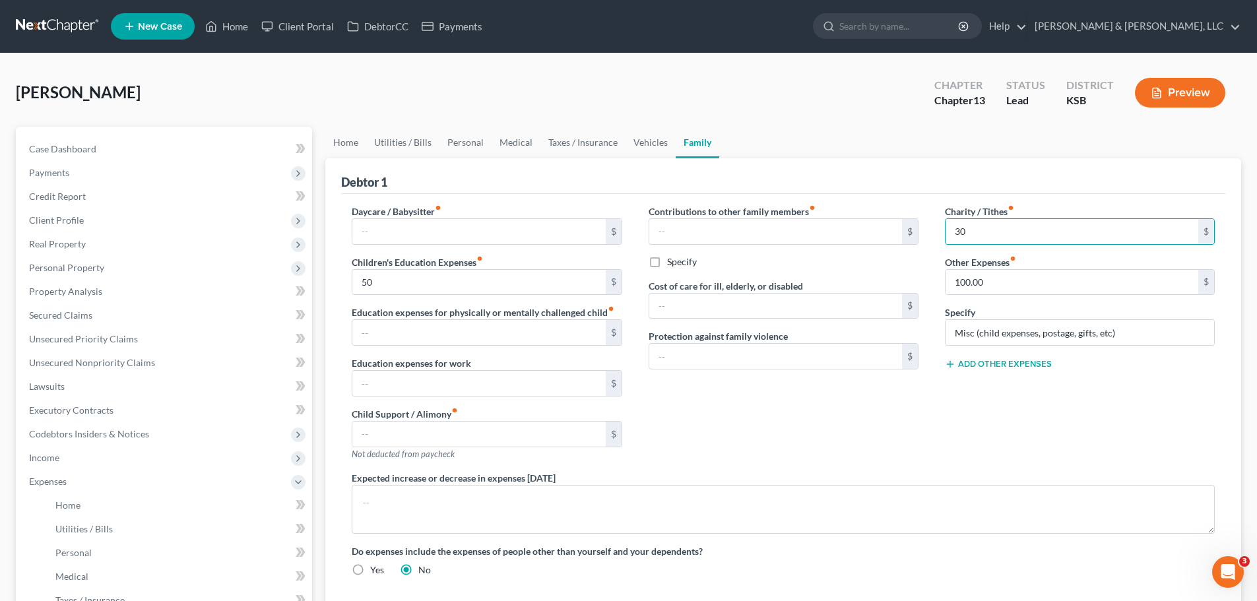
click at [823, 400] on div "Contributions to other family members fiber_manual_record $ Specify Cost of car…" at bounding box center [783, 337] width 296 height 266
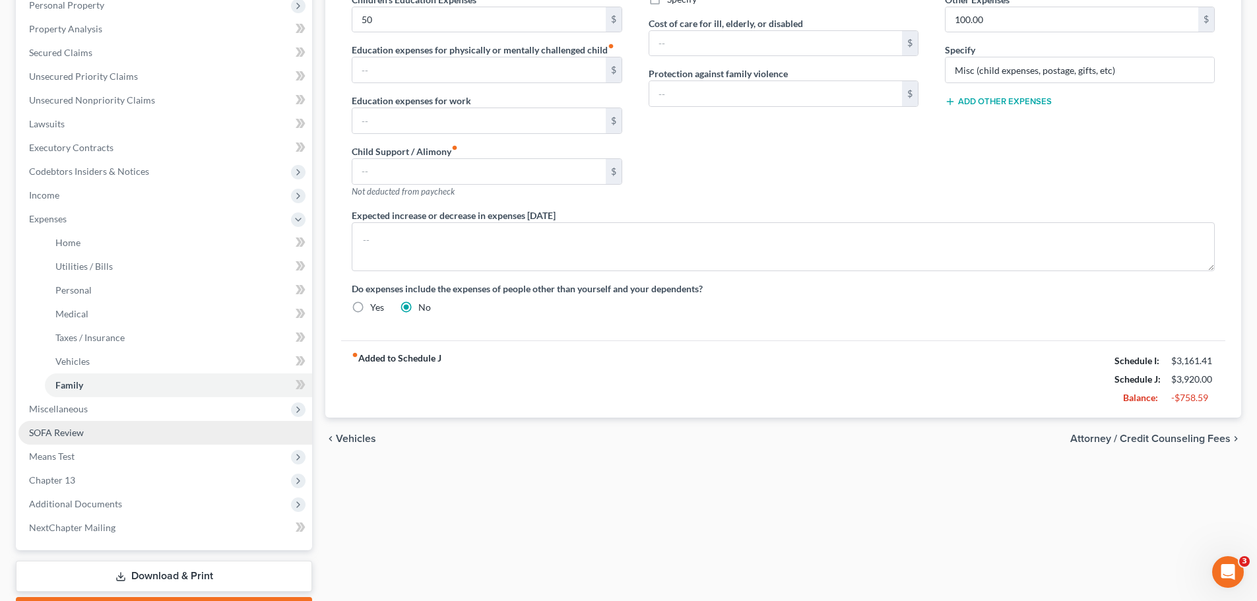
scroll to position [264, 0]
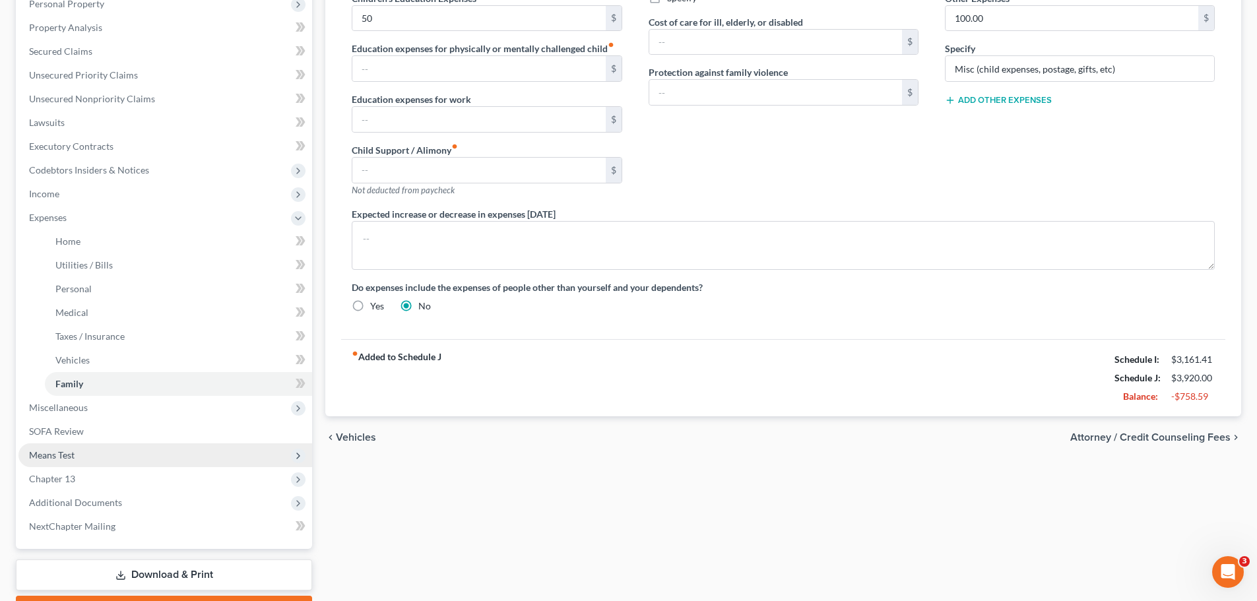
click at [78, 453] on span "Means Test" at bounding box center [165, 455] width 294 height 24
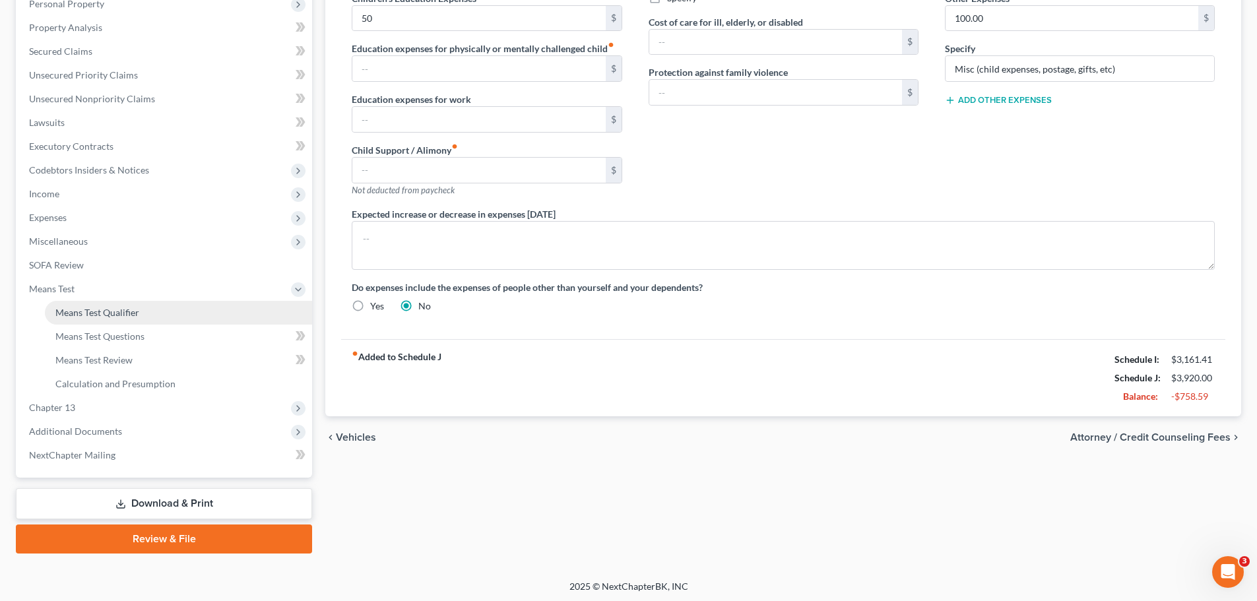
click at [115, 315] on span "Means Test Qualifier" at bounding box center [97, 312] width 84 height 11
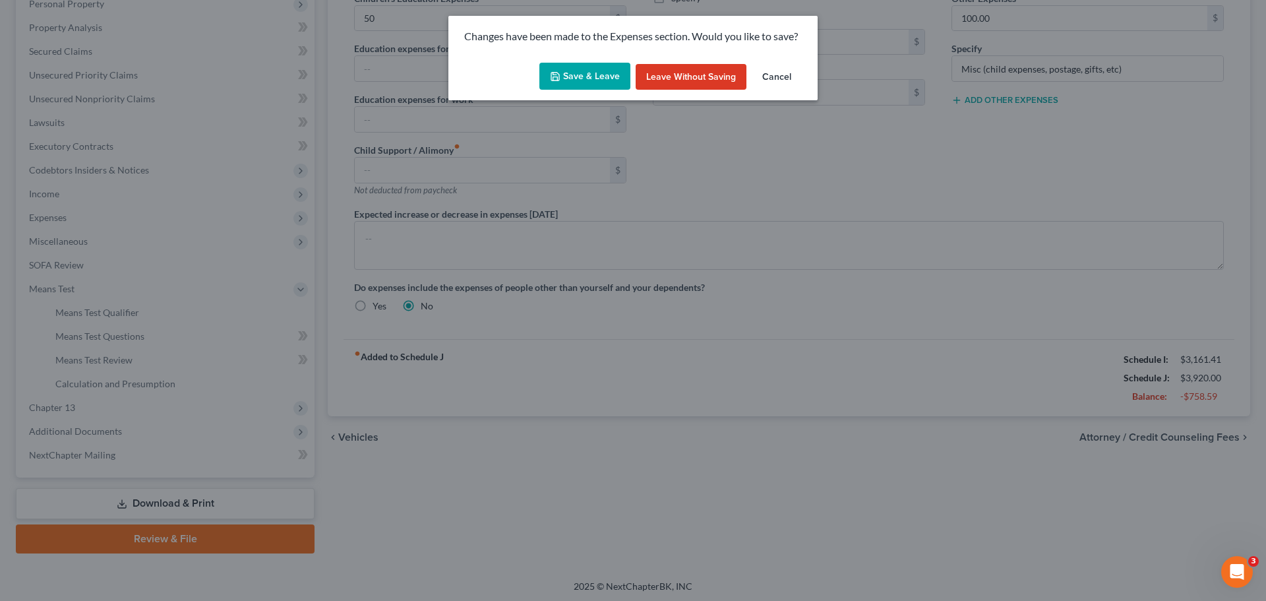
click at [572, 73] on button "Save & Leave" at bounding box center [585, 77] width 91 height 28
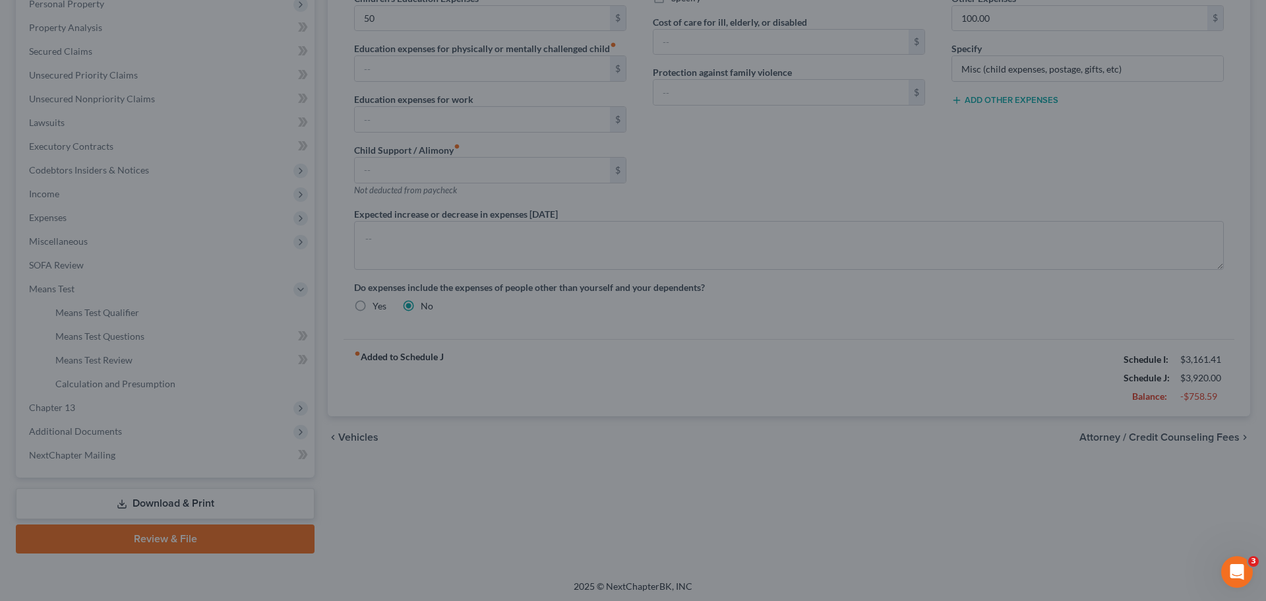
type input "50.00"
type input "30.00"
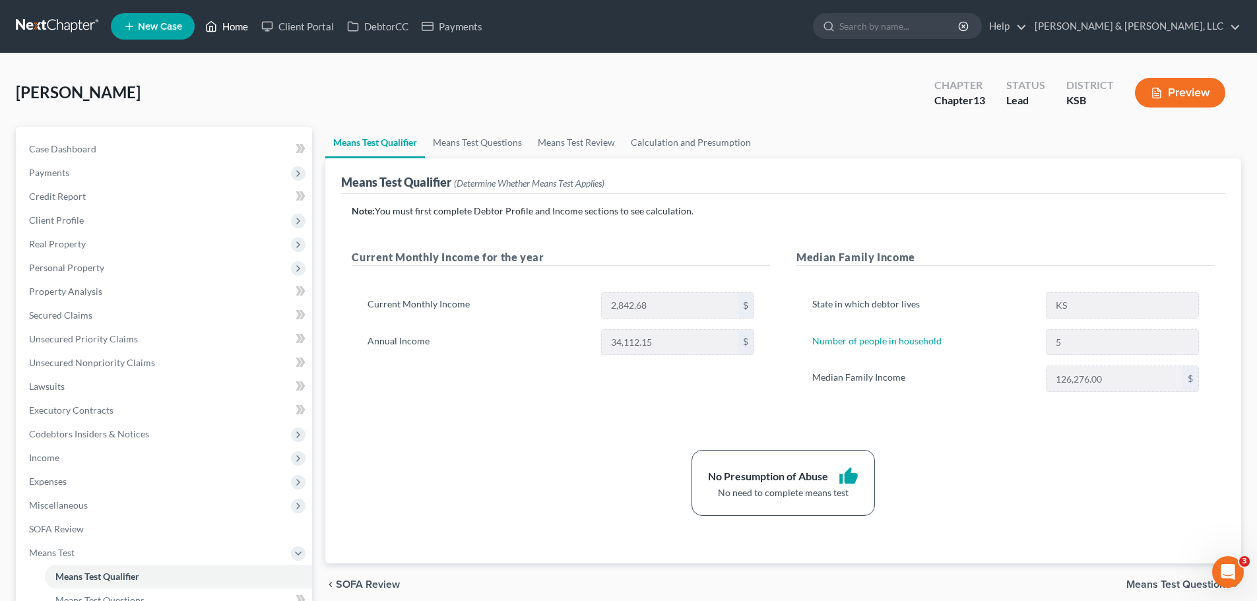
click at [238, 22] on link "Home" at bounding box center [227, 27] width 56 height 24
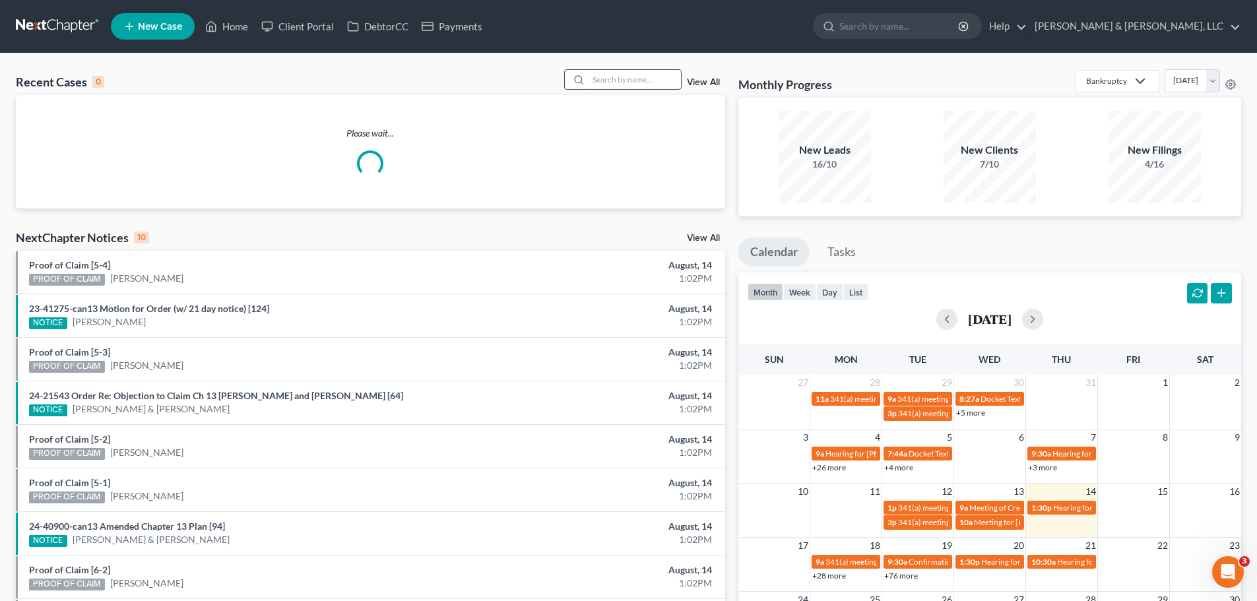
click at [646, 87] on input "search" at bounding box center [634, 79] width 92 height 19
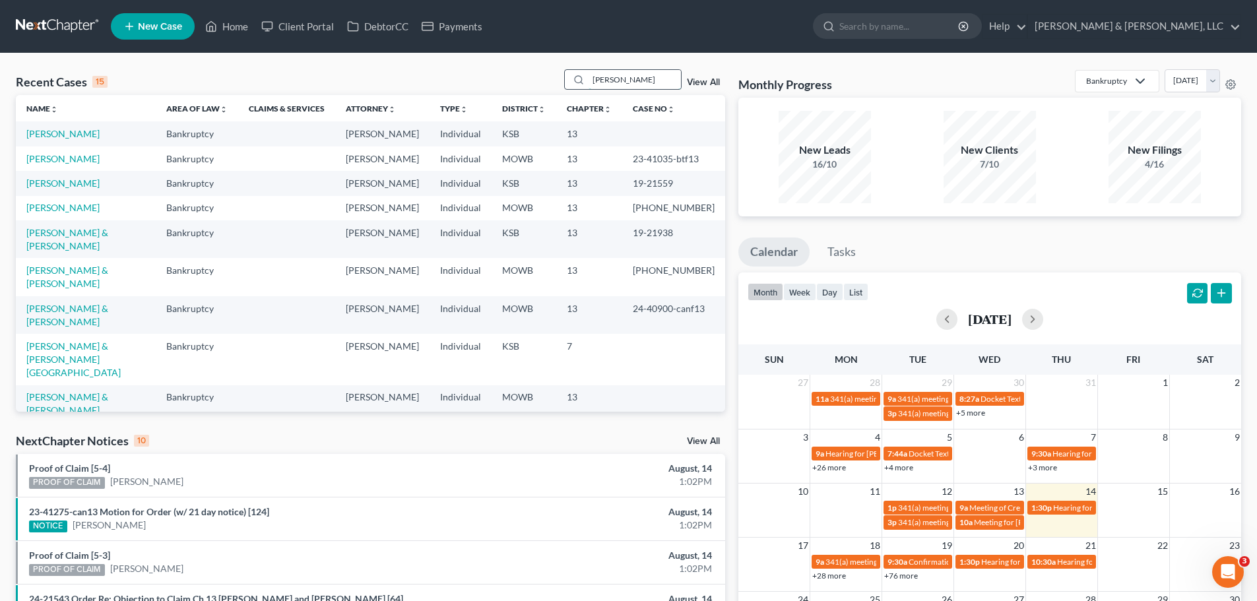
type input "rogers"
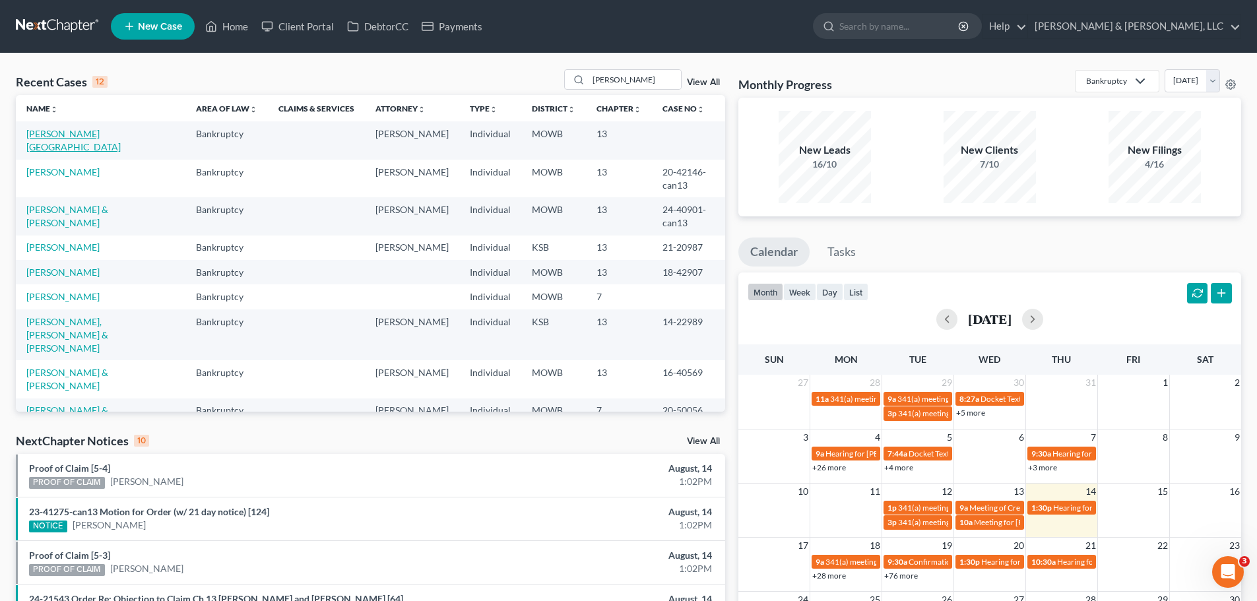
click at [79, 133] on link "[PERSON_NAME][GEOGRAPHIC_DATA]" at bounding box center [73, 140] width 94 height 24
select select "2"
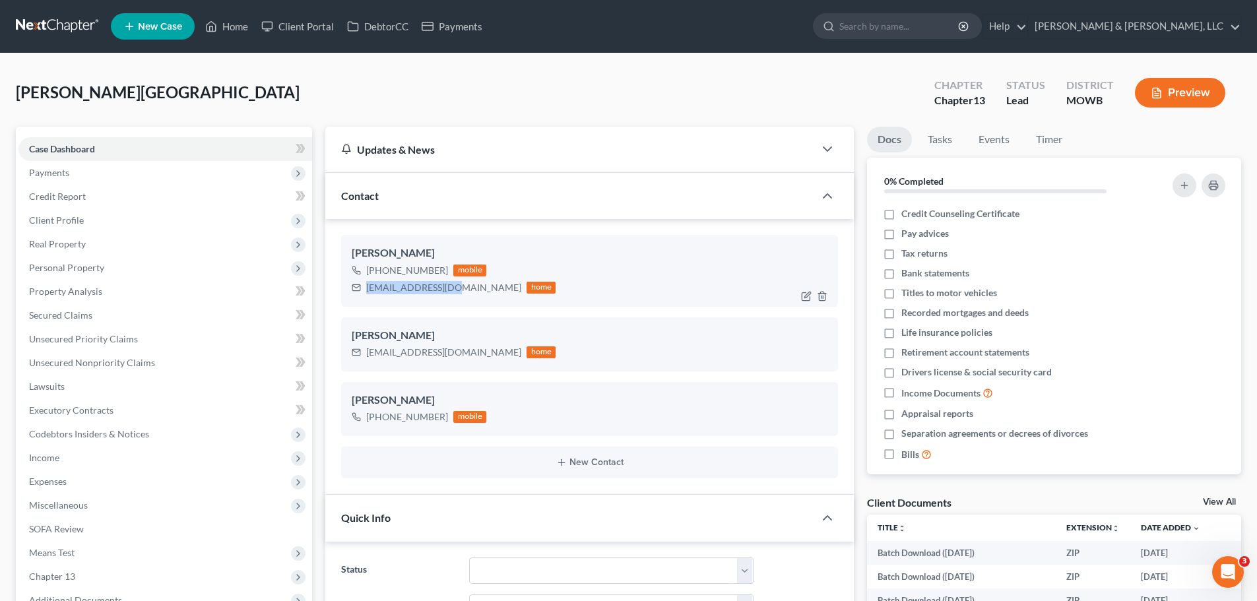
drag, startPoint x: 366, startPoint y: 288, endPoint x: 449, endPoint y: 288, distance: 82.5
click at [449, 288] on div "bigdal1994@att.net home" at bounding box center [454, 287] width 204 height 17
copy div "bigdal1994@att.net"
drag, startPoint x: 70, startPoint y: 247, endPoint x: 86, endPoint y: 261, distance: 22.0
click at [70, 247] on span "Real Property" at bounding box center [57, 243] width 57 height 11
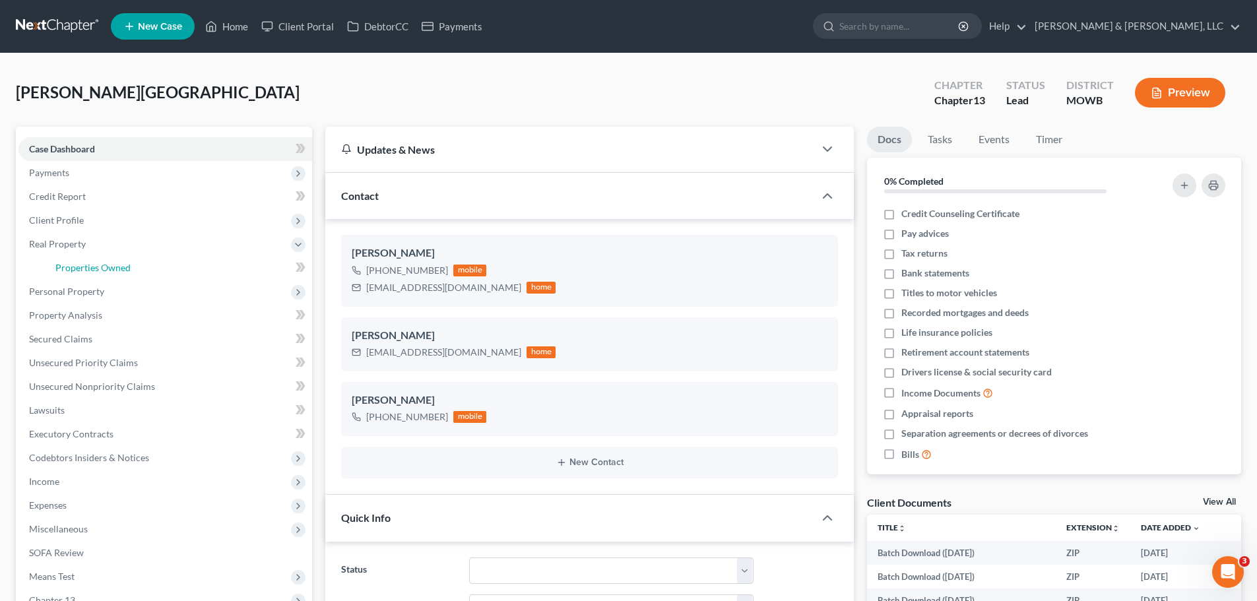
click at [90, 263] on span "Properties Owned" at bounding box center [92, 267] width 75 height 11
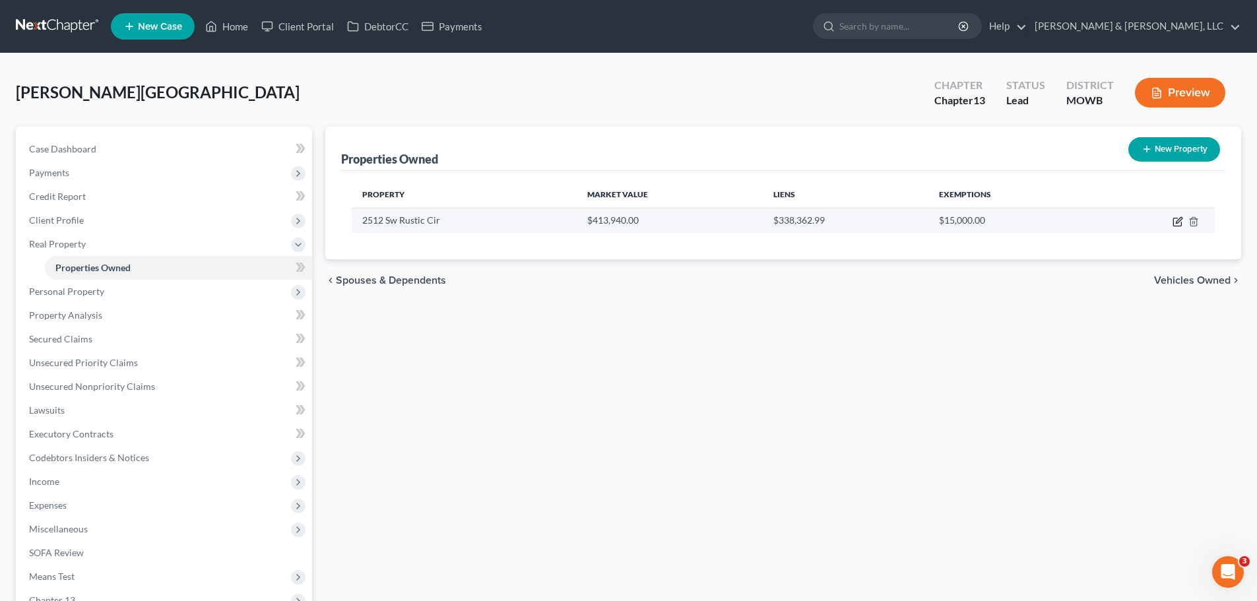
click at [1177, 224] on icon "button" at bounding box center [1177, 221] width 11 height 11
select select "26"
select select "0"
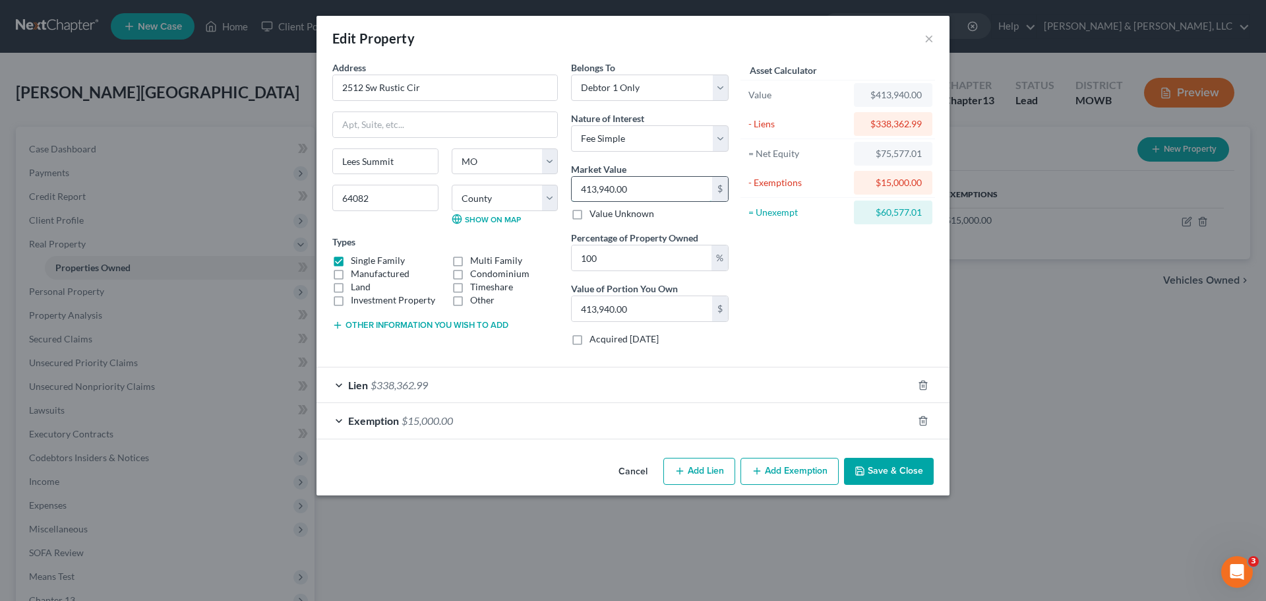
click at [673, 194] on input "413,940.00" at bounding box center [642, 189] width 140 height 25
type input "4"
type input "4.00"
type input "41"
type input "41.00"
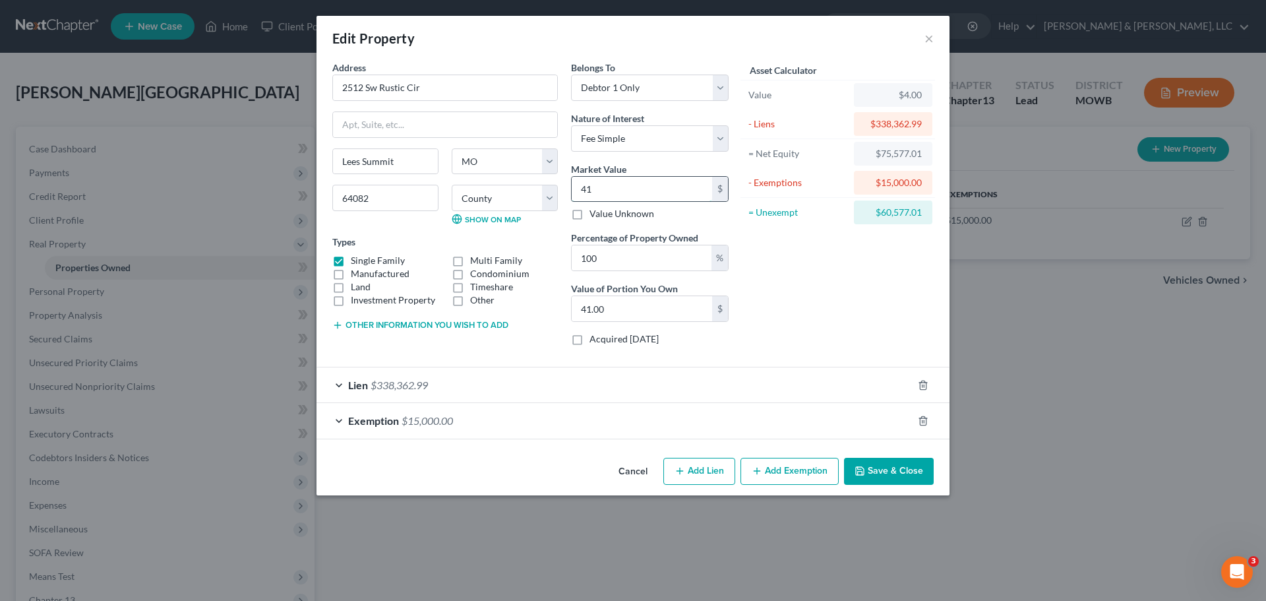
type input "411"
type input "411.00"
type input "4110"
type input "4,110.00"
type input "4,1100"
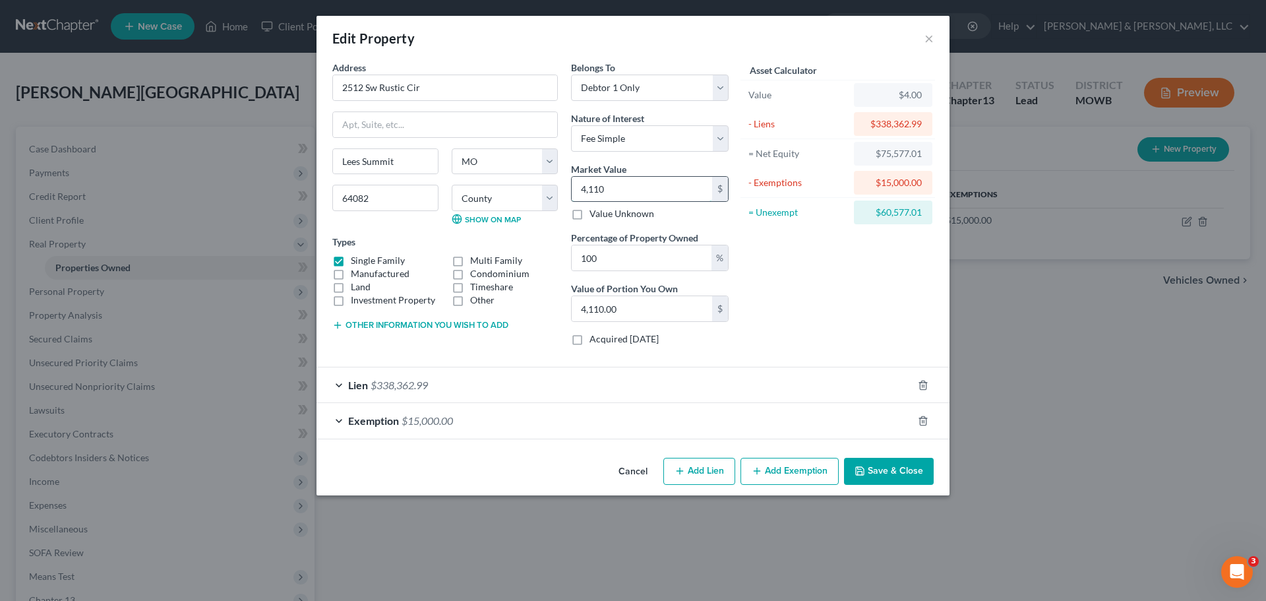
type input "41,100.00"
type input "41,1000"
type input "411,000.00"
type input "411,000"
click at [885, 464] on button "Save & Close" at bounding box center [889, 472] width 90 height 28
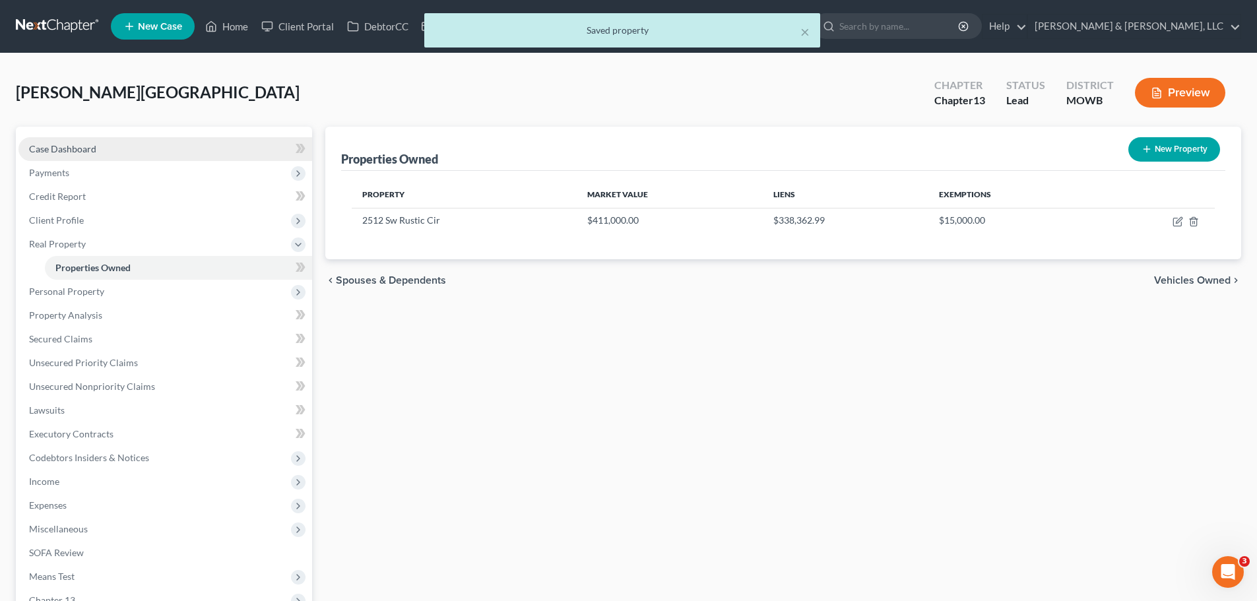
click at [102, 150] on link "Case Dashboard" at bounding box center [165, 149] width 294 height 24
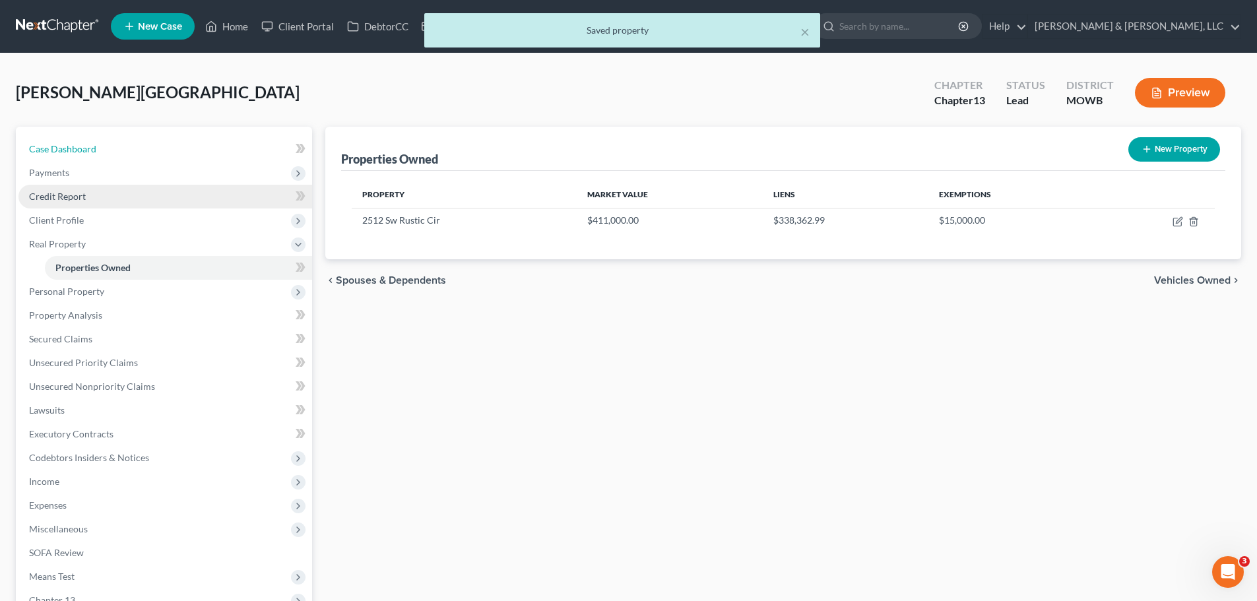
select select "2"
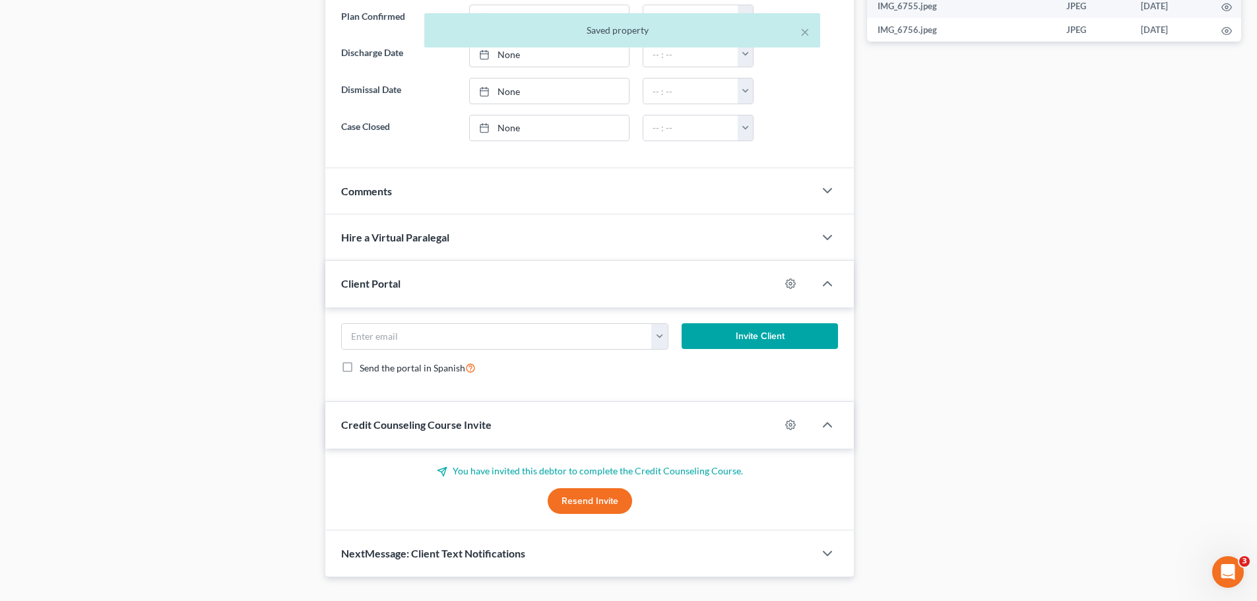
scroll to position [697, 0]
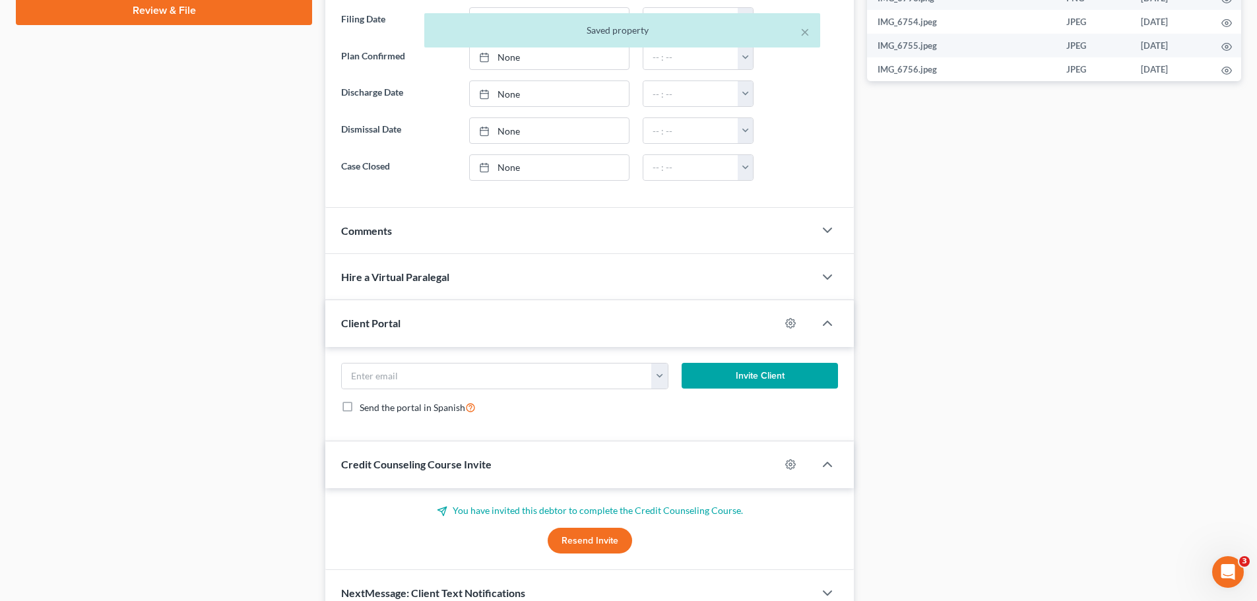
click at [466, 236] on div "Comments" at bounding box center [569, 231] width 489 height 46
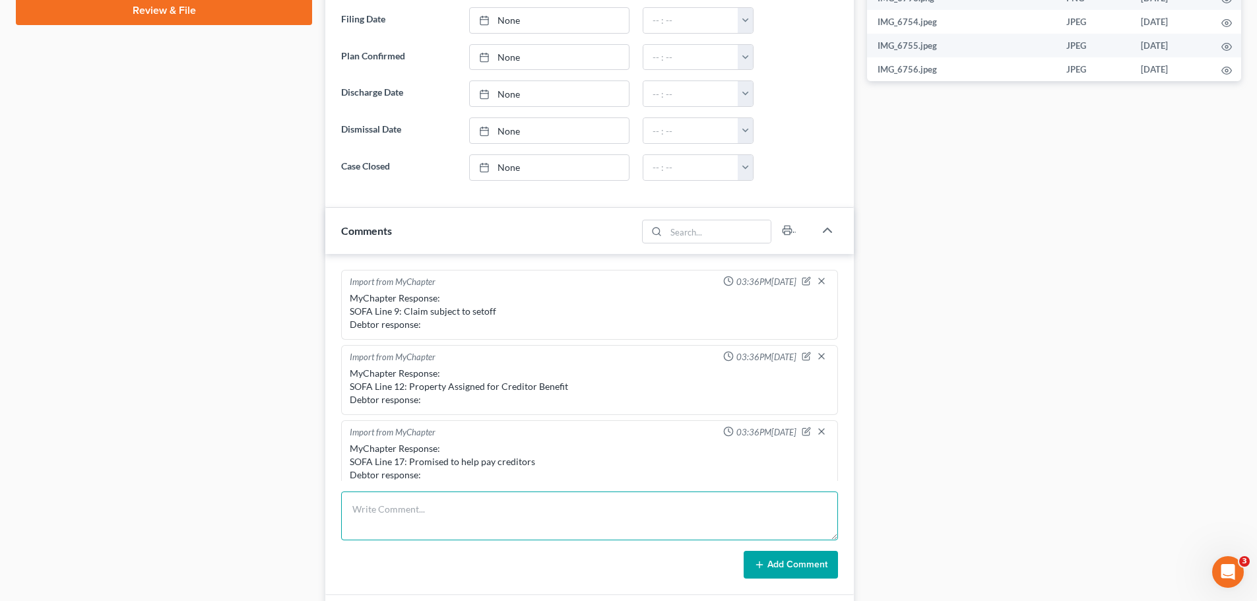
click at [468, 501] on textarea at bounding box center [589, 515] width 497 height 49
type textarea "House Equity Analysts - Value 411,000 Cost of sale - .93"
click at [770, 561] on button "Add Comment" at bounding box center [790, 565] width 94 height 28
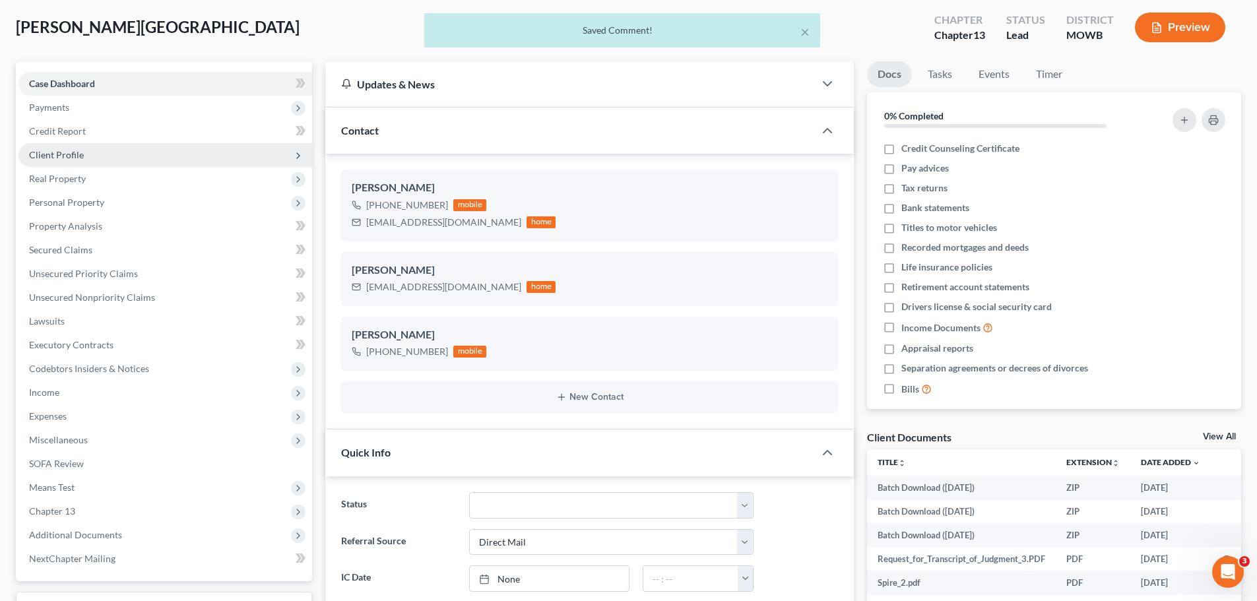
scroll to position [38, 0]
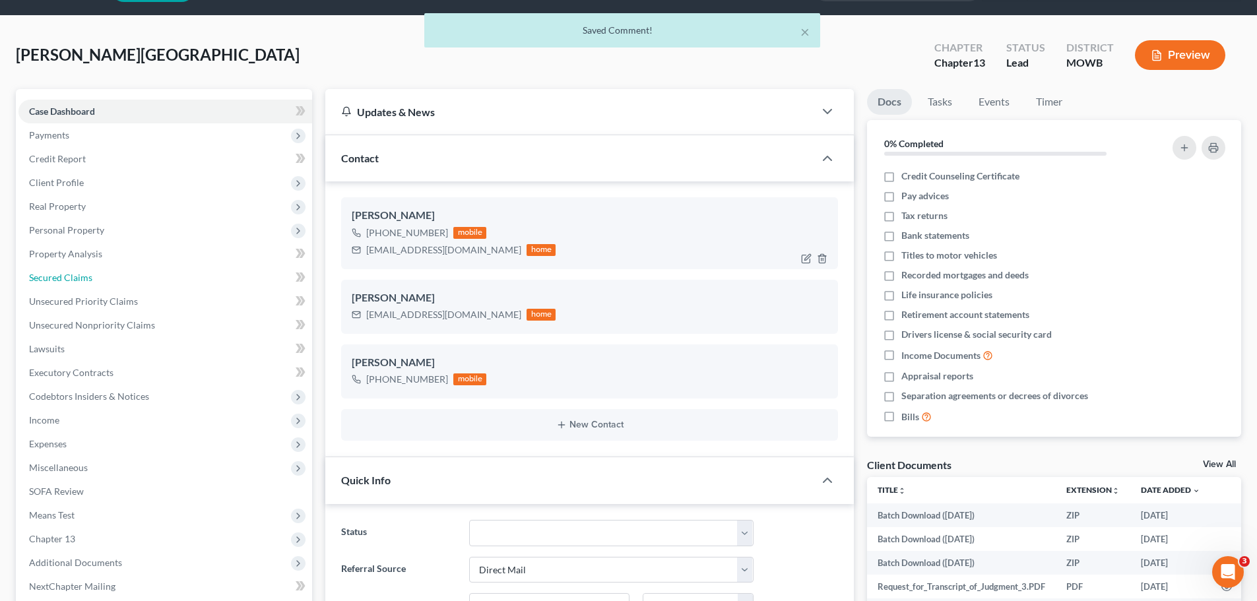
drag, startPoint x: 77, startPoint y: 273, endPoint x: 533, endPoint y: 252, distance: 456.3
click at [77, 273] on span "Secured Claims" at bounding box center [60, 277] width 63 height 11
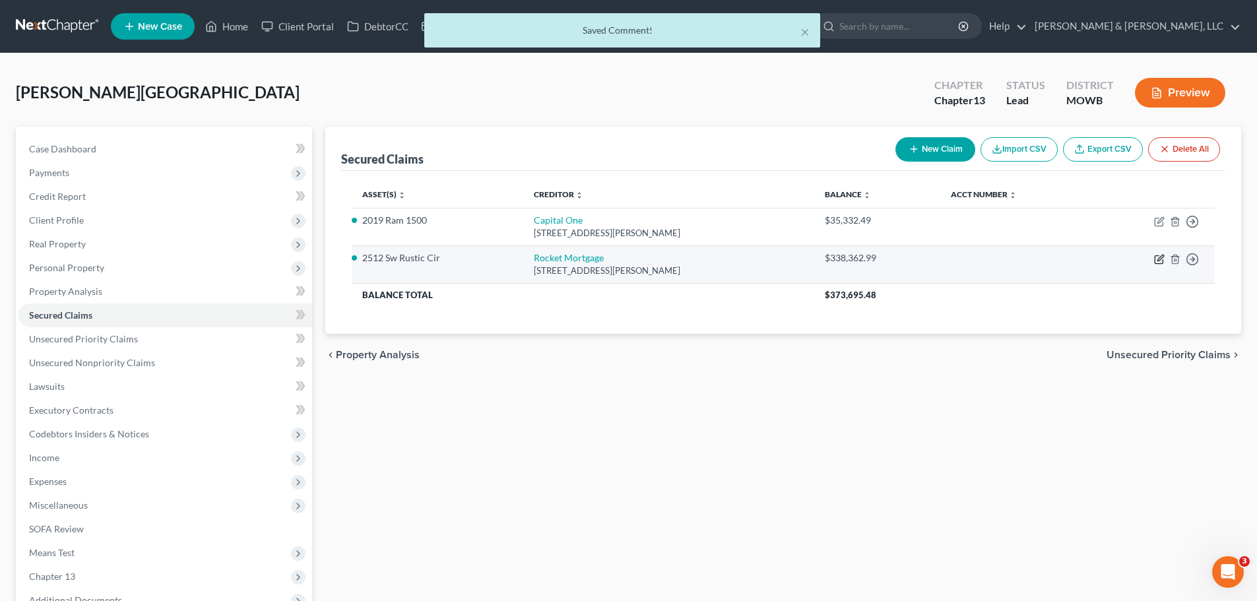
click at [1158, 262] on icon "button" at bounding box center [1159, 259] width 11 height 11
select select "23"
select select "3"
select select "2"
select select "0"
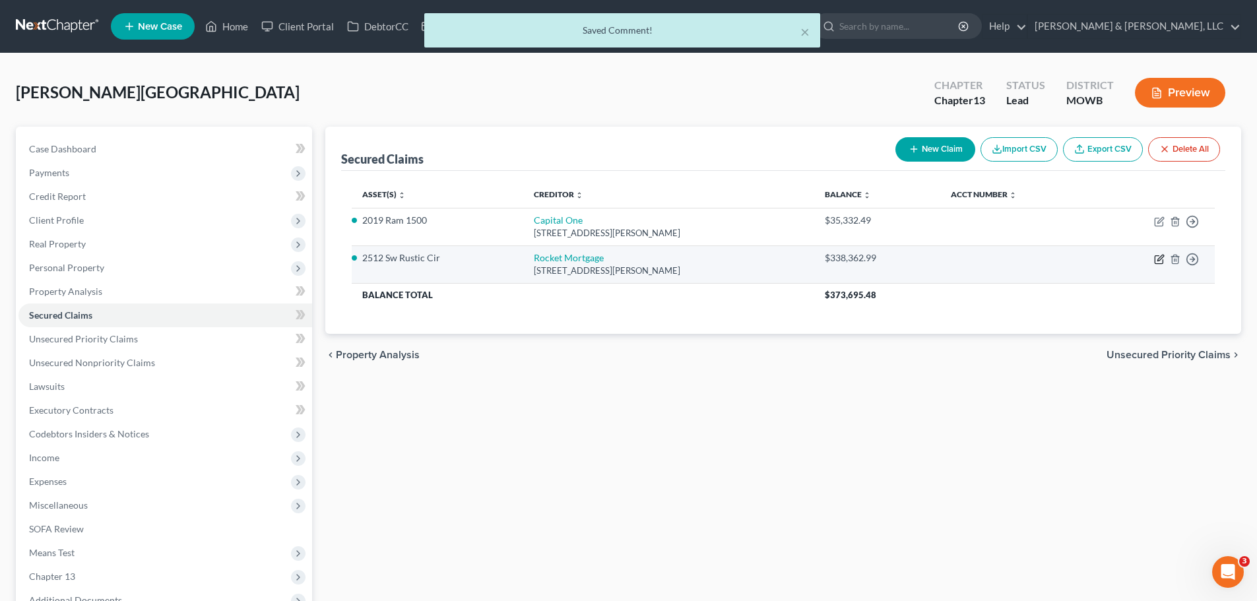
select select "0"
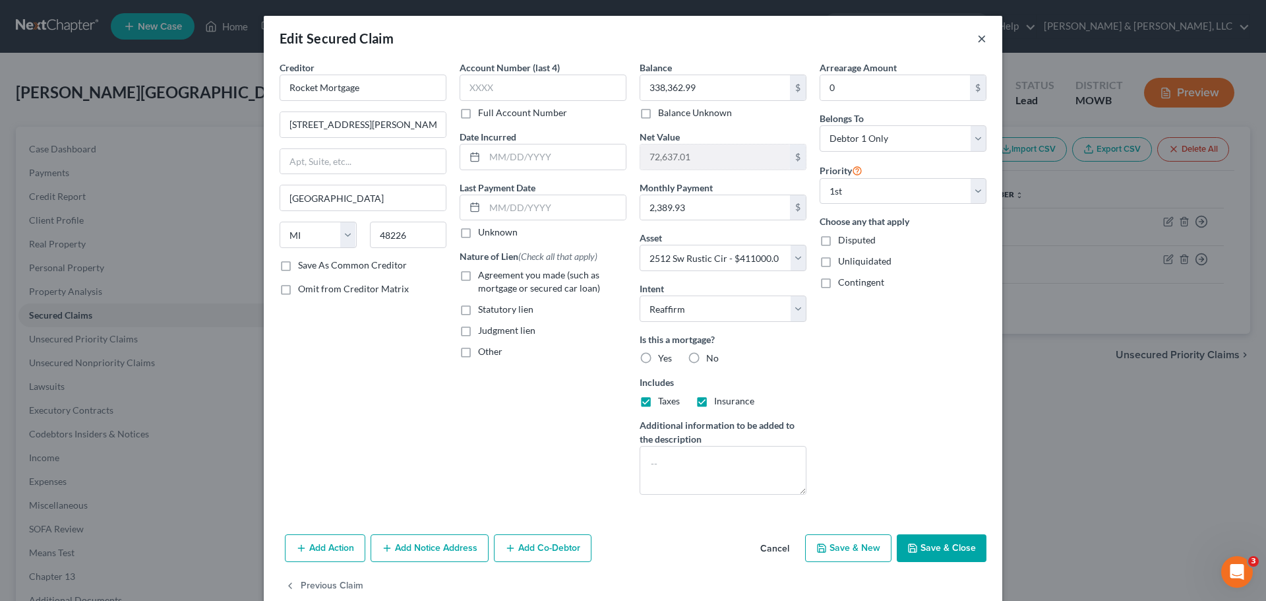
click at [978, 42] on button "×" at bounding box center [982, 38] width 9 height 16
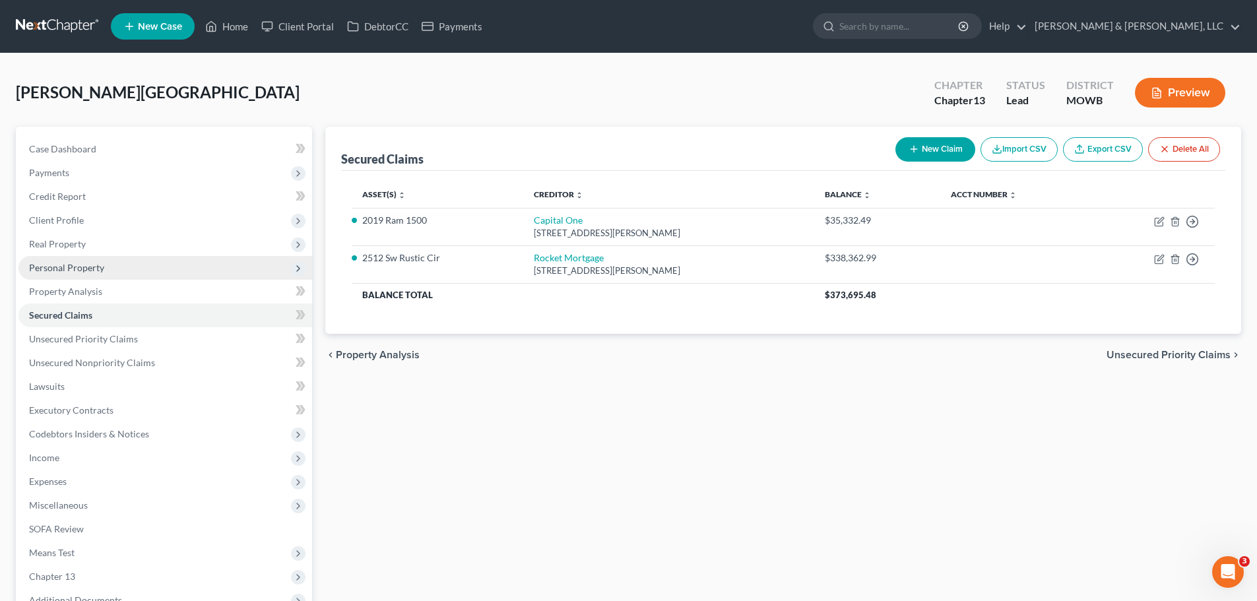
click at [75, 263] on span "Personal Property" at bounding box center [66, 267] width 75 height 11
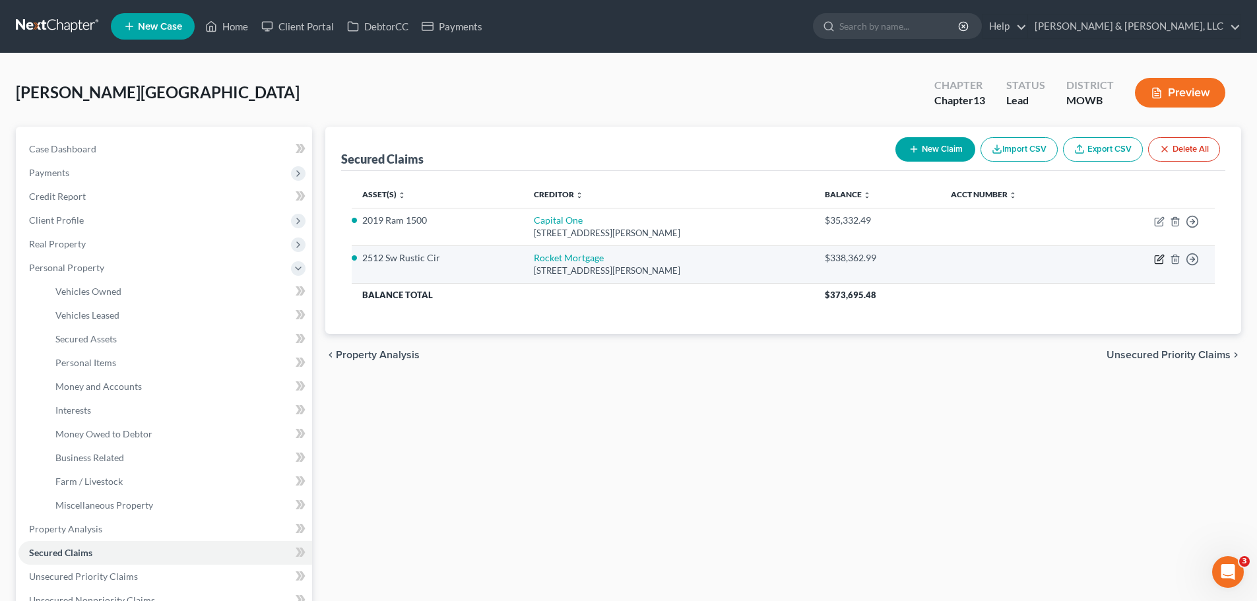
click at [1160, 256] on icon "button" at bounding box center [1159, 259] width 11 height 11
select select "23"
select select "3"
select select "2"
select select "0"
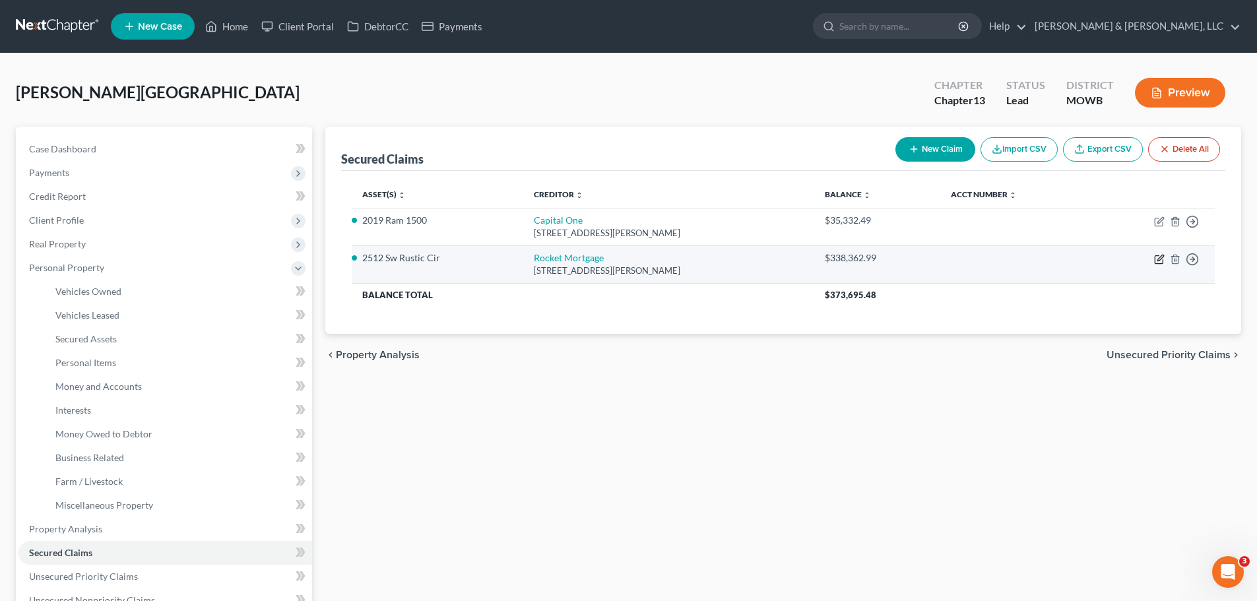
select select "0"
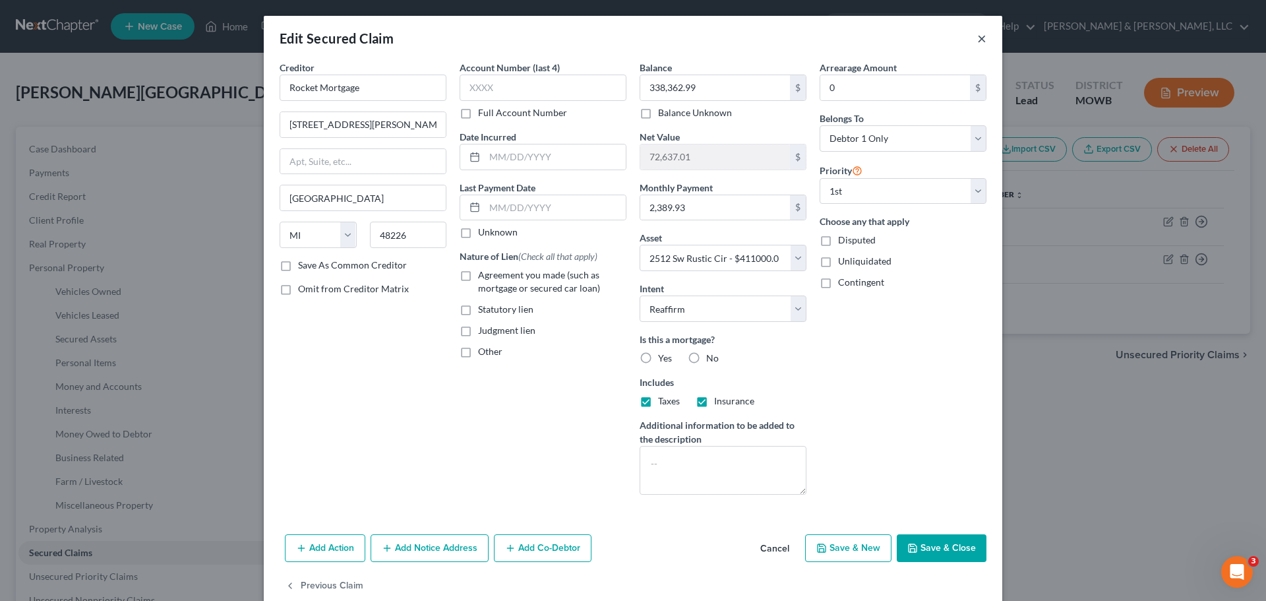
click at [978, 40] on button "×" at bounding box center [982, 38] width 9 height 16
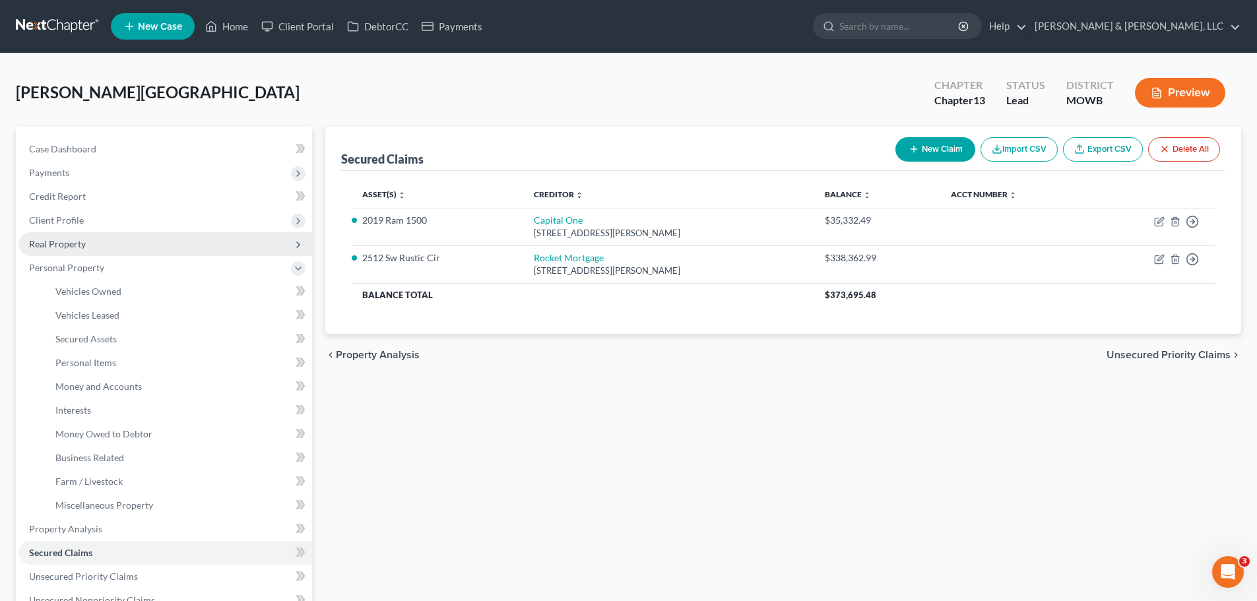
click at [64, 245] on span "Real Property" at bounding box center [57, 243] width 57 height 11
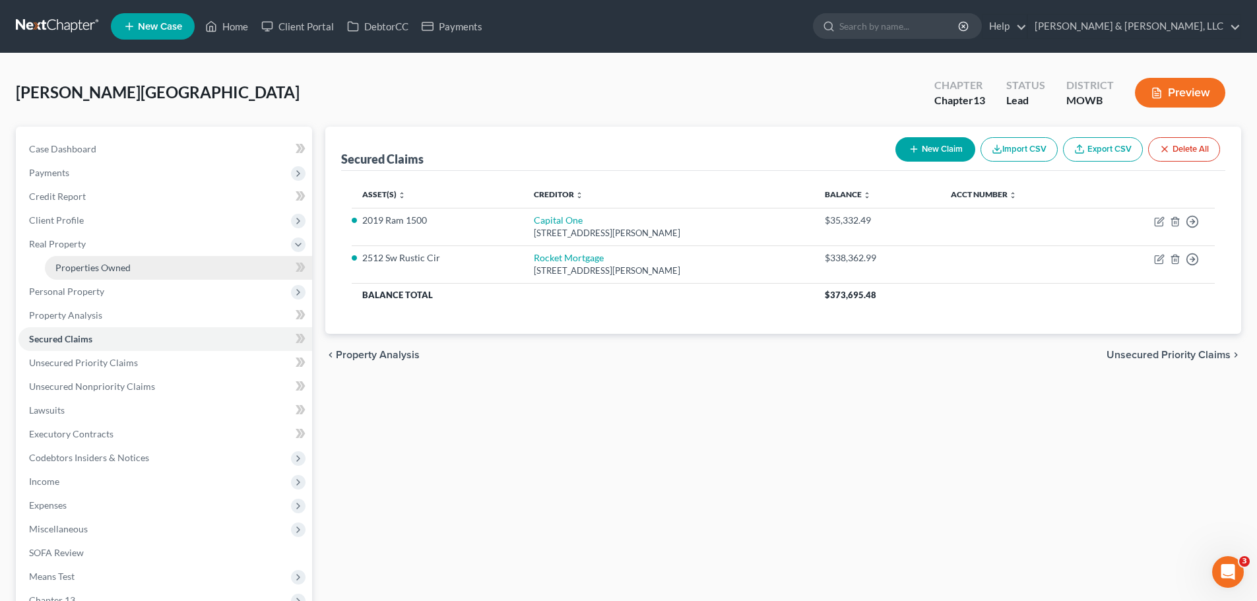
click at [59, 274] on link "Properties Owned" at bounding box center [178, 268] width 267 height 24
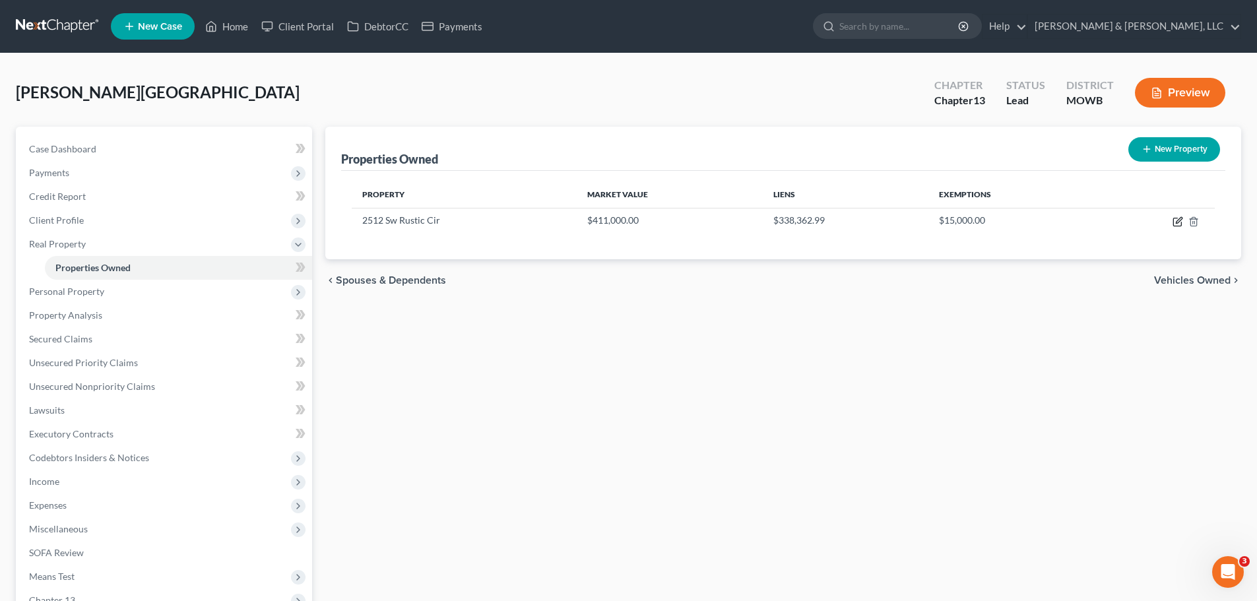
drag, startPoint x: 1174, startPoint y: 220, endPoint x: 1065, endPoint y: 176, distance: 118.1
click at [1175, 220] on icon "button" at bounding box center [1177, 221] width 11 height 11
select select "26"
select select "0"
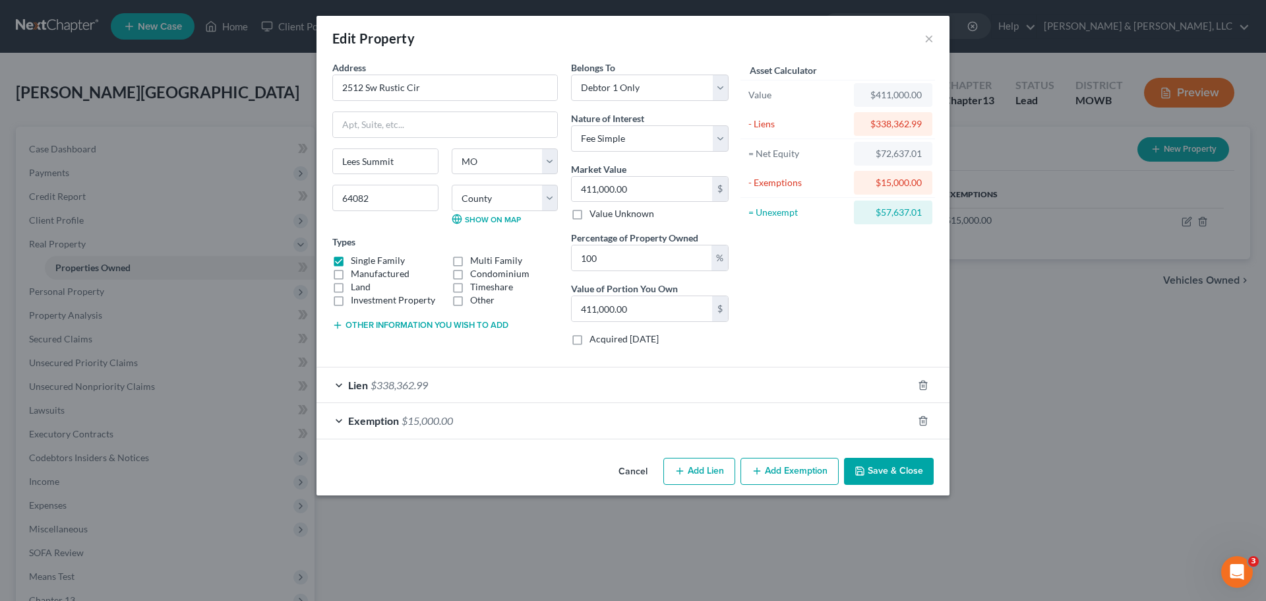
click at [805, 470] on button "Add Exemption" at bounding box center [790, 472] width 98 height 28
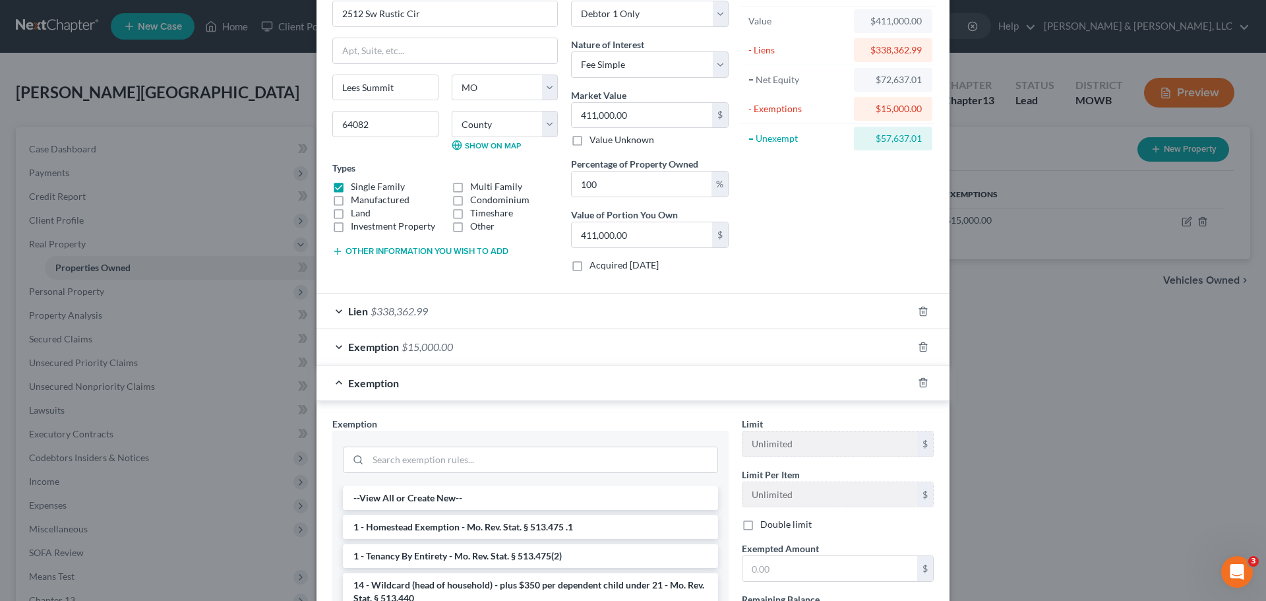
scroll to position [264, 0]
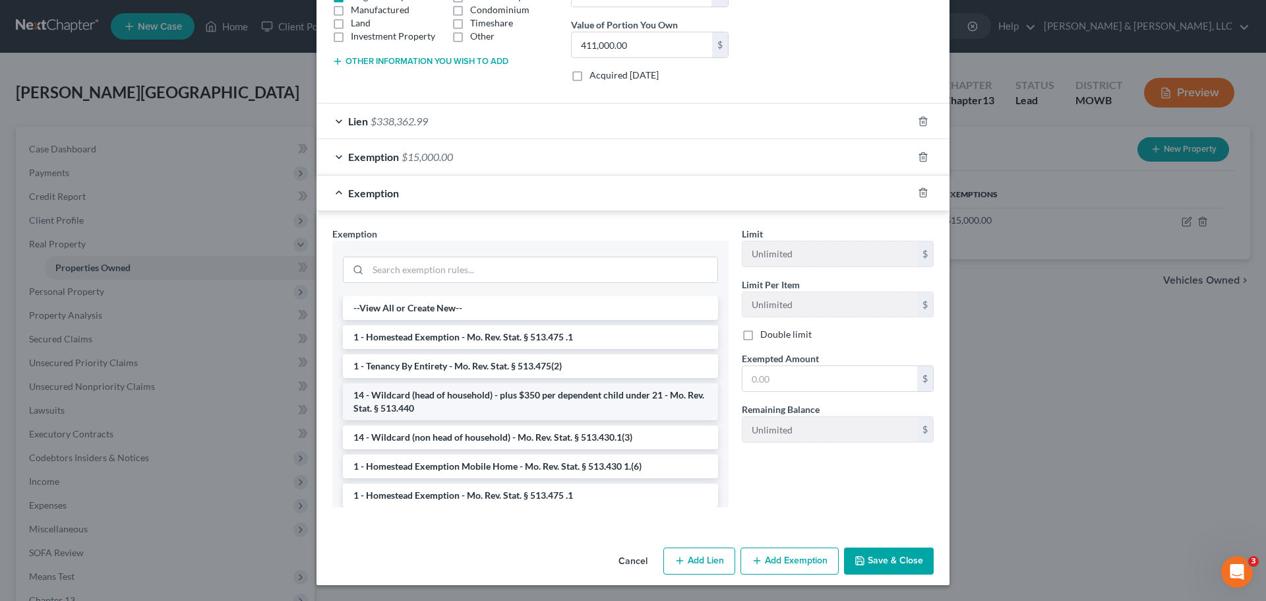
click at [534, 398] on li "14 - Wildcard (head of household) - plus $350 per dependent child under 21 - Mo…" at bounding box center [530, 401] width 375 height 37
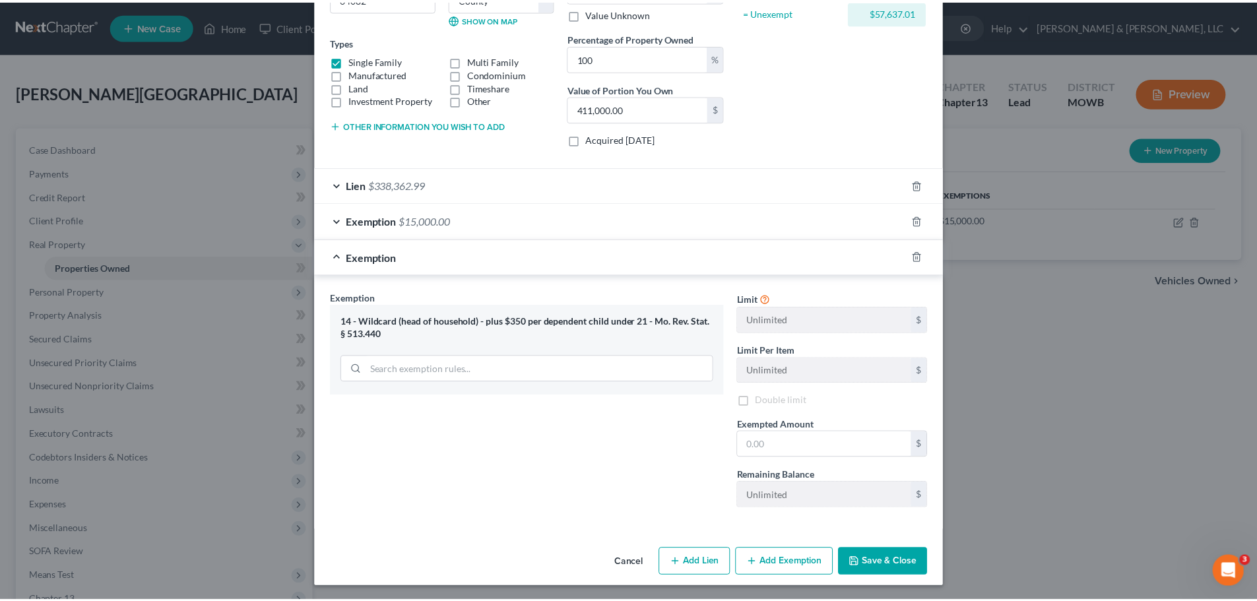
scroll to position [202, 0]
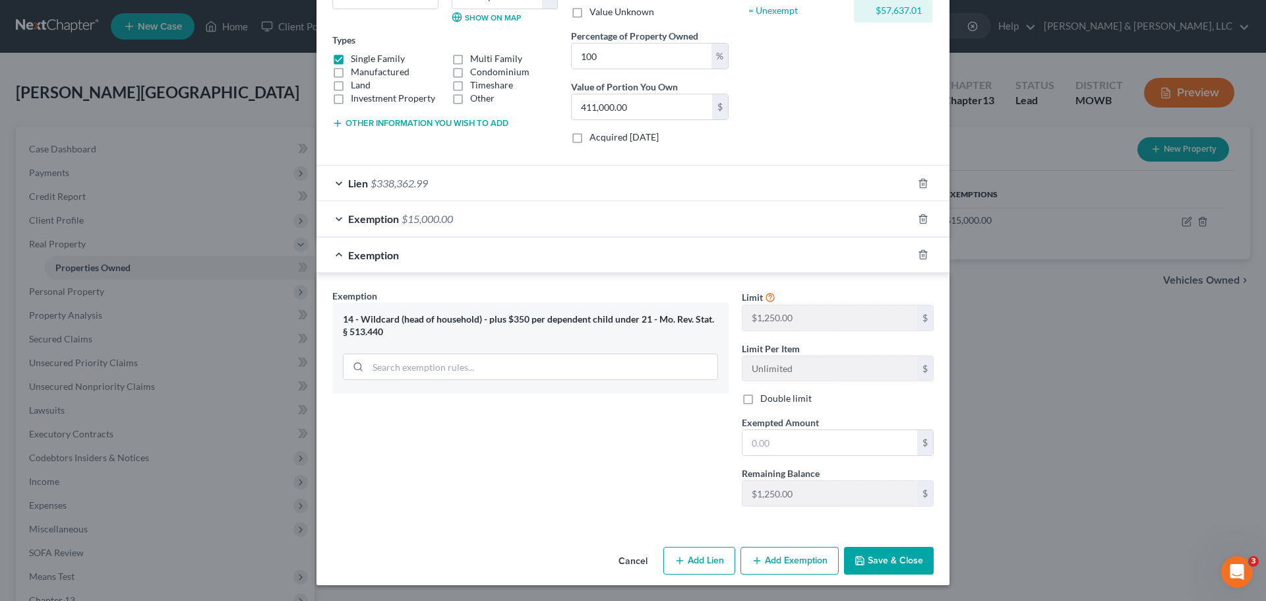
click at [880, 551] on button "Save & Close" at bounding box center [889, 561] width 90 height 28
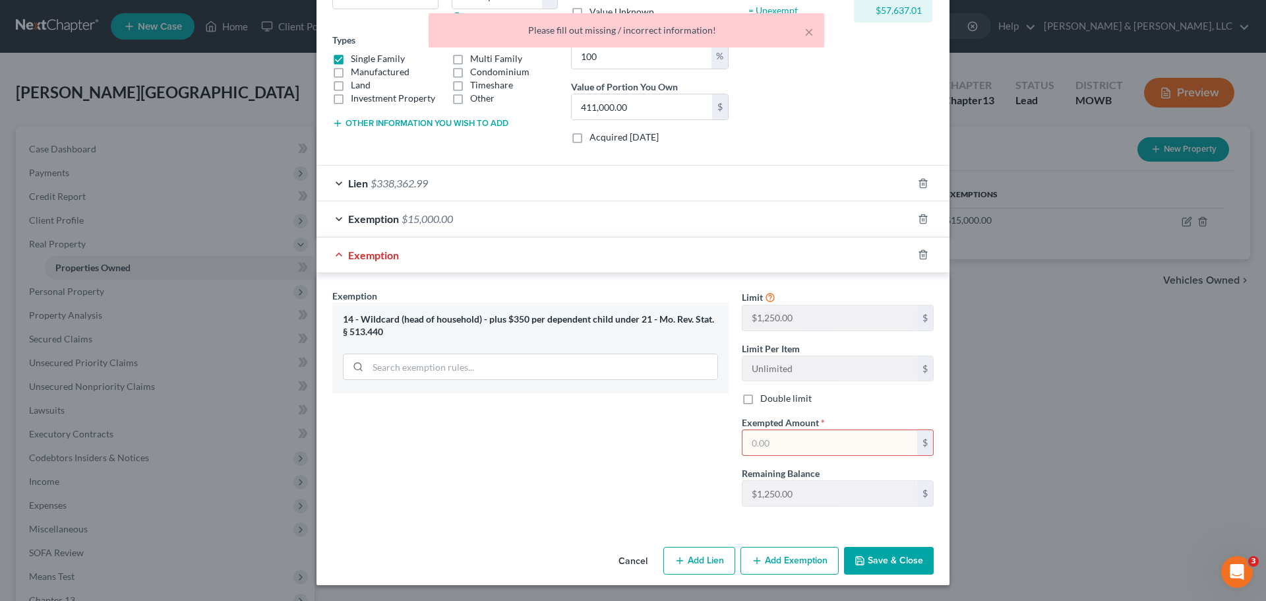
click at [794, 445] on input "text" at bounding box center [830, 442] width 175 height 25
type input "1,250"
drag, startPoint x: 862, startPoint y: 571, endPoint x: 444, endPoint y: 319, distance: 488.2
click at [864, 571] on button "Save & Close" at bounding box center [889, 561] width 90 height 28
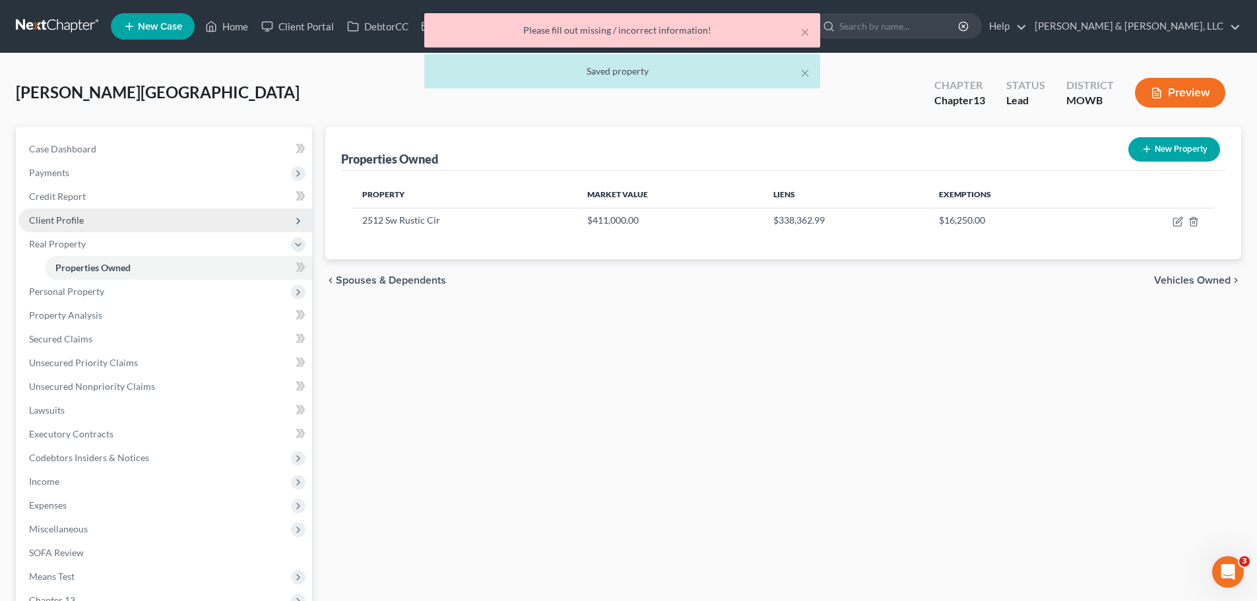
click at [84, 226] on span "Client Profile" at bounding box center [165, 220] width 294 height 24
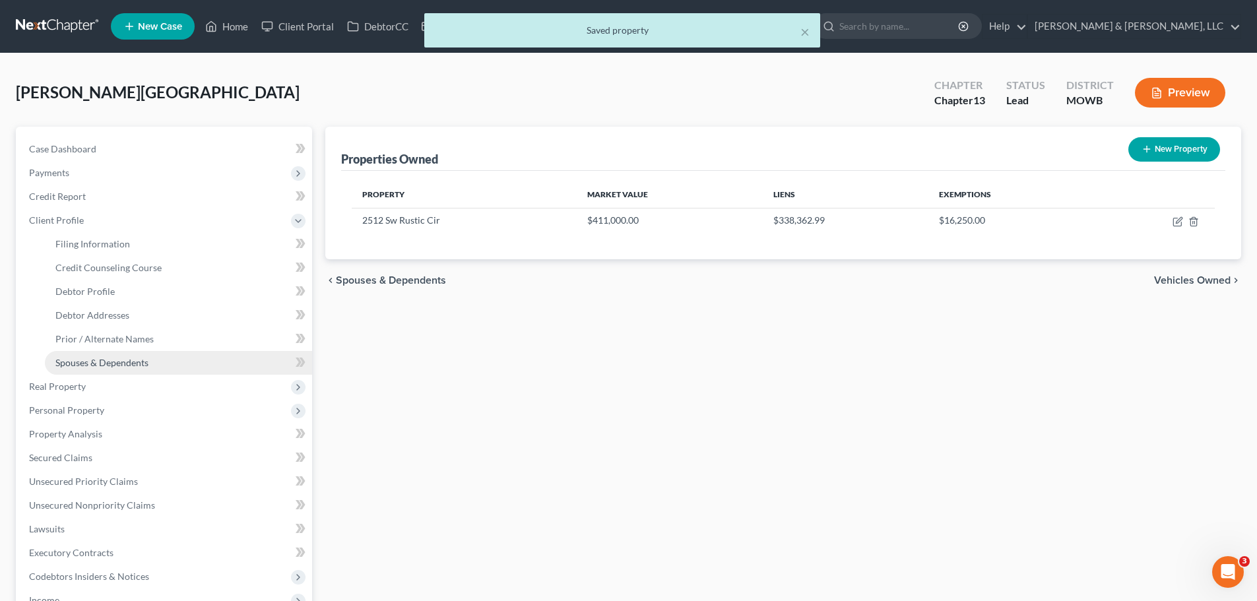
click at [123, 369] on link "Spouses & Dependents" at bounding box center [178, 363] width 267 height 24
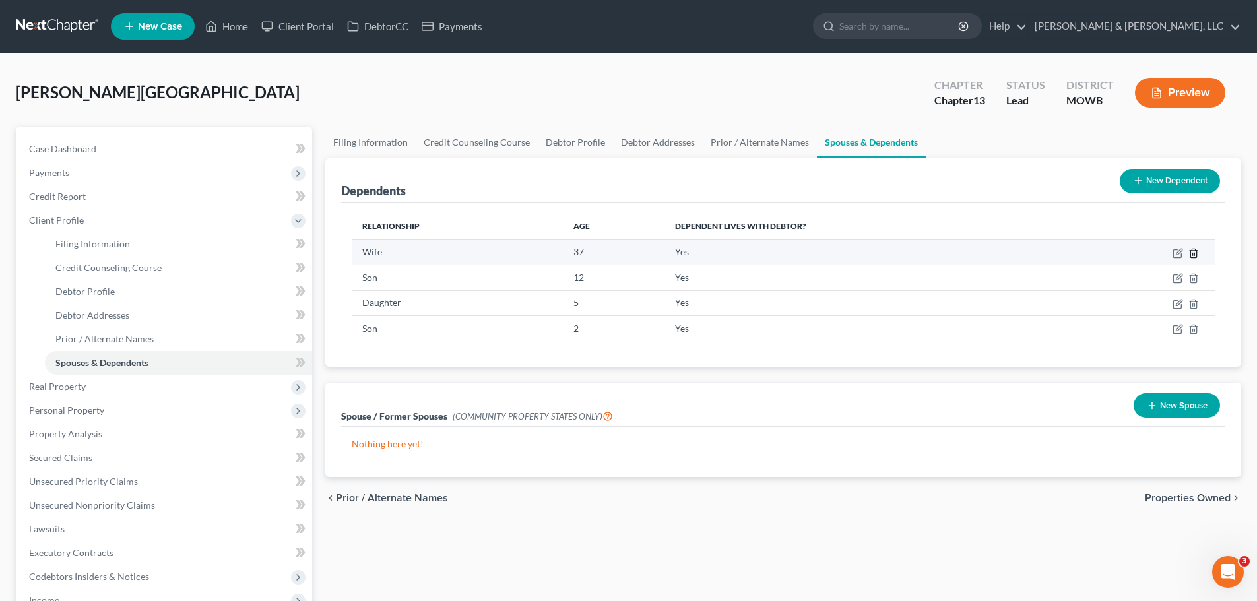
click at [1193, 251] on icon "button" at bounding box center [1193, 253] width 11 height 11
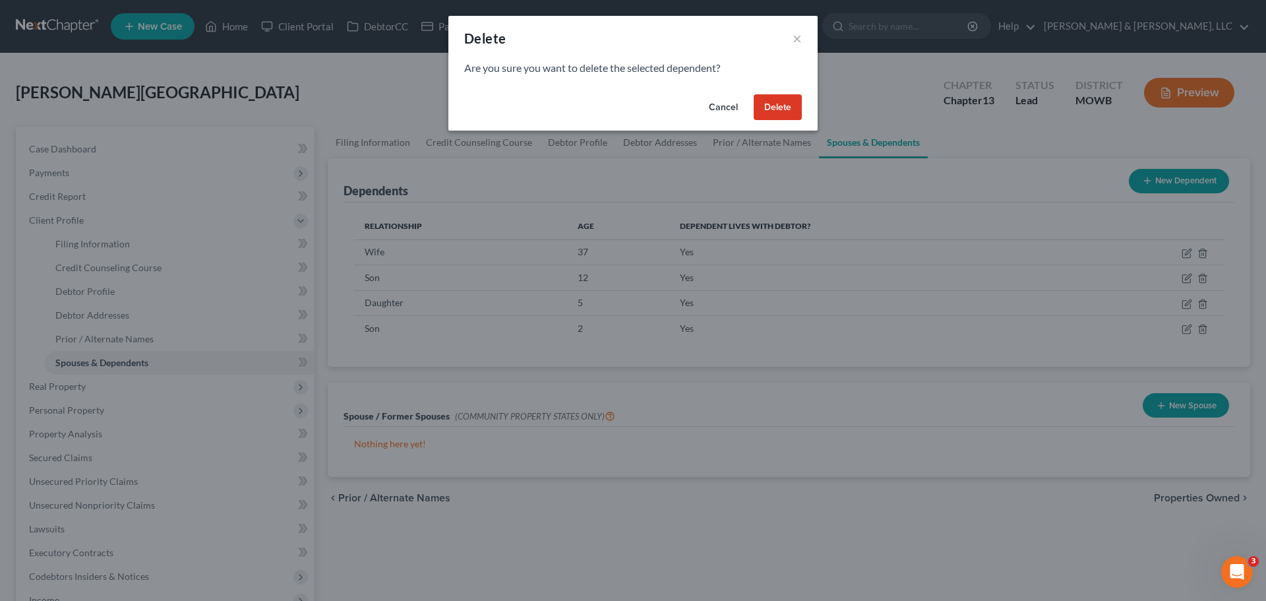
click at [784, 115] on button "Delete" at bounding box center [778, 107] width 48 height 26
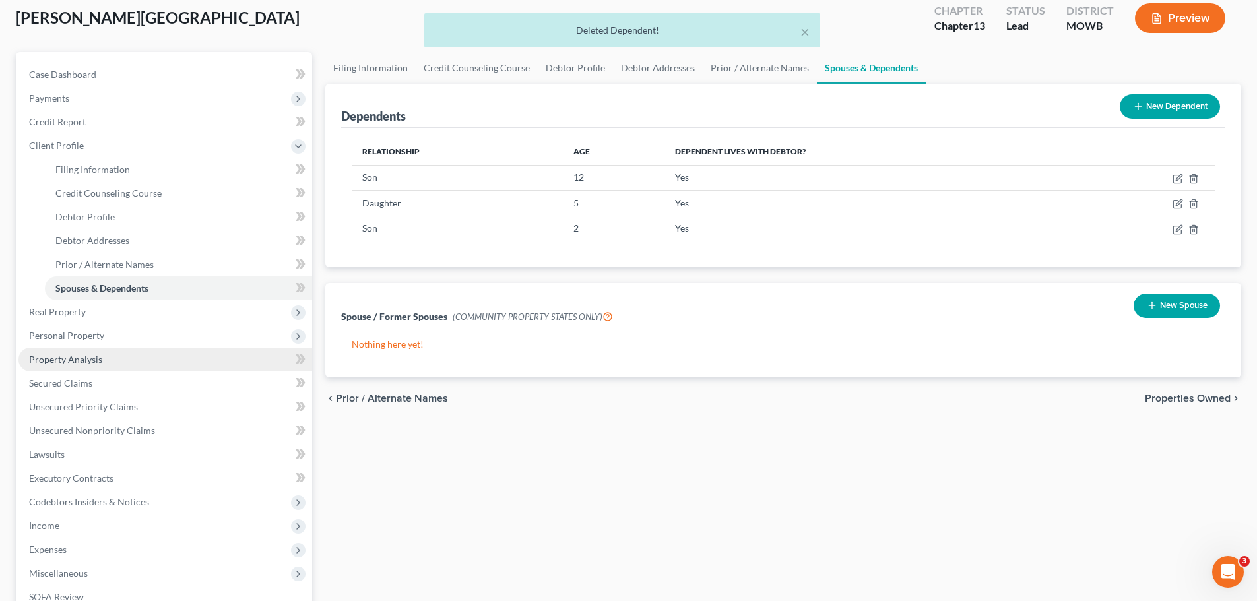
scroll to position [132, 0]
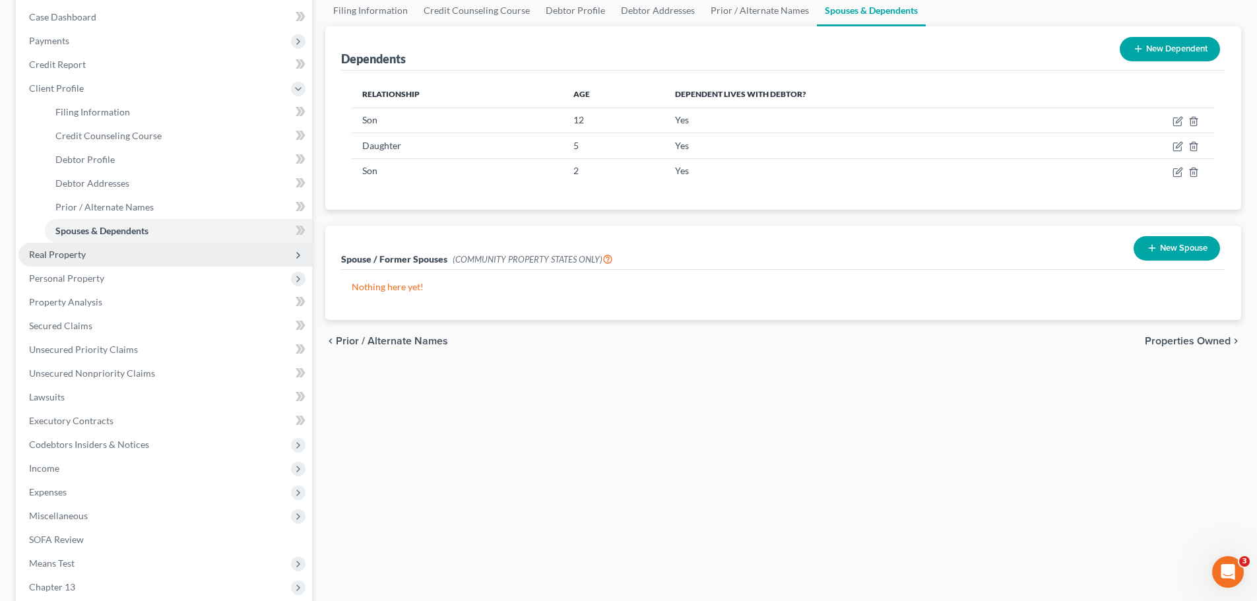
click at [75, 255] on span "Real Property" at bounding box center [57, 254] width 57 height 11
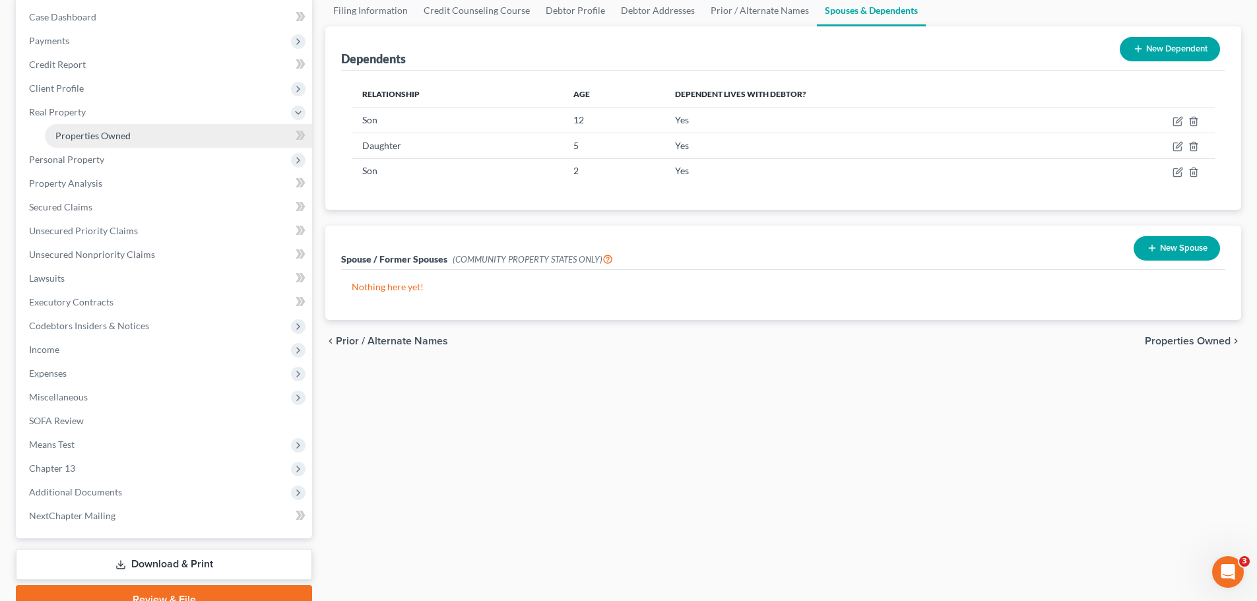
click at [100, 134] on span "Properties Owned" at bounding box center [92, 135] width 75 height 11
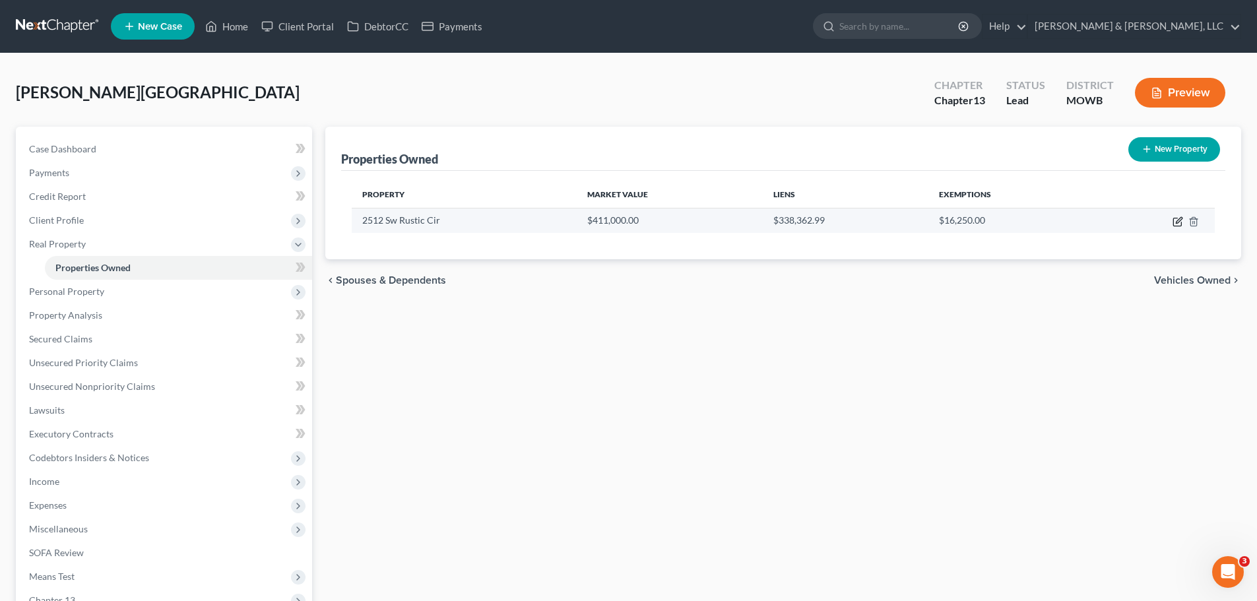
click at [1174, 220] on icon "button" at bounding box center [1177, 221] width 11 height 11
select select "26"
select select "0"
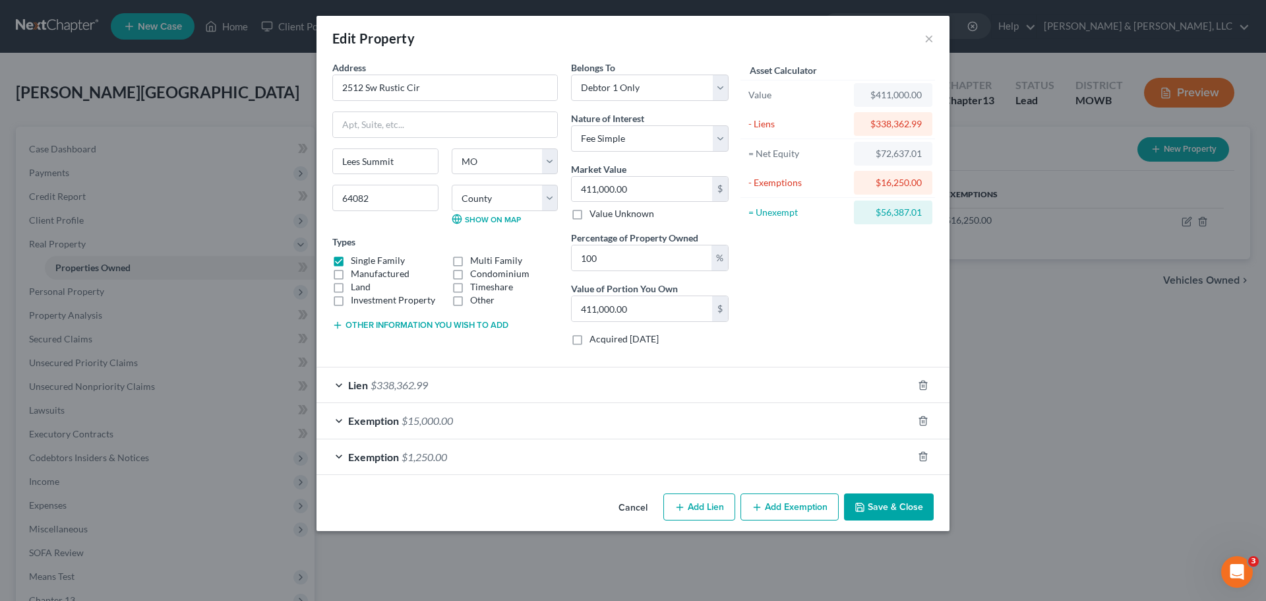
click at [429, 462] on span "$1,250.00" at bounding box center [425, 457] width 46 height 13
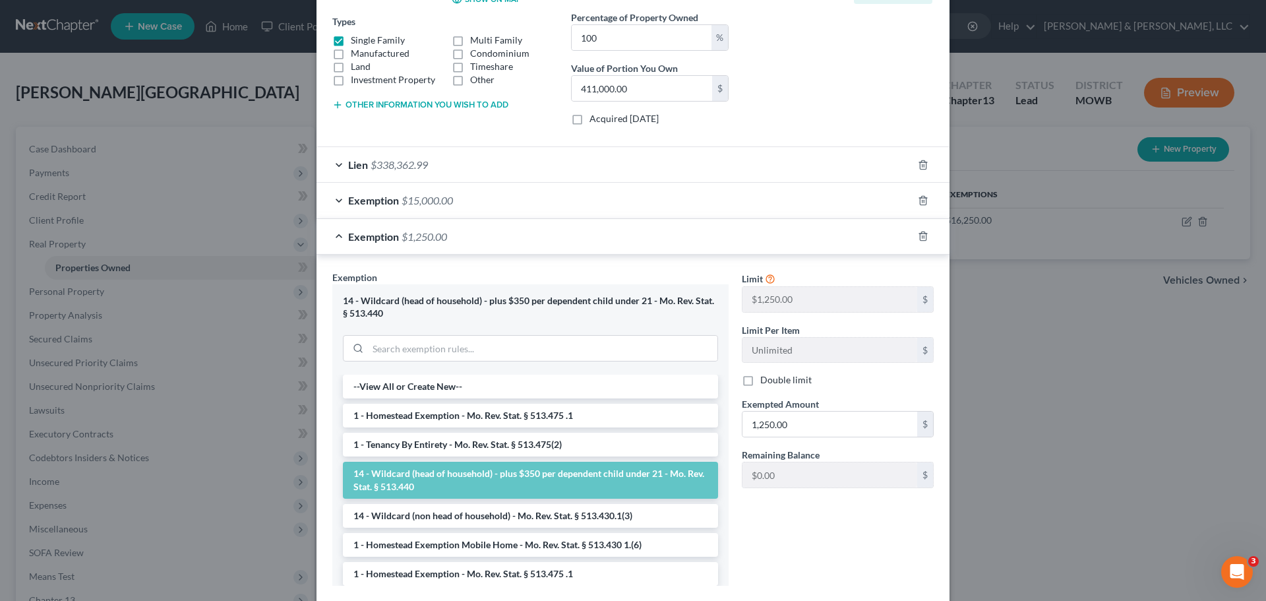
scroll to position [264, 0]
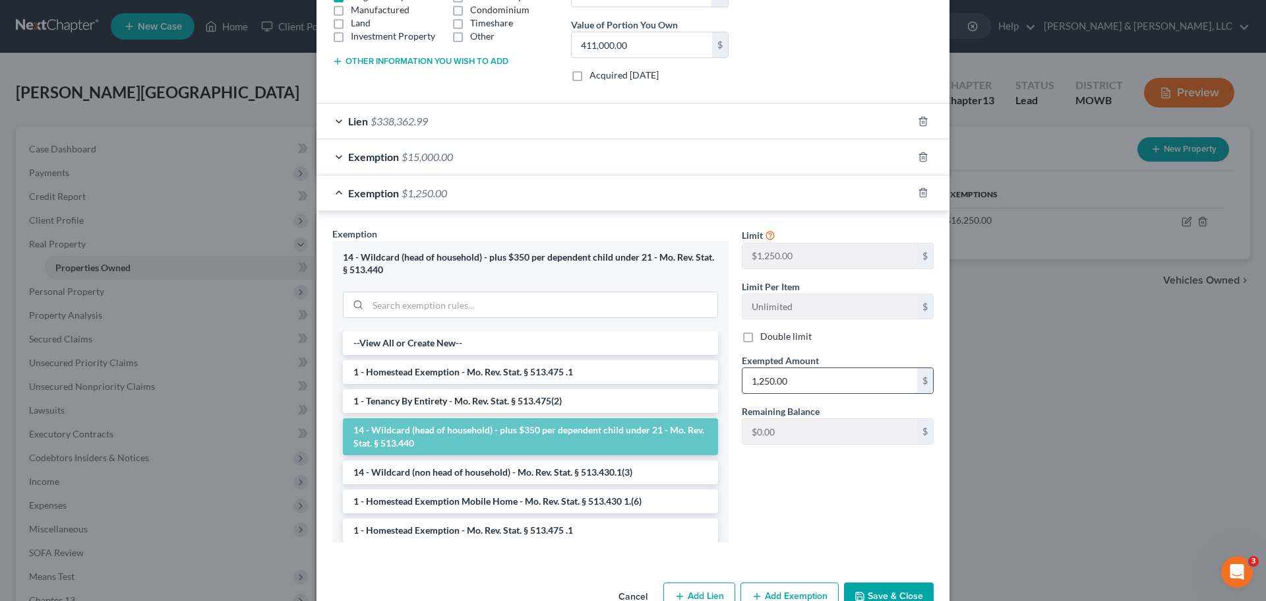
click at [821, 382] on input "1,250.00" at bounding box center [830, 380] width 175 height 25
type input "2,300"
click at [884, 590] on button "Save & Close" at bounding box center [889, 596] width 90 height 28
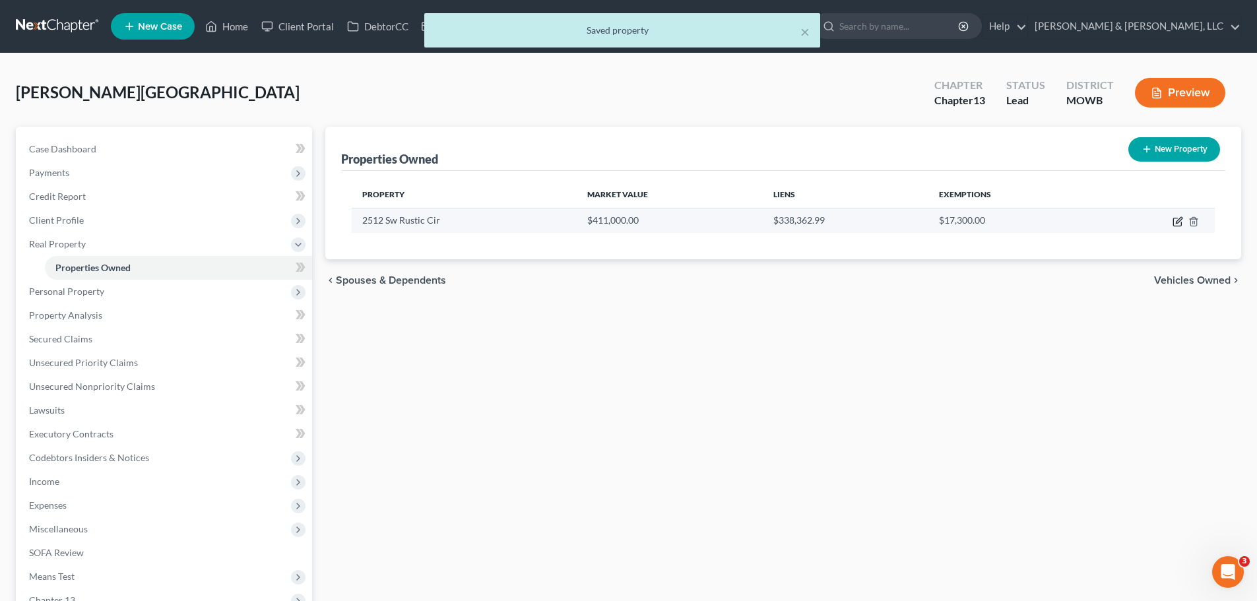
click at [1175, 220] on icon "button" at bounding box center [1177, 221] width 11 height 11
select select "26"
select select "0"
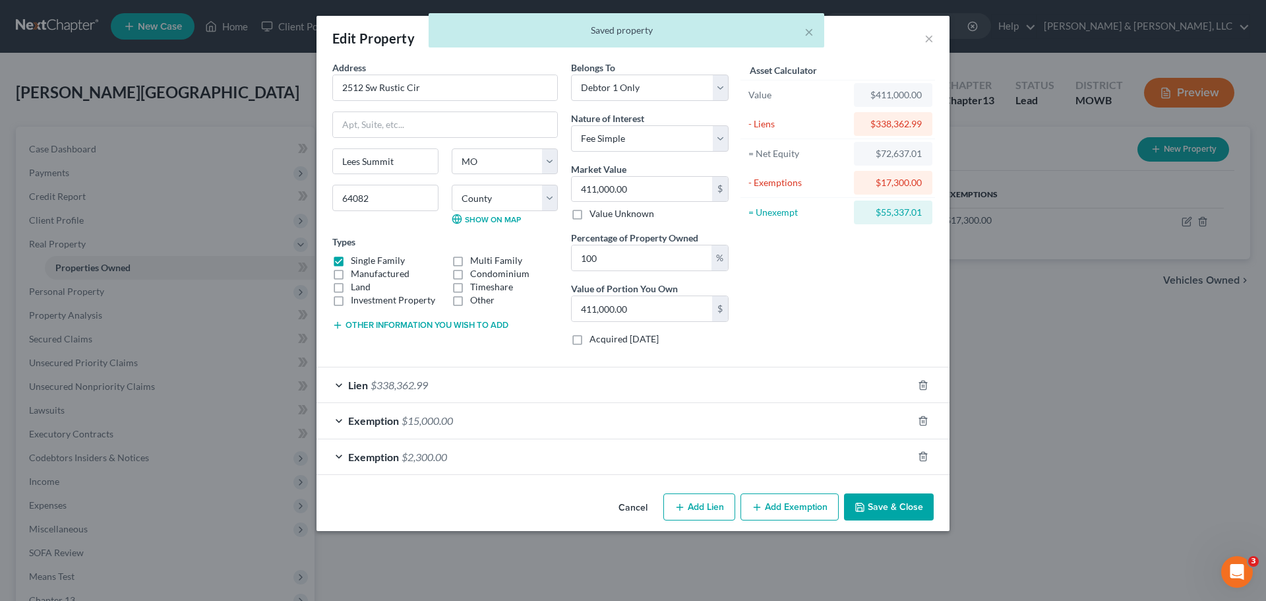
click at [772, 502] on button "Add Exemption" at bounding box center [790, 507] width 98 height 28
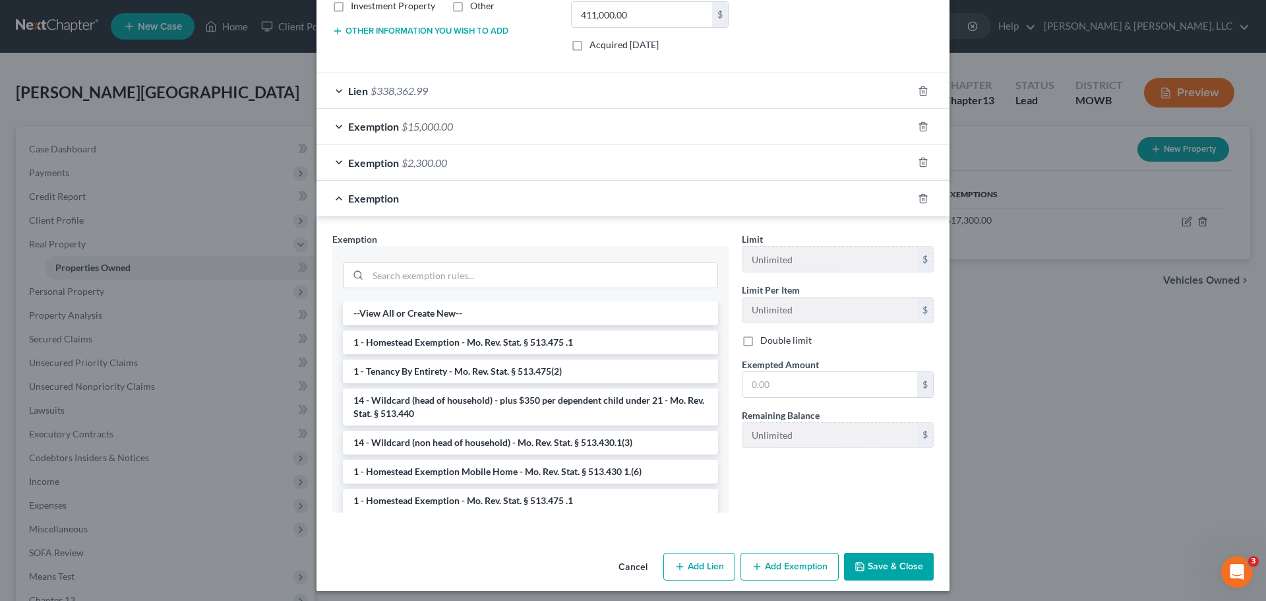
scroll to position [300, 0]
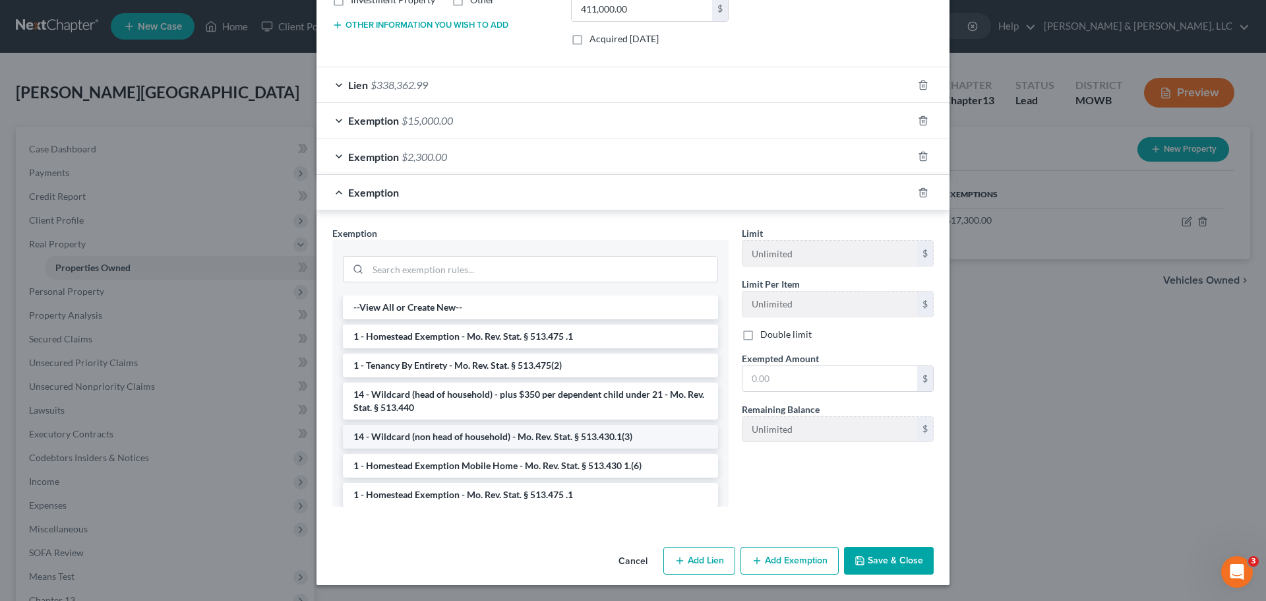
click at [563, 432] on li "14 - Wildcard (non head of household) - Mo. Rev. Stat. § 513.430.1(3)" at bounding box center [530, 437] width 375 height 24
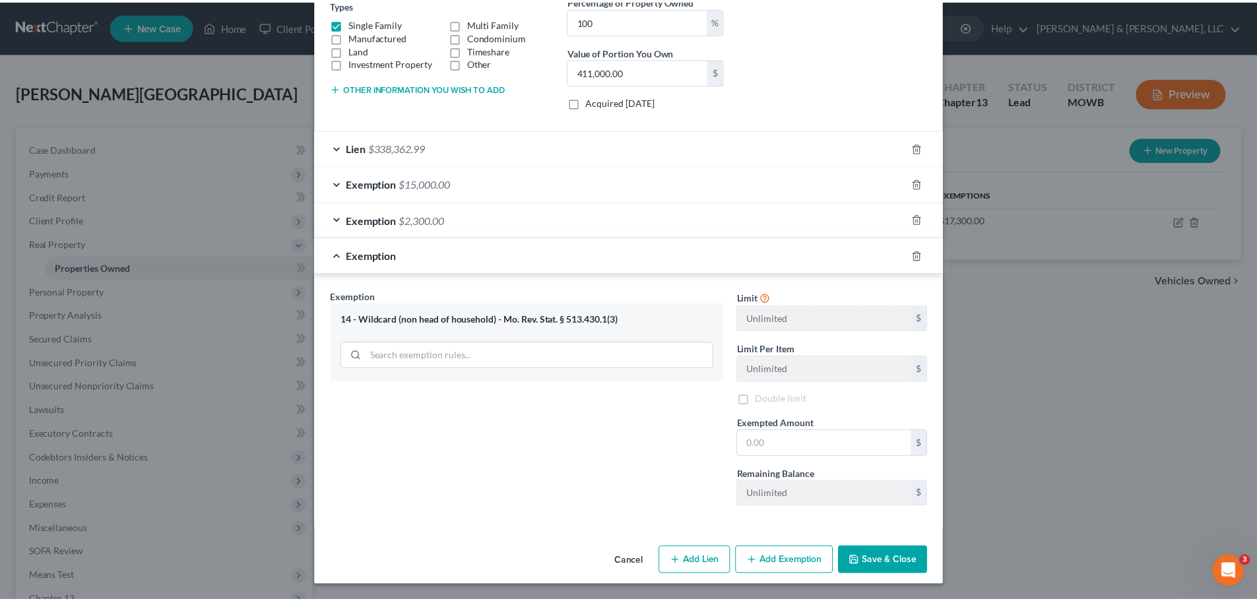
scroll to position [237, 0]
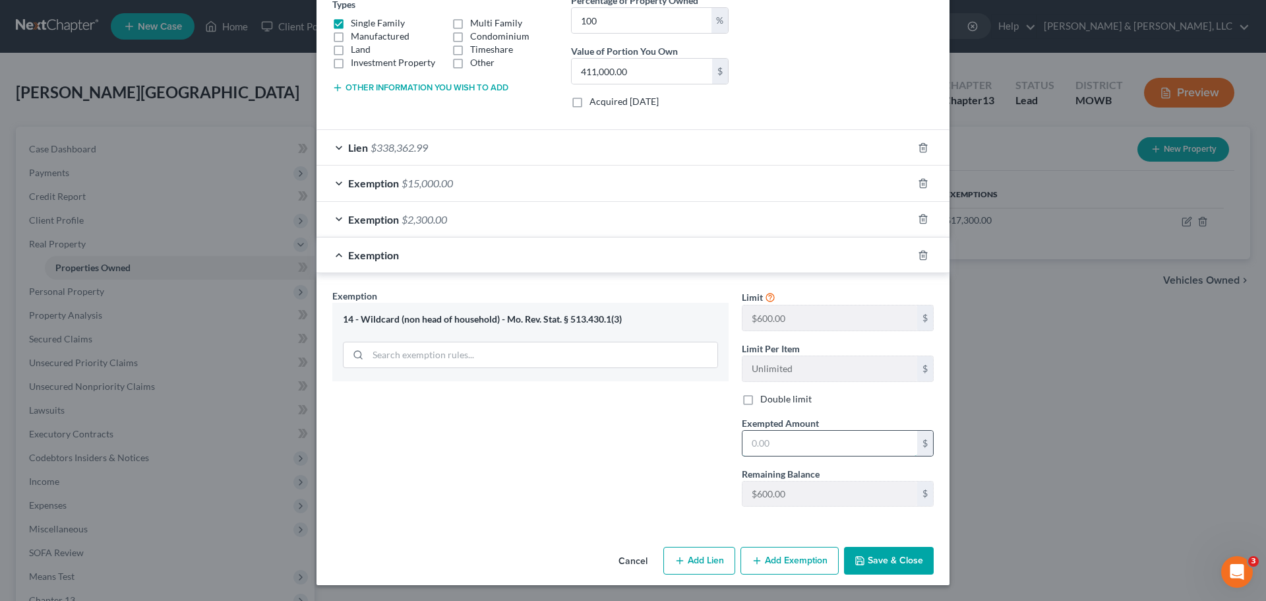
click at [803, 443] on input "text" at bounding box center [830, 443] width 175 height 25
type input "300"
drag, startPoint x: 890, startPoint y: 557, endPoint x: 817, endPoint y: 461, distance: 120.6
click at [891, 557] on button "Save & Close" at bounding box center [889, 561] width 90 height 28
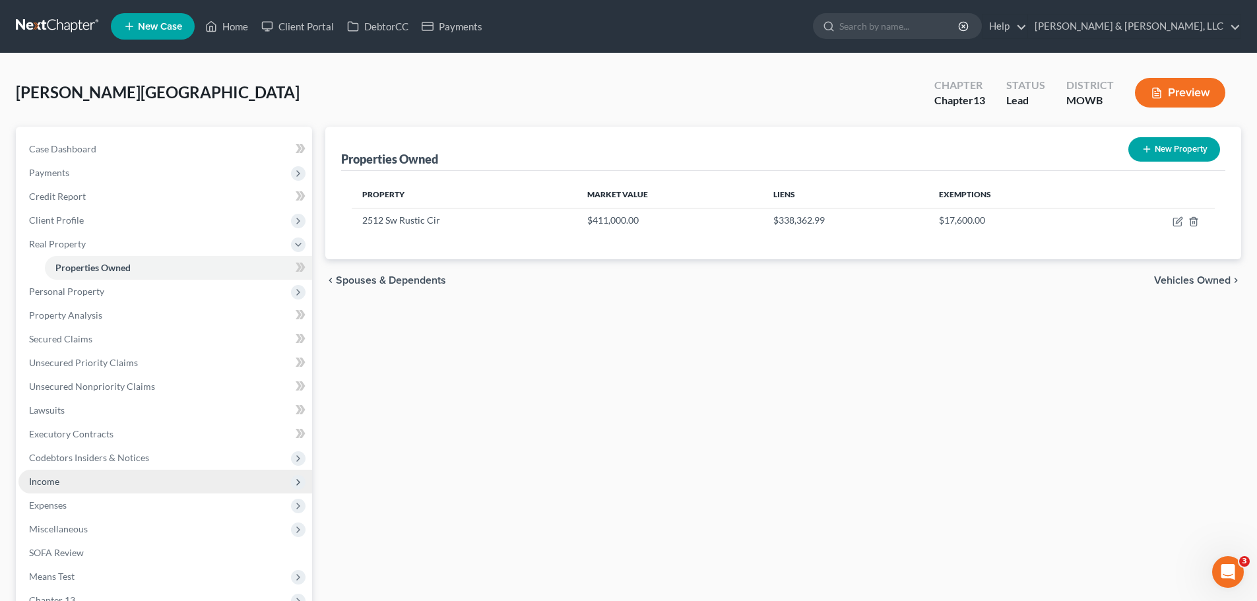
click at [74, 475] on span "Income" at bounding box center [165, 482] width 294 height 24
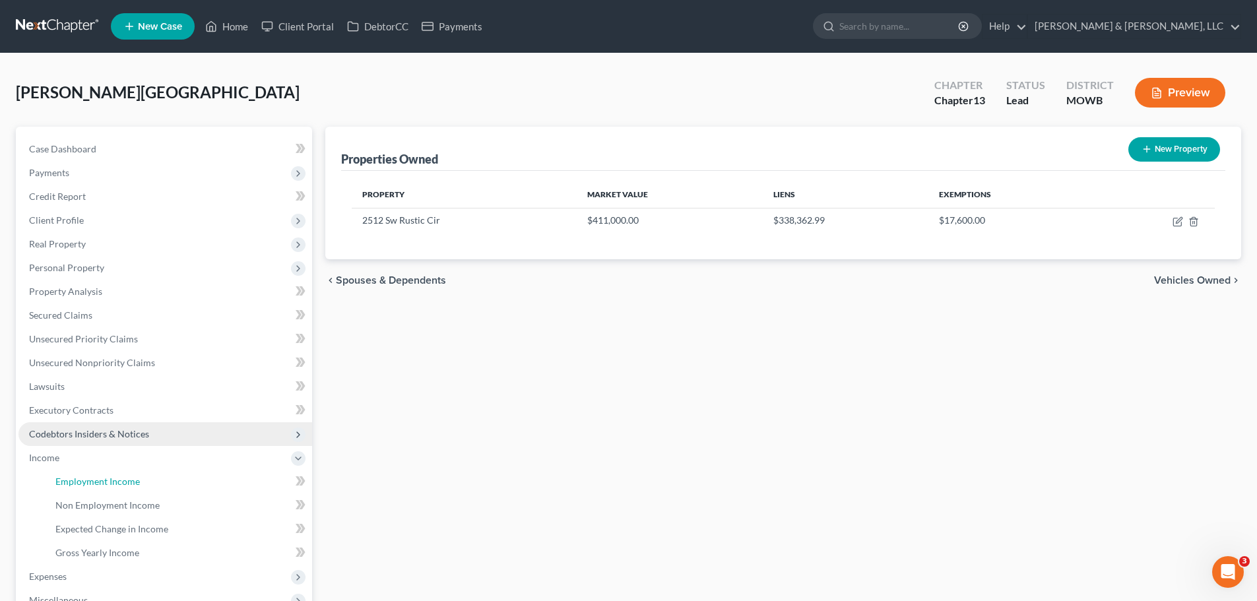
drag, startPoint x: 81, startPoint y: 476, endPoint x: 22, endPoint y: 425, distance: 78.1
click at [81, 476] on span "Employment Income" at bounding box center [97, 481] width 84 height 11
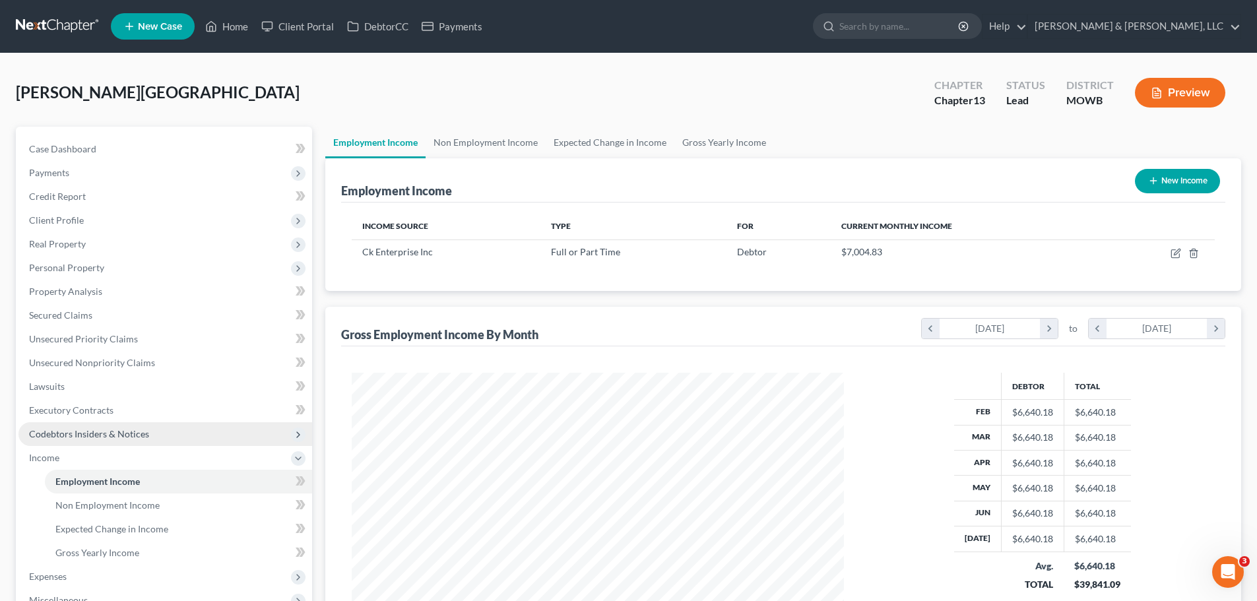
scroll to position [246, 518]
drag, startPoint x: 134, startPoint y: 149, endPoint x: 170, endPoint y: 135, distance: 38.5
click at [134, 149] on link "Case Dashboard" at bounding box center [165, 149] width 294 height 24
select select "2"
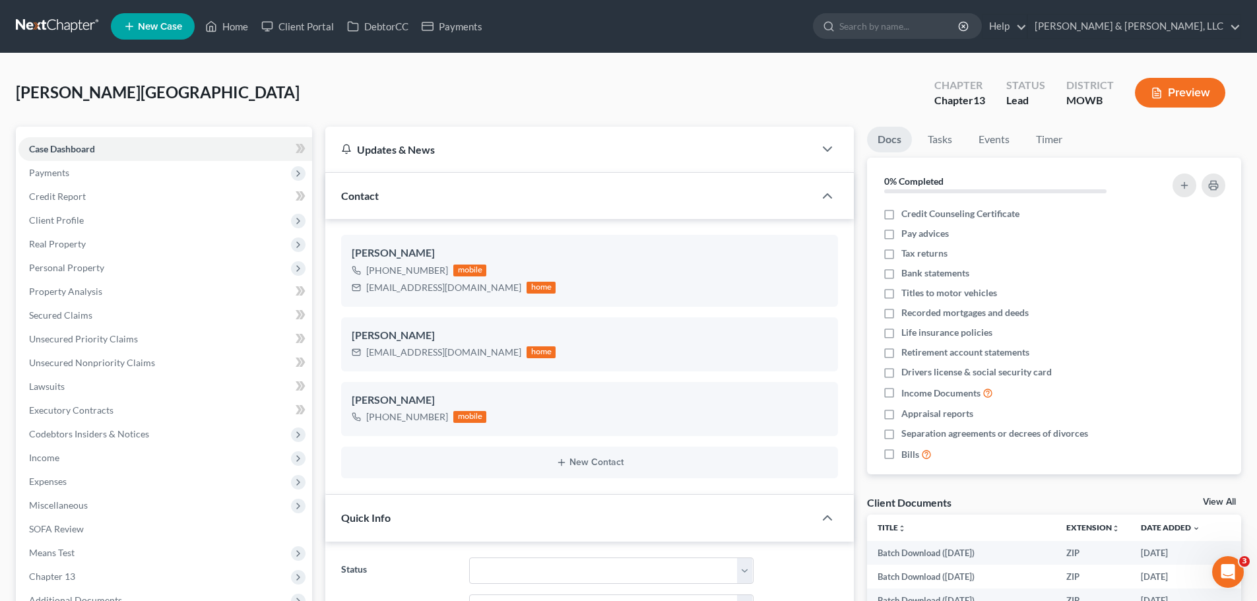
scroll to position [323, 0]
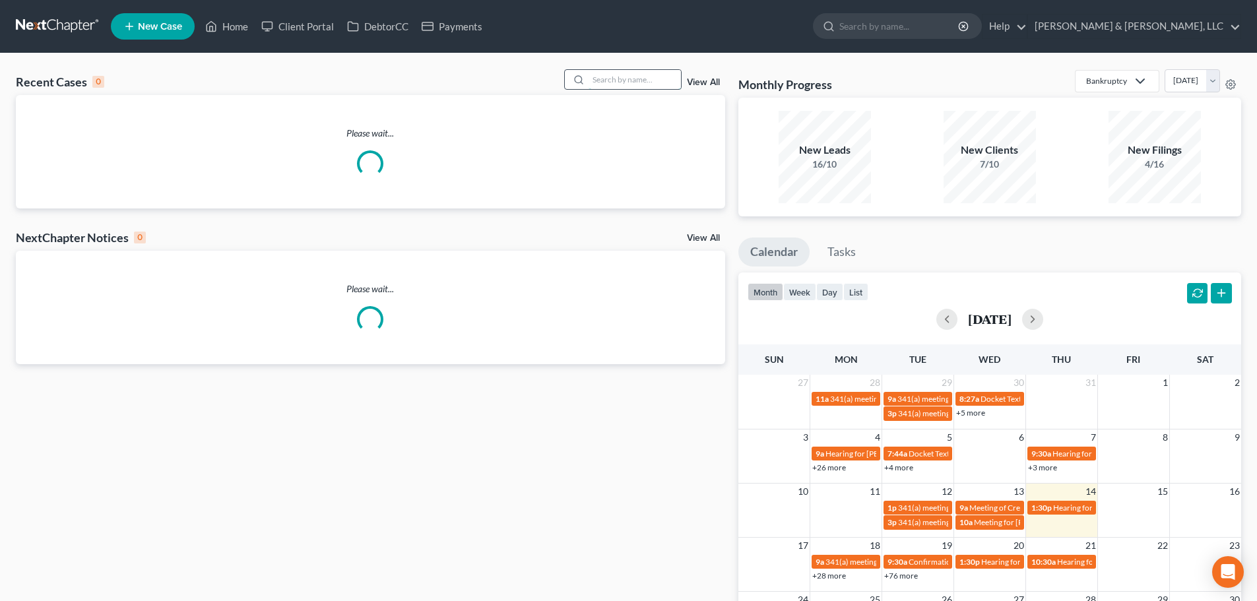
click at [621, 84] on input "search" at bounding box center [634, 79] width 92 height 19
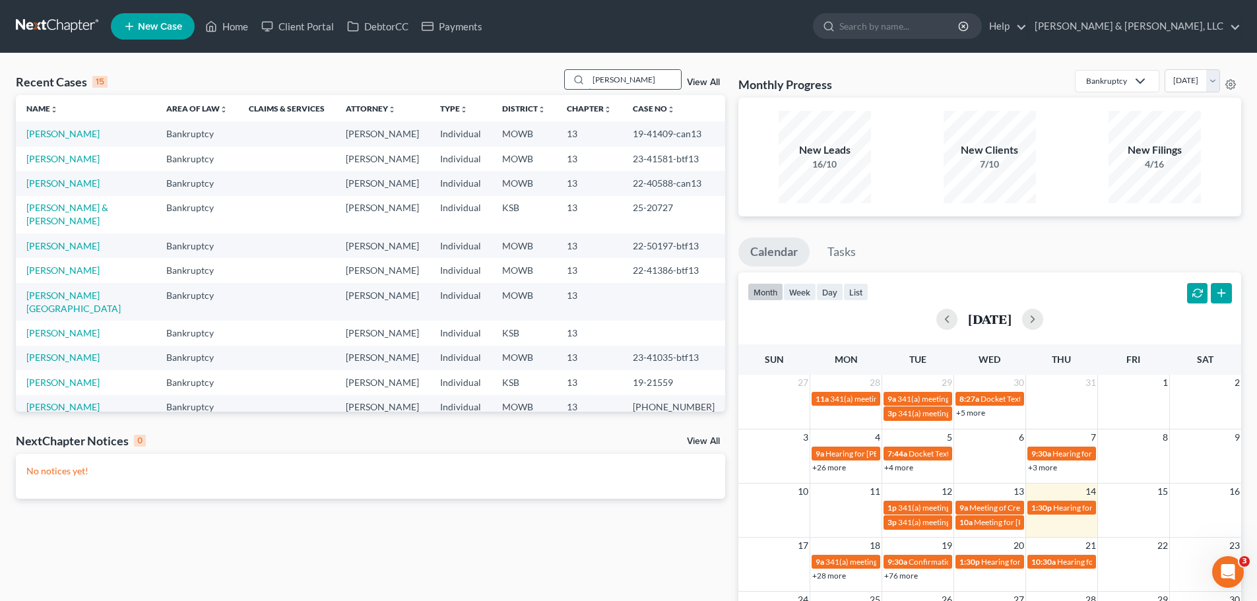
type input "[PERSON_NAME]"
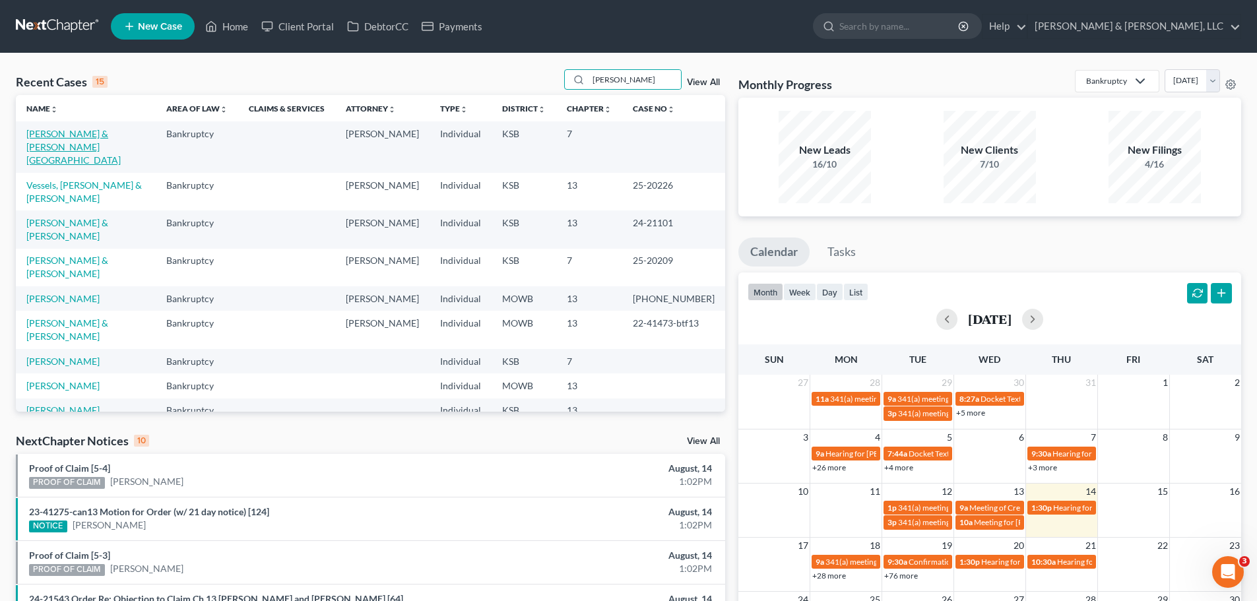
click at [111, 135] on link "[PERSON_NAME] & [PERSON_NAME][GEOGRAPHIC_DATA]" at bounding box center [73, 147] width 94 height 38
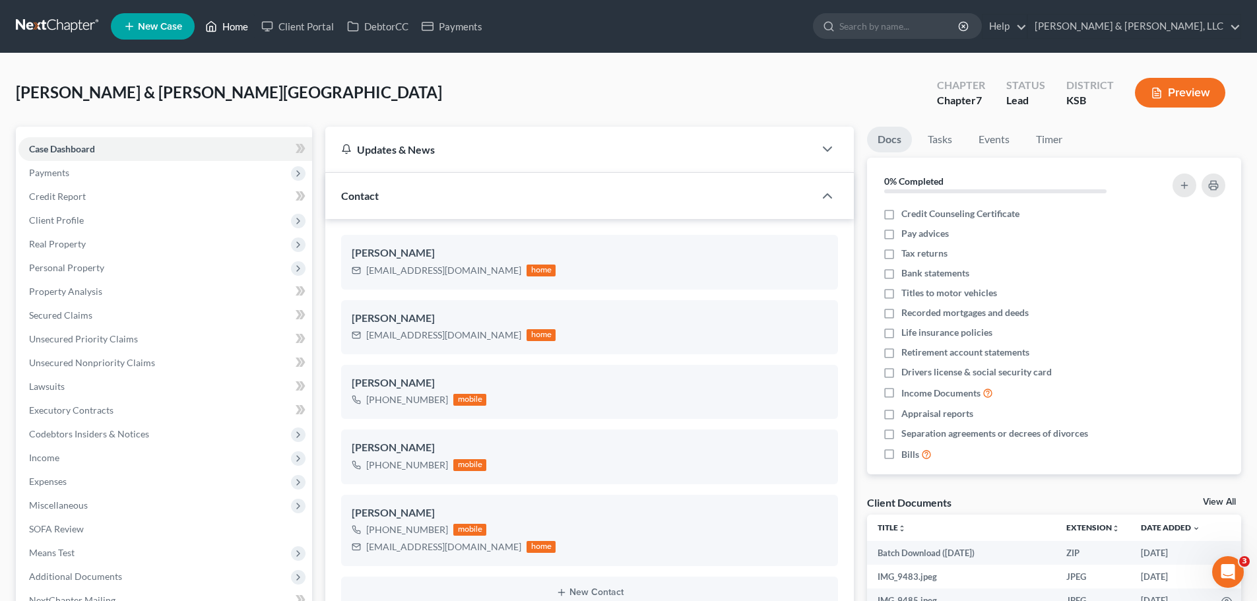
click at [229, 34] on link "Home" at bounding box center [227, 27] width 56 height 24
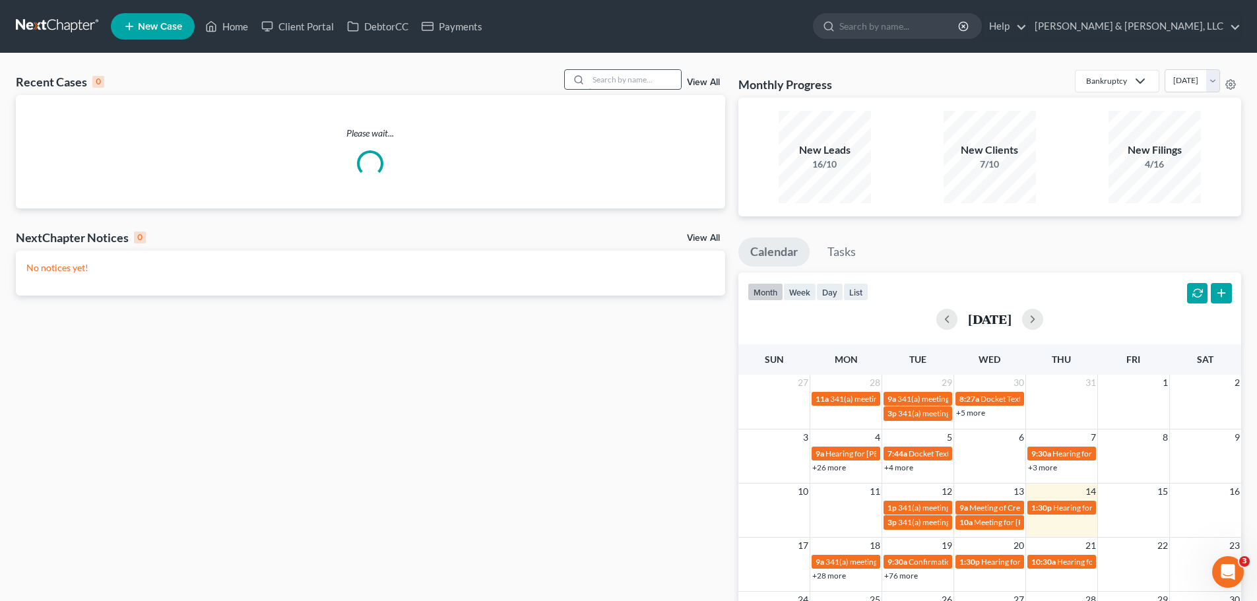
click at [623, 80] on input "search" at bounding box center [634, 79] width 92 height 19
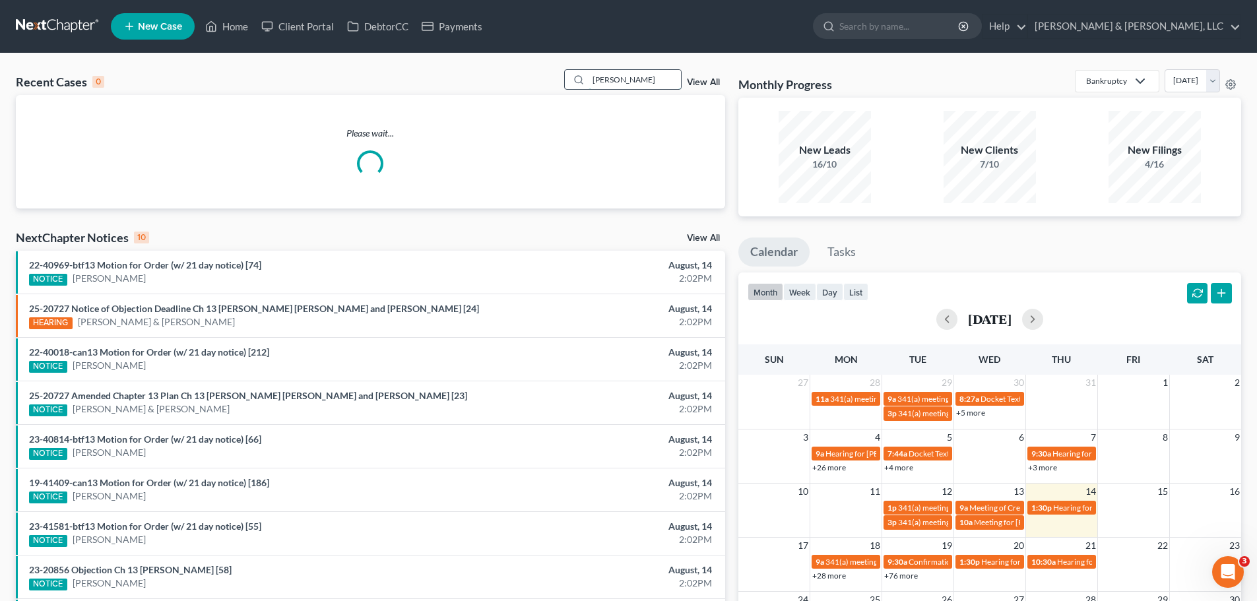
type input "[PERSON_NAME]"
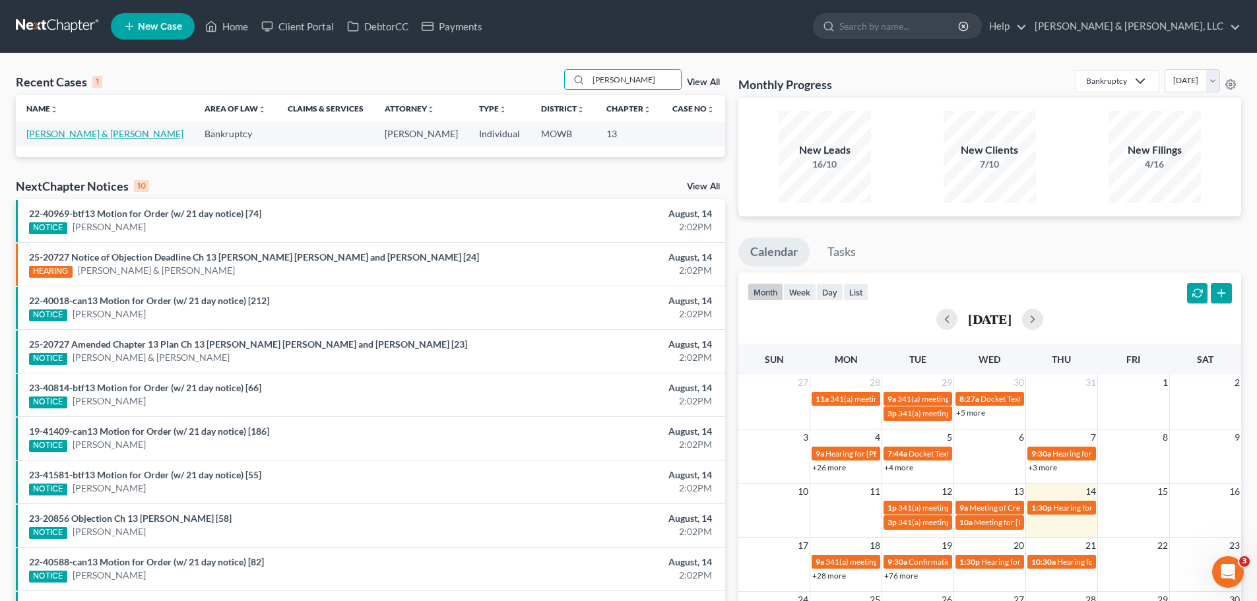
click at [81, 130] on link "[PERSON_NAME] & [PERSON_NAME]" at bounding box center [104, 133] width 157 height 11
click at [78, 132] on link "[PERSON_NAME] & [PERSON_NAME]" at bounding box center [104, 133] width 157 height 11
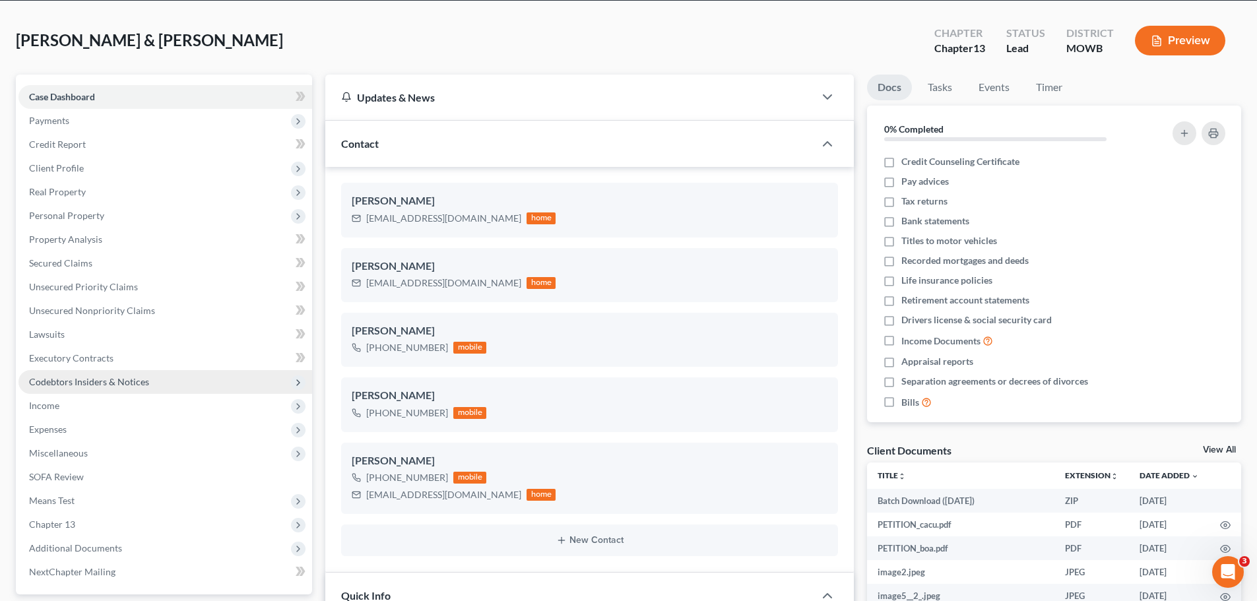
scroll to position [132, 0]
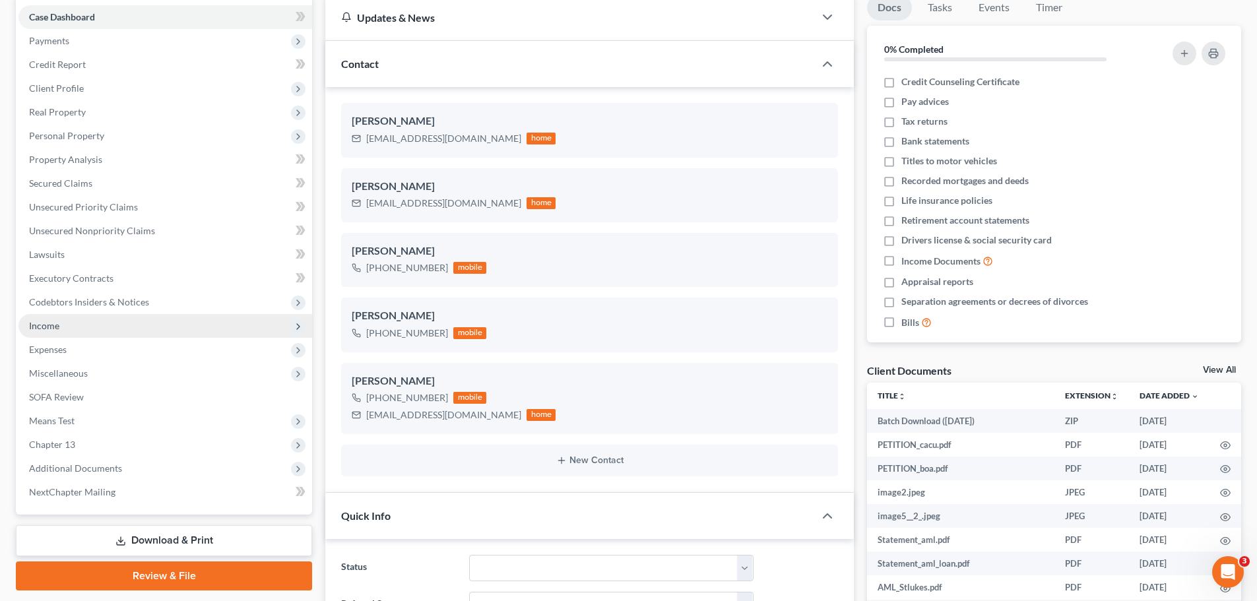
click at [76, 325] on span "Income" at bounding box center [165, 326] width 294 height 24
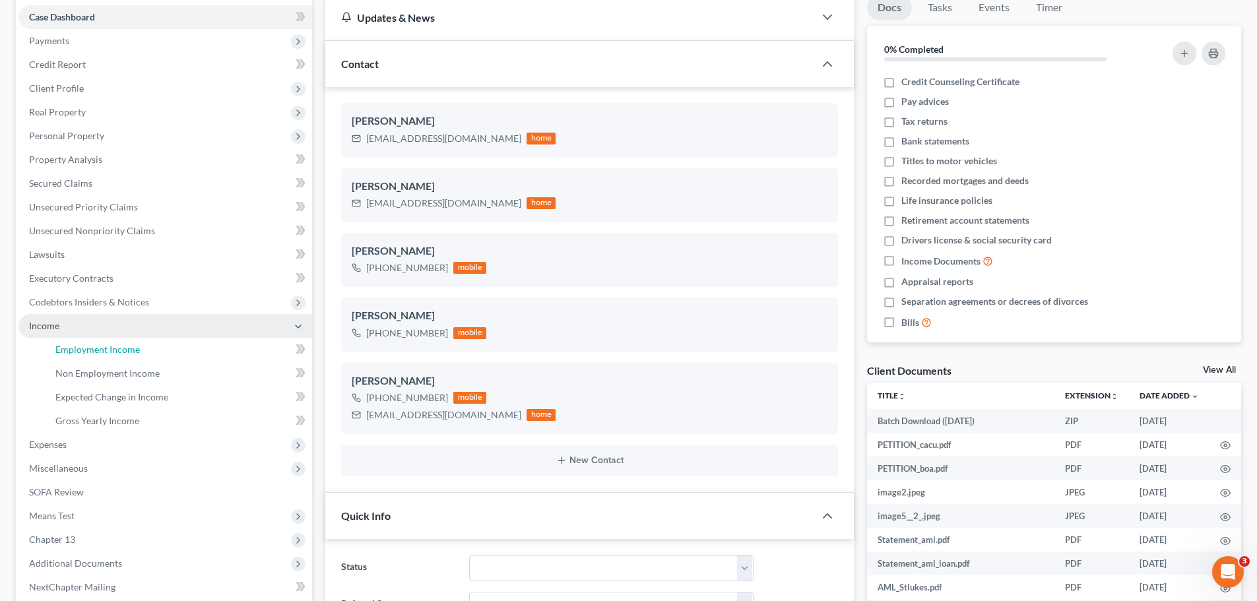
click at [98, 345] on span "Employment Income" at bounding box center [97, 349] width 84 height 11
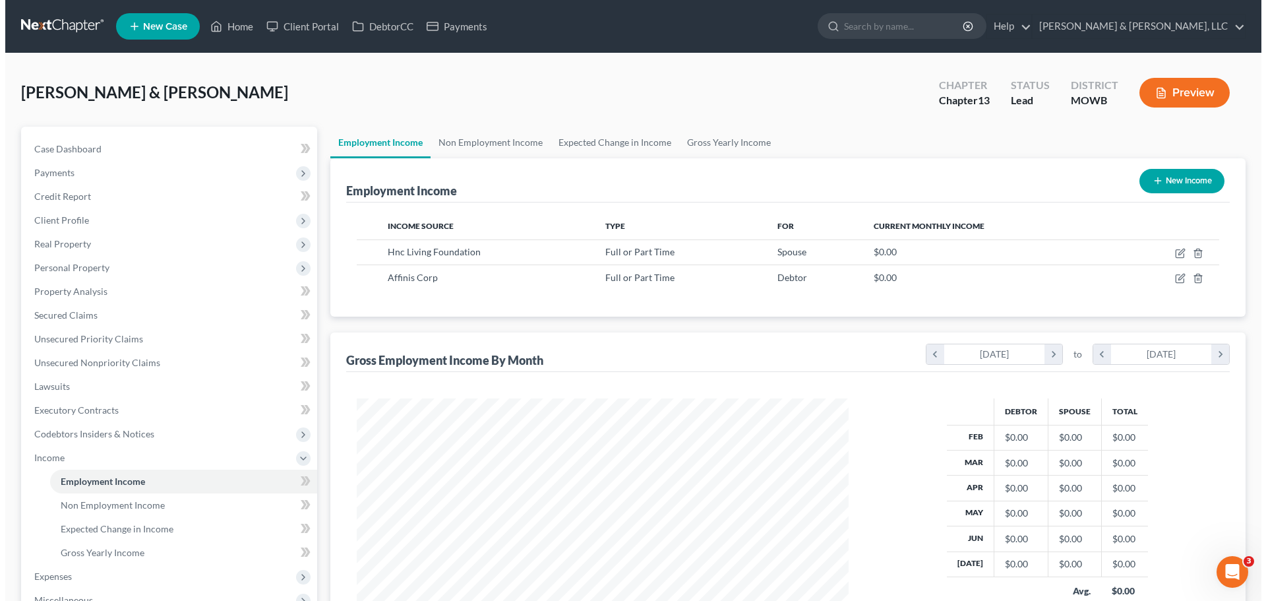
scroll to position [246, 518]
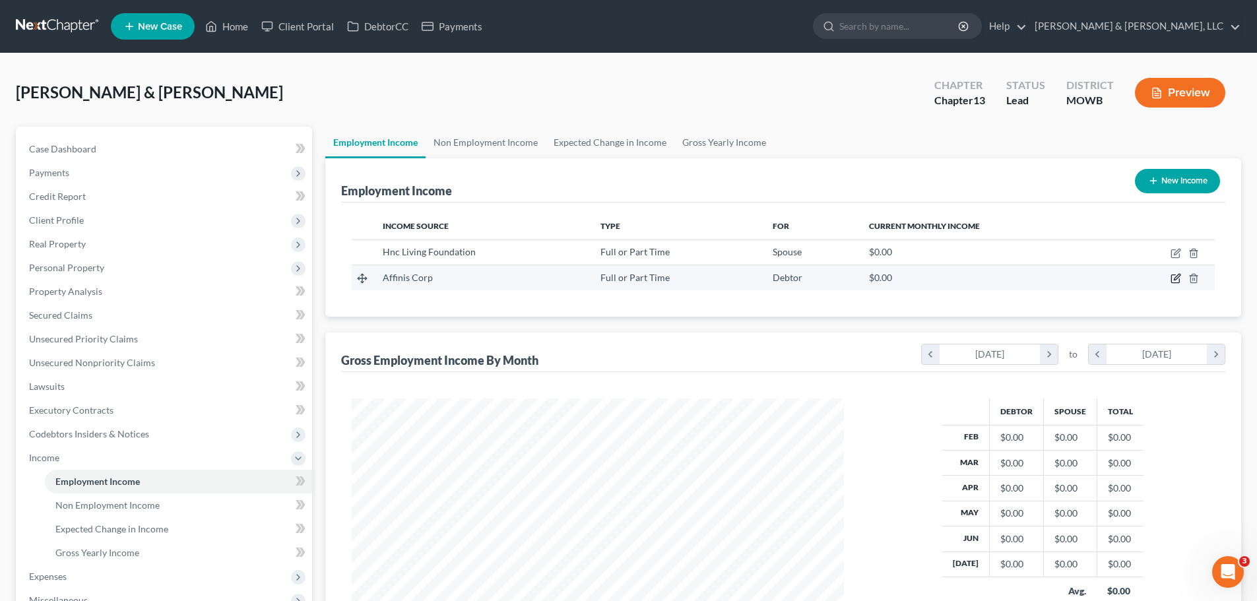
click at [1172, 278] on icon "button" at bounding box center [1175, 278] width 11 height 11
select select "0"
select select "17"
select select "2"
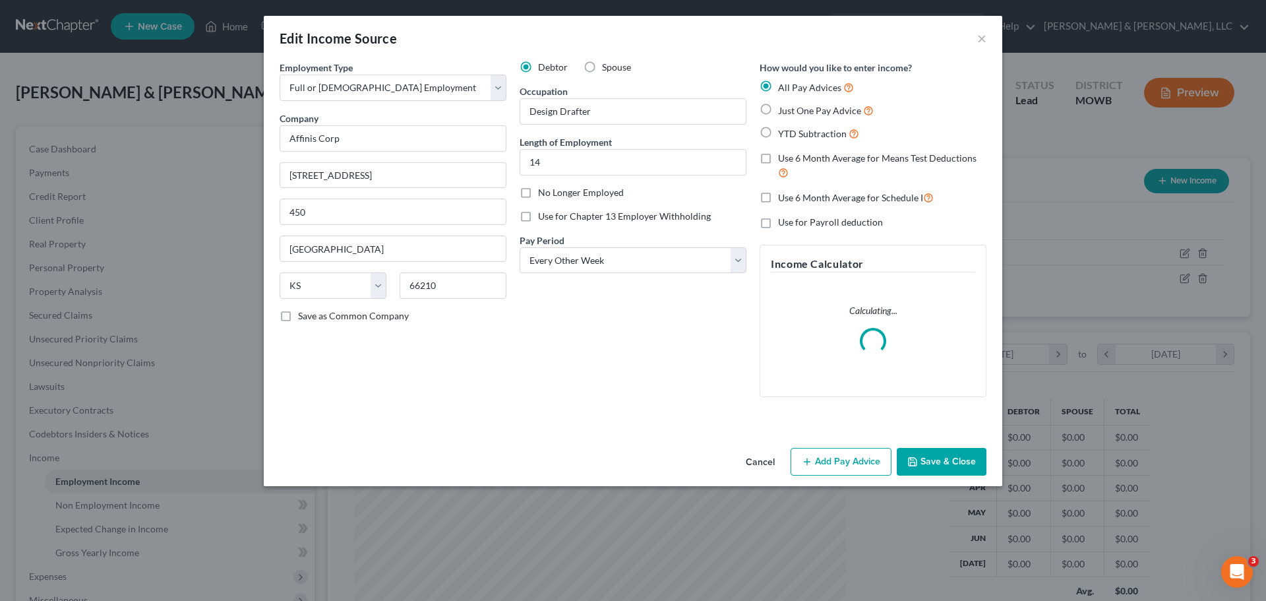
scroll to position [248, 523]
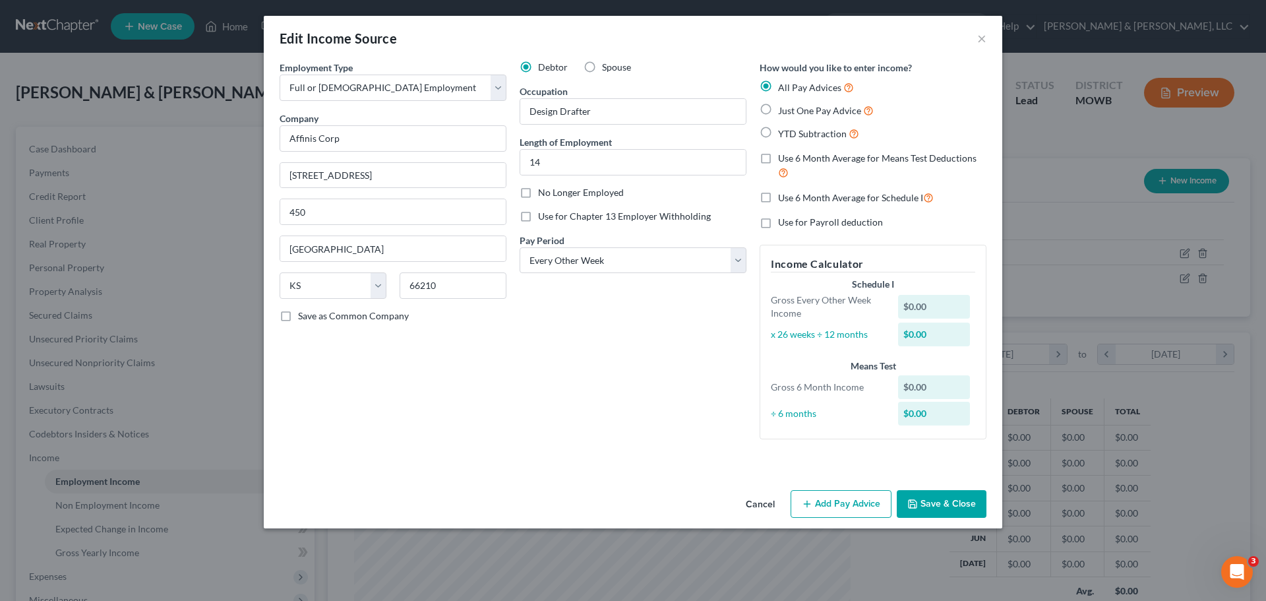
click at [780, 131] on span "YTD Subtraction" at bounding box center [812, 133] width 69 height 11
click at [784, 131] on input "YTD Subtraction" at bounding box center [788, 130] width 9 height 9
radio input "true"
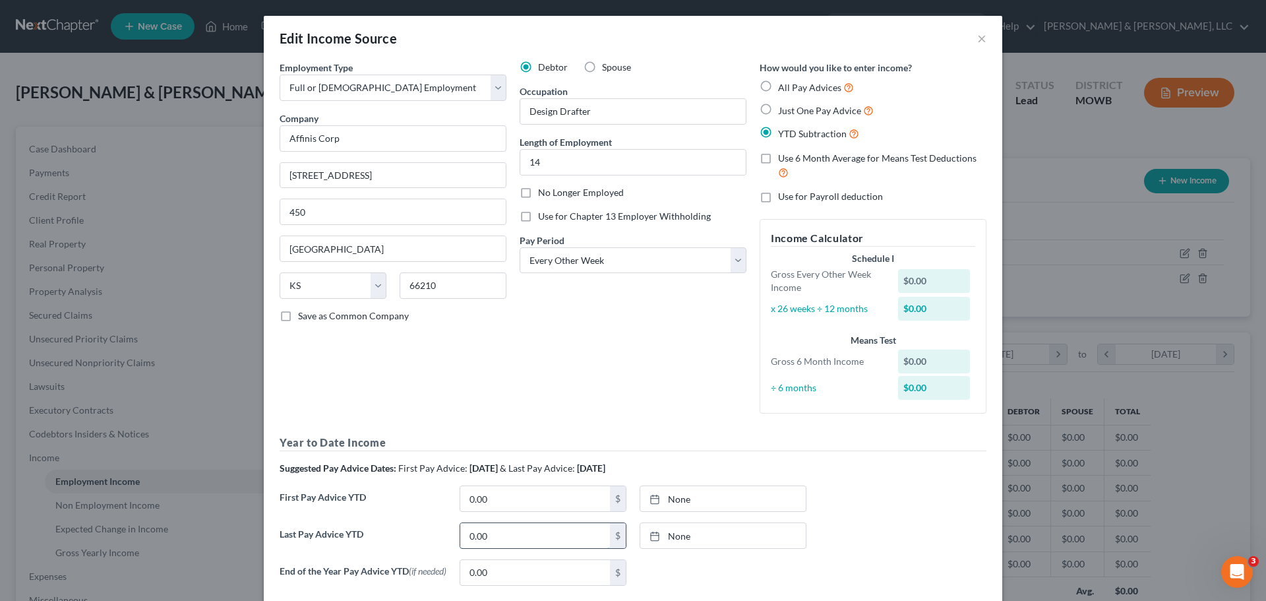
click at [490, 537] on input "0.00" at bounding box center [535, 535] width 150 height 25
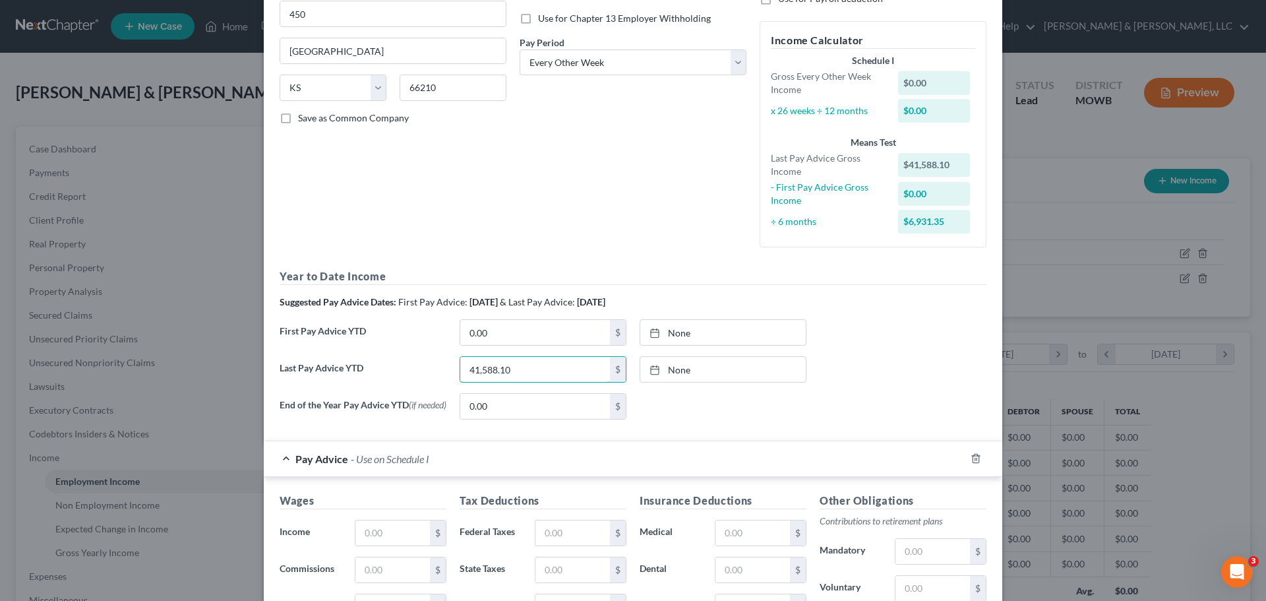
type input "41,588.10"
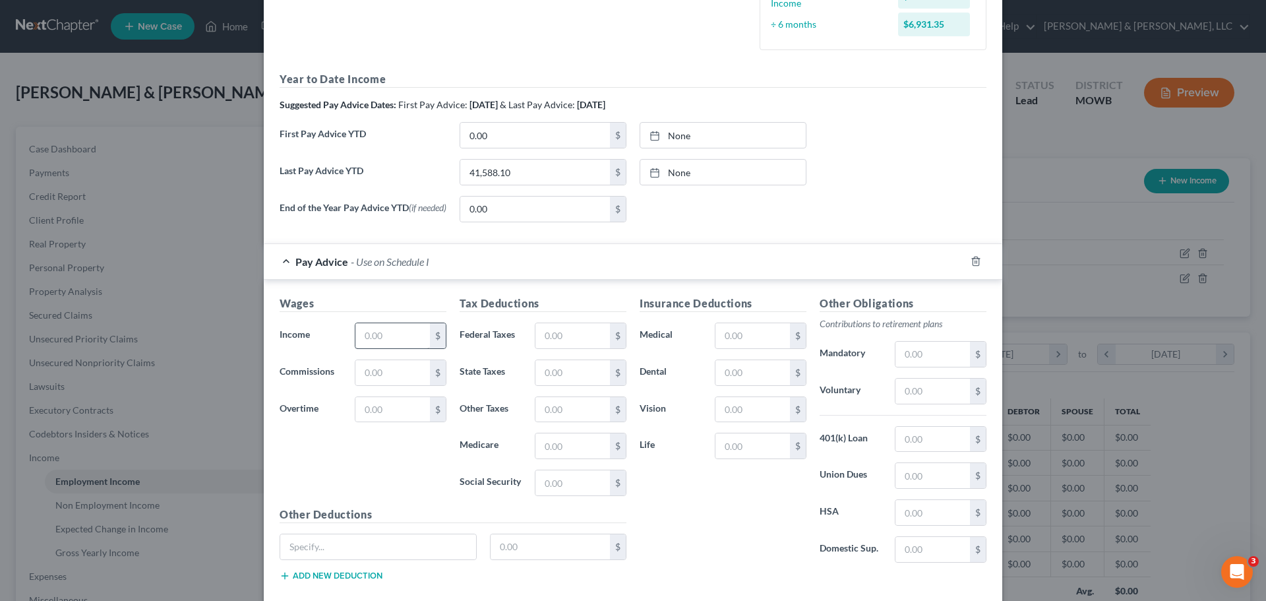
scroll to position [396, 0]
click at [395, 335] on input "text" at bounding box center [393, 335] width 75 height 25
type input "3,153.60"
click at [576, 347] on input "text" at bounding box center [573, 335] width 75 height 25
click at [567, 328] on input "text" at bounding box center [573, 335] width 75 height 25
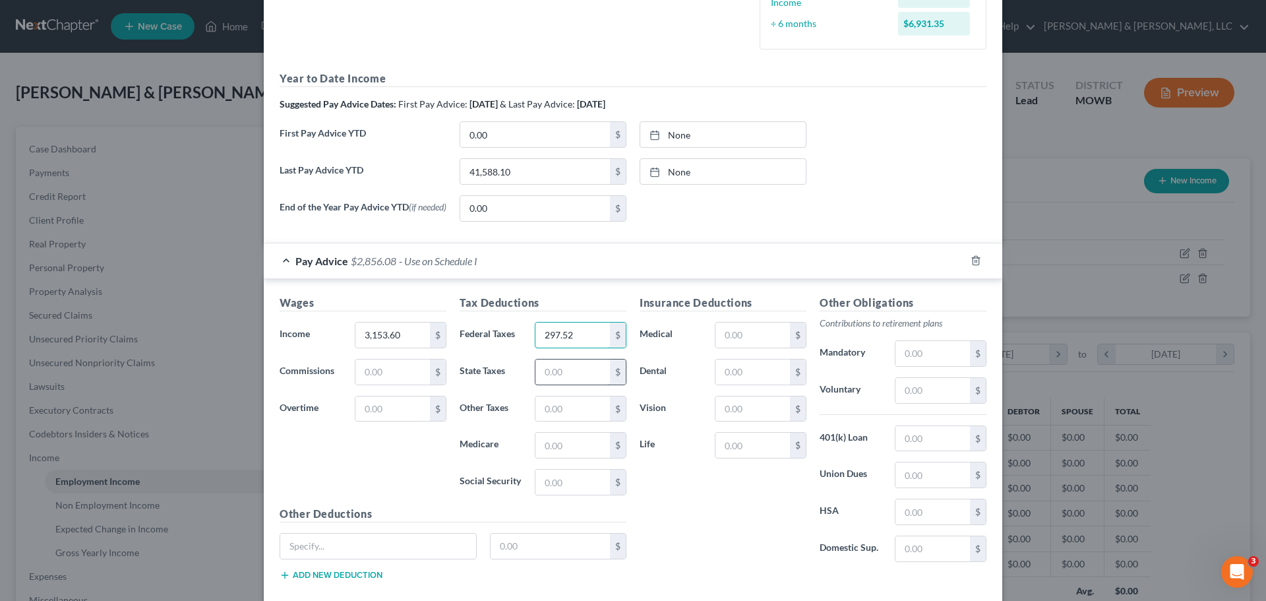
type input "297.52"
click at [595, 364] on input "text" at bounding box center [573, 371] width 75 height 25
type input "108"
type input "5"
type input "39.73"
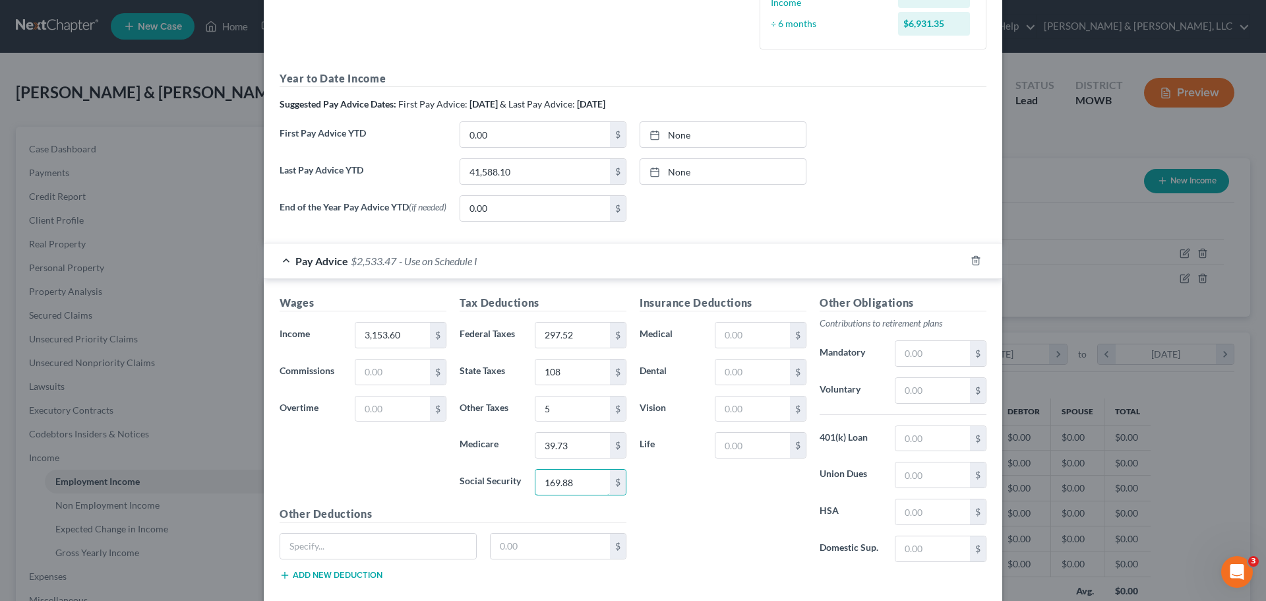
type input "169.88"
type input "174.07"
type input "29.23"
type input "3.31"
type input "33.61"
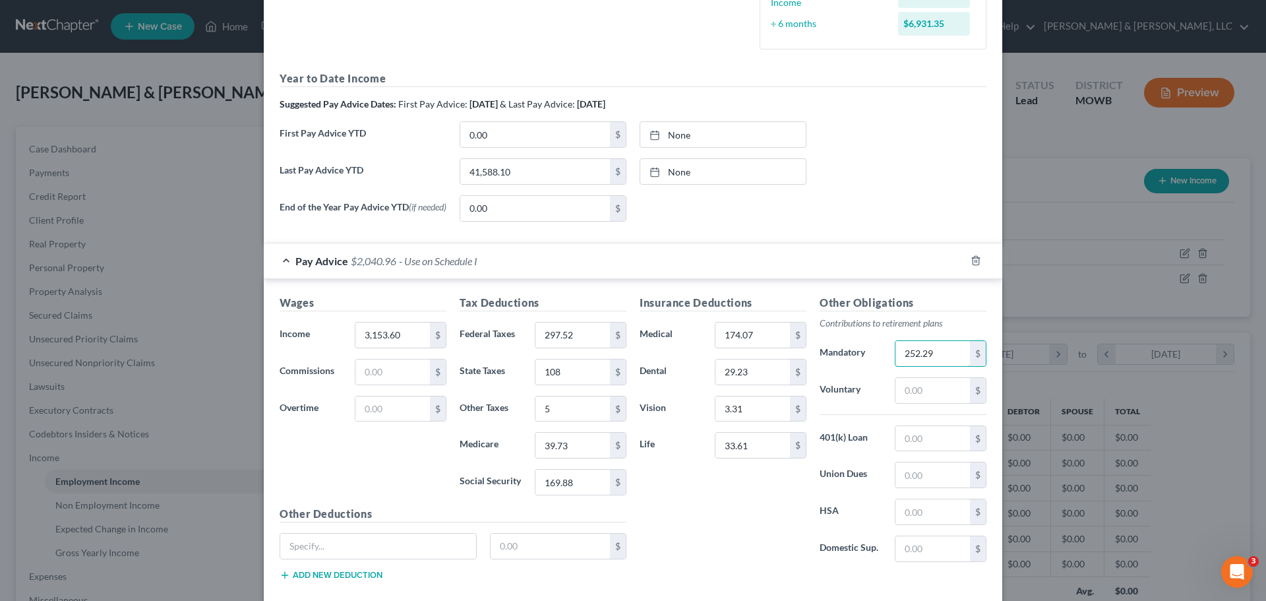
type input "252.29"
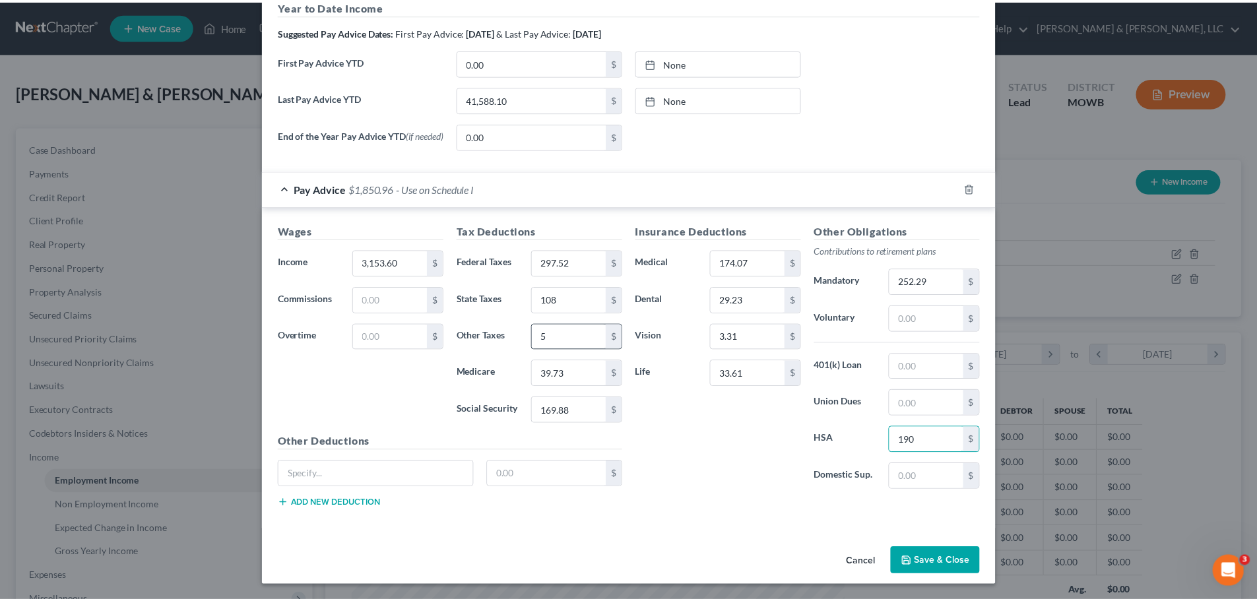
scroll to position [472, 0]
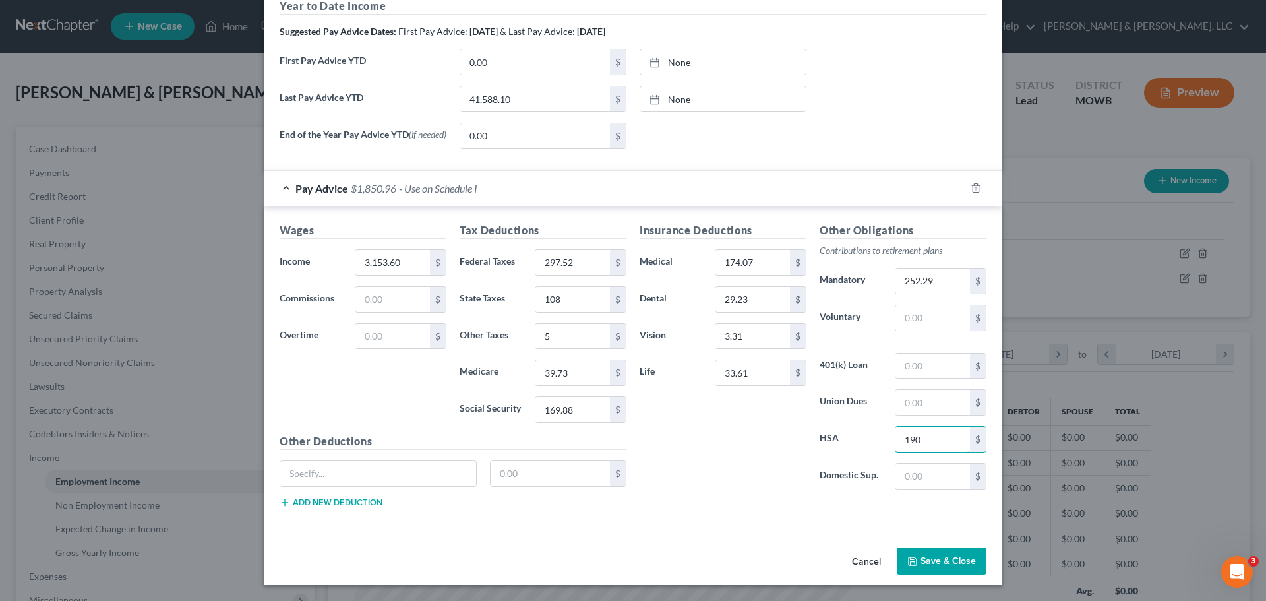
type input "190"
click at [963, 566] on button "Save & Close" at bounding box center [942, 561] width 90 height 28
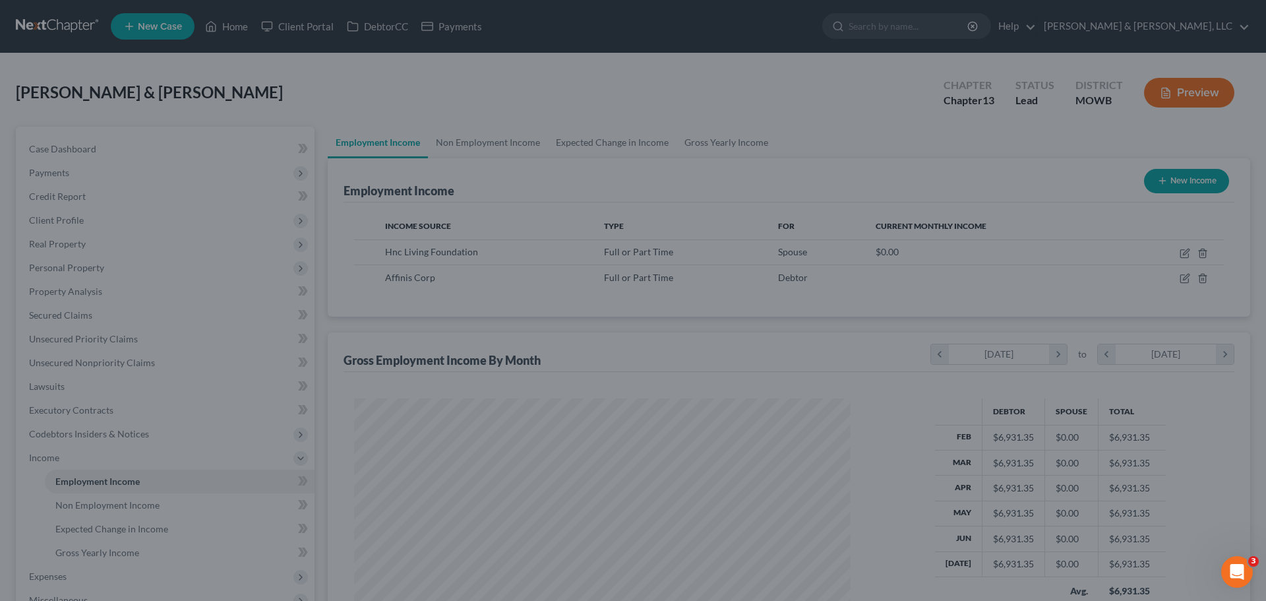
scroll to position [659361, 659088]
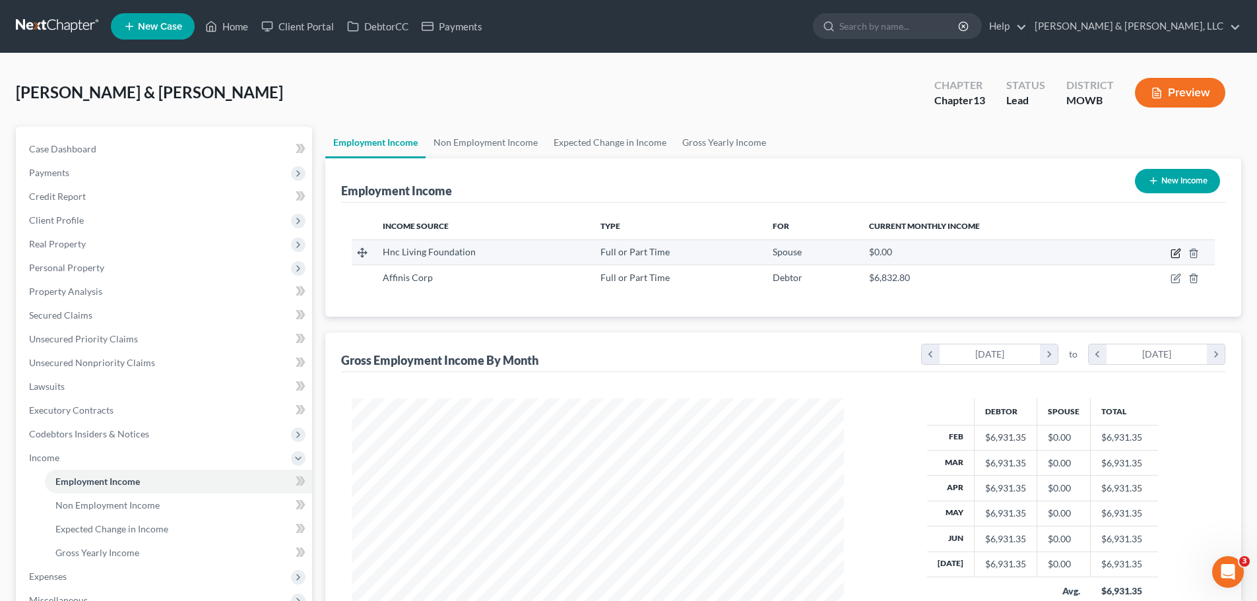
click at [1171, 254] on icon "button" at bounding box center [1175, 254] width 8 height 8
select select "0"
select select "17"
select select "1"
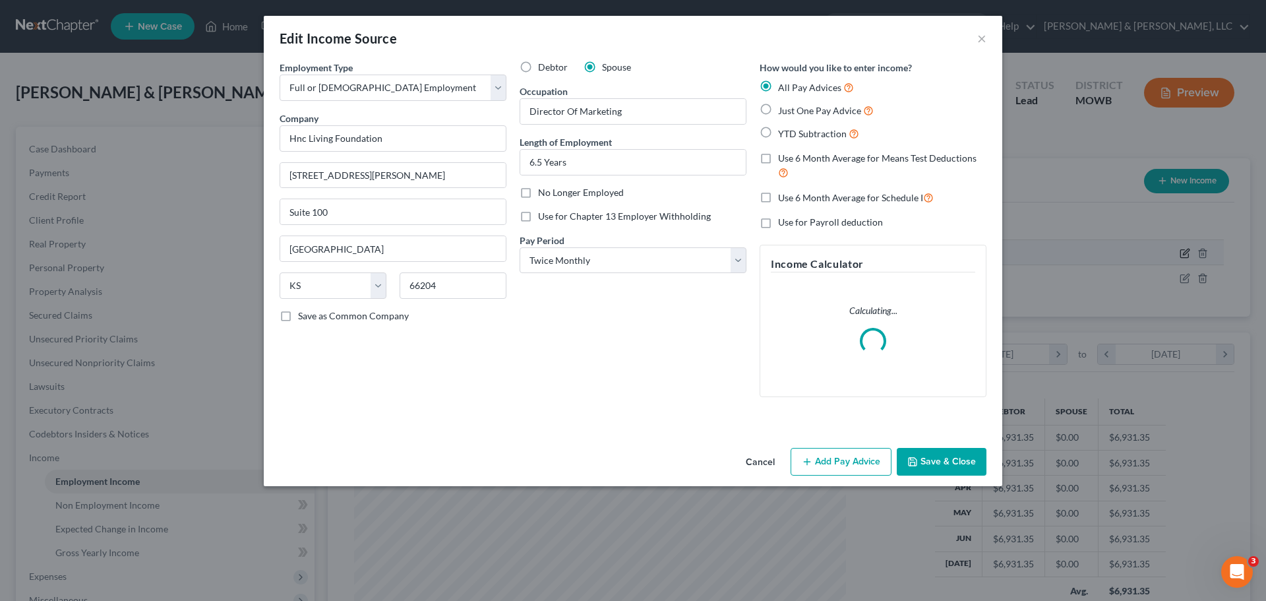
scroll to position [248, 523]
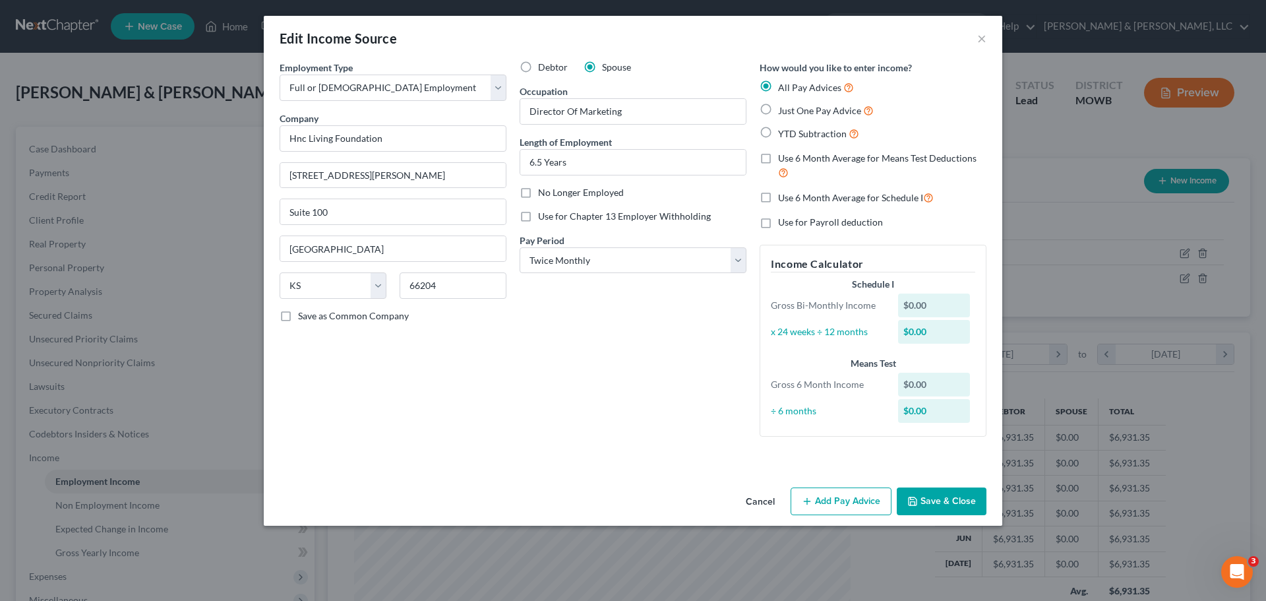
drag, startPoint x: 815, startPoint y: 135, endPoint x: 799, endPoint y: 176, distance: 44.2
click at [815, 135] on span "YTD Subtraction" at bounding box center [812, 133] width 69 height 11
click at [792, 135] on input "YTD Subtraction" at bounding box center [788, 130] width 9 height 9
radio input "true"
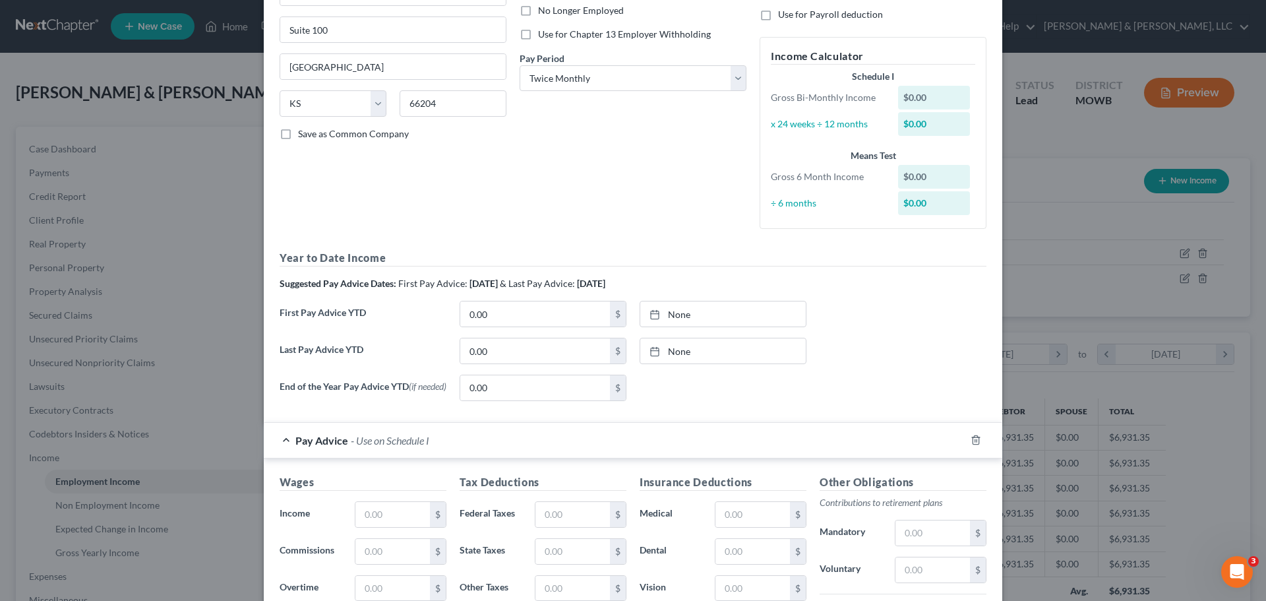
scroll to position [198, 0]
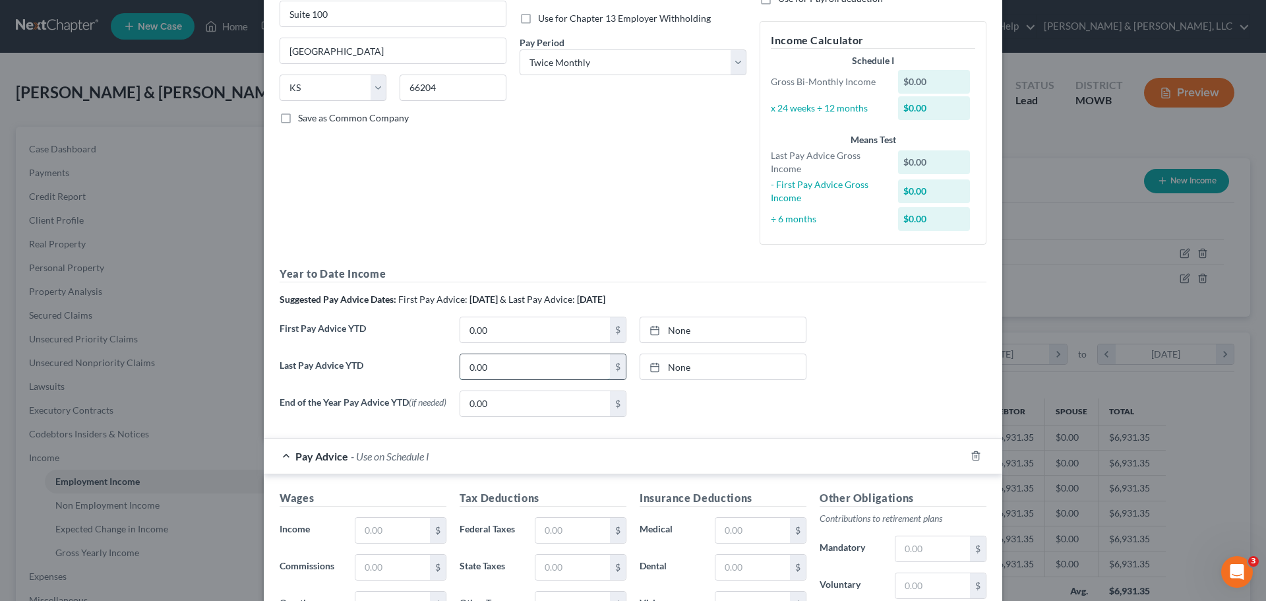
click at [573, 366] on input "0.00" at bounding box center [535, 366] width 150 height 25
type input "2"
type input "29,026.94"
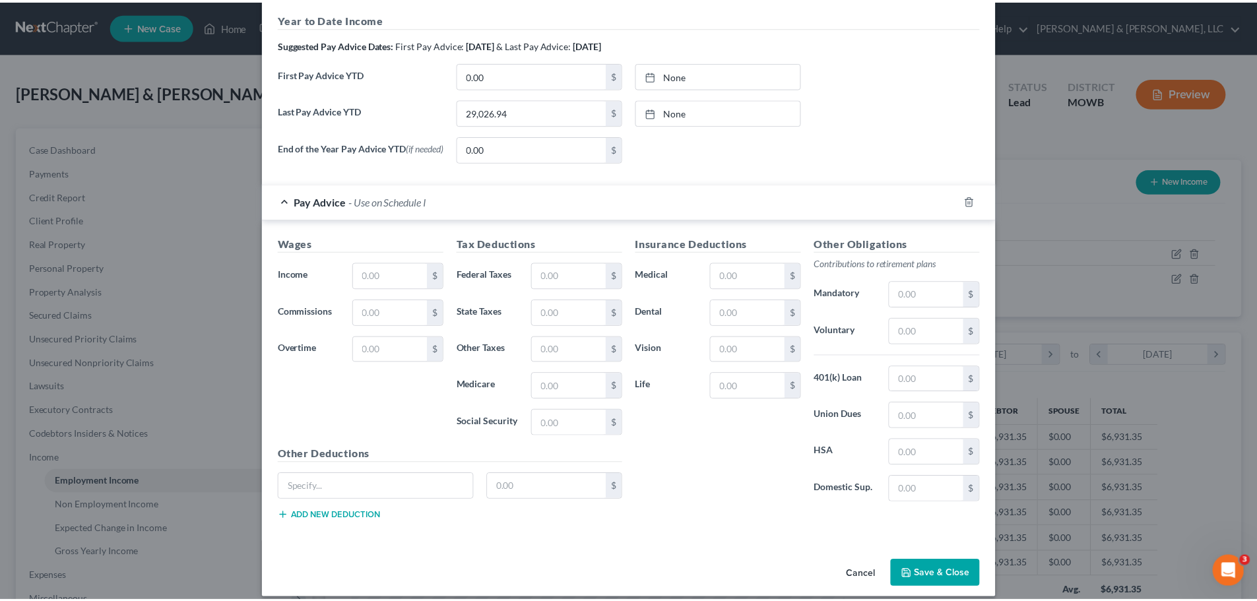
scroll to position [462, 0]
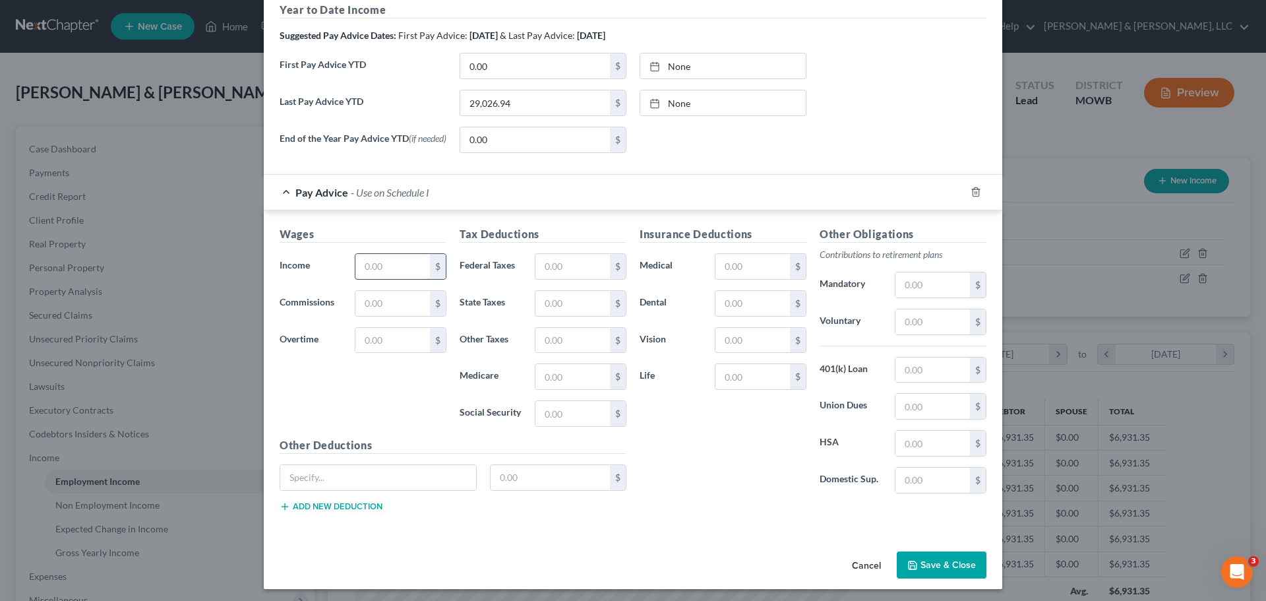
click at [404, 273] on input "text" at bounding box center [393, 266] width 75 height 25
type input "2,449.07"
click at [568, 274] on input "text" at bounding box center [573, 266] width 75 height 25
type input "93.84"
type input "35.51"
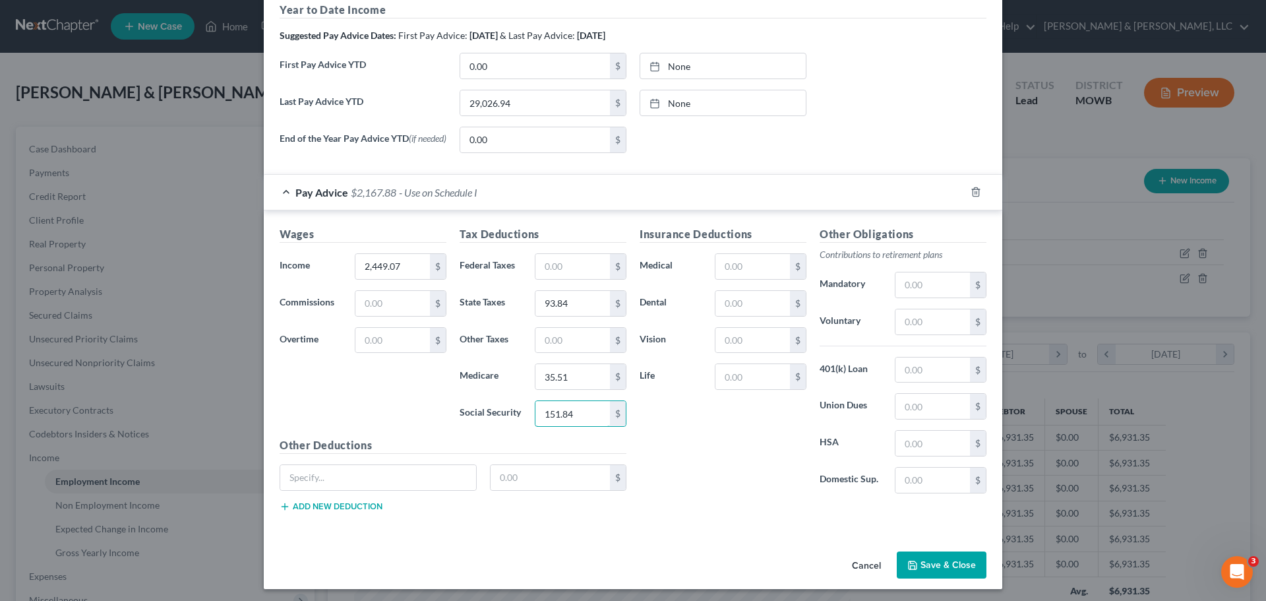
type input "151.84"
click at [553, 264] on input "text" at bounding box center [573, 266] width 75 height 25
click at [676, 452] on div "Insurance Deductions Medical $ Dental $ Vision $ Life $" at bounding box center [723, 365] width 180 height 278
click at [569, 276] on input "210" at bounding box center [573, 266] width 75 height 25
type input "215"
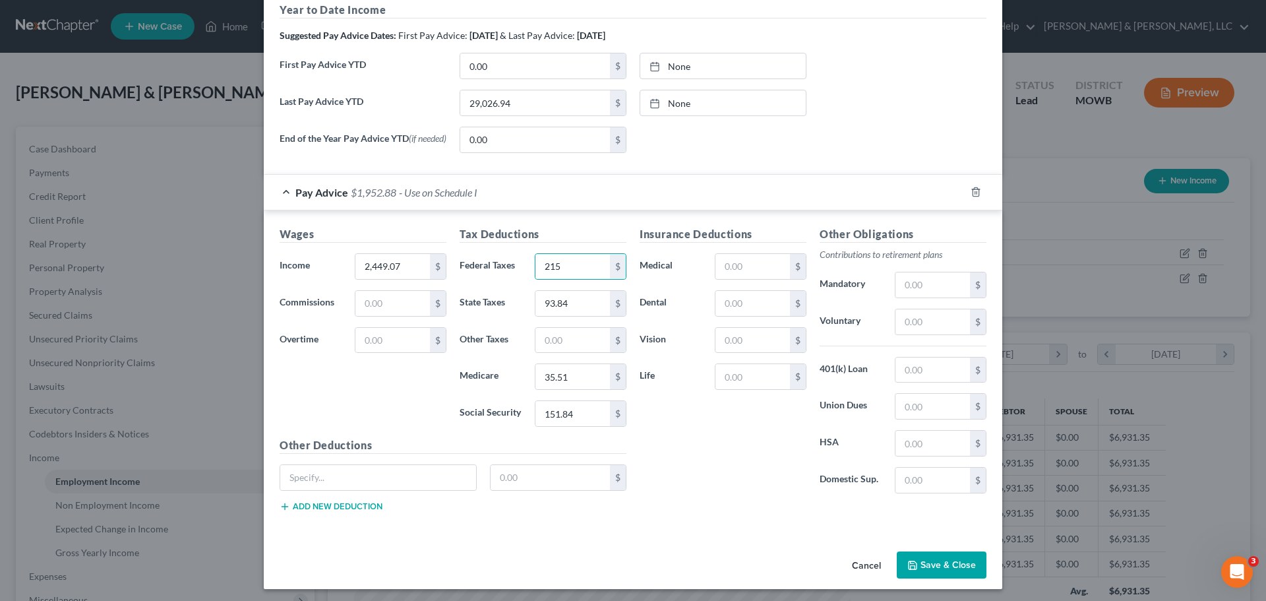
click at [736, 487] on div "Insurance Deductions Medical $ Dental $ Vision $ Life $" at bounding box center [723, 365] width 180 height 278
click at [915, 282] on input "text" at bounding box center [933, 284] width 75 height 25
type input "73.47"
click at [935, 562] on button "Save & Close" at bounding box center [942, 565] width 90 height 28
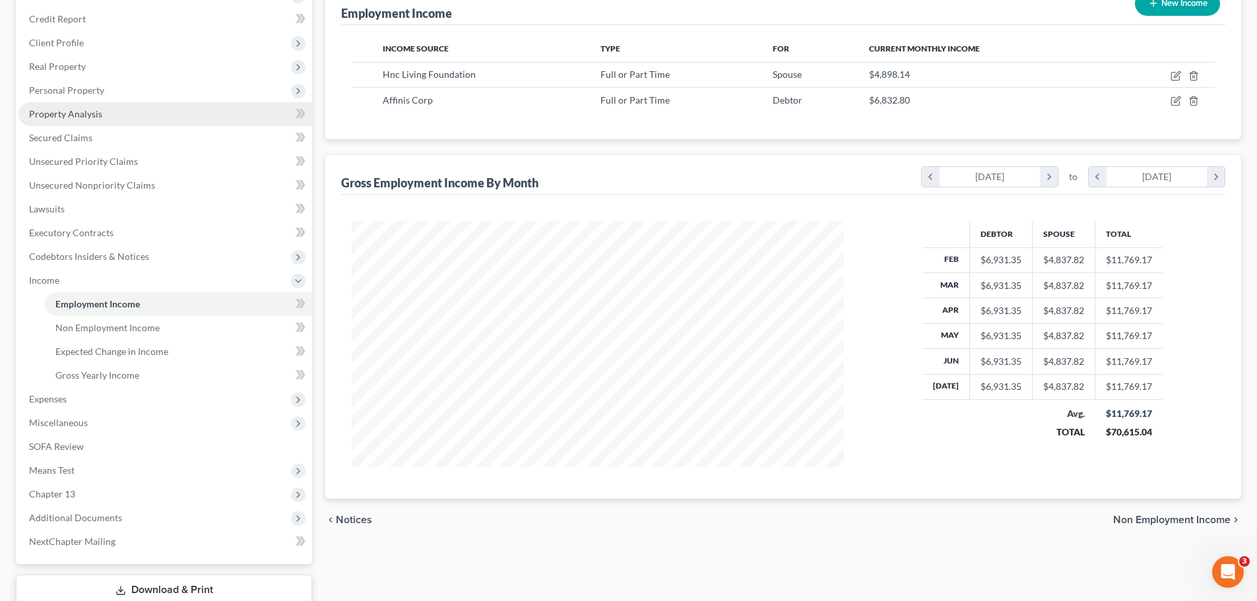
scroll to position [3, 0]
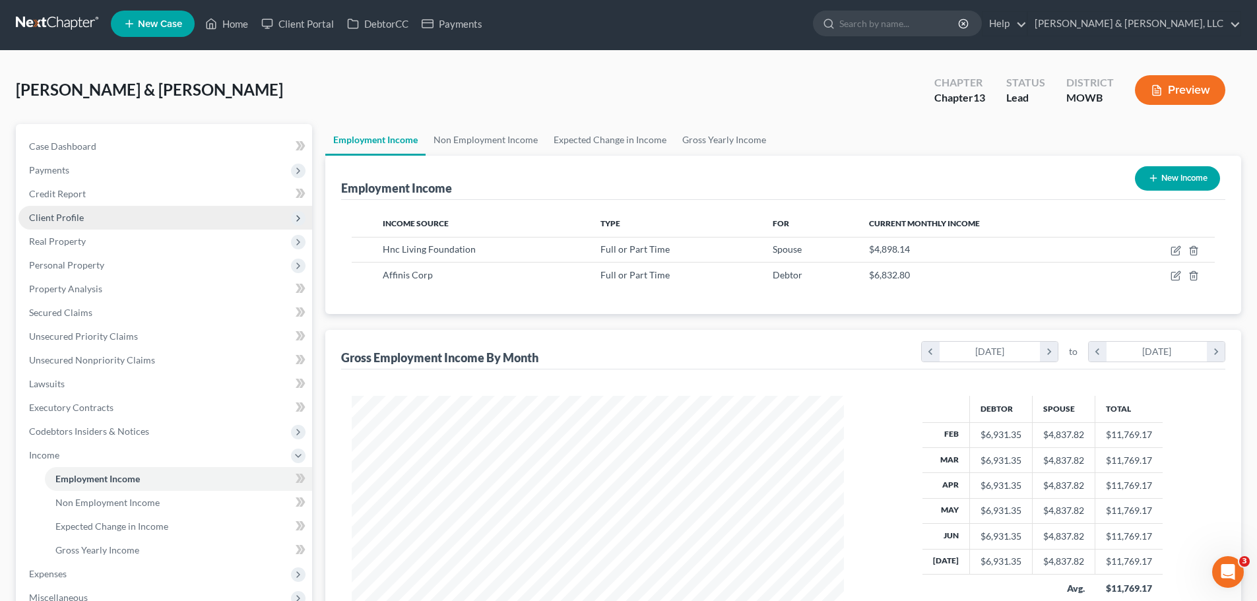
click at [98, 212] on span "Client Profile" at bounding box center [165, 218] width 294 height 24
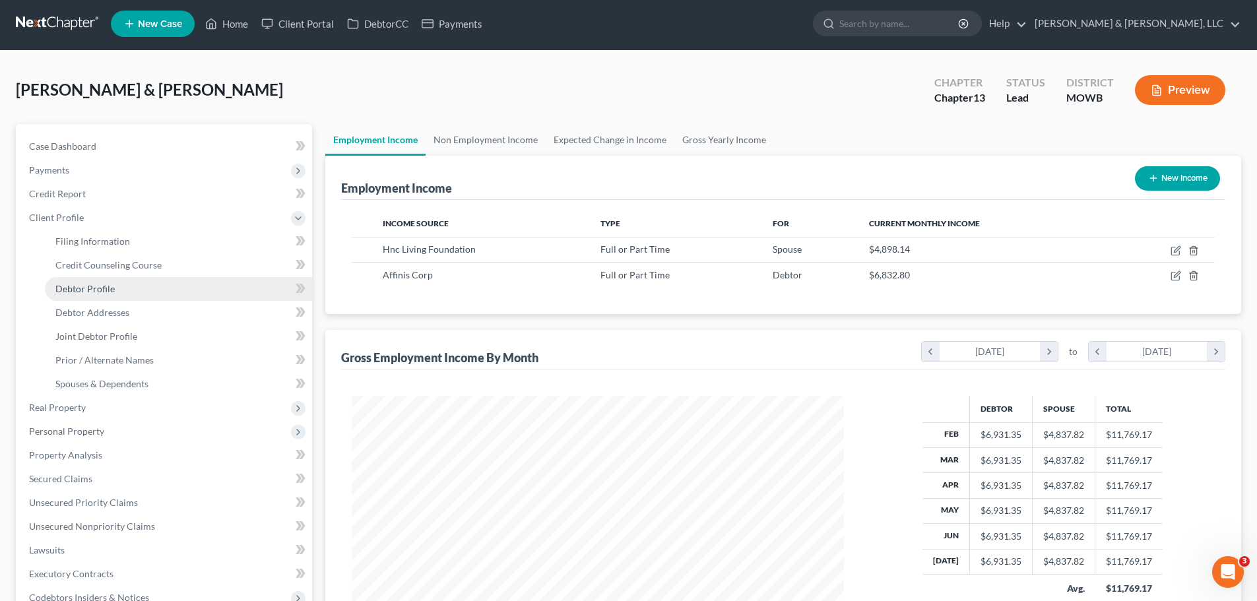
click at [117, 290] on link "Debtor Profile" at bounding box center [178, 289] width 267 height 24
select select "1"
select select "4"
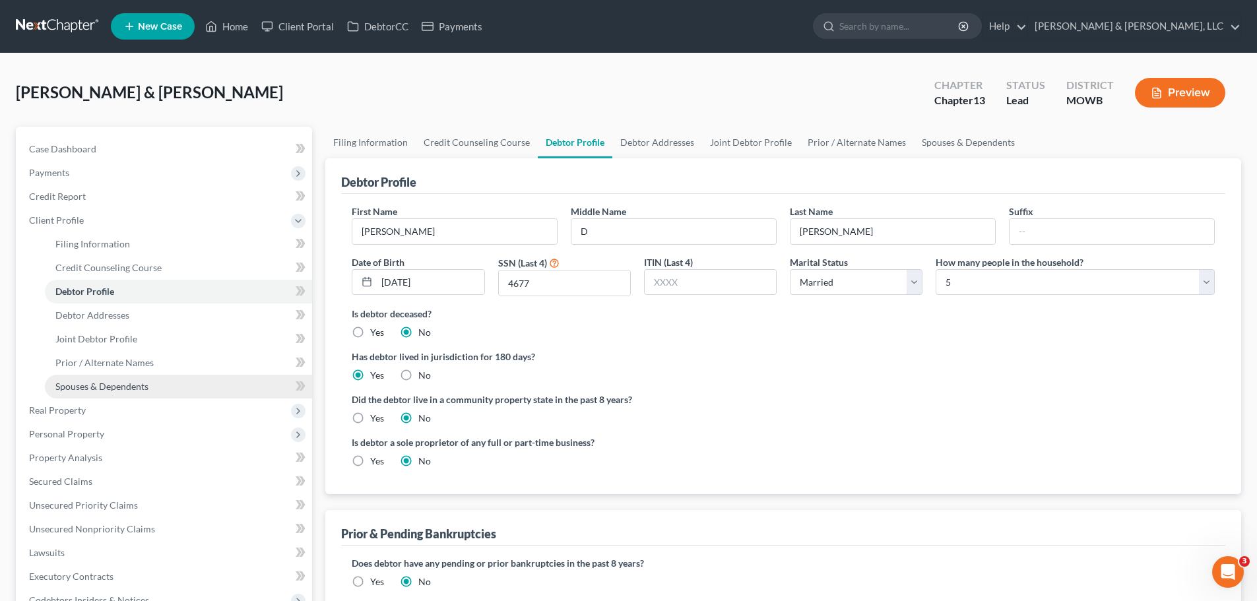
click at [127, 381] on span "Spouses & Dependents" at bounding box center [101, 386] width 93 height 11
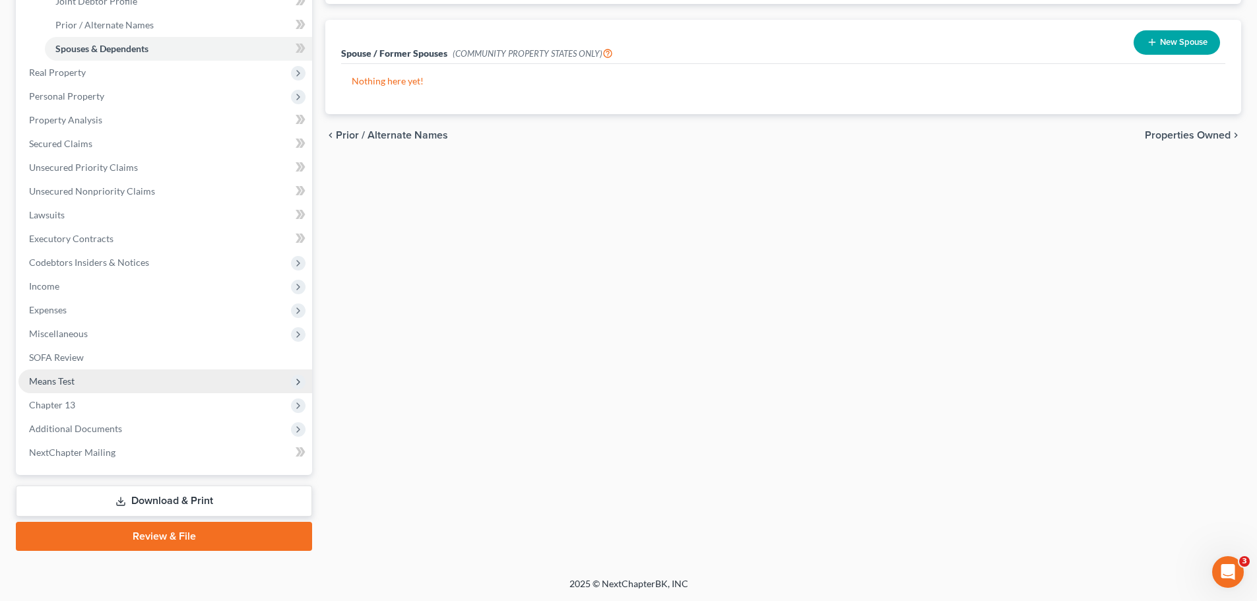
click at [96, 381] on span "Means Test" at bounding box center [165, 381] width 294 height 24
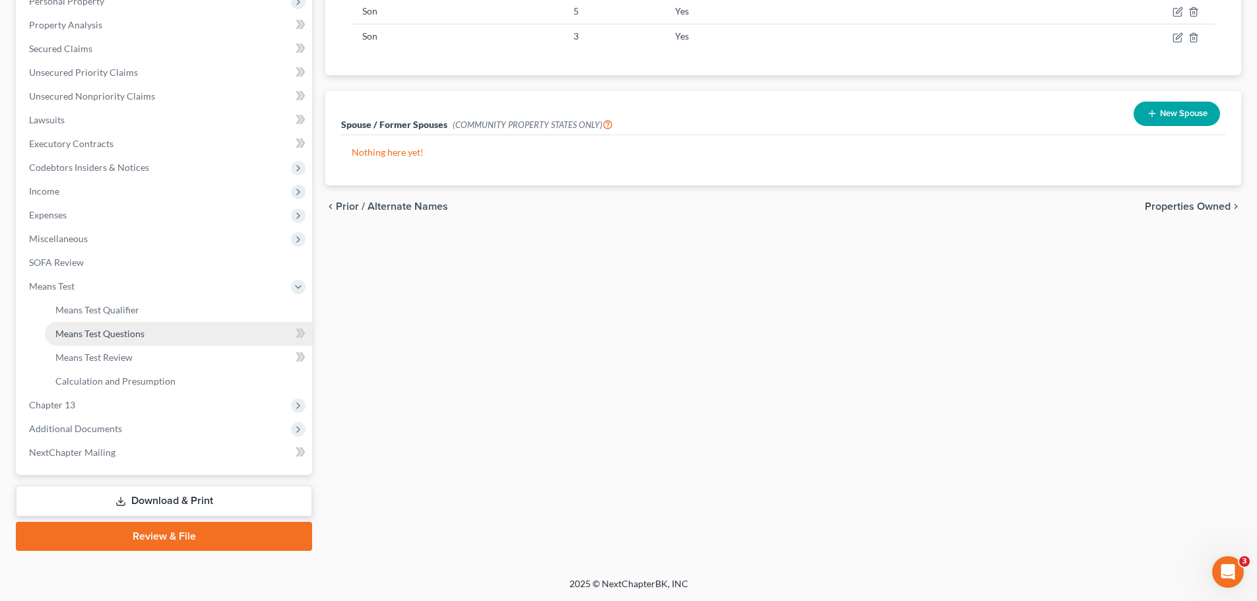
click at [100, 322] on link "Means Test Questions" at bounding box center [178, 334] width 267 height 24
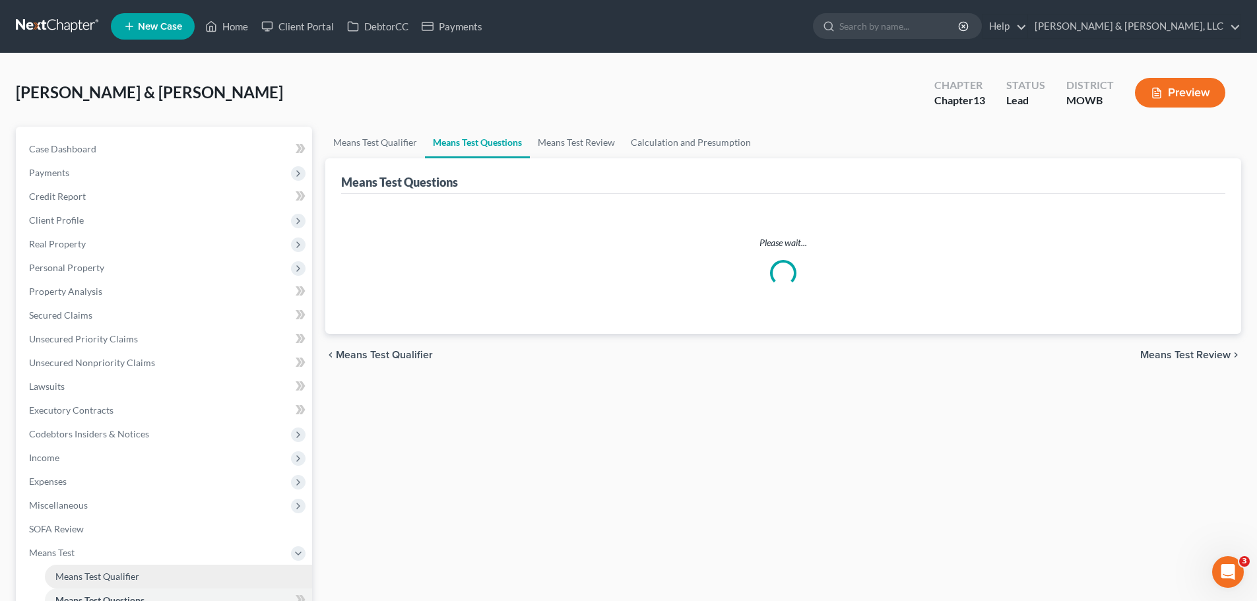
click at [125, 572] on span "Means Test Qualifier" at bounding box center [97, 576] width 84 height 11
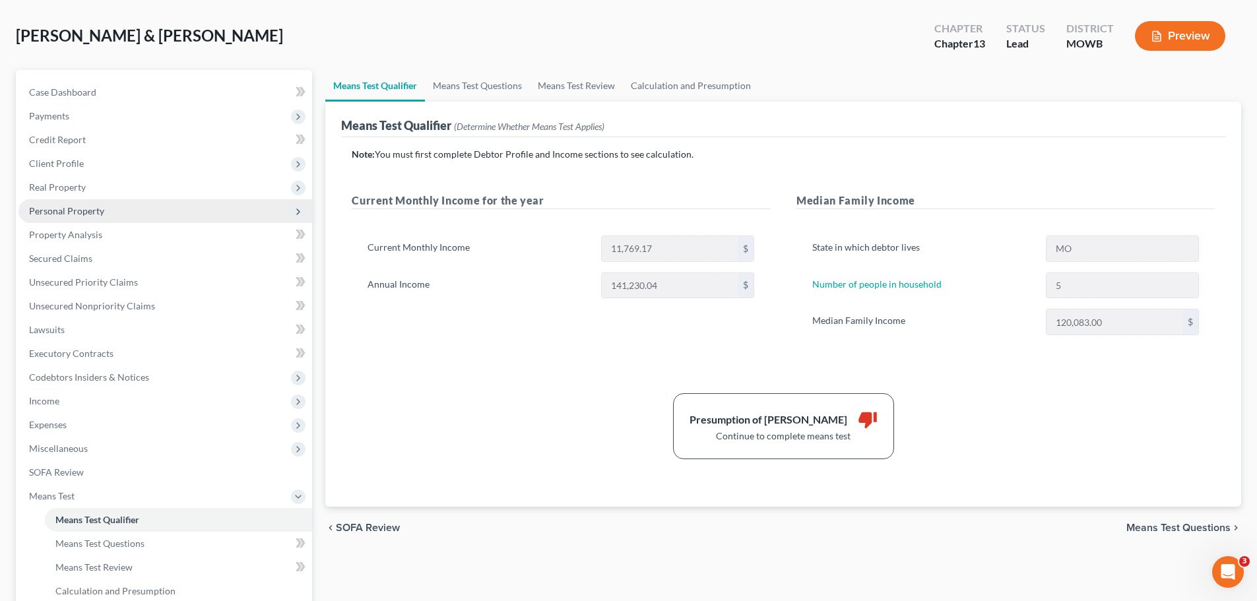
scroll to position [198, 0]
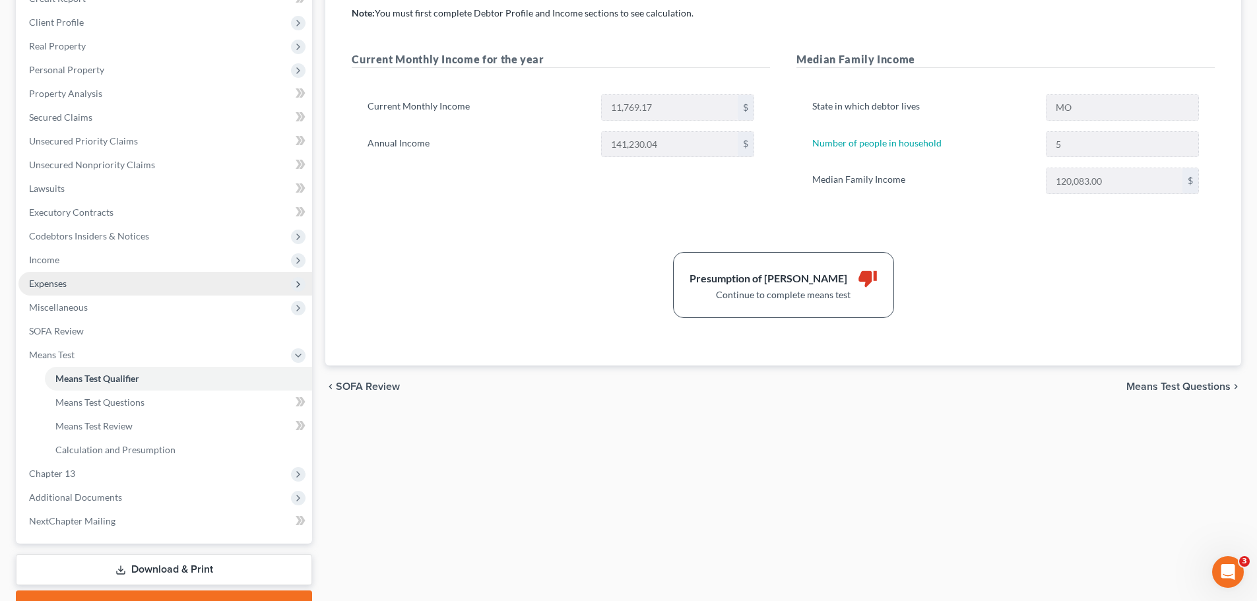
click at [90, 280] on span "Expenses" at bounding box center [165, 284] width 294 height 24
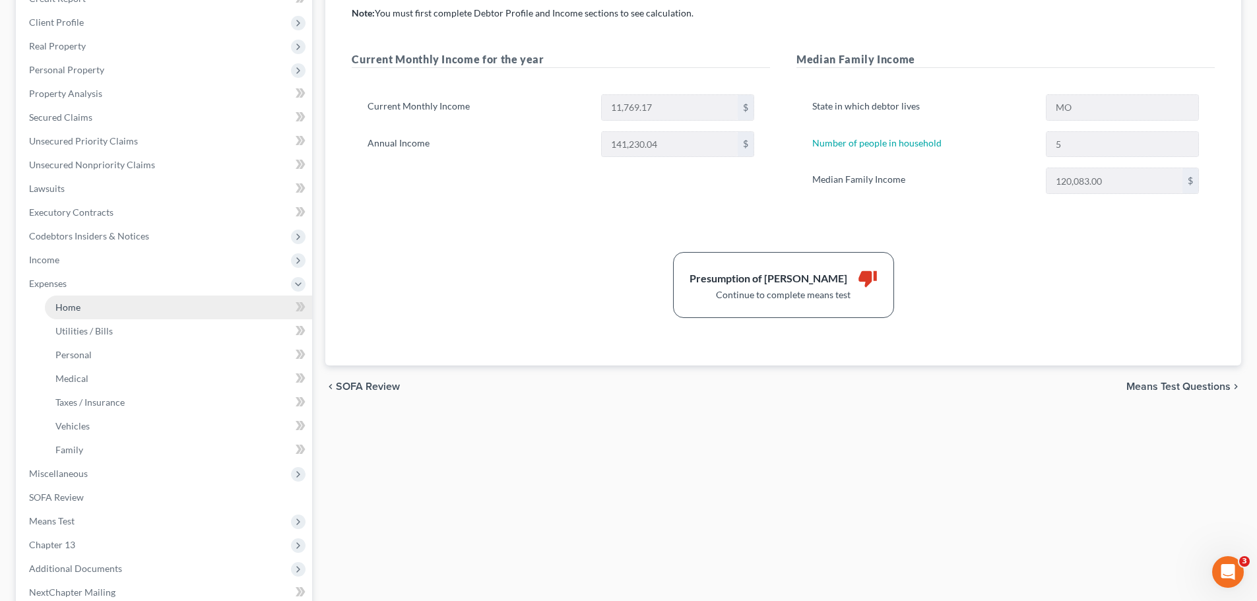
click at [86, 299] on link "Home" at bounding box center [178, 308] width 267 height 24
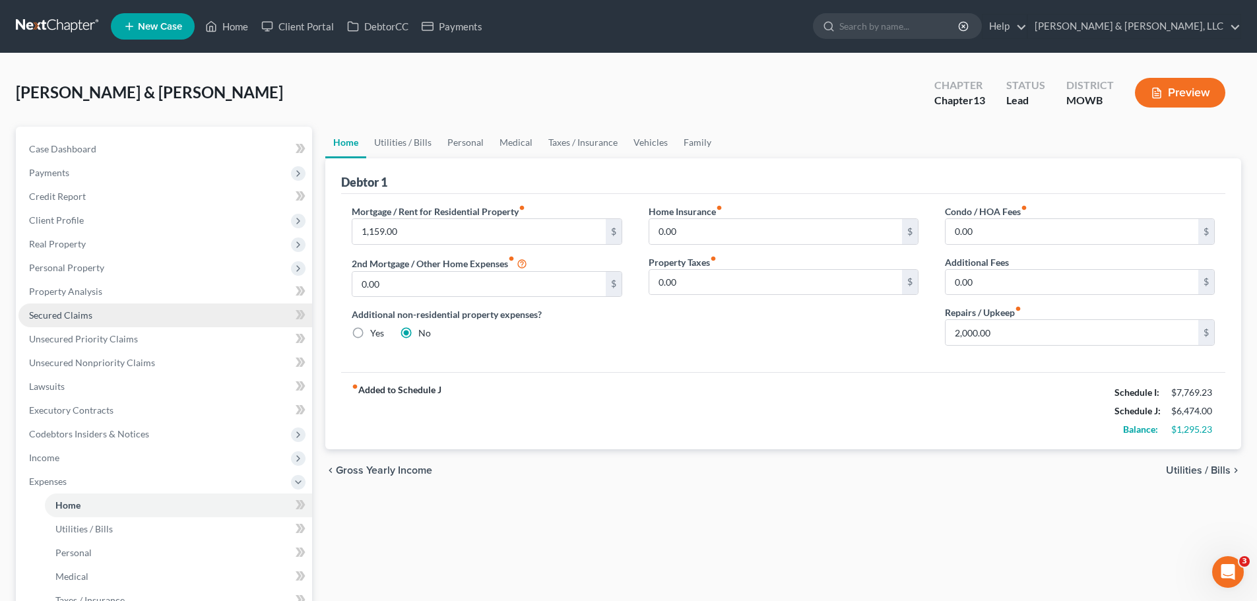
click at [113, 313] on link "Secured Claims" at bounding box center [165, 315] width 294 height 24
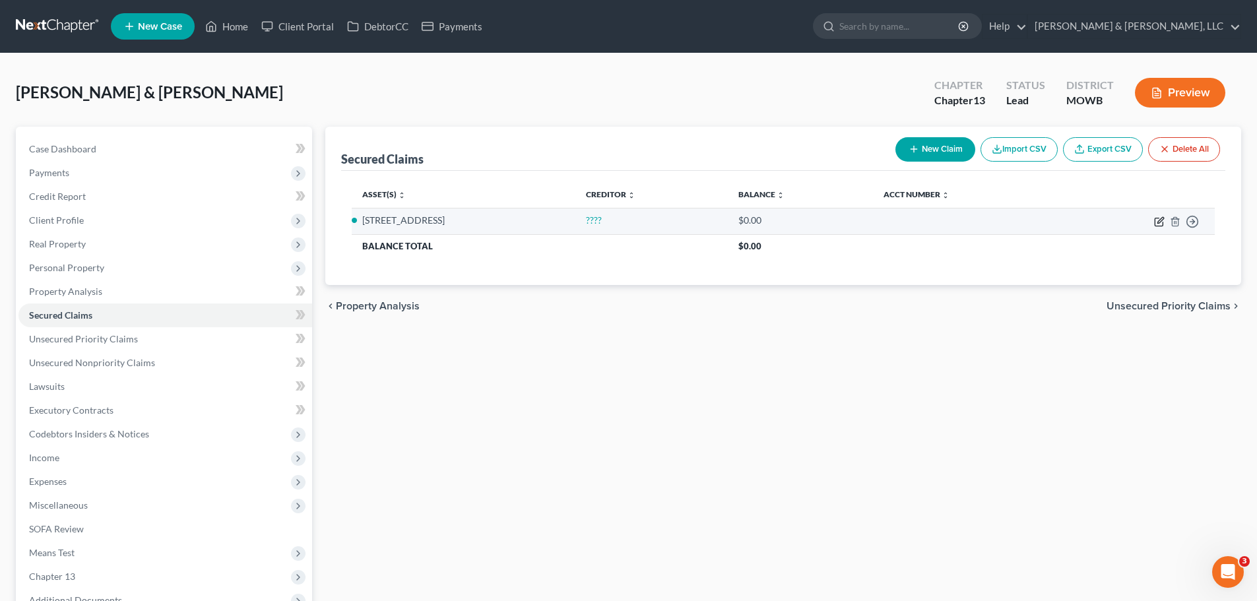
click at [1162, 221] on icon "button" at bounding box center [1159, 221] width 11 height 11
select select "2"
select select "0"
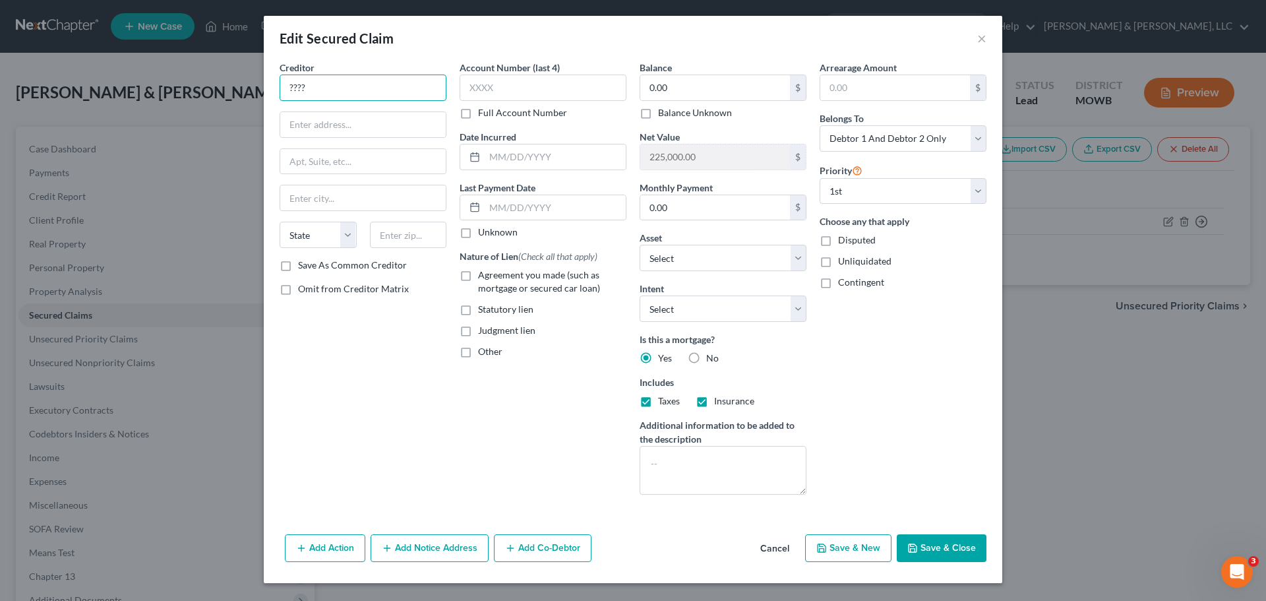
click at [397, 89] on input "????" at bounding box center [363, 88] width 167 height 26
drag, startPoint x: 363, startPoint y: 92, endPoint x: 145, endPoint y: 100, distance: 217.8
click at [145, 100] on div "Edit Secured Claim × Creditor * ???? State AL AK AR AZ CA CO CT DE DC FL GA GU …" at bounding box center [633, 300] width 1266 height 601
type input "Mr. Cooper"
click at [371, 125] on input "PO Box" at bounding box center [363, 124] width 166 height 25
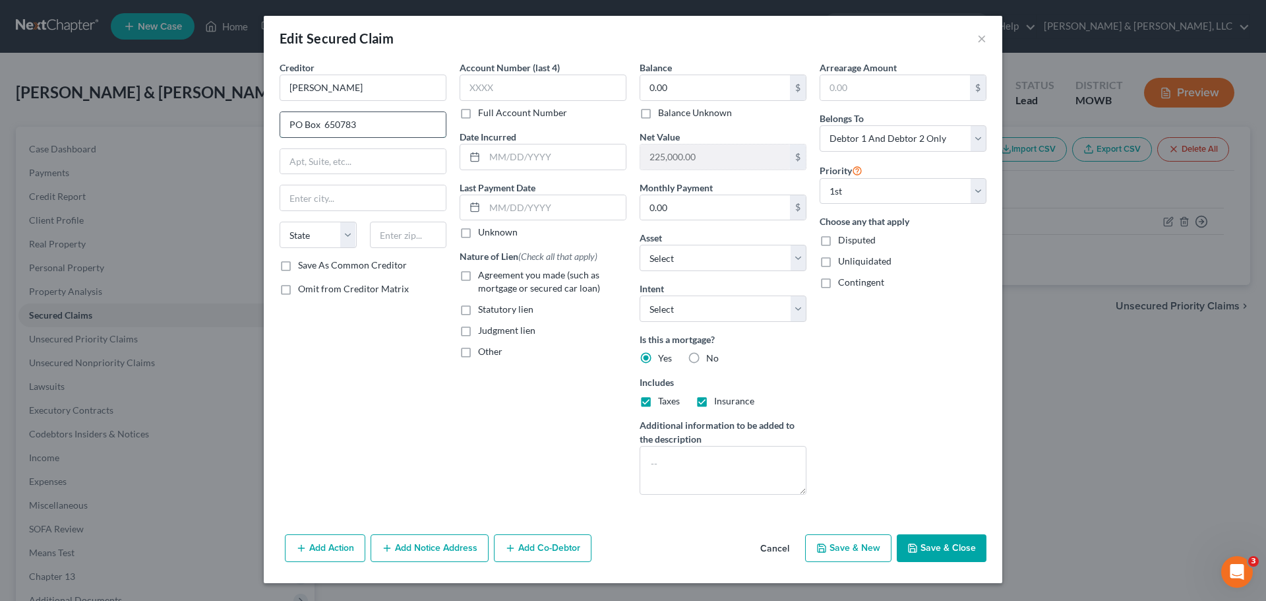
type input "PO Box 650783"
type input "75265"
type input "Dallas"
select select "45"
click at [661, 90] on input "0.00" at bounding box center [715, 87] width 150 height 25
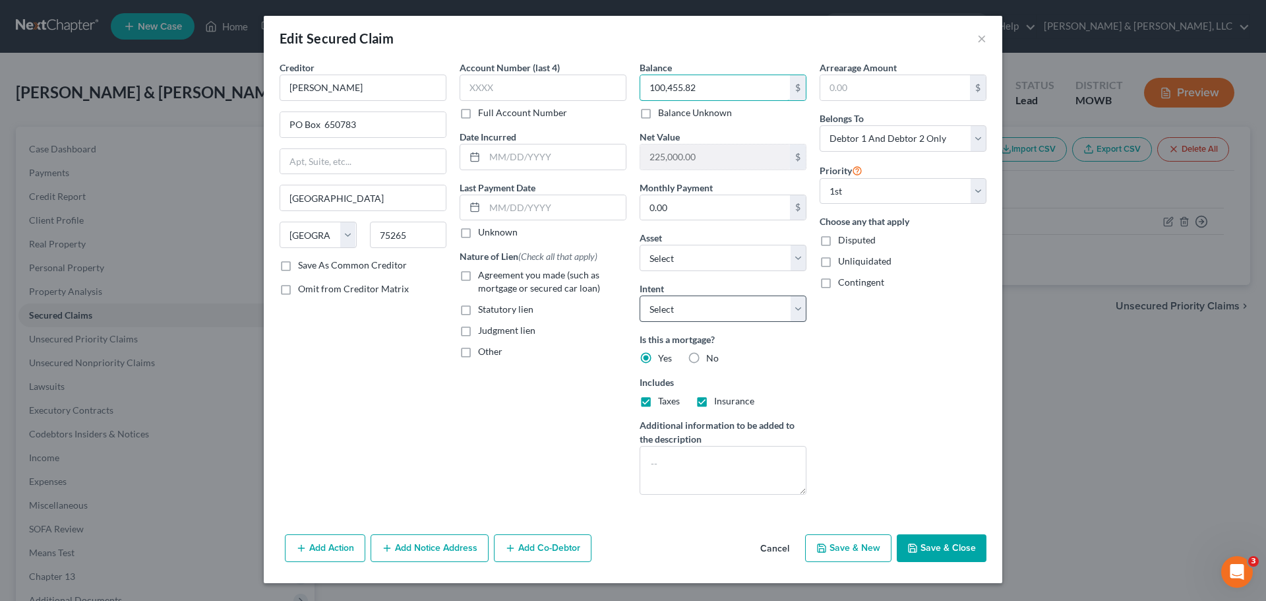
type input "100,455.82"
click at [705, 301] on select "Select Surrender Redeem Reaffirm Avoid Other" at bounding box center [723, 309] width 167 height 26
select select "2"
click at [640, 296] on select "Select Surrender Redeem Reaffirm Avoid Other" at bounding box center [723, 309] width 167 height 26
click at [706, 211] on input "0.00" at bounding box center [715, 207] width 150 height 25
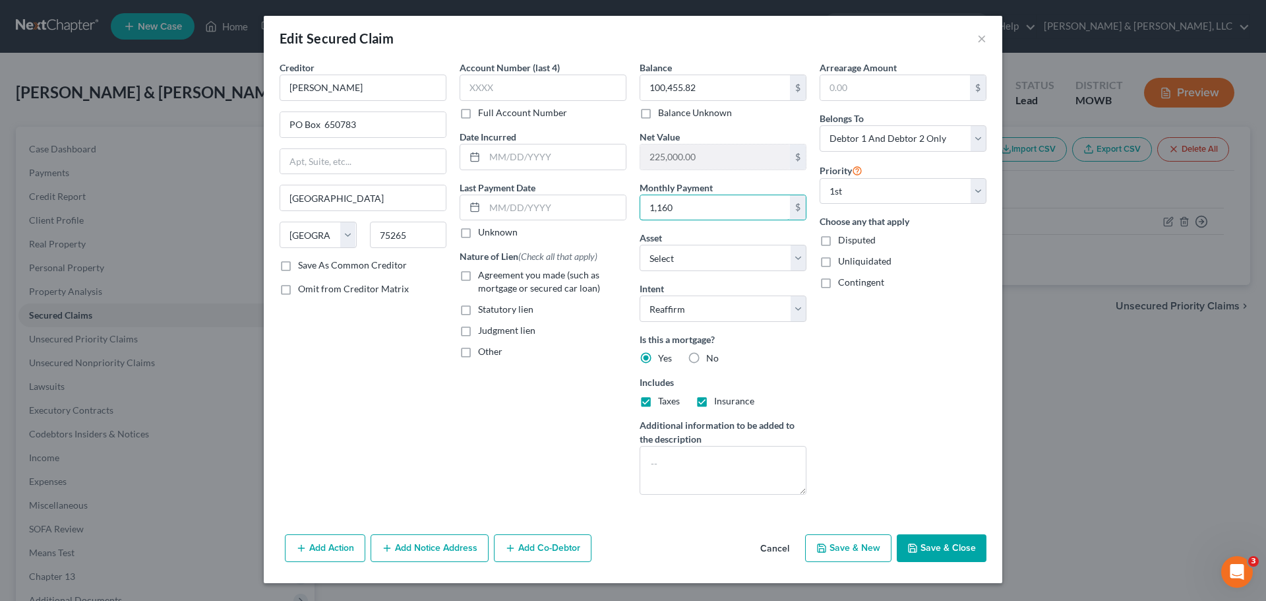
type input "1,160"
click at [952, 540] on button "Save & Close" at bounding box center [942, 548] width 90 height 28
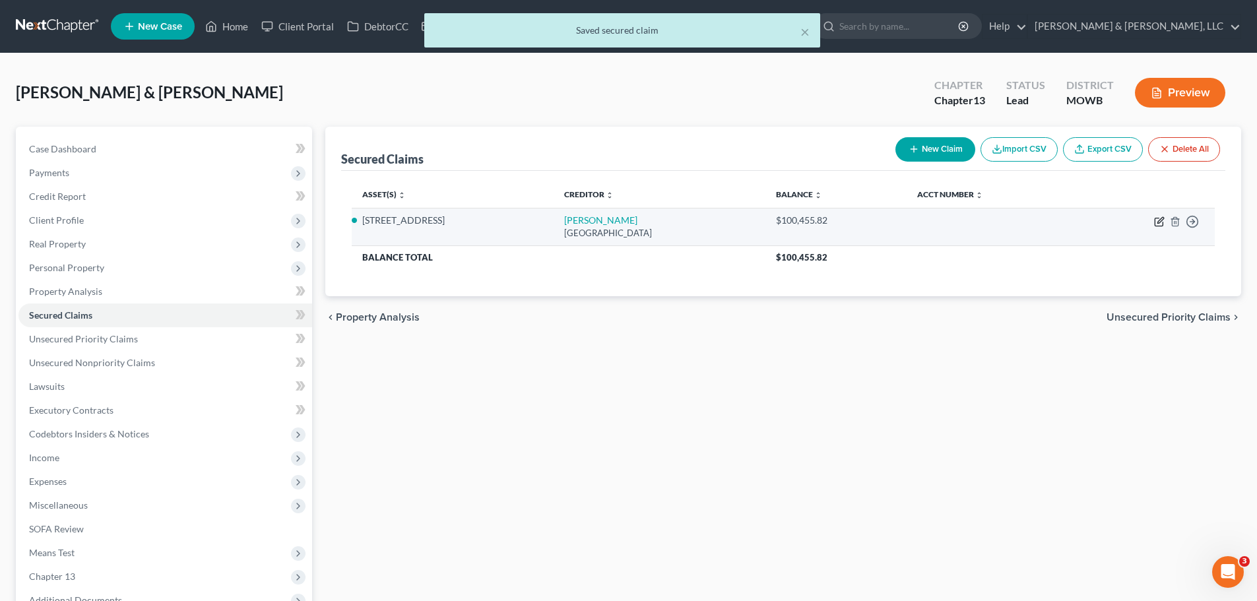
click at [1156, 220] on icon "button" at bounding box center [1159, 221] width 11 height 11
select select "45"
select select "2"
select select "0"
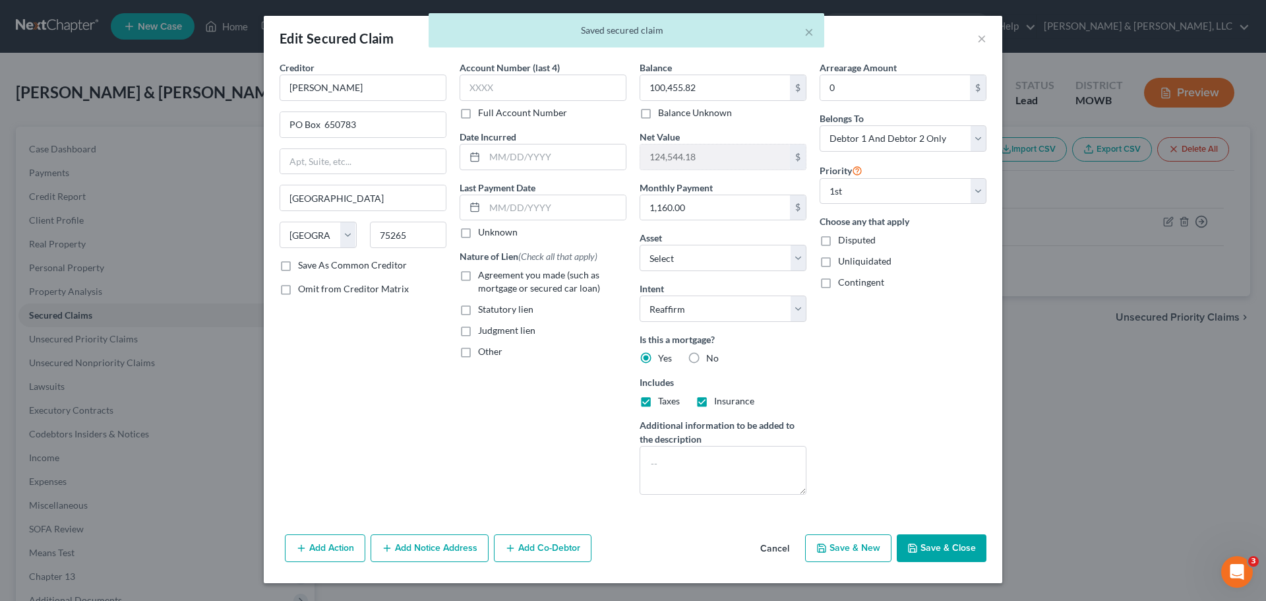
click at [977, 38] on div "× Saved secured claim" at bounding box center [626, 33] width 1266 height 41
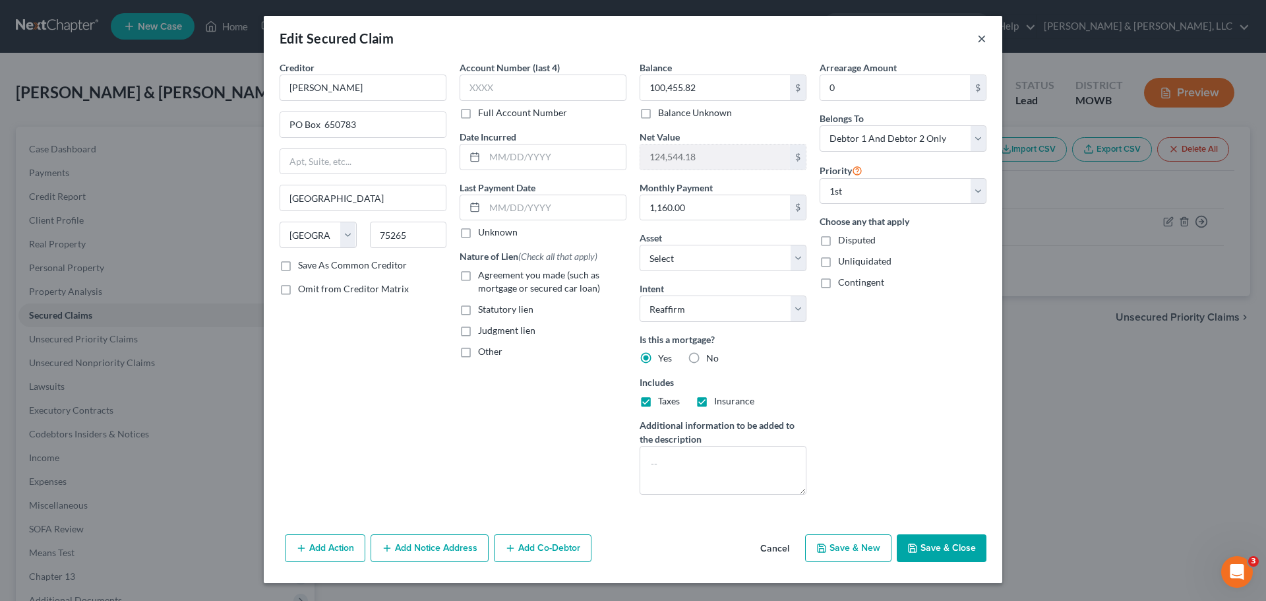
click at [982, 40] on button "×" at bounding box center [982, 38] width 9 height 16
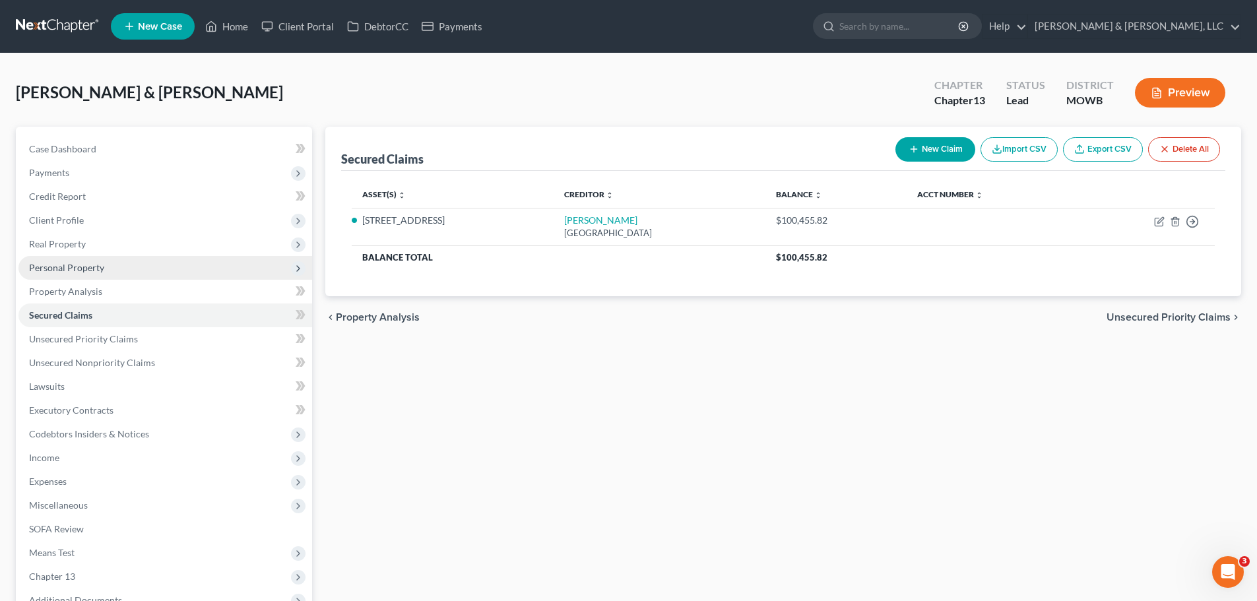
click at [69, 265] on span "Personal Property" at bounding box center [66, 267] width 75 height 11
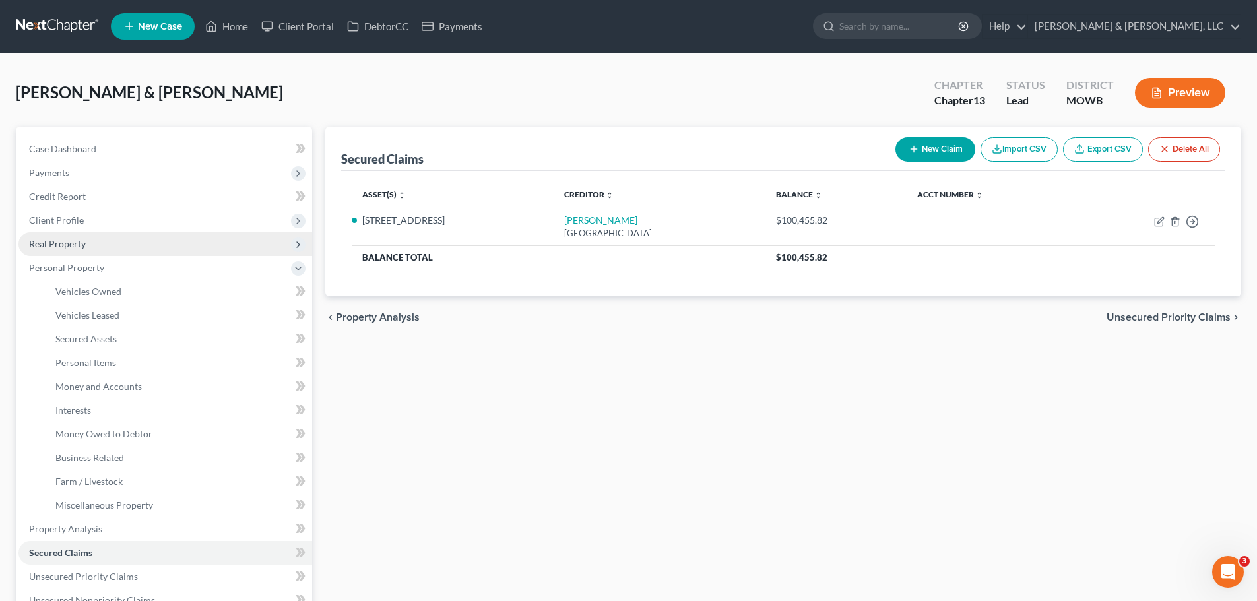
click at [73, 249] on span "Real Property" at bounding box center [57, 243] width 57 height 11
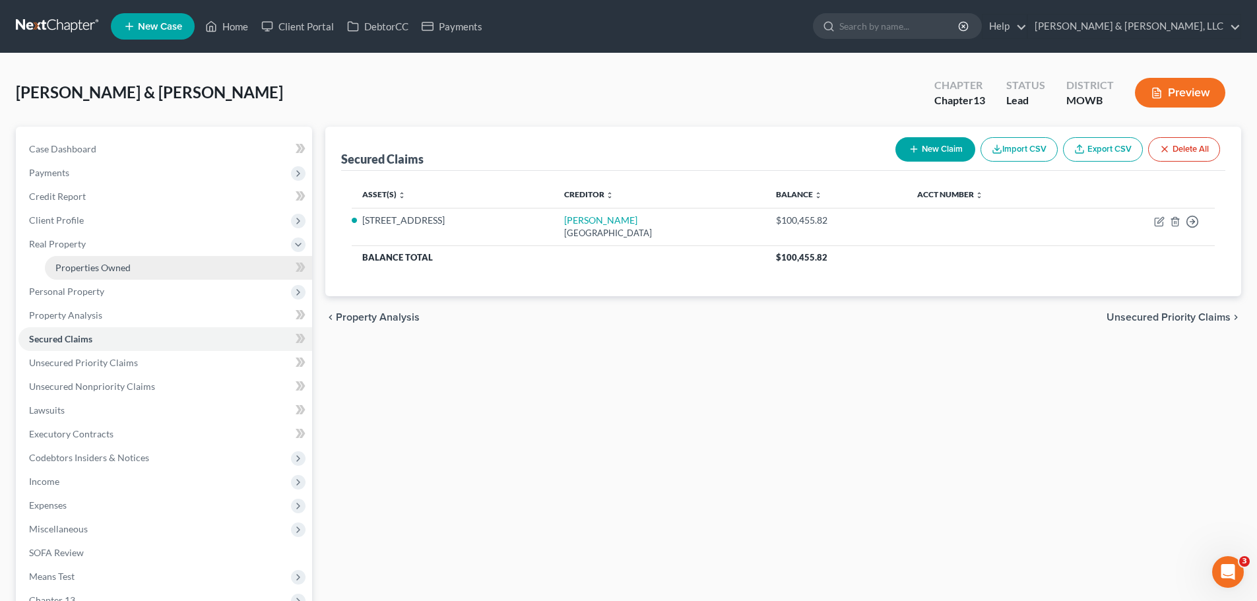
click at [95, 257] on link "Properties Owned" at bounding box center [178, 268] width 267 height 24
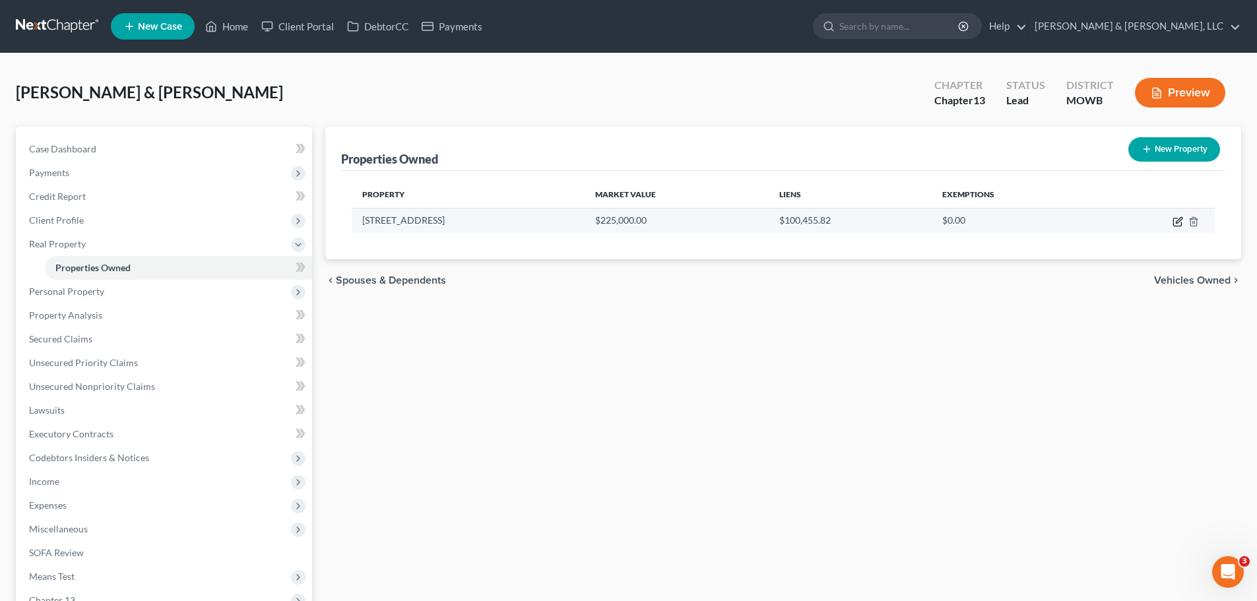
click at [1178, 225] on icon "button" at bounding box center [1177, 221] width 11 height 11
select select "26"
select select "2"
select select "0"
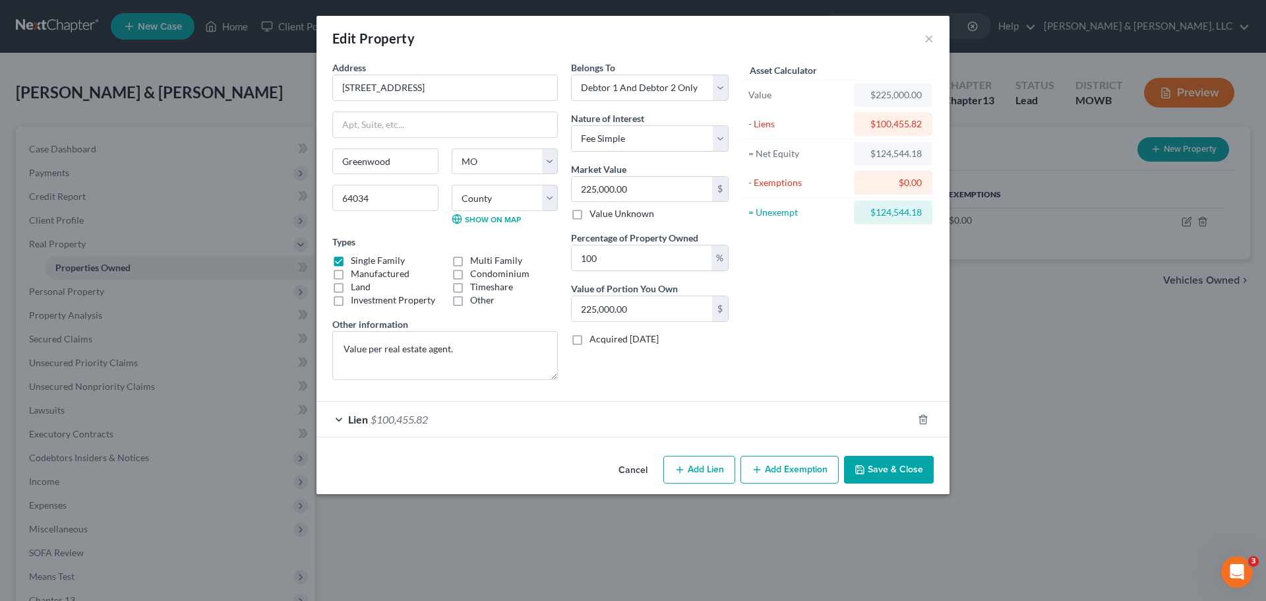
click at [785, 464] on button "Add Exemption" at bounding box center [790, 470] width 98 height 28
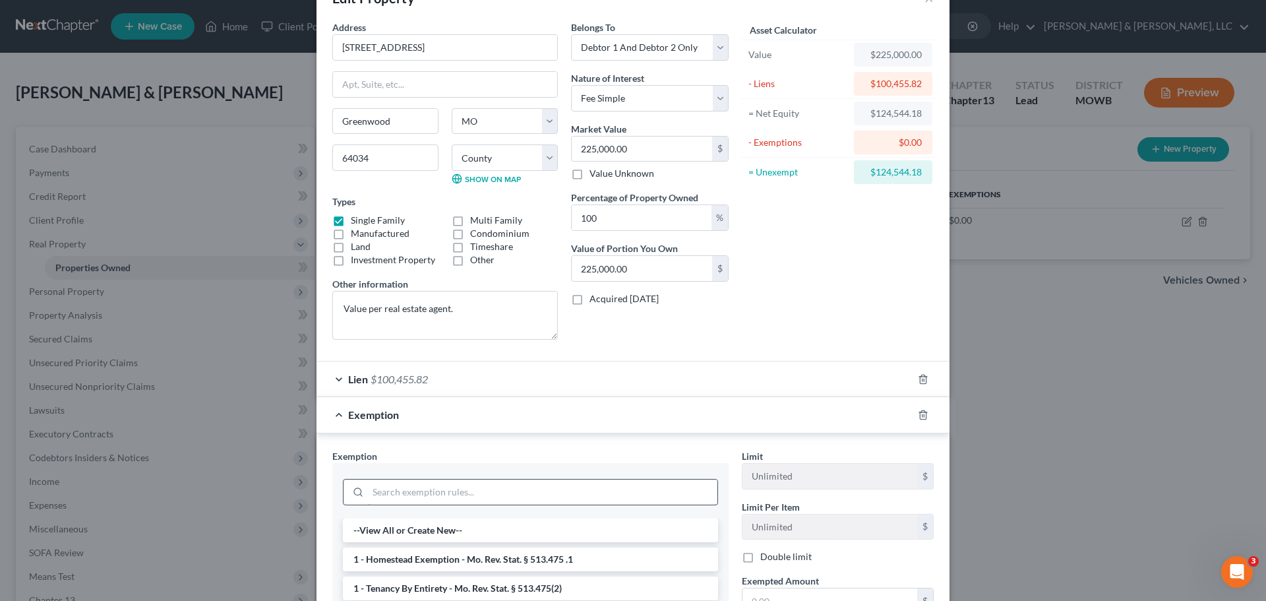
scroll to position [198, 0]
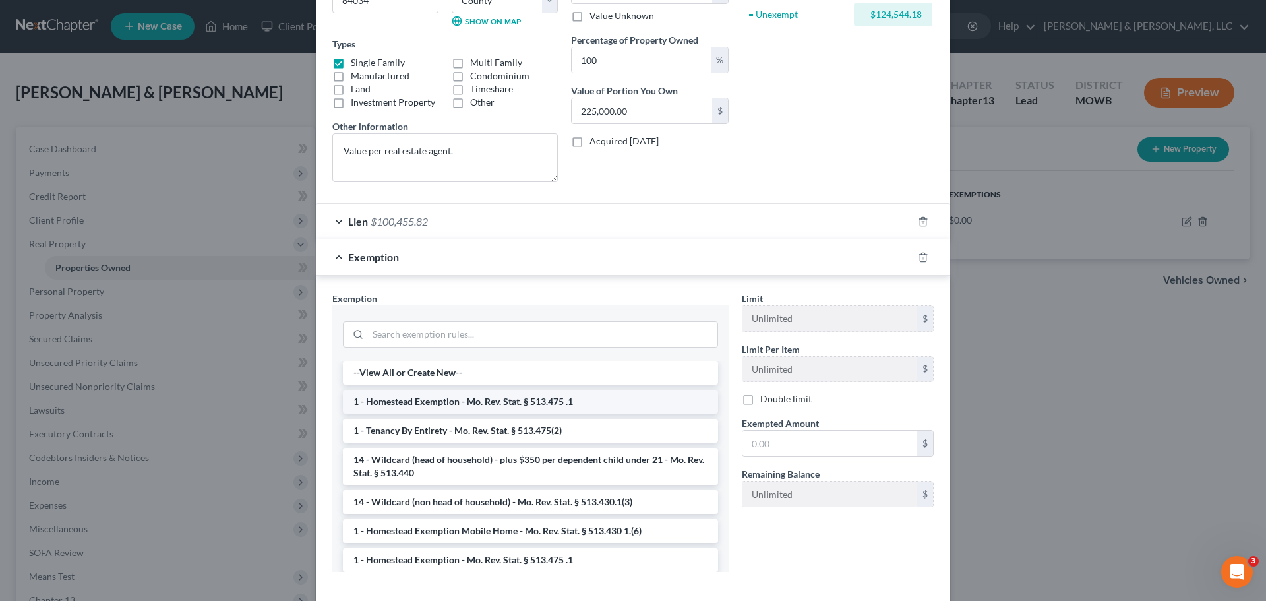
click at [540, 400] on li "1 - Homestead Exemption - Mo. Rev. Stat. § 513.475 .1" at bounding box center [530, 402] width 375 height 24
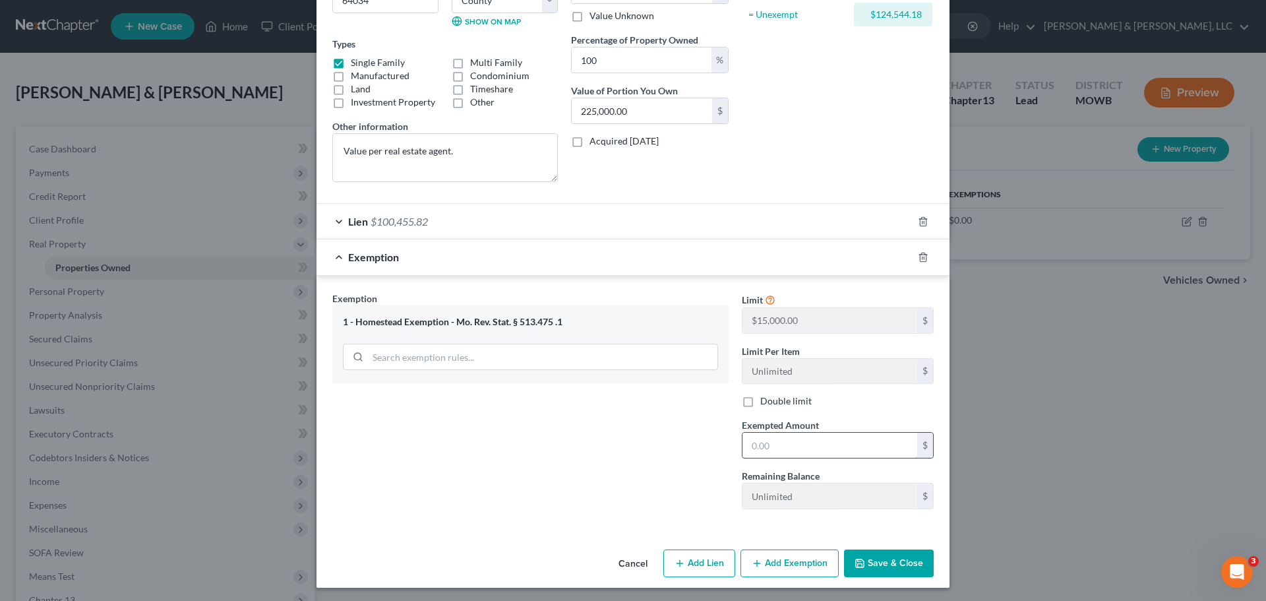
click at [802, 444] on input "text" at bounding box center [830, 445] width 175 height 25
type input "15,000"
click at [879, 565] on button "Save & Close" at bounding box center [889, 563] width 90 height 28
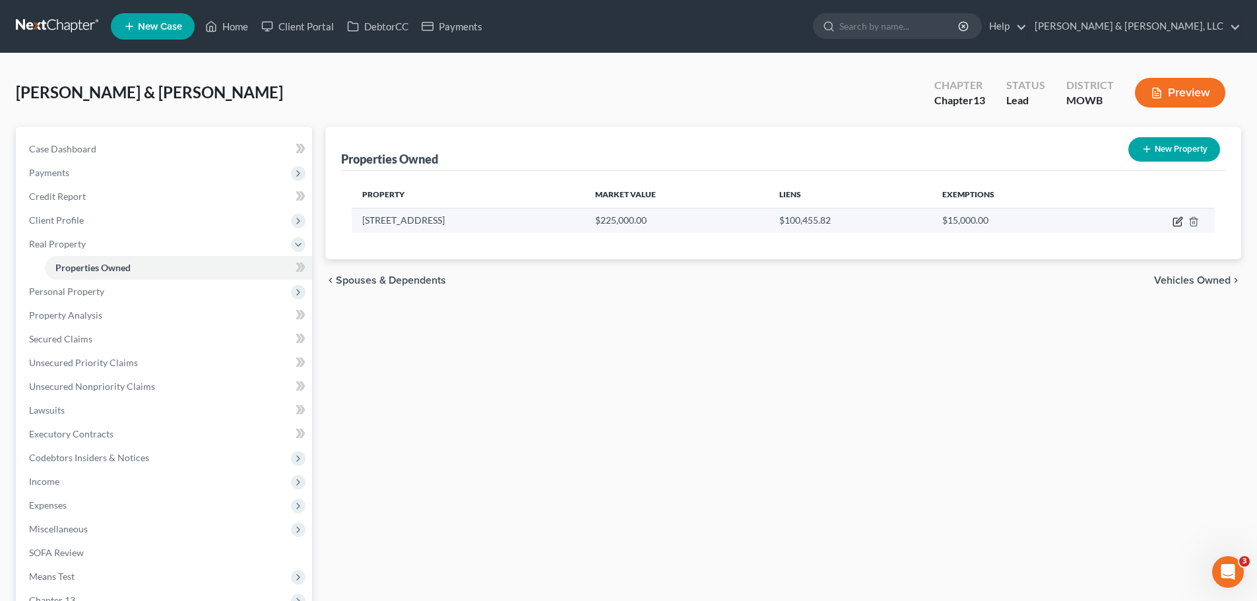
click at [1176, 222] on icon "button" at bounding box center [1178, 220] width 6 height 6
select select "26"
select select "2"
select select "0"
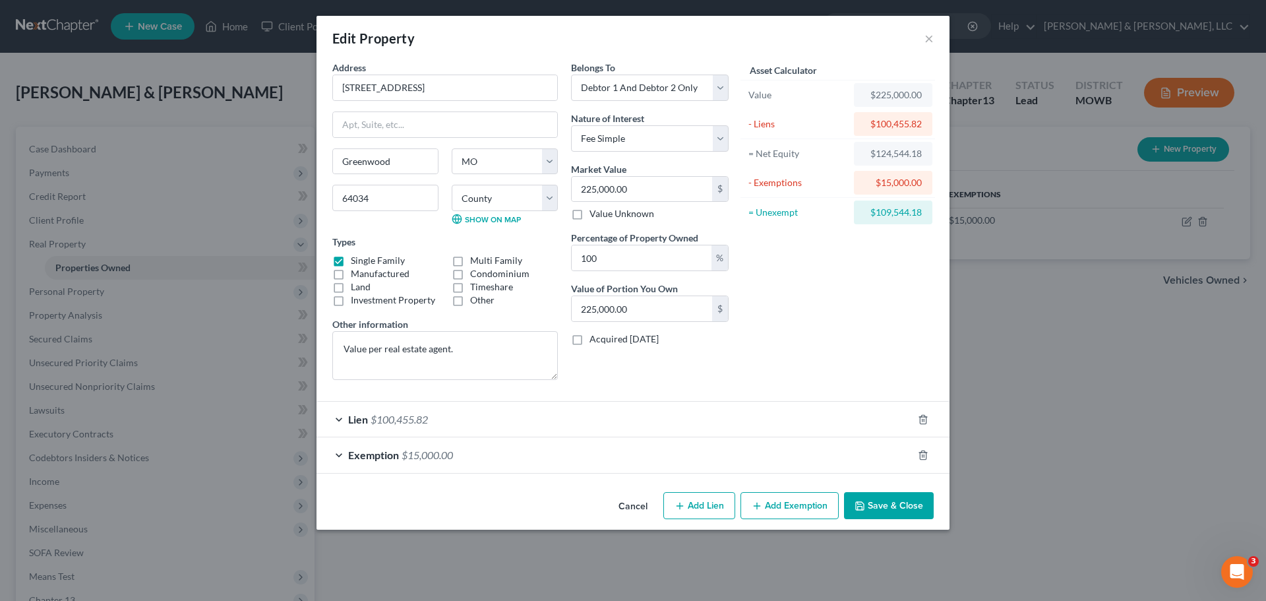
click at [781, 508] on button "Add Exemption" at bounding box center [790, 506] width 98 height 28
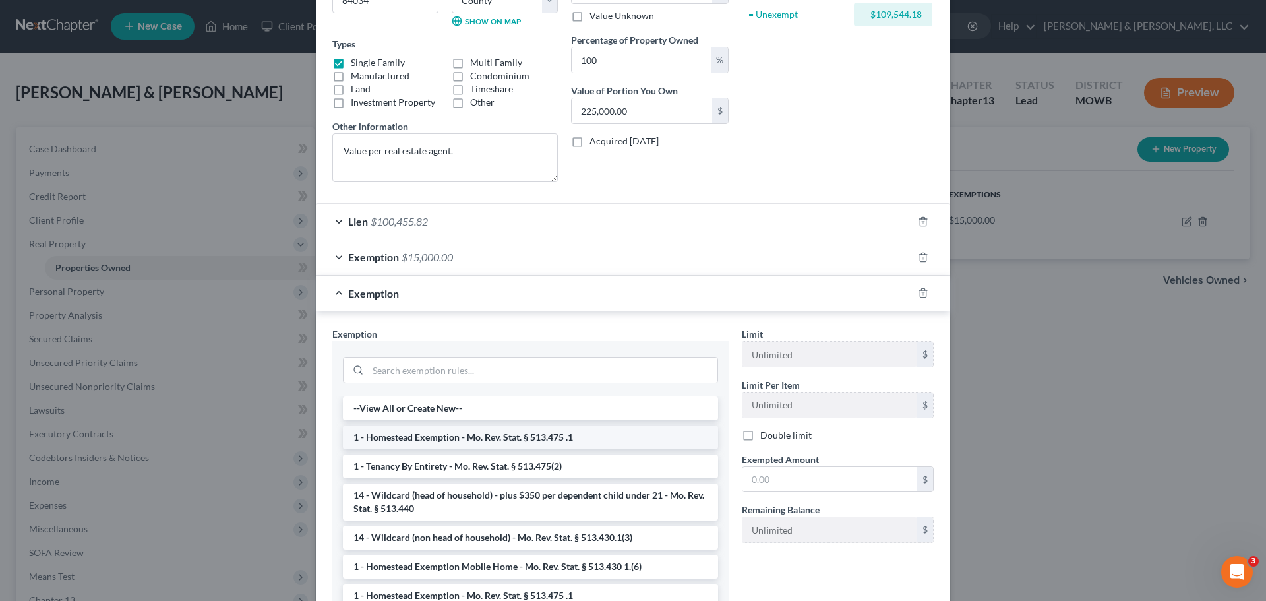
click at [475, 434] on li "1 - Homestead Exemption - Mo. Rev. Stat. § 513.475 .1" at bounding box center [530, 437] width 375 height 24
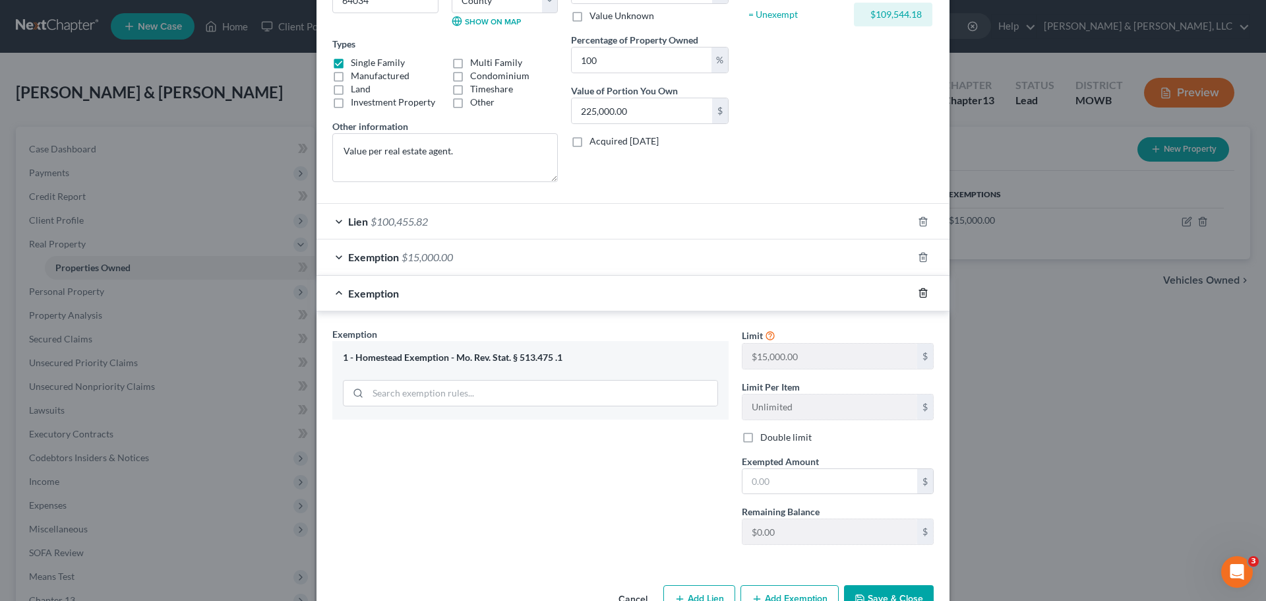
click at [921, 295] on icon "button" at bounding box center [923, 293] width 11 height 11
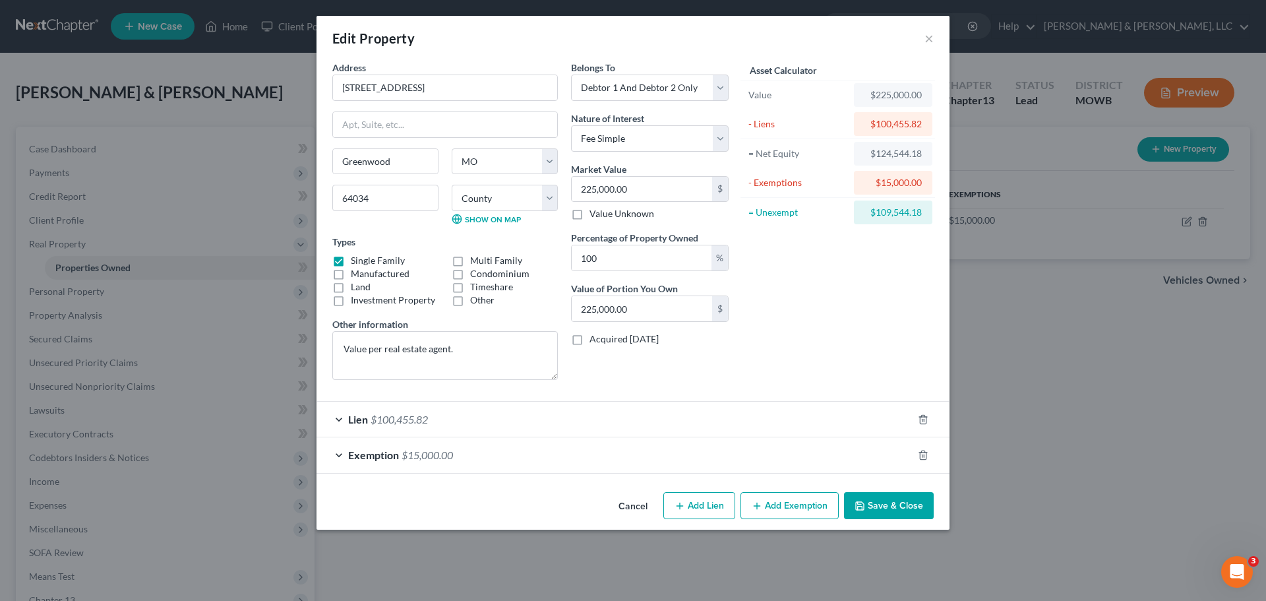
scroll to position [0, 0]
click at [788, 509] on button "Add Exemption" at bounding box center [790, 506] width 98 height 28
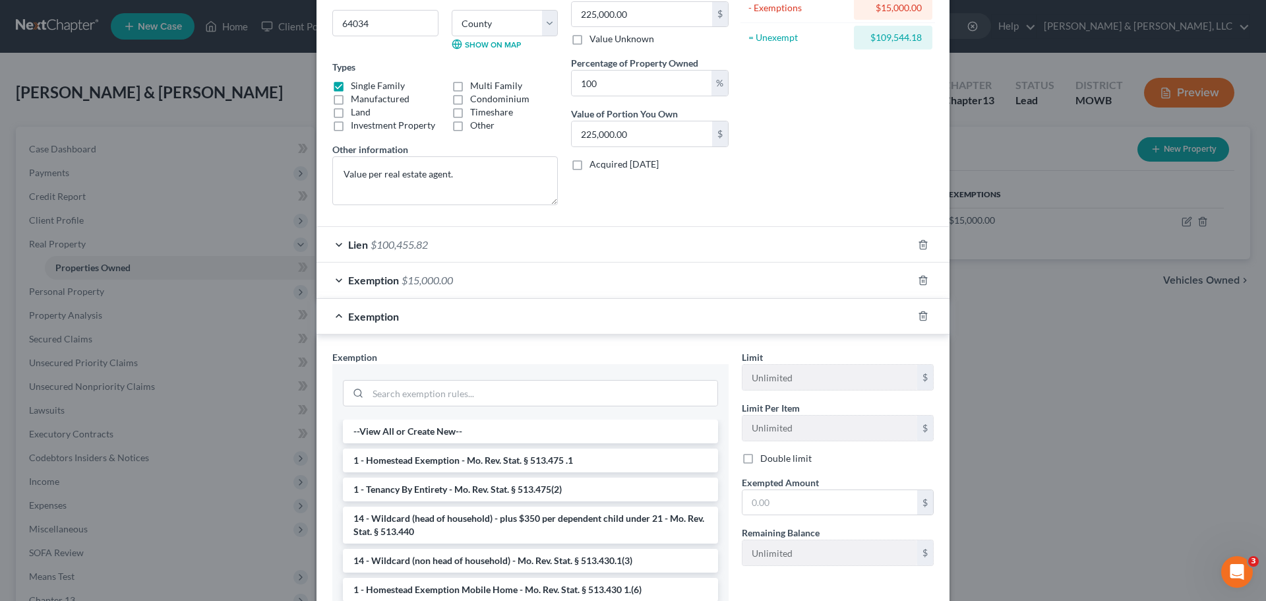
scroll to position [298, 0]
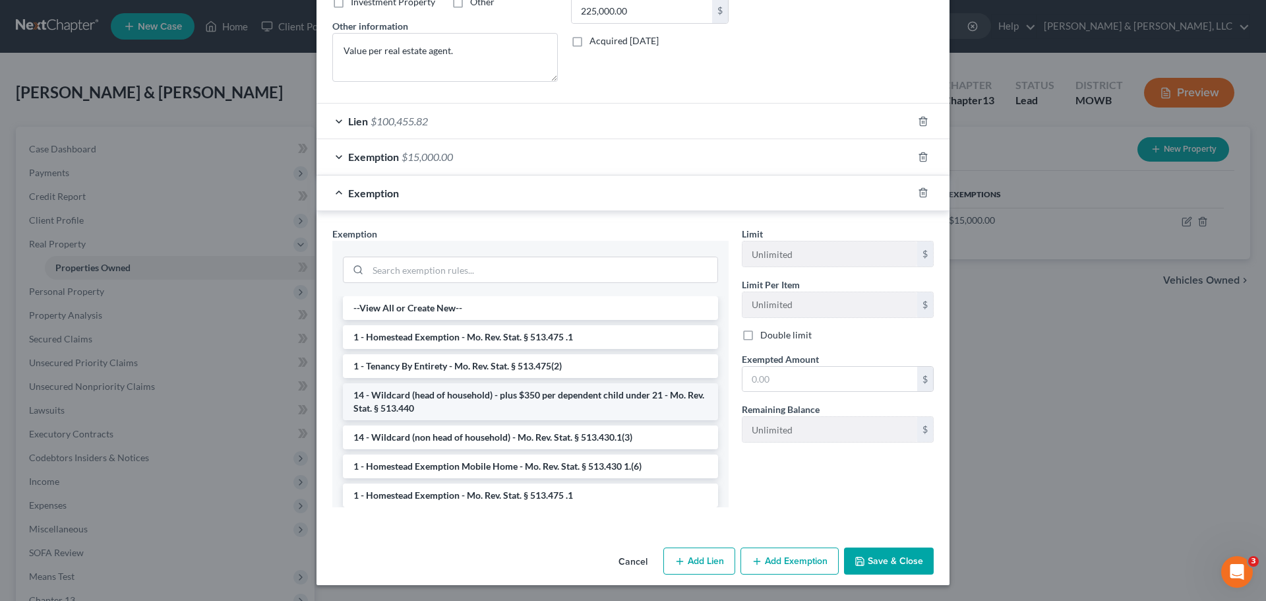
click at [559, 406] on li "14 - Wildcard (head of household) - plus $350 per dependent child under 21 - Mo…" at bounding box center [530, 401] width 375 height 37
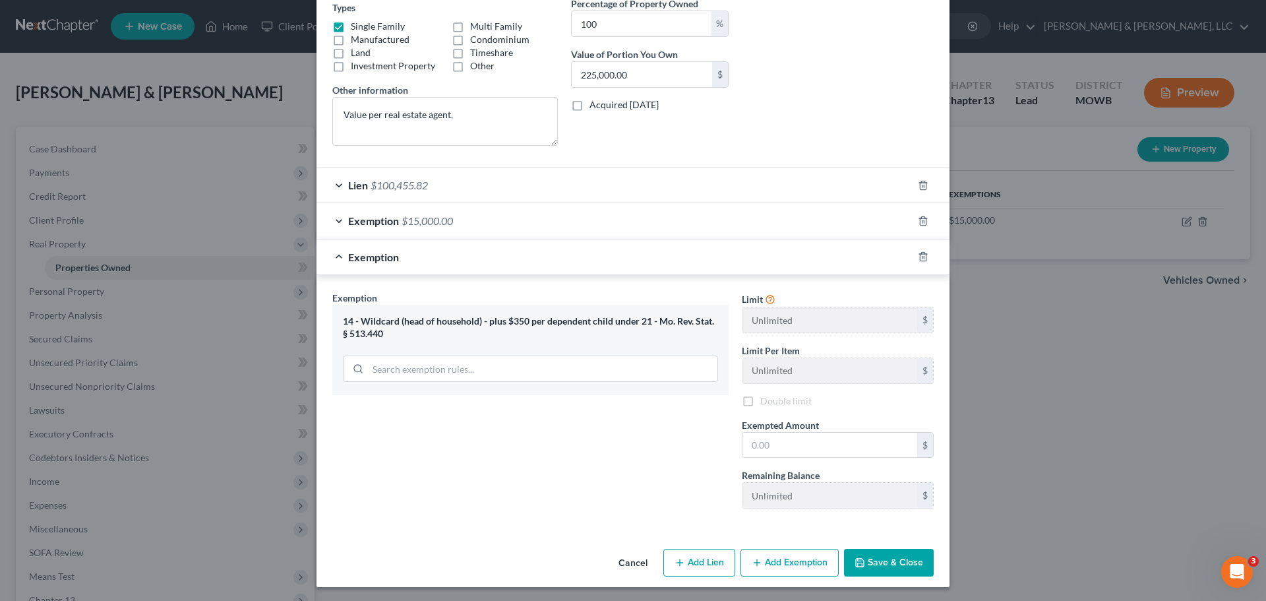
scroll to position [236, 0]
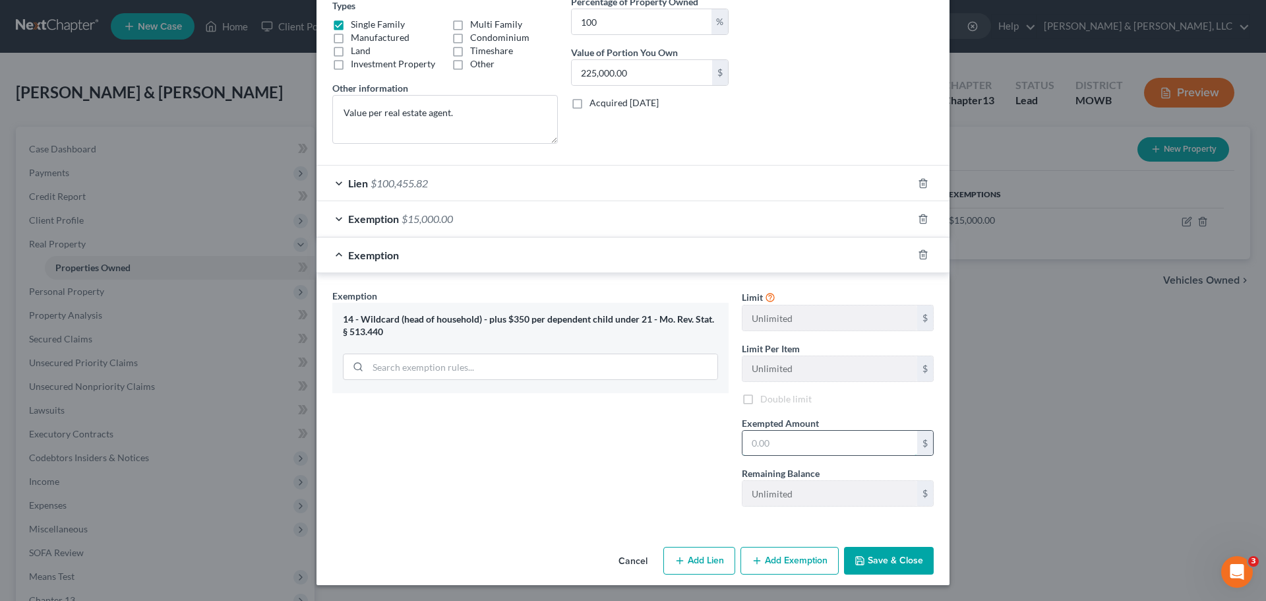
click at [782, 437] on input "text" at bounding box center [830, 443] width 175 height 25
type input "2,300"
click at [786, 558] on button "Add Exemption" at bounding box center [790, 561] width 98 height 28
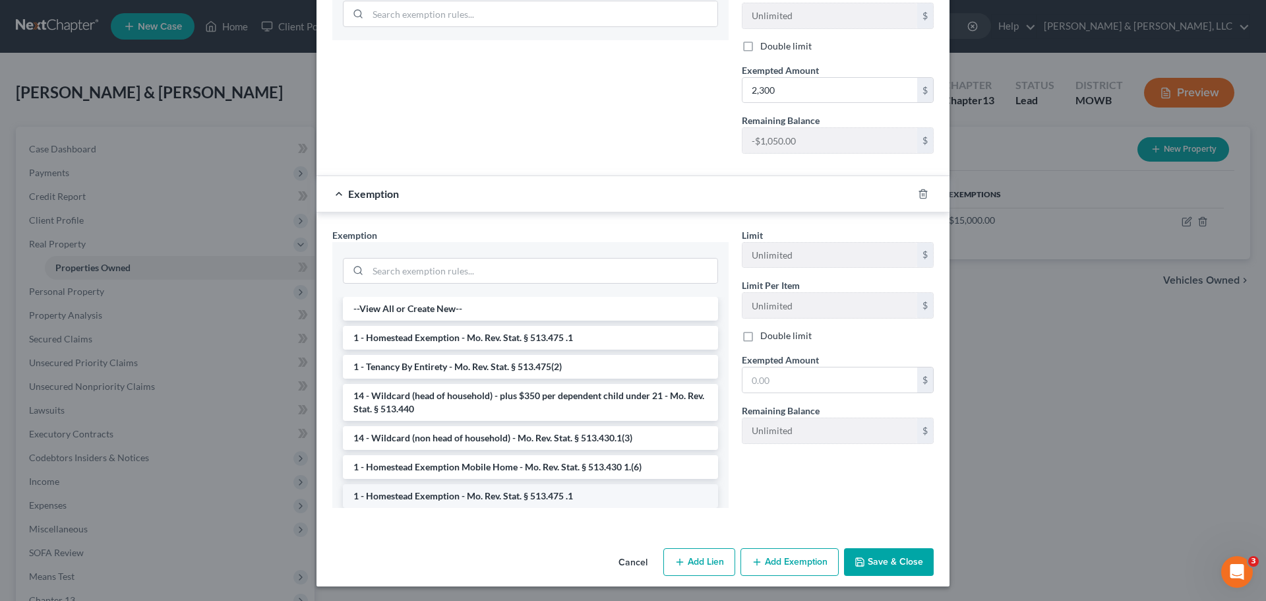
scroll to position [590, 0]
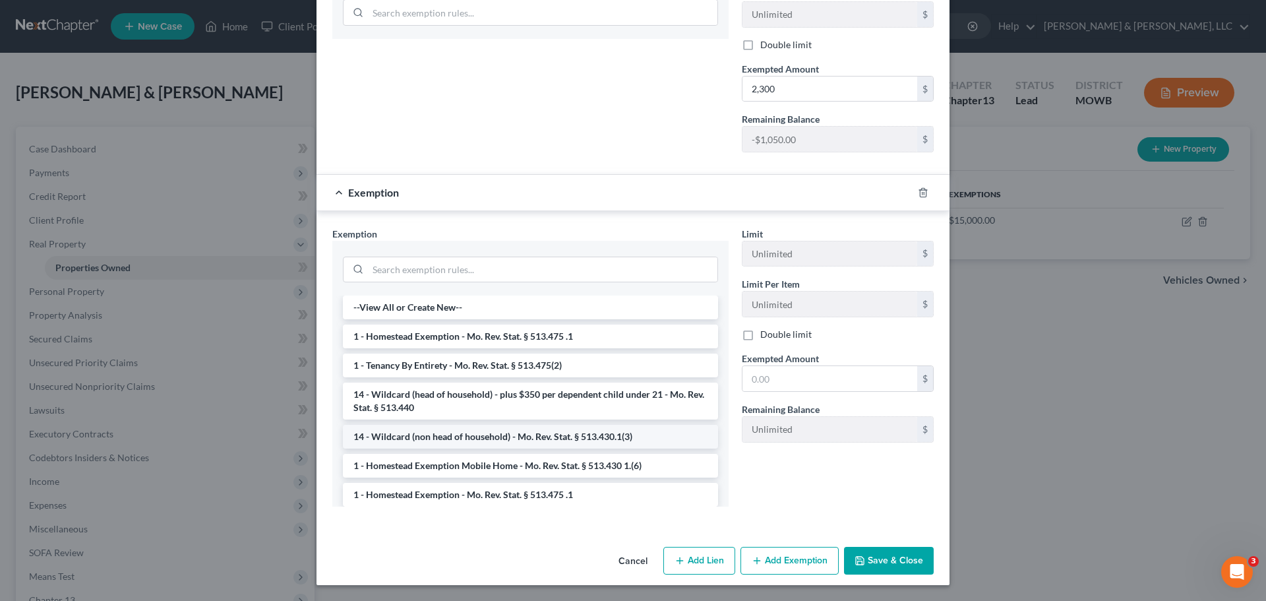
click at [493, 441] on li "14 - Wildcard (non head of household) - Mo. Rev. Stat. § 513.430.1(3)" at bounding box center [530, 437] width 375 height 24
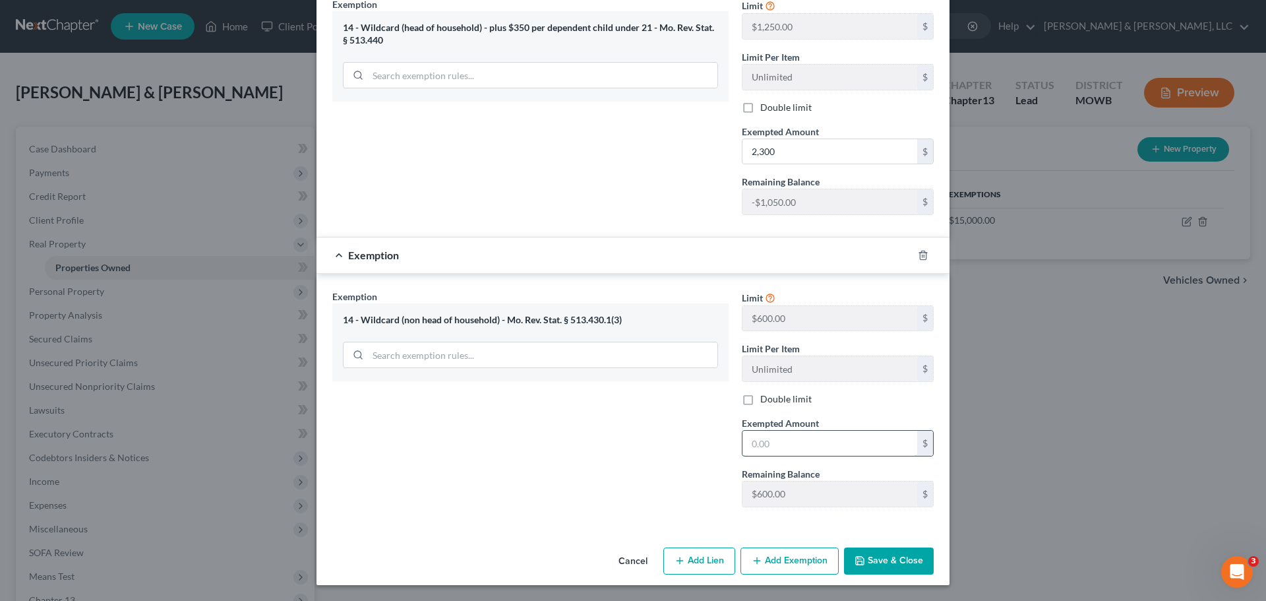
click at [809, 441] on input "text" at bounding box center [830, 443] width 175 height 25
type input "600"
click at [908, 561] on button "Save & Close" at bounding box center [889, 561] width 90 height 28
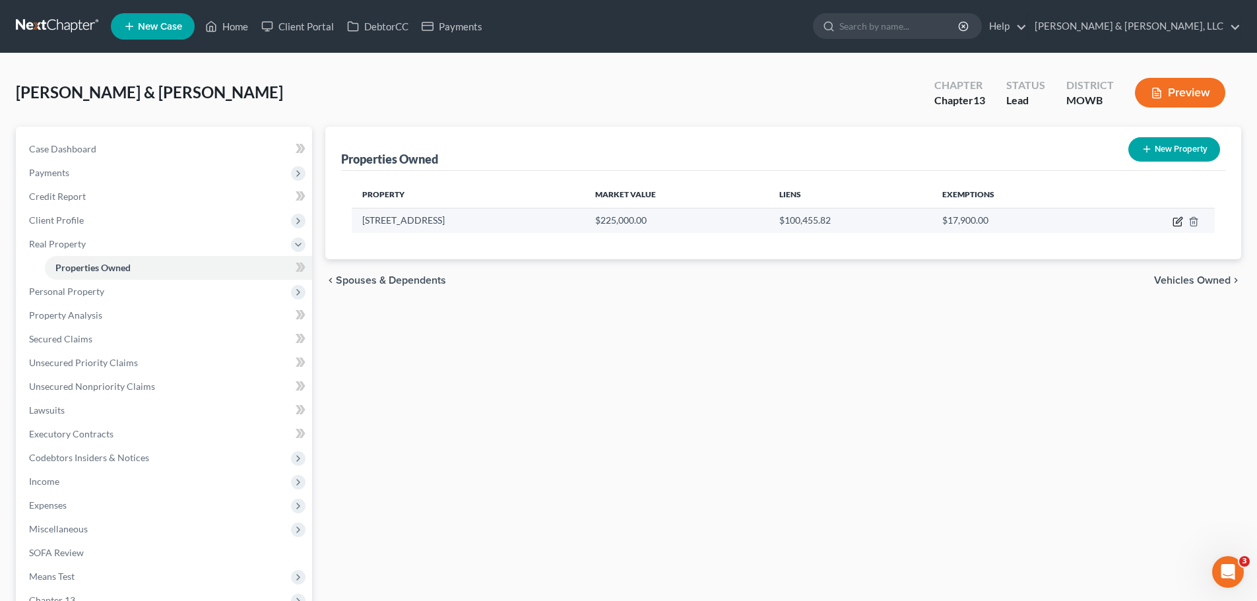
click at [1177, 223] on icon "button" at bounding box center [1178, 220] width 6 height 6
select select "26"
select select "2"
select select "0"
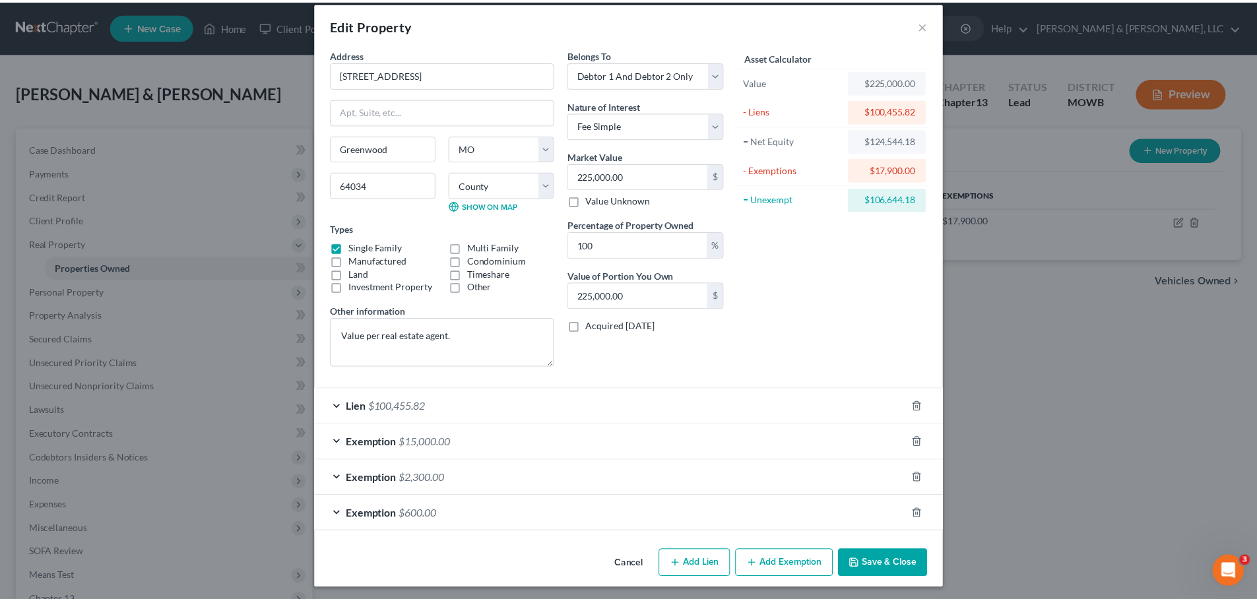
scroll to position [16, 0]
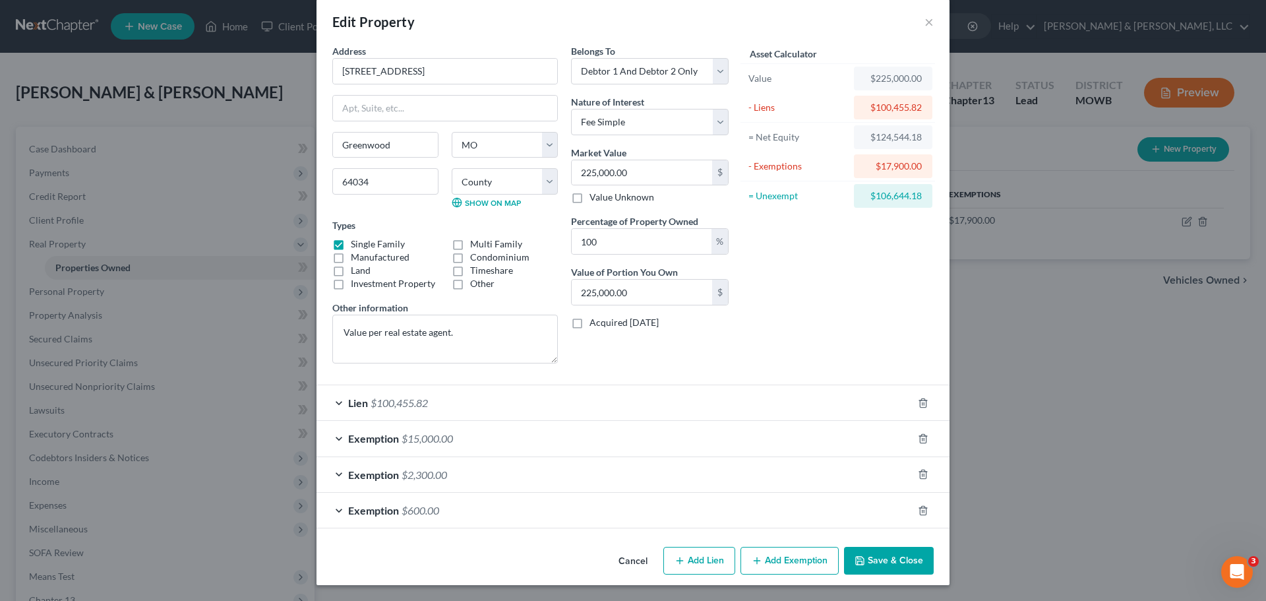
click at [863, 560] on button "Save & Close" at bounding box center [889, 561] width 90 height 28
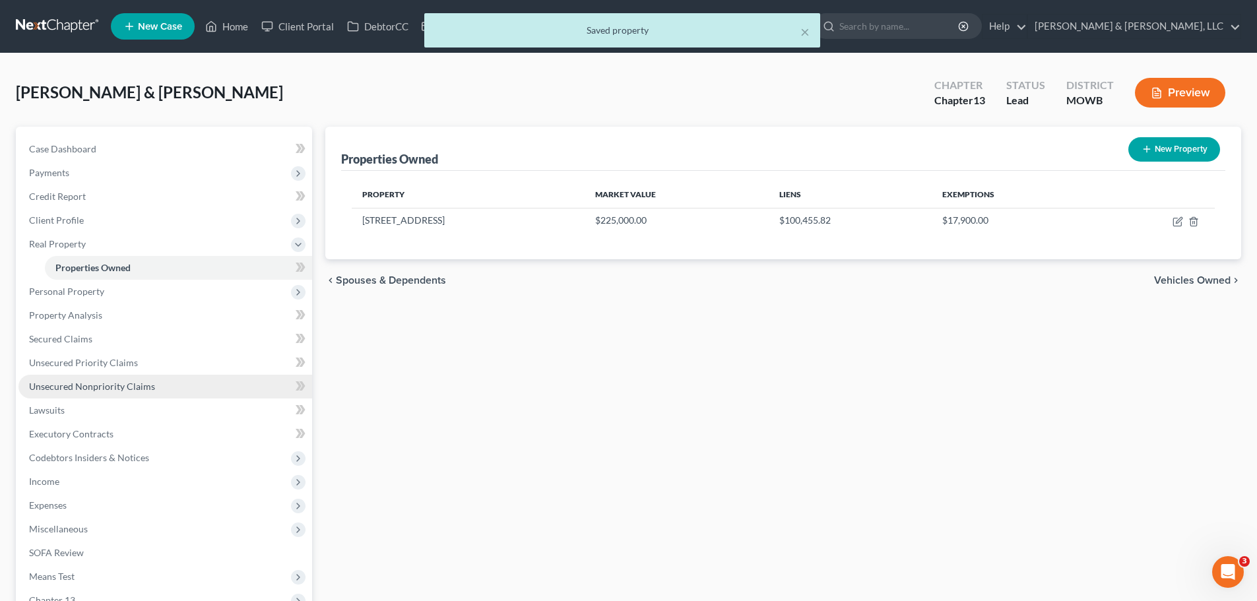
click at [140, 381] on span "Unsecured Nonpriority Claims" at bounding box center [92, 386] width 126 height 11
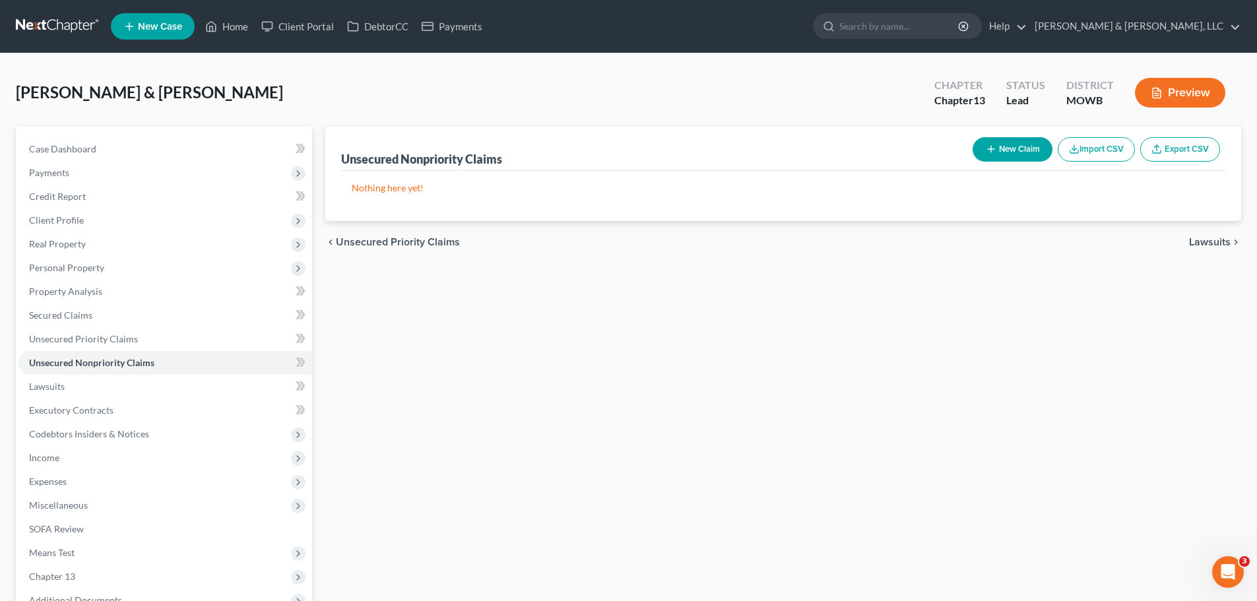
click at [990, 152] on icon "button" at bounding box center [990, 149] width 11 height 11
select select "2"
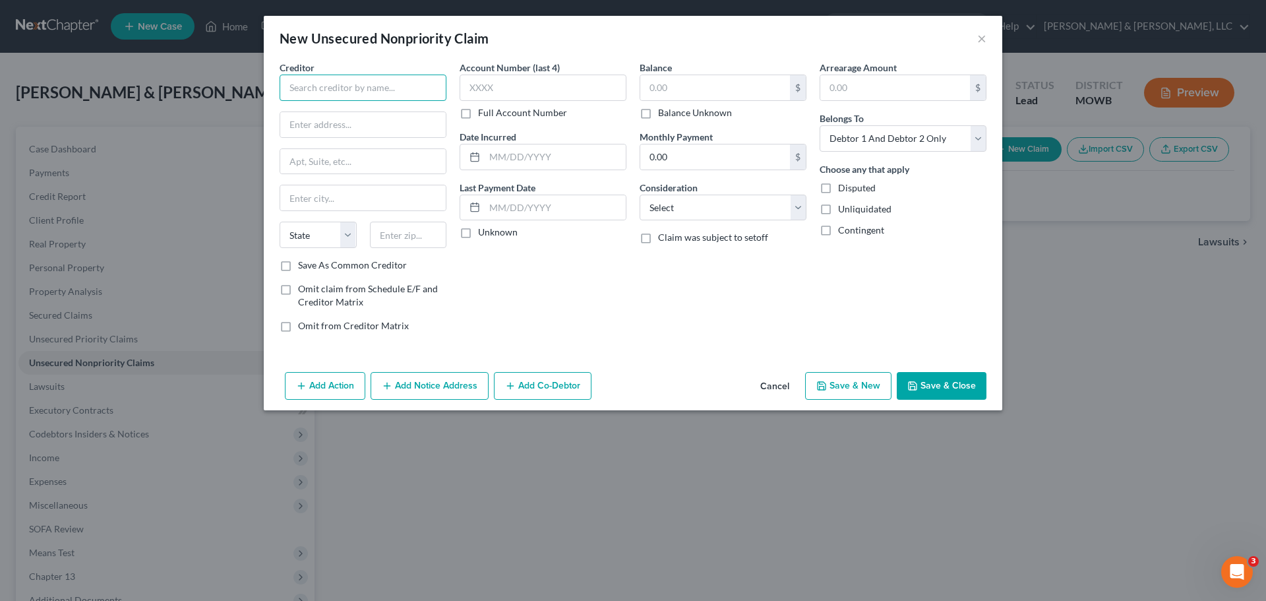
click at [346, 96] on input "text" at bounding box center [363, 88] width 167 height 26
type input "Bills"
click at [683, 82] on input "text" at bounding box center [715, 87] width 150 height 25
type input "55,000"
click at [692, 220] on select "Select Cable / Satellite Services Collection Agency Credit Card Debt Debt Couns…" at bounding box center [723, 208] width 167 height 26
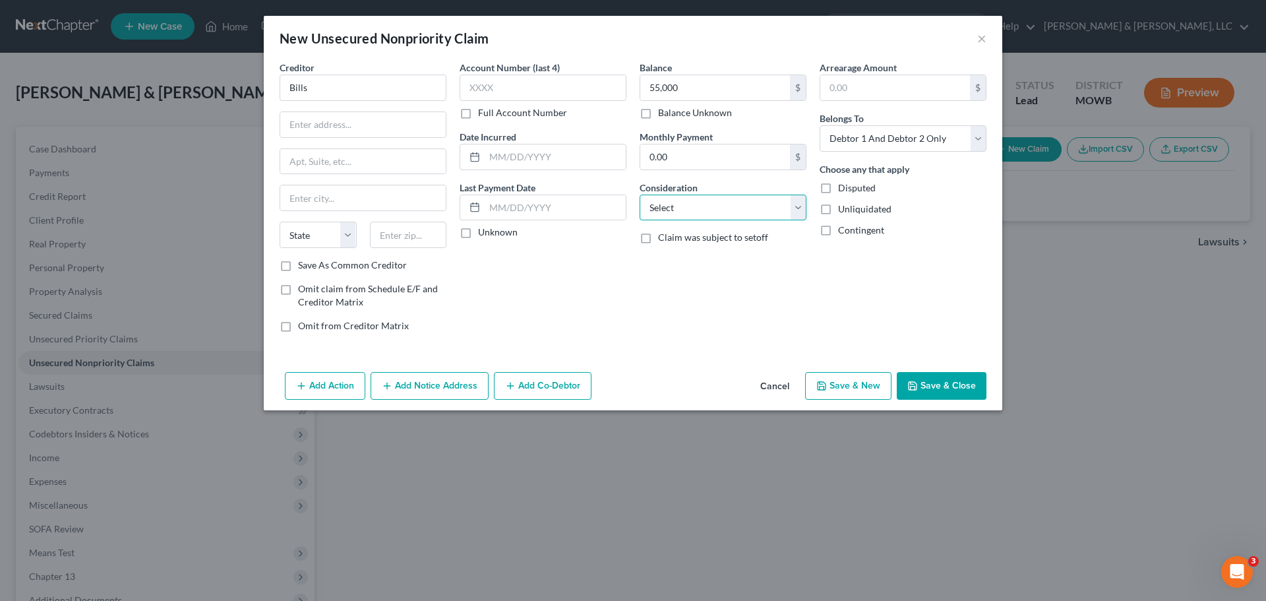
select select "2"
click at [640, 195] on select "Select Cable / Satellite Services Collection Agency Credit Card Debt Debt Couns…" at bounding box center [723, 208] width 167 height 26
click at [952, 389] on button "Save & Close" at bounding box center [942, 386] width 90 height 28
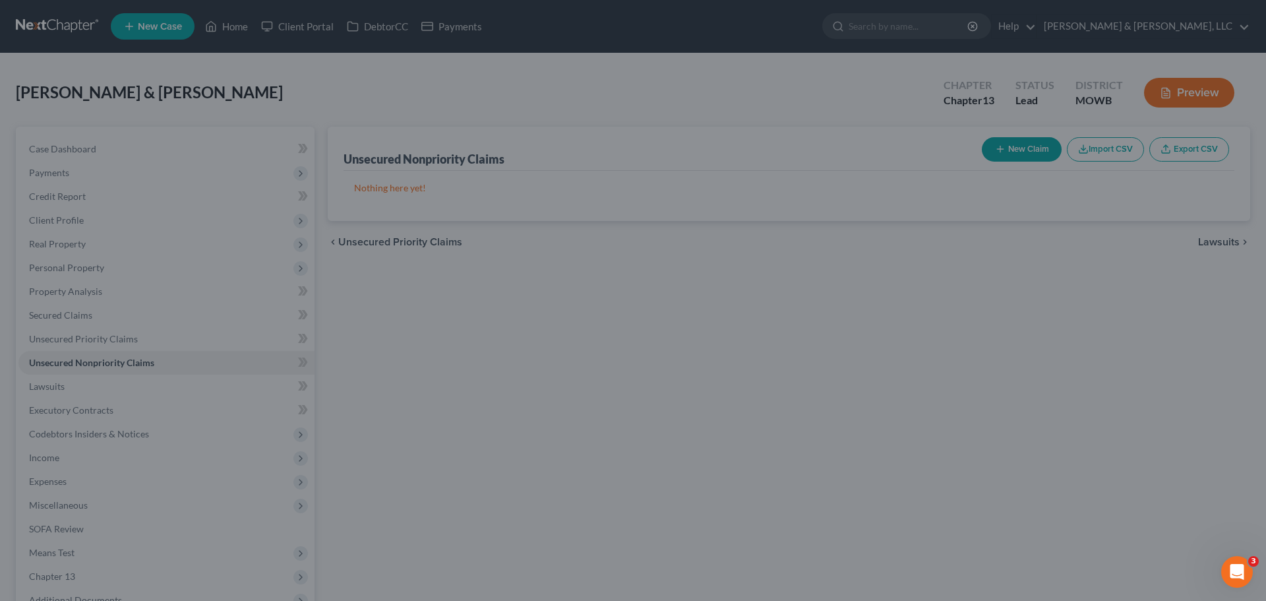
type input "55,000.00"
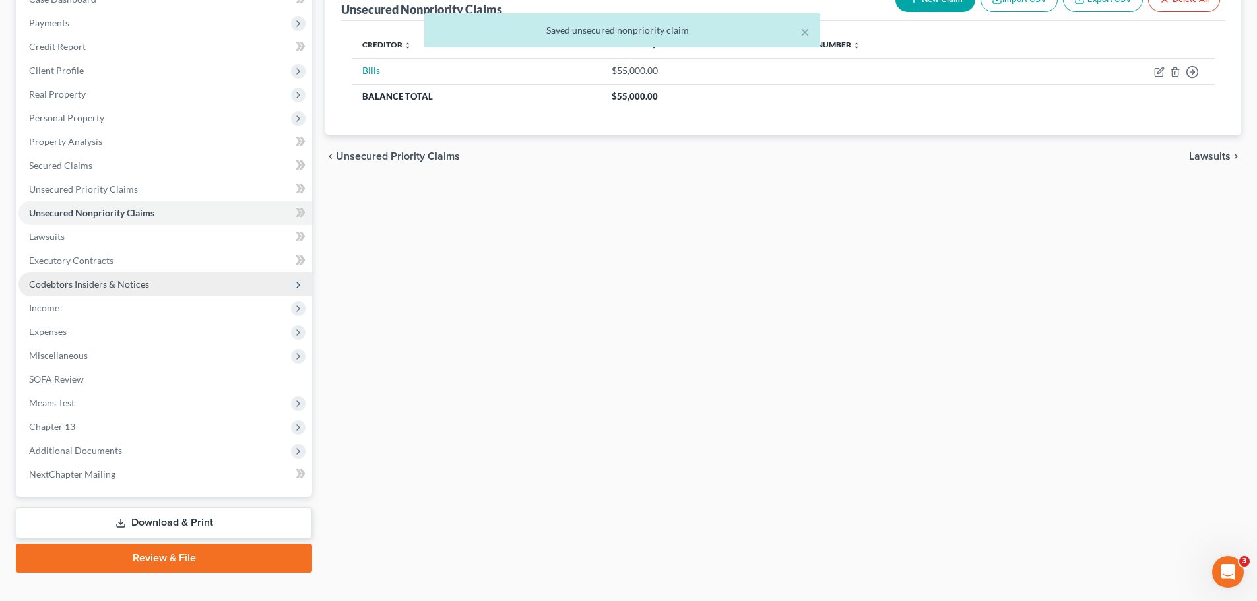
scroll to position [171, 0]
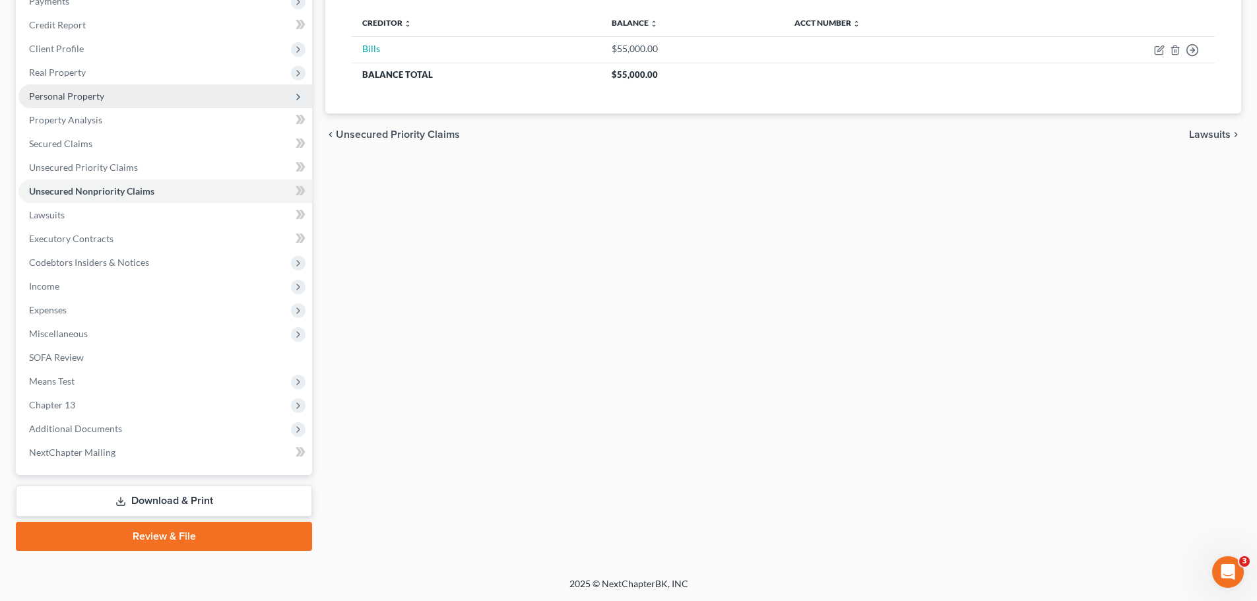
click at [73, 101] on span "Personal Property" at bounding box center [66, 95] width 75 height 11
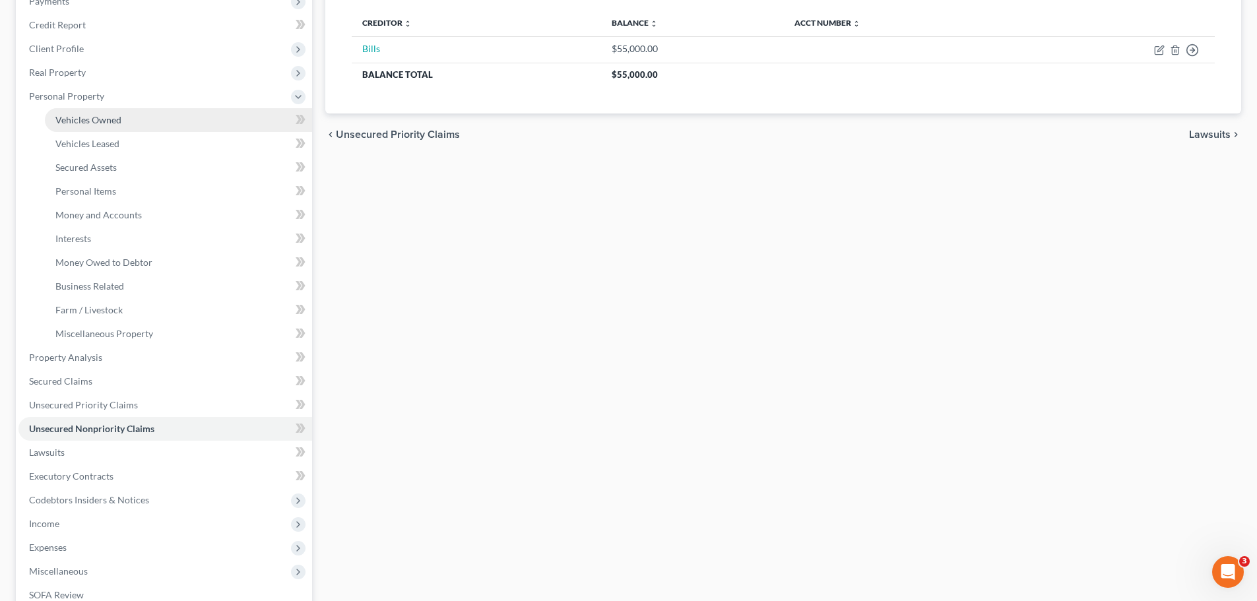
click at [90, 119] on span "Vehicles Owned" at bounding box center [88, 119] width 66 height 11
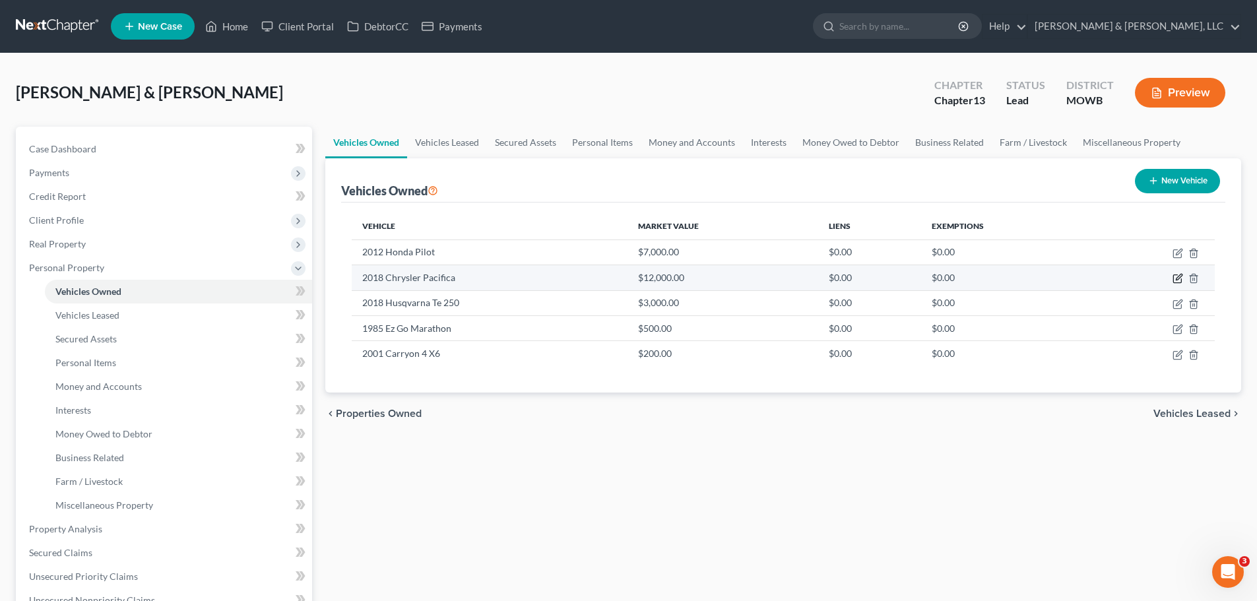
click at [1174, 278] on icon "button" at bounding box center [1177, 278] width 11 height 11
select select "0"
select select "8"
select select "3"
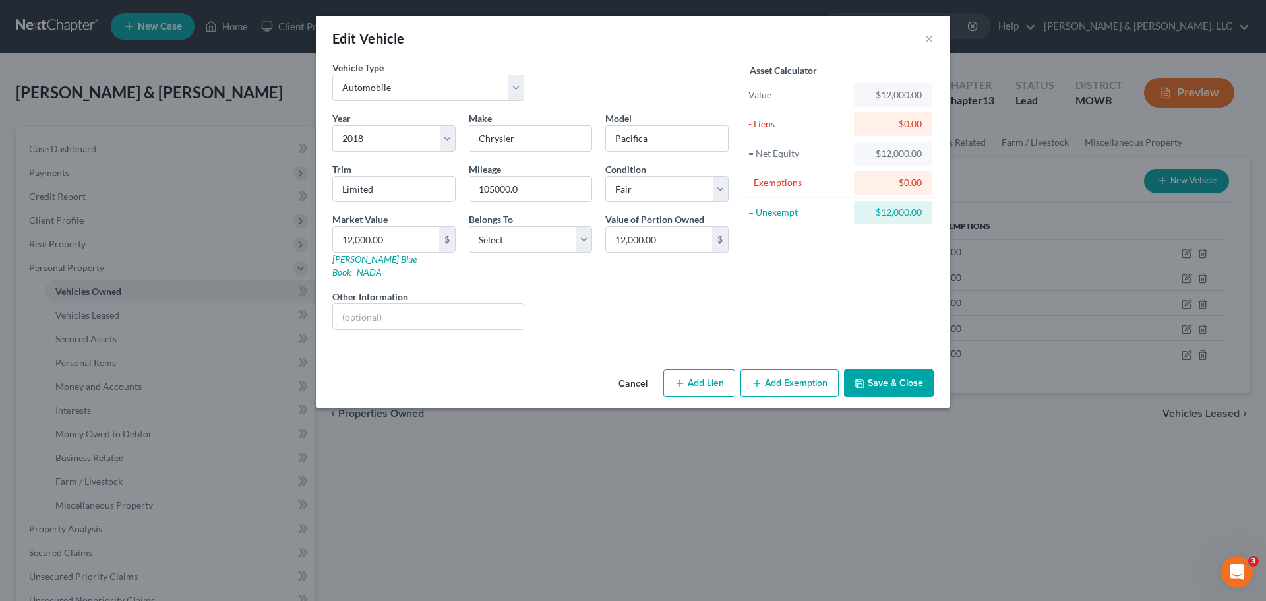
click at [723, 371] on button "Add Lien" at bounding box center [700, 383] width 72 height 28
select select "0"
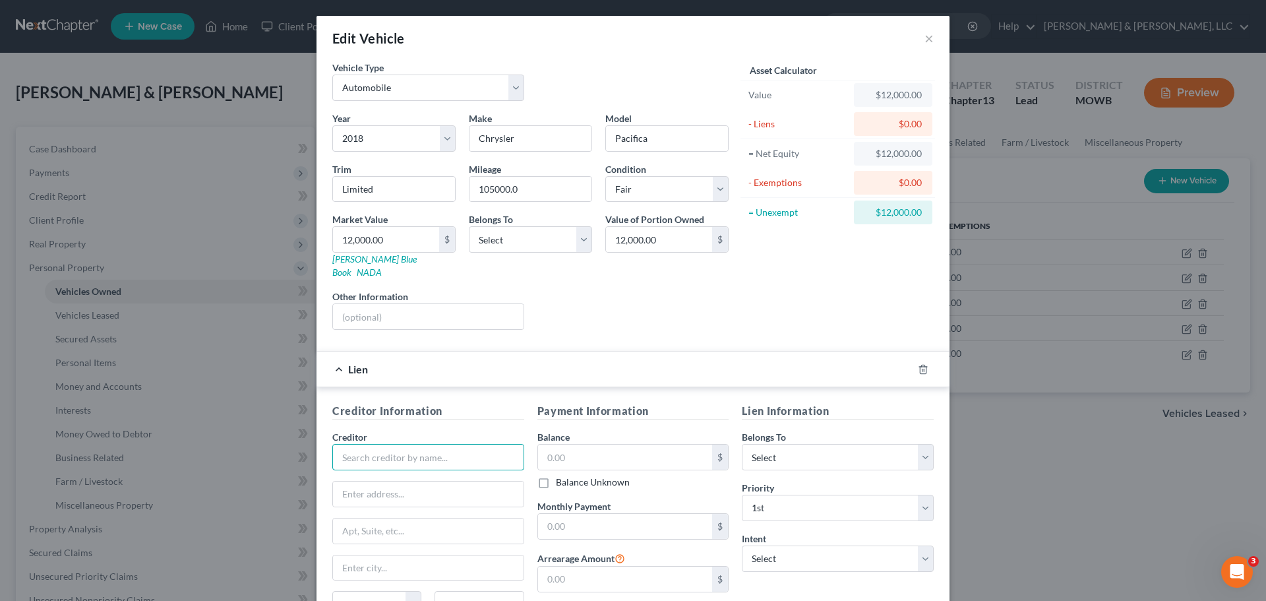
click at [437, 447] on input "text" at bounding box center [428, 457] width 192 height 26
type input "???"
click at [590, 445] on input "text" at bounding box center [625, 457] width 175 height 25
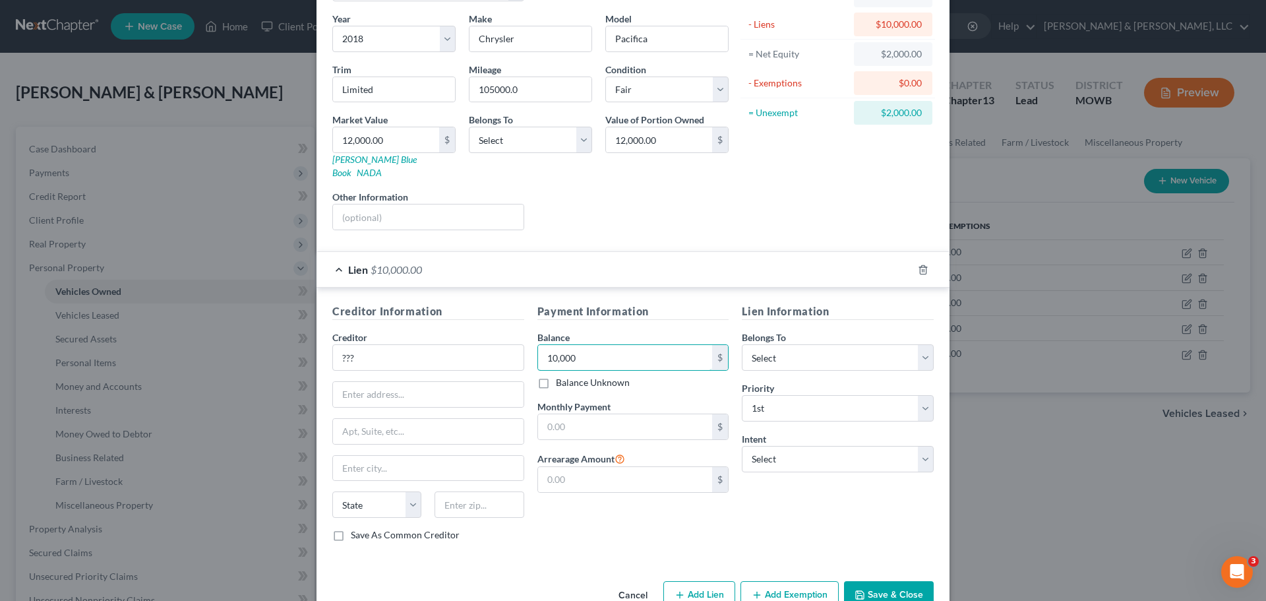
scroll to position [121, 0]
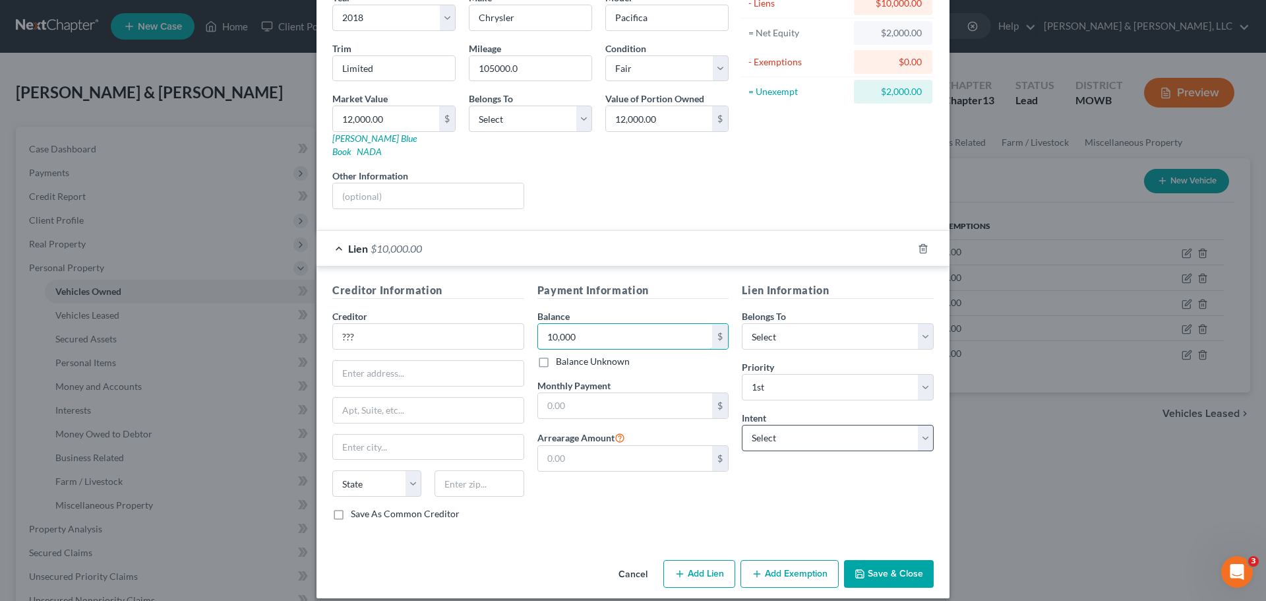
type input "10,000"
click at [775, 435] on select "Select Surrender Redeem Reaffirm Avoid Other" at bounding box center [838, 438] width 192 height 26
select select "2"
click at [742, 425] on select "Select Surrender Redeem Reaffirm Avoid Other" at bounding box center [838, 438] width 192 height 26
click at [817, 326] on select "Select Debtor 1 Only Debtor 2 Only Debtor 1 And Debtor 2 Only At Least One Of T…" at bounding box center [838, 336] width 192 height 26
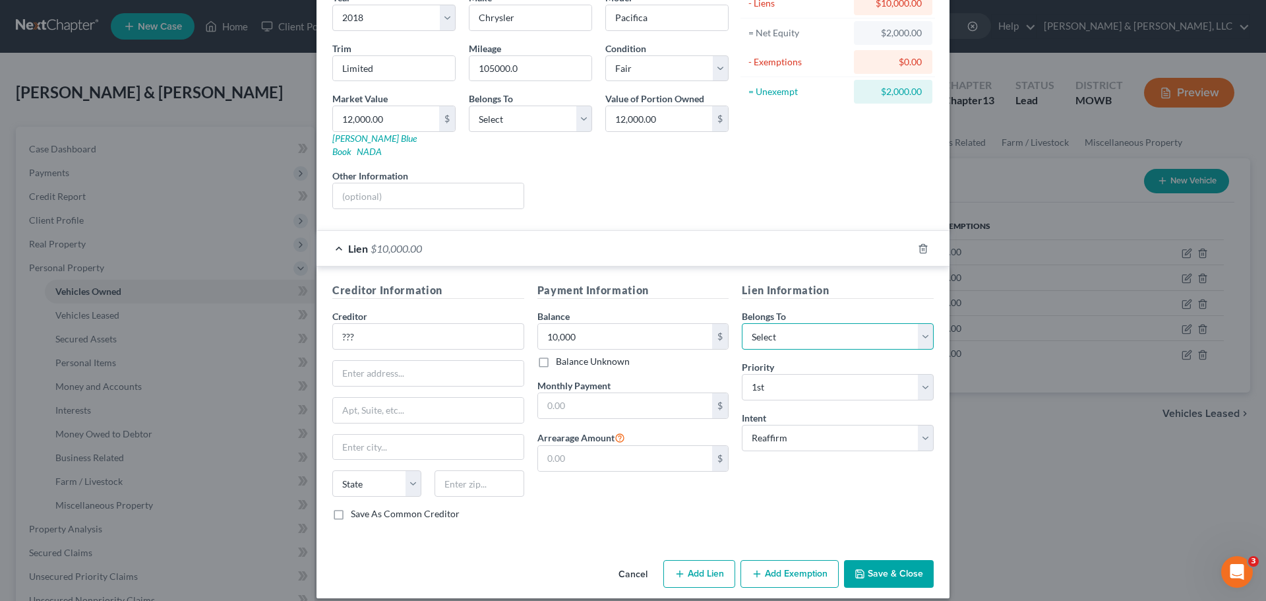
select select "2"
click at [742, 323] on select "Select Debtor 1 Only Debtor 2 Only Debtor 1 And Debtor 2 Only At Least One Of T…" at bounding box center [838, 336] width 192 height 26
click at [869, 560] on button "Save & Close" at bounding box center [889, 574] width 90 height 28
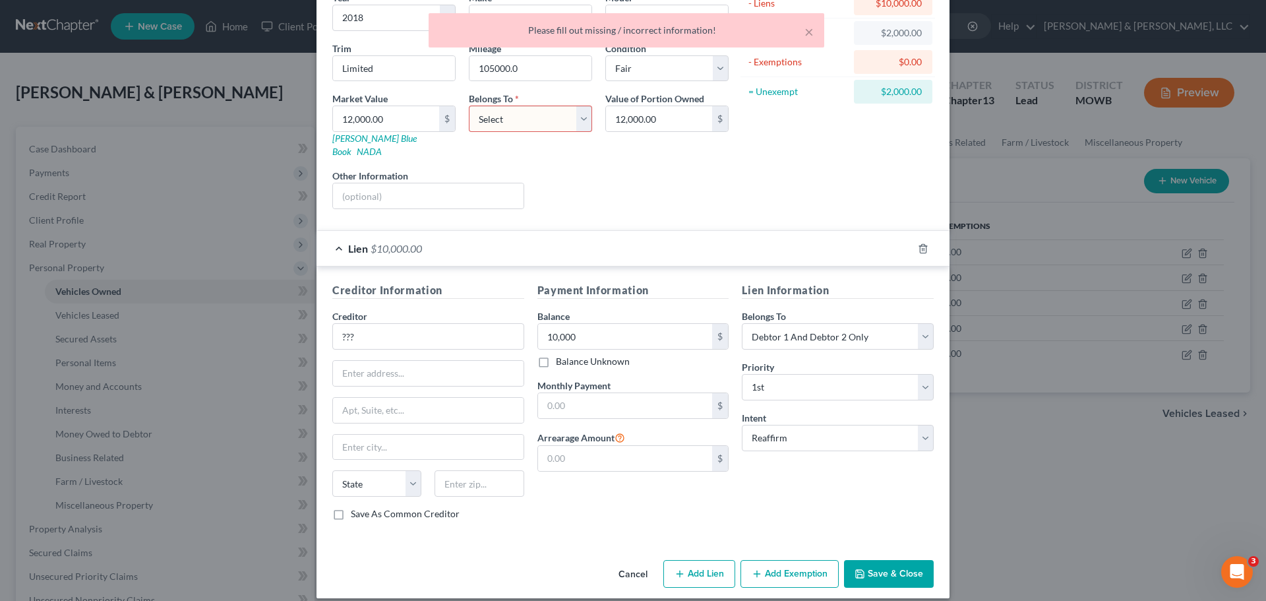
click at [540, 120] on select "Select Debtor 1 Only Debtor 2 Only Debtor 1 And Debtor 2 Only At Least One Of T…" at bounding box center [530, 119] width 123 height 26
select select "2"
click at [469, 106] on select "Select Debtor 1 Only Debtor 2 Only Debtor 1 And Debtor 2 Only At Least One Of T…" at bounding box center [530, 119] width 123 height 26
click at [894, 563] on button "Save & Close" at bounding box center [889, 574] width 90 height 28
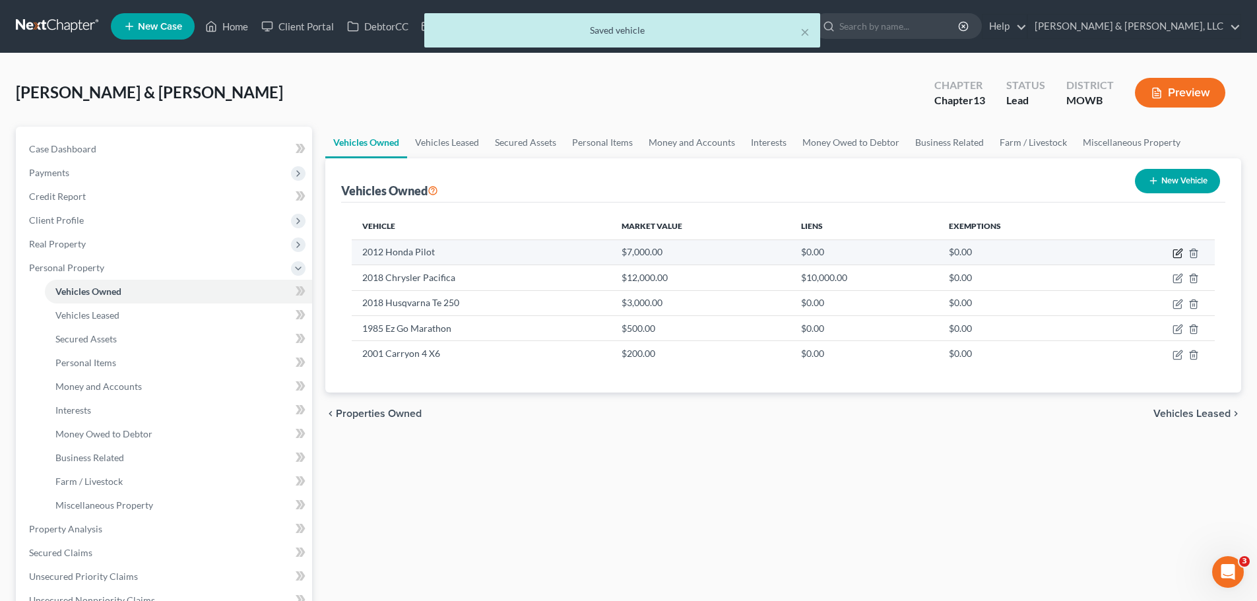
click at [1175, 257] on icon "button" at bounding box center [1177, 254] width 8 height 8
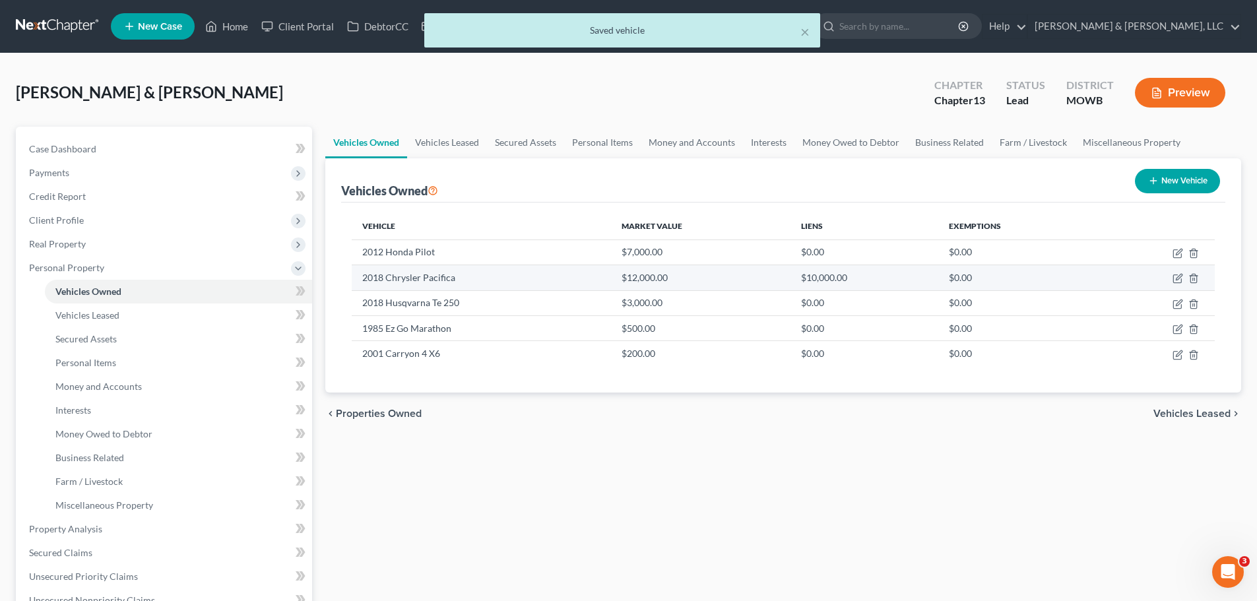
select select "0"
select select "14"
select select "3"
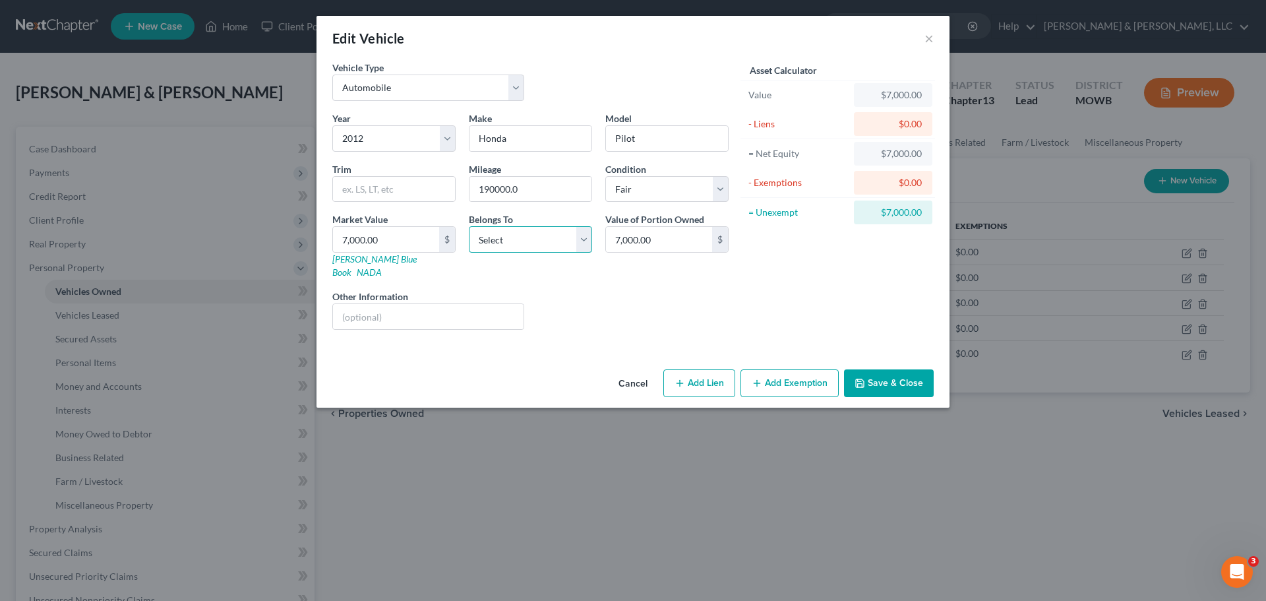
click at [525, 247] on select "Select Debtor 1 Only Debtor 2 Only Debtor 1 And Debtor 2 Only At Least One Of T…" at bounding box center [530, 239] width 123 height 26
select select "2"
click at [469, 226] on select "Select Debtor 1 Only Debtor 2 Only Debtor 1 And Debtor 2 Only At Least One Of T…" at bounding box center [530, 239] width 123 height 26
drag, startPoint x: 741, startPoint y: 372, endPoint x: 727, endPoint y: 372, distance: 13.9
click at [740, 372] on div "Cancel Add Lien Add Lease Add Exemption Save & Close" at bounding box center [633, 386] width 633 height 44
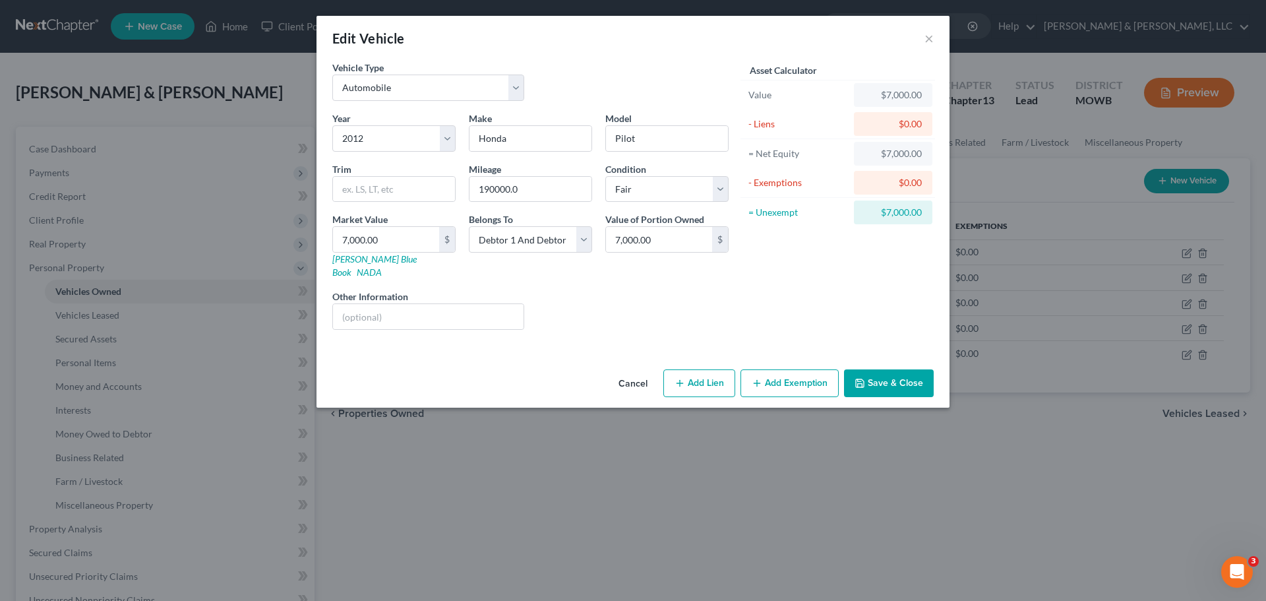
click at [720, 373] on button "Add Lien" at bounding box center [700, 383] width 72 height 28
select select "2"
select select "0"
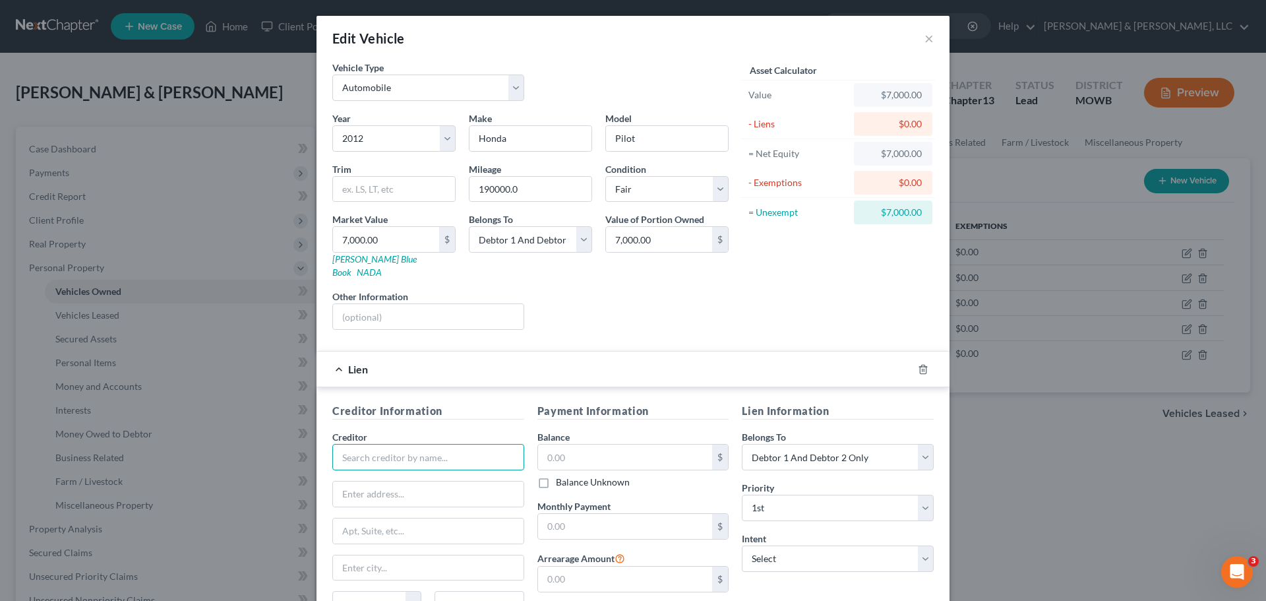
click at [441, 450] on input "text" at bounding box center [428, 457] width 192 height 26
type input "??"
click at [549, 456] on input "text" at bounding box center [625, 457] width 175 height 25
type input "1"
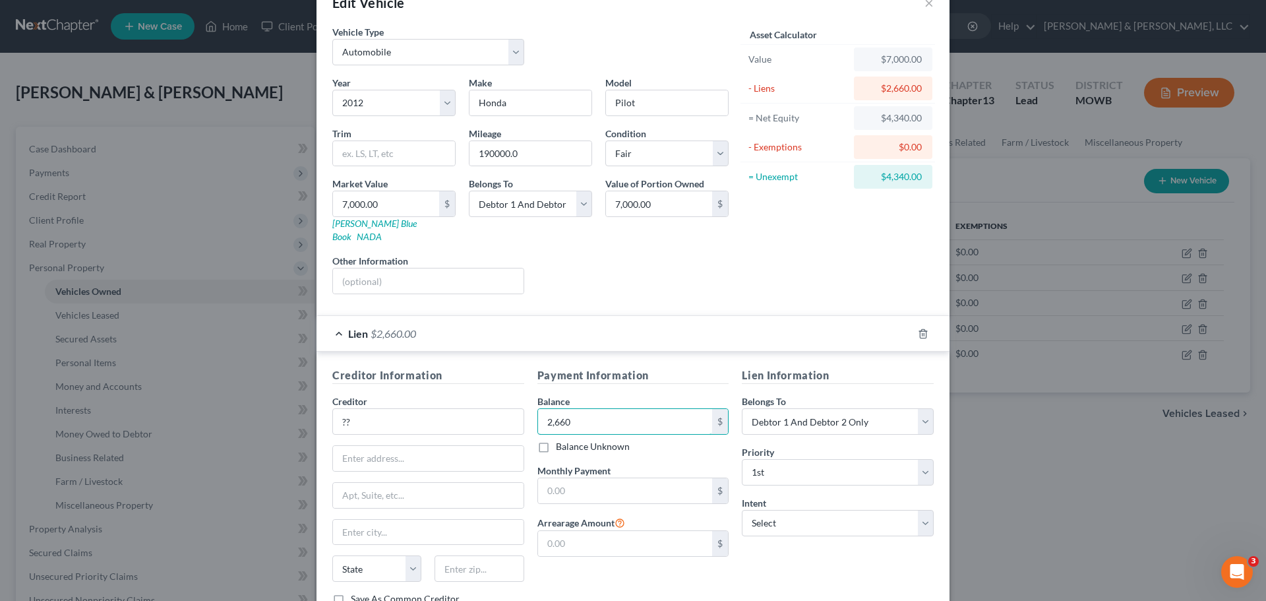
scroll to position [66, 0]
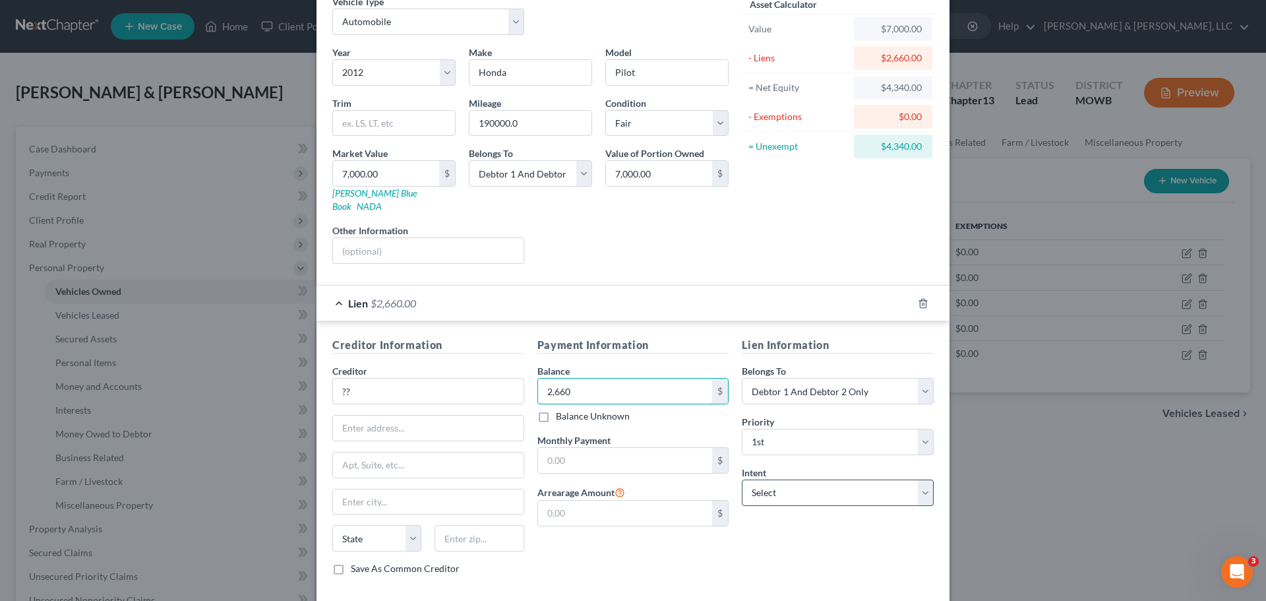
type input "2,660"
click at [756, 488] on select "Select Surrender Redeem Reaffirm Avoid Other" at bounding box center [838, 493] width 192 height 26
select select "2"
click at [742, 480] on select "Select Surrender Redeem Reaffirm Avoid Other" at bounding box center [838, 493] width 192 height 26
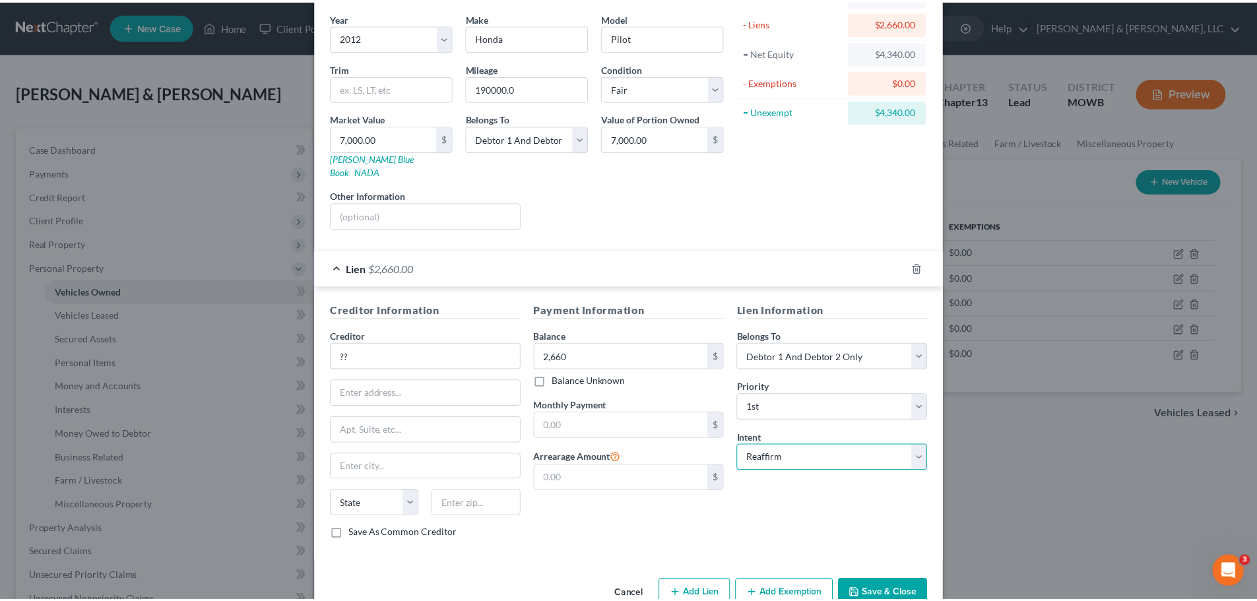
scroll to position [121, 0]
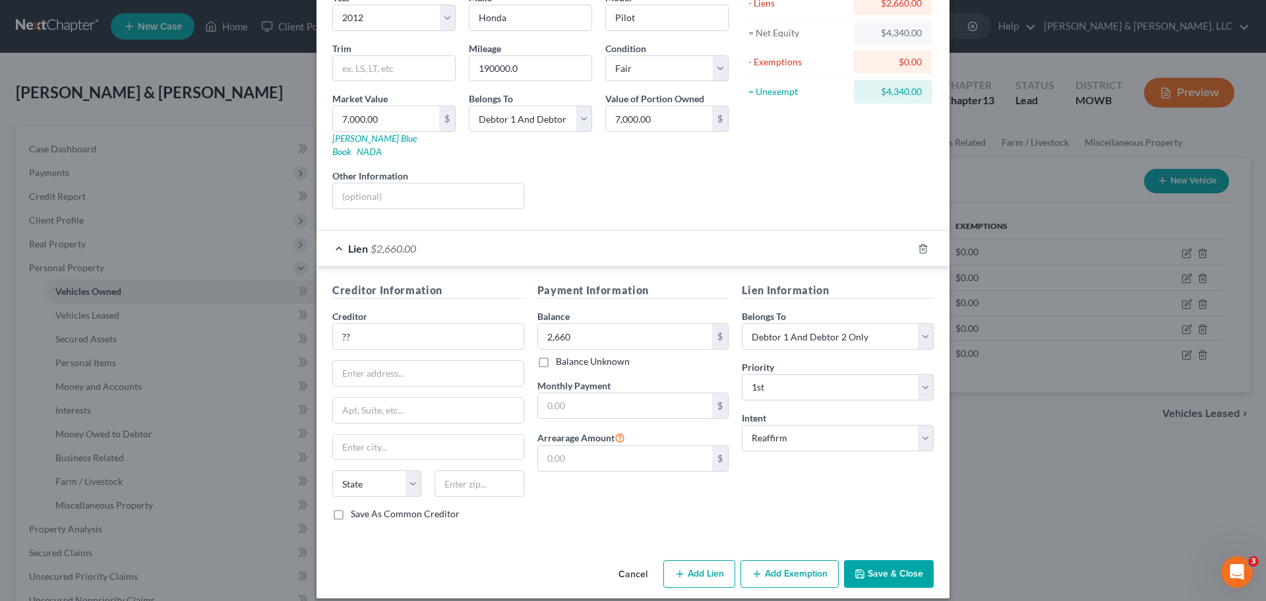
click at [870, 560] on button "Save & Close" at bounding box center [889, 574] width 90 height 28
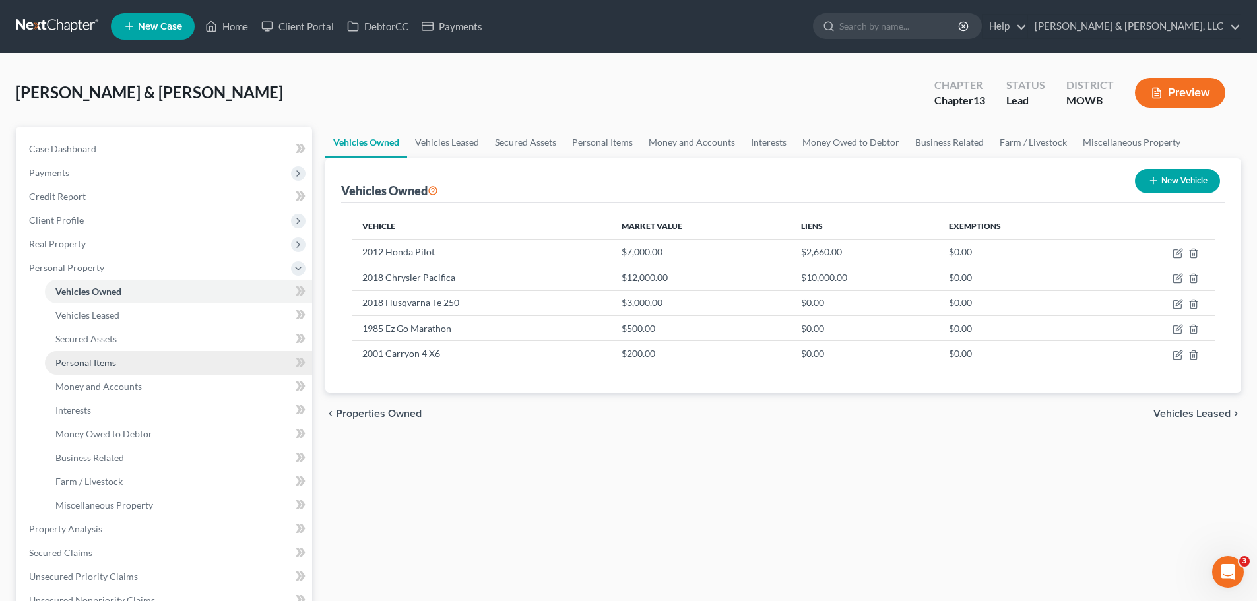
click at [122, 358] on link "Personal Items" at bounding box center [178, 363] width 267 height 24
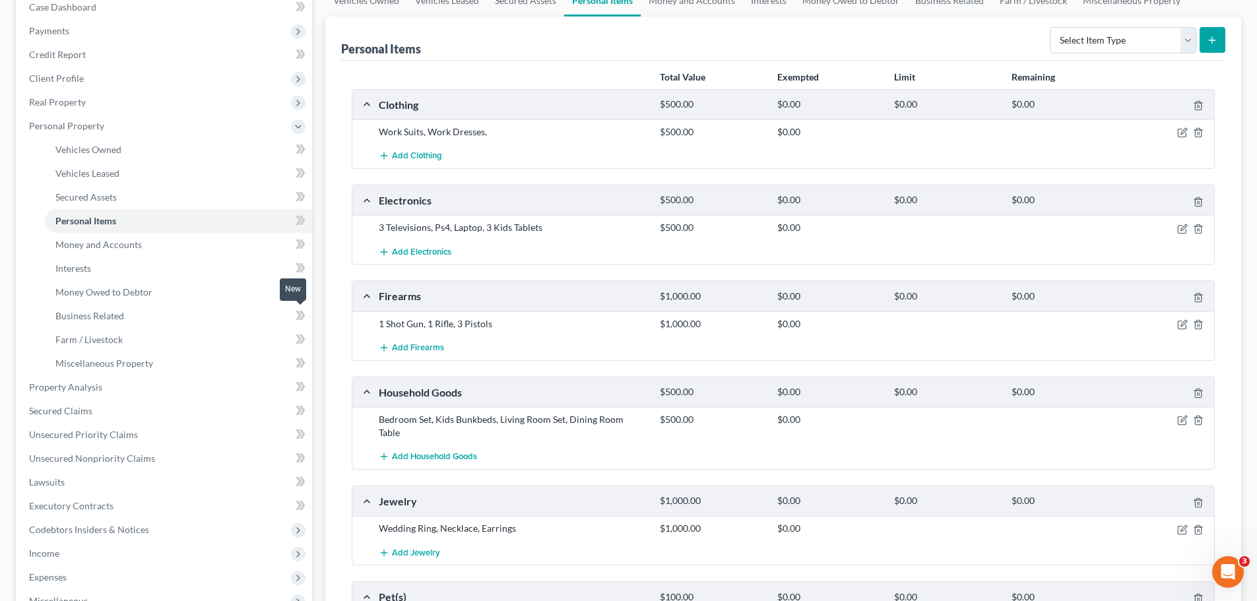
scroll to position [132, 0]
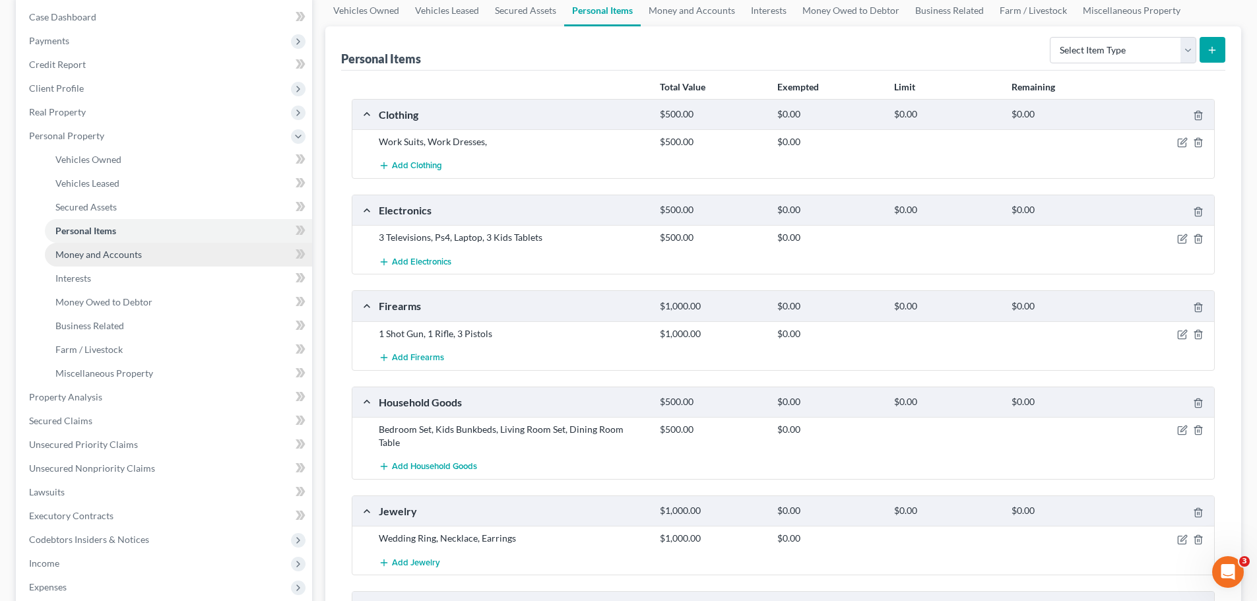
click at [96, 255] on span "Money and Accounts" at bounding box center [98, 254] width 86 height 11
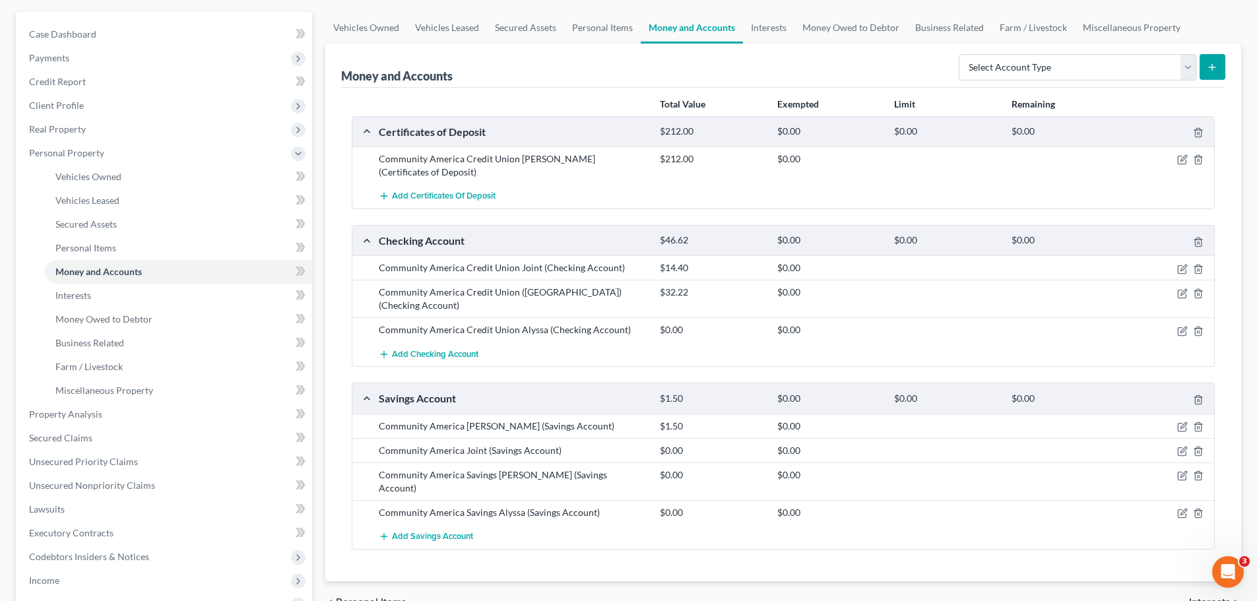
scroll to position [132, 0]
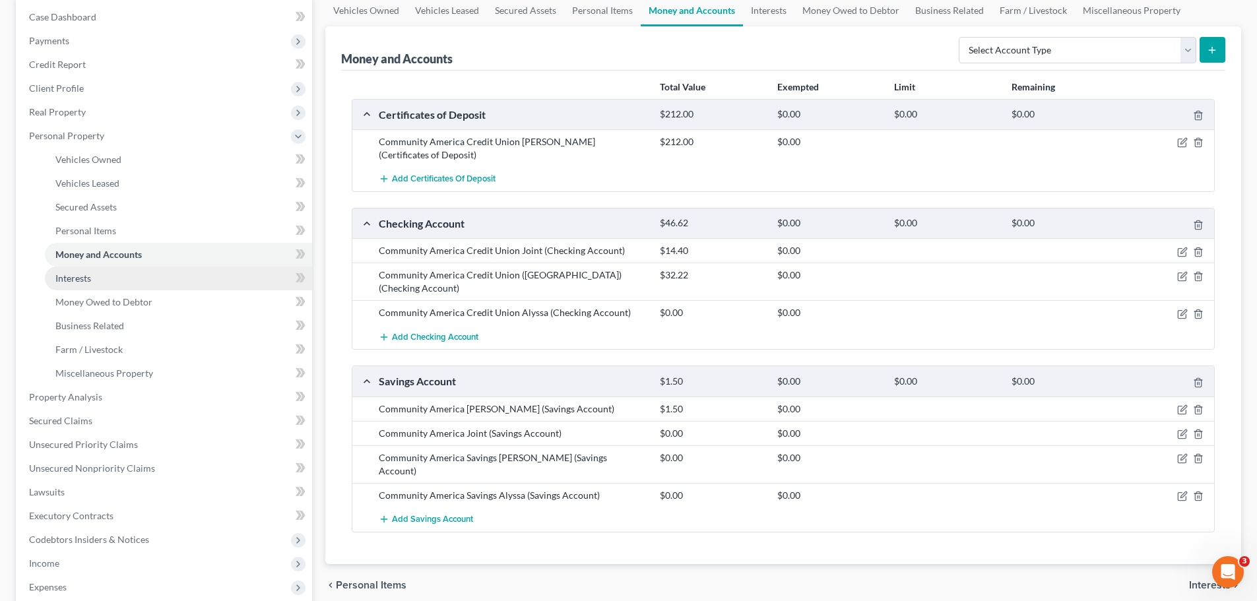
click at [86, 275] on span "Interests" at bounding box center [73, 277] width 36 height 11
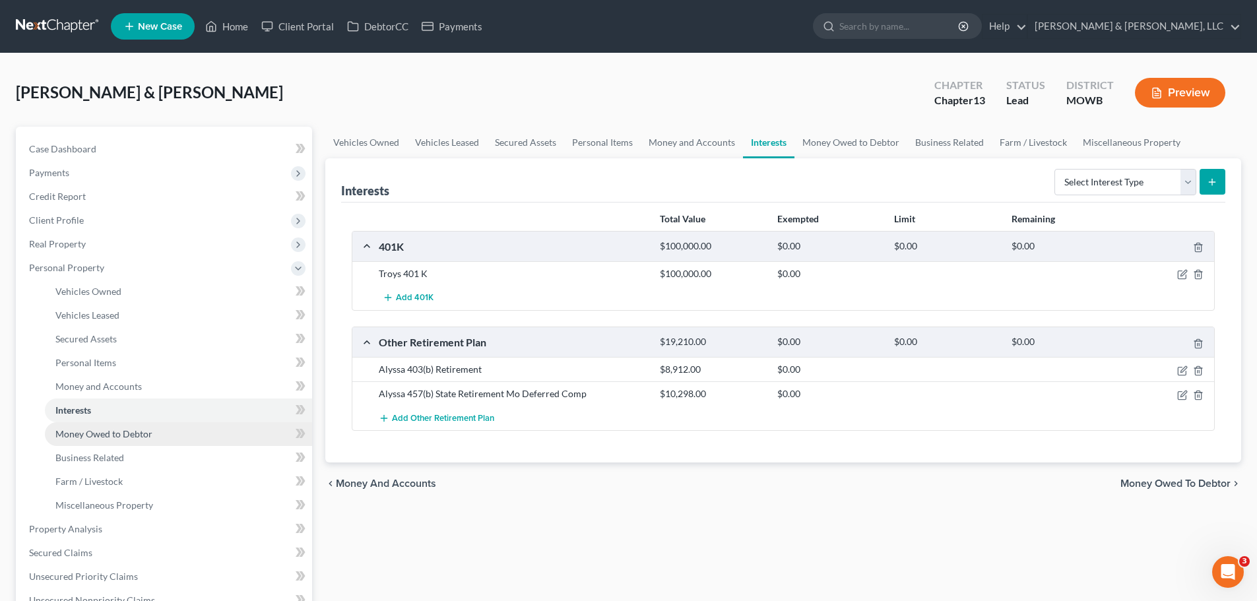
click at [139, 431] on span "Money Owed to Debtor" at bounding box center [103, 433] width 97 height 11
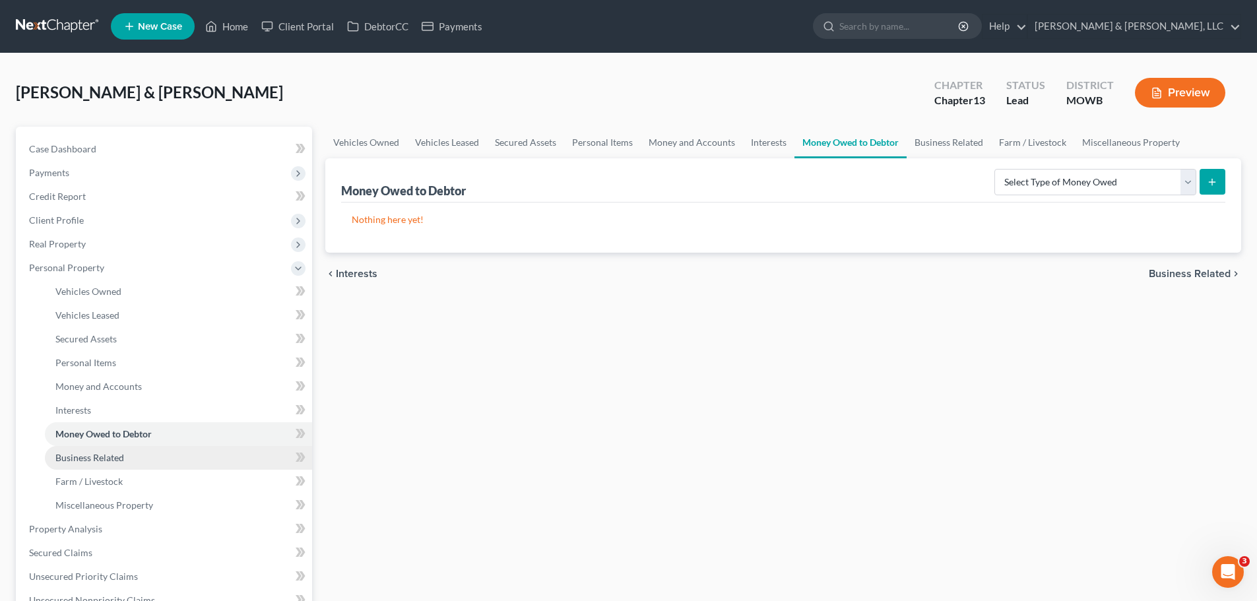
click at [111, 460] on span "Business Related" at bounding box center [89, 457] width 69 height 11
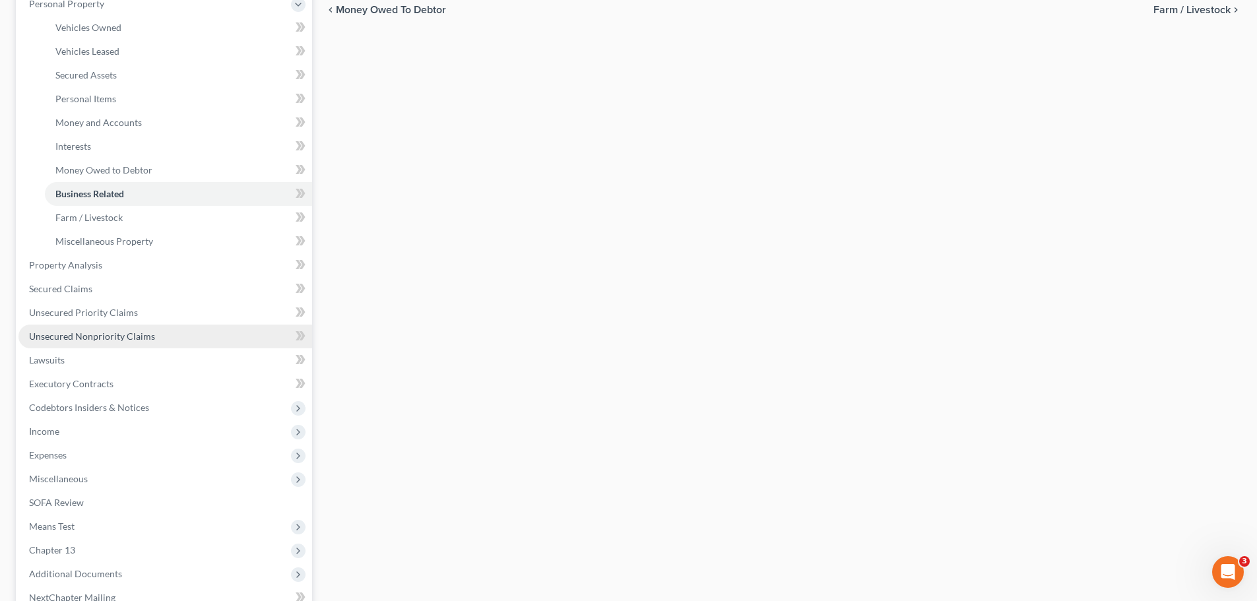
click at [108, 338] on span "Unsecured Nonpriority Claims" at bounding box center [92, 335] width 126 height 11
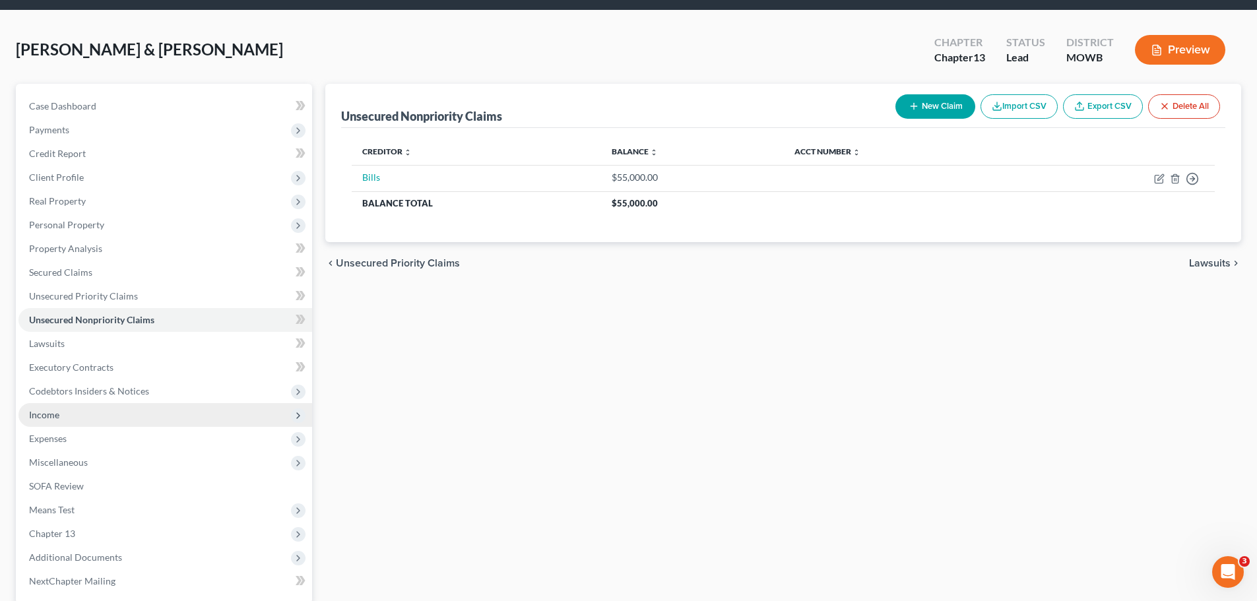
scroll to position [66, 0]
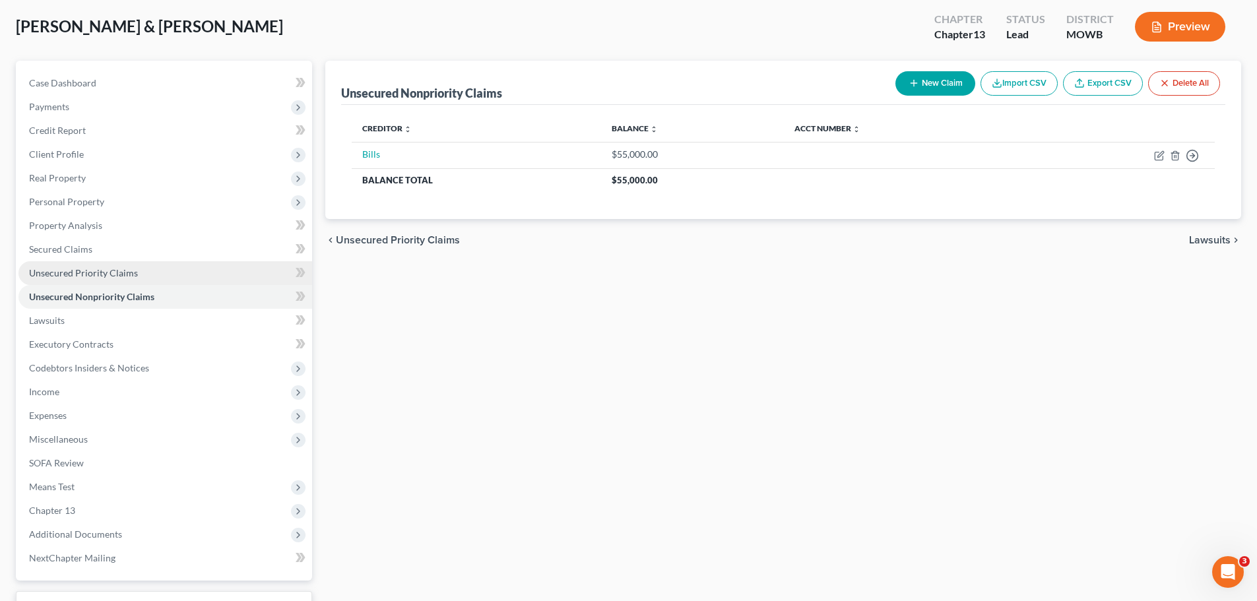
click at [86, 270] on span "Unsecured Priority Claims" at bounding box center [83, 272] width 109 height 11
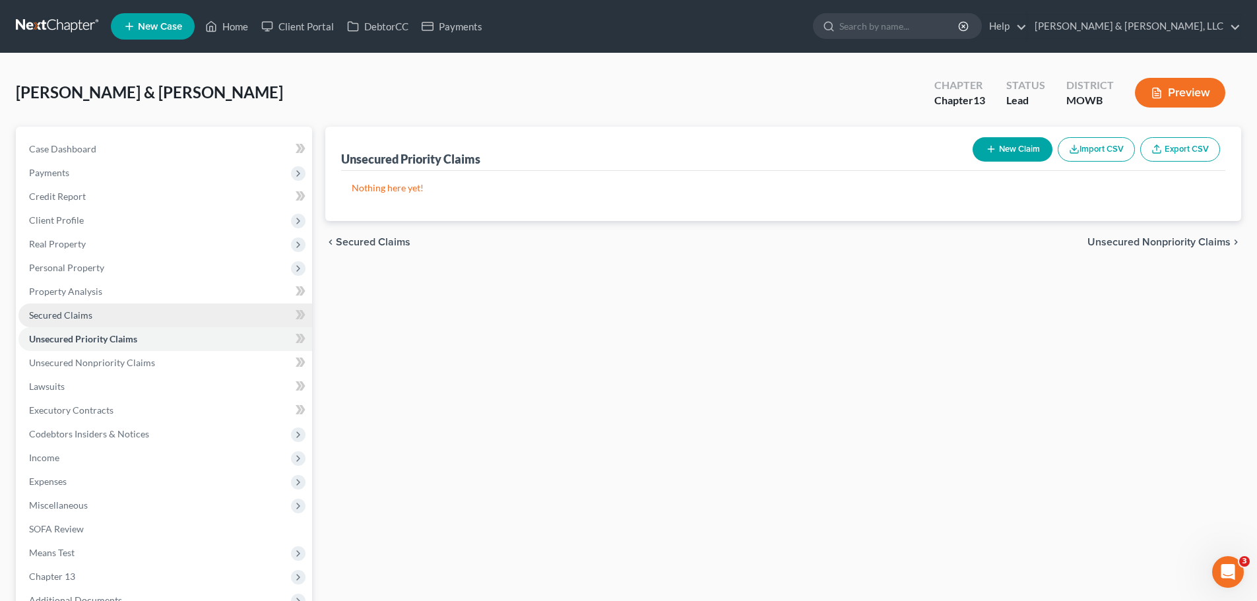
click at [83, 319] on span "Secured Claims" at bounding box center [60, 314] width 63 height 11
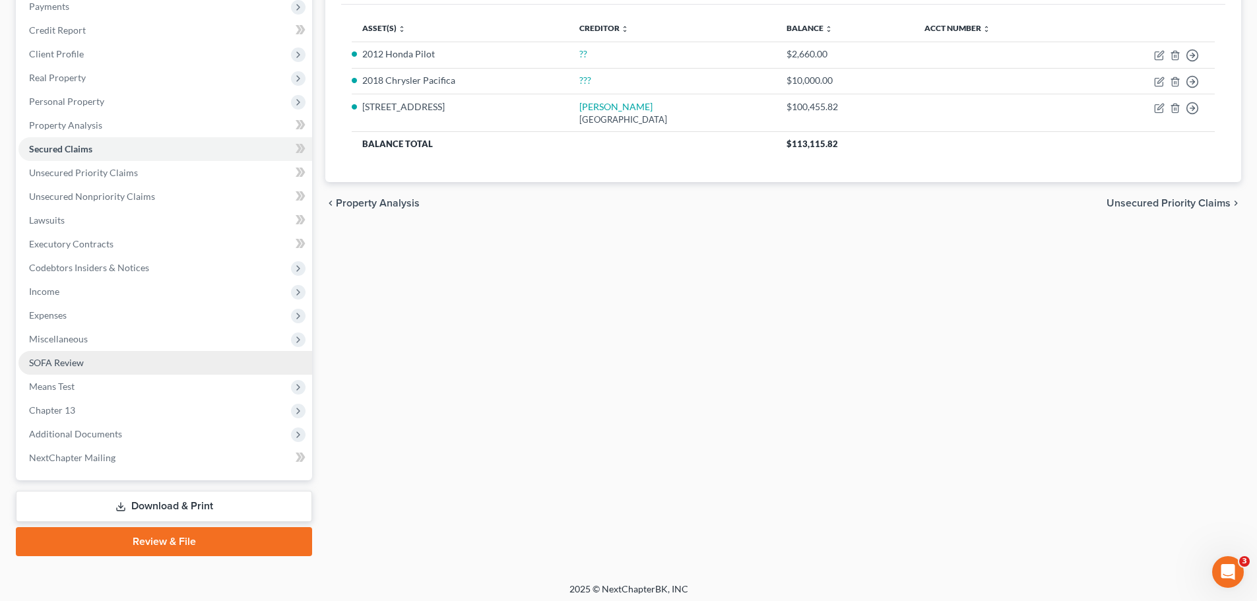
scroll to position [171, 0]
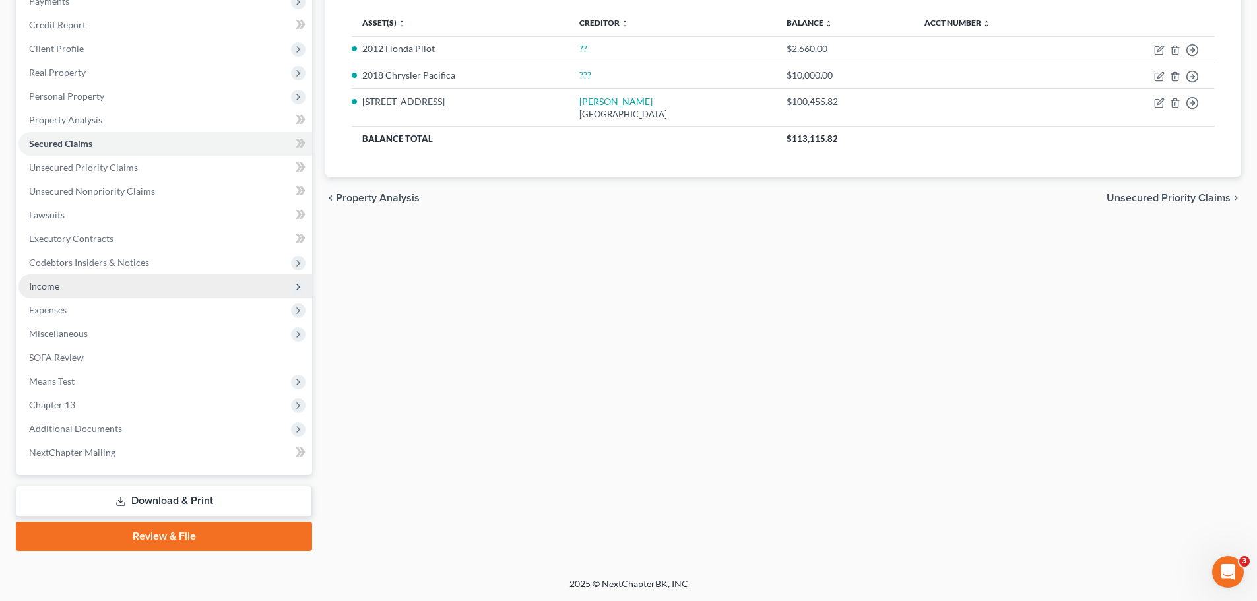
click at [69, 292] on span "Income" at bounding box center [165, 286] width 294 height 24
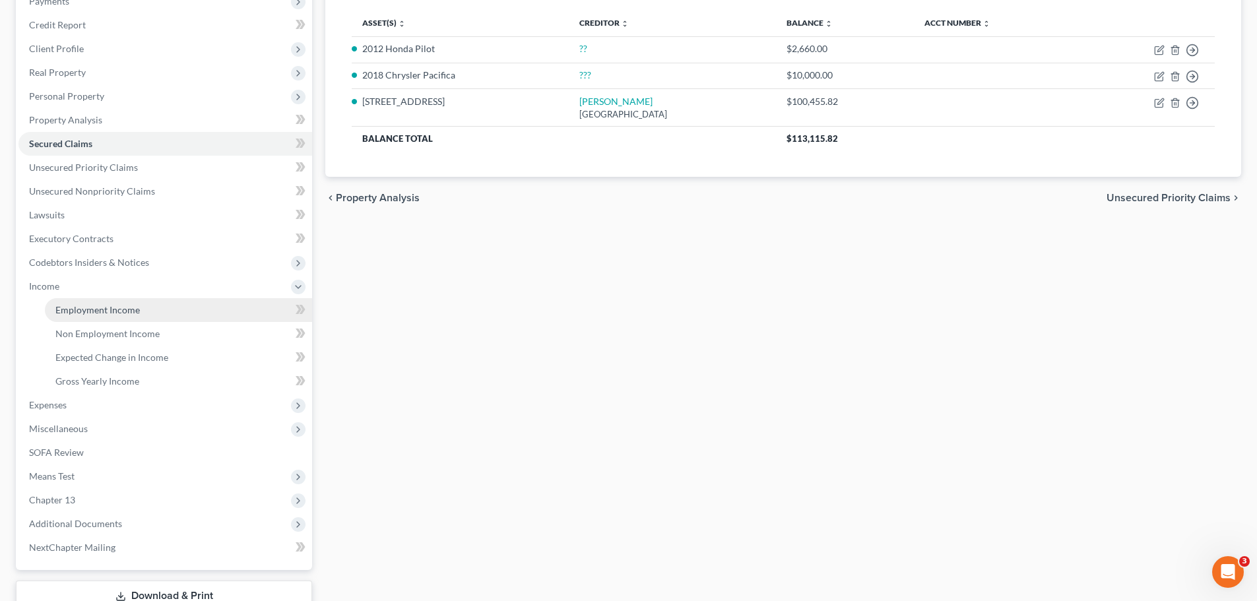
click at [78, 305] on span "Employment Income" at bounding box center [97, 309] width 84 height 11
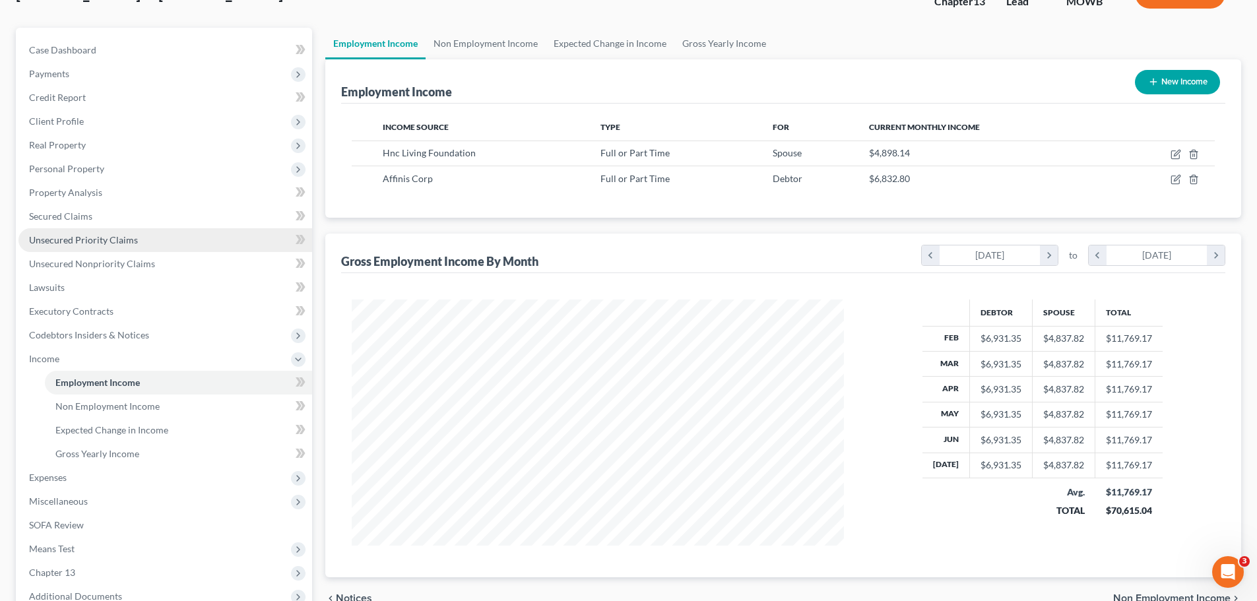
scroll to position [132, 0]
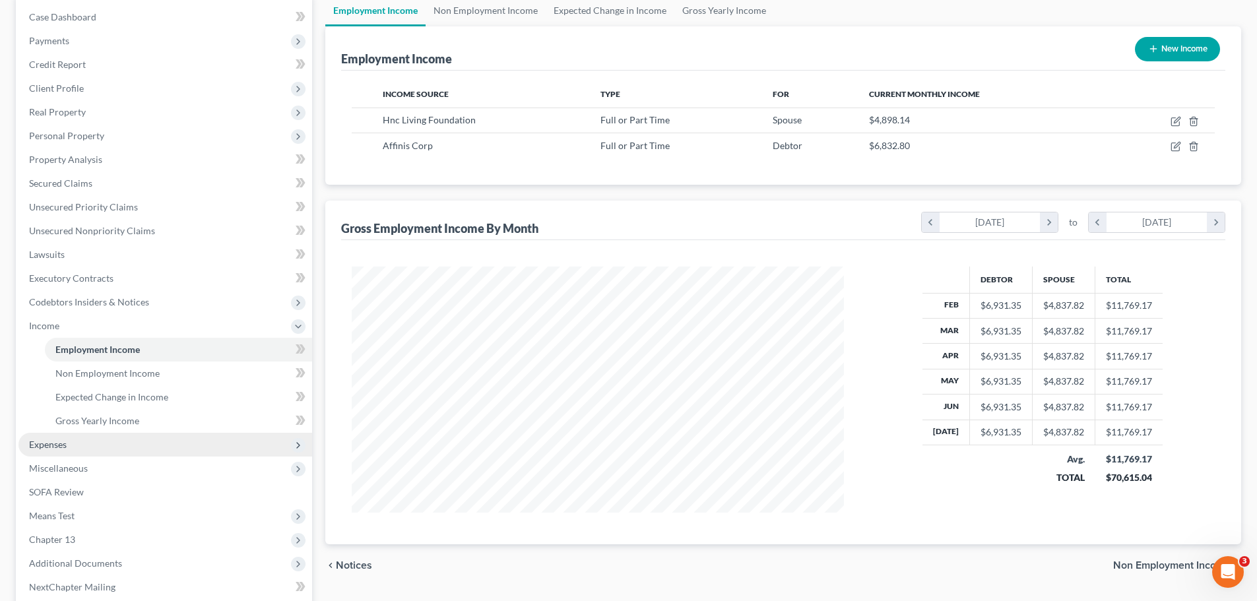
click at [90, 438] on span "Expenses" at bounding box center [165, 445] width 294 height 24
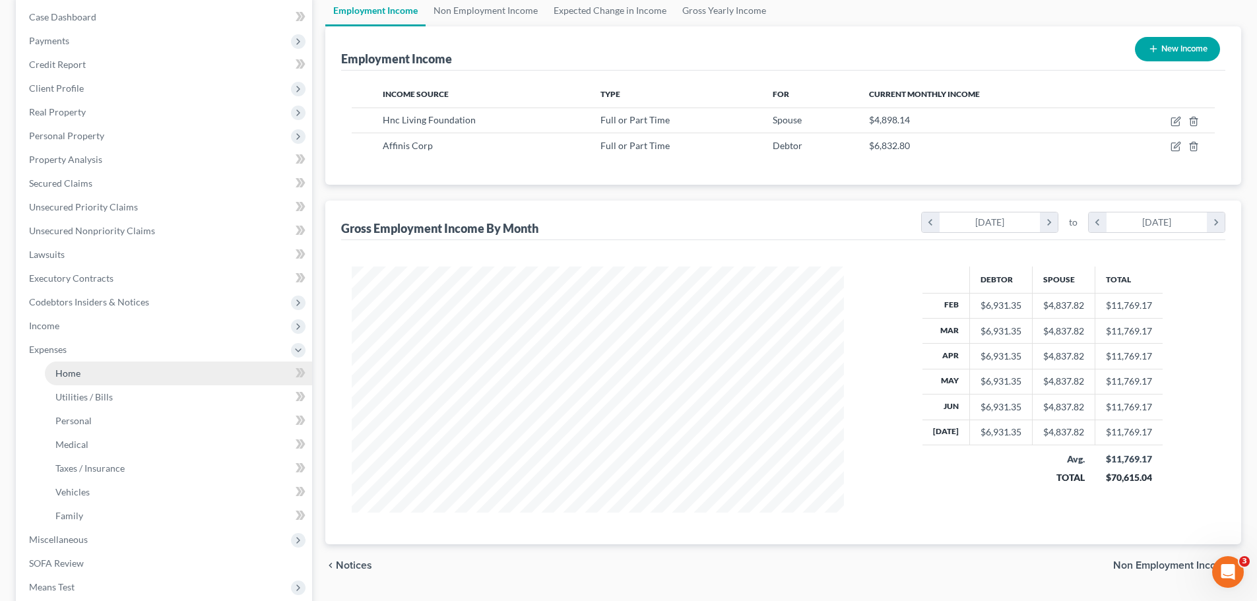
click at [101, 375] on link "Home" at bounding box center [178, 373] width 267 height 24
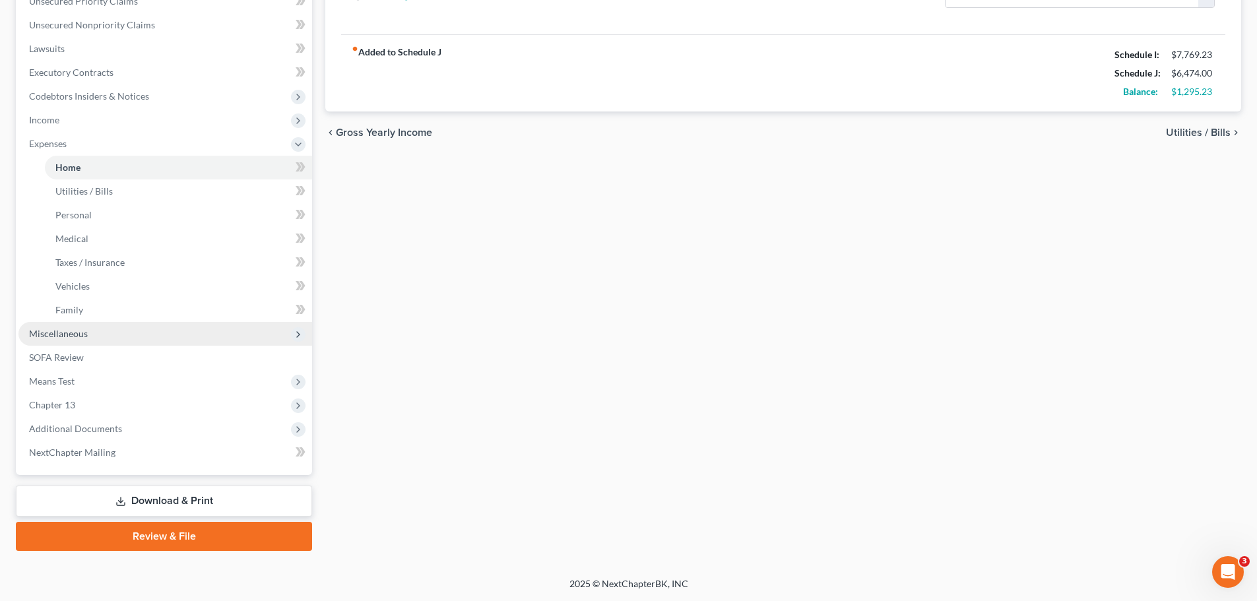
click at [87, 333] on span "Miscellaneous" at bounding box center [165, 334] width 294 height 24
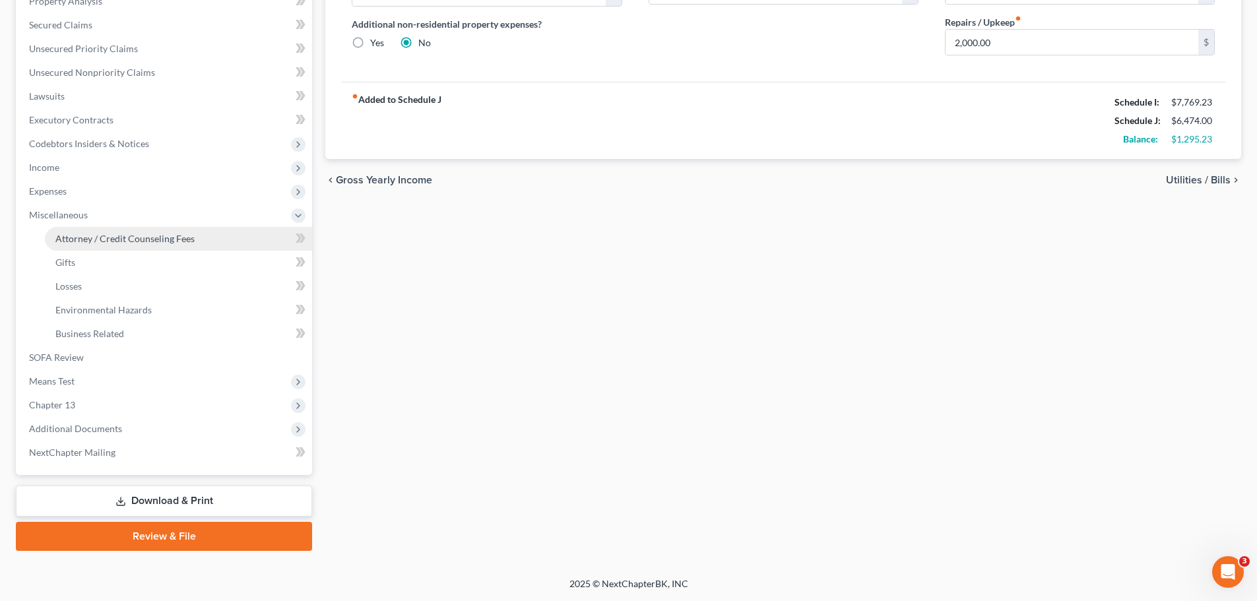
click at [133, 241] on span "Attorney / Credit Counseling Fees" at bounding box center [124, 238] width 139 height 11
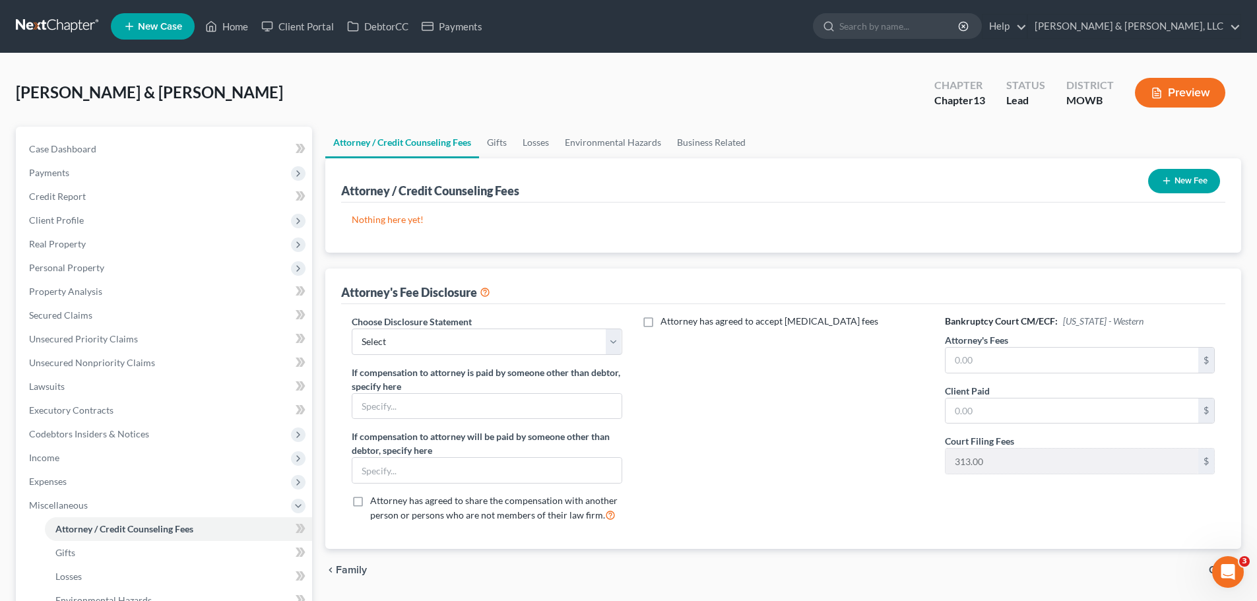
click at [1189, 179] on button "New Fee" at bounding box center [1184, 181] width 72 height 24
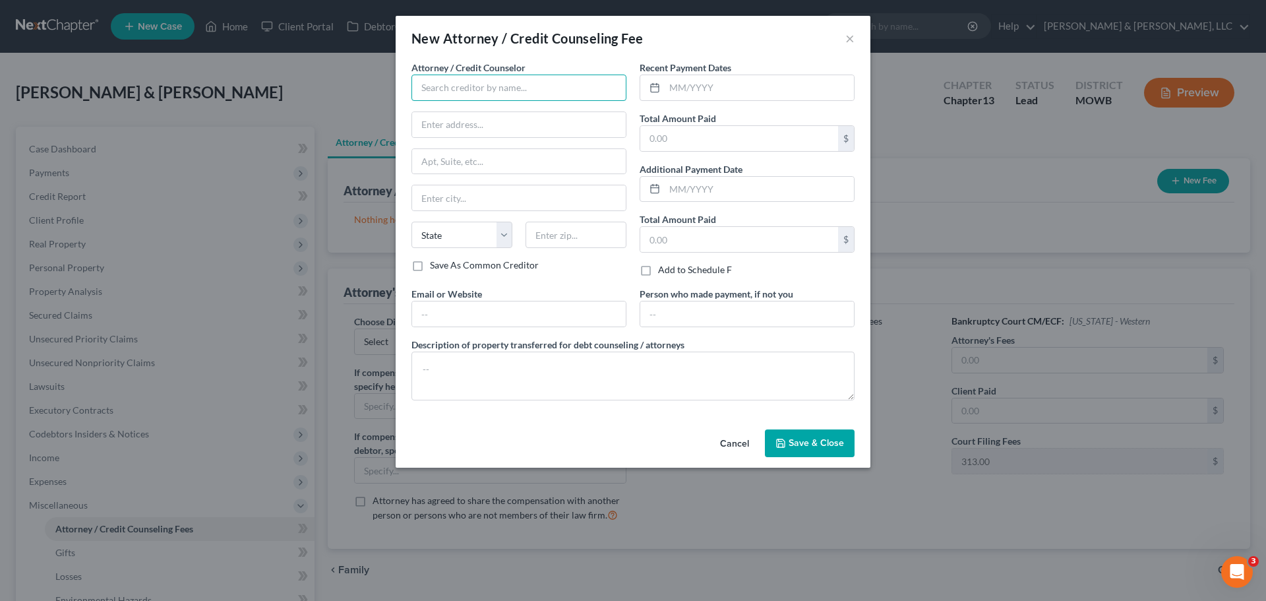
click at [488, 92] on input "text" at bounding box center [519, 88] width 215 height 26
click at [487, 104] on div "001 Debtorcc, Inc" at bounding box center [490, 110] width 137 height 13
type input "001 Debtorcc, Inc"
type input "378 Summit Ave"
type input "Jersey City"
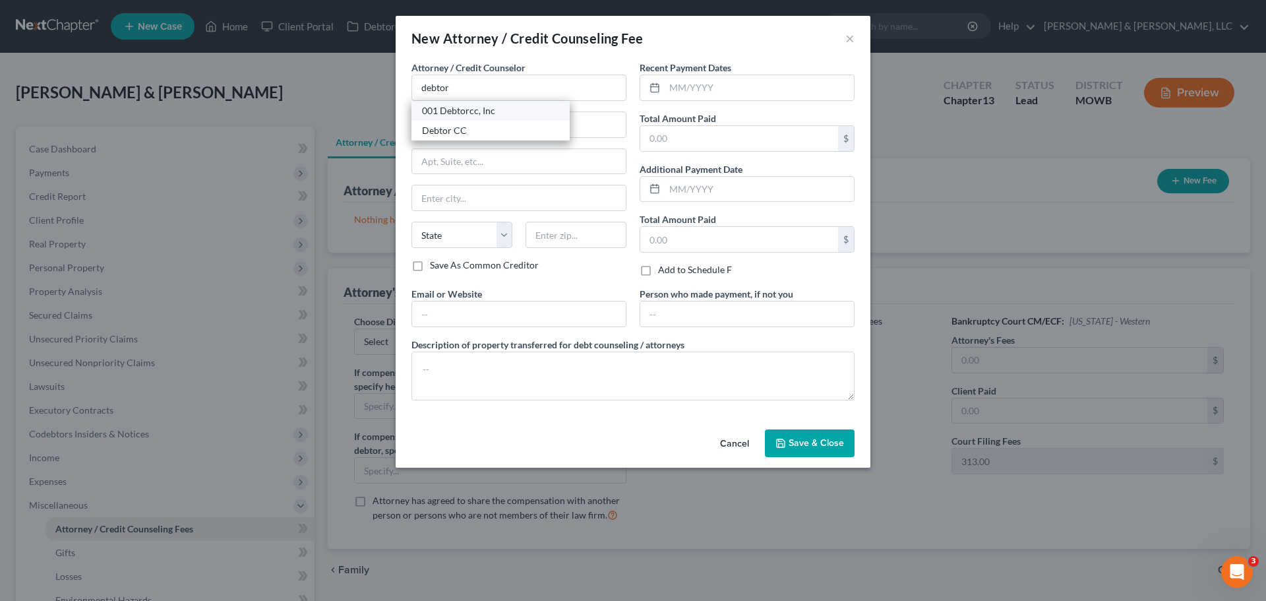
select select "33"
type input "07306"
click at [668, 126] on input "text" at bounding box center [739, 138] width 198 height 25
type input "19.95"
click at [828, 447] on span "Save & Close" at bounding box center [816, 442] width 55 height 11
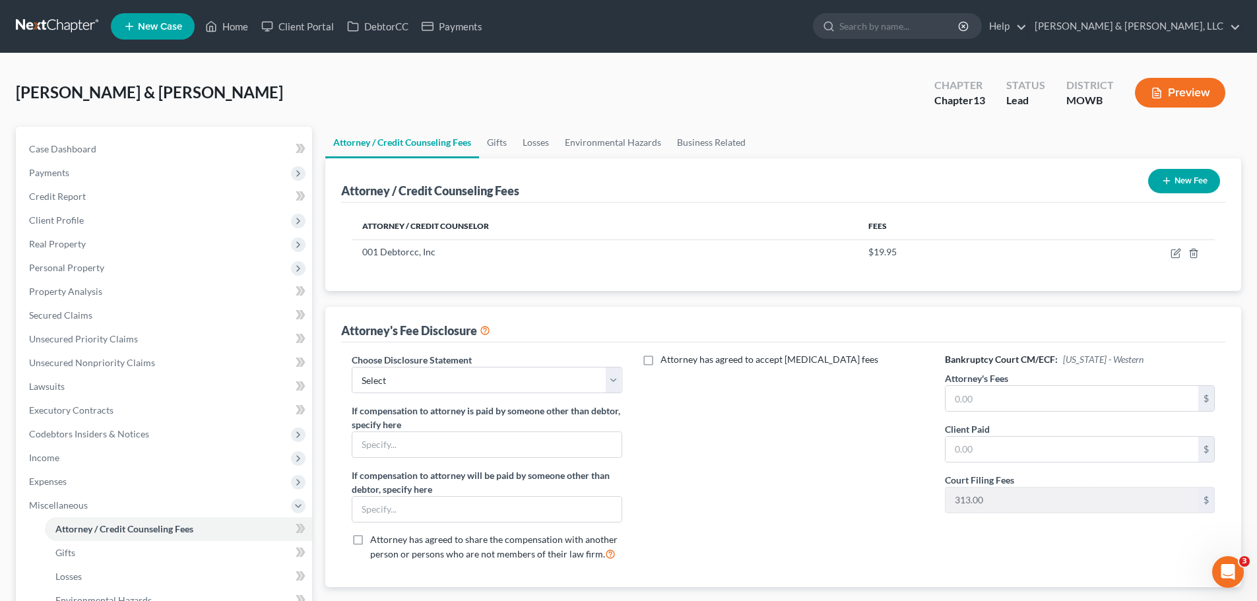
click at [1007, 372] on label "Attorney's Fees" at bounding box center [976, 378] width 63 height 14
click at [999, 387] on input "text" at bounding box center [1071, 398] width 253 height 25
type input "4,600"
click at [560, 381] on select "Select Attorney Disclosure of Compensation Statement" at bounding box center [487, 380] width 270 height 26
select select "0"
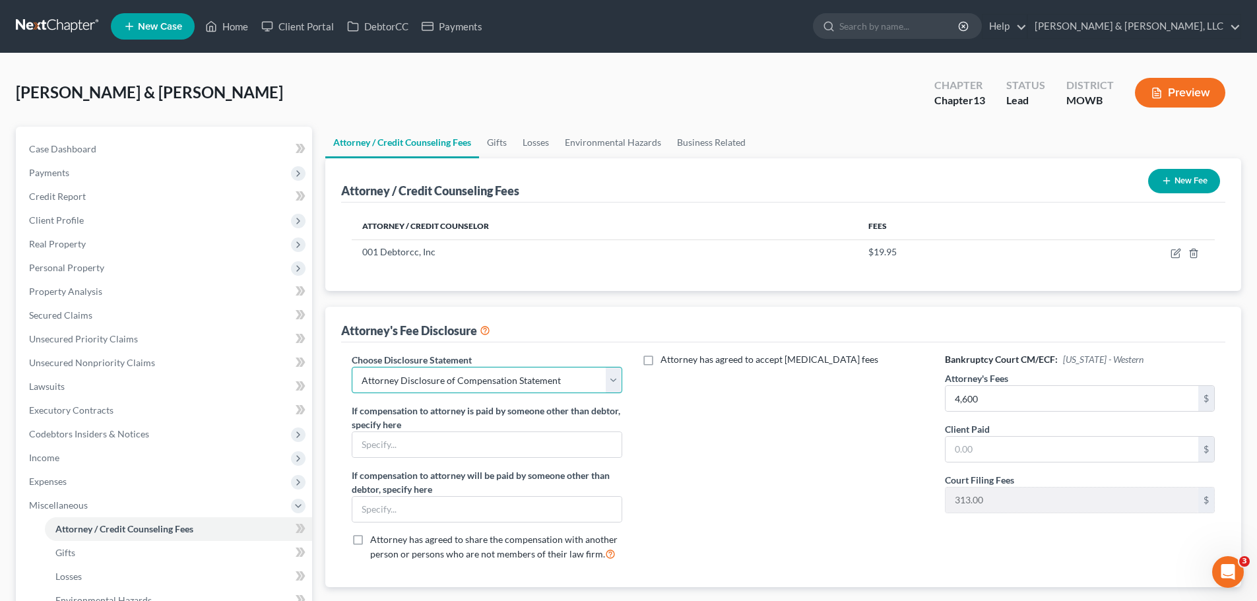
click at [352, 367] on select "Select Attorney Disclosure of Compensation Statement" at bounding box center [487, 380] width 270 height 26
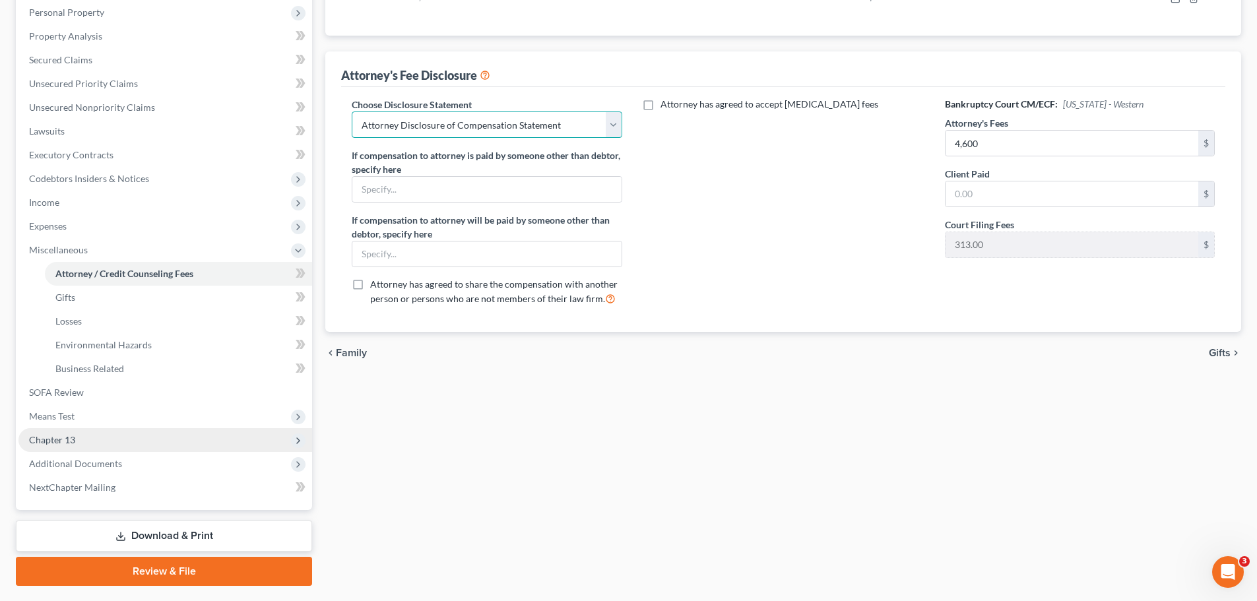
scroll to position [264, 0]
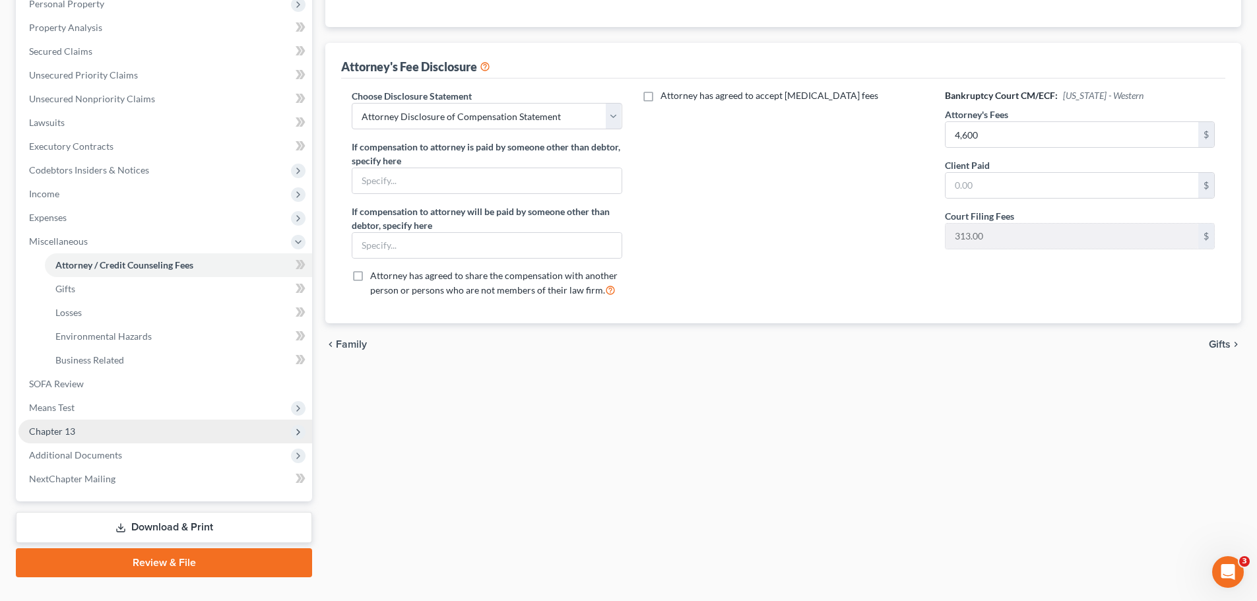
click at [84, 428] on span "Chapter 13" at bounding box center [165, 432] width 294 height 24
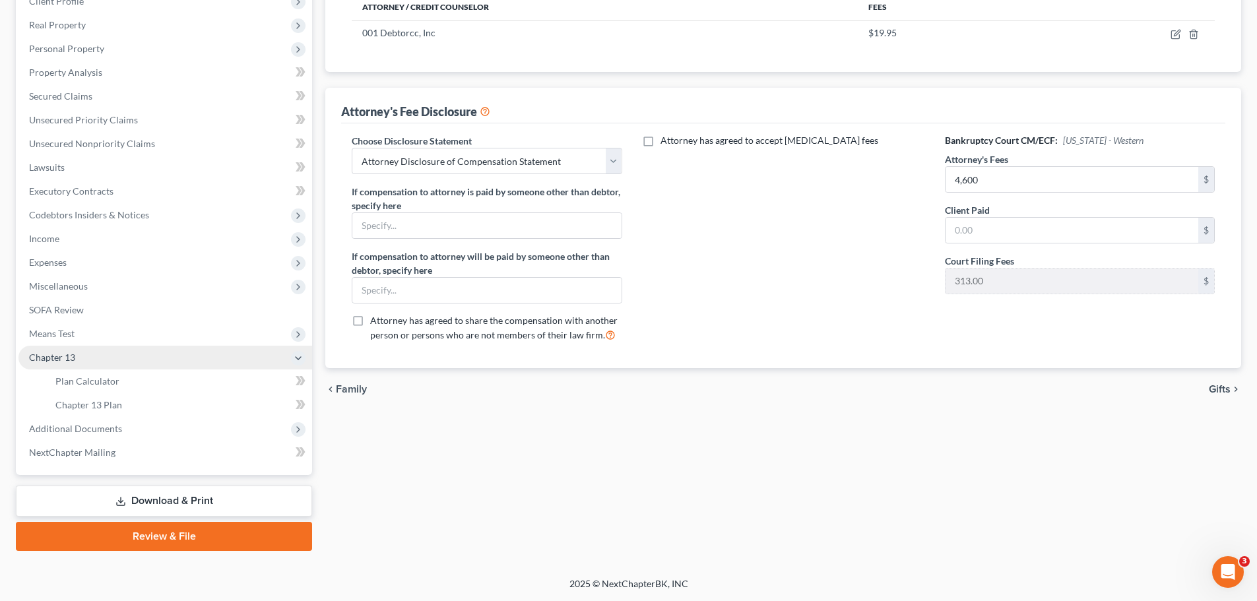
scroll to position [219, 0]
click at [104, 378] on span "Plan Calculator" at bounding box center [87, 380] width 64 height 11
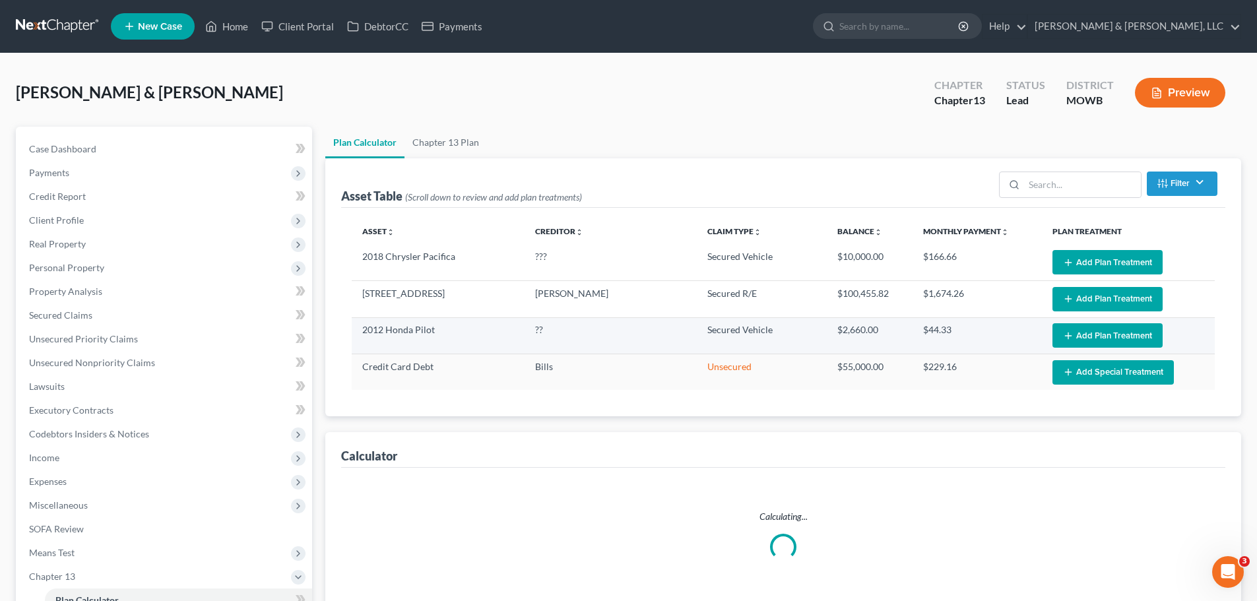
select select "59"
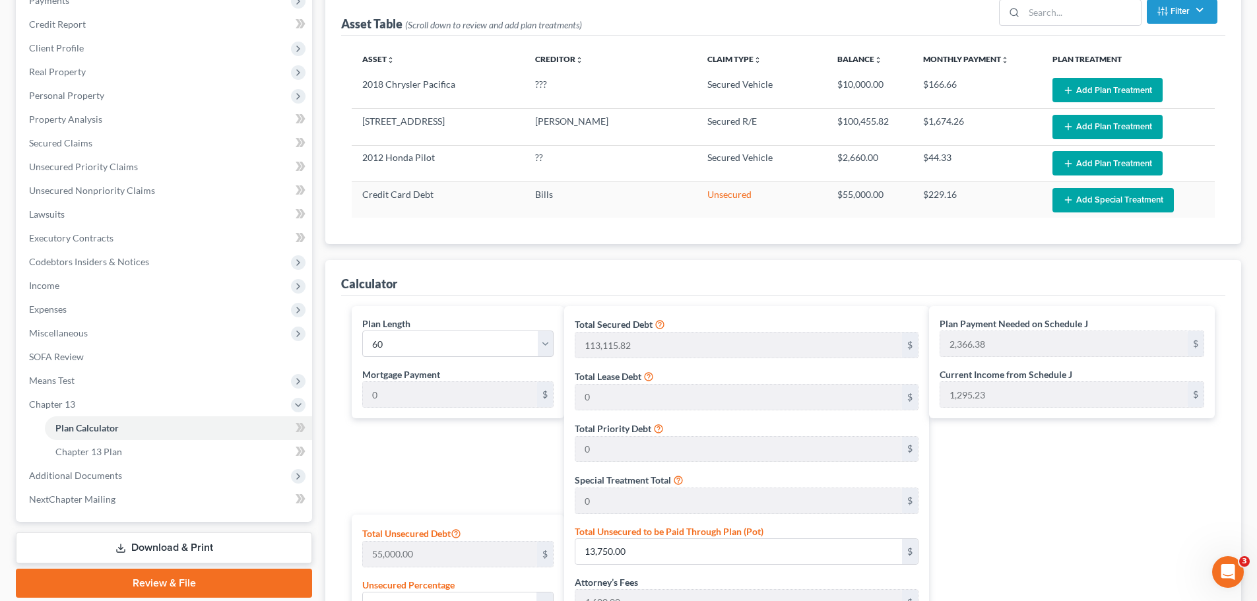
scroll to position [264, 0]
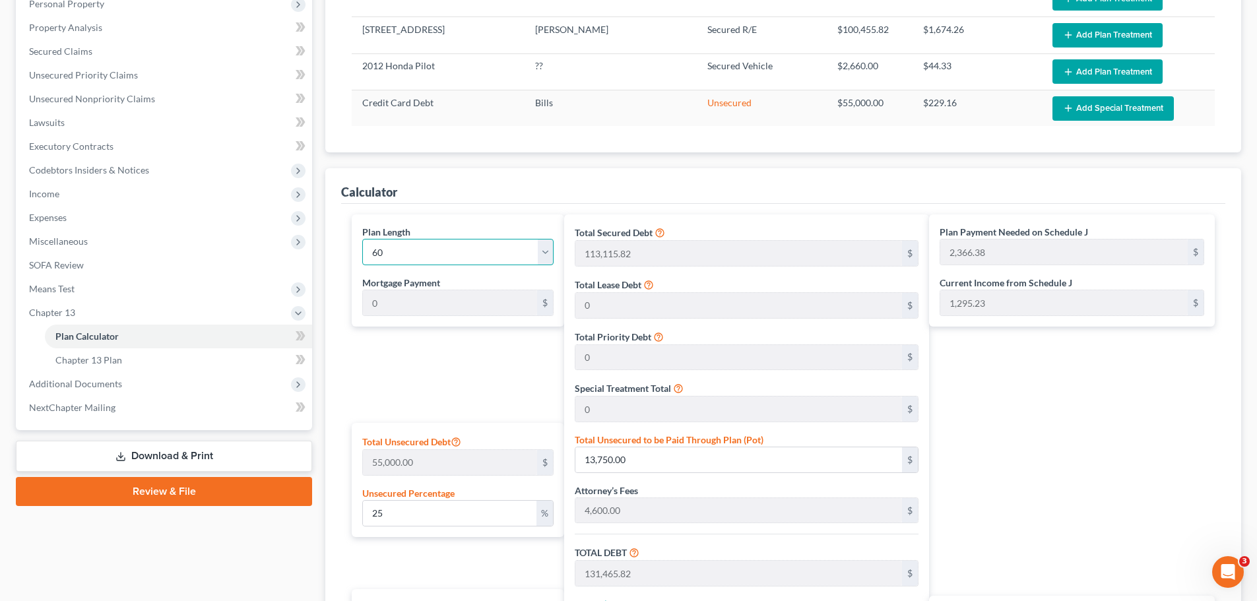
click at [534, 258] on select "1 2 3 4 5 6 7 8 9 10 11 12 13 14 15 16 17 18 19 20 21 22 23 24 25 26 27 28 29 3…" at bounding box center [457, 252] width 191 height 26
select select "56"
click at [362, 239] on select "1 2 3 4 5 6 7 8 9 10 11 12 13 14 15 16 17 18 19 20 21 22 23 24 25 26 27 28 29 3…" at bounding box center [457, 252] width 191 height 26
type input "2,490.93"
select select "56"
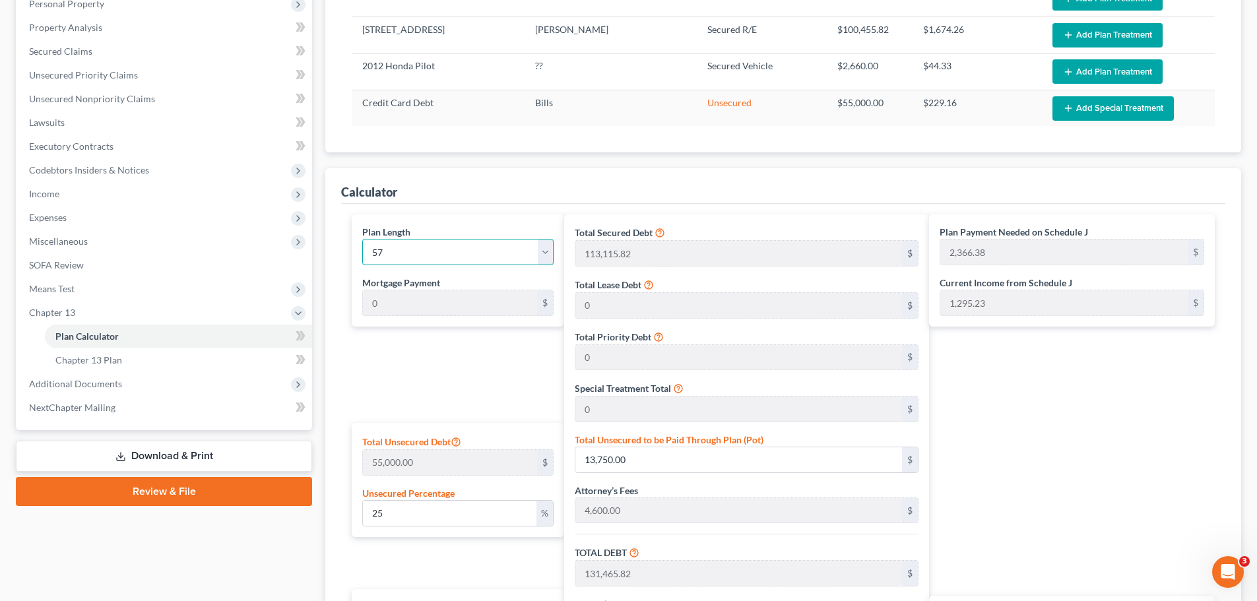
type input "2,490.93"
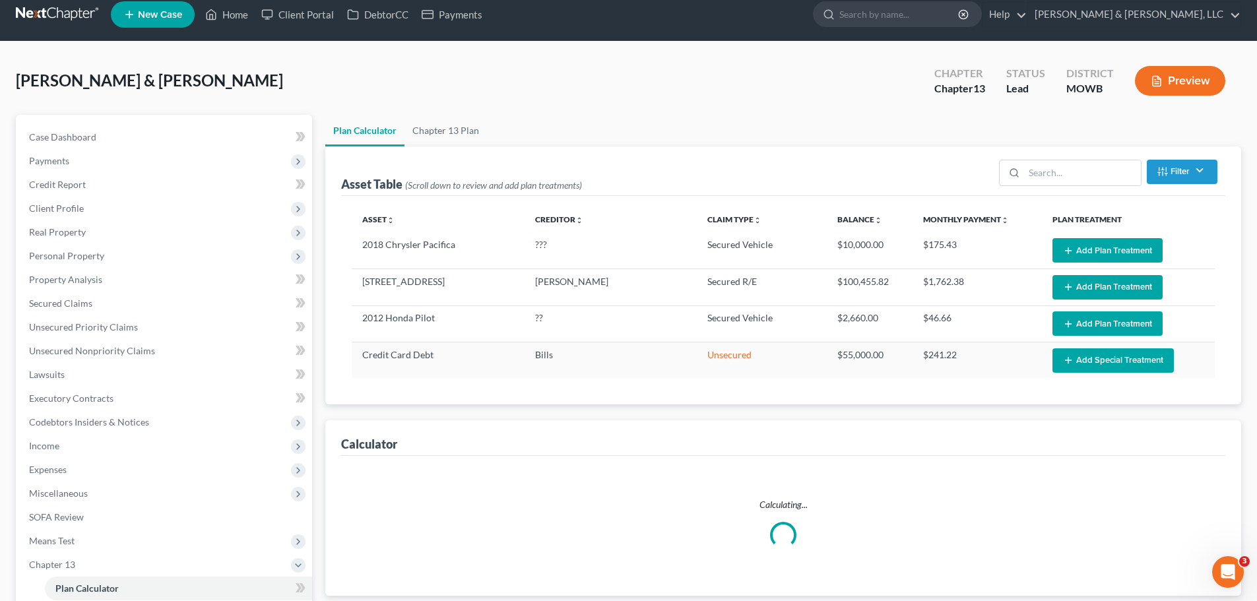
scroll to position [0, 0]
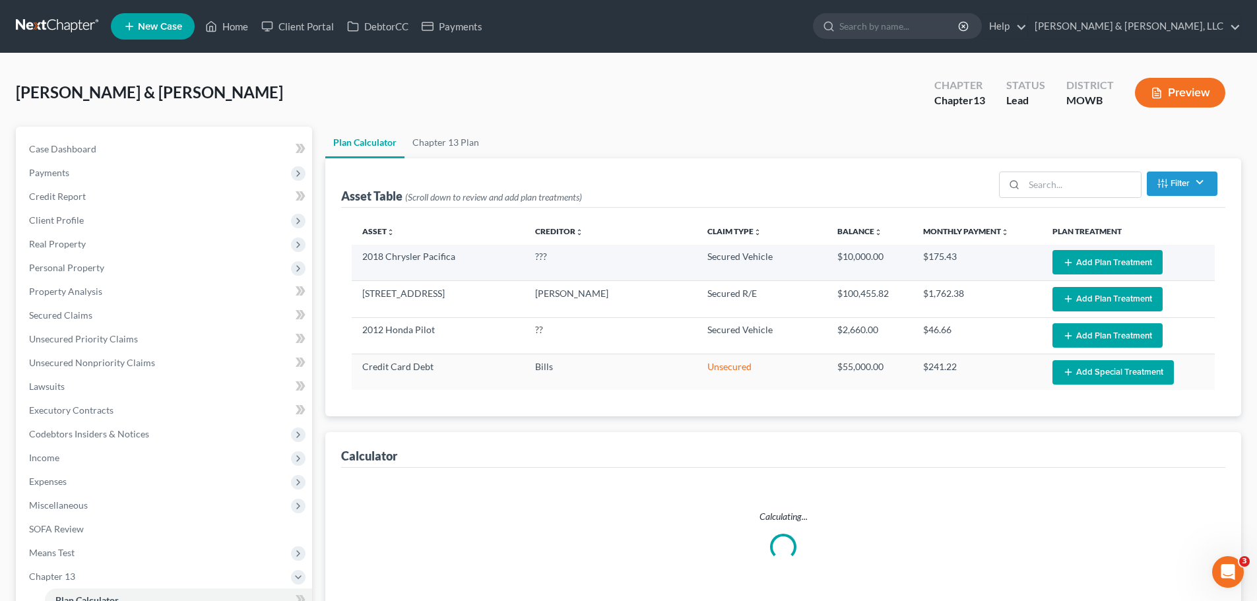
select select "56"
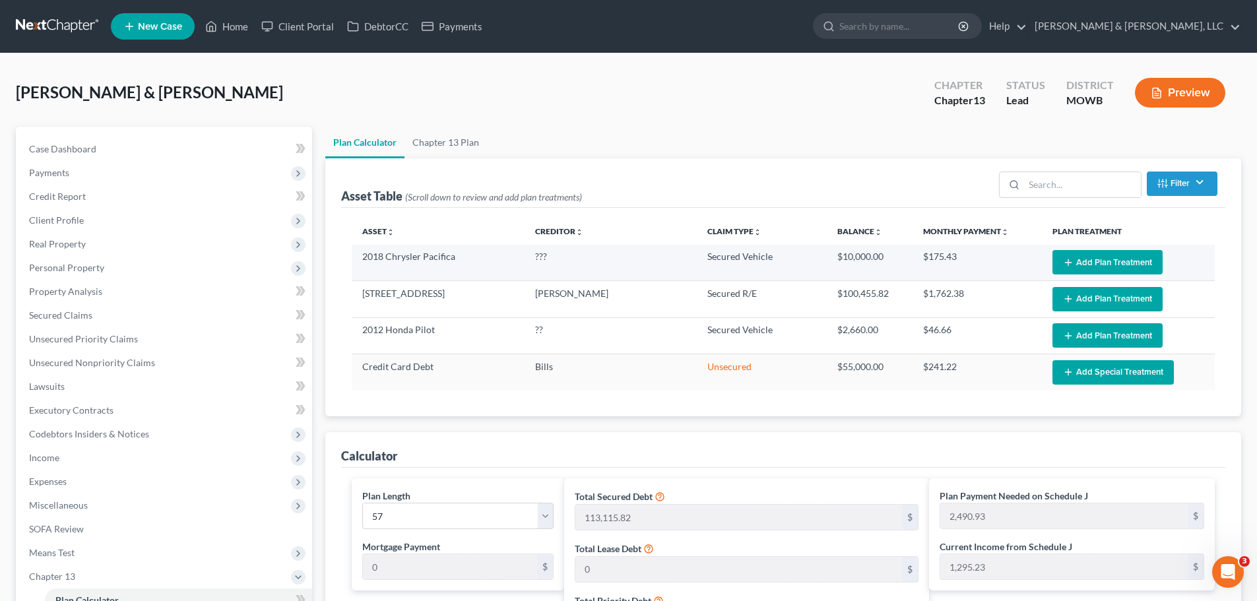
click at [1115, 265] on button "Add Plan Treatment" at bounding box center [1107, 262] width 110 height 24
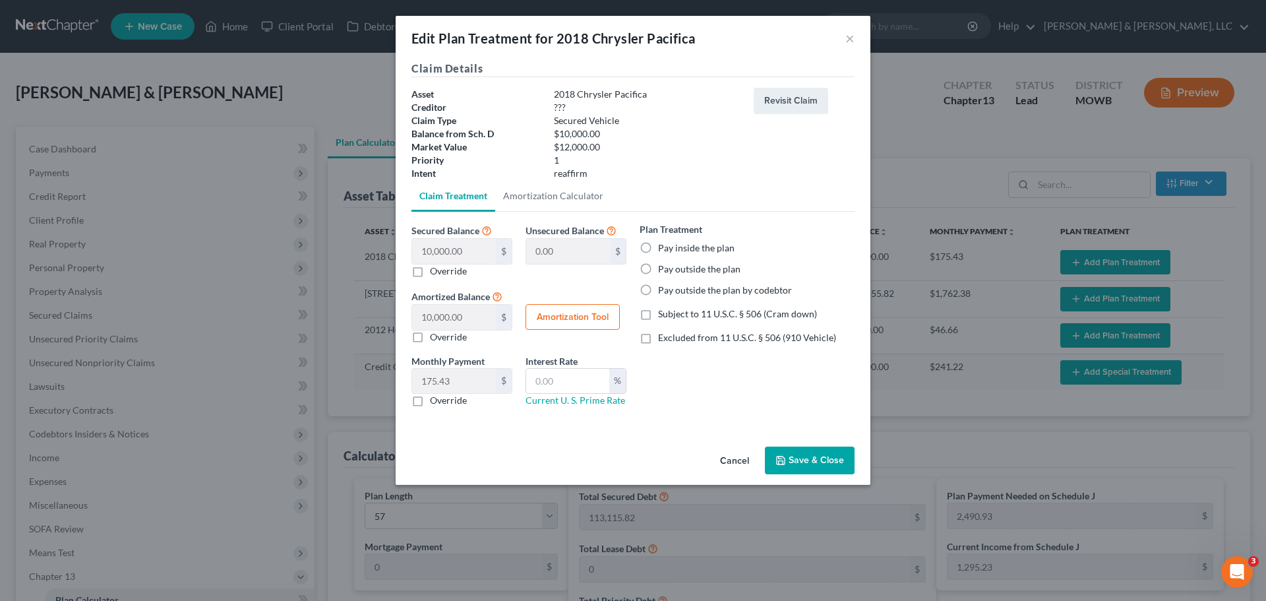
click at [670, 250] on label "Pay inside the plan" at bounding box center [696, 247] width 77 height 13
click at [670, 250] on input "Pay inside the plan" at bounding box center [668, 245] width 9 height 9
radio input "true"
click at [691, 335] on span "Excluded from 11 U.S.C. § 506 (910 Vehicle)" at bounding box center [747, 337] width 178 height 11
click at [672, 335] on input "Excluded from 11 U.S.C. § 506 (910 Vehicle)" at bounding box center [668, 335] width 9 height 9
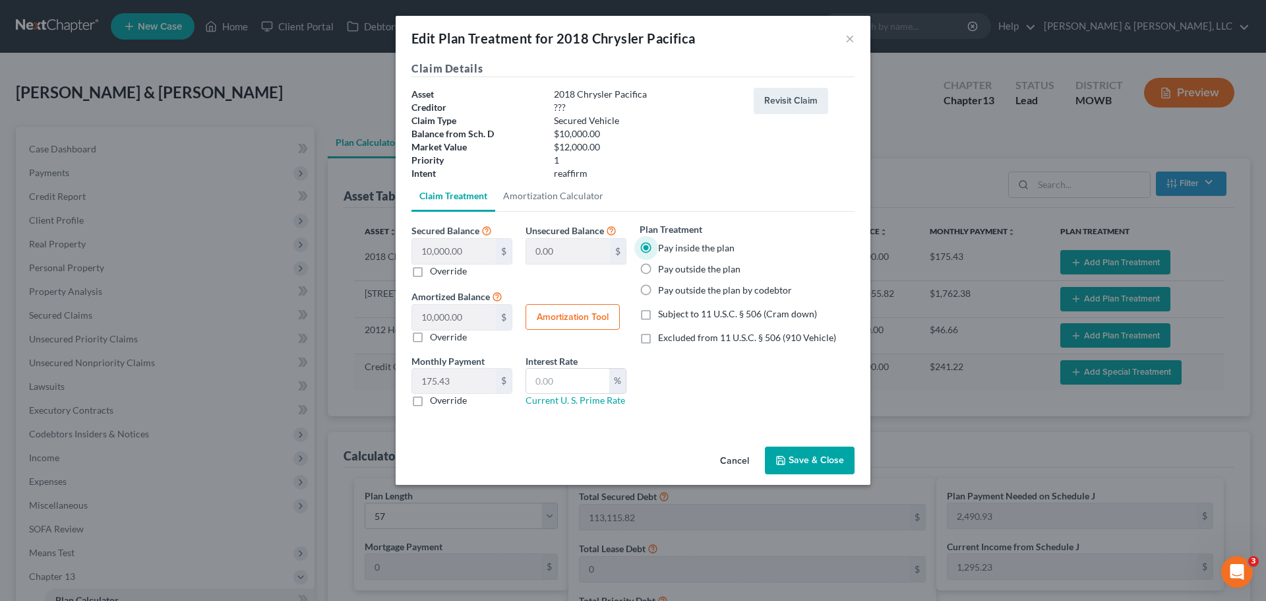
checkbox input "true"
click at [576, 195] on link "Amortization Calculator" at bounding box center [553, 196] width 116 height 32
type input "10,000.00"
type input "57"
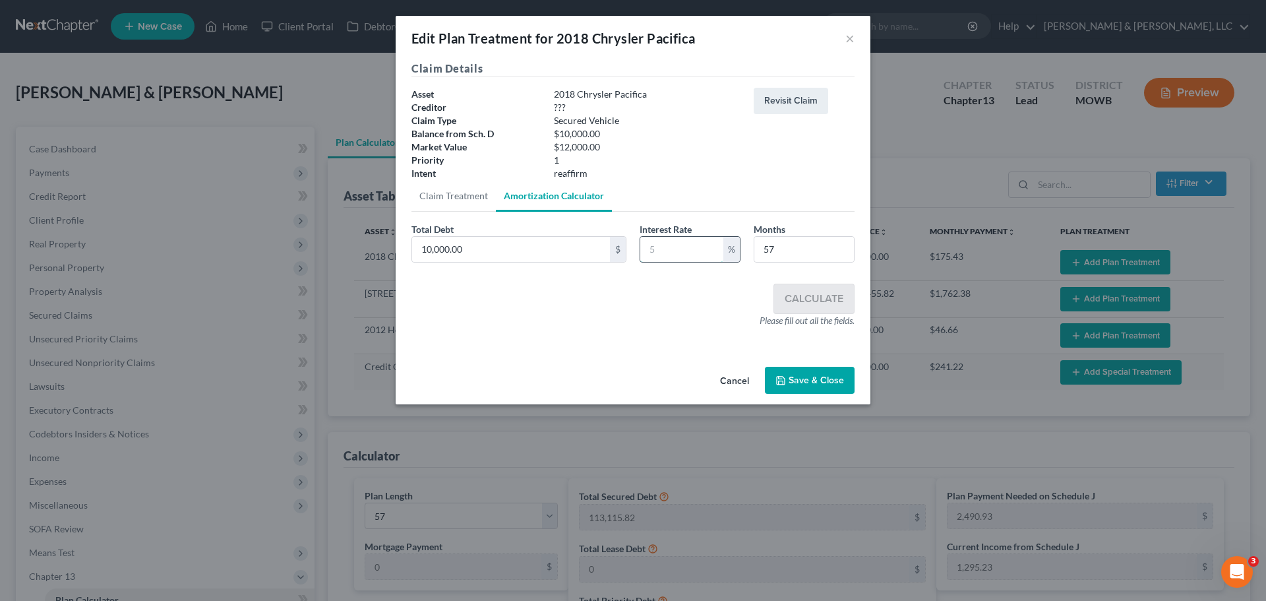
click at [671, 253] on input "text" at bounding box center [681, 249] width 83 height 25
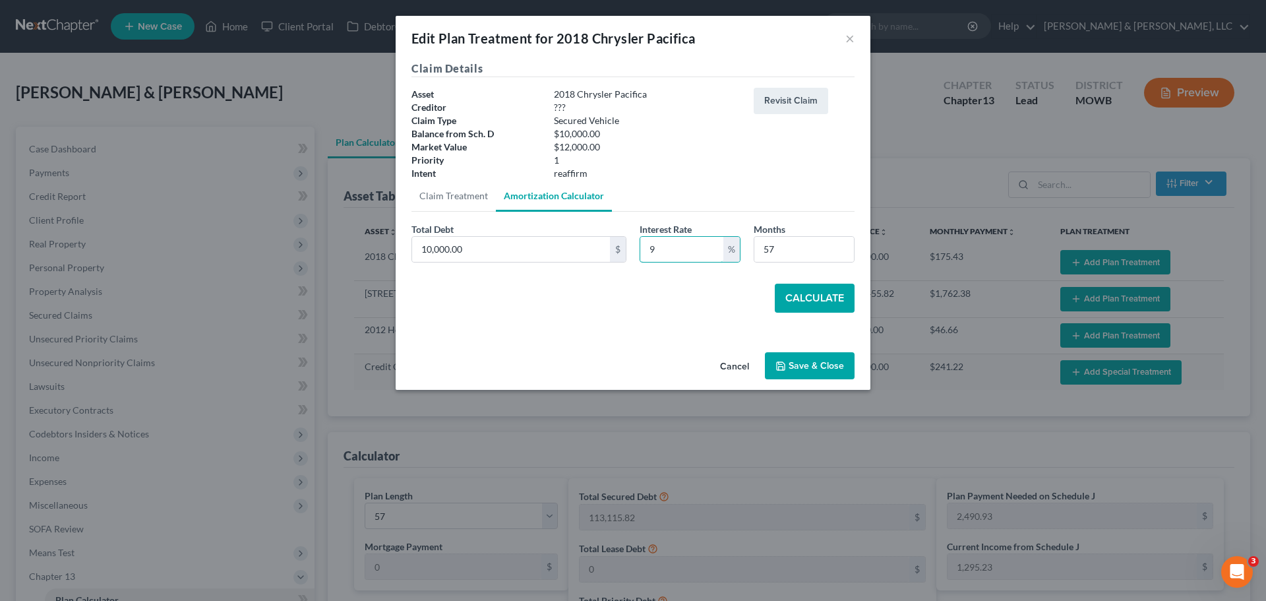
type input "9"
click at [797, 290] on button "Calculate" at bounding box center [815, 298] width 80 height 29
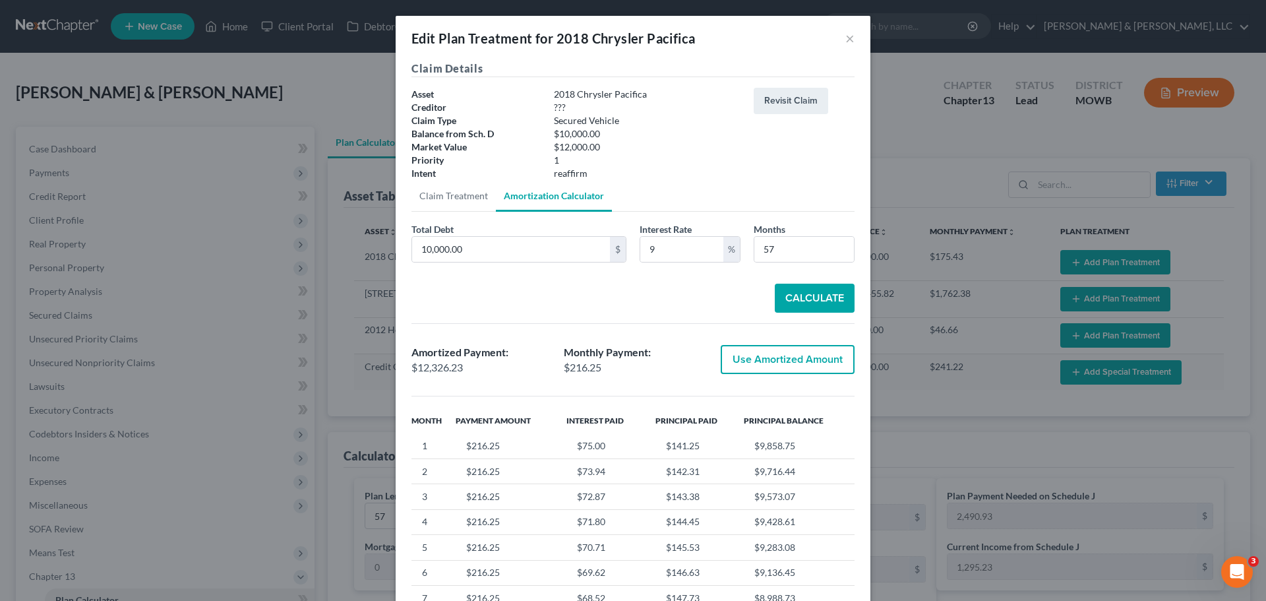
click at [765, 350] on button "Use Amortized Amount" at bounding box center [788, 359] width 134 height 29
type input "12,326.22"
checkbox input "true"
type input "216.24"
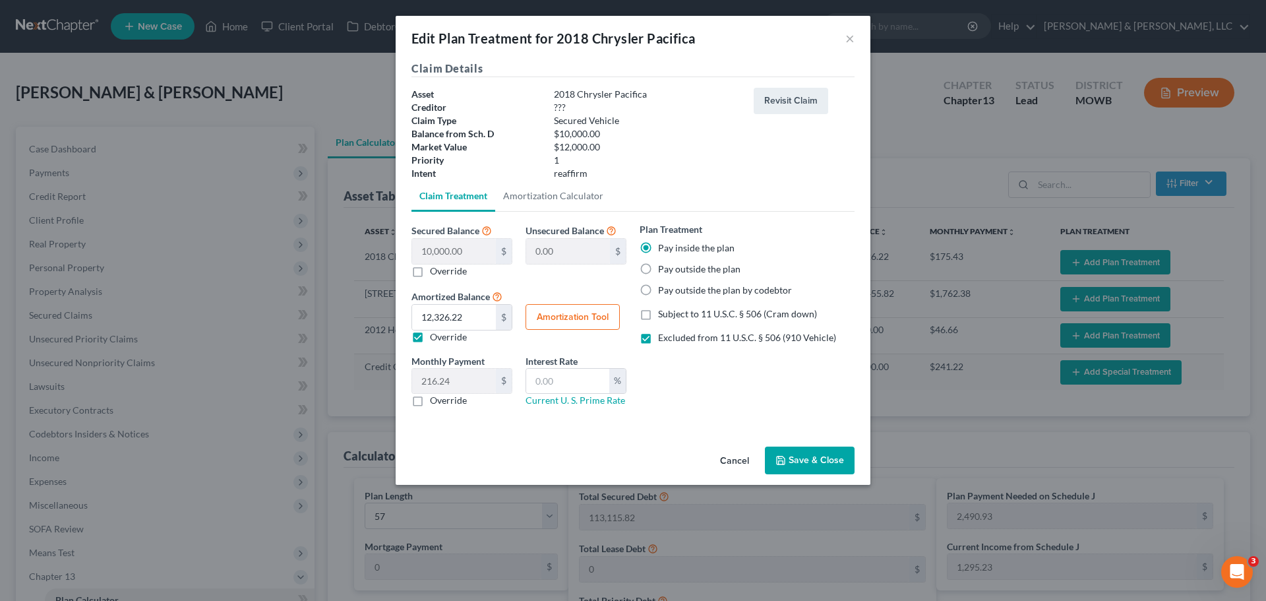
click at [819, 456] on button "Save & Close" at bounding box center [810, 461] width 90 height 28
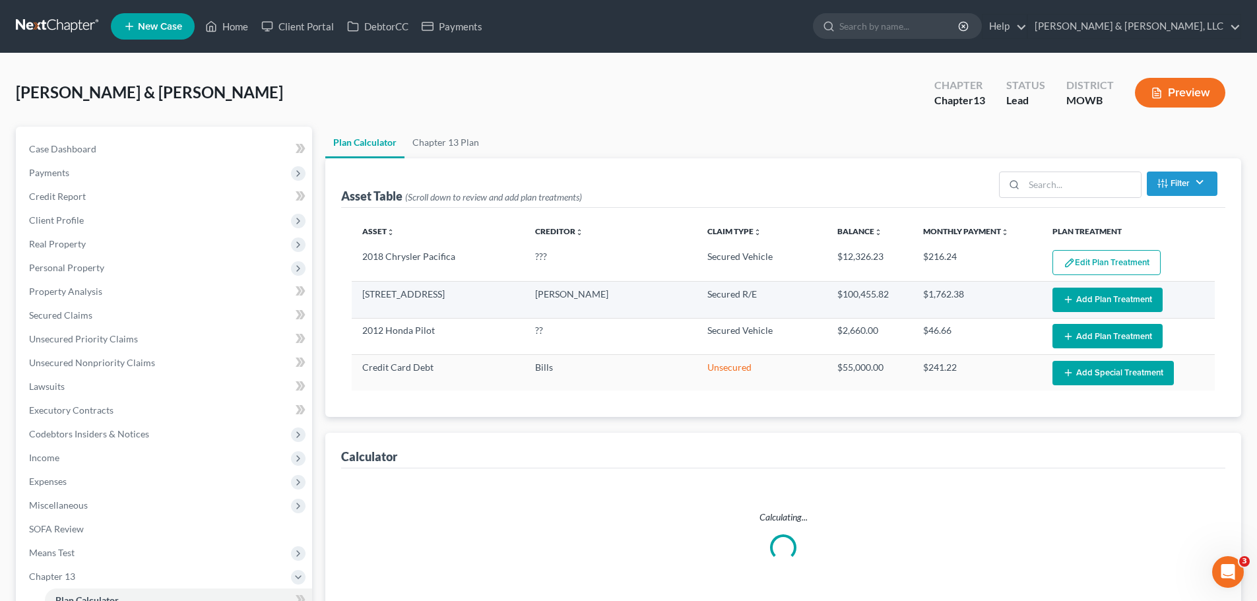
click at [1093, 303] on button "Add Plan Treatment" at bounding box center [1107, 300] width 110 height 24
select select "56"
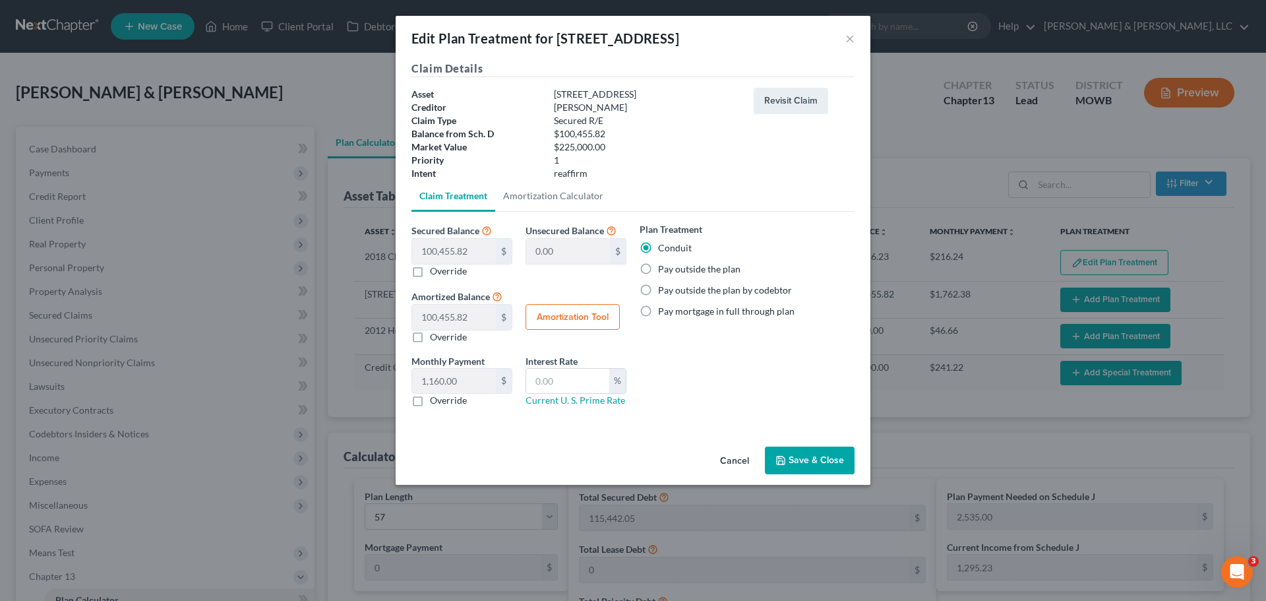
click at [821, 454] on button "Save & Close" at bounding box center [810, 461] width 90 height 28
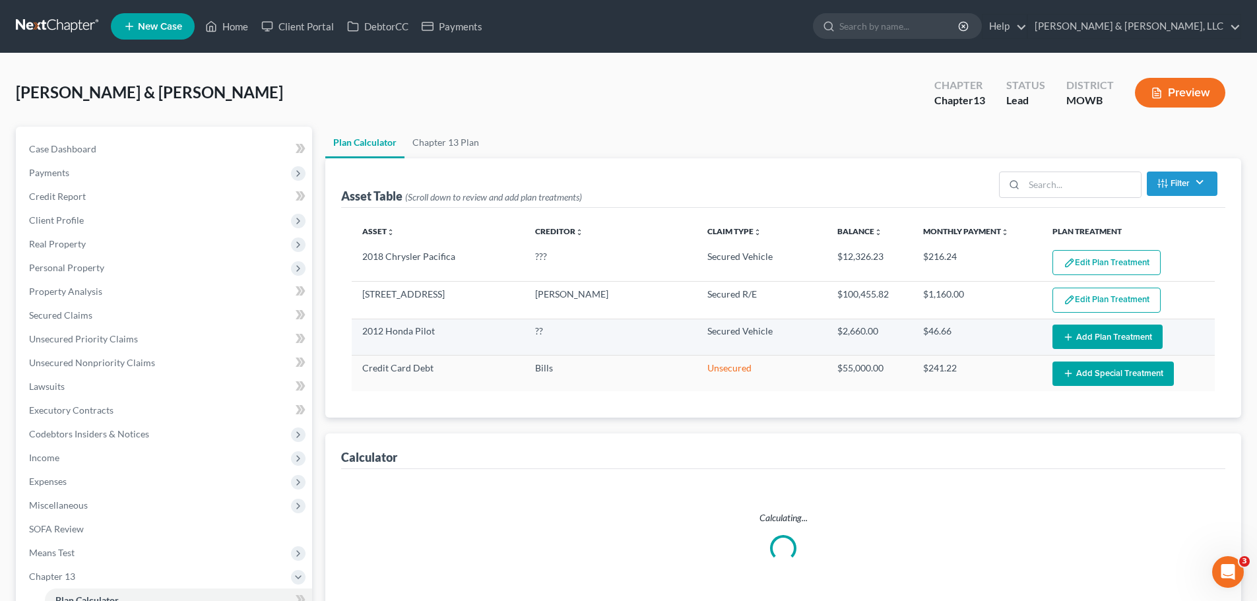
select select "56"
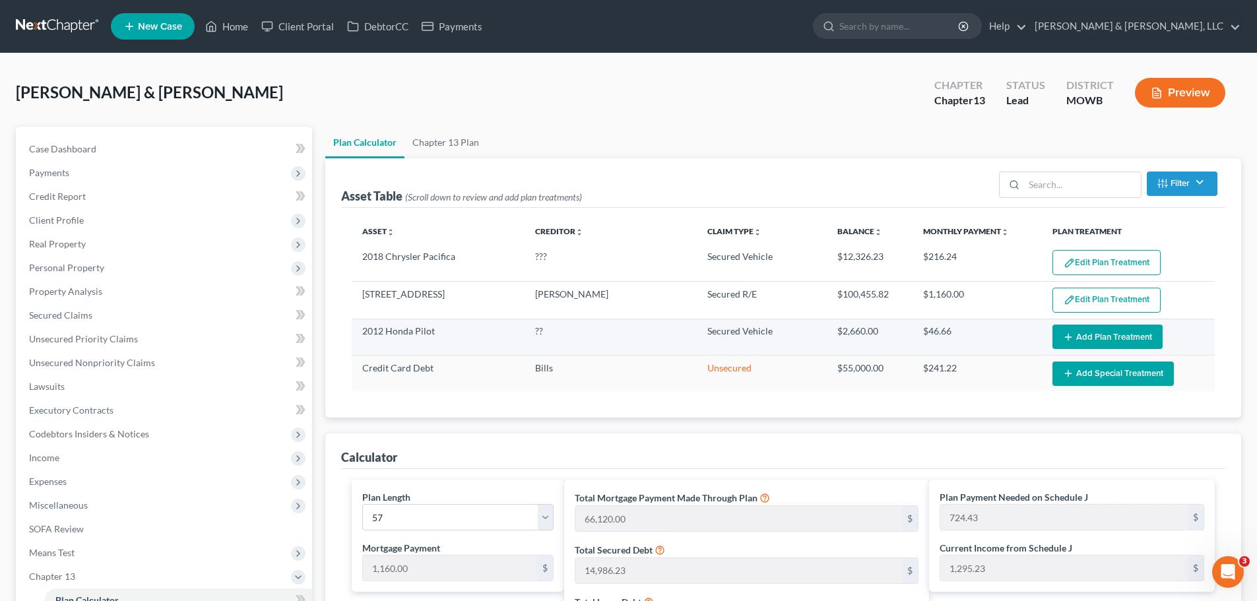
click at [1105, 342] on button "Add Plan Treatment" at bounding box center [1107, 337] width 110 height 24
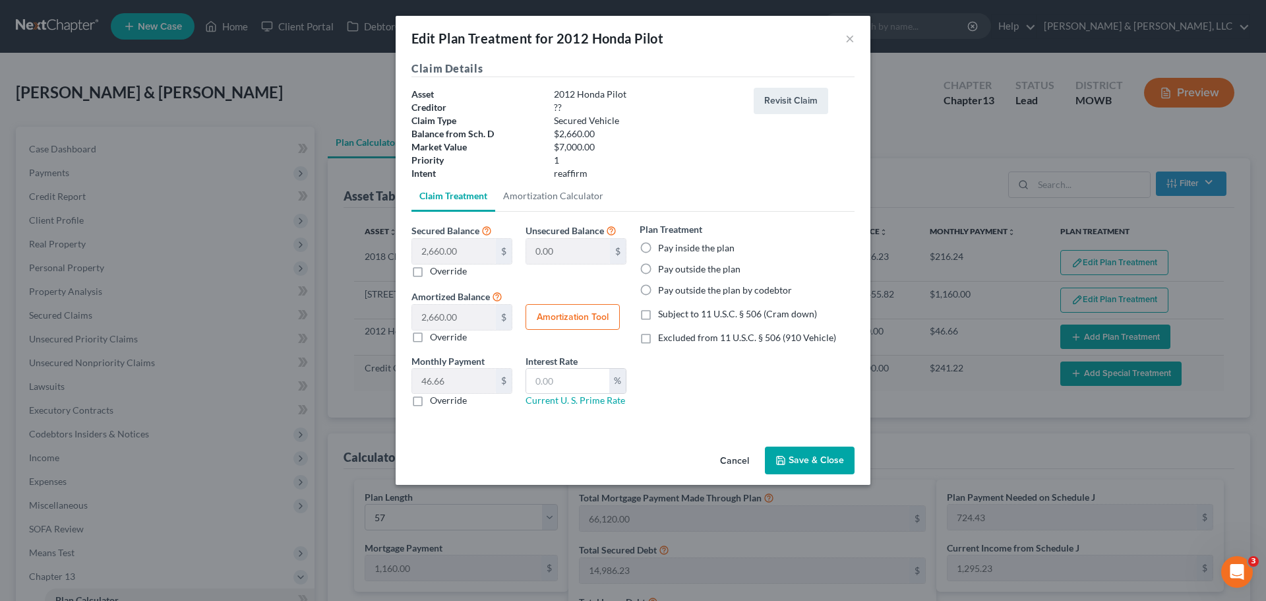
drag, startPoint x: 683, startPoint y: 243, endPoint x: 694, endPoint y: 280, distance: 38.6
click at [683, 243] on label "Pay inside the plan" at bounding box center [696, 247] width 77 height 13
click at [672, 243] on input "Pay inside the plan" at bounding box center [668, 245] width 9 height 9
radio input "true"
click at [713, 342] on span "Excluded from 11 U.S.C. § 506 (910 Vehicle)" at bounding box center [747, 337] width 178 height 11
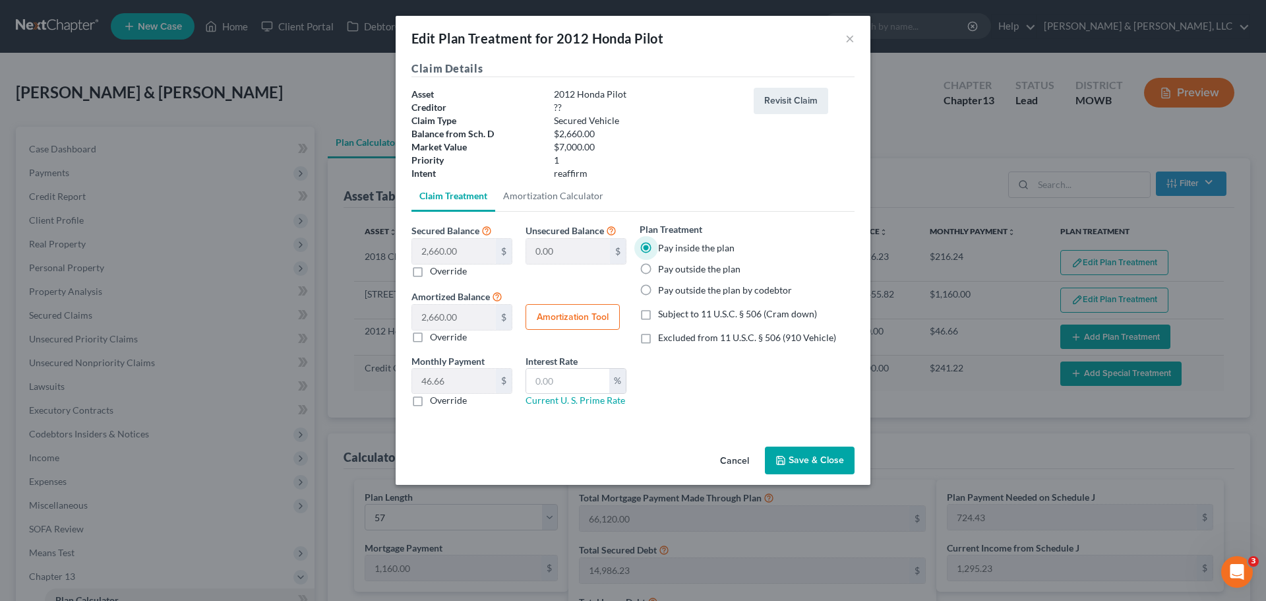
click at [672, 340] on input "Excluded from 11 U.S.C. § 506 (910 Vehicle)" at bounding box center [668, 335] width 9 height 9
checkbox input "true"
click at [555, 202] on link "Amortization Calculator" at bounding box center [553, 196] width 116 height 32
type input "2,660.00"
type input "57"
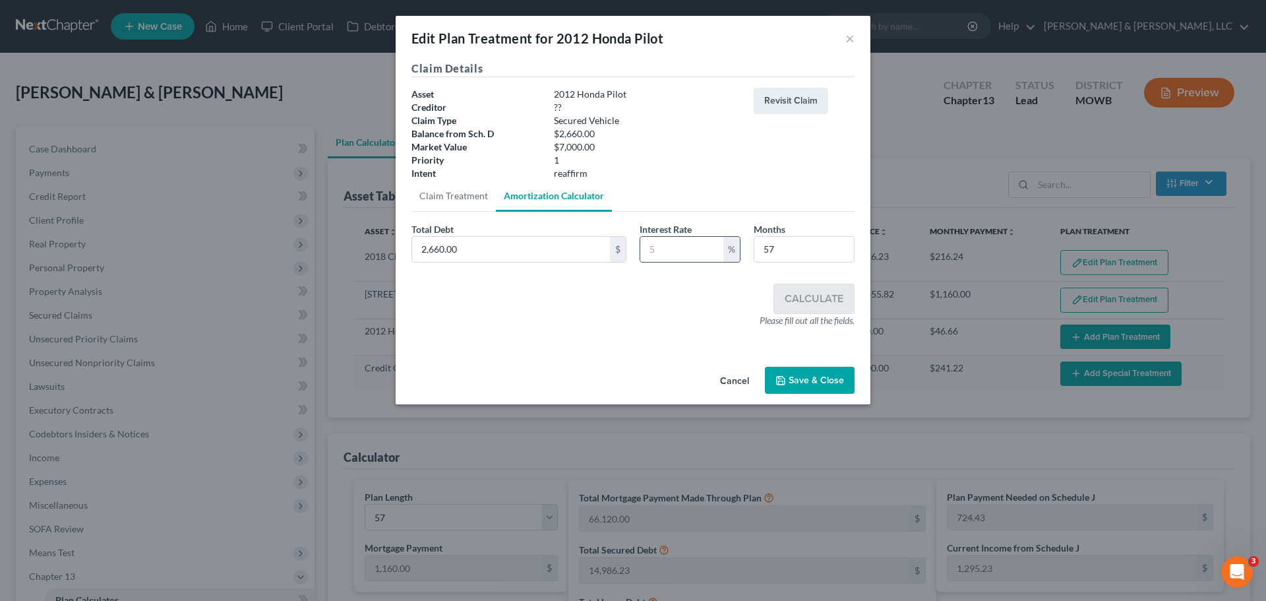
click at [696, 236] on div "%" at bounding box center [690, 249] width 101 height 26
click at [678, 254] on input "text" at bounding box center [681, 249] width 83 height 25
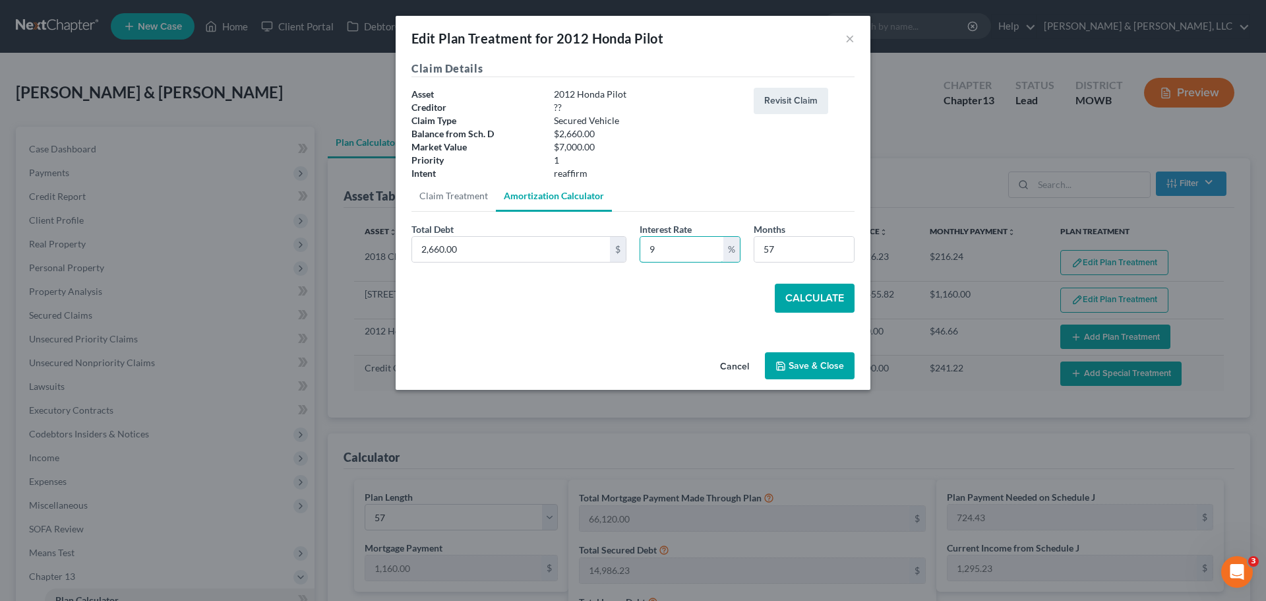
type input "9"
click at [807, 295] on button "Calculate" at bounding box center [815, 298] width 80 height 29
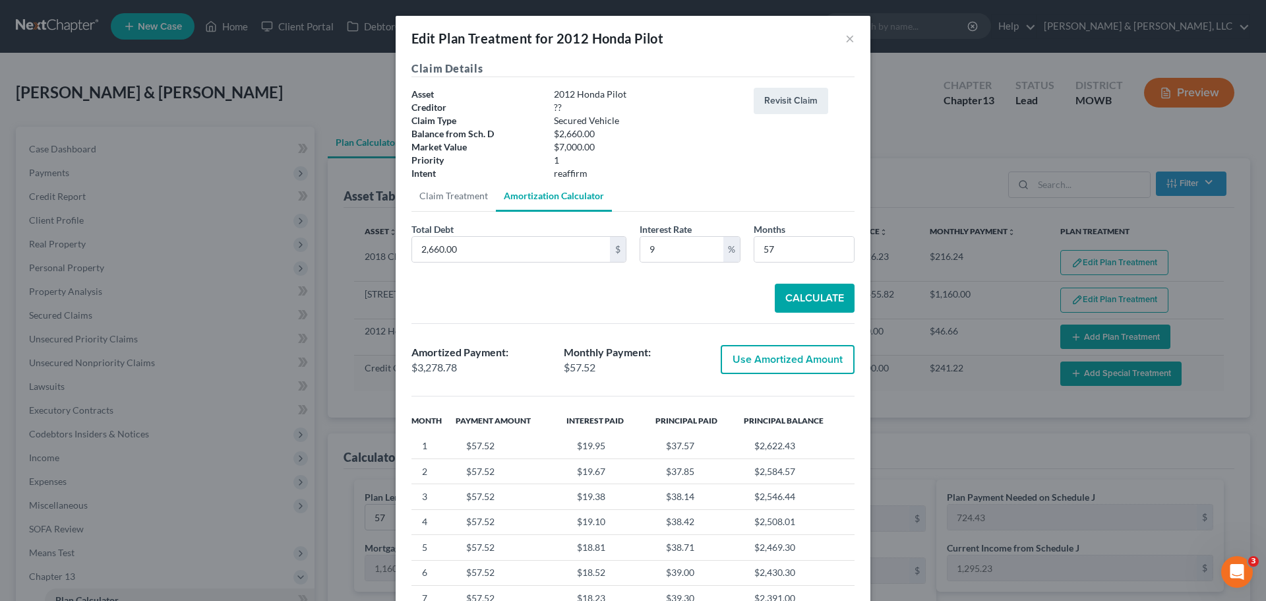
click at [770, 368] on button "Use Amortized Amount" at bounding box center [788, 359] width 134 height 29
type input "3,278.77"
checkbox input "true"
type input "57.52"
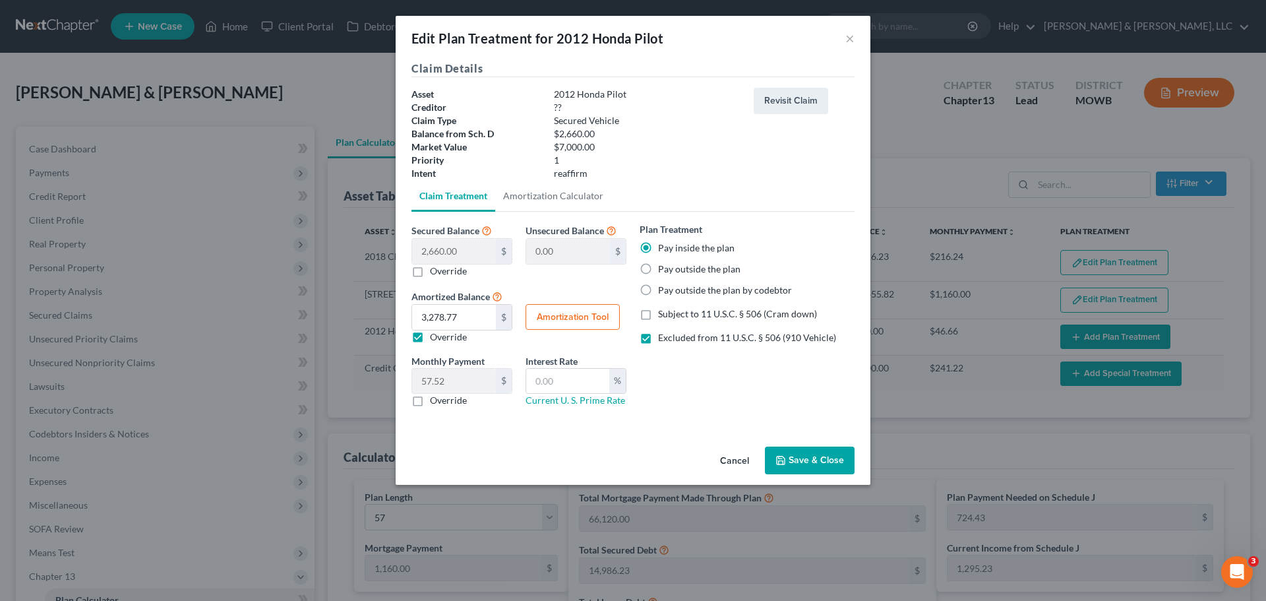
click at [821, 452] on button "Save & Close" at bounding box center [810, 461] width 90 height 28
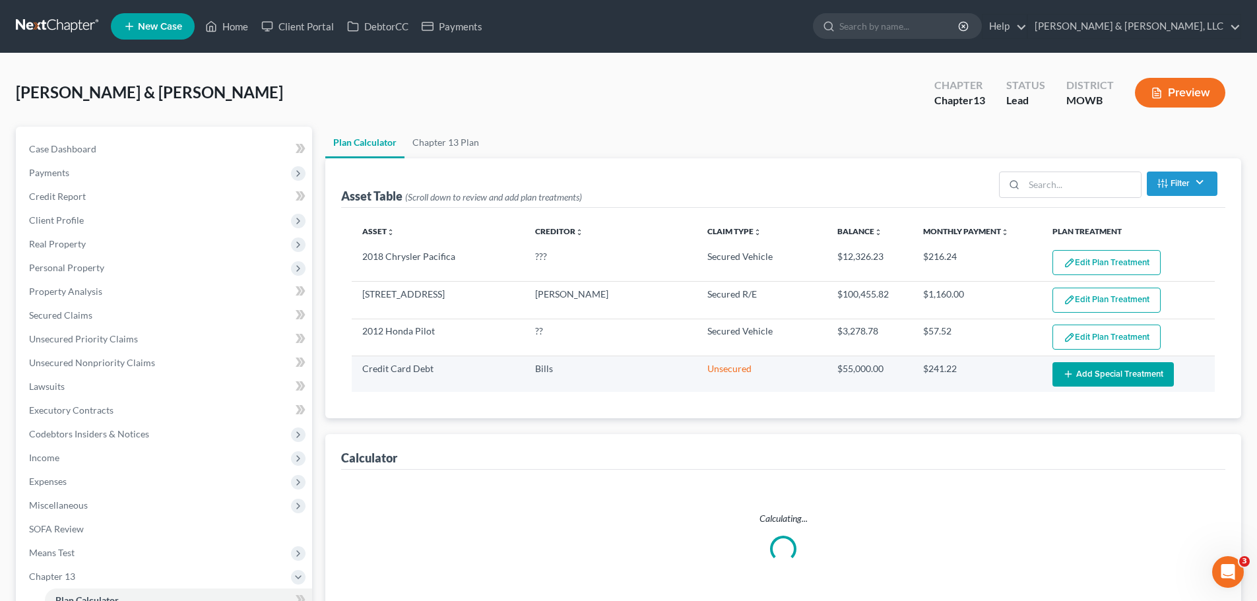
select select "56"
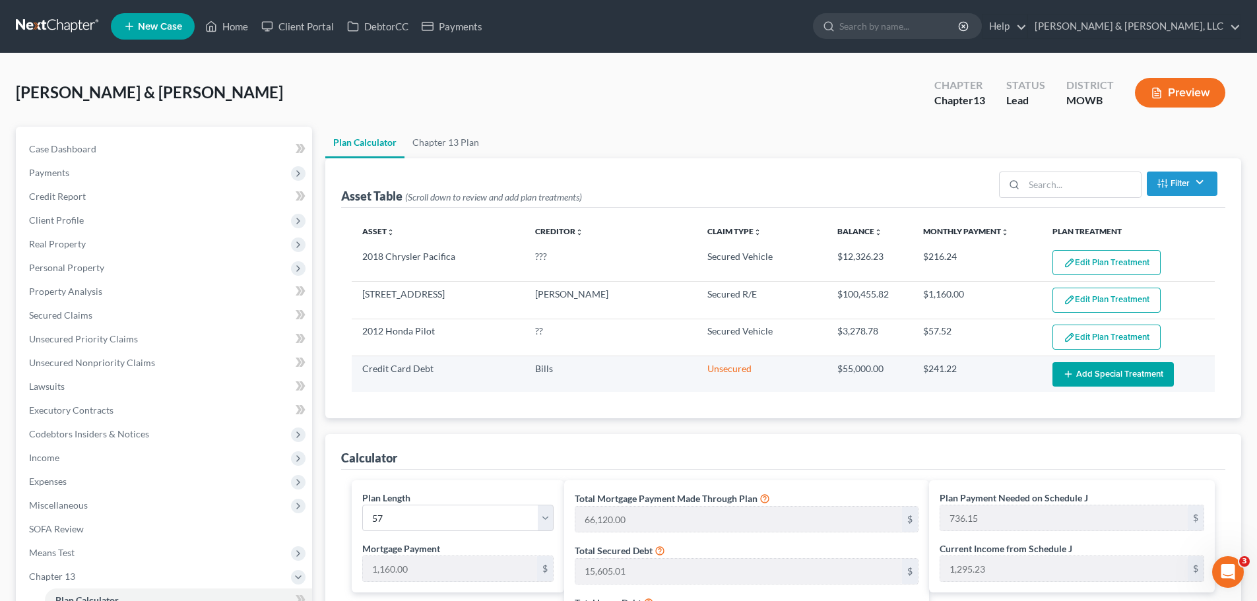
click at [1098, 375] on button "Add Special Treatment" at bounding box center [1112, 374] width 121 height 24
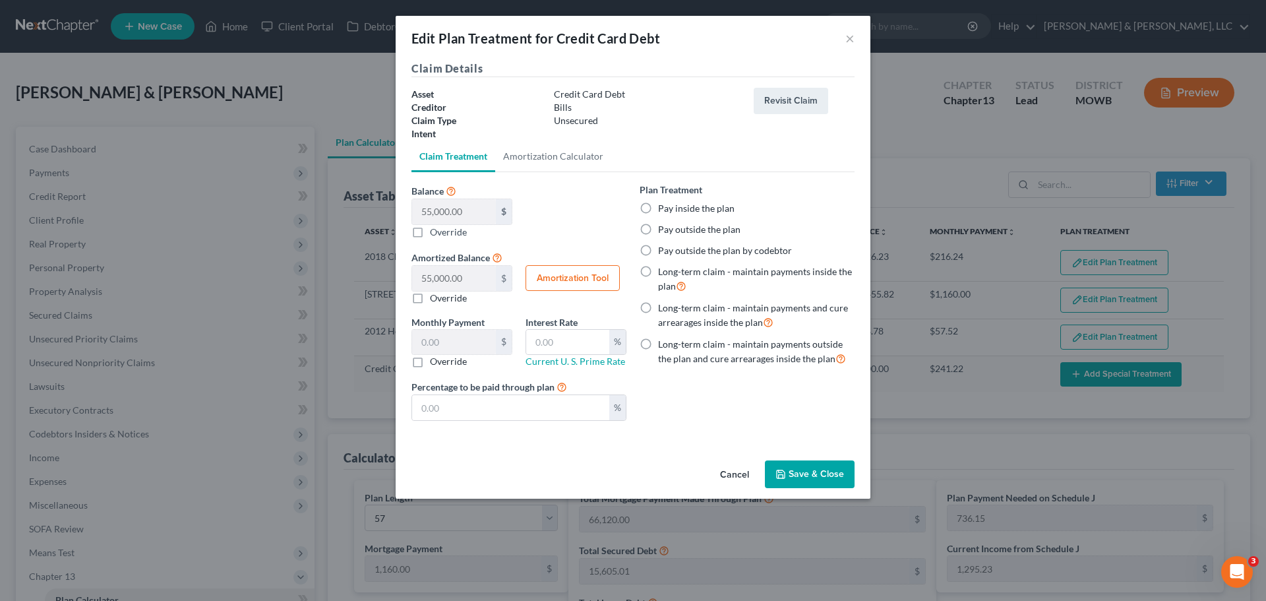
click at [808, 478] on button "Save & Close" at bounding box center [810, 474] width 90 height 28
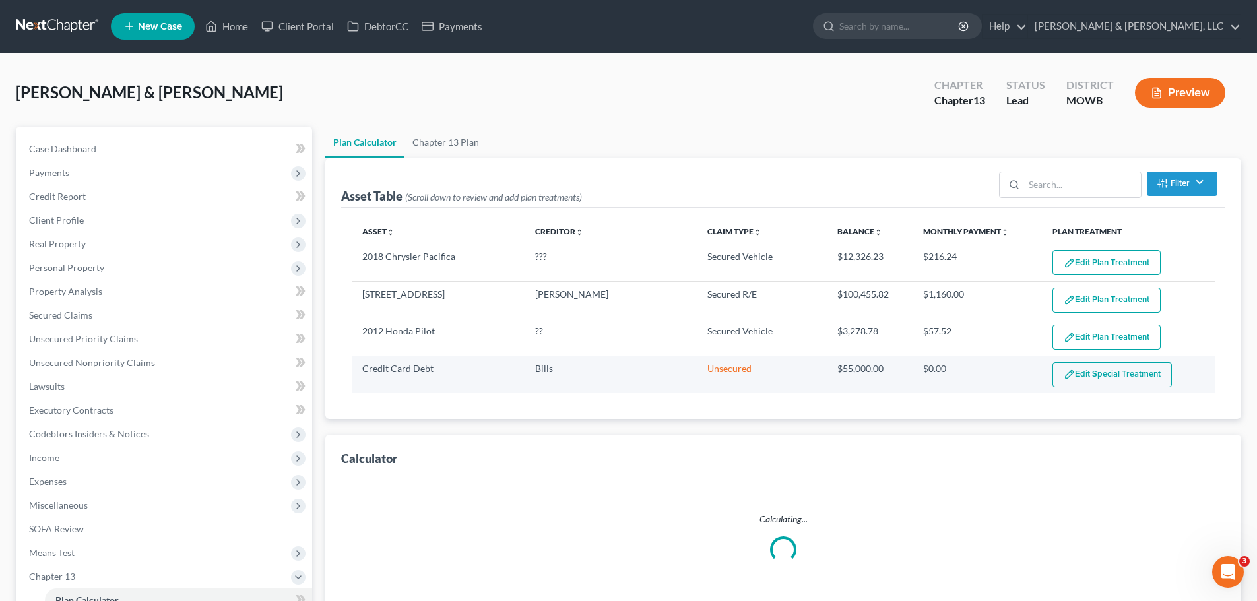
select select "56"
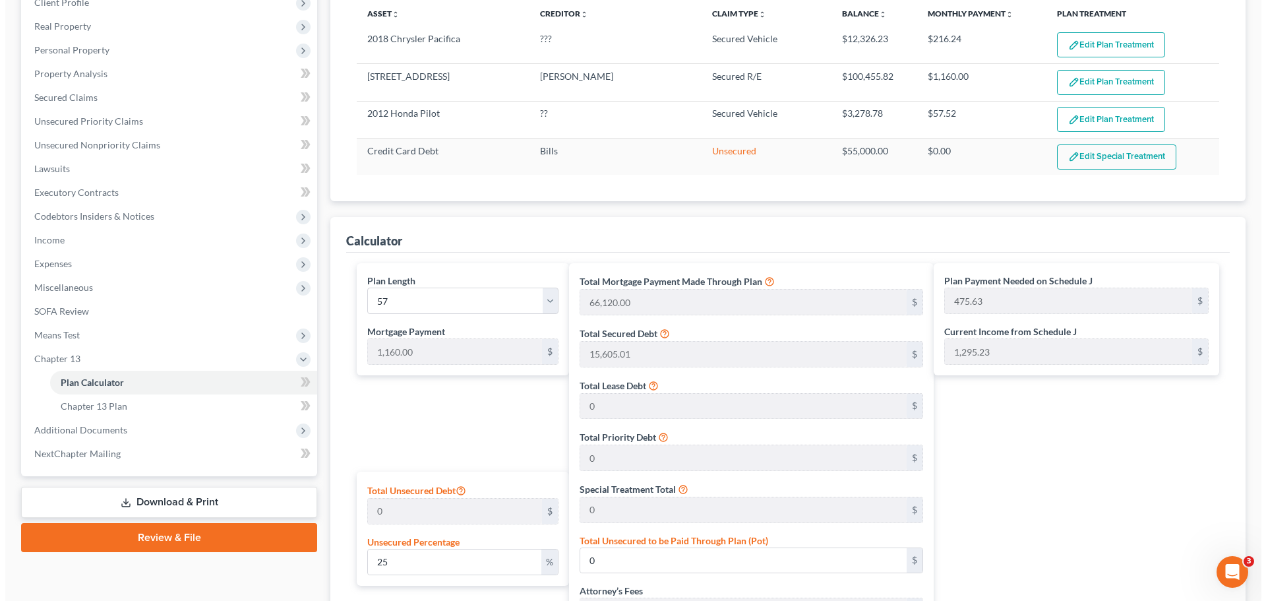
scroll to position [264, 0]
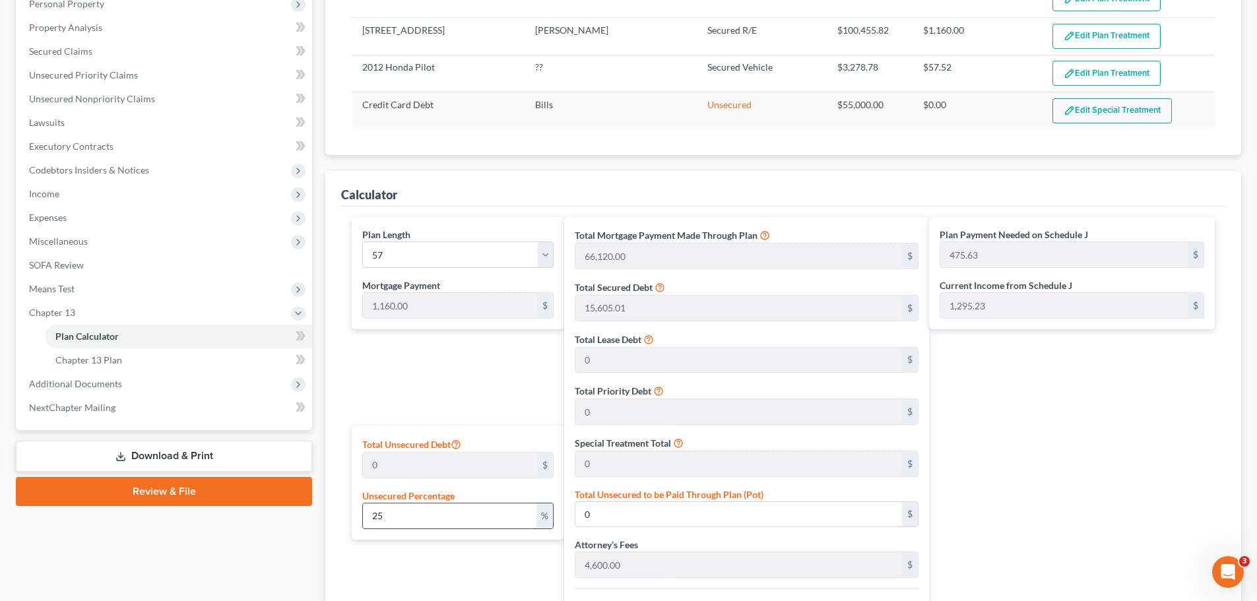
click at [447, 510] on input "25" at bounding box center [449, 515] width 173 height 25
click at [1100, 110] on button "Edit Special Treatment" at bounding box center [1111, 110] width 119 height 25
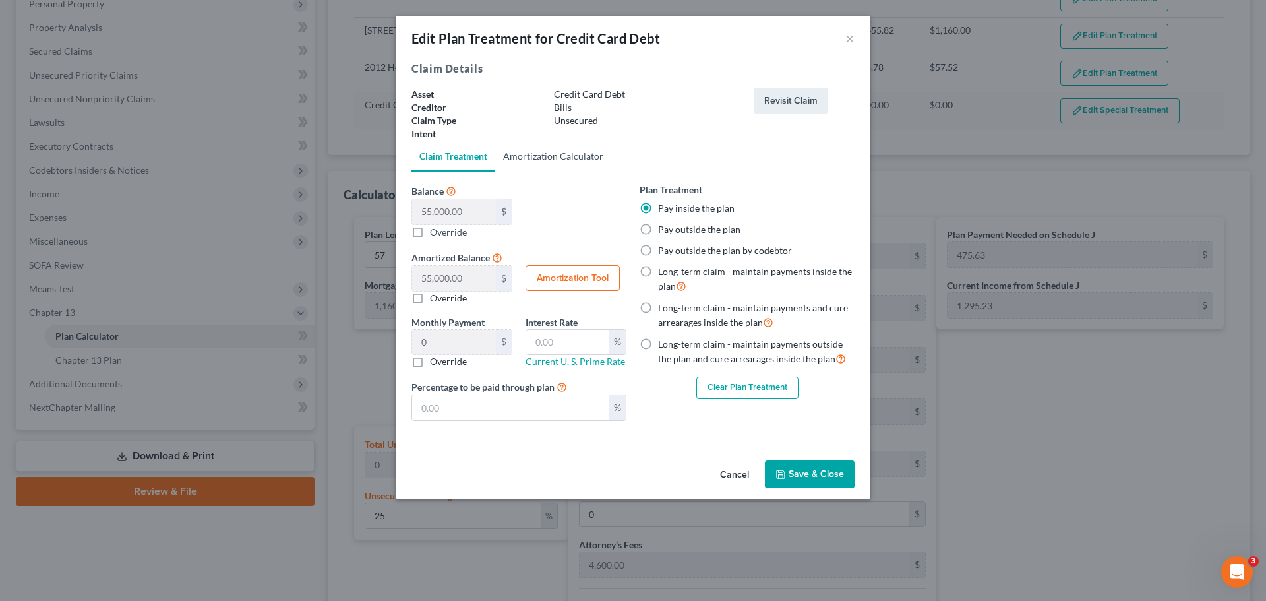
click at [572, 156] on link "Amortization Calculator" at bounding box center [553, 156] width 116 height 32
type input "55,000.00"
type input "57"
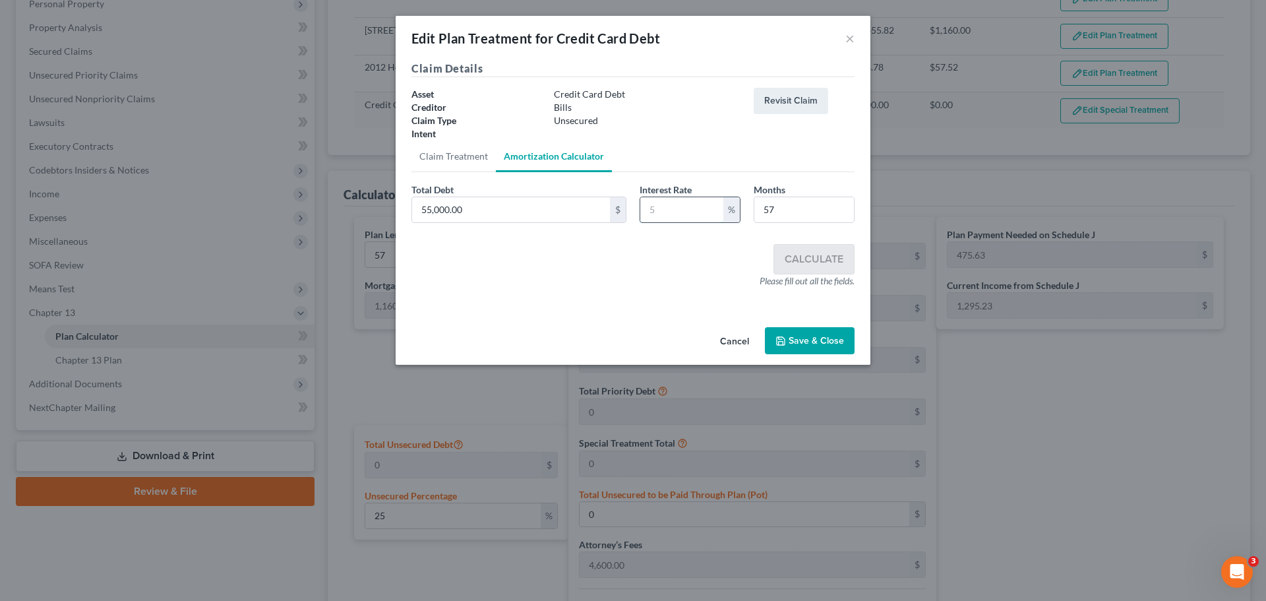
click at [682, 206] on input "text" at bounding box center [681, 209] width 83 height 25
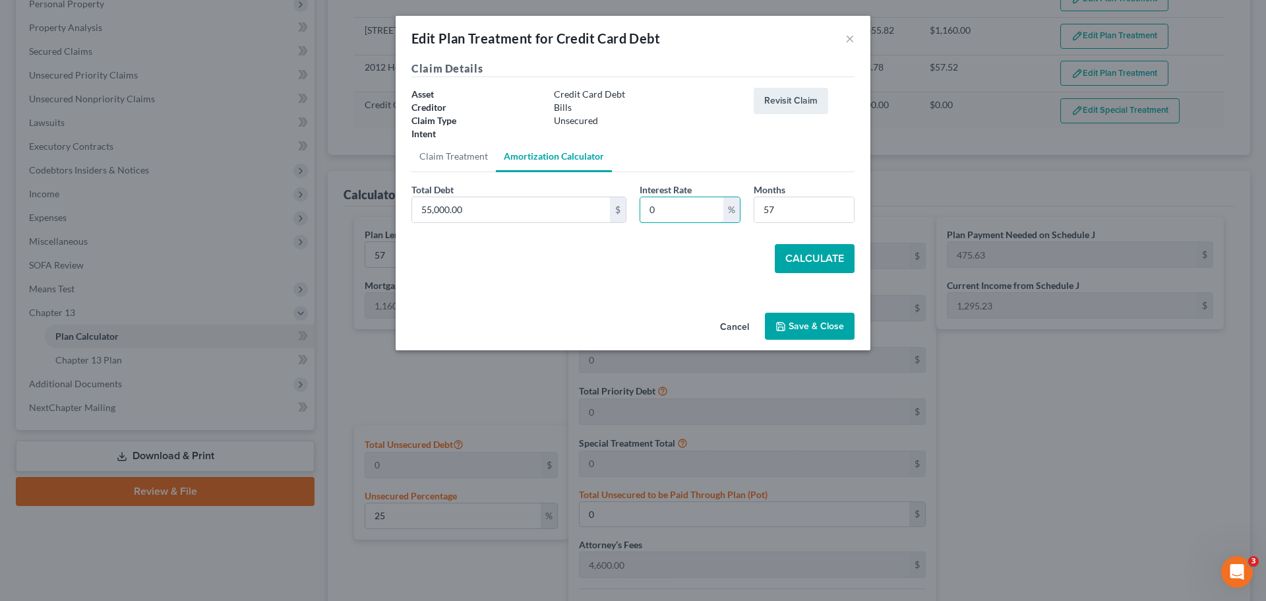
type input "0"
click at [787, 249] on button "Calculate" at bounding box center [815, 258] width 80 height 29
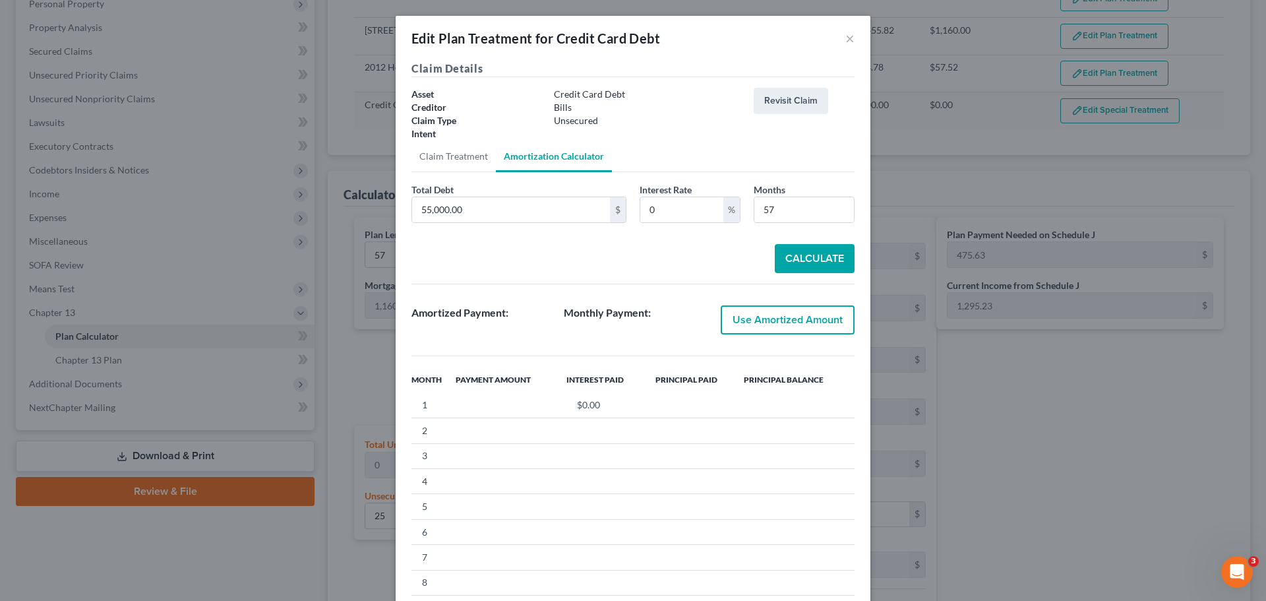
click at [773, 319] on button "Use Amortized Amount" at bounding box center [788, 319] width 134 height 29
checkbox input "true"
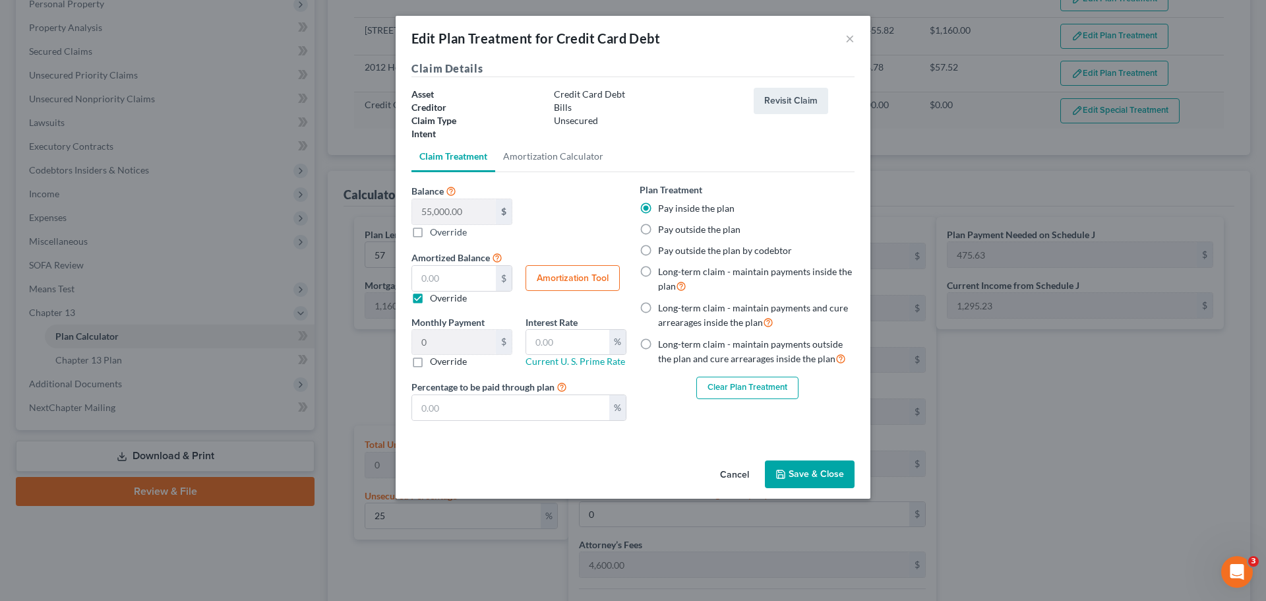
click at [814, 469] on button "Save & Close" at bounding box center [810, 474] width 90 height 28
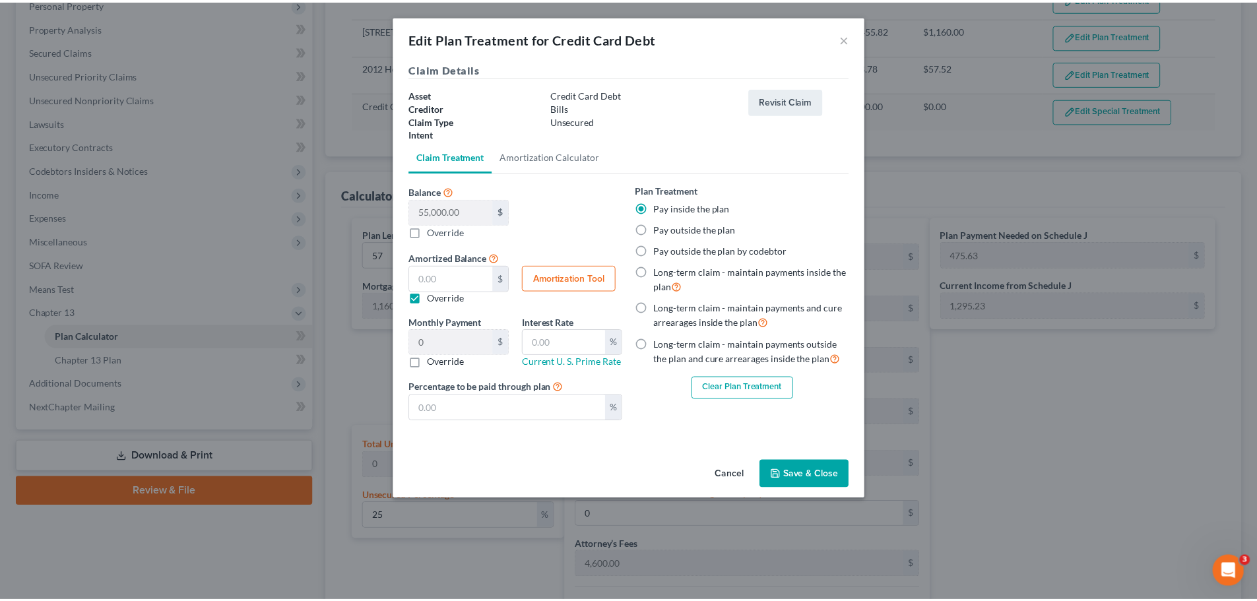
scroll to position [219, 0]
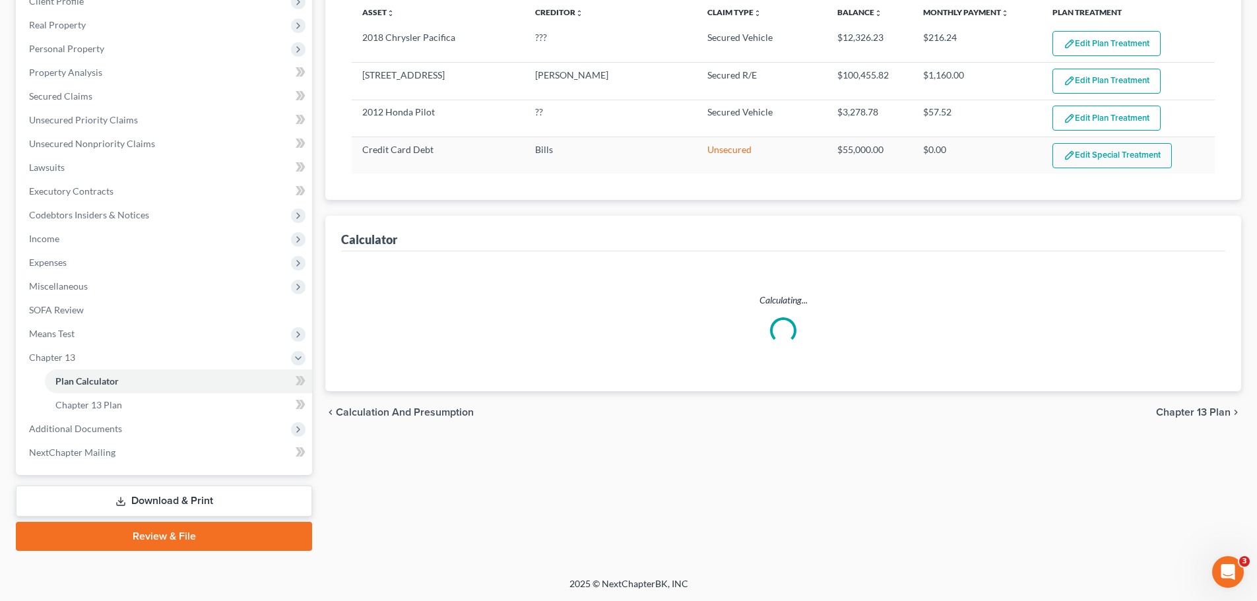
select select "56"
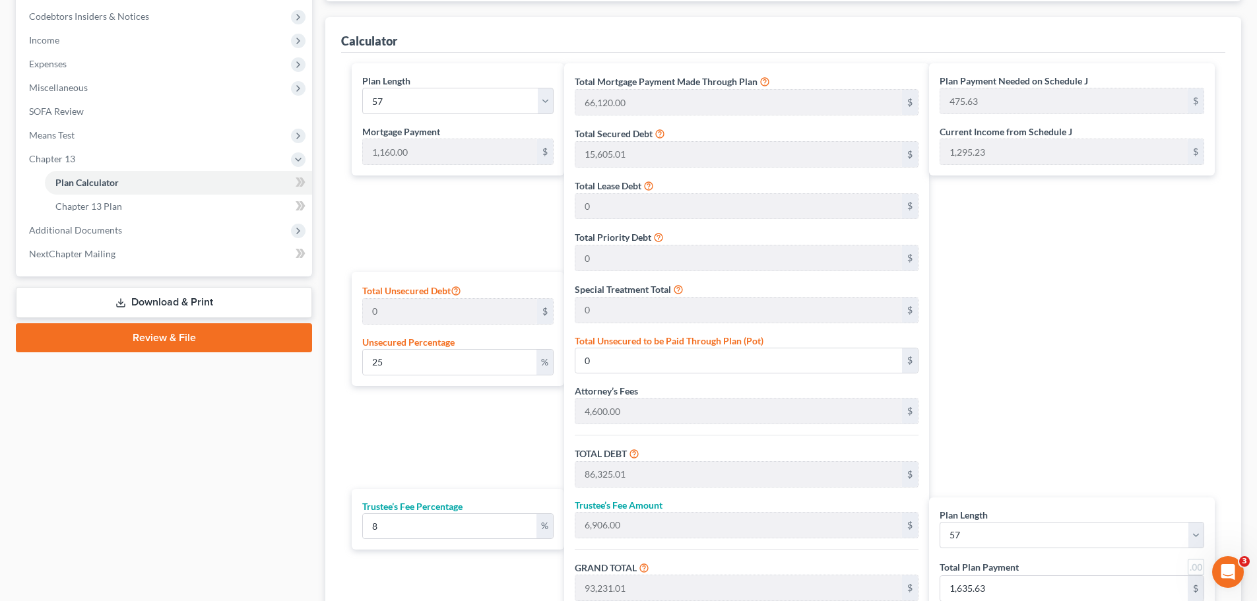
scroll to position [483, 0]
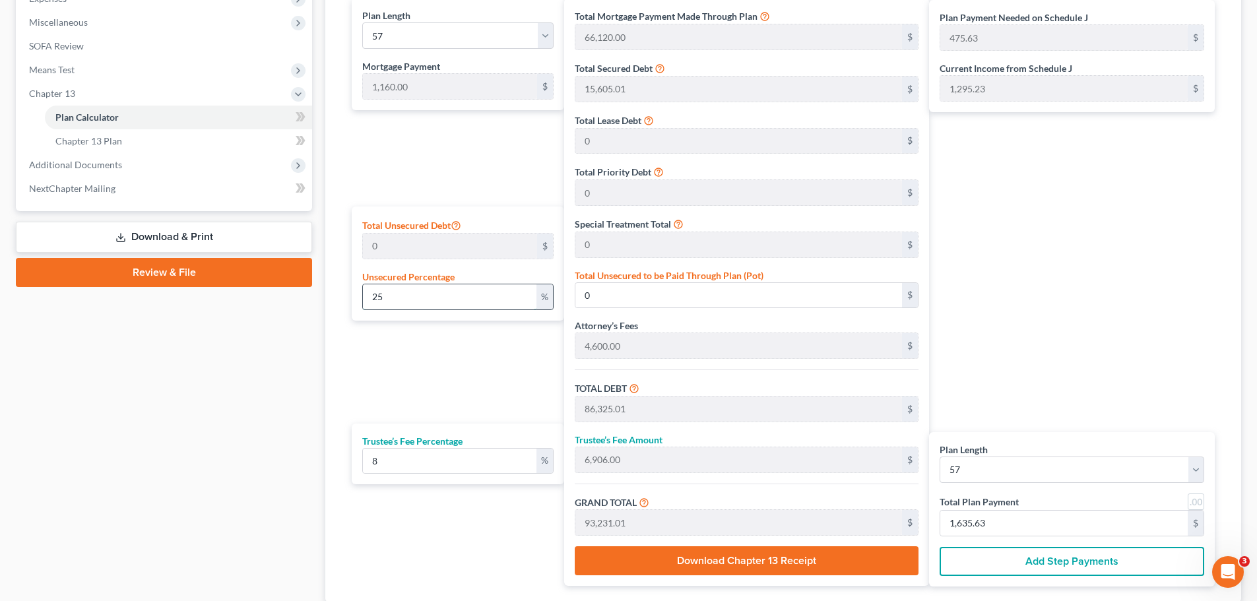
click at [437, 300] on input "25" at bounding box center [449, 296] width 173 height 25
drag, startPoint x: 437, startPoint y: 300, endPoint x: 314, endPoint y: 303, distance: 123.4
click at [314, 303] on div "Petition Navigation Case Dashboard Payments Invoices Payments Payments Credit R…" at bounding box center [628, 144] width 1238 height 1001
type input "100"
click at [362, 350] on div "Plan Length 1 2 3 4 5 6 7 8 9 10 11 12 13 14 15 16 17 18 19 20 21 22 23 24 25 2…" at bounding box center [454, 292] width 219 height 588
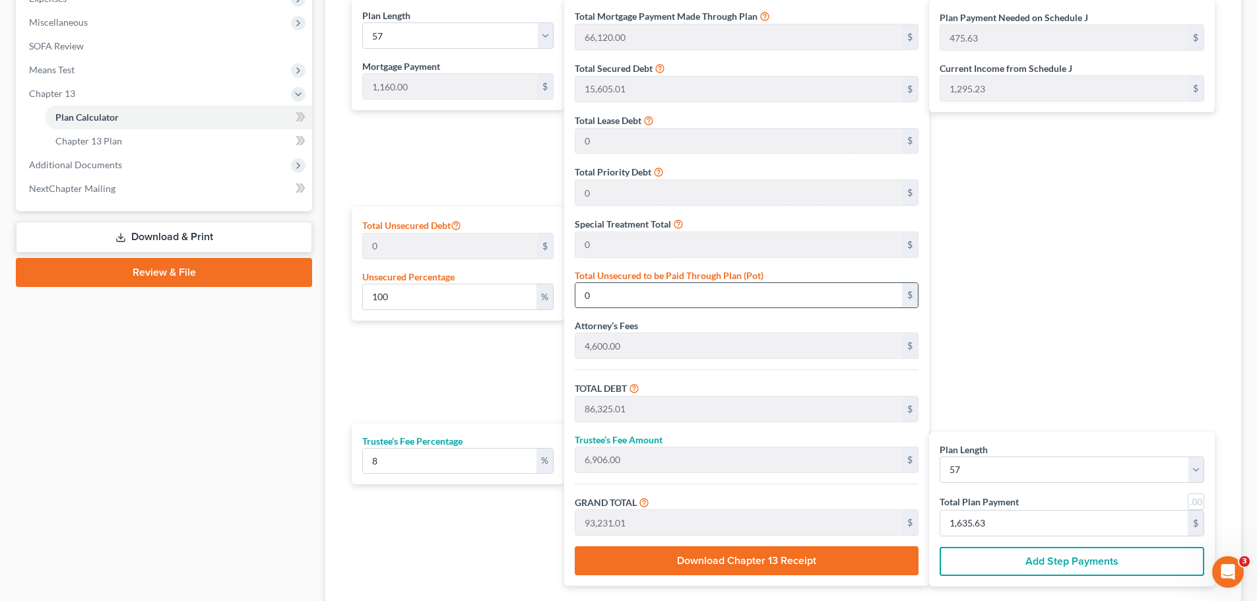
click at [624, 301] on input "0" at bounding box center [738, 295] width 327 height 25
click at [1147, 367] on div "Plan Payment Needed on Schedule J 475.63 $ Current Income from Schedule J 1,295…" at bounding box center [1075, 292] width 292 height 588
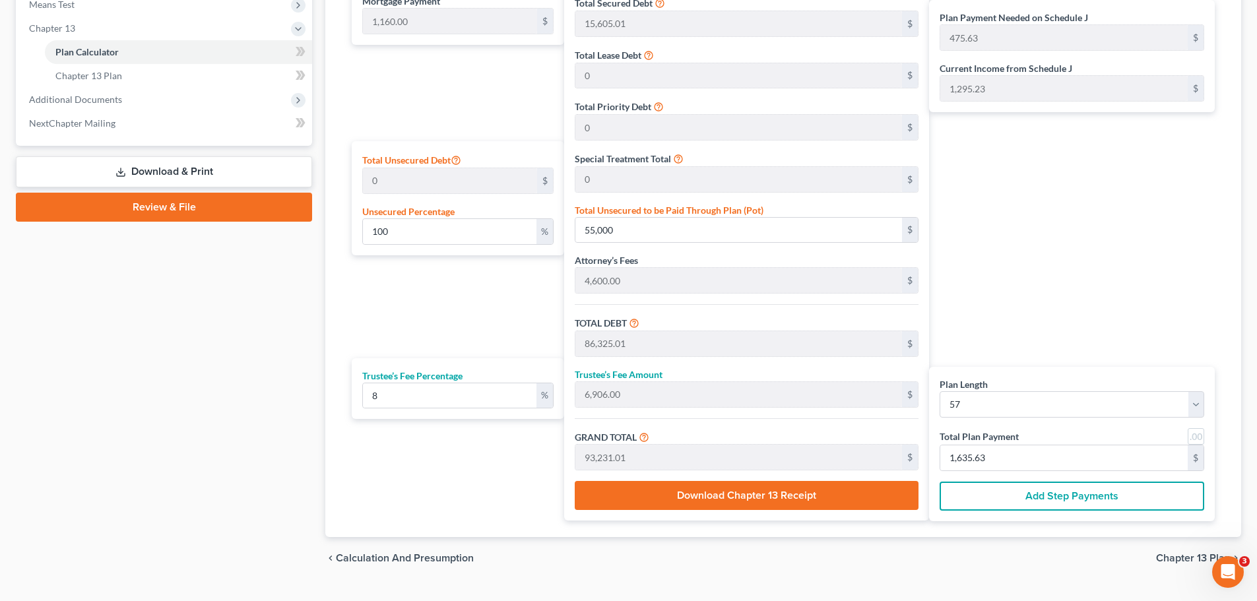
scroll to position [549, 0]
click at [966, 286] on div "Plan Payment Needed on Schedule J 475.63 $ Current Income from Schedule J 1,295…" at bounding box center [1075, 226] width 292 height 588
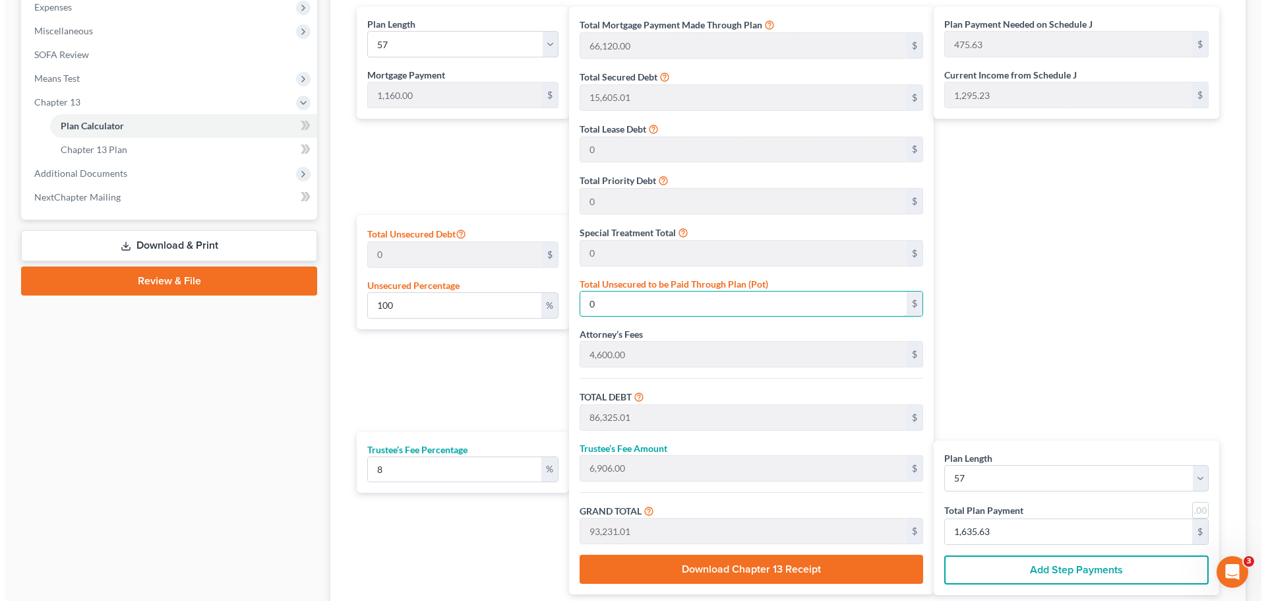
scroll to position [247, 0]
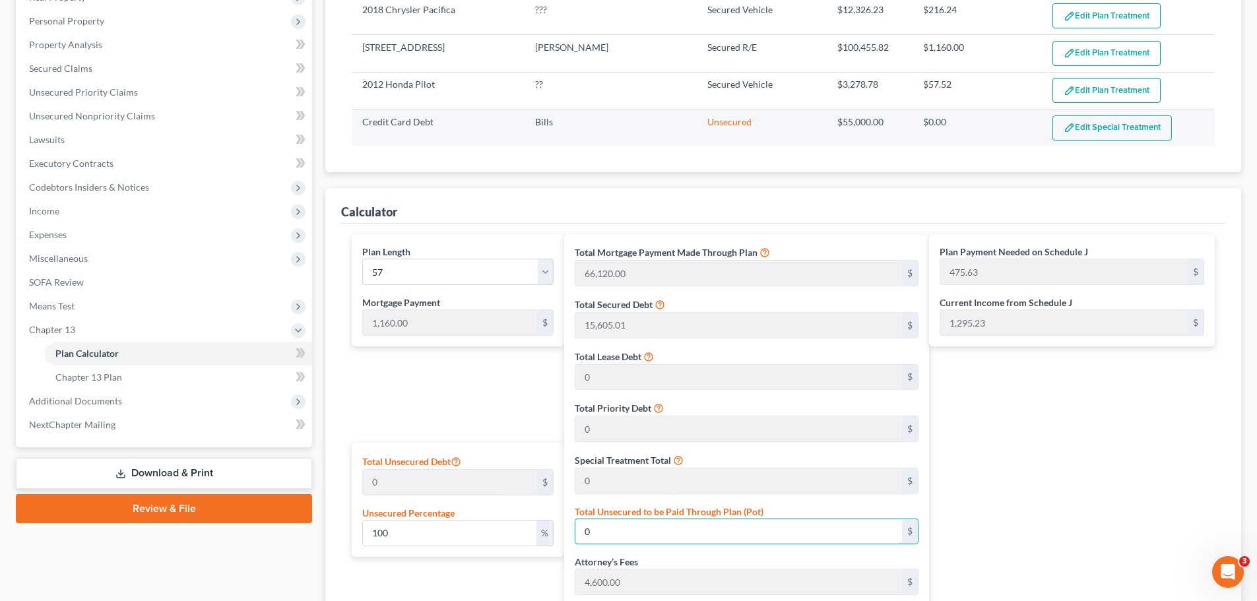
type input "0"
click at [1072, 125] on img "button" at bounding box center [1068, 127] width 11 height 11
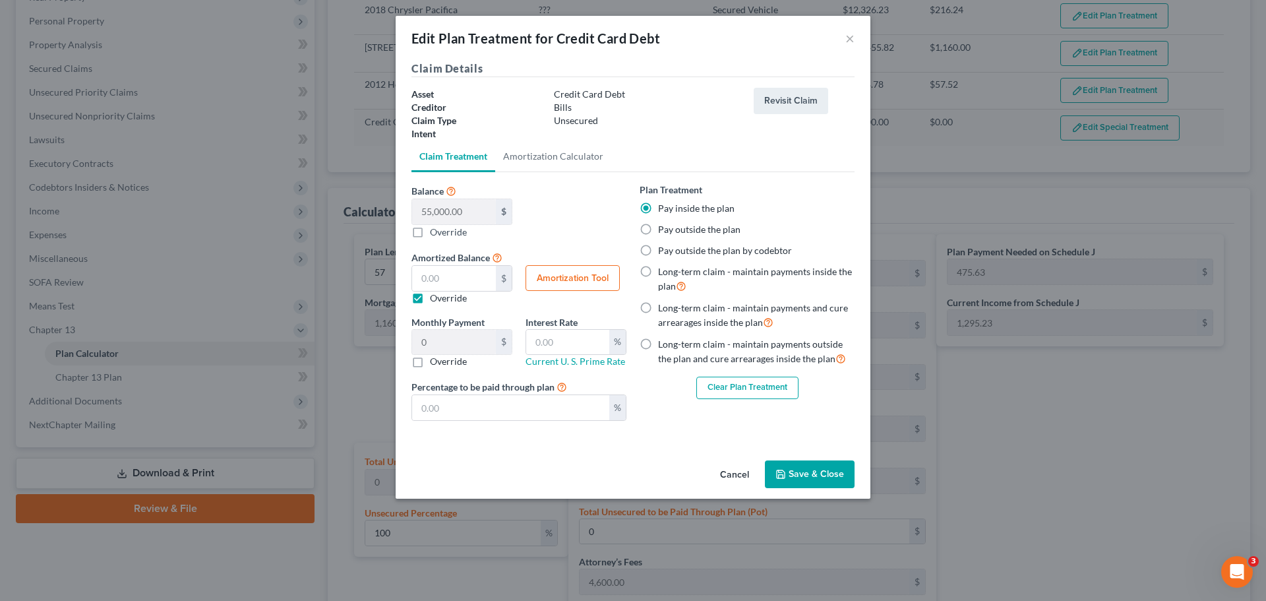
click at [722, 227] on label "Pay outside the plan" at bounding box center [699, 229] width 82 height 13
click at [672, 227] on input "Pay outside the plan" at bounding box center [668, 227] width 9 height 9
radio input "true"
click at [806, 485] on button "Save & Close" at bounding box center [810, 474] width 90 height 28
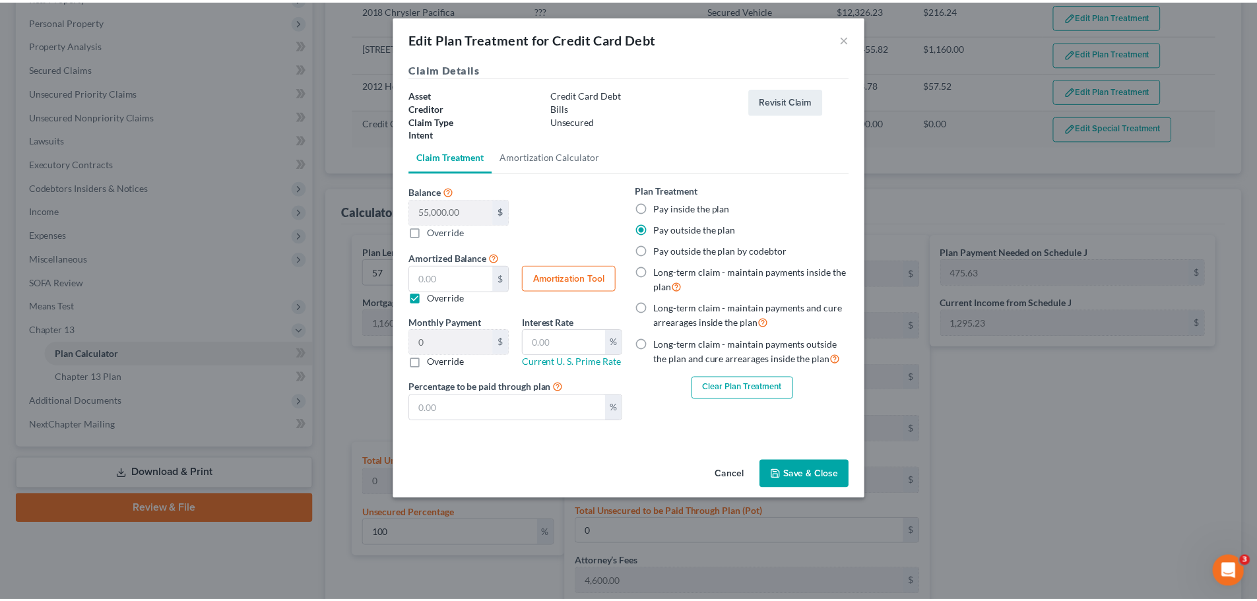
scroll to position [219, 0]
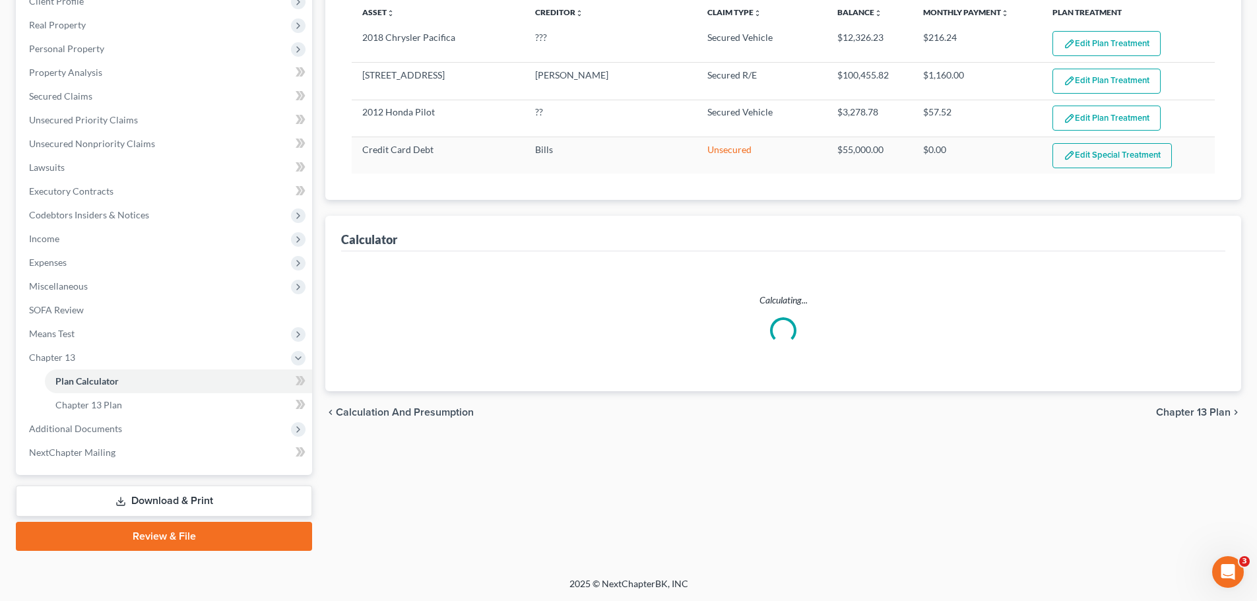
select select "56"
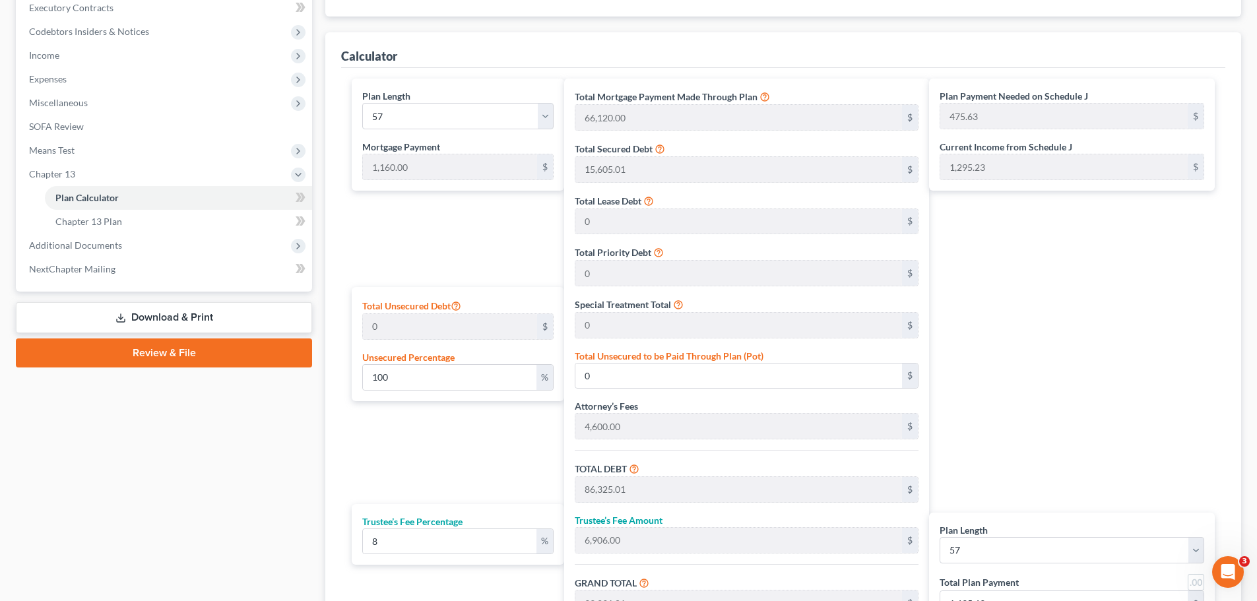
scroll to position [549, 0]
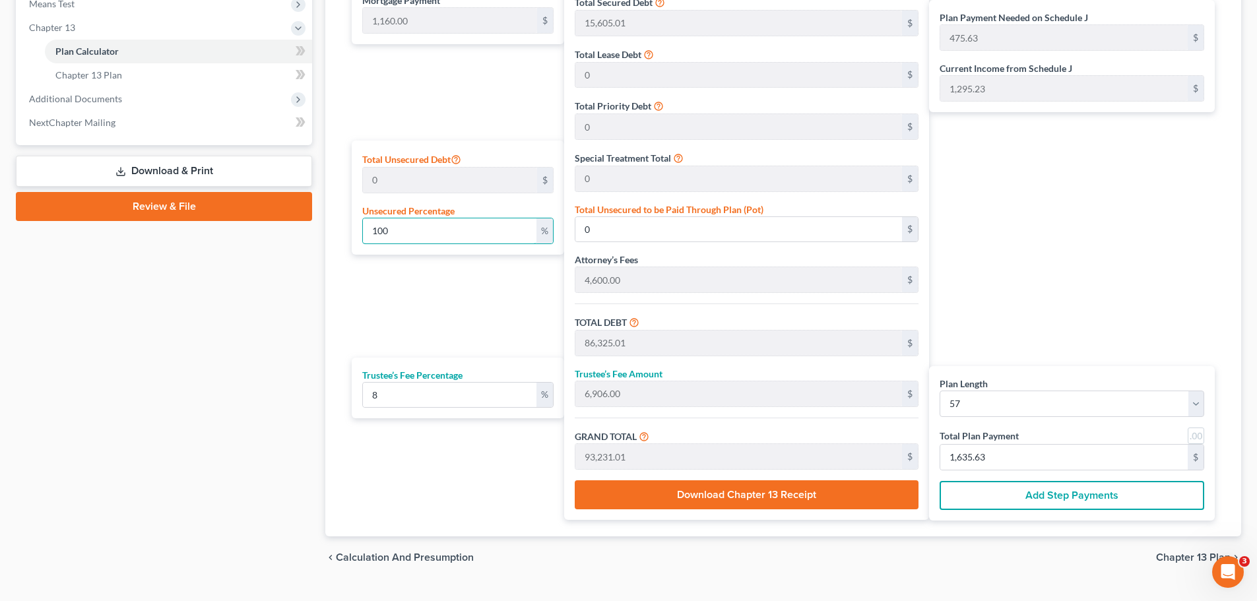
drag, startPoint x: 439, startPoint y: 237, endPoint x: 305, endPoint y: 244, distance: 134.1
click at [305, 244] on div "Petition Navigation Case Dashboard Payments Invoices Payments Payments Credit R…" at bounding box center [628, 78] width 1238 height 1001
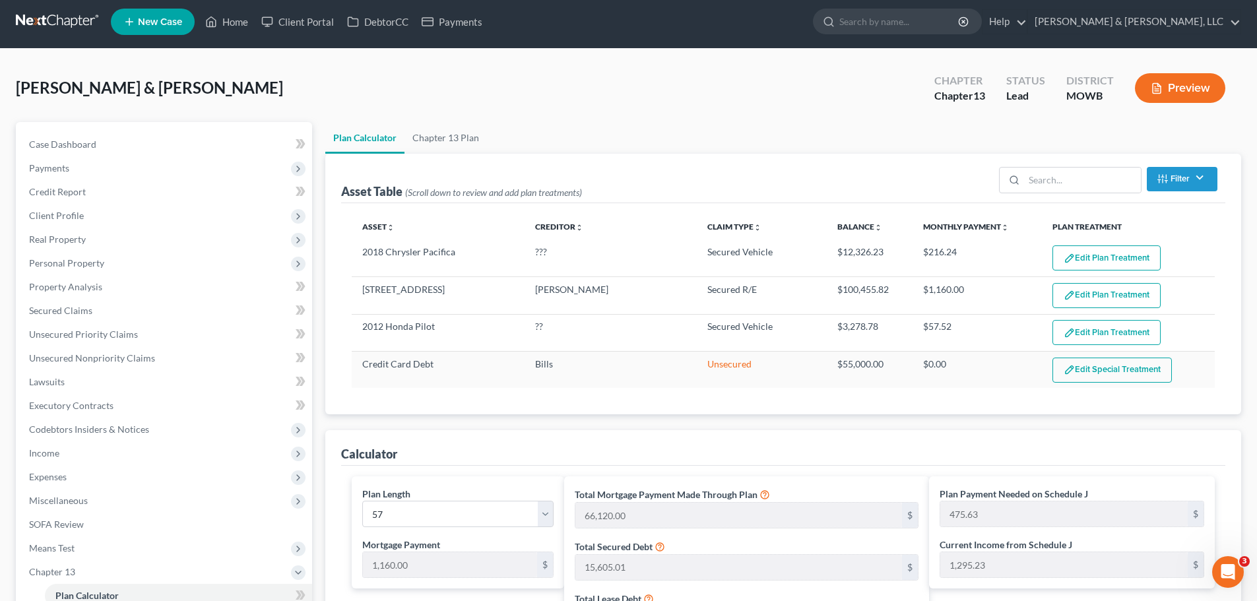
scroll to position [0, 0]
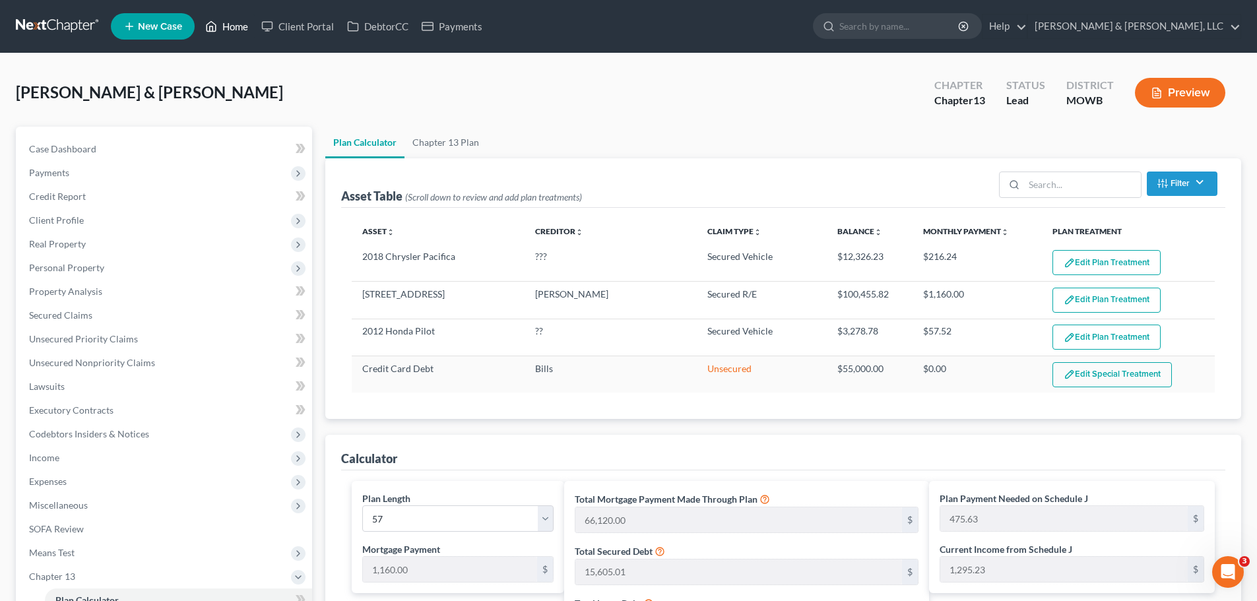
type input "0"
click at [233, 30] on link "Home" at bounding box center [227, 27] width 56 height 24
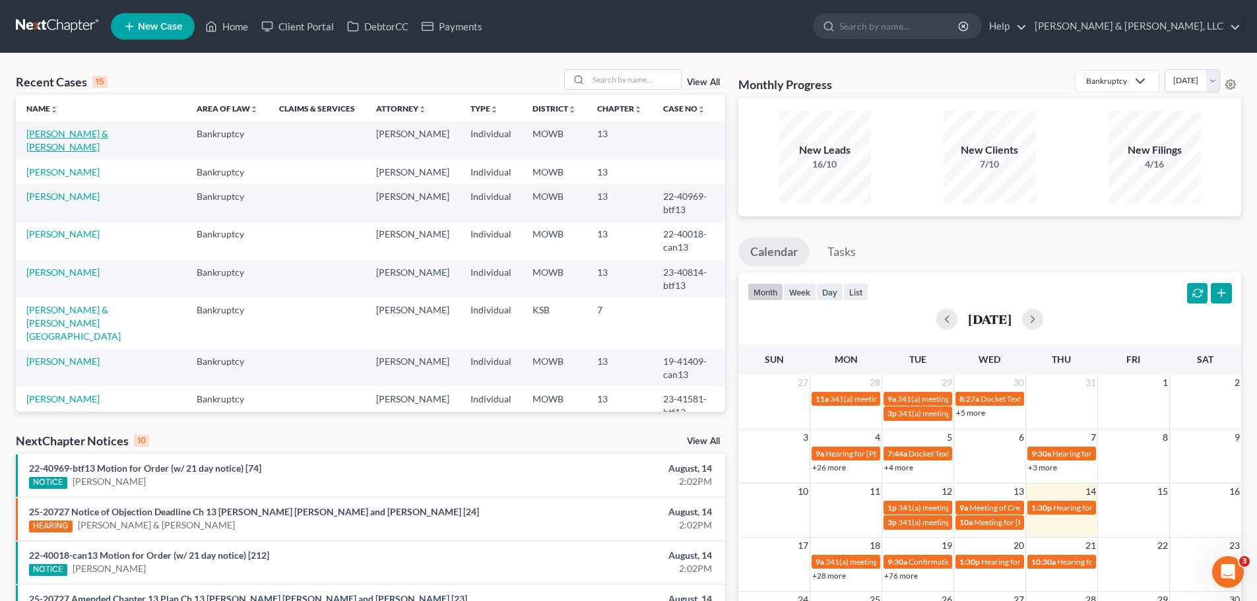
click at [102, 131] on link "LaVelle, Troy & Alyssa" at bounding box center [67, 140] width 82 height 24
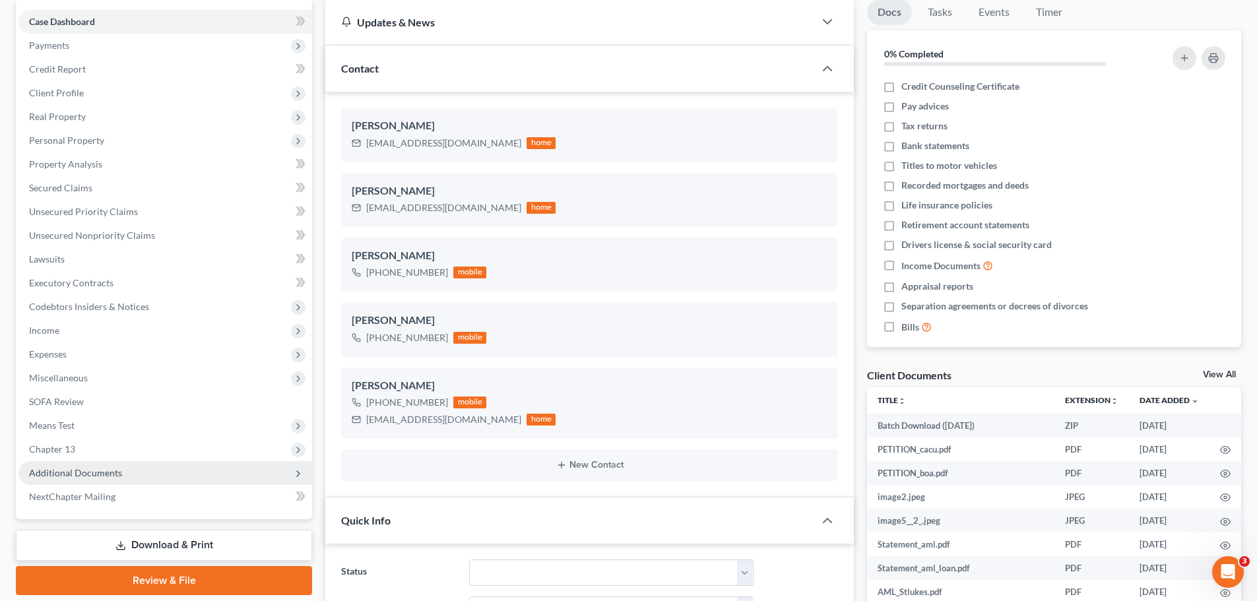
scroll to position [264, 0]
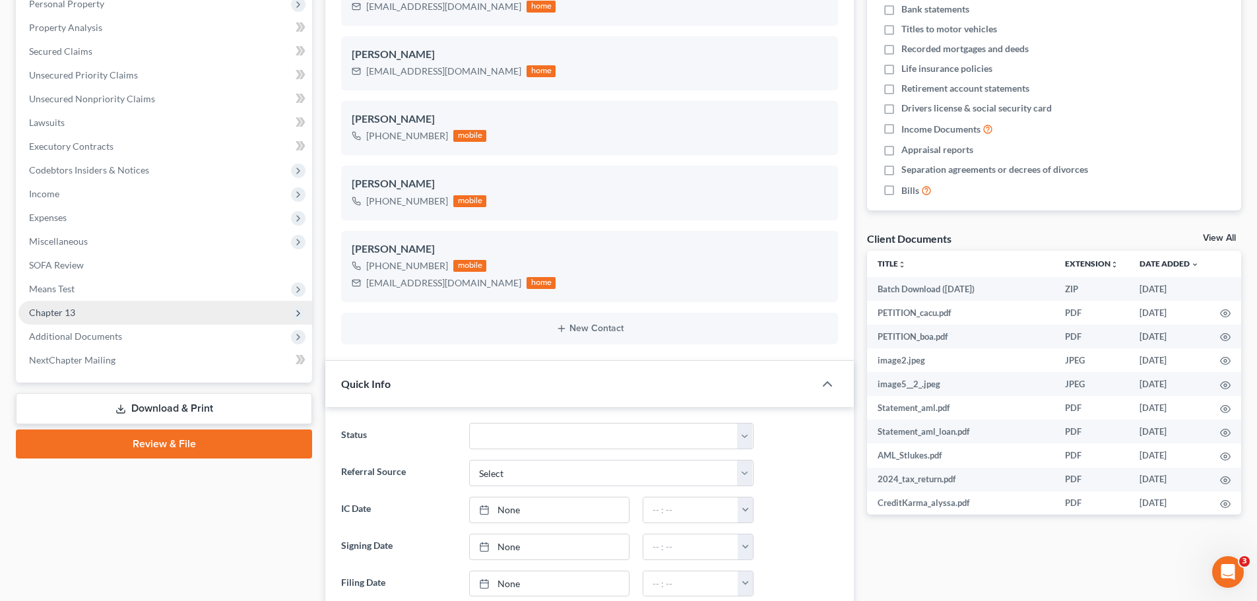
click at [74, 305] on span "Chapter 13" at bounding box center [165, 313] width 294 height 24
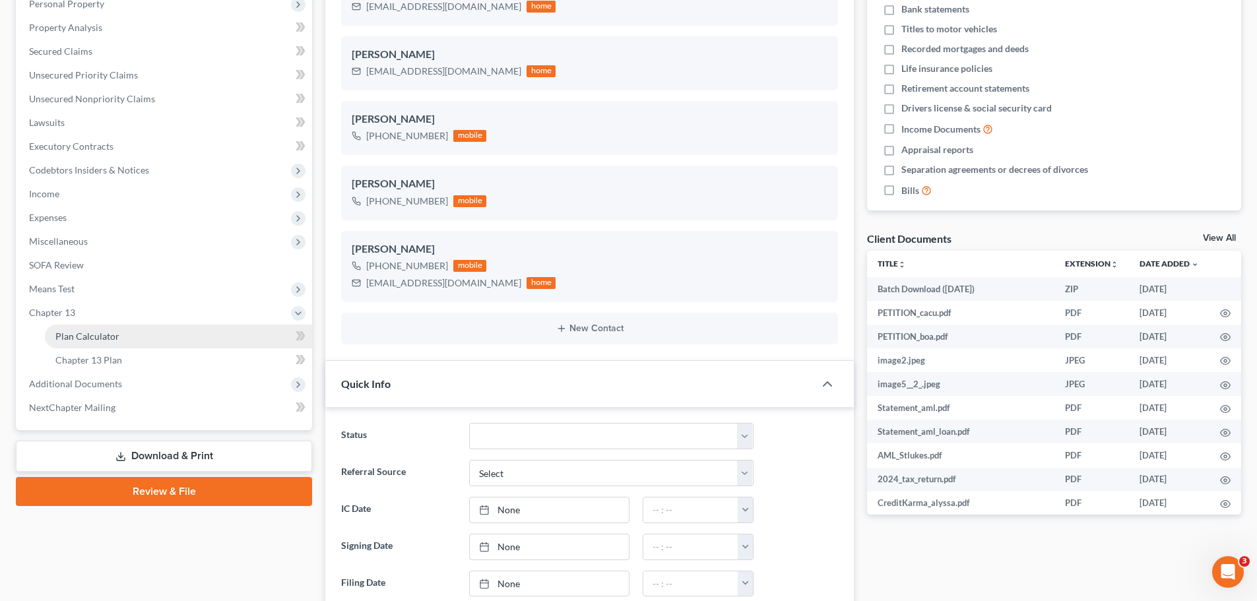
click at [90, 328] on link "Plan Calculator" at bounding box center [178, 337] width 267 height 24
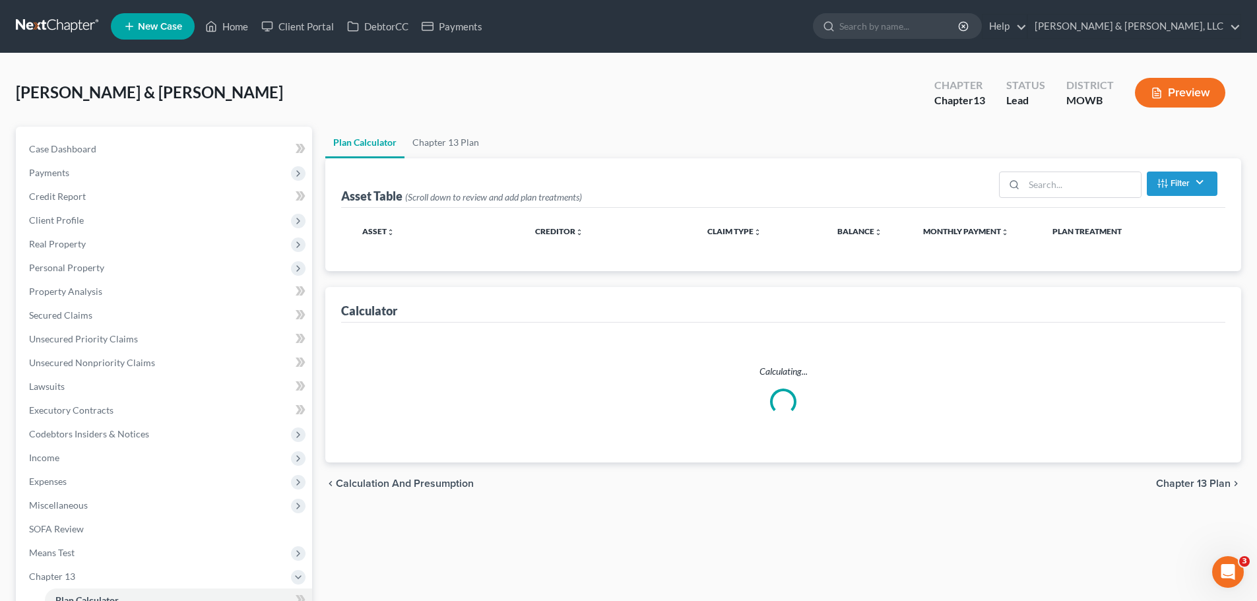
select select "56"
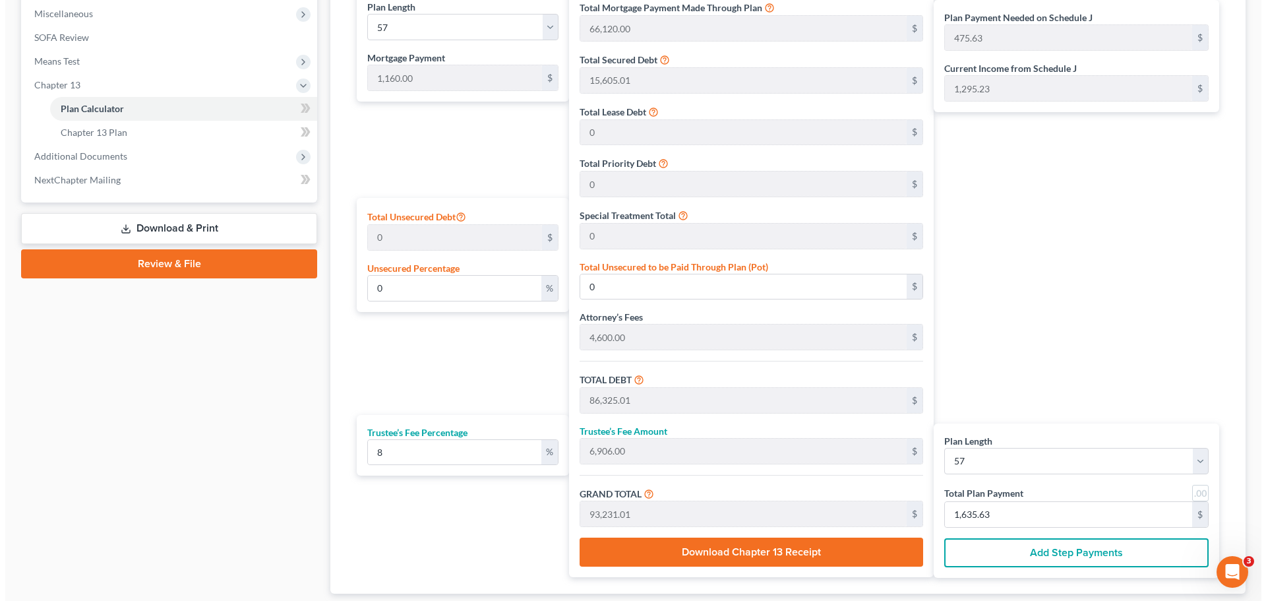
scroll to position [247, 0]
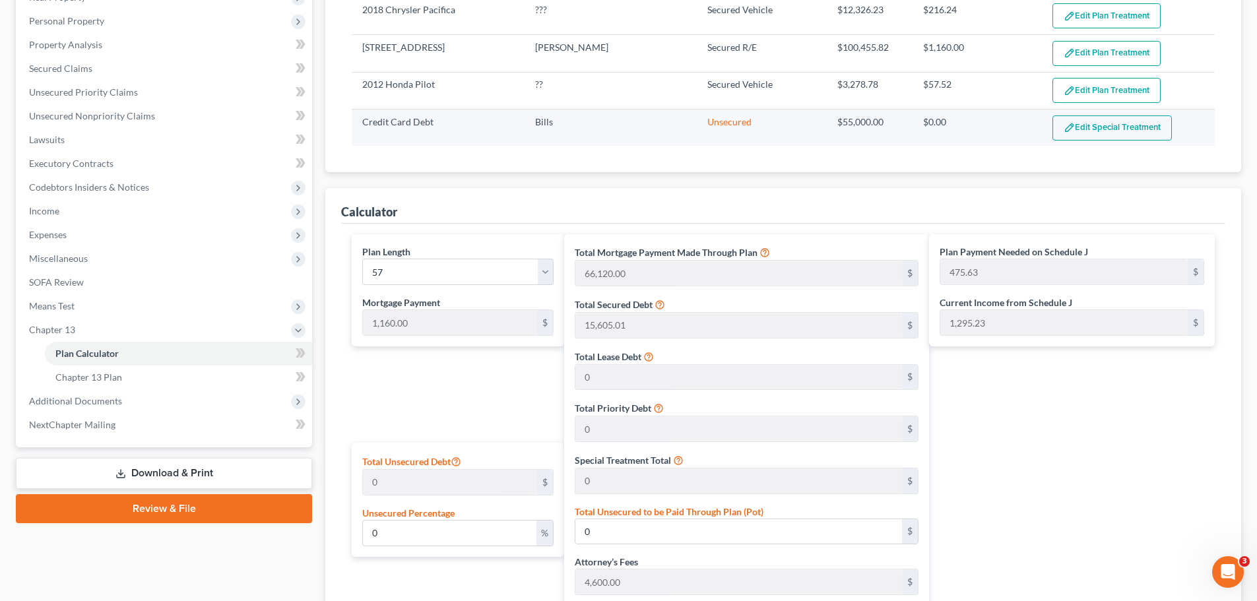
click at [1112, 129] on button "Edit Special Treatment" at bounding box center [1111, 127] width 119 height 25
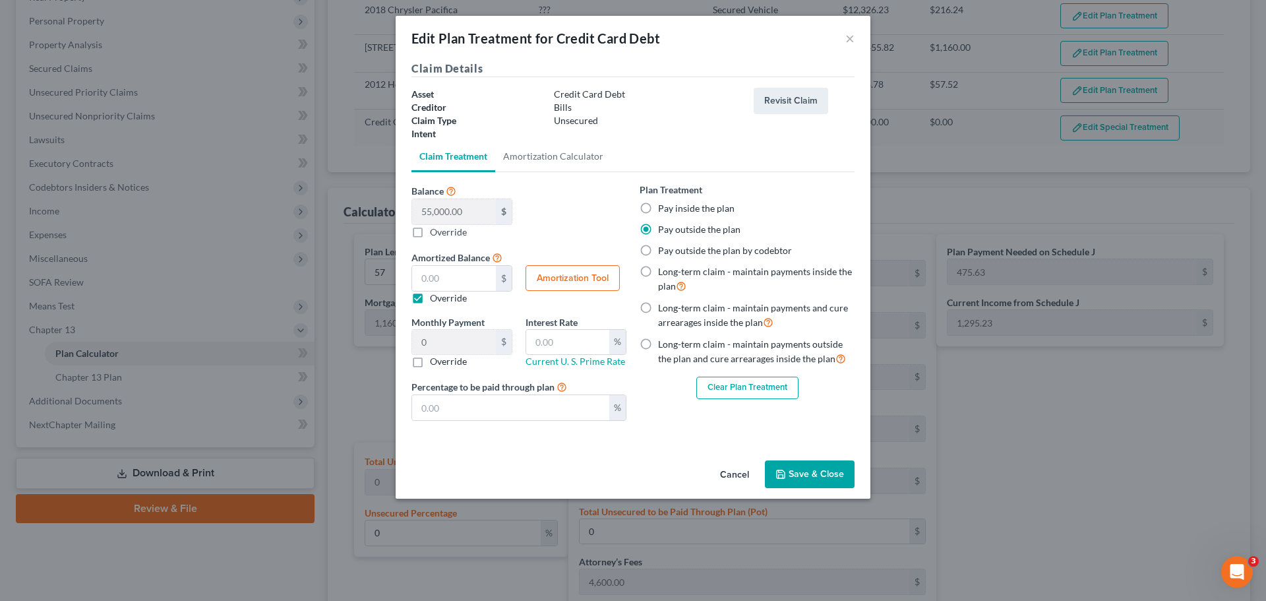
click at [752, 379] on button "Clear Plan Treatment" at bounding box center [748, 388] width 102 height 22
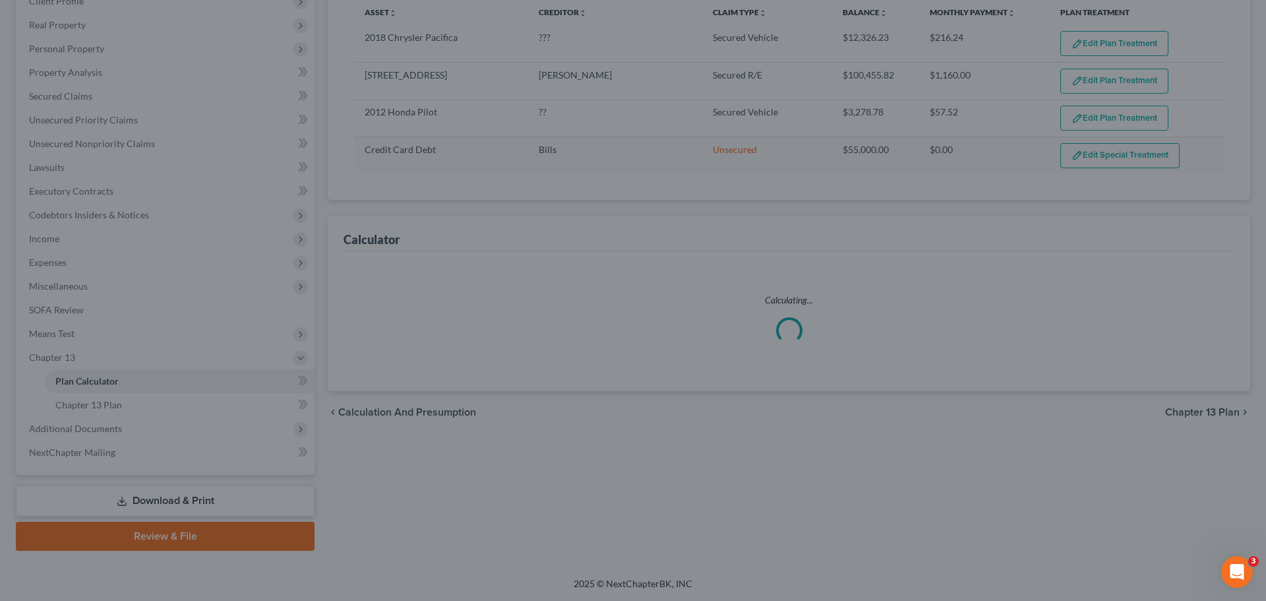
select select "56"
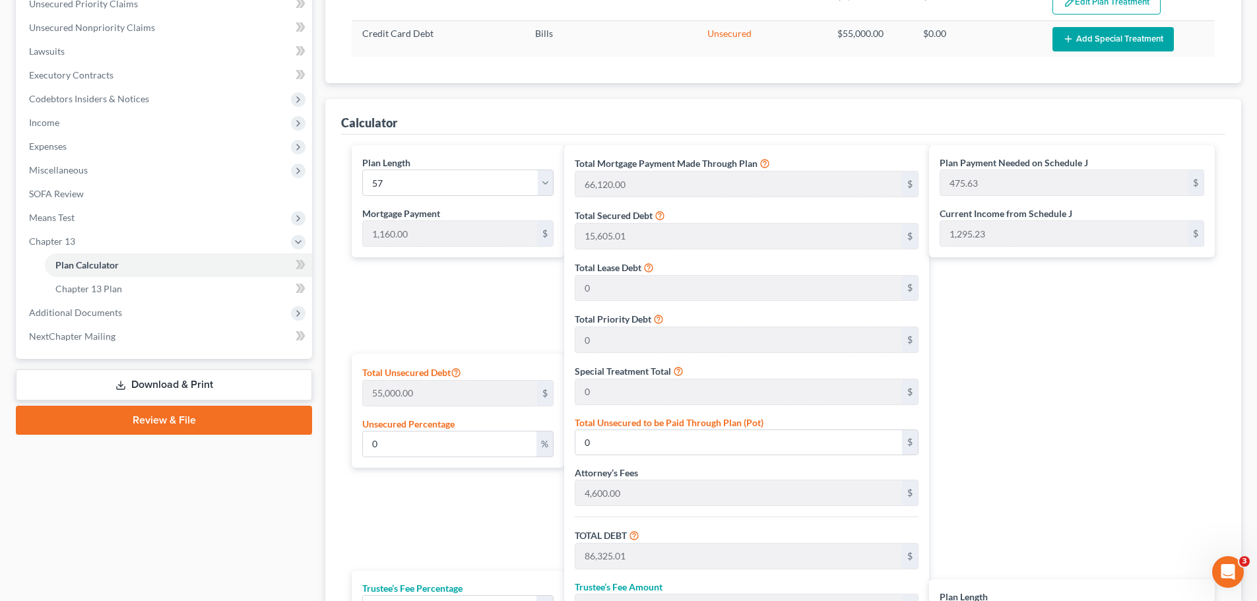
scroll to position [576, 0]
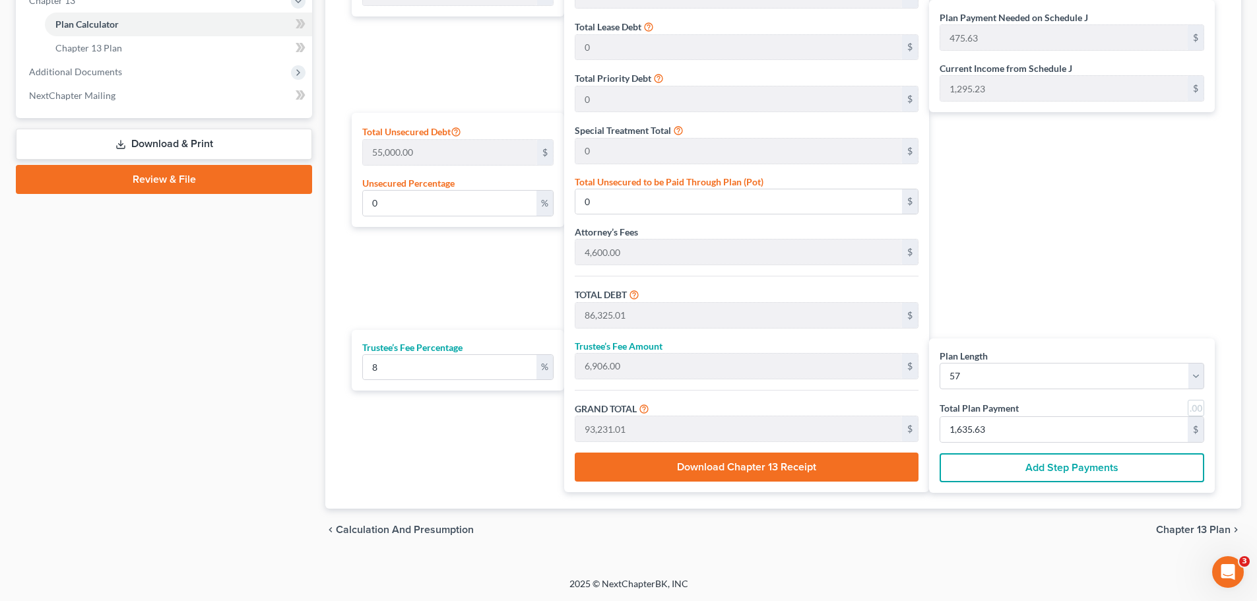
click at [1086, 231] on div "Plan Payment Needed on Schedule J 475.63 $ Current Income from Schedule J 1,295…" at bounding box center [1075, 198] width 292 height 588
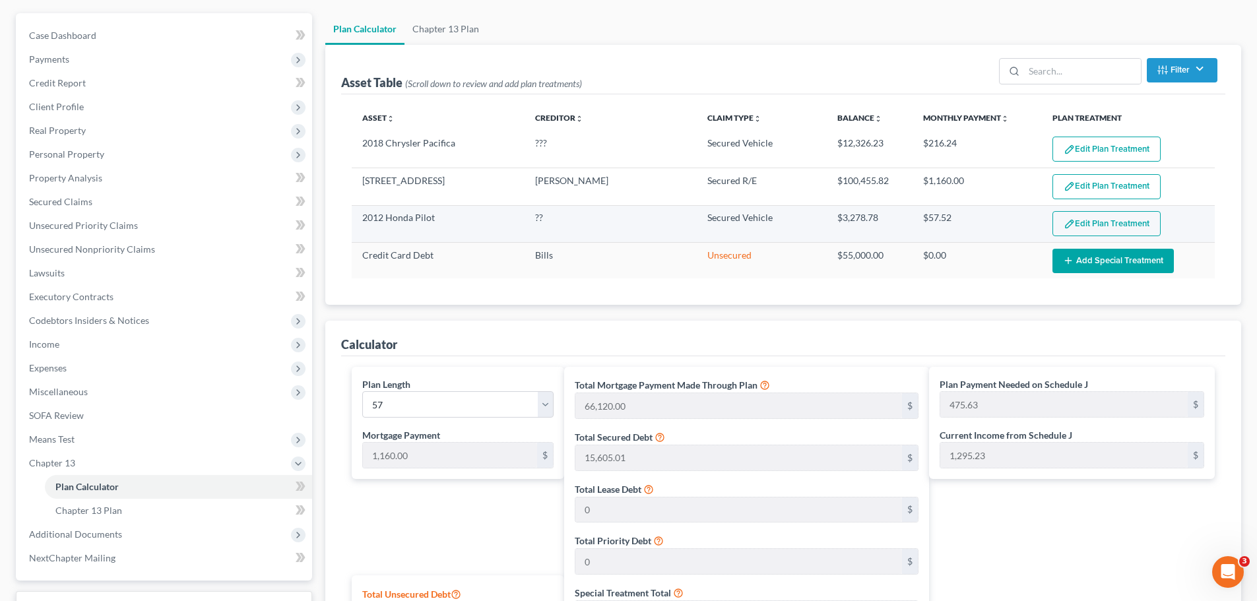
scroll to position [0, 0]
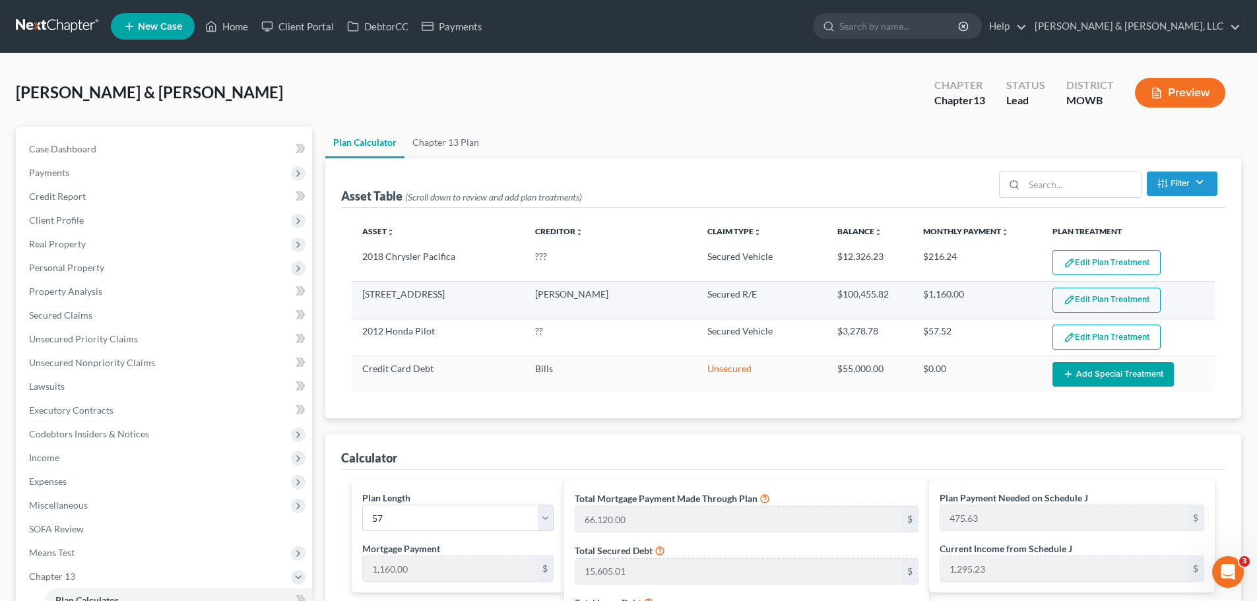
click at [1088, 296] on button "Edit Plan Treatment" at bounding box center [1106, 300] width 108 height 25
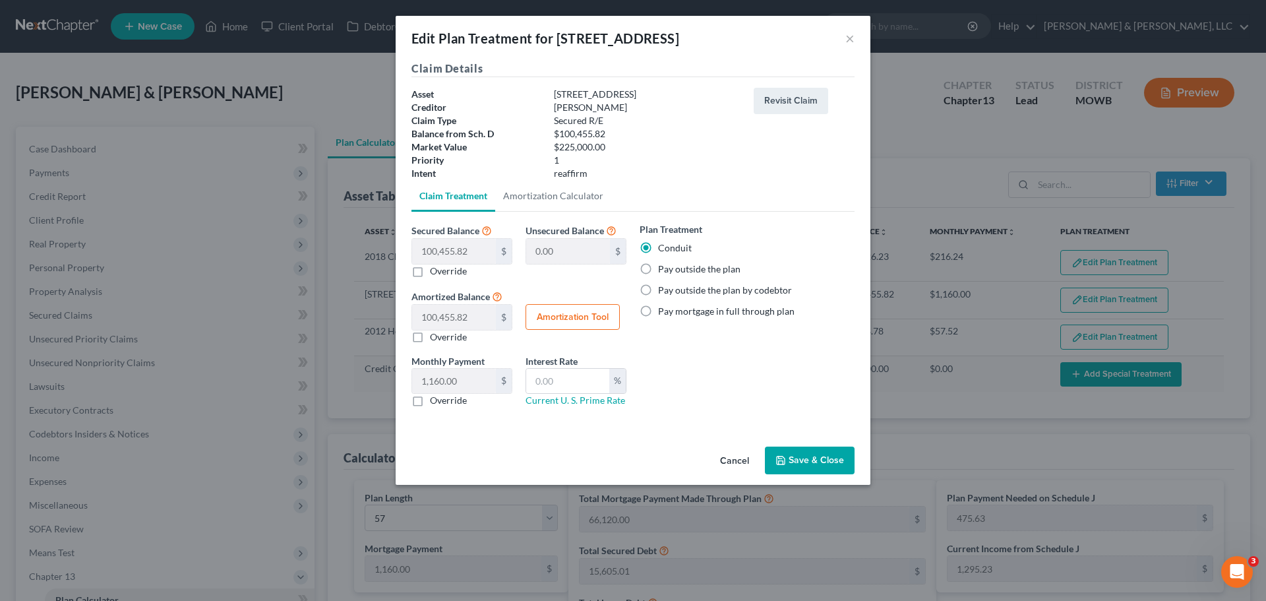
click at [706, 273] on label "Pay outside the plan" at bounding box center [699, 269] width 82 height 13
click at [672, 271] on input "Pay outside the plan" at bounding box center [668, 267] width 9 height 9
radio input "true"
click at [799, 458] on button "Save & Close" at bounding box center [810, 461] width 90 height 28
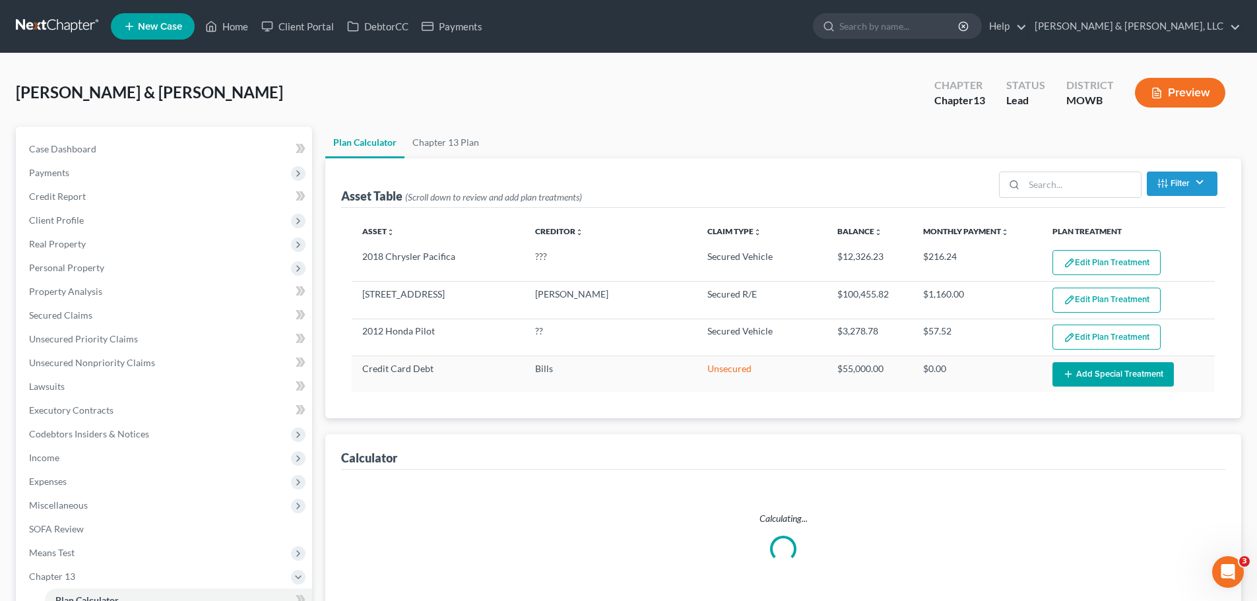
select select "56"
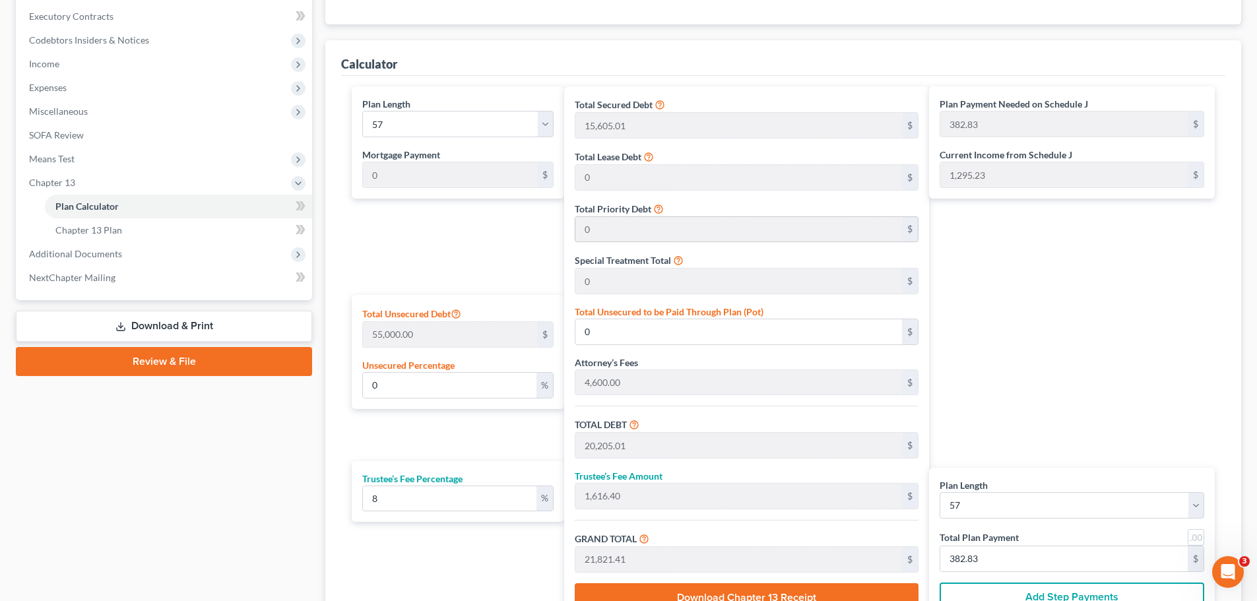
scroll to position [462, 0]
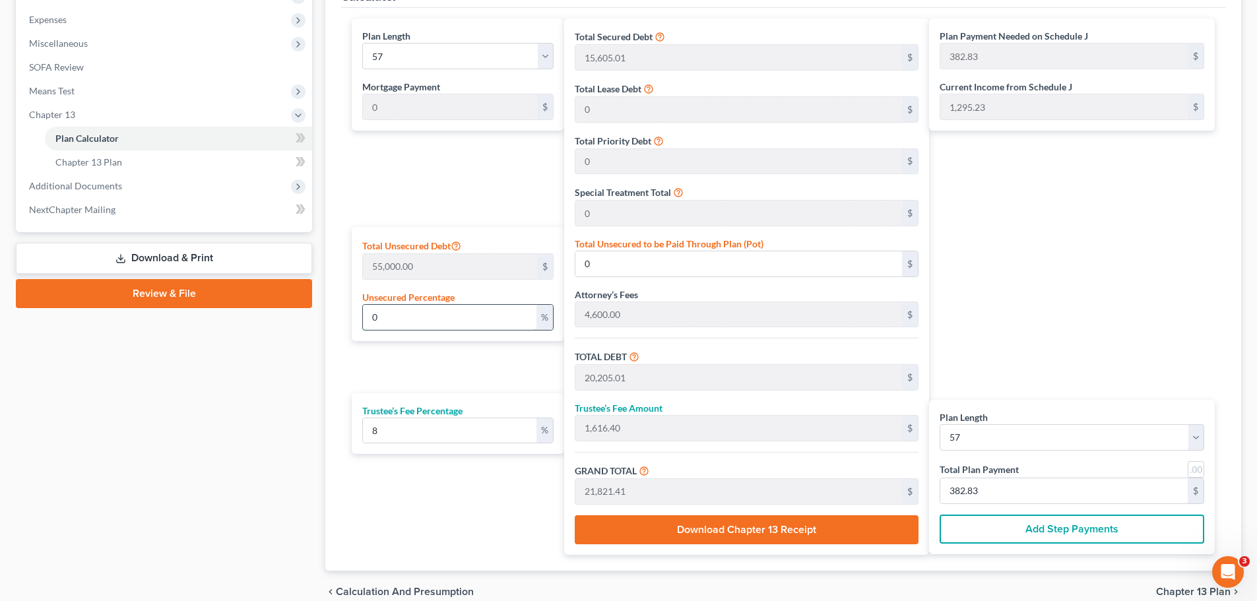
click at [507, 317] on input "0" at bounding box center [449, 317] width 173 height 25
drag, startPoint x: 507, startPoint y: 317, endPoint x: 338, endPoint y: 319, distance: 169.5
click at [336, 319] on div "Calculator Plan Length 1 2 3 4 5 6 7 8 9 10 11 12 13 14 15 16 17 18 19 20 21 22…" at bounding box center [783, 271] width 916 height 598
type input "5"
type input "2,750.00"
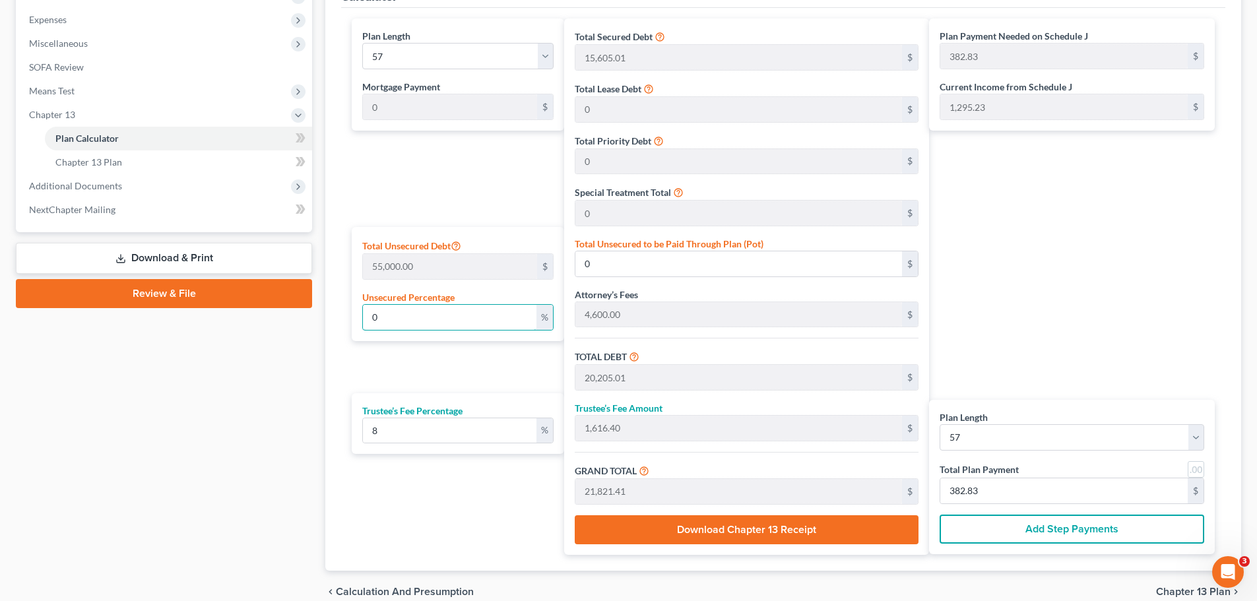
type input "22,955.01"
type input "1,836.40"
type input "24,791.41"
type input "434.93"
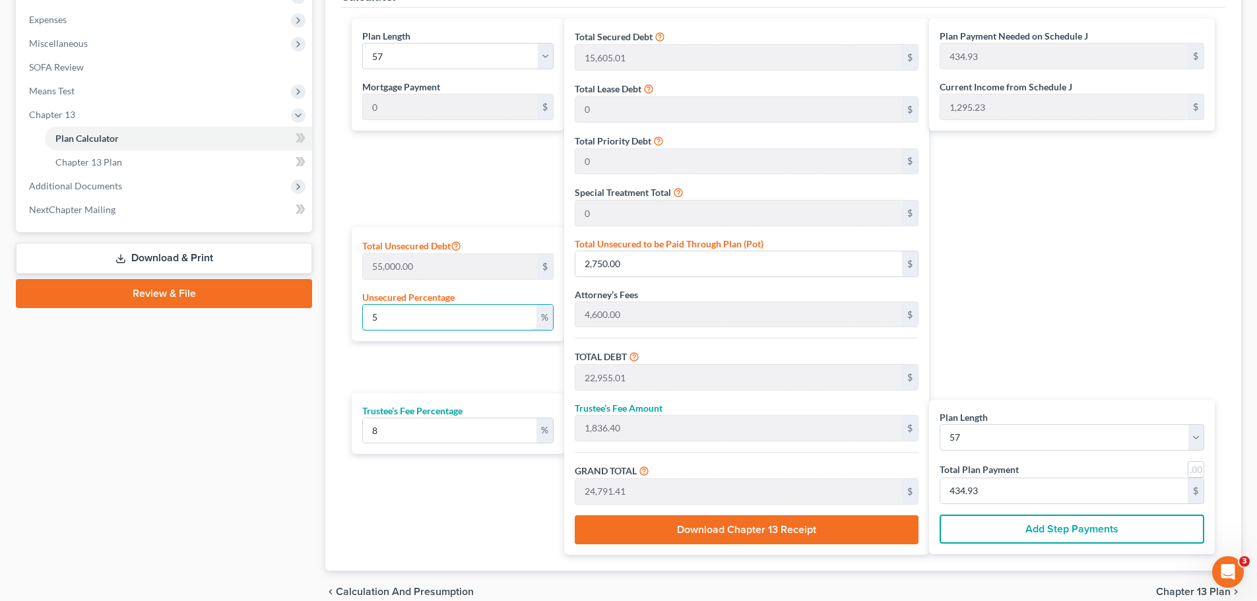
type input "20,205.01"
type input "1,616.40"
type input "21,821.41"
type input "382.83"
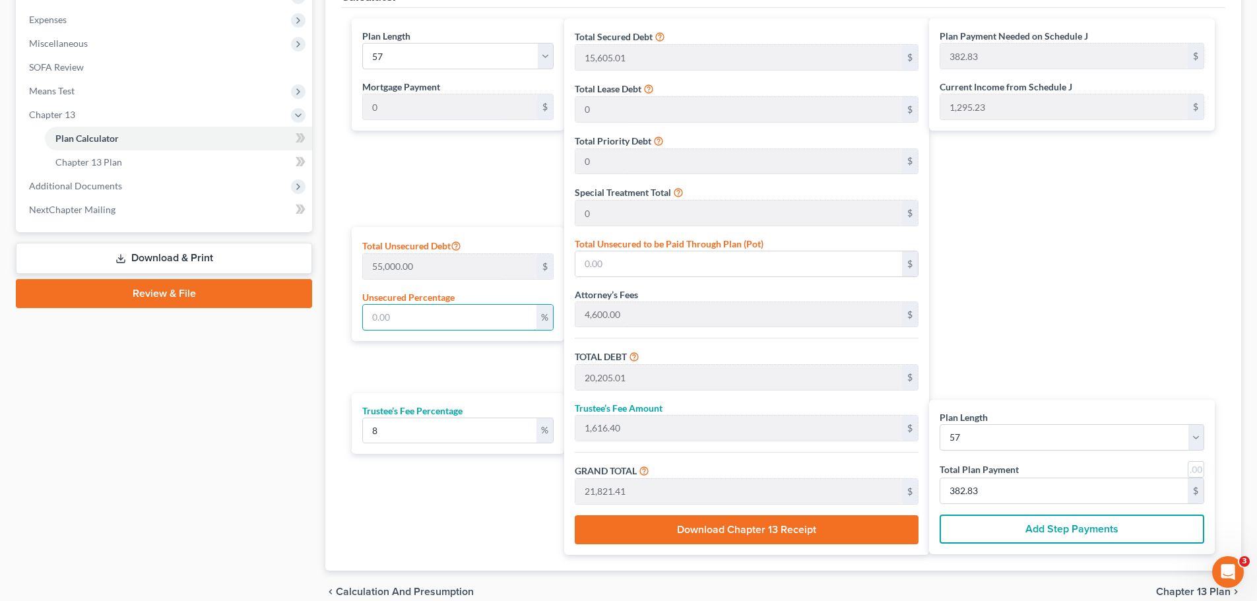
type input "1"
type input "550.00"
type input "20,755.01"
type input "1,660.40"
type input "22,415.41"
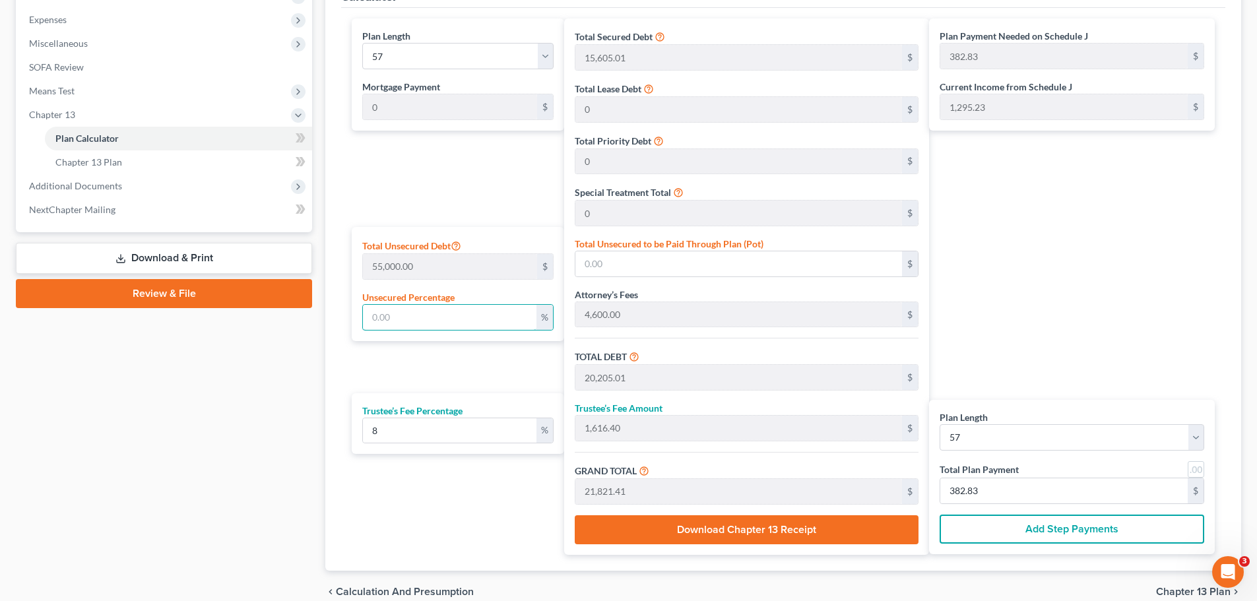
type input "393.25"
type input "10"
type input "5,500.00"
type input "25,705.01"
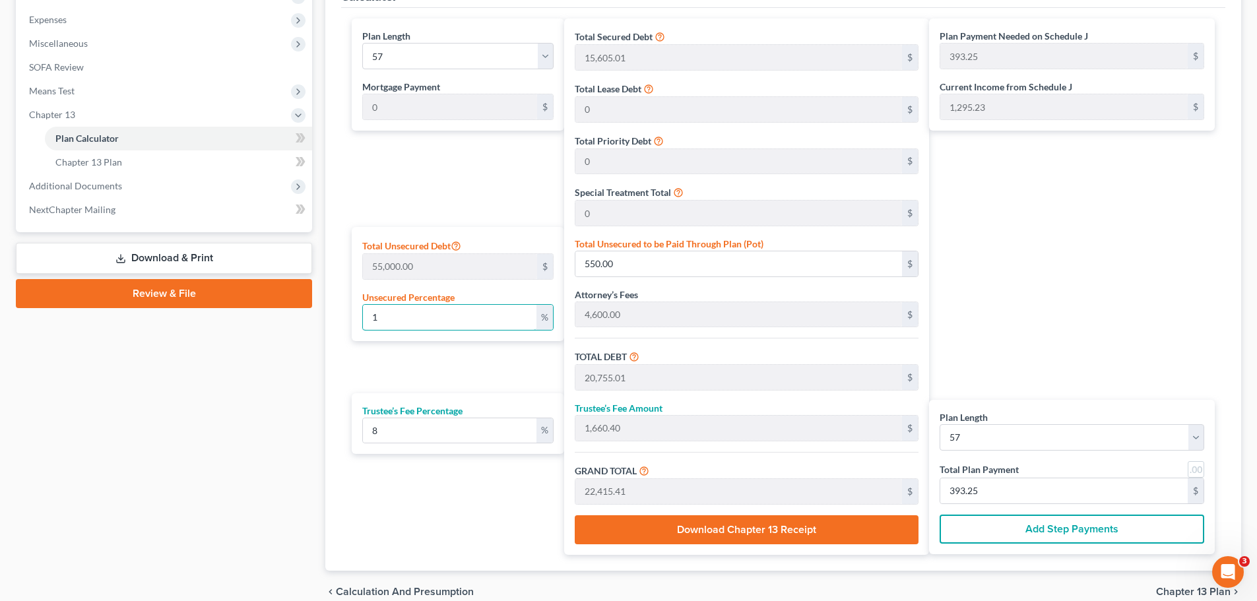
type input "2,056.40"
type input "27,761.41"
type input "487.04"
type input "100"
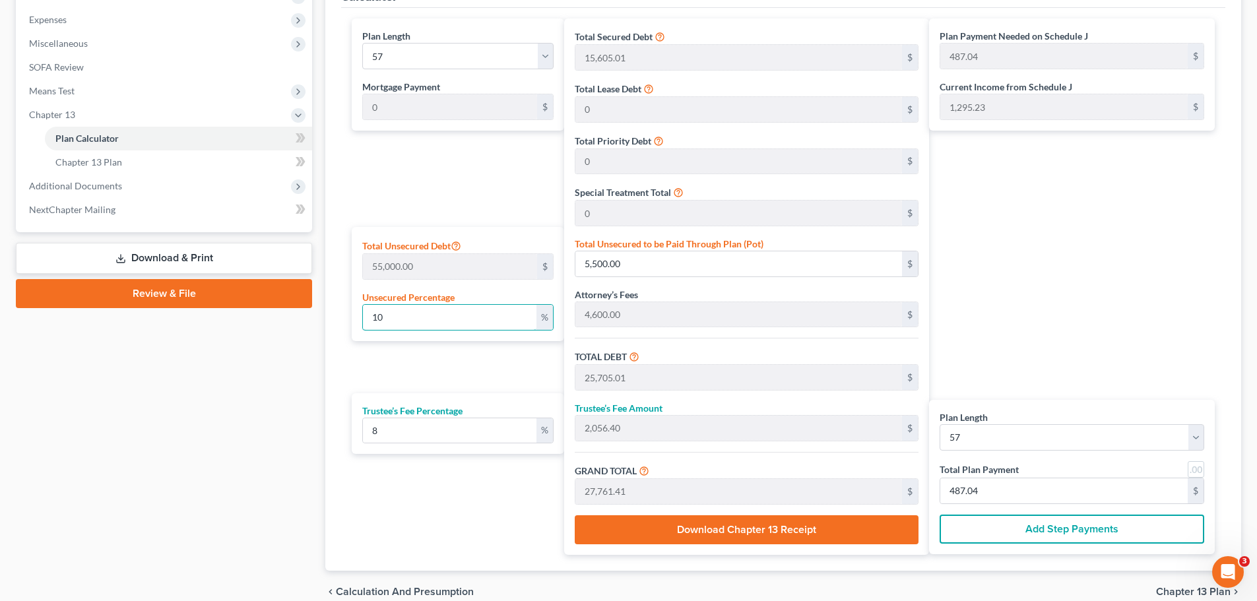
type input "55,000.00"
type input "75,205.01"
type input "6,016.40"
type input "81,221.41"
type input "1,424.93"
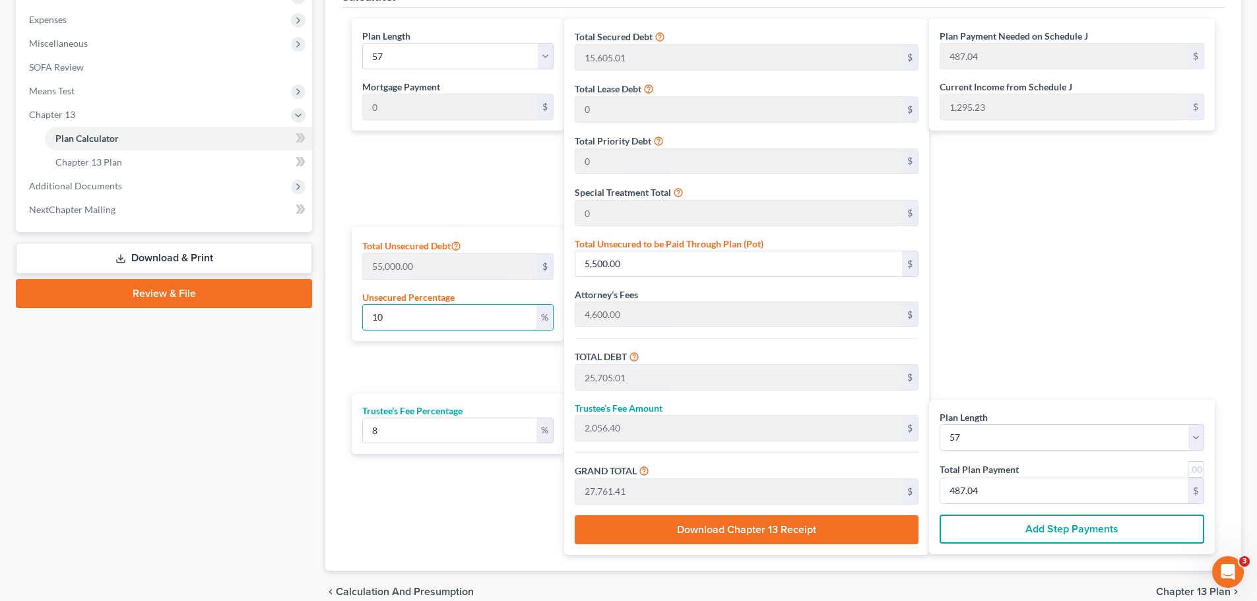
type input "1,424.93"
type input "100"
click at [1122, 343] on div "Plan Payment Needed on Schedule J 1,424.93 $ Current Income from Schedule J 1,2…" at bounding box center [1075, 286] width 292 height 536
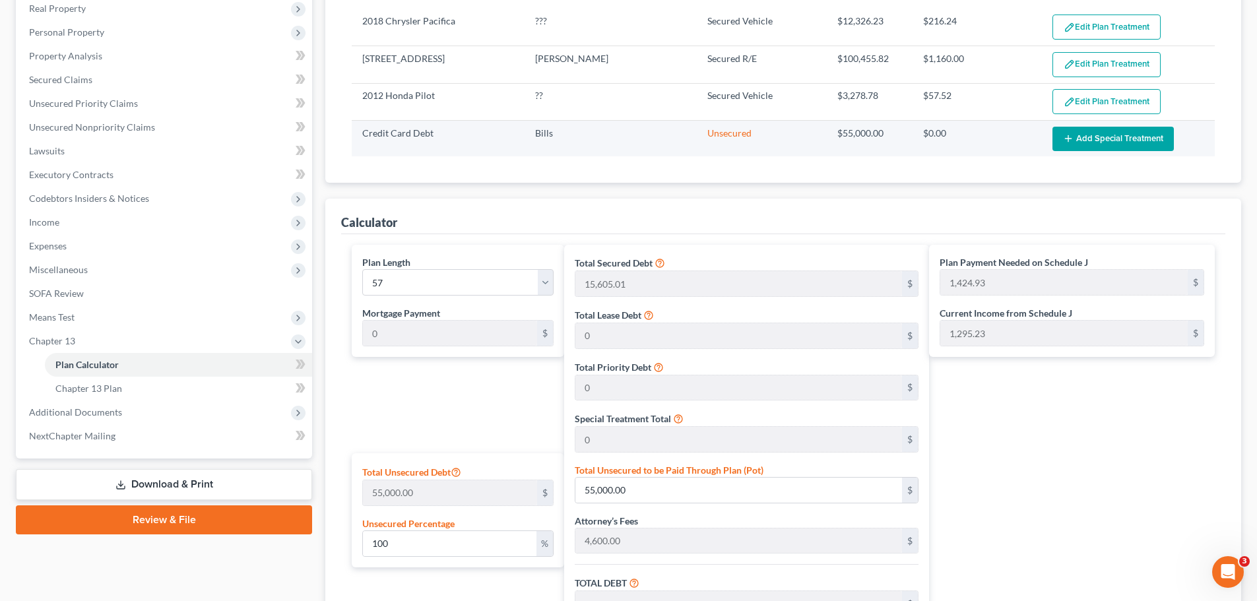
scroll to position [0, 0]
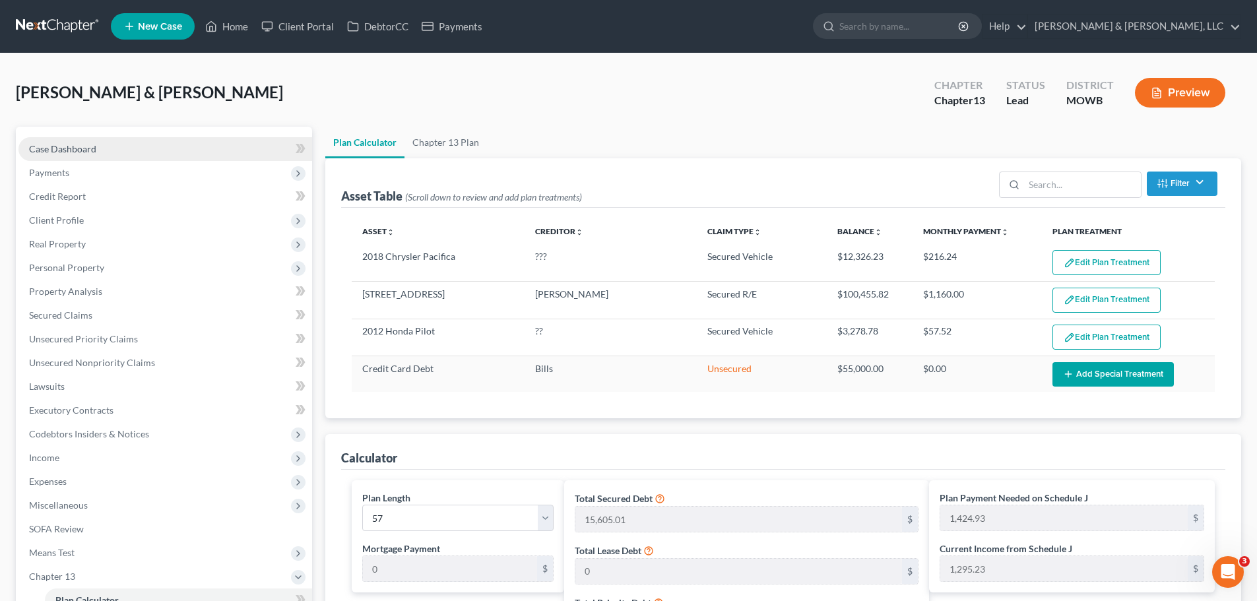
click at [137, 143] on link "Case Dashboard" at bounding box center [165, 149] width 294 height 24
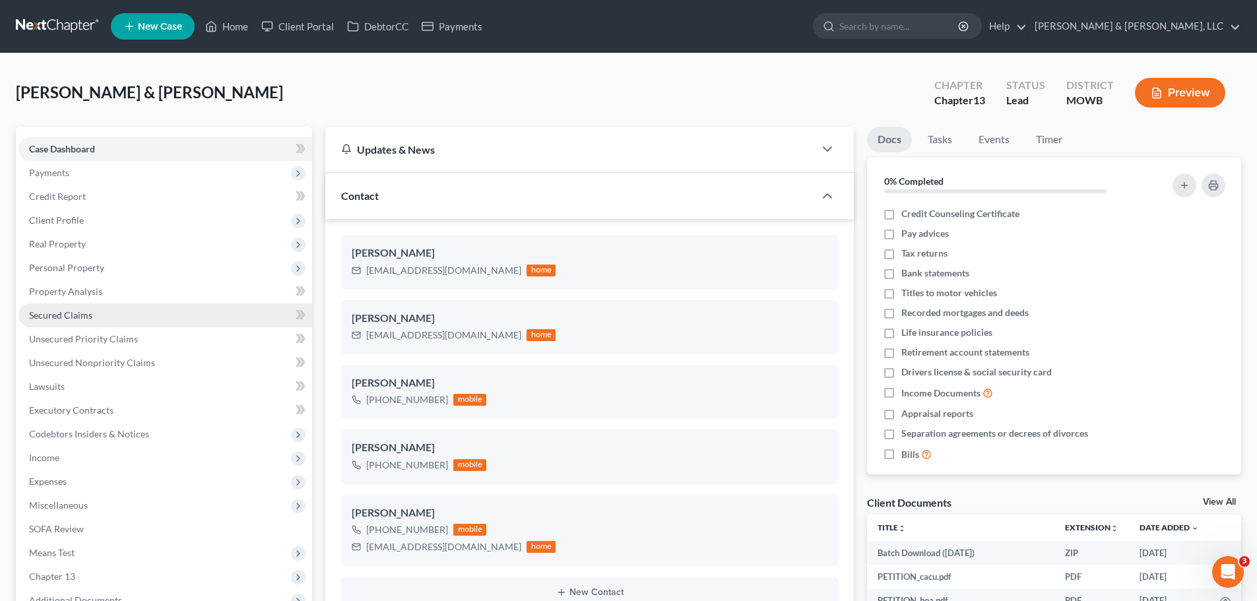
click at [89, 306] on link "Secured Claims" at bounding box center [165, 315] width 294 height 24
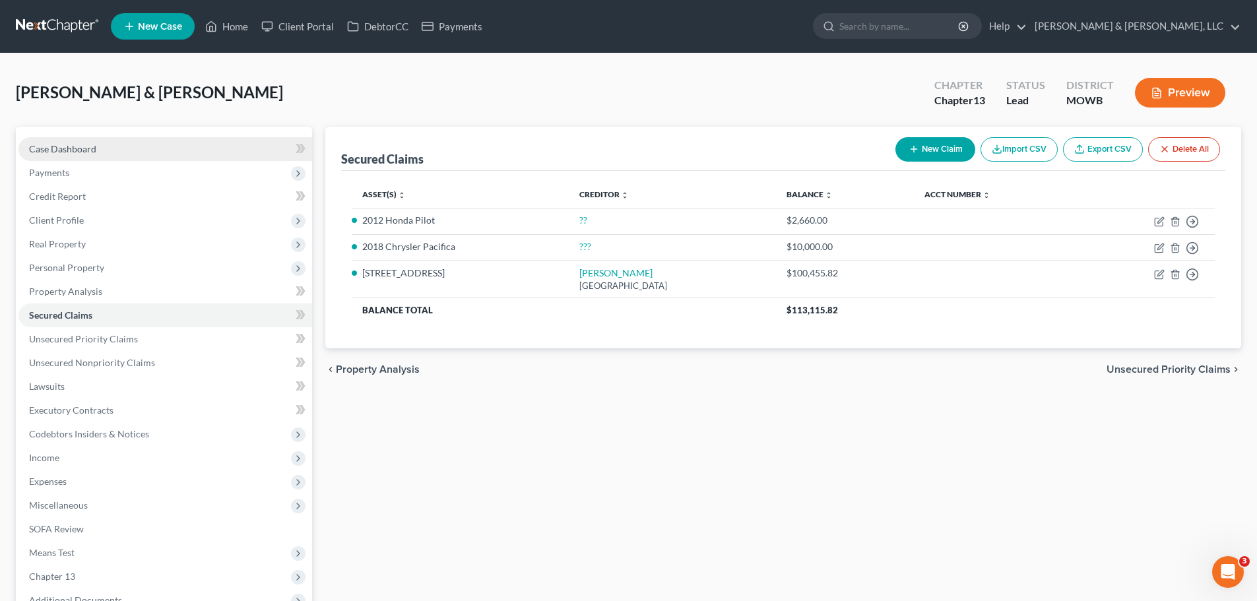
click at [74, 151] on span "Case Dashboard" at bounding box center [62, 148] width 67 height 11
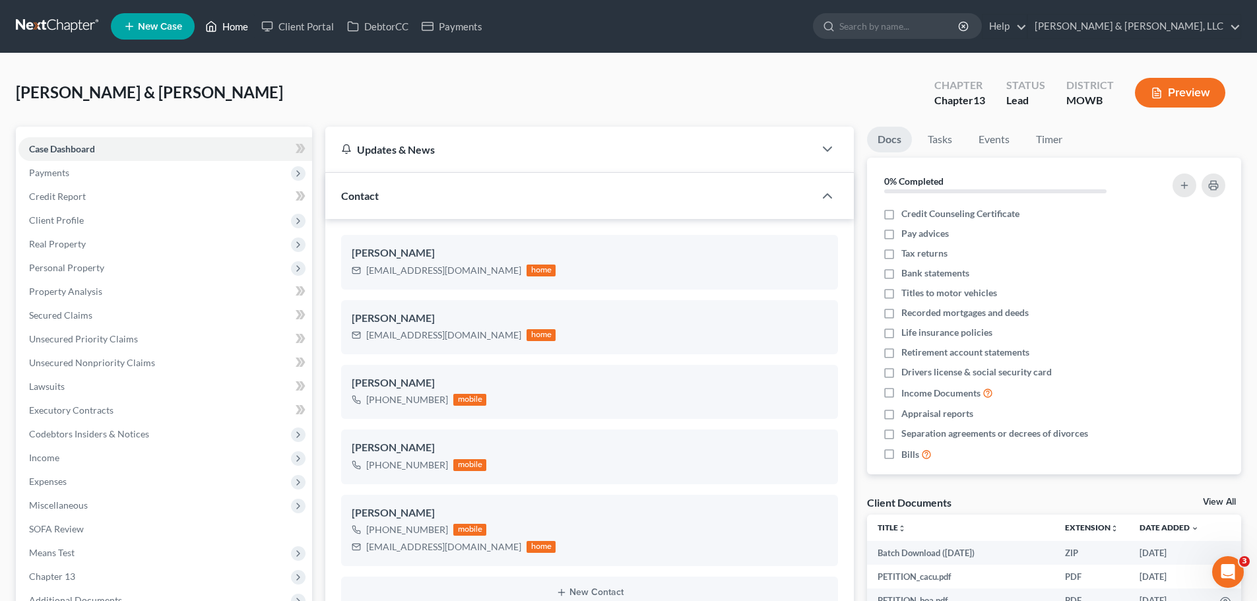
drag, startPoint x: 232, startPoint y: 30, endPoint x: 234, endPoint y: 53, distance: 23.2
click at [232, 30] on link "Home" at bounding box center [227, 27] width 56 height 24
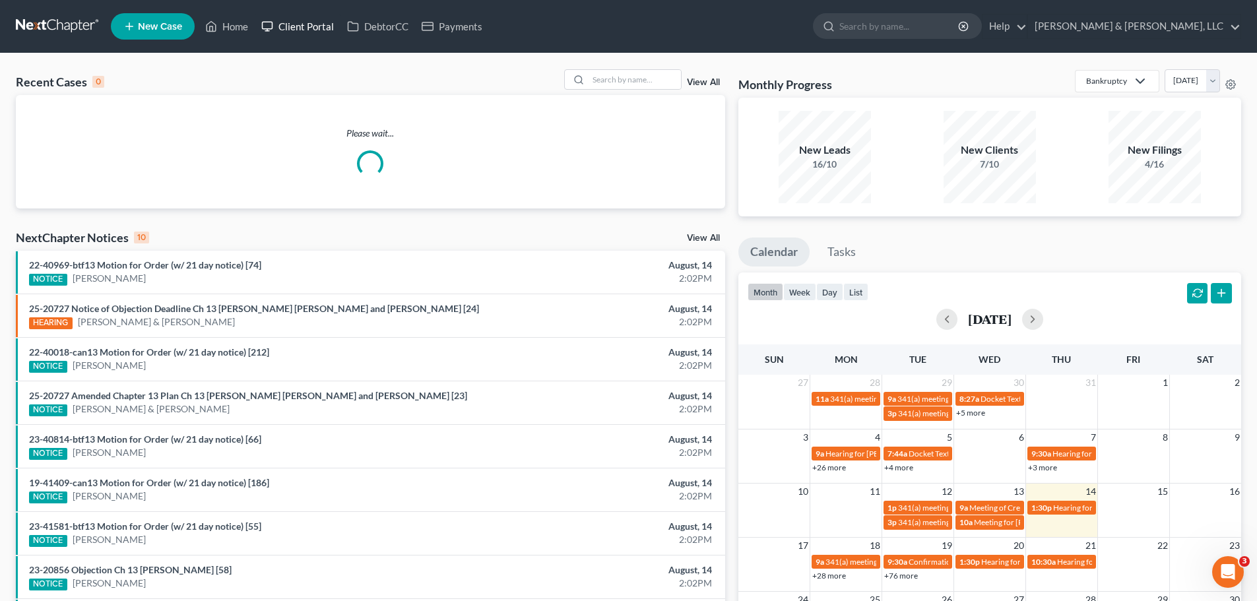
click at [297, 25] on link "Client Portal" at bounding box center [298, 27] width 86 height 24
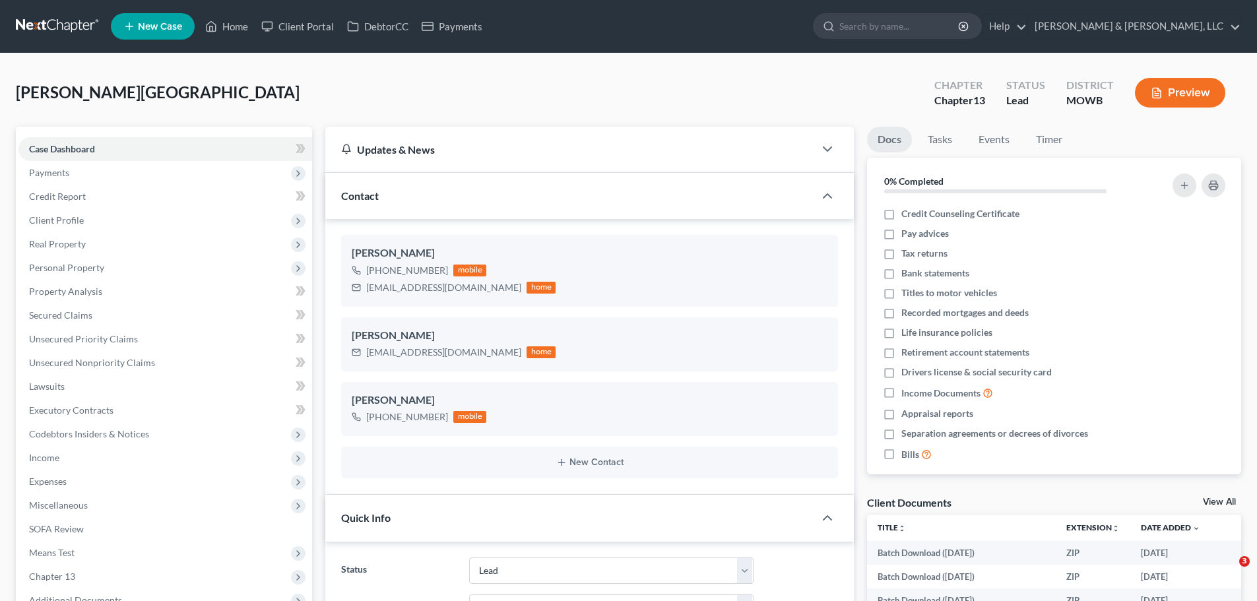
select select "8"
select select "2"
click at [232, 18] on link "Home" at bounding box center [227, 27] width 56 height 24
